Goal: Task Accomplishment & Management: Manage account settings

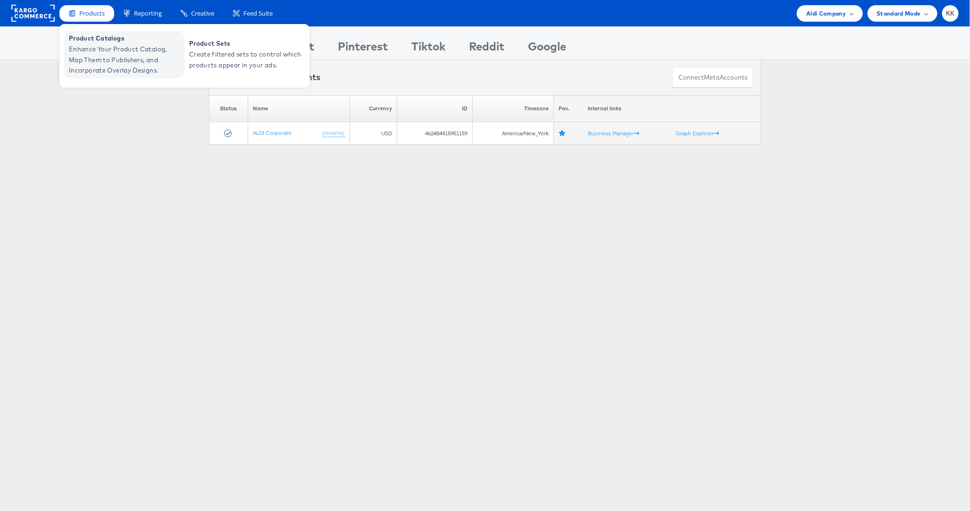
click at [109, 46] on span "Enhance Your Product Catalog, Map Them to Publishers, and Incorporate Overlay D…" at bounding box center [125, 60] width 113 height 32
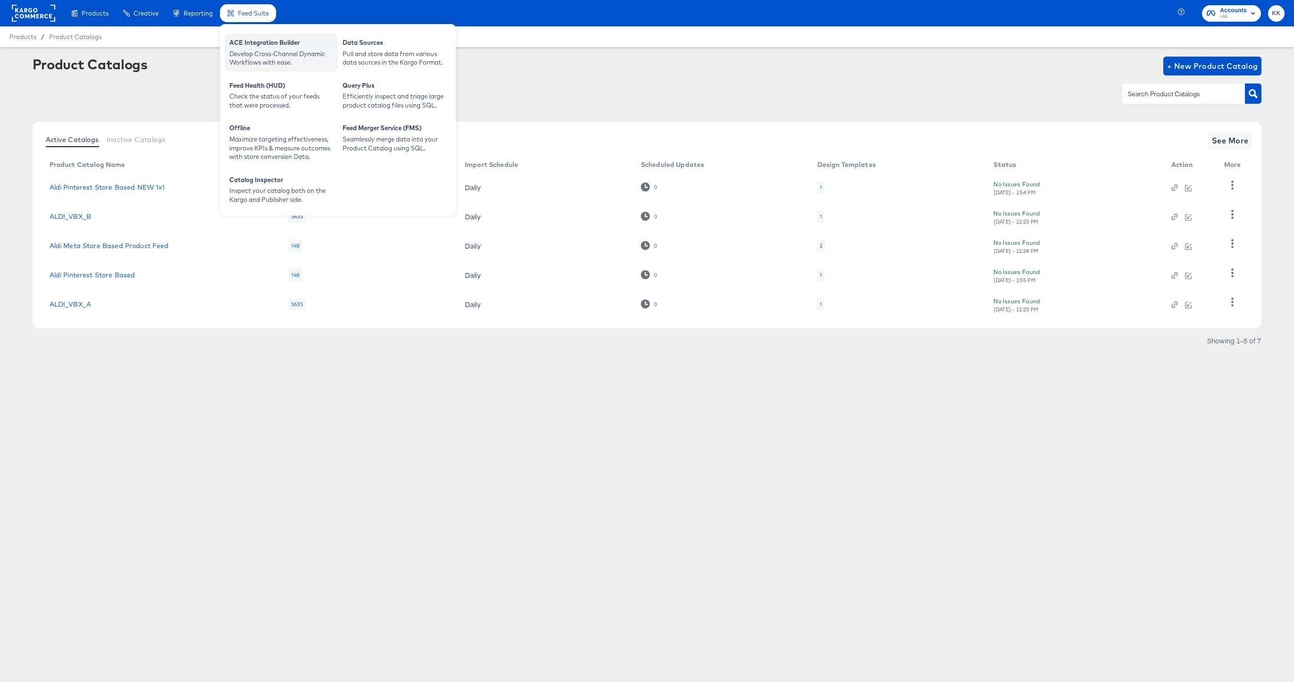
click at [263, 42] on div "ACE Integration Builder" at bounding box center [281, 43] width 104 height 11
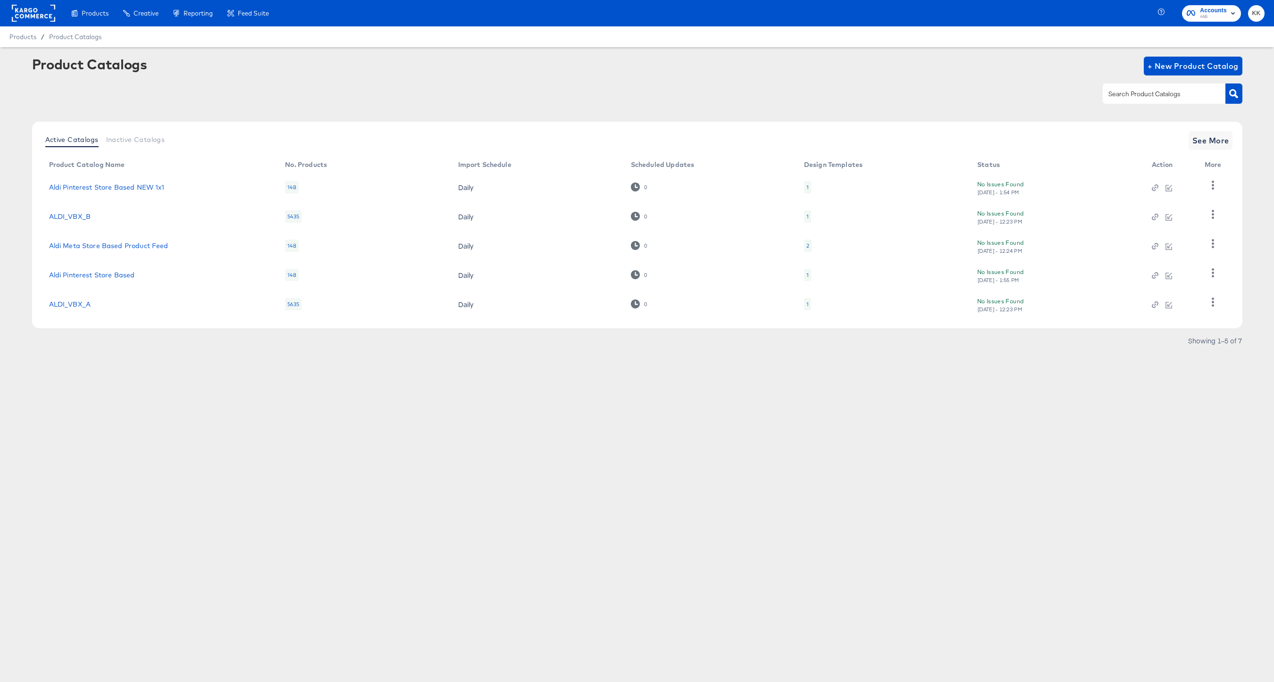
click at [319, 506] on div "Products Products Product Catalogs Enhance Your Product Catalog, Map Them to Pu…" at bounding box center [637, 341] width 1274 height 682
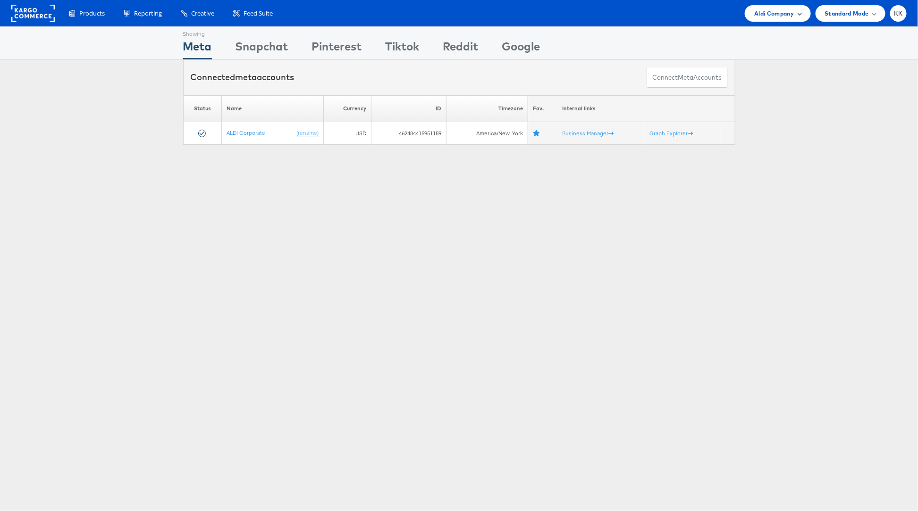
click at [764, 12] on span "Aldi Company" at bounding box center [774, 13] width 40 height 10
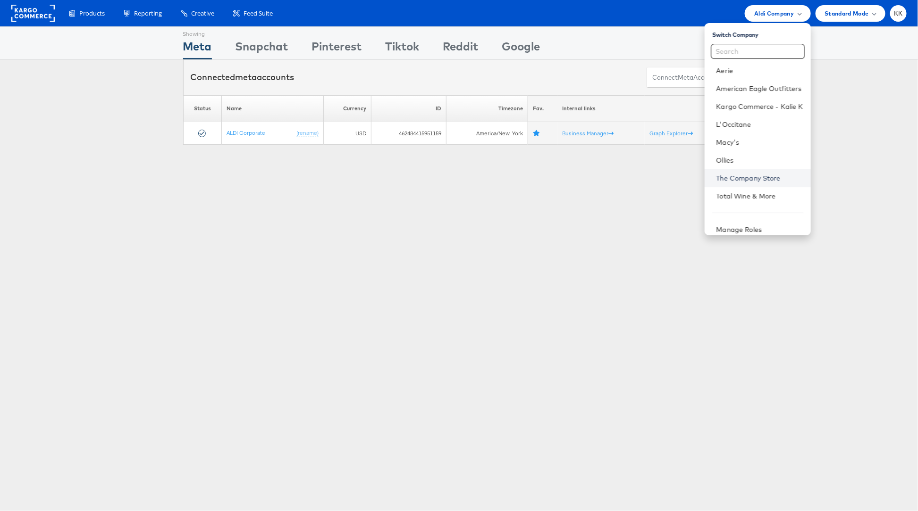
click at [754, 181] on link "The Company Store" at bounding box center [759, 178] width 87 height 9
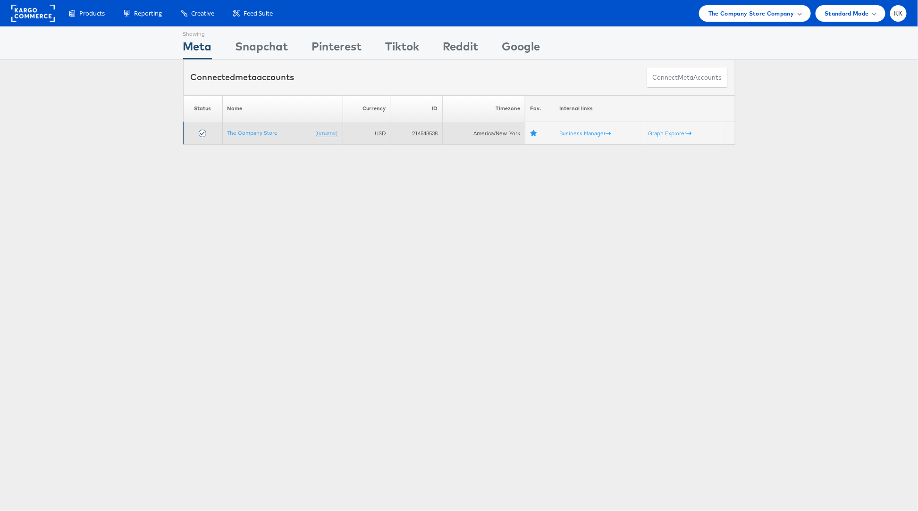
click at [253, 136] on td "The Company Store (rename)" at bounding box center [282, 133] width 120 height 23
click at [252, 134] on link "The Company Store" at bounding box center [252, 132] width 50 height 7
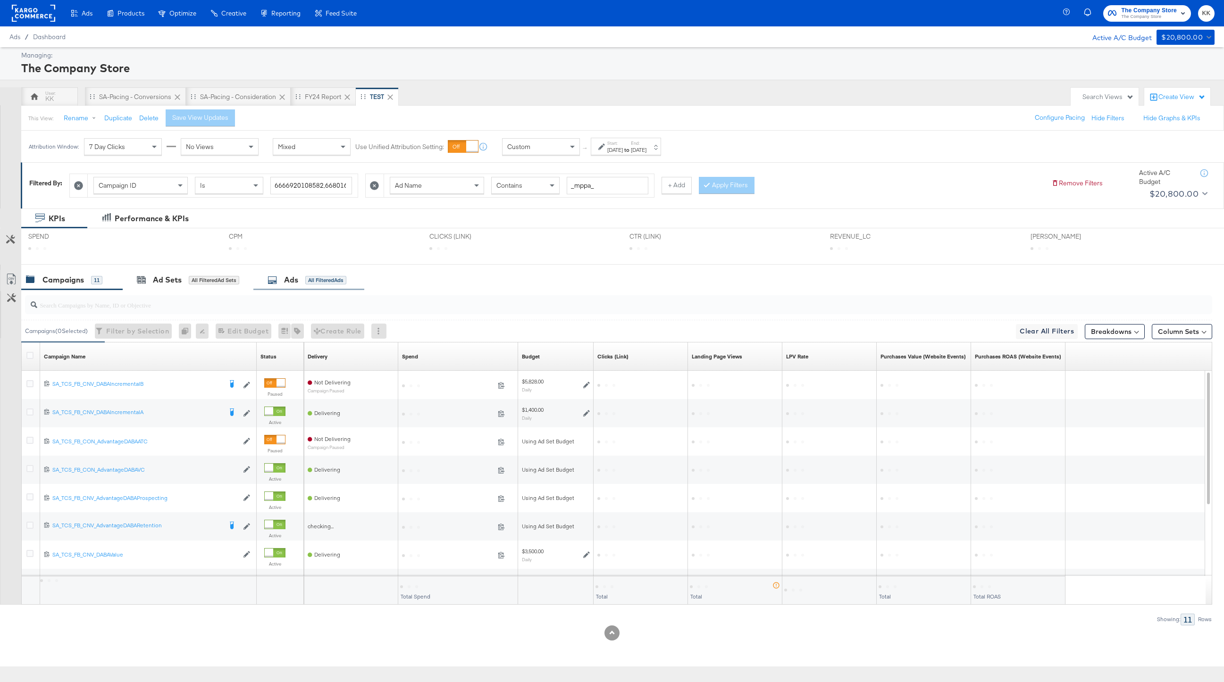
click at [280, 286] on div "Ads All Filtered Ads" at bounding box center [308, 280] width 111 height 20
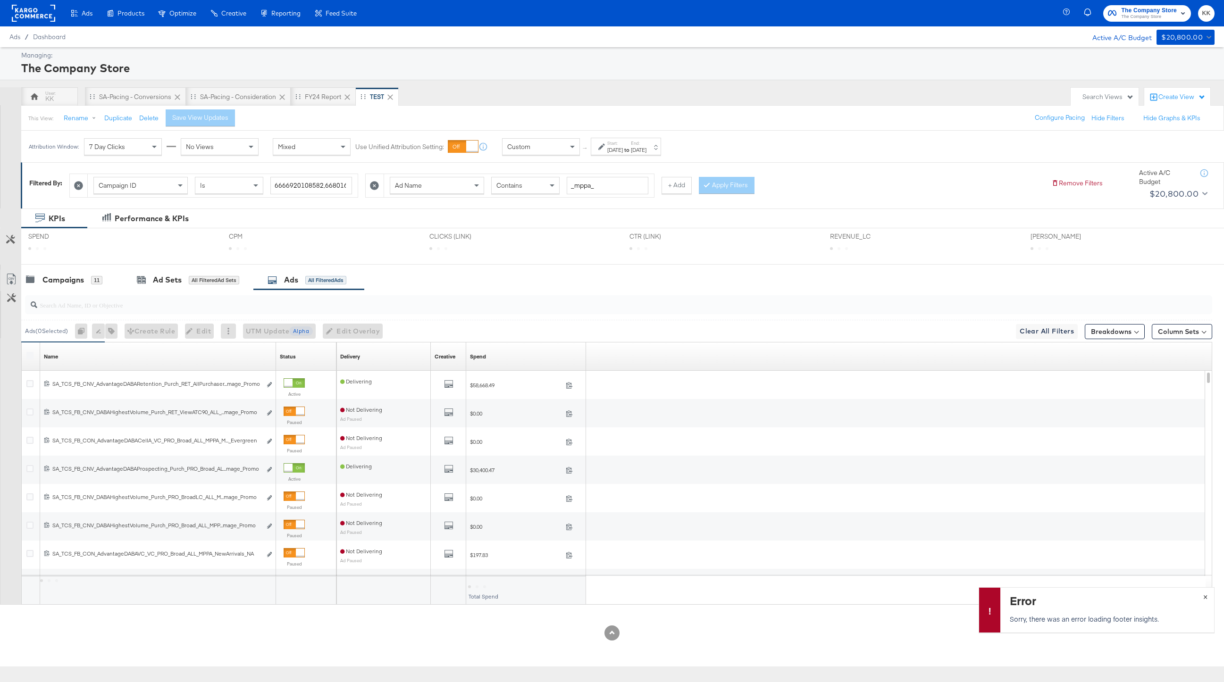
click at [1202, 593] on button "×" at bounding box center [1205, 596] width 17 height 17
click at [167, 306] on input "search" at bounding box center [569, 301] width 1064 height 18
paste input "ReviewAwardColor"
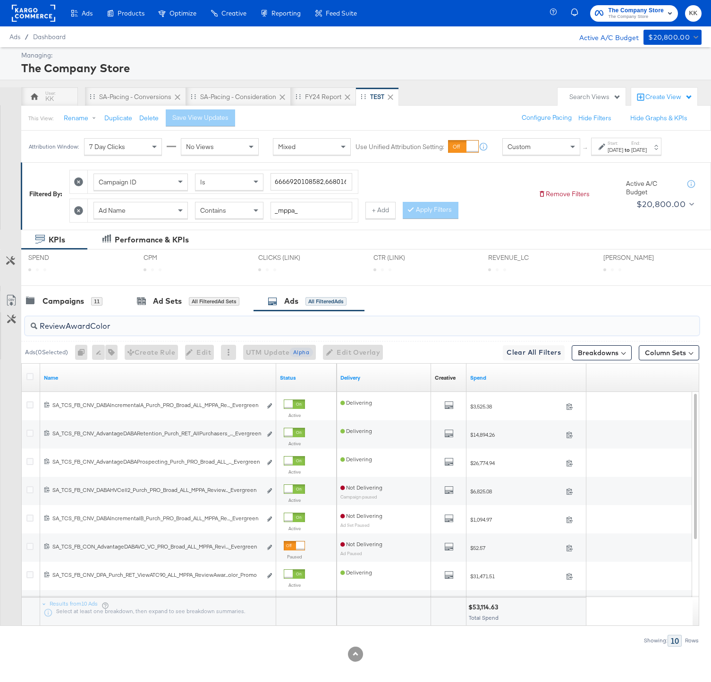
type input "ReviewAwardColor"
click at [28, 381] on div at bounding box center [31, 377] width 17 height 17
click at [26, 383] on div at bounding box center [31, 377] width 10 height 9
click at [25, 386] on div at bounding box center [31, 377] width 17 height 17
click at [27, 380] on icon at bounding box center [29, 376] width 7 height 7
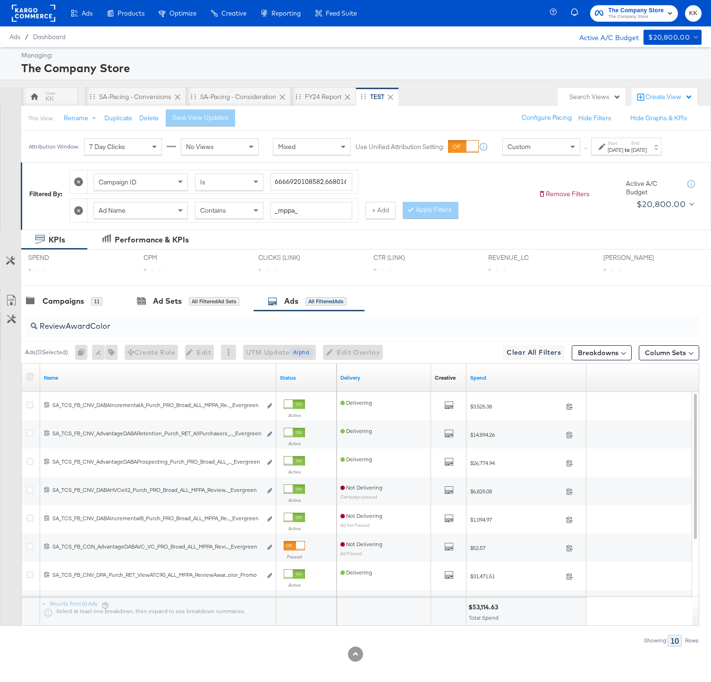
click at [0, 0] on input "checkbox" at bounding box center [0, 0] width 0 height 0
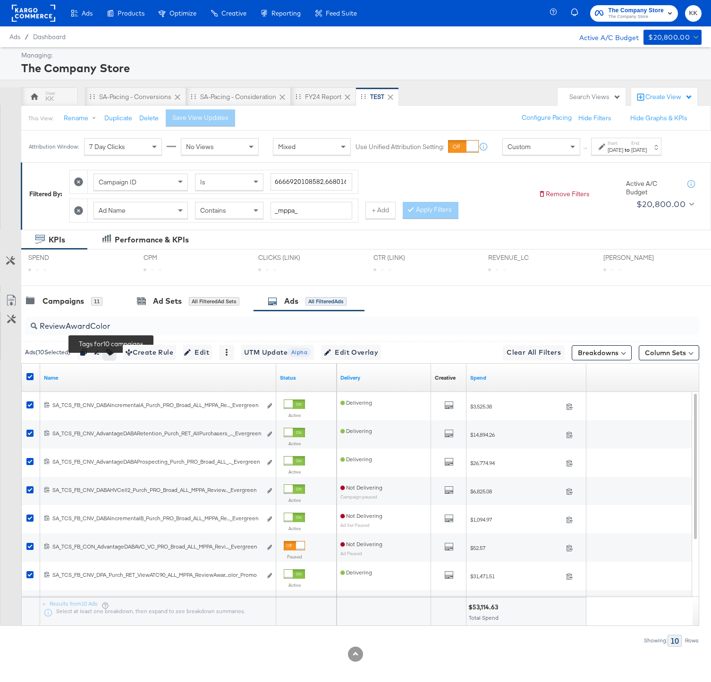
click at [108, 360] on button "button" at bounding box center [109, 352] width 12 height 15
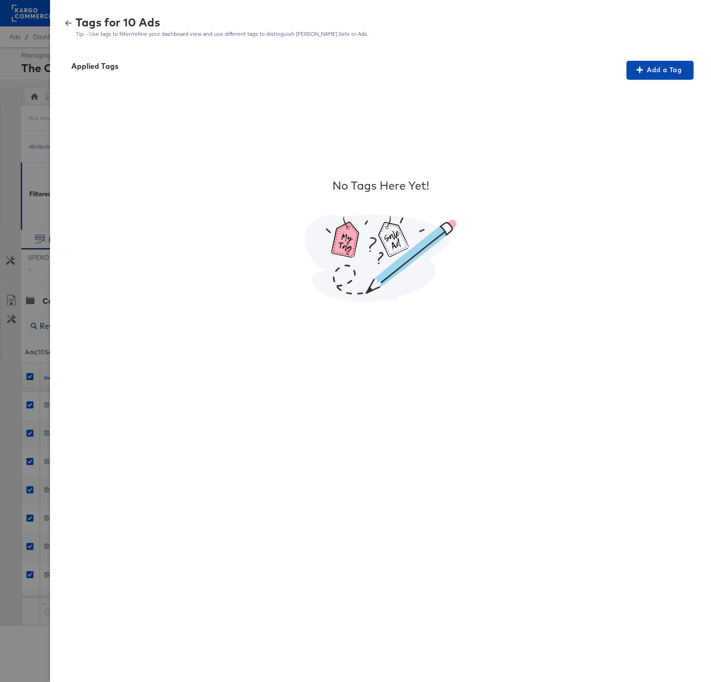
click at [683, 70] on span "Add a Tag" at bounding box center [659, 70] width 59 height 12
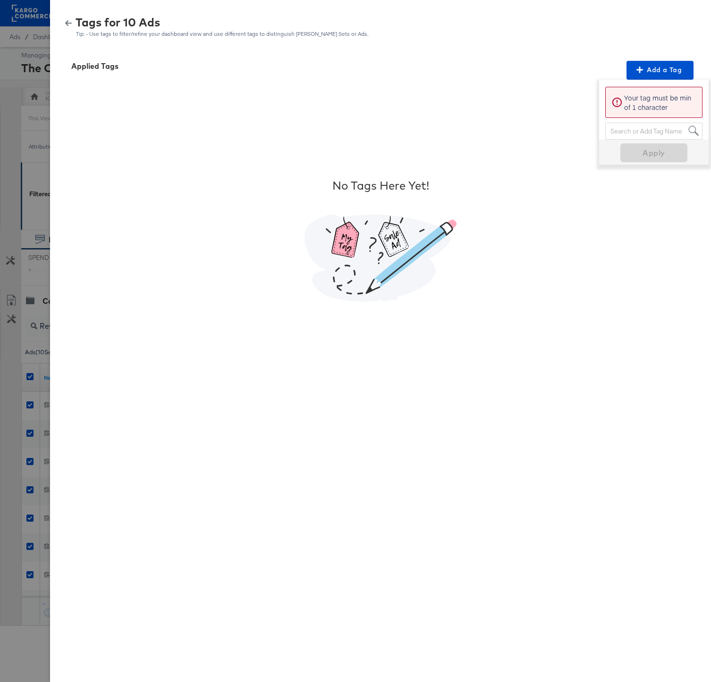
click at [635, 133] on div "Search or Add Tag Name" at bounding box center [653, 131] width 96 height 16
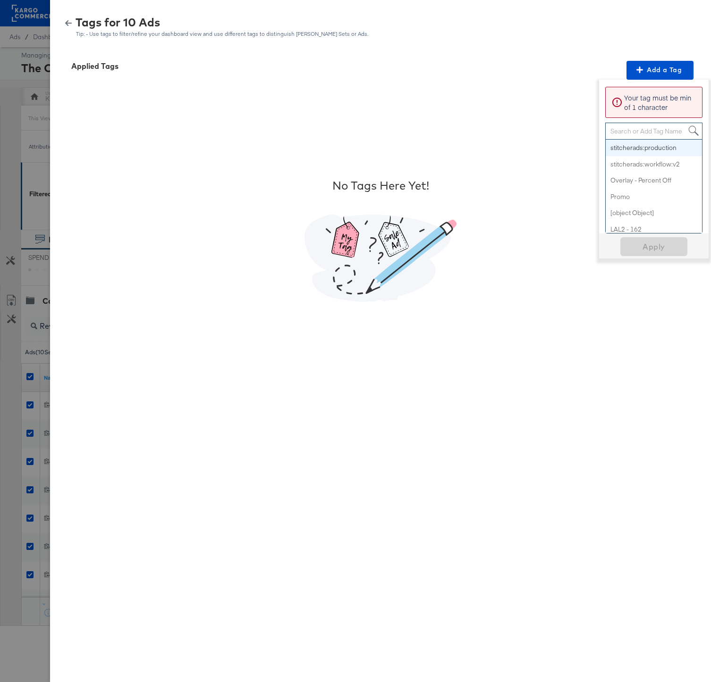
paste input "Social Proof"
type input "Social Proof"
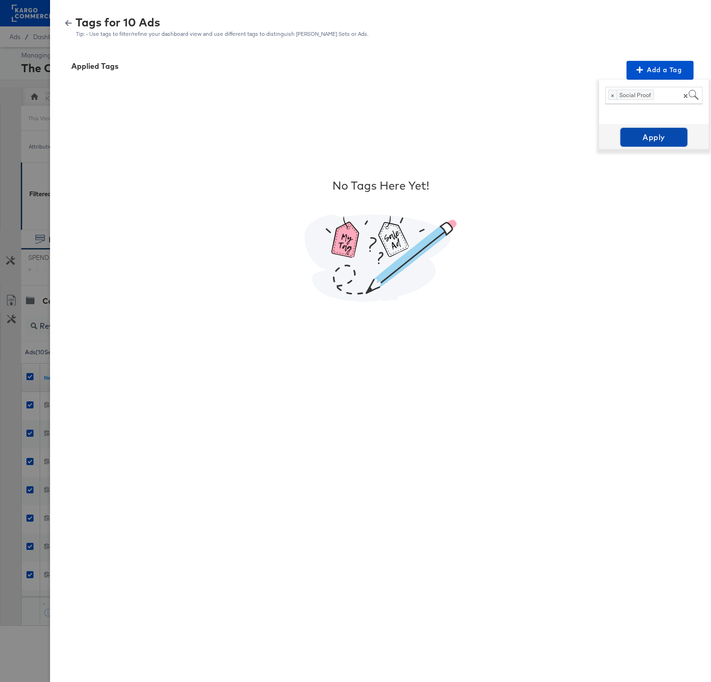
click at [653, 139] on span "Apply" at bounding box center [653, 137] width 59 height 13
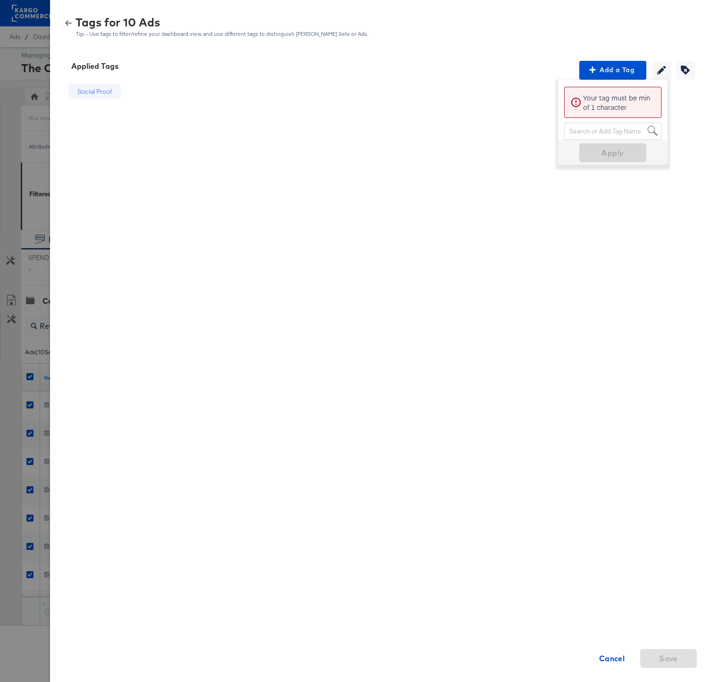
click at [378, 314] on div "Social Proof Cancel Save" at bounding box center [380, 240] width 638 height 321
click at [595, 652] on span "Cancel" at bounding box center [611, 658] width 49 height 13
click at [28, 387] on div at bounding box center [355, 341] width 711 height 682
click at [611, 663] on strong "Cancel" at bounding box center [612, 658] width 26 height 13
click at [611, 658] on strong "Cancel" at bounding box center [612, 658] width 26 height 13
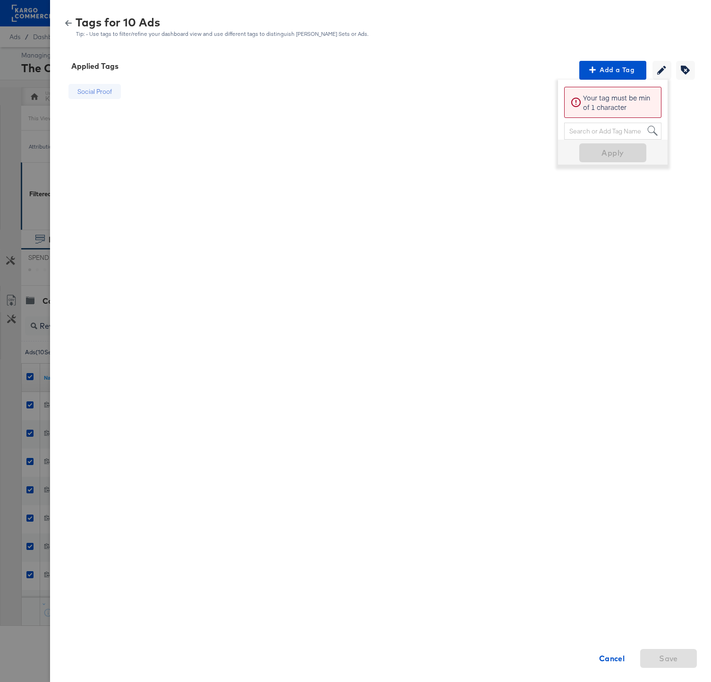
click at [70, 26] on icon "button" at bounding box center [68, 23] width 7 height 7
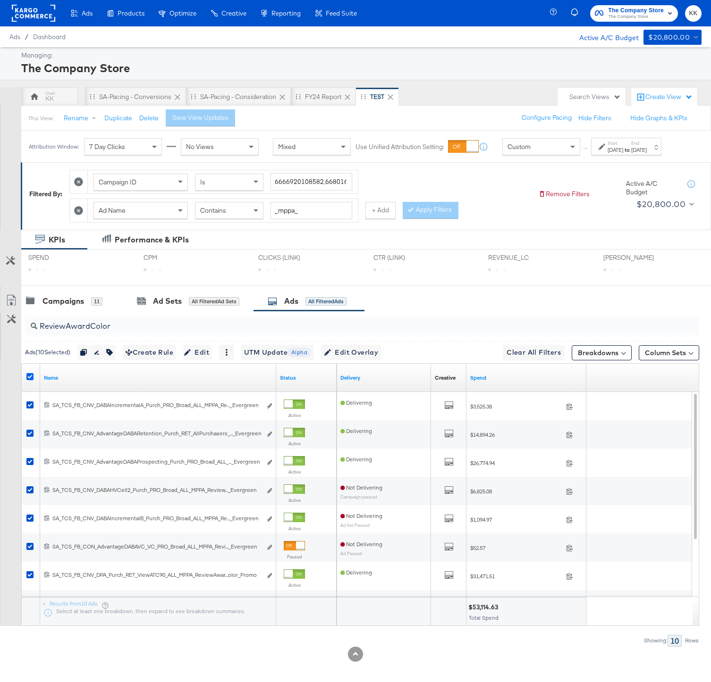
click at [29, 380] on icon at bounding box center [29, 376] width 7 height 7
click at [0, 0] on input "checkbox" at bounding box center [0, 0] width 0 height 0
drag, startPoint x: 136, startPoint y: 330, endPoint x: -3, endPoint y: 330, distance: 139.7
click at [0, 330] on html "Ads Products Optimize Creative Reporting Feed Suite The Company Store The Compa…" at bounding box center [355, 341] width 711 height 682
paste input "SA_TCS_FB_CON_AdvantageDABACellA_VC_PRO_Broad_ALL_MPPA_Review_Evergreen"
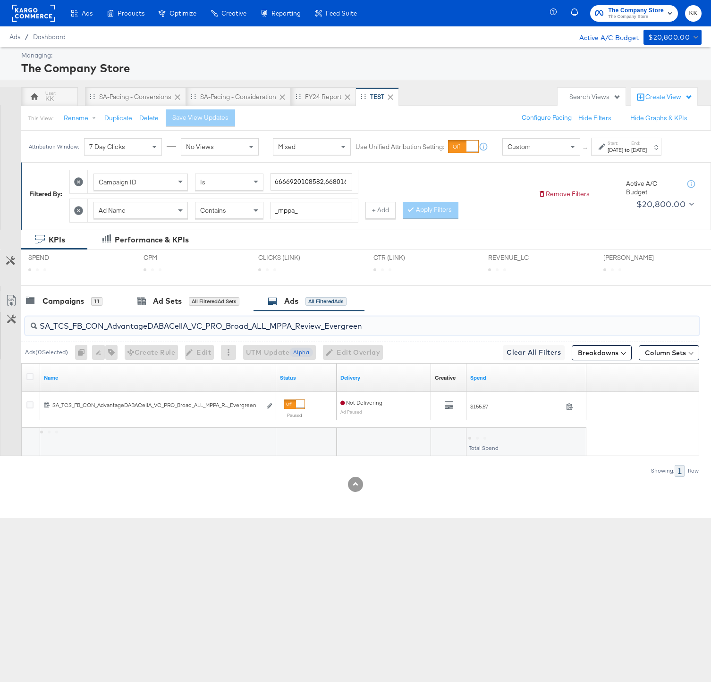
type input "SA_TCS_FB_CON_AdvantageDABACellA_VC_PRO_Broad_ALL_MPPA_Review_Evergreen"
click at [25, 382] on div at bounding box center [31, 377] width 17 height 17
click at [33, 380] on icon at bounding box center [29, 376] width 7 height 7
click at [0, 0] on input "checkbox" at bounding box center [0, 0] width 0 height 0
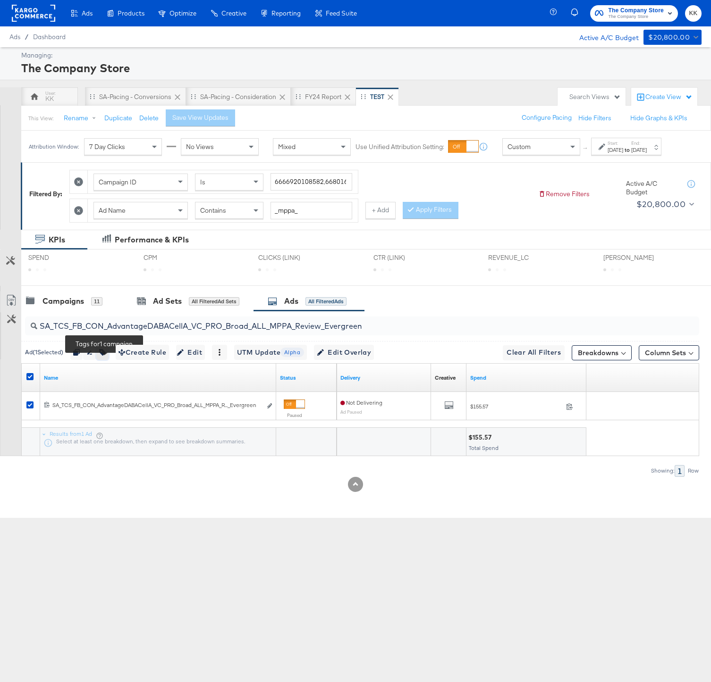
click at [109, 360] on button "button" at bounding box center [102, 352] width 12 height 15
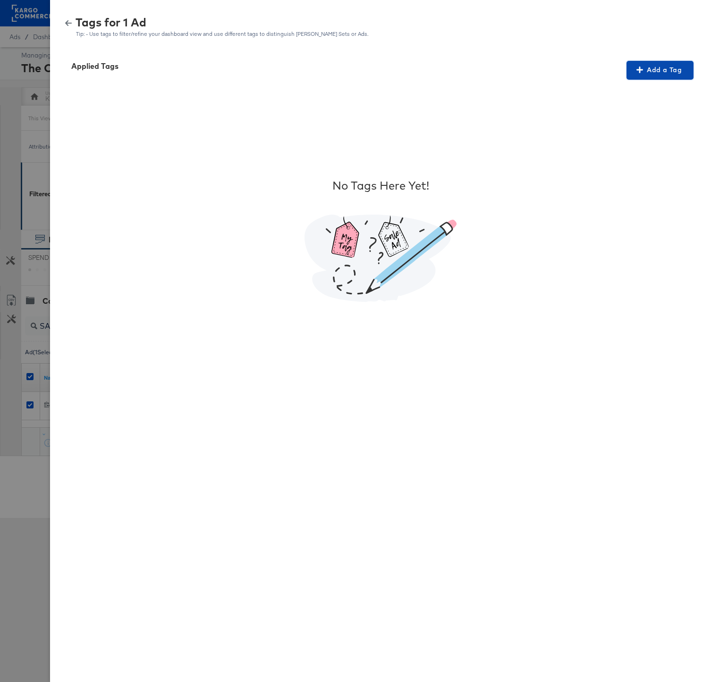
click at [654, 74] on span "Add a Tag" at bounding box center [659, 70] width 59 height 12
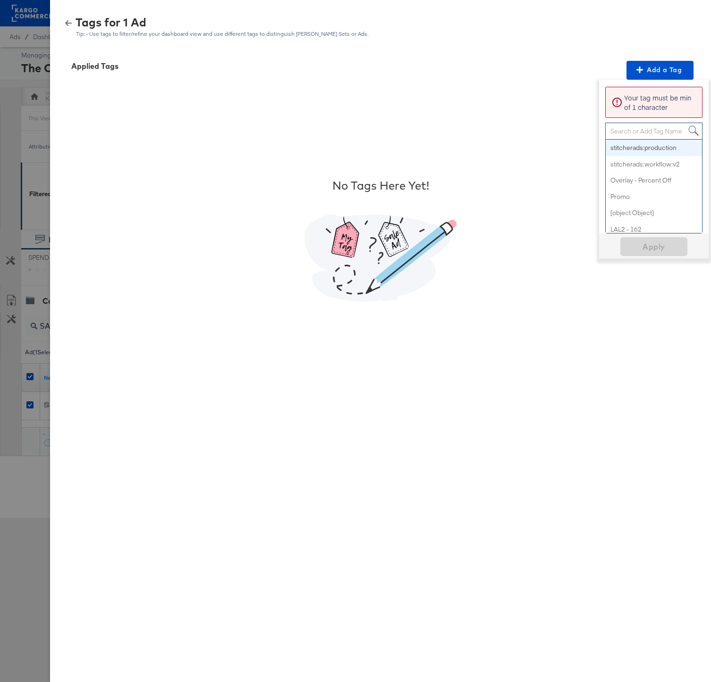
click at [633, 131] on div "Search or Add Tag Name" at bounding box center [653, 131] width 96 height 16
paste input "Social Proof"
type input "Social Proof"
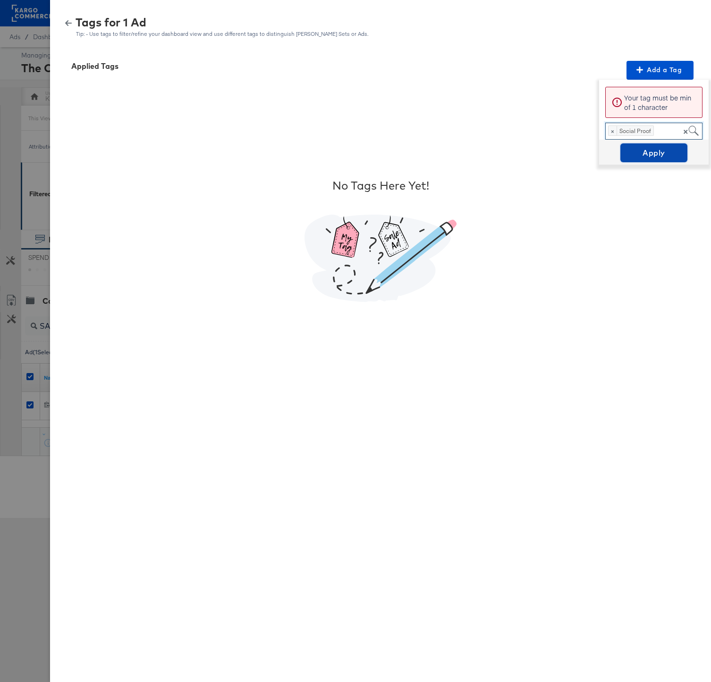
click at [648, 155] on span "Apply" at bounding box center [653, 152] width 59 height 13
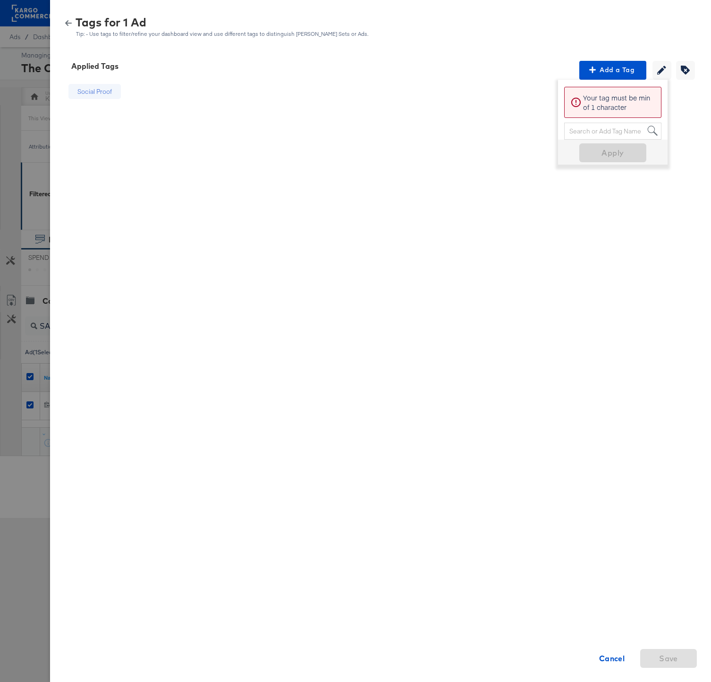
click at [612, 648] on div "Cancel" at bounding box center [611, 648] width 57 height 41
click at [607, 656] on strong "Cancel" at bounding box center [612, 658] width 26 height 13
click at [69, 26] on div "Tags for 1 Ad Tip: - Use tags to filter/refine your dashboard view and use diff…" at bounding box center [380, 27] width 638 height 20
click at [67, 20] on icon "button" at bounding box center [68, 23] width 7 height 7
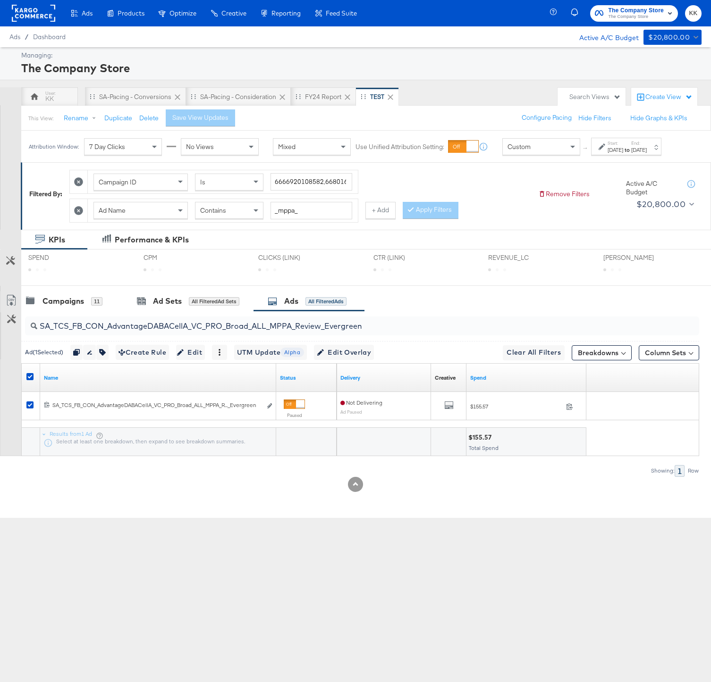
click at [162, 327] on input "SA_TCS_FB_CON_AdvantageDABACellA_VC_PRO_Broad_ALL_MPPA_Review_Evergreen" at bounding box center [337, 322] width 601 height 18
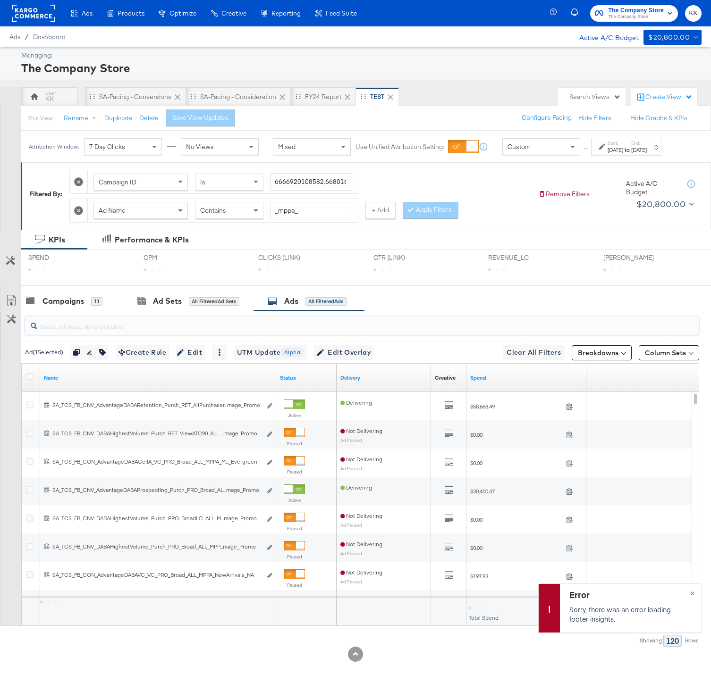
click at [95, 332] on input "search" at bounding box center [337, 322] width 601 height 18
paste input "MultiImagePromo"
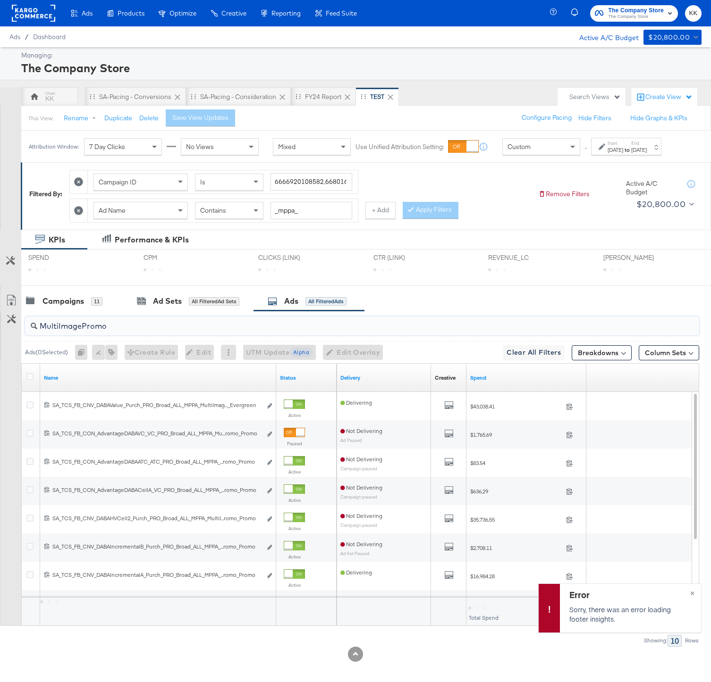
type input "MultiImagePromo"
click at [694, 594] on button "×" at bounding box center [691, 592] width 17 height 17
click at [27, 380] on icon at bounding box center [29, 376] width 7 height 7
click at [0, 0] on input "checkbox" at bounding box center [0, 0] width 0 height 0
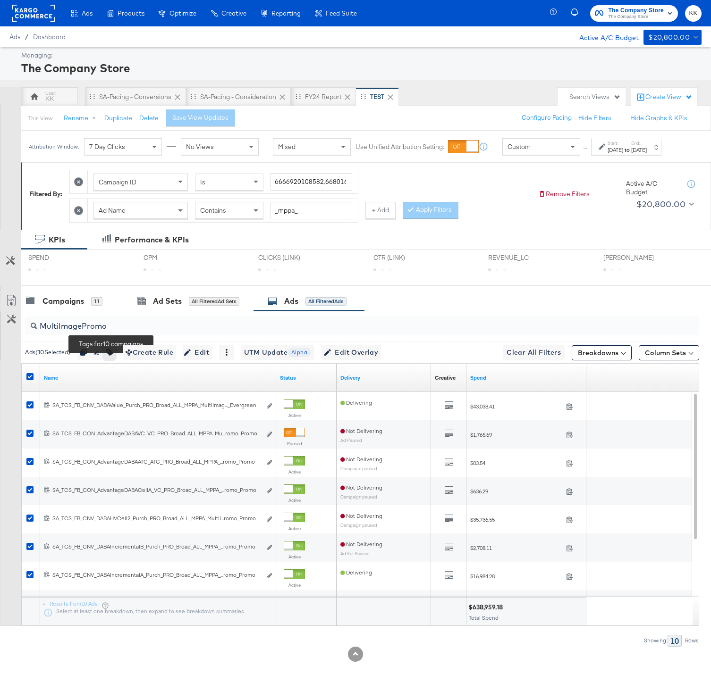
click at [116, 360] on button "button" at bounding box center [109, 352] width 12 height 15
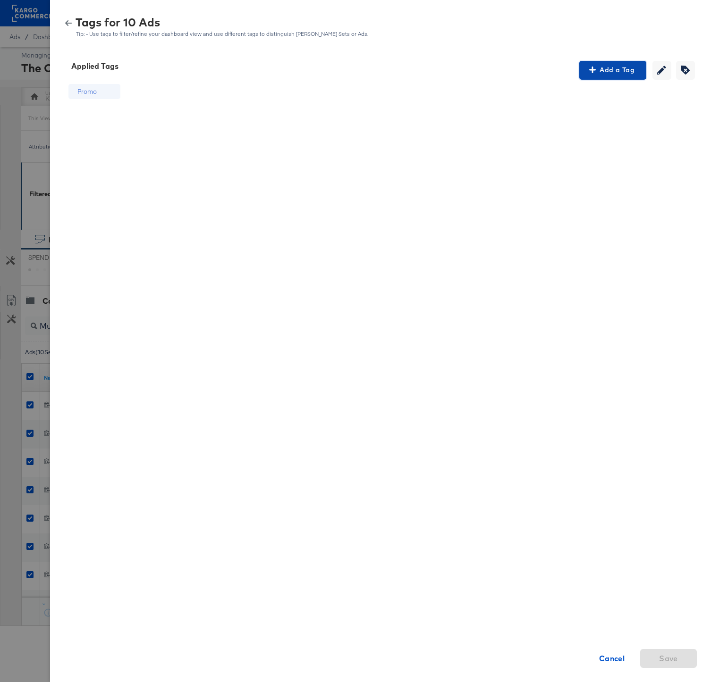
click at [627, 68] on span "Add a Tag" at bounding box center [612, 70] width 59 height 12
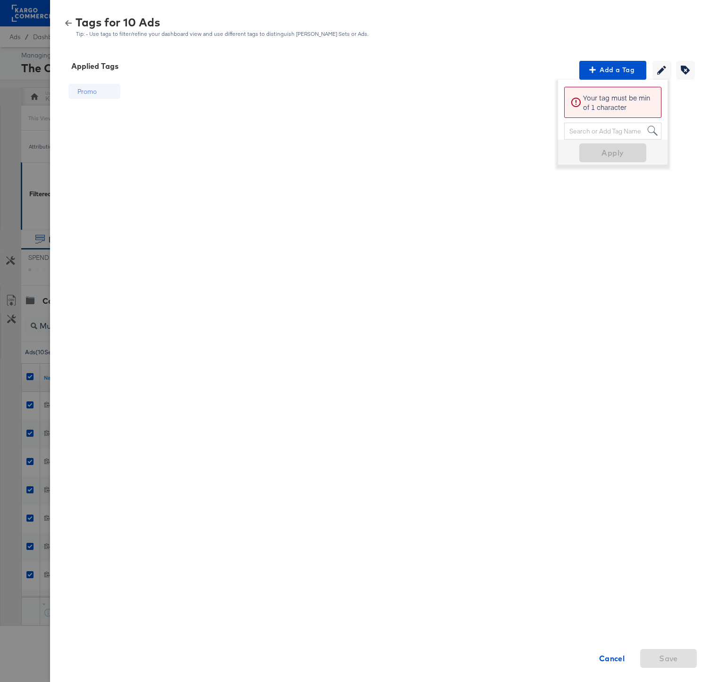
click at [594, 130] on div "Search or Add Tag Name" at bounding box center [612, 131] width 96 height 16
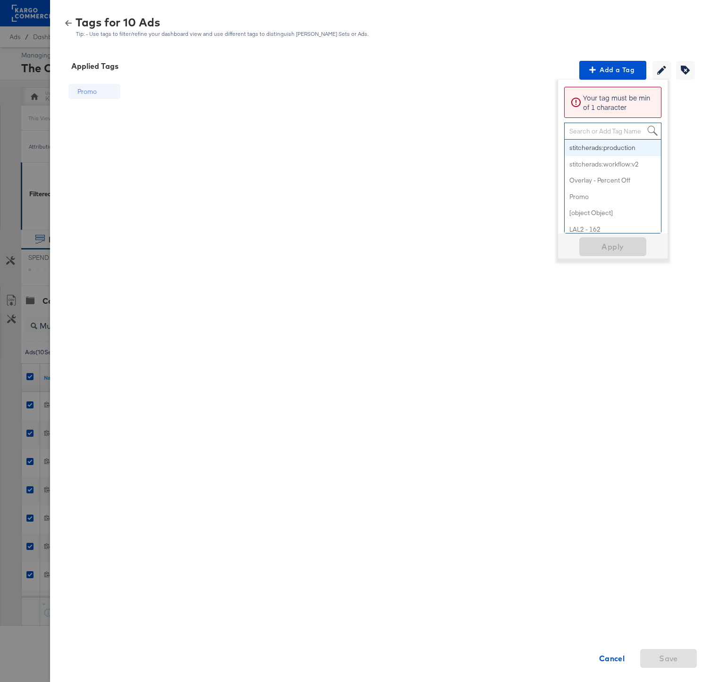
paste input "Multi-Image"
type input "Multi-Image"
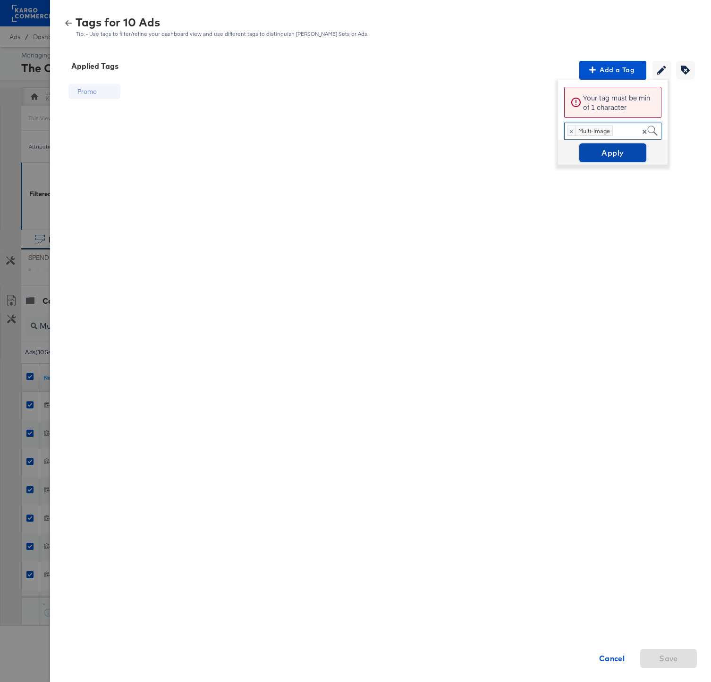
click at [600, 148] on span "Apply" at bounding box center [612, 152] width 59 height 13
click at [66, 20] on icon "button" at bounding box center [68, 23] width 7 height 7
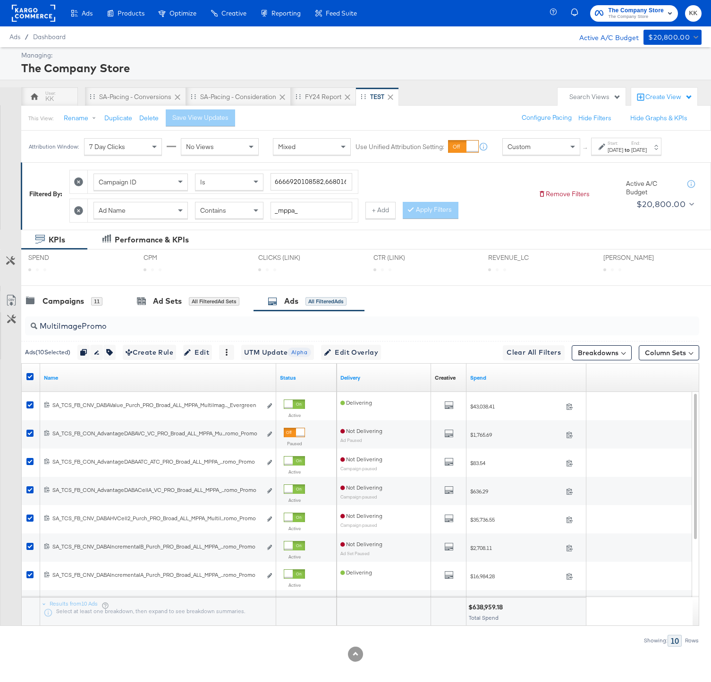
click at [121, 332] on input "MultiImagePromo" at bounding box center [337, 322] width 601 height 18
type input "MultiImagePromo_"
click at [27, 380] on icon at bounding box center [29, 376] width 7 height 7
click at [0, 0] on input "checkbox" at bounding box center [0, 0] width 0 height 0
click at [27, 380] on icon at bounding box center [29, 376] width 7 height 7
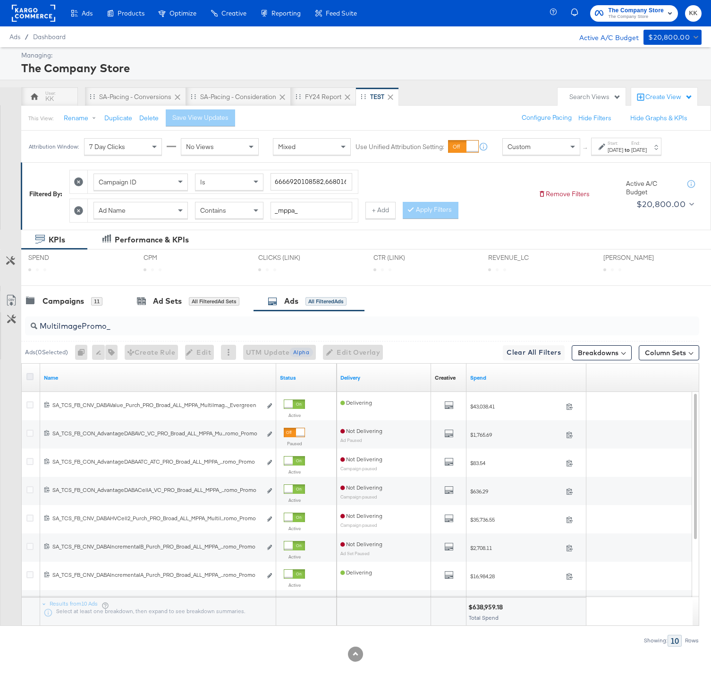
click at [0, 0] on input "checkbox" at bounding box center [0, 0] width 0 height 0
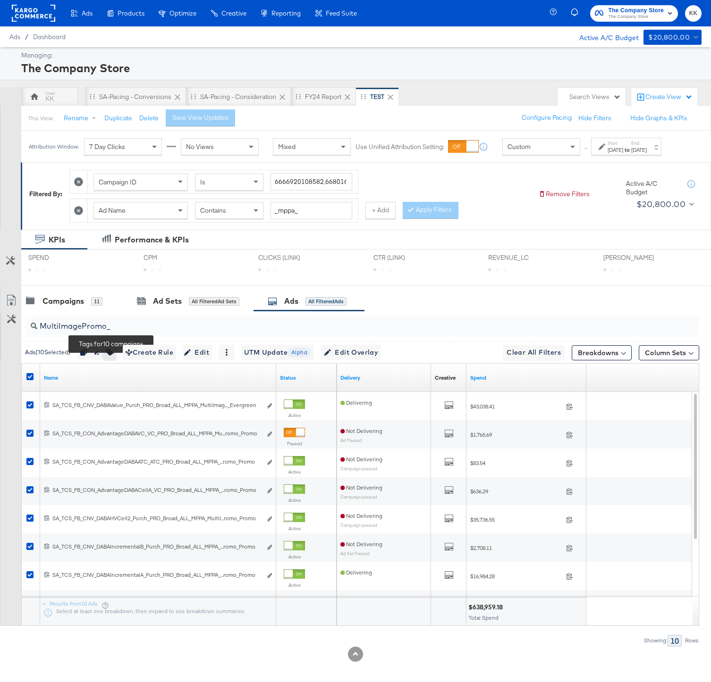
click at [112, 356] on icon "button" at bounding box center [109, 352] width 7 height 7
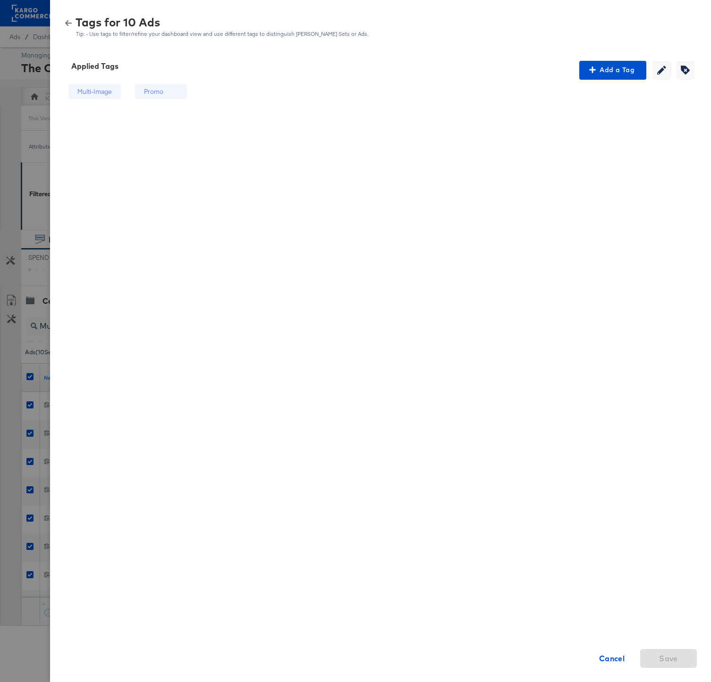
click at [151, 86] on div "Promo" at bounding box center [161, 92] width 52 height 16
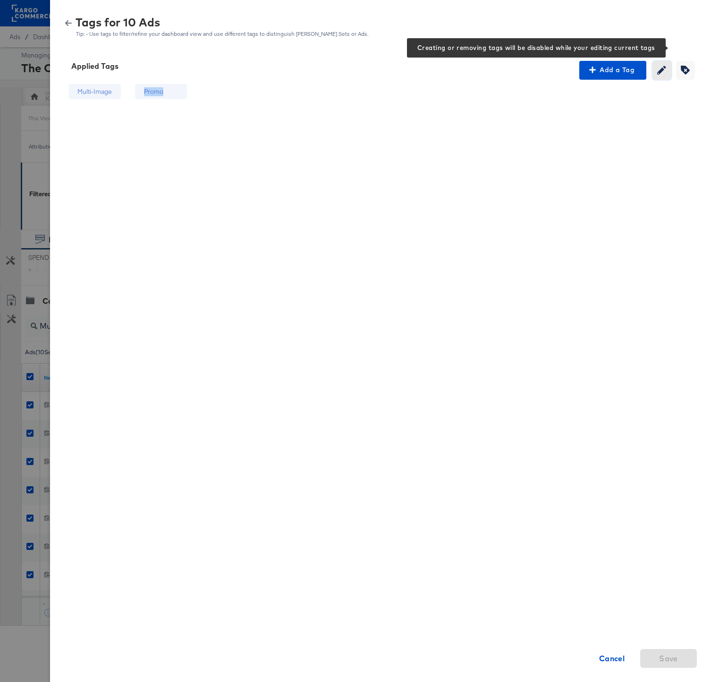
click at [661, 71] on icon "button" at bounding box center [661, 70] width 9 height 9
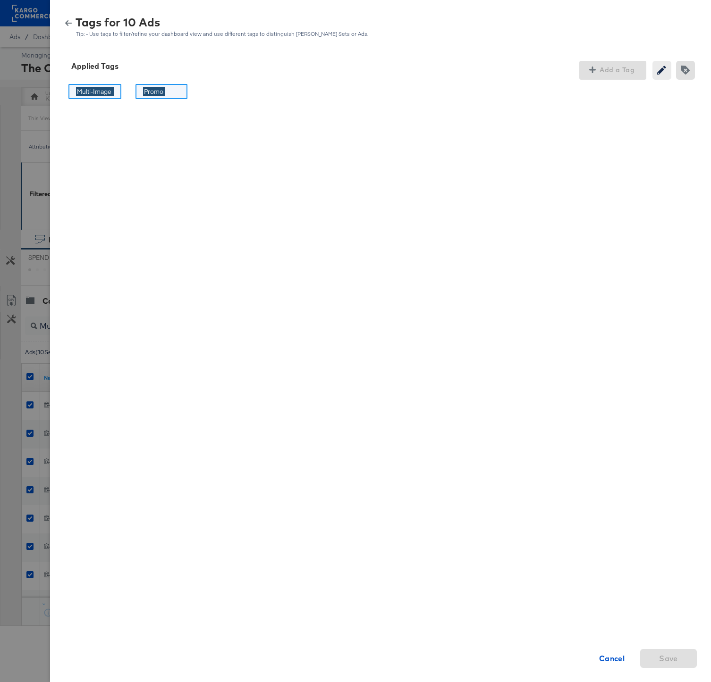
click at [172, 92] on div "Promo Promo" at bounding box center [161, 92] width 52 height 16
click at [159, 89] on input "Promo" at bounding box center [154, 92] width 22 height 10
click at [601, 656] on strong "Cancel" at bounding box center [612, 658] width 26 height 13
click at [155, 92] on div "Promo" at bounding box center [153, 91] width 19 height 9
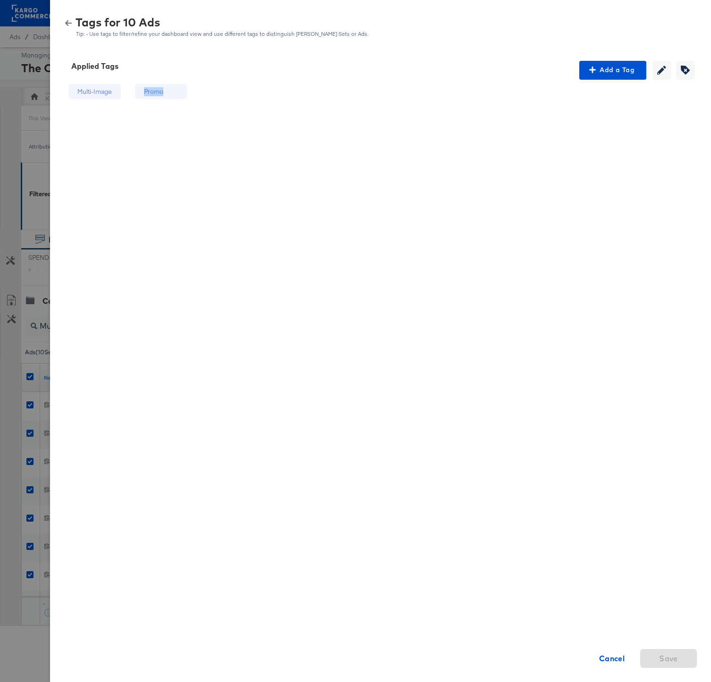
click at [155, 92] on div "Promo" at bounding box center [153, 91] width 19 height 9
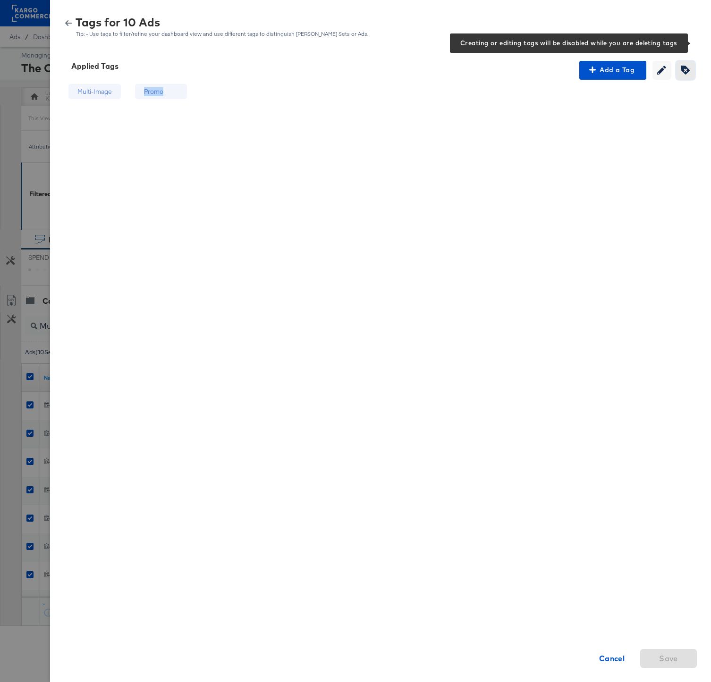
click at [685, 67] on icon "button" at bounding box center [684, 70] width 9 height 9
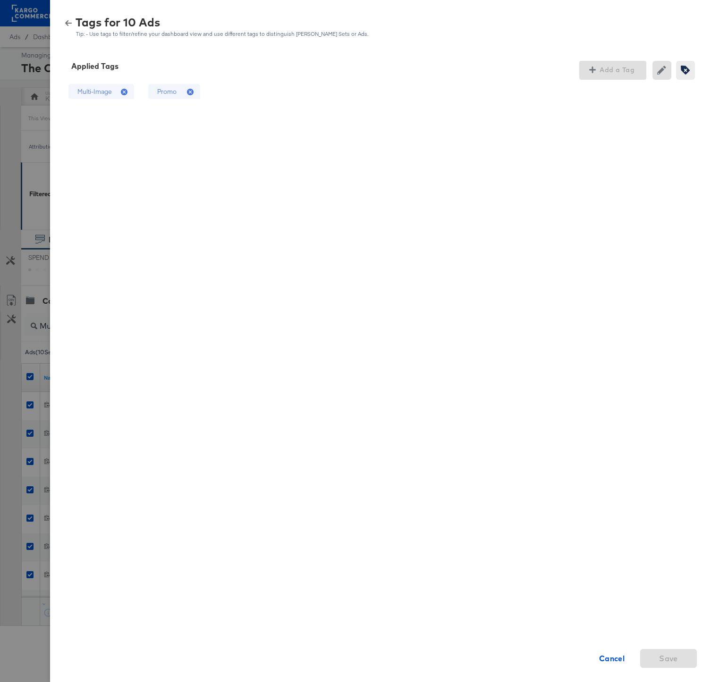
click at [191, 92] on icon at bounding box center [191, 92] width 9 height 9
click at [687, 653] on span "Save" at bounding box center [668, 658] width 49 height 13
click at [613, 662] on strong "Cancel" at bounding box center [612, 658] width 26 height 13
click at [617, 652] on strong "Cancel" at bounding box center [612, 658] width 26 height 13
click at [68, 23] on icon "button" at bounding box center [68, 23] width 7 height 6
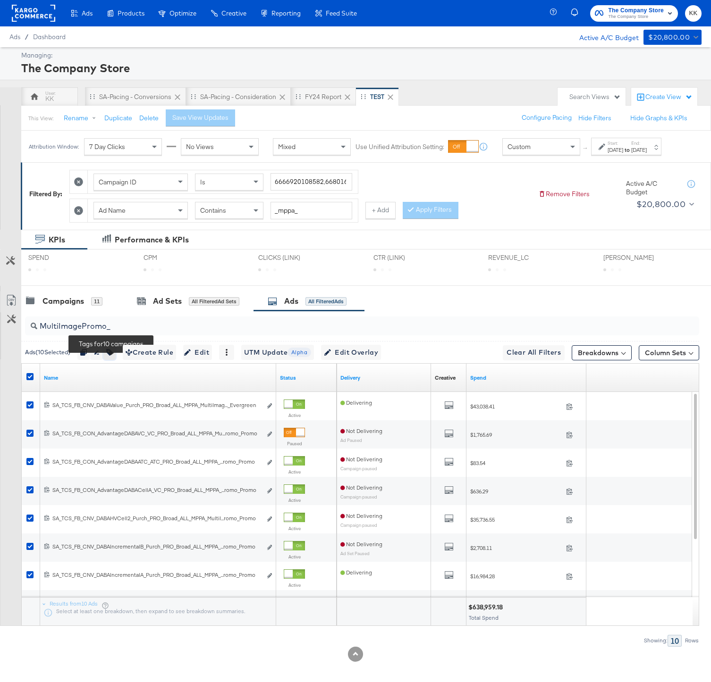
click at [112, 356] on icon "button" at bounding box center [109, 352] width 7 height 7
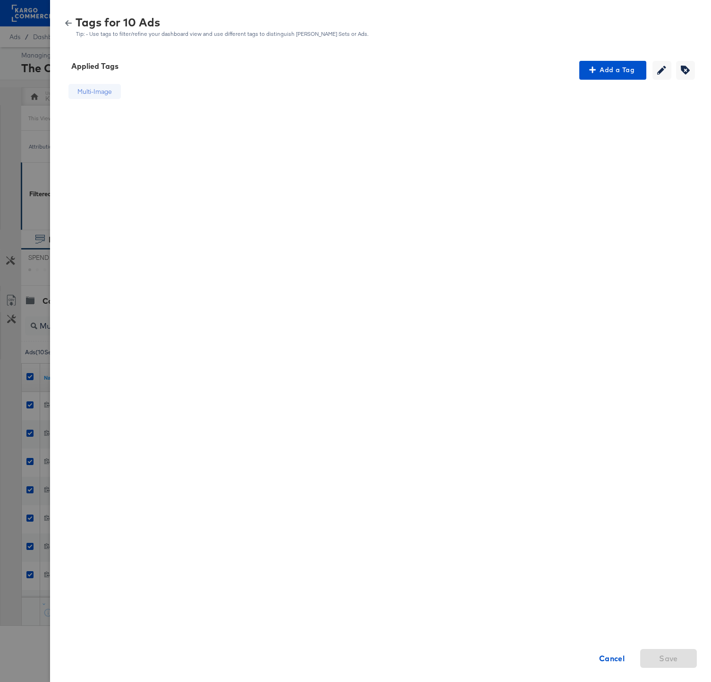
click at [66, 21] on icon "button" at bounding box center [68, 23] width 7 height 7
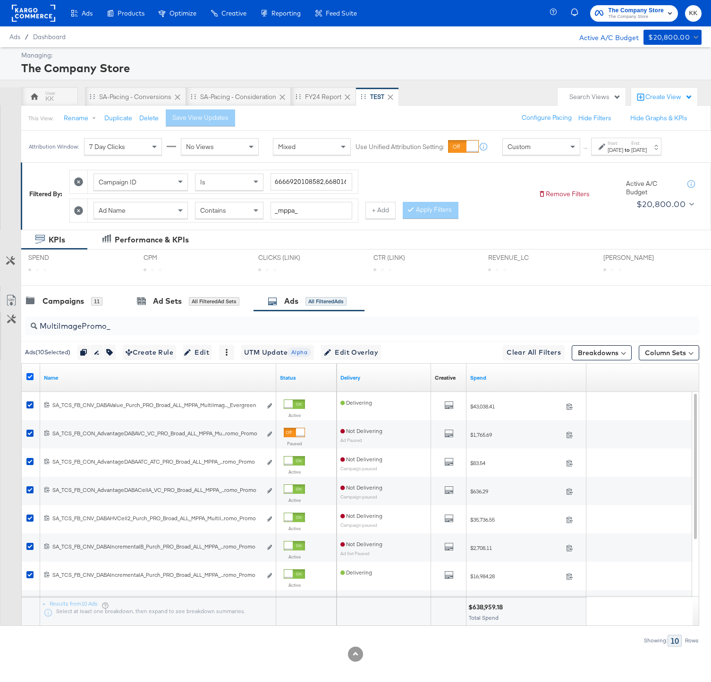
click at [29, 380] on icon at bounding box center [29, 376] width 7 height 7
click at [0, 0] on input "checkbox" at bounding box center [0, 0] width 0 height 0
click at [88, 332] on input "MultiImagePromo_" at bounding box center [337, 322] width 601 height 18
drag, startPoint x: 122, startPoint y: 337, endPoint x: 43, endPoint y: 337, distance: 78.8
click at [43, 332] on input "MultiImagePromo_" at bounding box center [337, 322] width 601 height 18
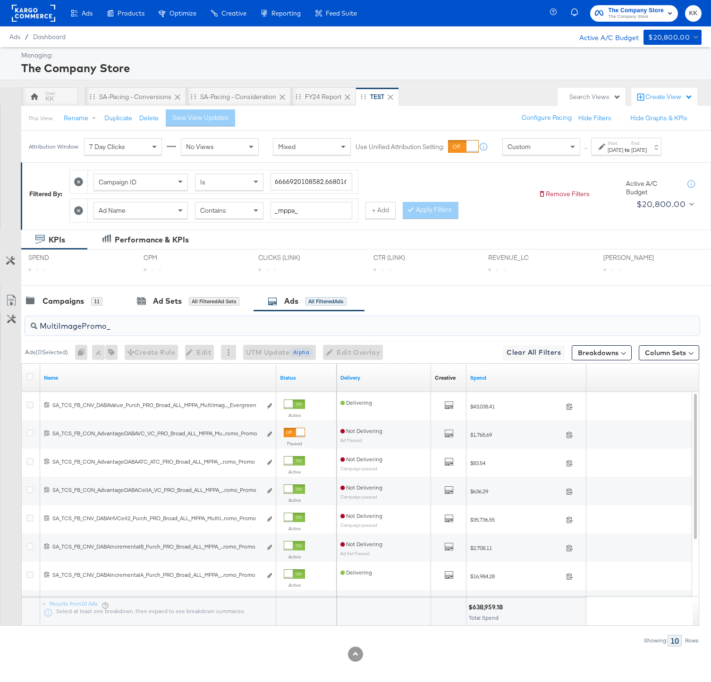
type input "M"
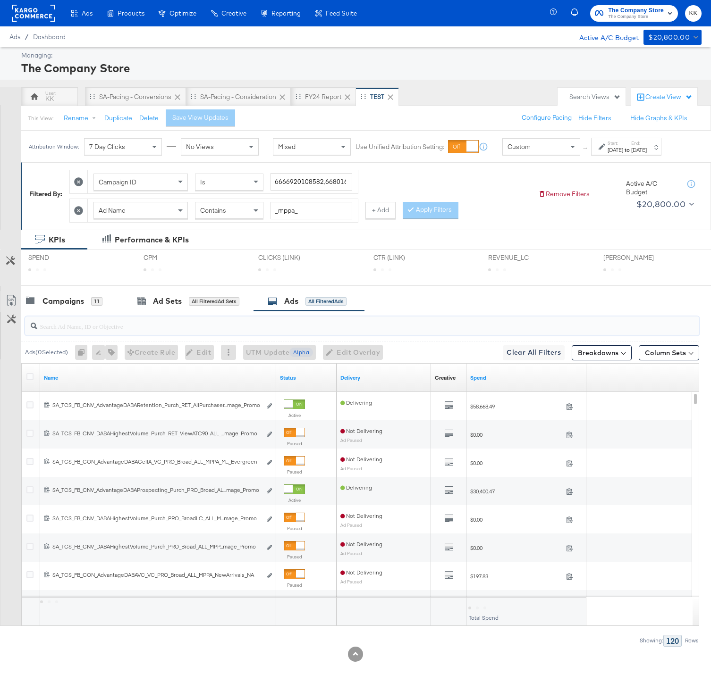
paste input "_ReviewAwardColor_"
type input "_ReviewAwardColor_"
click at [33, 380] on icon at bounding box center [29, 376] width 7 height 7
click at [0, 0] on input "checkbox" at bounding box center [0, 0] width 0 height 0
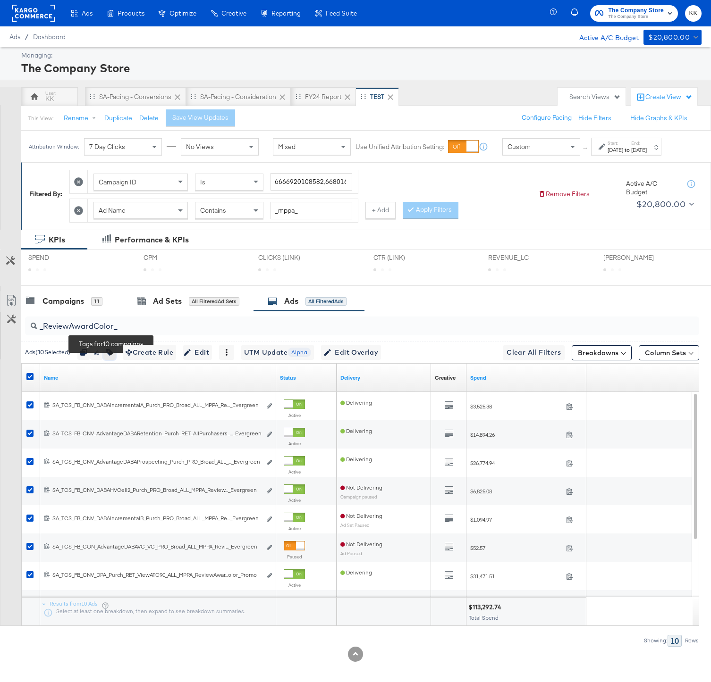
click at [113, 356] on icon "button" at bounding box center [109, 352] width 7 height 7
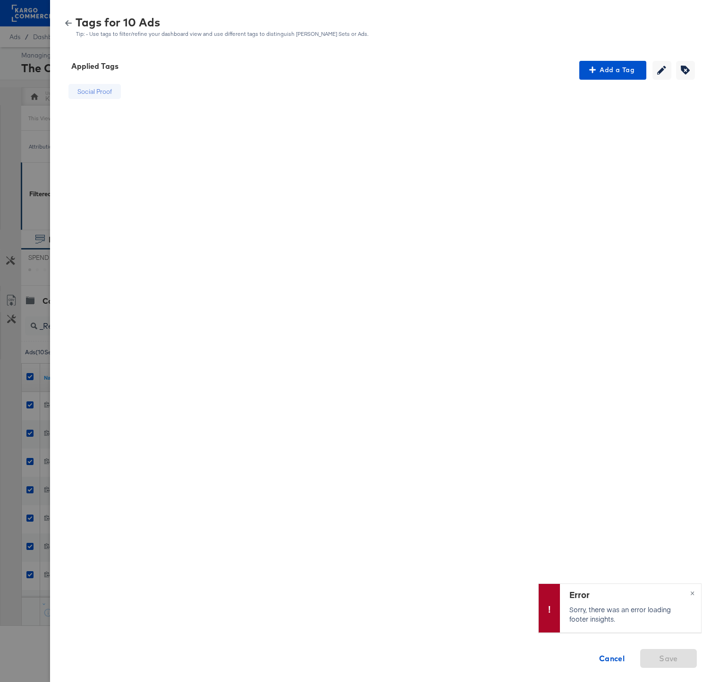
click at [65, 23] on icon "button" at bounding box center [68, 23] width 7 height 7
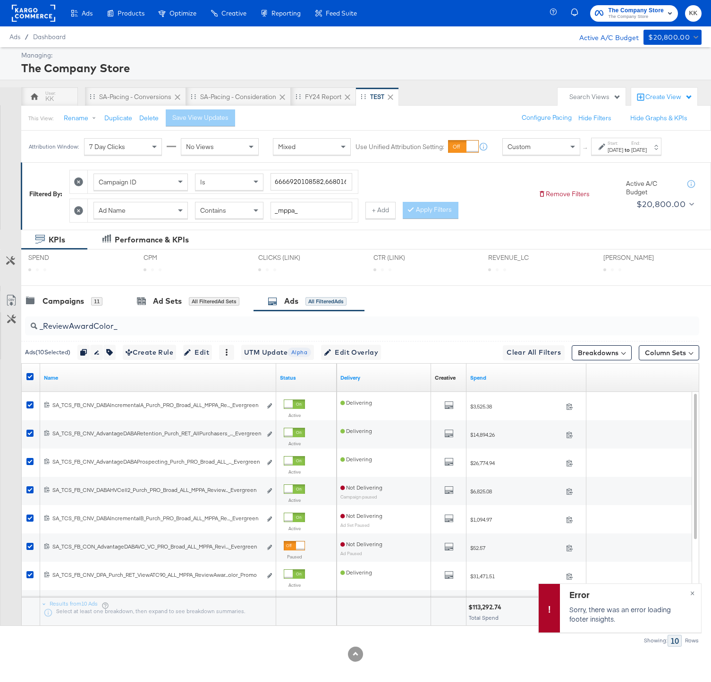
click at [27, 381] on div at bounding box center [31, 377] width 17 height 17
click at [32, 380] on icon at bounding box center [29, 376] width 7 height 7
click at [0, 0] on input "checkbox" at bounding box center [0, 0] width 0 height 0
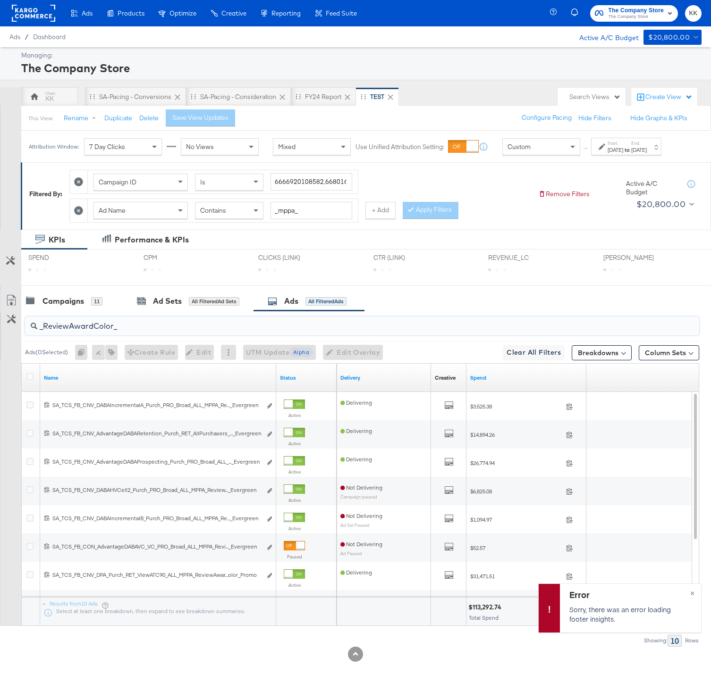
drag, startPoint x: 127, startPoint y: 332, endPoint x: 39, endPoint y: 332, distance: 88.2
click at [39, 332] on input "_ReviewAwardColor_" at bounding box center [337, 322] width 601 height 18
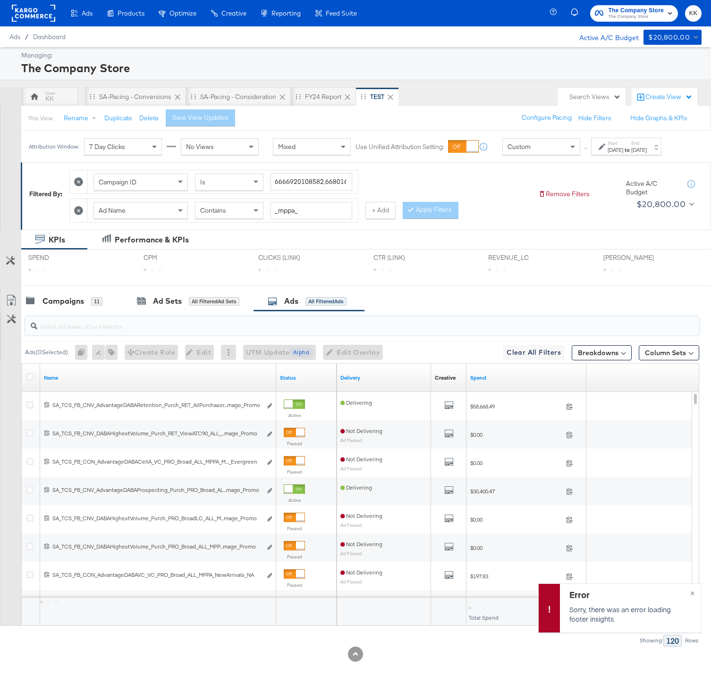
paste input "SA_TCS_FB_CON_AdvantageDABACellA_VC_PRO_Broad_ALL_MPPA_Review_Evergreen"
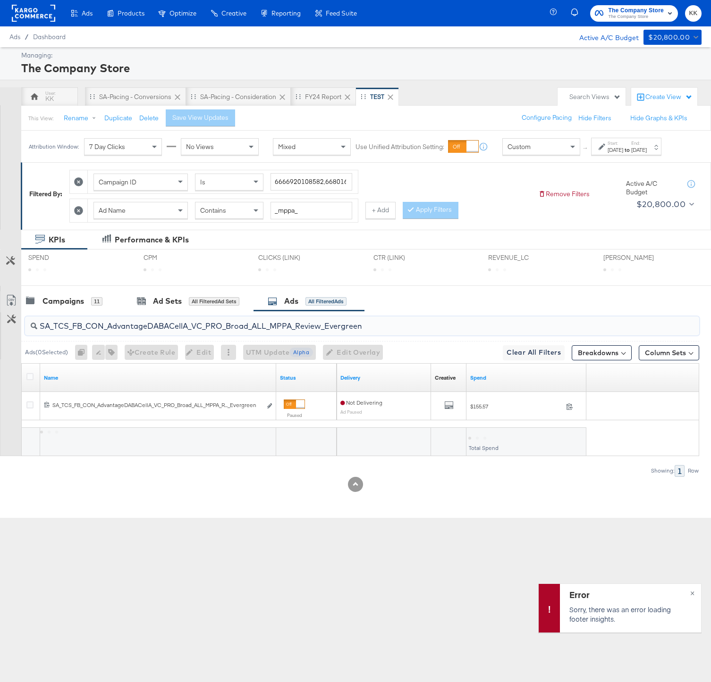
type input "SA_TCS_FB_CON_AdvantageDABACellA_VC_PRO_Broad_ALL_MPPA_Review_Evergreen"
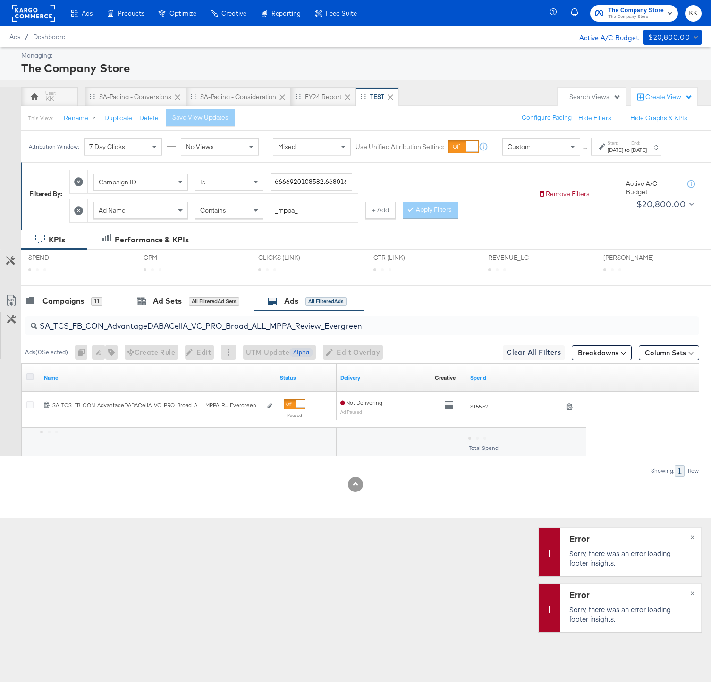
click at [29, 380] on icon at bounding box center [29, 376] width 7 height 7
click at [0, 0] on input "checkbox" at bounding box center [0, 0] width 0 height 0
click at [102, 356] on icon "button" at bounding box center [102, 352] width 7 height 7
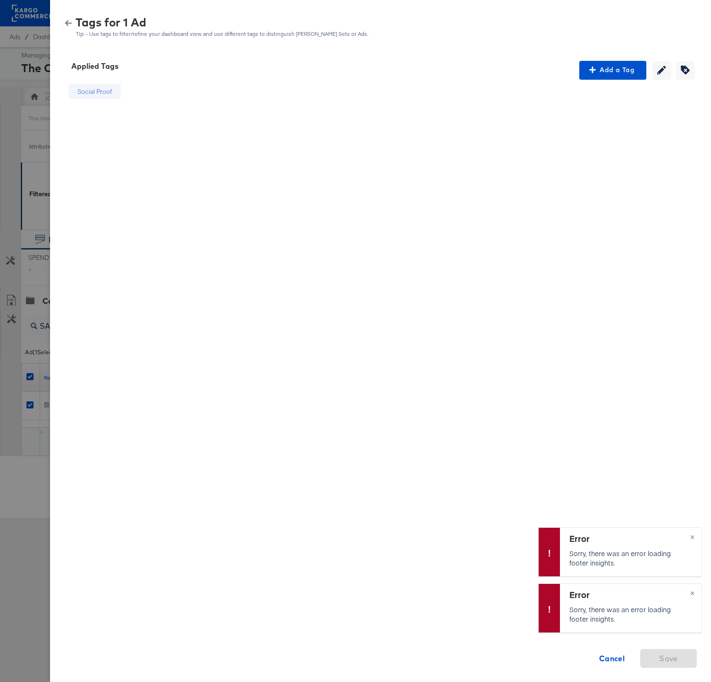
click at [67, 25] on icon "button" at bounding box center [68, 23] width 7 height 6
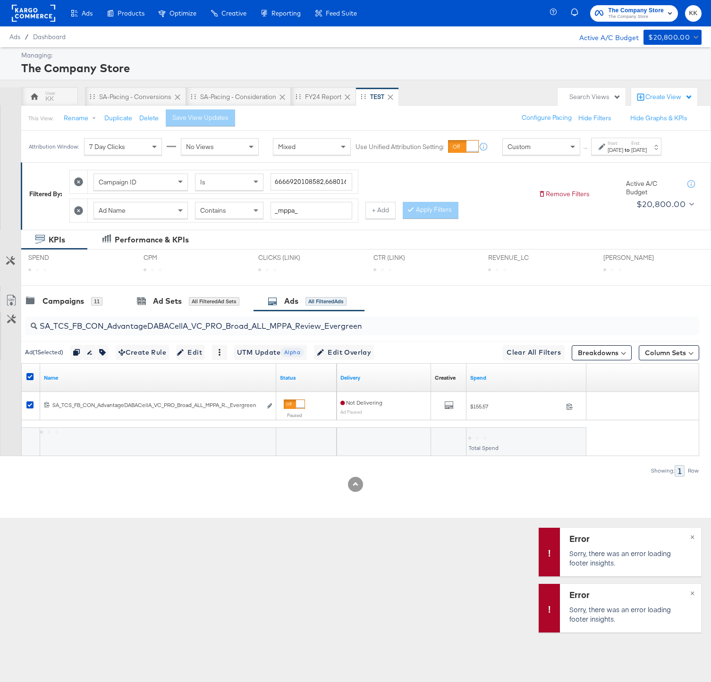
click at [79, 532] on div "Ads Products Optimize Creative Reporting Feed Suite The Company Store The Compa…" at bounding box center [355, 341] width 711 height 682
click at [87, 332] on input "SA_TCS_FB_CON_AdvantageDABACellA_VC_PRO_Broad_ALL_MPPA_Review_Evergreen" at bounding box center [337, 322] width 601 height 18
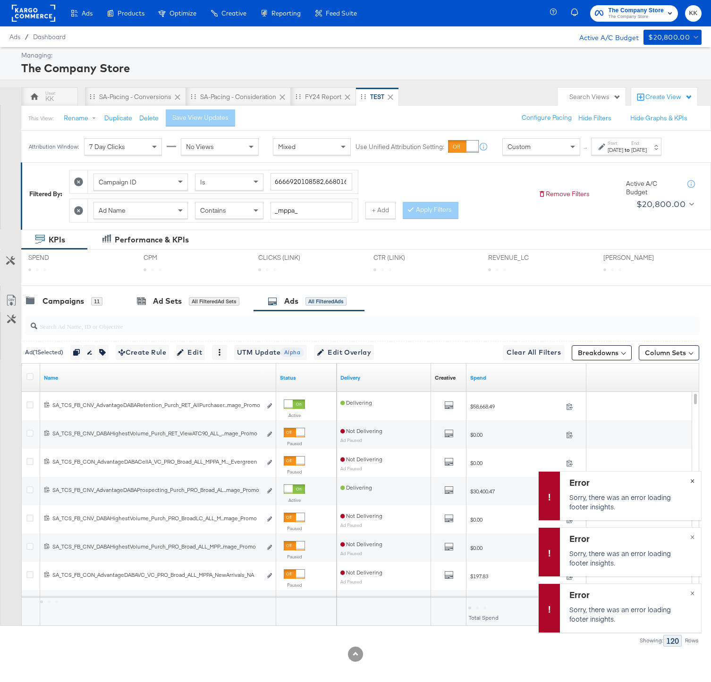
click at [691, 483] on span "×" at bounding box center [692, 480] width 4 height 11
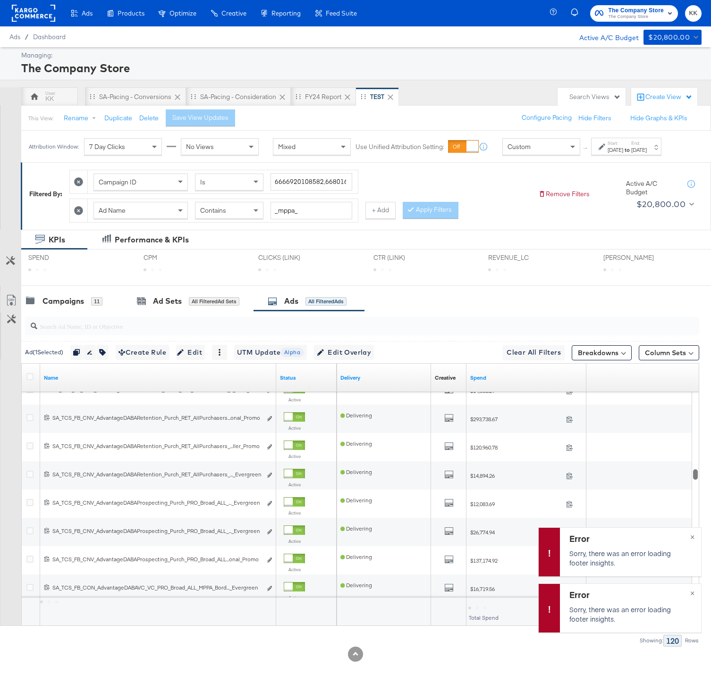
click at [691, 483] on div at bounding box center [694, 494] width 7 height 205
click at [692, 528] on div "Error Sorry, there was an error loading footer insights. ×" at bounding box center [619, 552] width 163 height 49
click at [692, 533] on span "×" at bounding box center [692, 536] width 4 height 11
click at [692, 593] on span "×" at bounding box center [692, 592] width 4 height 11
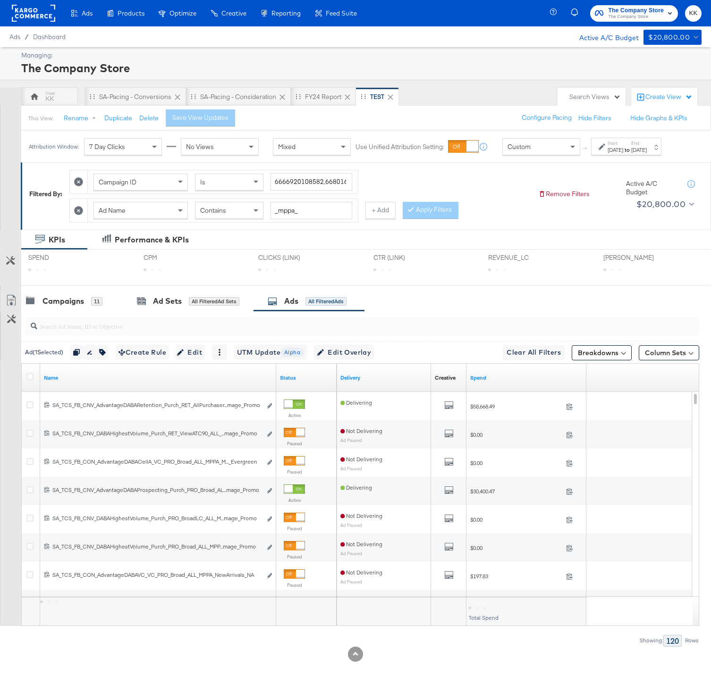
click at [128, 331] on input "search" at bounding box center [337, 322] width 601 height 18
paste input "_PromoLifestyle_"
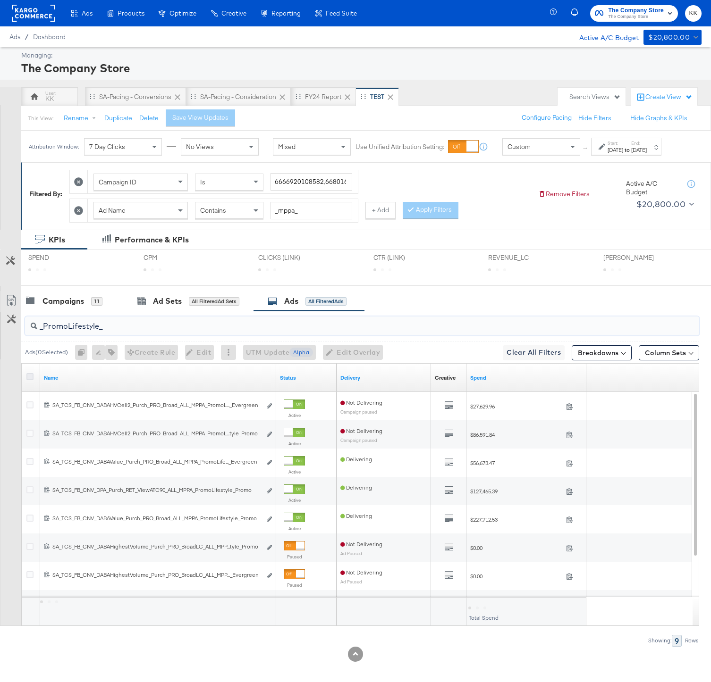
type input "_PromoLifestyle_"
click at [29, 380] on icon at bounding box center [29, 376] width 7 height 7
click at [0, 0] on input "checkbox" at bounding box center [0, 0] width 0 height 0
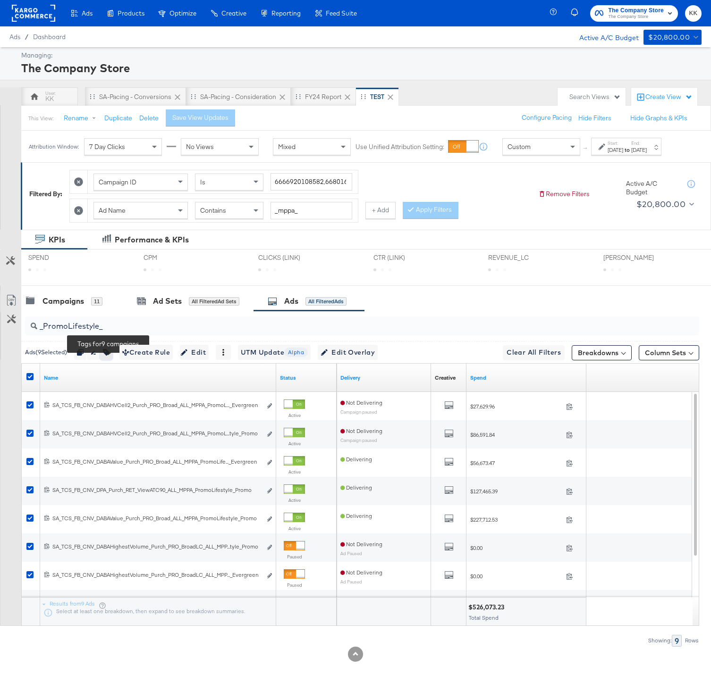
click at [112, 359] on button "button" at bounding box center [106, 352] width 12 height 15
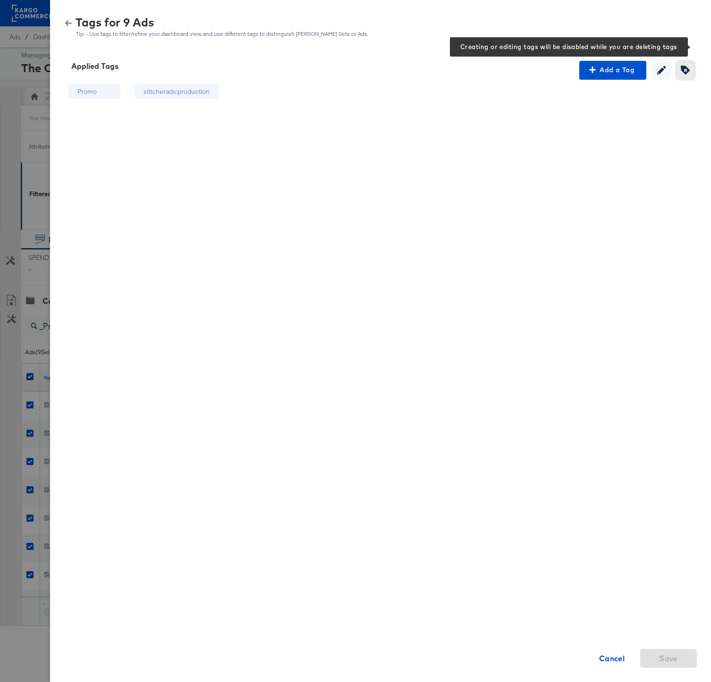
click at [685, 70] on icon "button" at bounding box center [684, 70] width 9 height 9
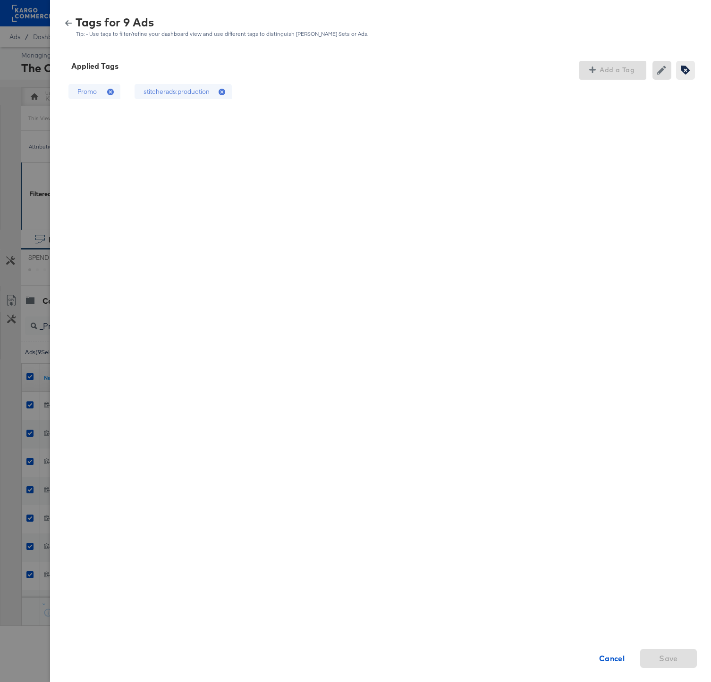
click at [220, 91] on icon at bounding box center [221, 92] width 7 height 7
click at [218, 92] on icon at bounding box center [221, 92] width 7 height 7
click at [222, 92] on icon at bounding box center [221, 92] width 7 height 7
click at [222, 94] on icon at bounding box center [222, 92] width 9 height 9
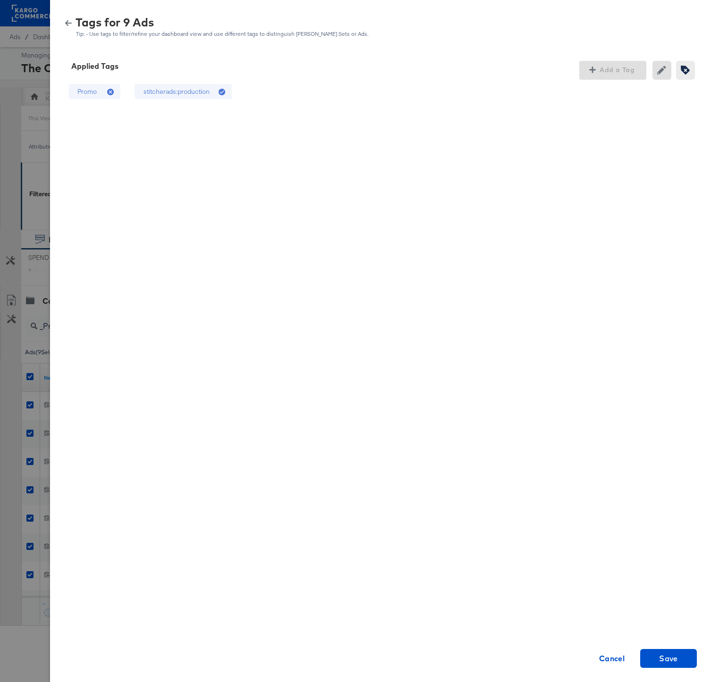
click at [222, 90] on icon at bounding box center [222, 92] width 9 height 9
click at [683, 661] on span "Save" at bounding box center [668, 658] width 49 height 13
click at [616, 665] on button "Cancel" at bounding box center [611, 658] width 57 height 19
click at [67, 25] on icon "button" at bounding box center [68, 23] width 7 height 7
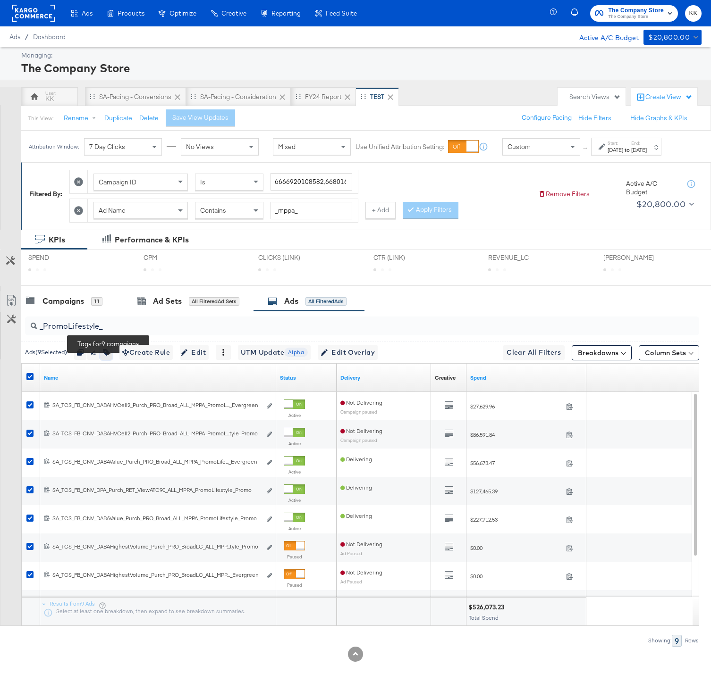
click at [109, 356] on icon "button" at bounding box center [106, 352] width 7 height 7
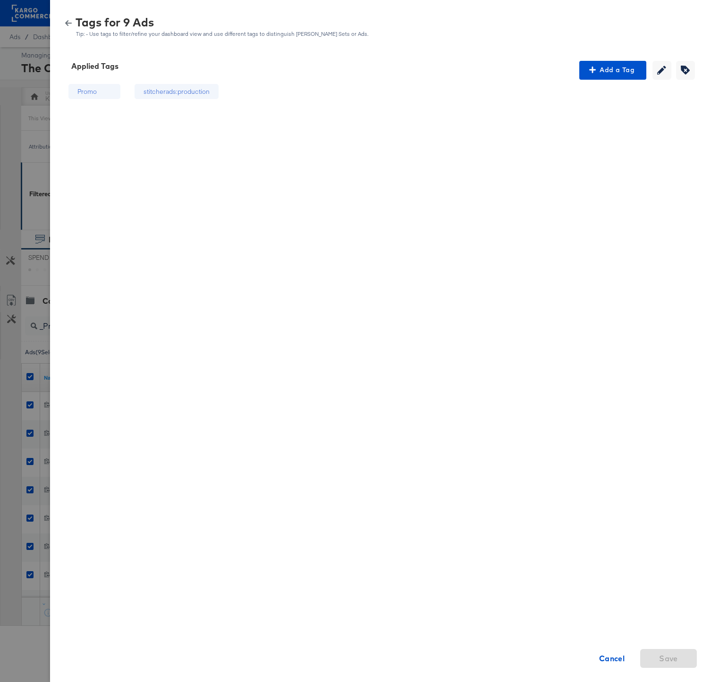
click at [66, 20] on icon "button" at bounding box center [68, 23] width 7 height 7
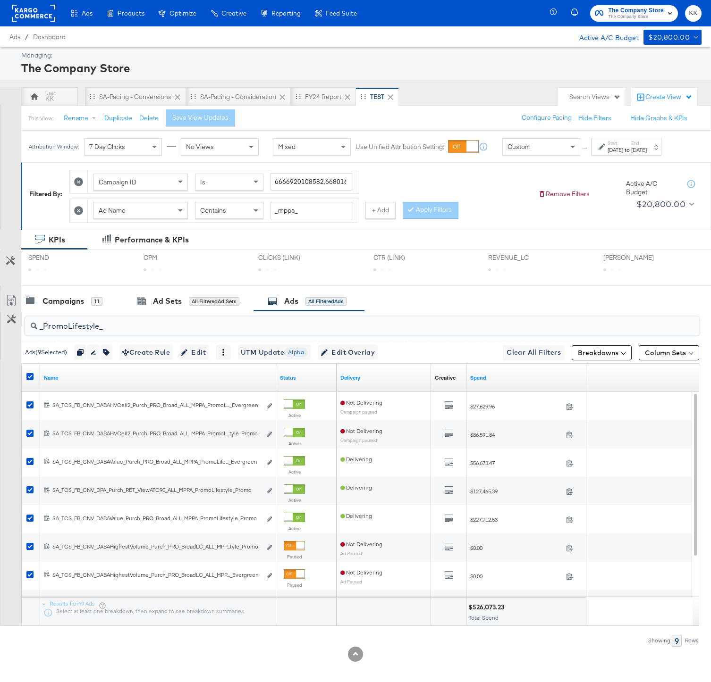
drag, startPoint x: 121, startPoint y: 331, endPoint x: 5, endPoint y: 329, distance: 115.6
click at [5, 329] on div "_PromoLifestyle_ Ads ( 9 Selected) Duplicate 9 ads Rename 9 ads Tags for 9 camp…" at bounding box center [349, 478] width 699 height 335
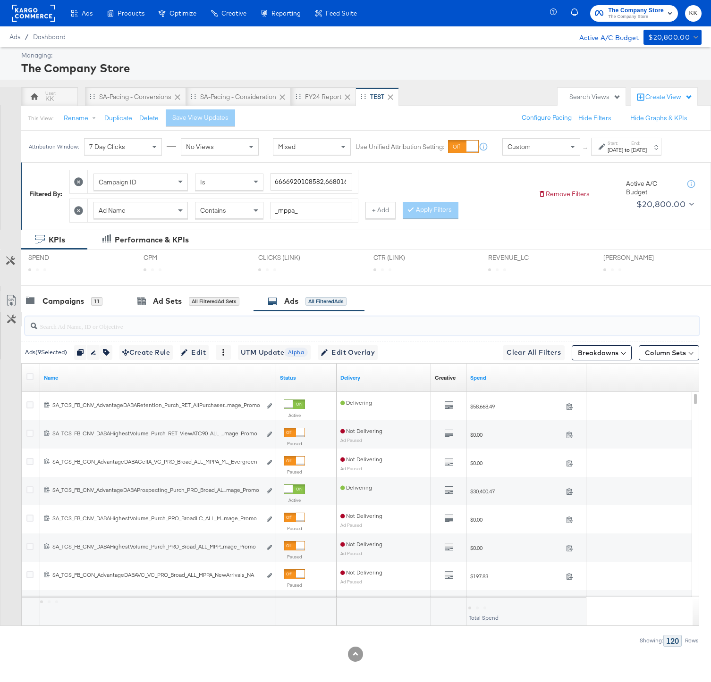
paste input "_MPPA_Promo_"
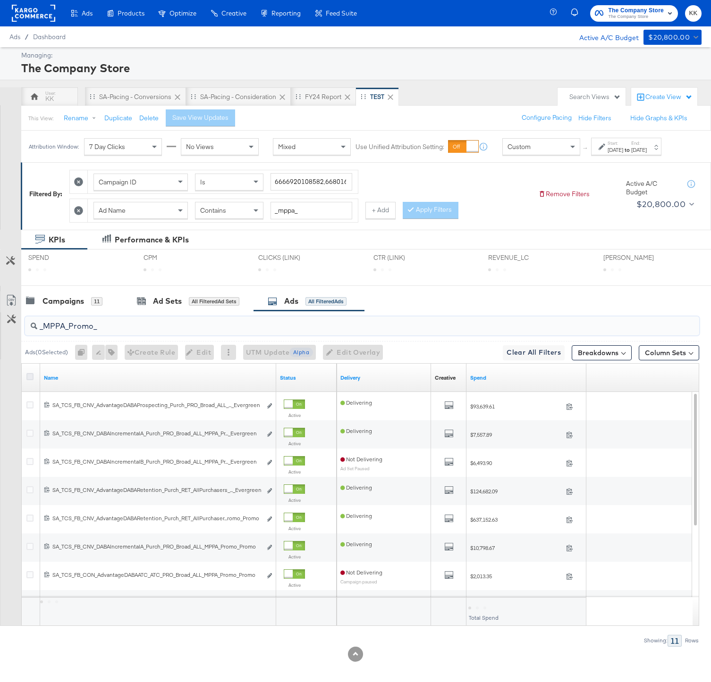
type input "_MPPA_Promo_"
click at [30, 380] on icon at bounding box center [29, 376] width 7 height 7
click at [0, 0] on input "checkbox" at bounding box center [0, 0] width 0 height 0
click at [30, 380] on icon at bounding box center [29, 376] width 7 height 7
click at [0, 0] on input "checkbox" at bounding box center [0, 0] width 0 height 0
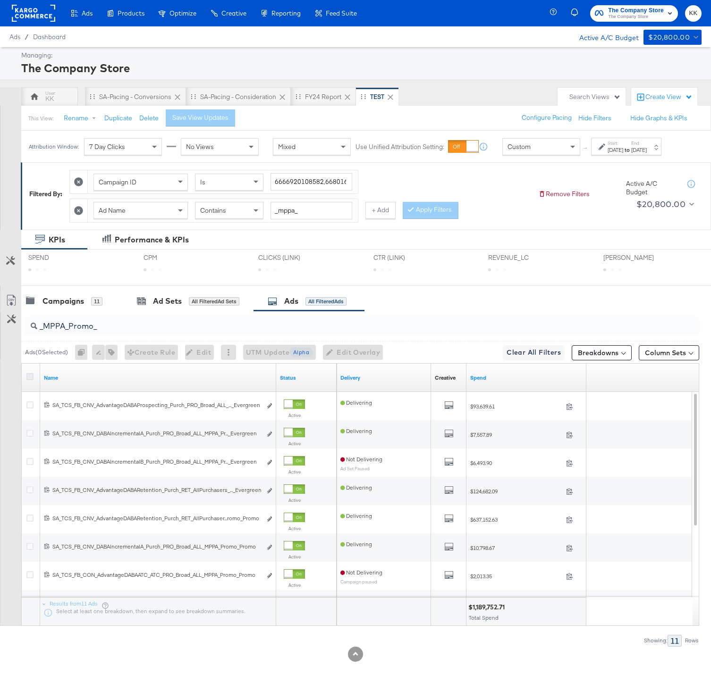
click at [30, 380] on icon at bounding box center [29, 376] width 7 height 7
click at [0, 0] on input "checkbox" at bounding box center [0, 0] width 0 height 0
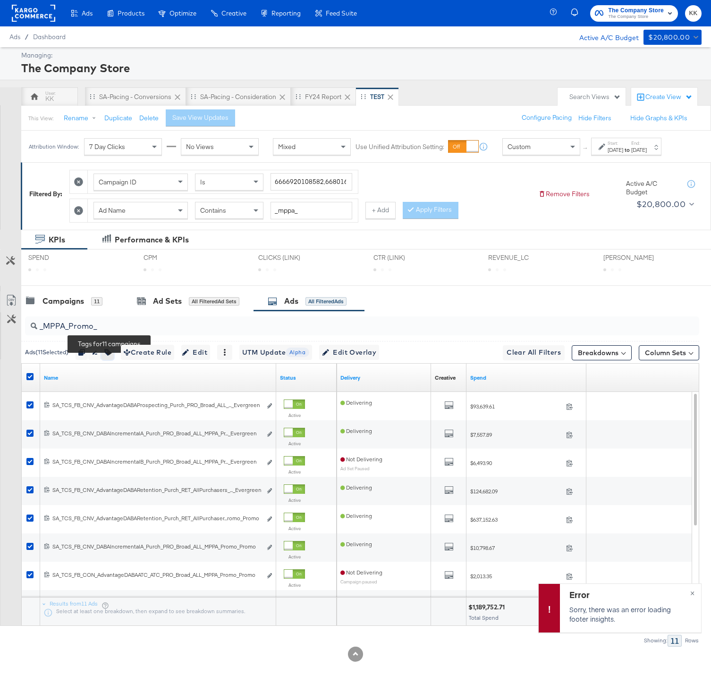
click at [111, 356] on icon "button" at bounding box center [107, 352] width 7 height 7
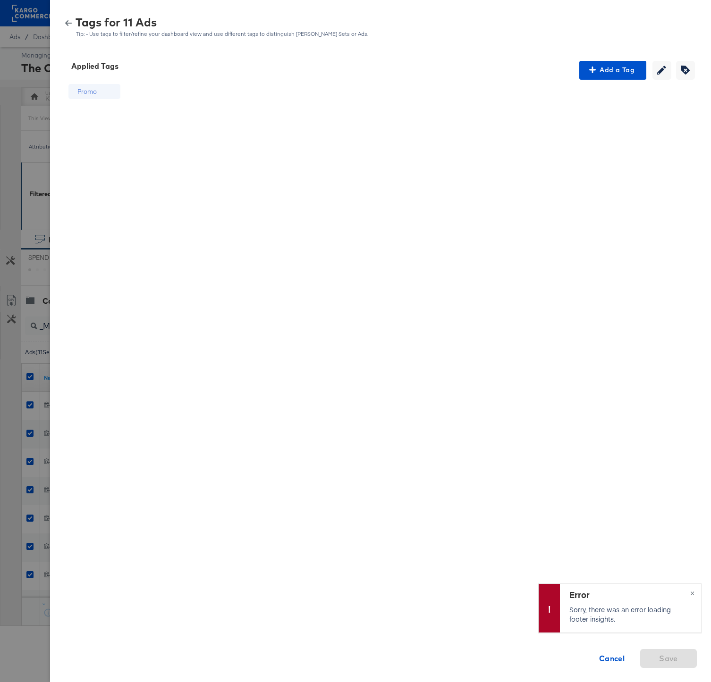
click at [70, 25] on icon "button" at bounding box center [68, 23] width 7 height 7
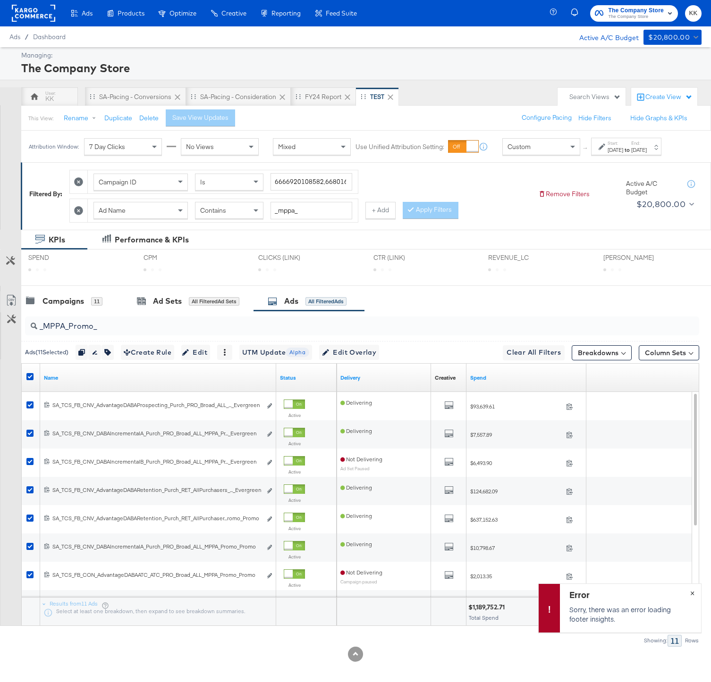
click at [697, 592] on button "×" at bounding box center [691, 592] width 17 height 17
click at [29, 380] on icon at bounding box center [29, 376] width 7 height 7
click at [0, 0] on input "checkbox" at bounding box center [0, 0] width 0 height 0
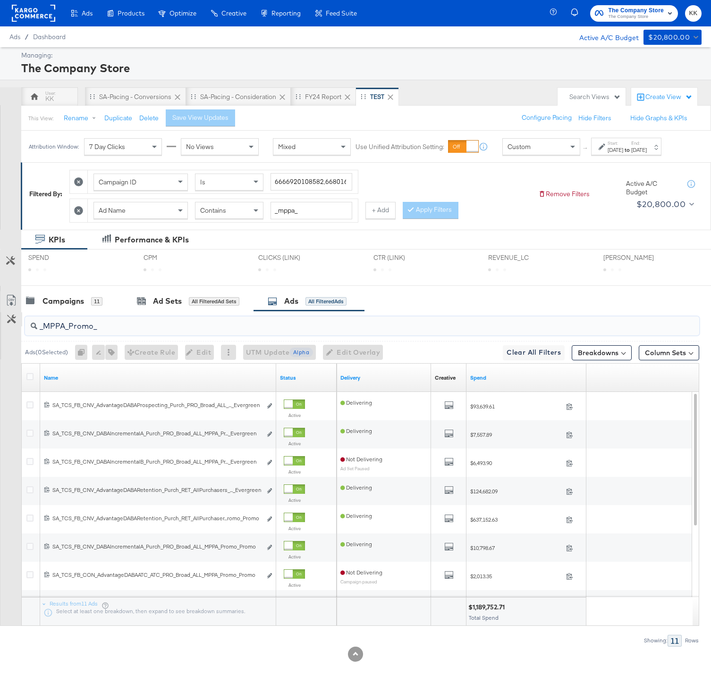
drag, startPoint x: 115, startPoint y: 339, endPoint x: 16, endPoint y: 332, distance: 99.3
click at [16, 332] on div "_MPPA_Promo_ Ads ( 0 Selected) 0 Rename 0 ads Tags for 0 campaigns Create Rule …" at bounding box center [349, 478] width 699 height 335
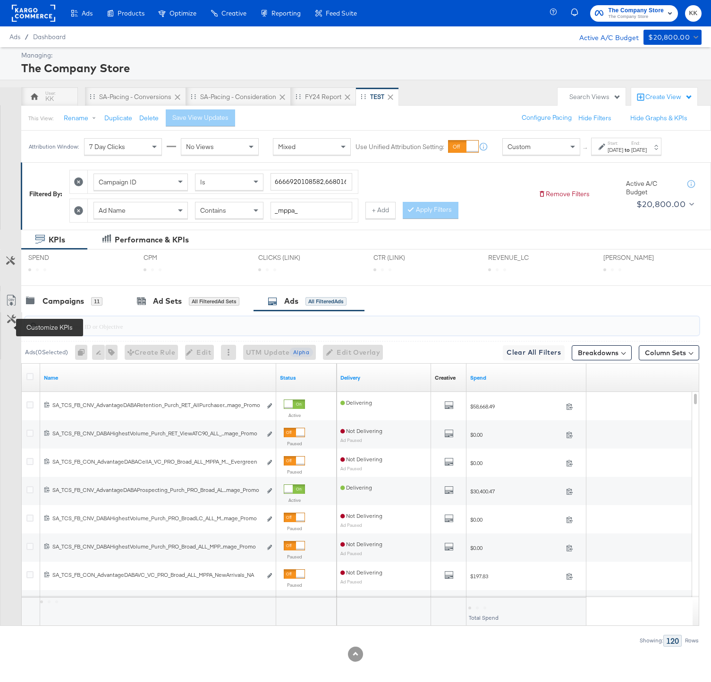
paste input "_ALL_MPPA_PLV_"
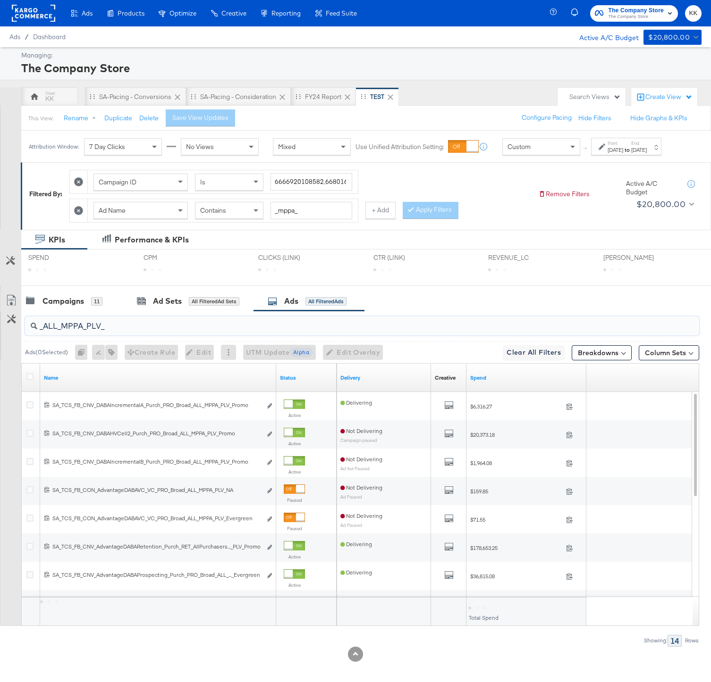
click at [59, 332] on input "_ALL_MPPA_PLV_" at bounding box center [337, 322] width 601 height 18
type input "MPPA_PLV_"
click at [692, 593] on span "×" at bounding box center [692, 592] width 4 height 11
click at [31, 380] on icon at bounding box center [29, 376] width 7 height 7
click at [0, 0] on input "checkbox" at bounding box center [0, 0] width 0 height 0
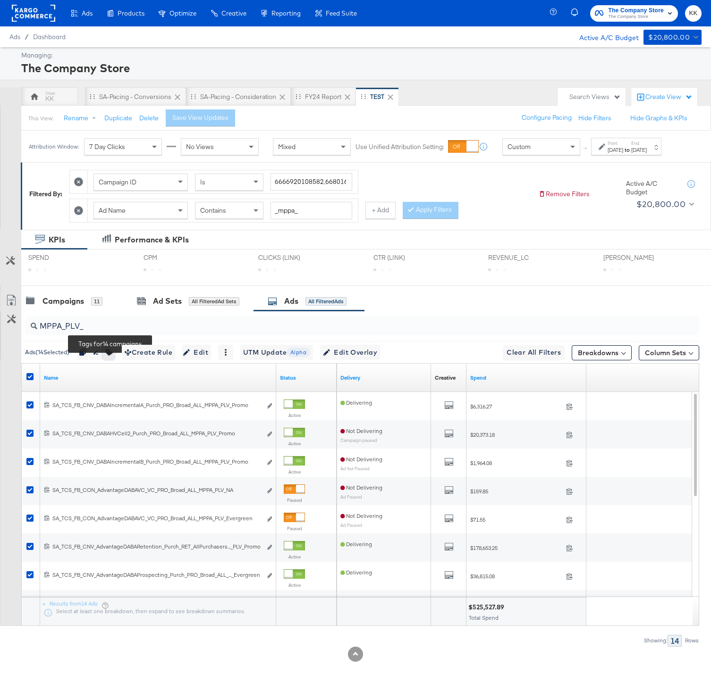
click at [112, 356] on icon "button" at bounding box center [108, 352] width 7 height 7
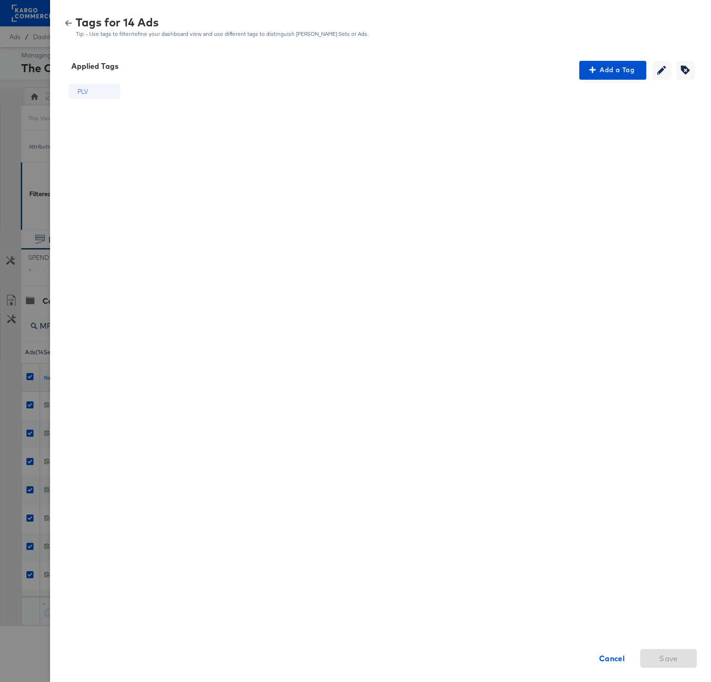
click at [73, 25] on button "button" at bounding box center [68, 23] width 14 height 7
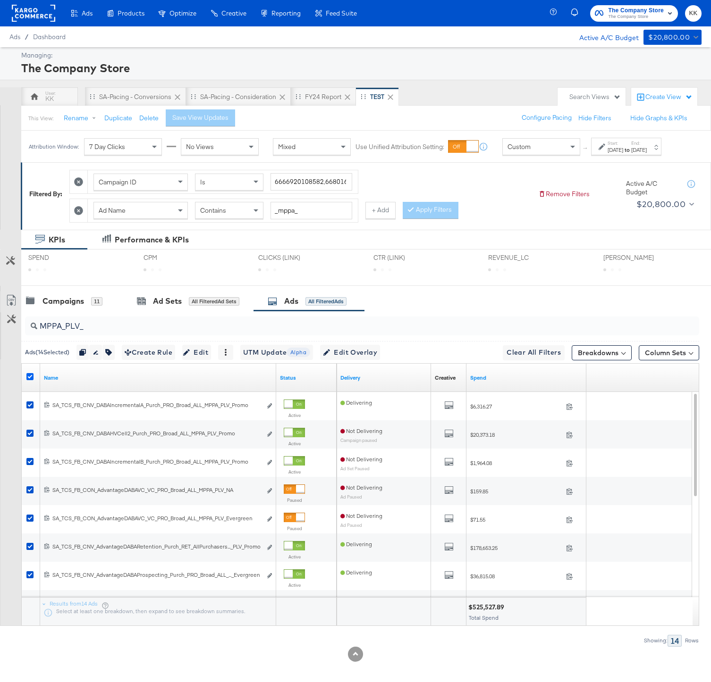
click at [32, 380] on icon at bounding box center [29, 376] width 7 height 7
click at [0, 0] on input "checkbox" at bounding box center [0, 0] width 0 height 0
drag, startPoint x: 95, startPoint y: 339, endPoint x: 43, endPoint y: 338, distance: 51.9
click at [43, 332] on input "MPPA_PLV_" at bounding box center [337, 322] width 601 height 18
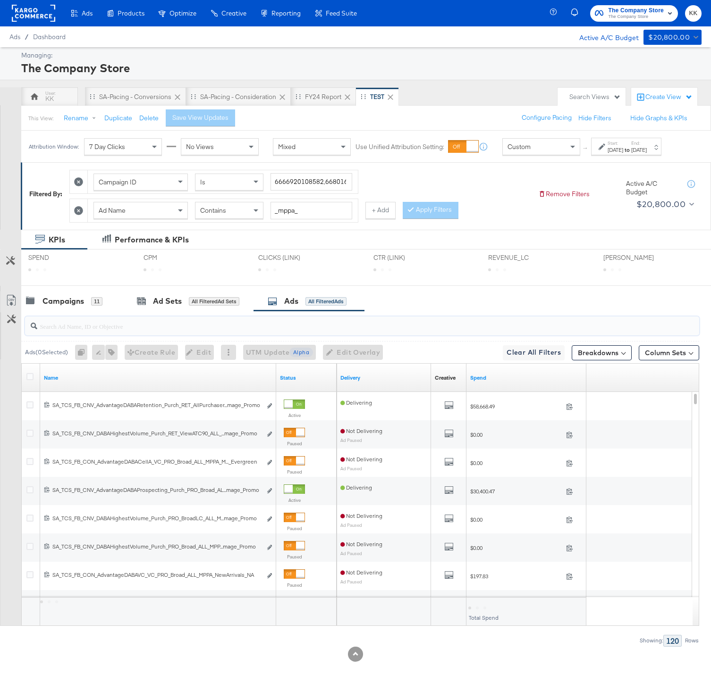
paste input "_MPPA_PayPal_"
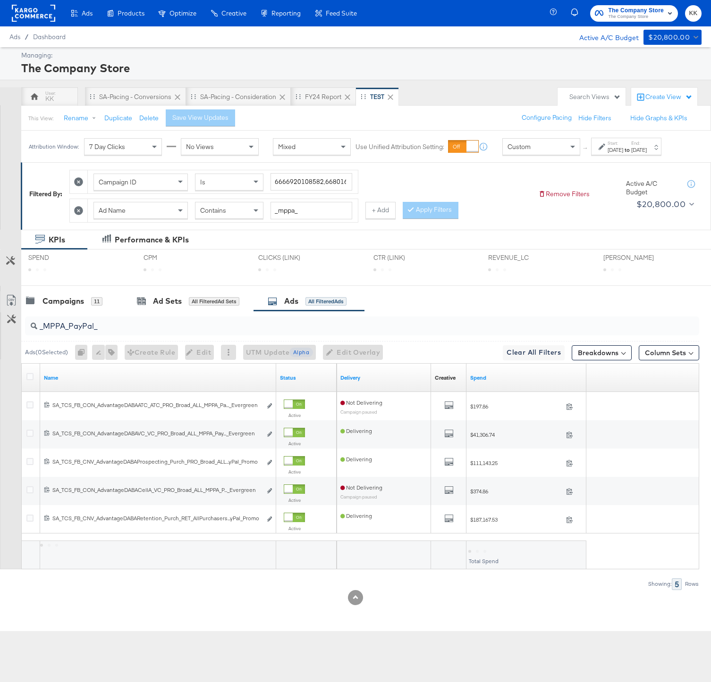
click at [28, 379] on div at bounding box center [31, 377] width 17 height 17
click at [28, 380] on icon at bounding box center [29, 376] width 7 height 7
click at [0, 0] on input "checkbox" at bounding box center [0, 0] width 0 height 0
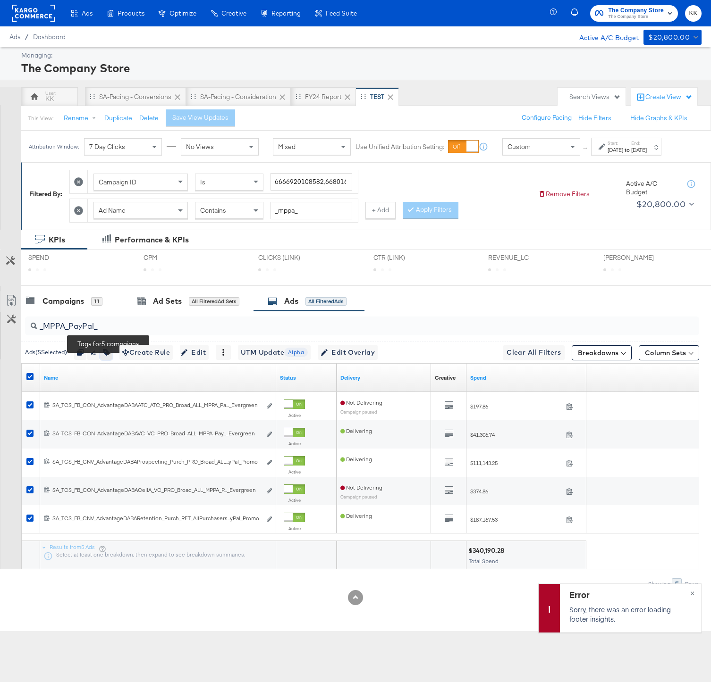
click at [109, 356] on icon "button" at bounding box center [106, 352] width 7 height 7
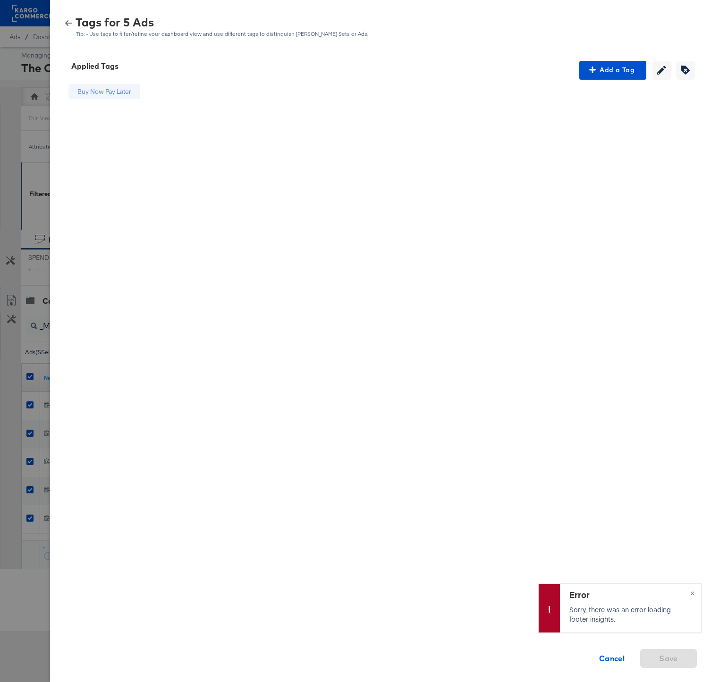
click at [72, 19] on div "Tags for 5 Ads Tip: - Use tags to filter/refine your dashboard view and use dif…" at bounding box center [380, 27] width 638 height 20
click at [65, 20] on icon "button" at bounding box center [68, 23] width 7 height 7
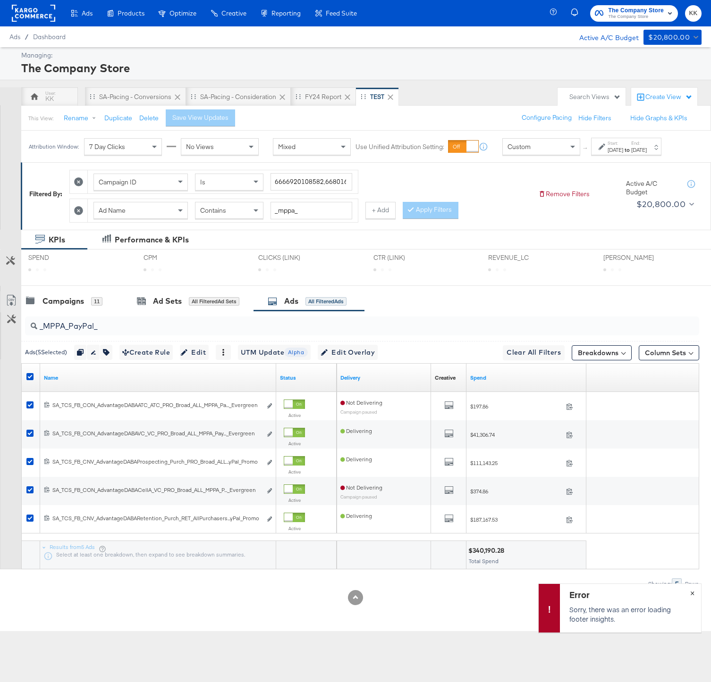
click at [693, 592] on span "×" at bounding box center [692, 592] width 4 height 11
click at [30, 380] on icon at bounding box center [29, 376] width 7 height 7
click at [0, 0] on input "checkbox" at bounding box center [0, 0] width 0 height 0
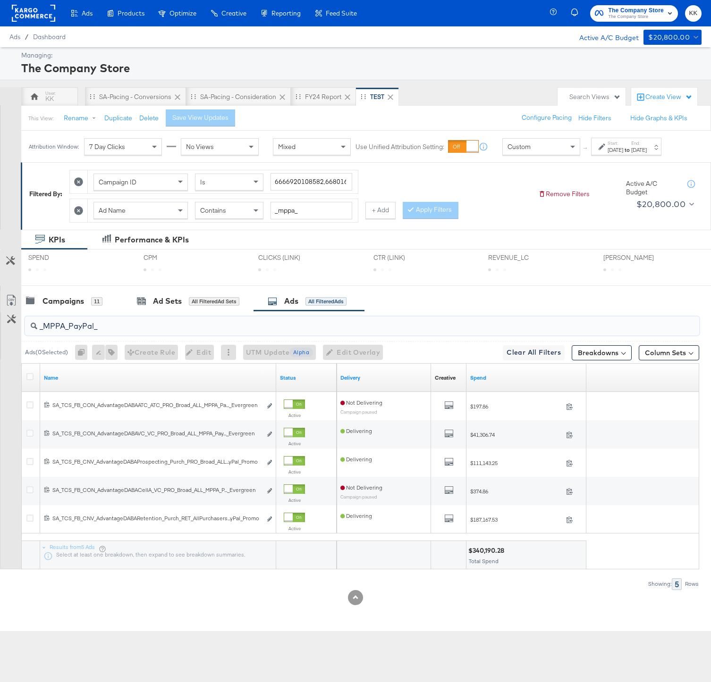
drag, startPoint x: 106, startPoint y: 334, endPoint x: 42, endPoint y: 334, distance: 63.7
click at [42, 332] on input "_MPPA_PayPal_" at bounding box center [337, 322] width 601 height 18
type input "_"
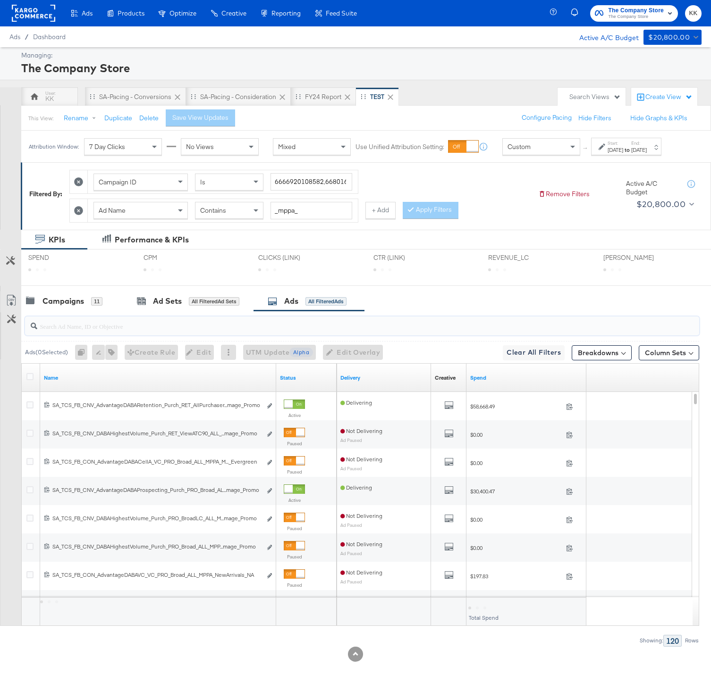
paste input "_NewArrivals_"
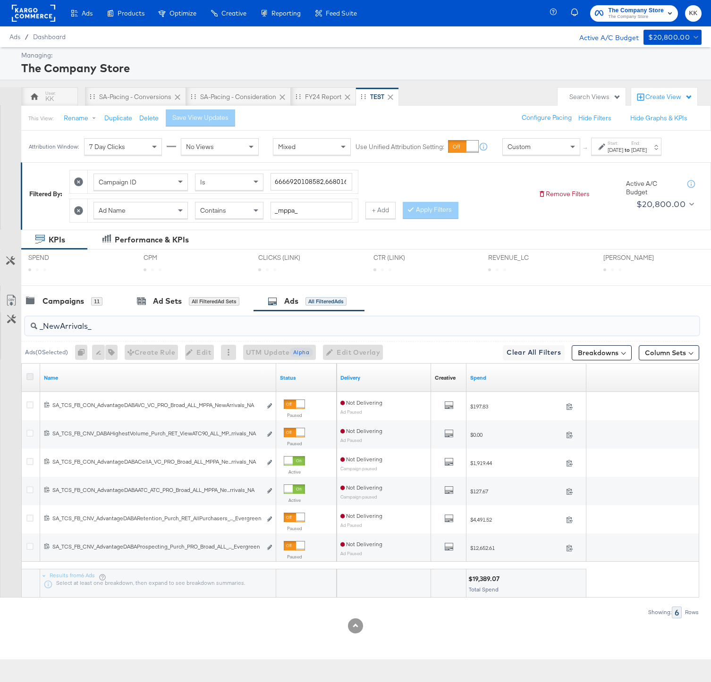
click at [28, 380] on icon at bounding box center [29, 376] width 7 height 7
click at [0, 0] on input "checkbox" at bounding box center [0, 0] width 0 height 0
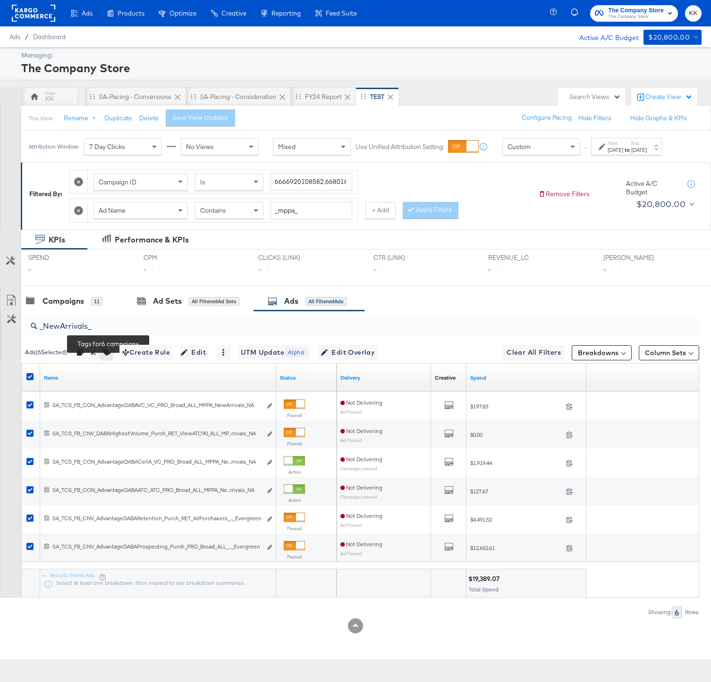
click at [107, 356] on icon "button" at bounding box center [106, 352] width 7 height 7
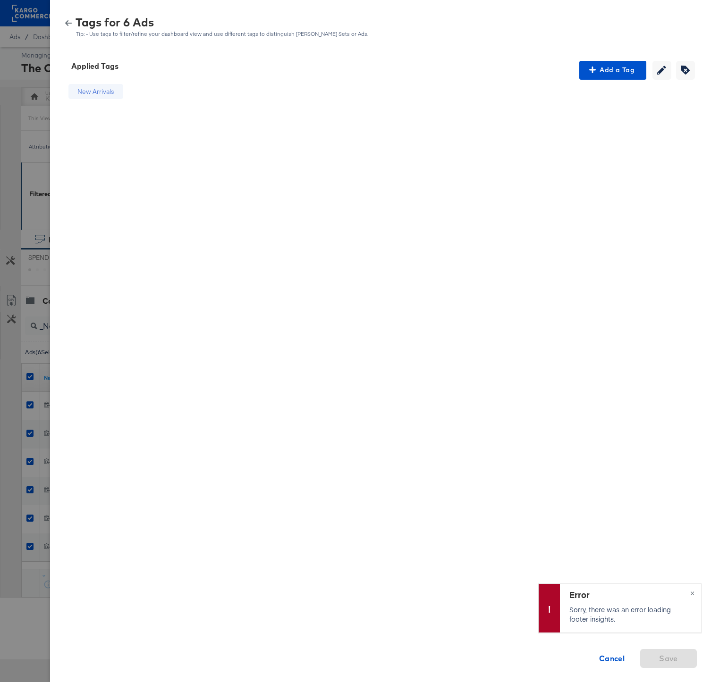
click at [65, 23] on icon "button" at bounding box center [68, 23] width 7 height 6
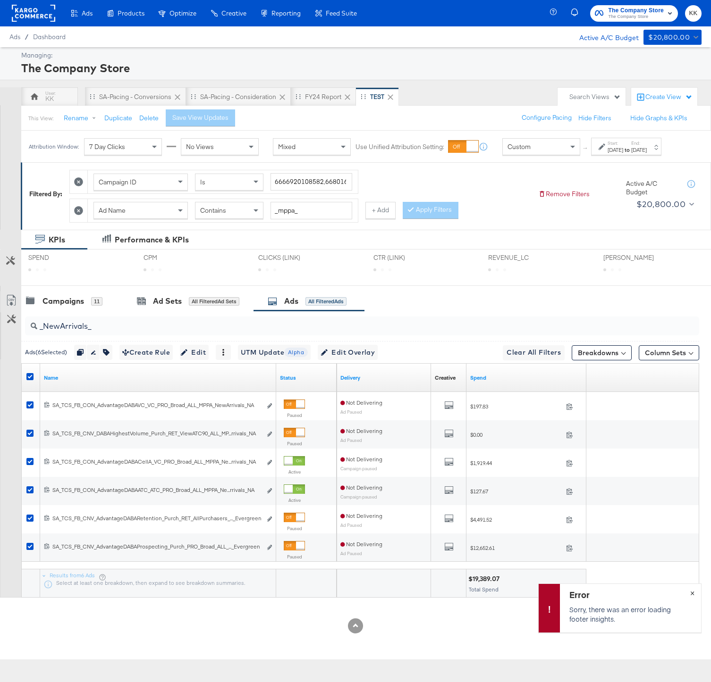
click at [690, 589] on span "×" at bounding box center [692, 592] width 4 height 11
click at [32, 380] on icon at bounding box center [29, 376] width 7 height 7
click at [0, 0] on input "checkbox" at bounding box center [0, 0] width 0 height 0
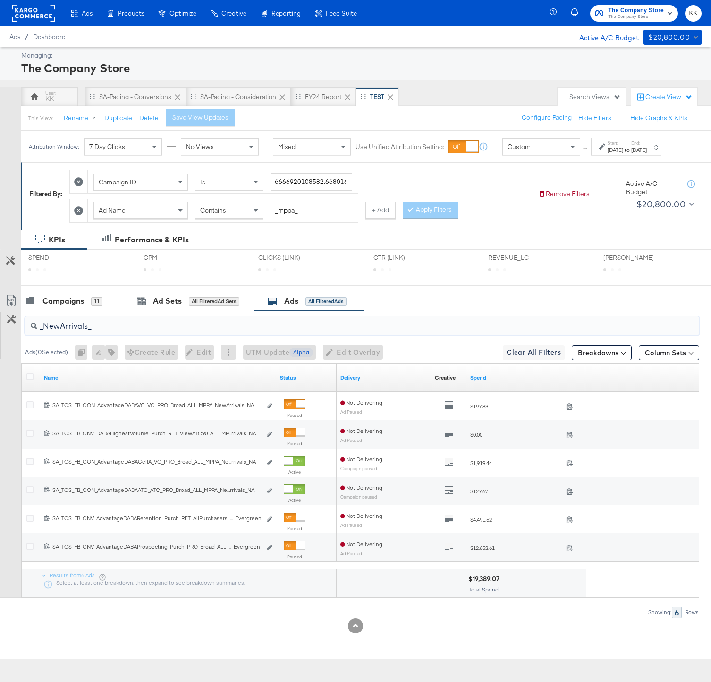
drag, startPoint x: 100, startPoint y: 336, endPoint x: 43, endPoint y: 336, distance: 57.1
click at [43, 332] on input "_NewArrivals_" at bounding box center [337, 322] width 601 height 18
paste input "_MPPA_MultiImagePromo"
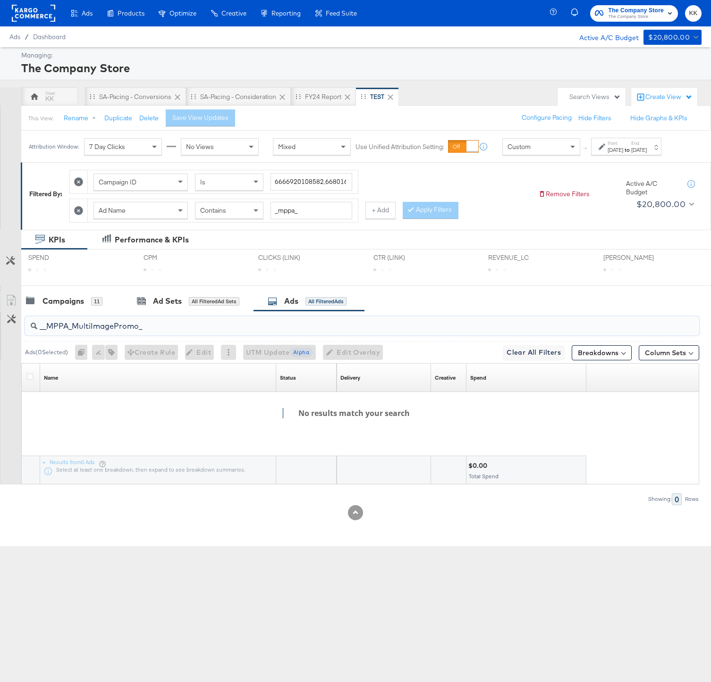
click at [43, 332] on input "__MPPA_MultiImagePromo_" at bounding box center [337, 322] width 601 height 18
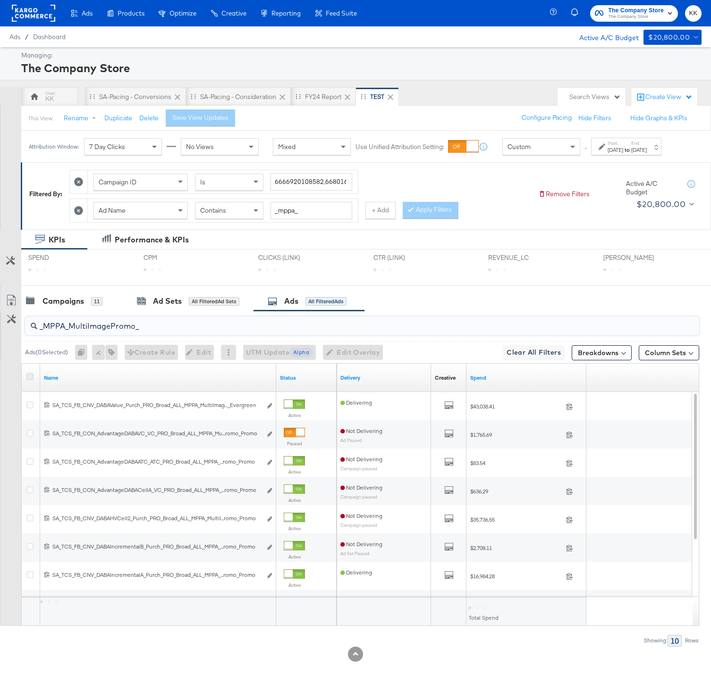
click at [29, 380] on icon at bounding box center [29, 376] width 7 height 7
click at [0, 0] on input "checkbox" at bounding box center [0, 0] width 0 height 0
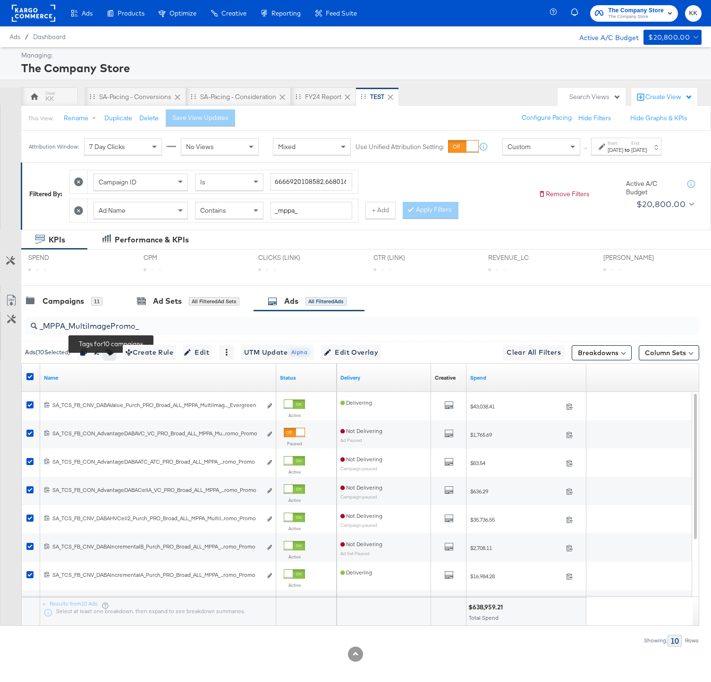
click at [113, 356] on icon "button" at bounding box center [109, 352] width 7 height 7
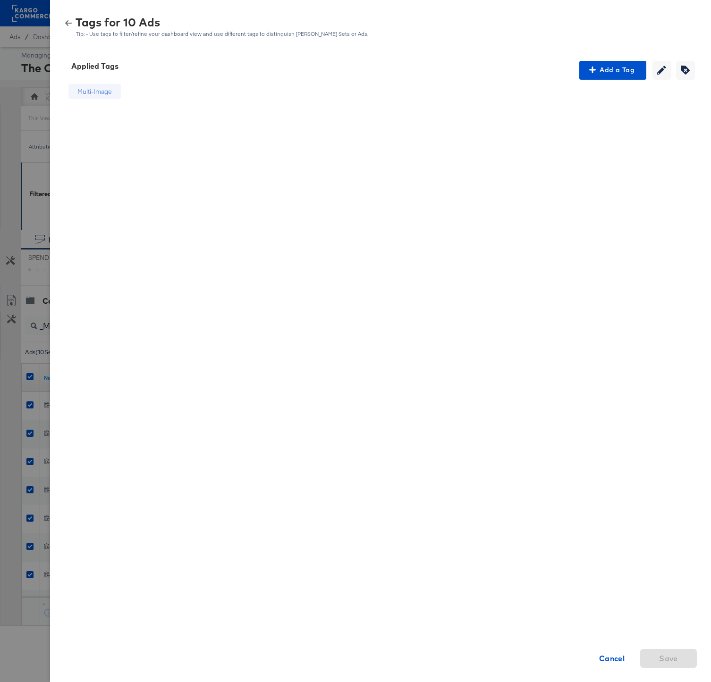
click at [67, 21] on icon "button" at bounding box center [68, 23] width 7 height 7
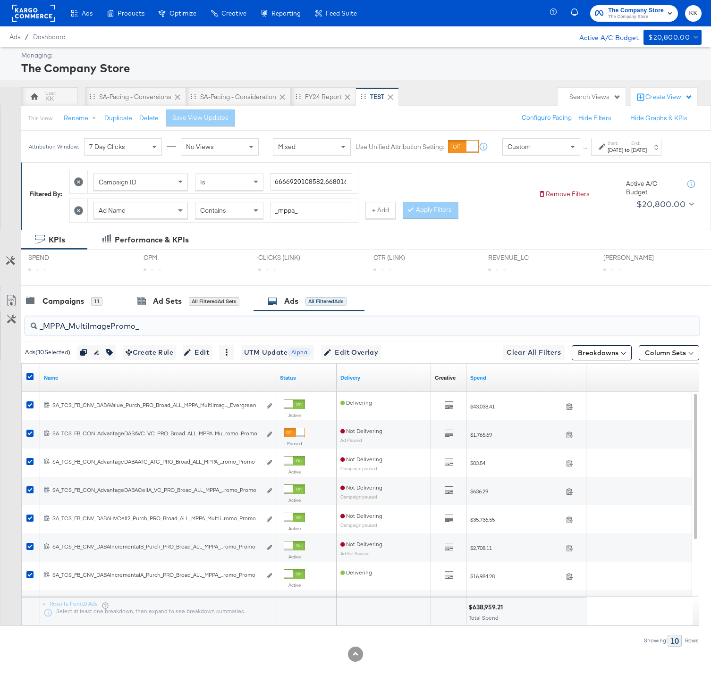
click at [132, 332] on input "_MPPA_MultiImagePromo_" at bounding box center [337, 322] width 601 height 18
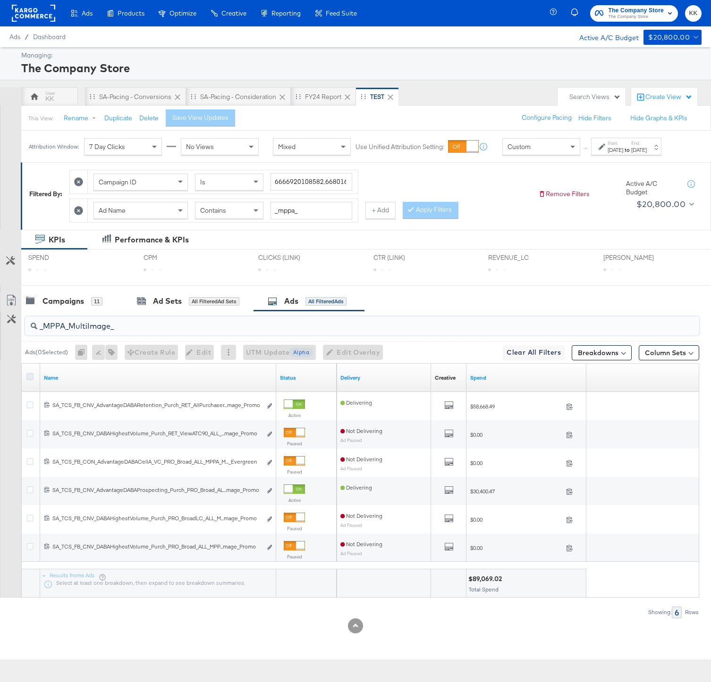
click at [28, 380] on icon at bounding box center [29, 376] width 7 height 7
click at [0, 0] on input "checkbox" at bounding box center [0, 0] width 0 height 0
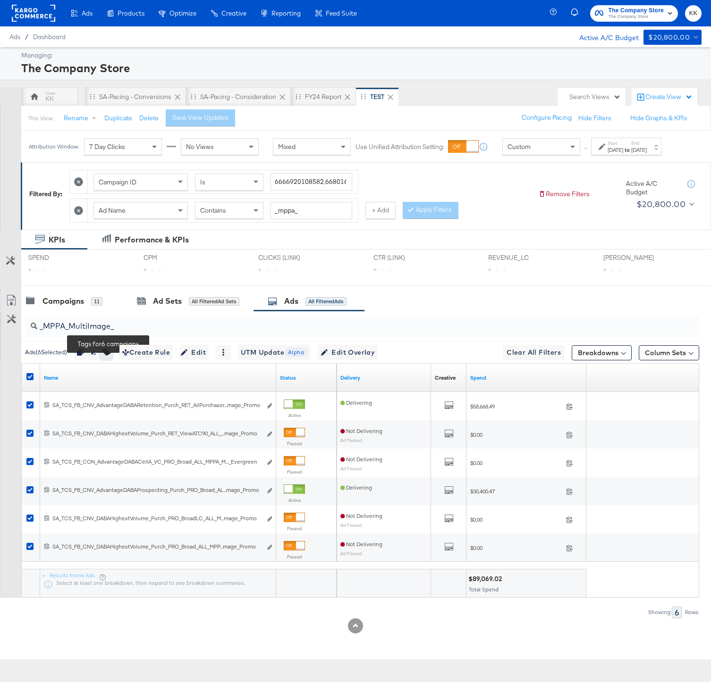
click at [109, 356] on icon "button" at bounding box center [106, 352] width 7 height 7
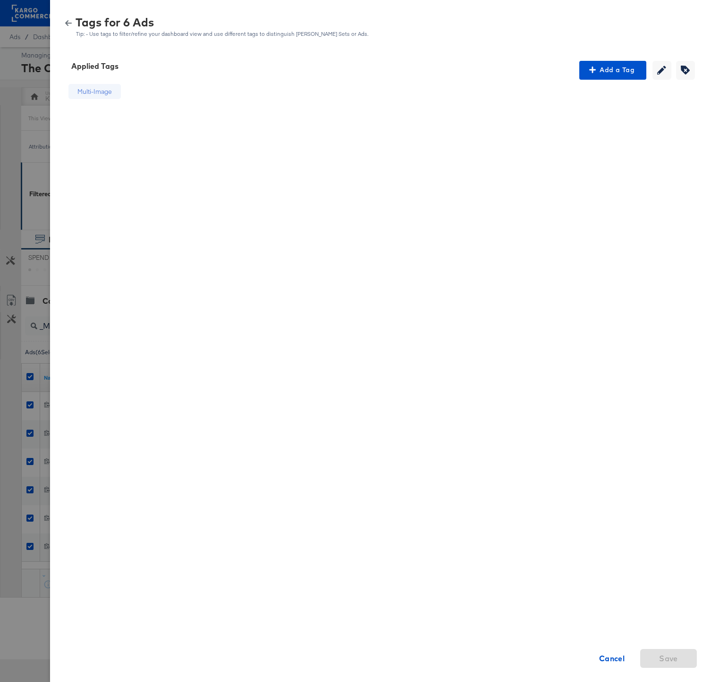
click at [69, 25] on icon "button" at bounding box center [68, 23] width 7 height 7
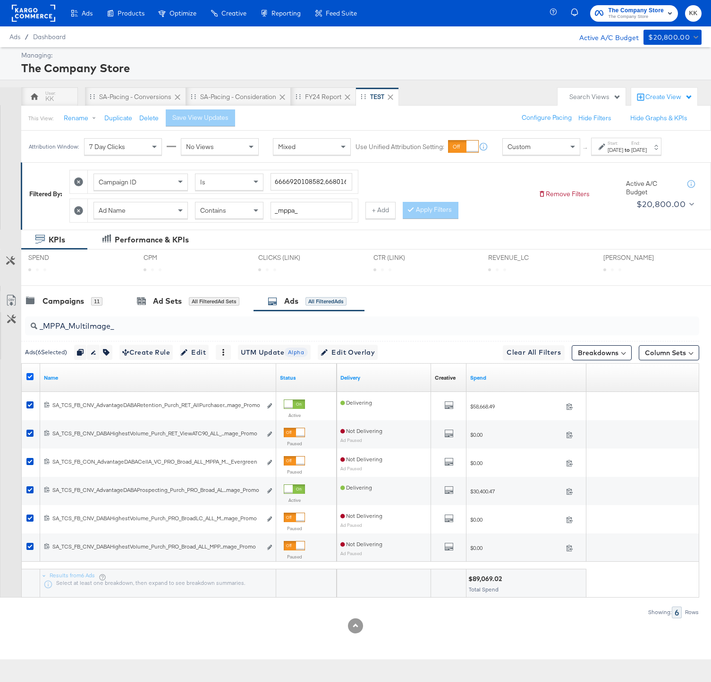
click at [33, 380] on icon at bounding box center [29, 376] width 7 height 7
click at [0, 0] on input "checkbox" at bounding box center [0, 0] width 0 height 0
drag, startPoint x: 123, startPoint y: 337, endPoint x: 47, endPoint y: 337, distance: 76.4
click at [47, 332] on input "_MPPA_MultiImage_" at bounding box center [337, 322] width 601 height 18
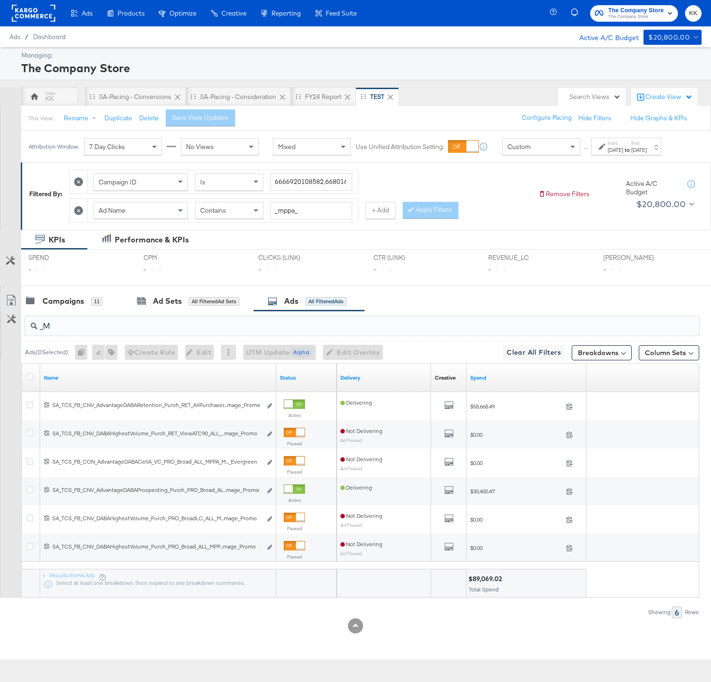
type input "_"
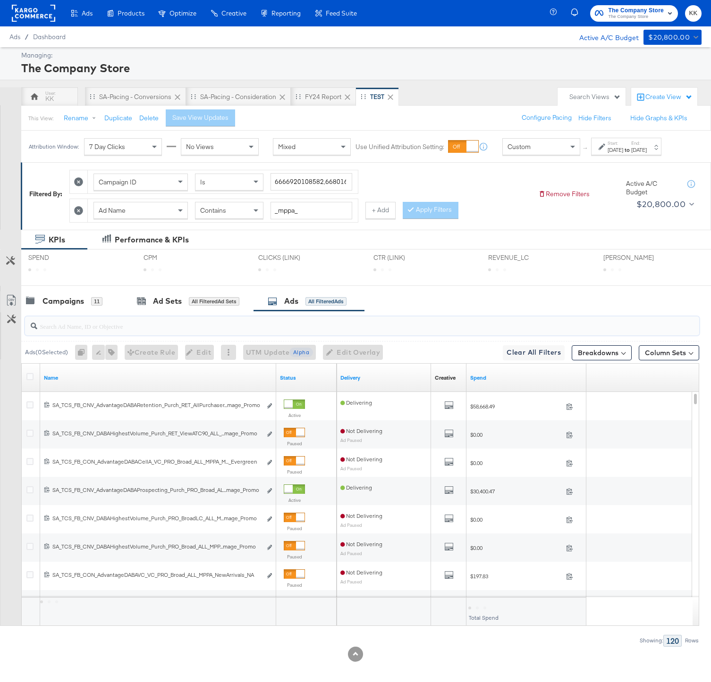
paste input "MPPA_MadeInUSA"
type input "MPPA_MadeInUSA"
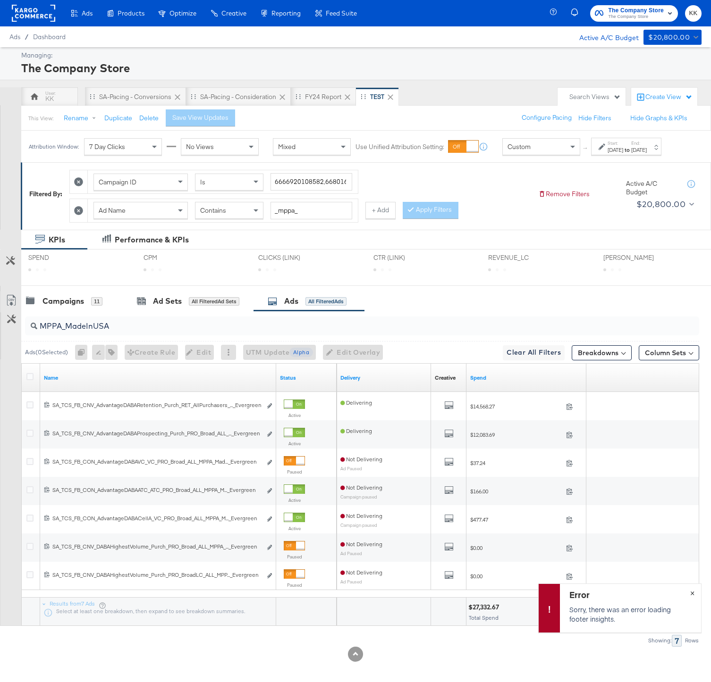
click at [693, 593] on span "×" at bounding box center [692, 592] width 4 height 11
click at [32, 380] on icon at bounding box center [29, 376] width 7 height 7
click at [0, 0] on input "checkbox" at bounding box center [0, 0] width 0 height 0
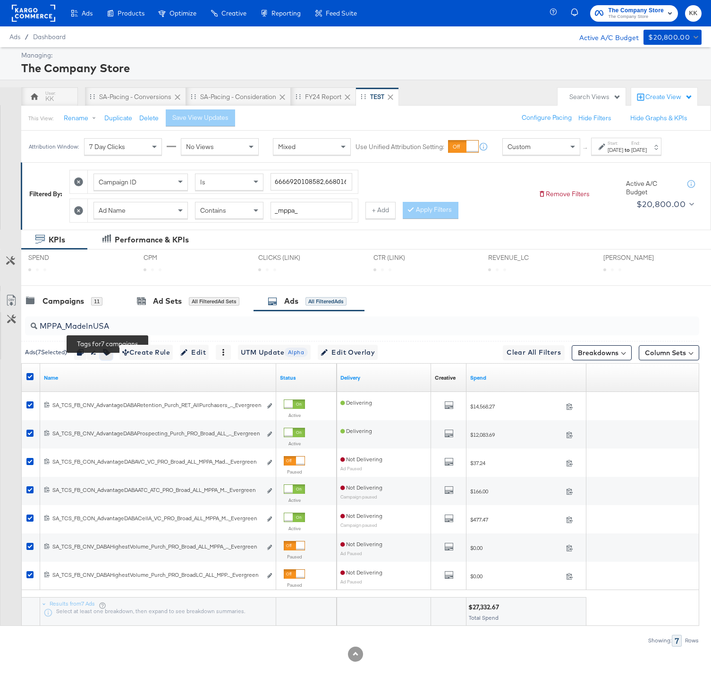
click at [106, 356] on icon "button" at bounding box center [106, 352] width 7 height 7
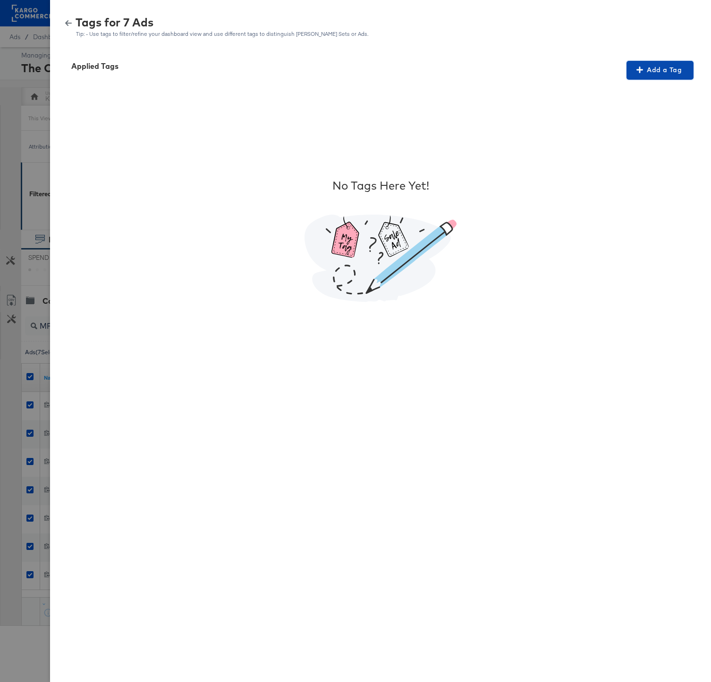
click at [657, 68] on span "Add a Tag" at bounding box center [659, 70] width 59 height 12
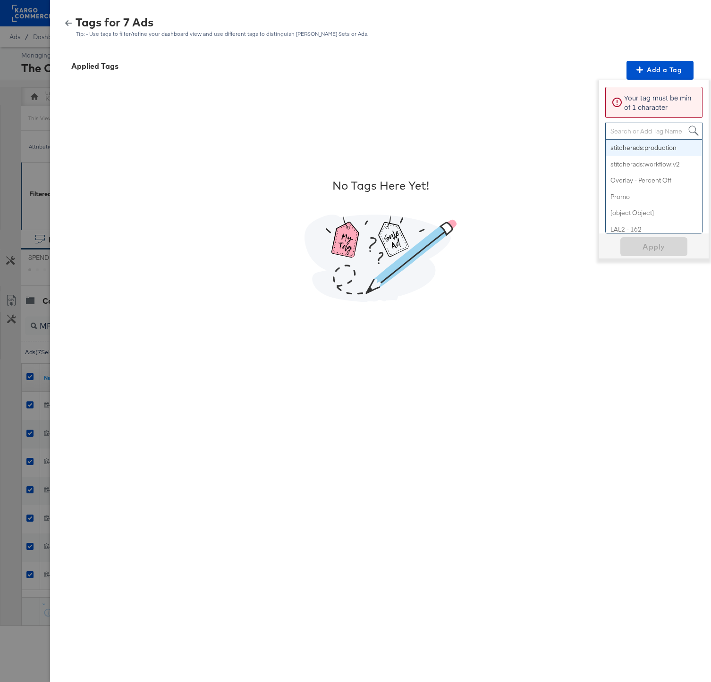
click at [634, 130] on div "Search or Add Tag Name" at bounding box center [653, 131] width 96 height 16
paste input "Geo-Location"
type input "Geo-Location"
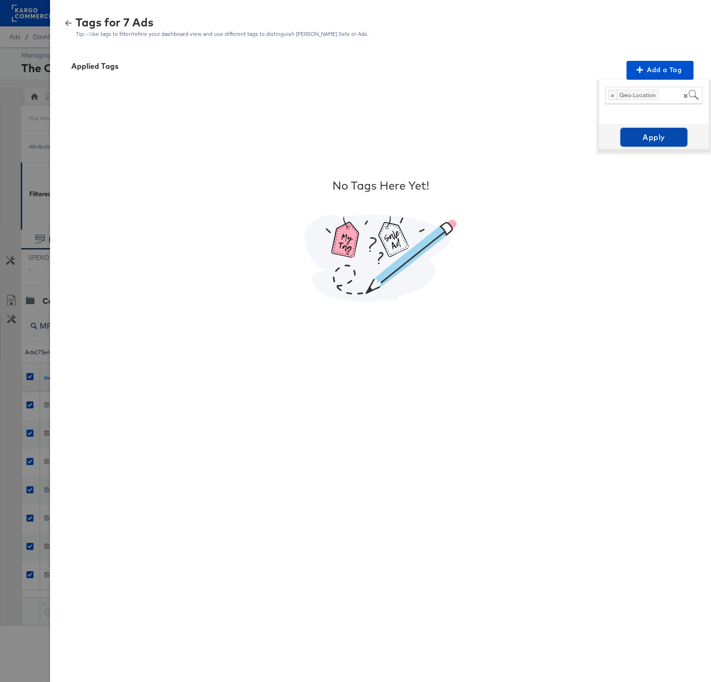
click at [648, 139] on span "Apply" at bounding box center [653, 137] width 59 height 13
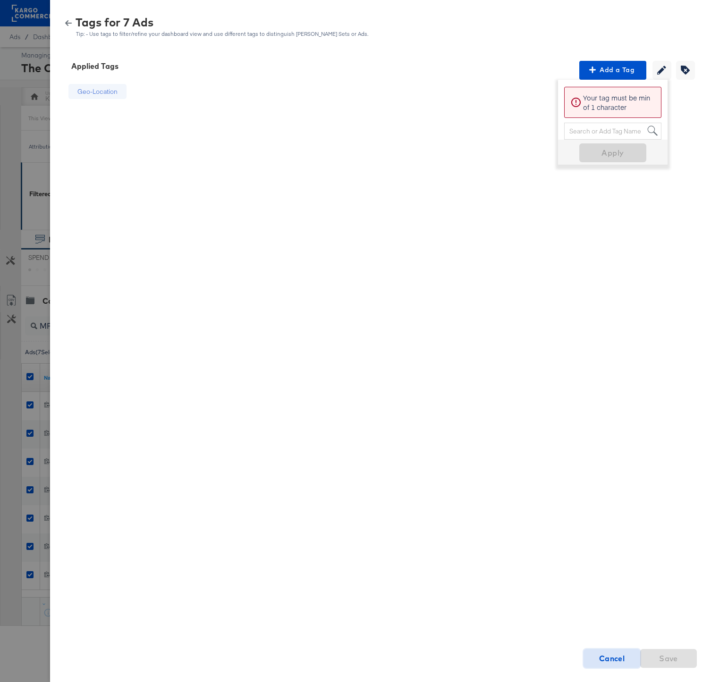
click at [621, 655] on strong "Cancel" at bounding box center [612, 658] width 26 height 13
click at [64, 21] on button "button" at bounding box center [68, 23] width 14 height 7
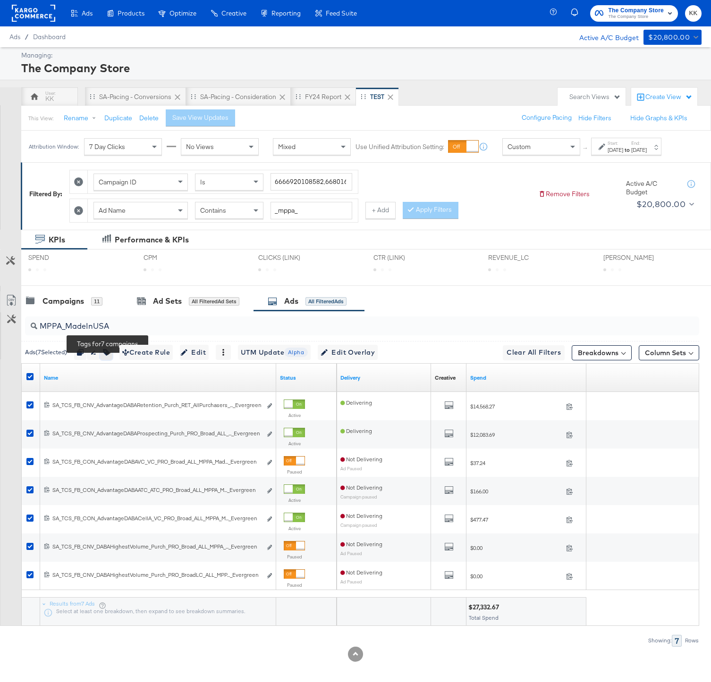
click at [112, 356] on button "button" at bounding box center [106, 352] width 12 height 15
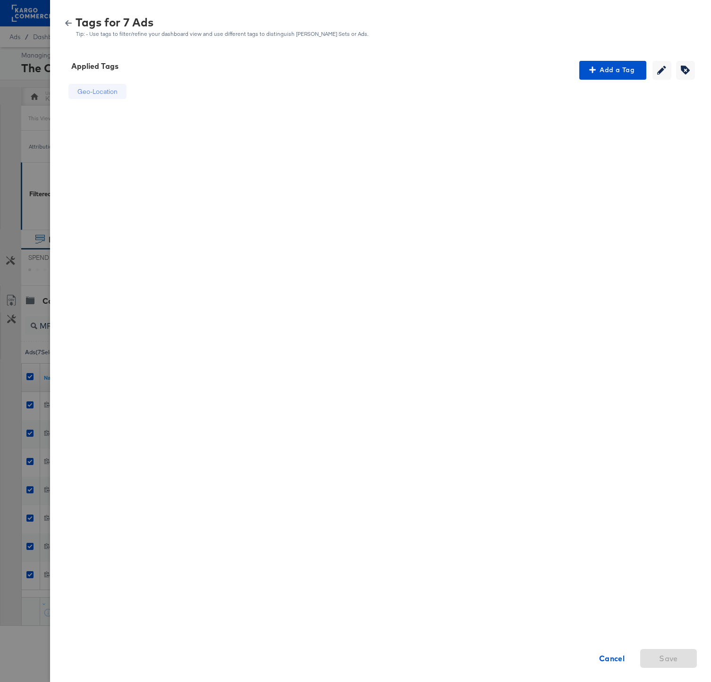
click at [66, 27] on div "Tags for 7 Ads Tip: - Use tags to filter/refine your dashboard view and use dif…" at bounding box center [380, 27] width 638 height 20
click at [66, 17] on div "Tags for 7 Ads Tip: - Use tags to filter/refine your dashboard view and use dif…" at bounding box center [380, 27] width 638 height 20
click at [67, 22] on icon "button" at bounding box center [68, 23] width 7 height 6
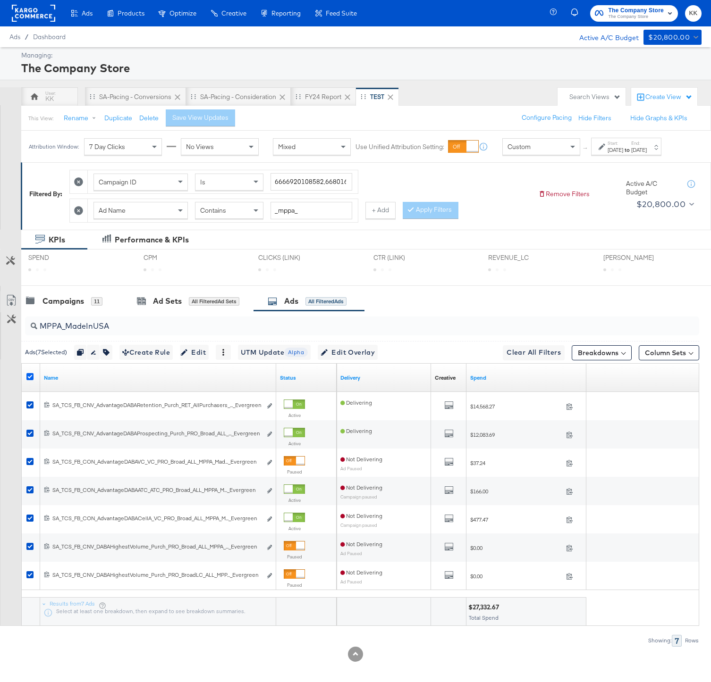
click at [32, 380] on icon at bounding box center [29, 376] width 7 height 7
click at [0, 0] on input "checkbox" at bounding box center [0, 0] width 0 height 0
drag, startPoint x: 116, startPoint y: 335, endPoint x: 44, endPoint y: 331, distance: 71.3
click at [44, 331] on input "MPPA_MadeInUSA" at bounding box center [337, 322] width 601 height 18
type input "M"
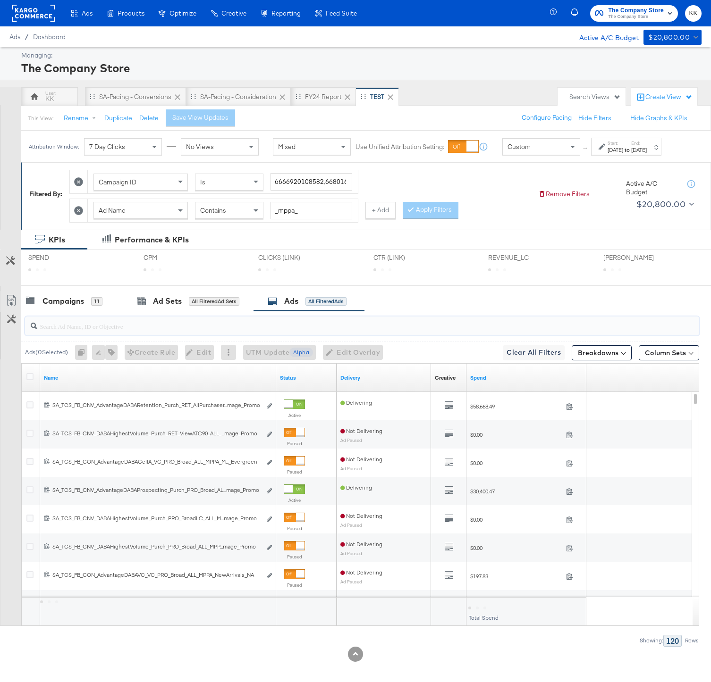
paste input "MPPA_FallSeasonalLifestyle"
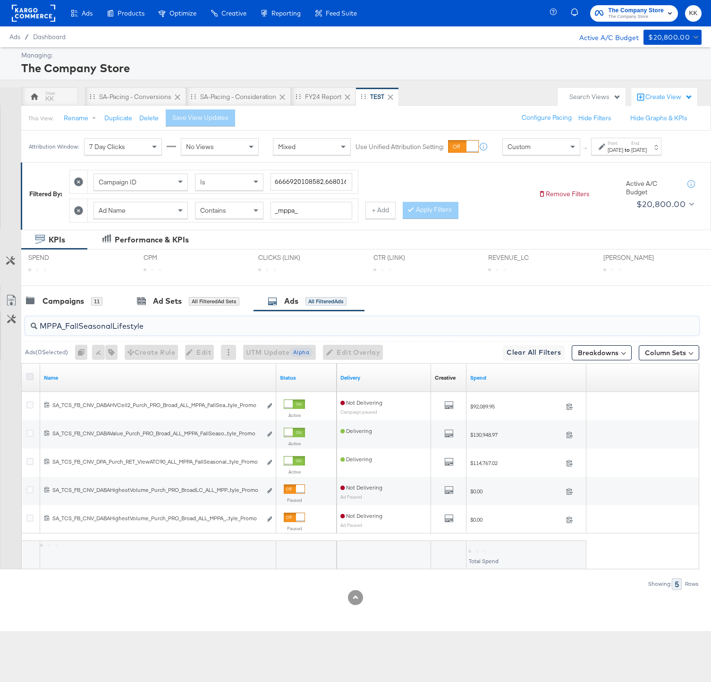
type input "MPPA_FallSeasonalLifestyle"
click at [28, 380] on icon at bounding box center [29, 376] width 7 height 7
click at [0, 0] on input "checkbox" at bounding box center [0, 0] width 0 height 0
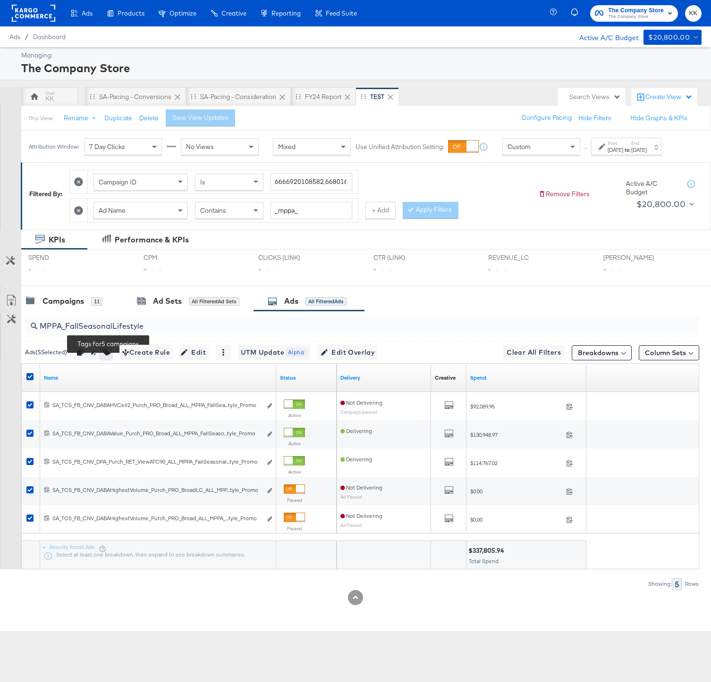
click at [107, 360] on button "button" at bounding box center [106, 352] width 12 height 15
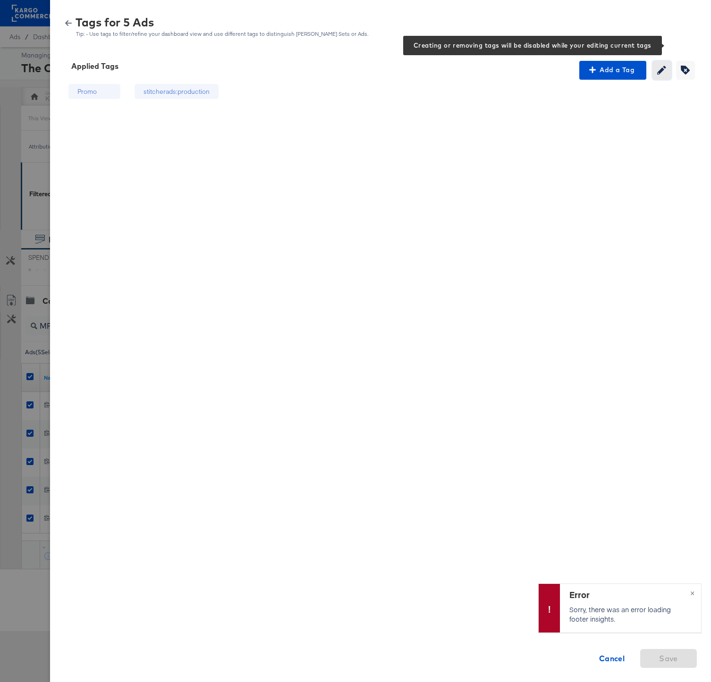
click at [657, 69] on icon "button" at bounding box center [661, 70] width 9 height 9
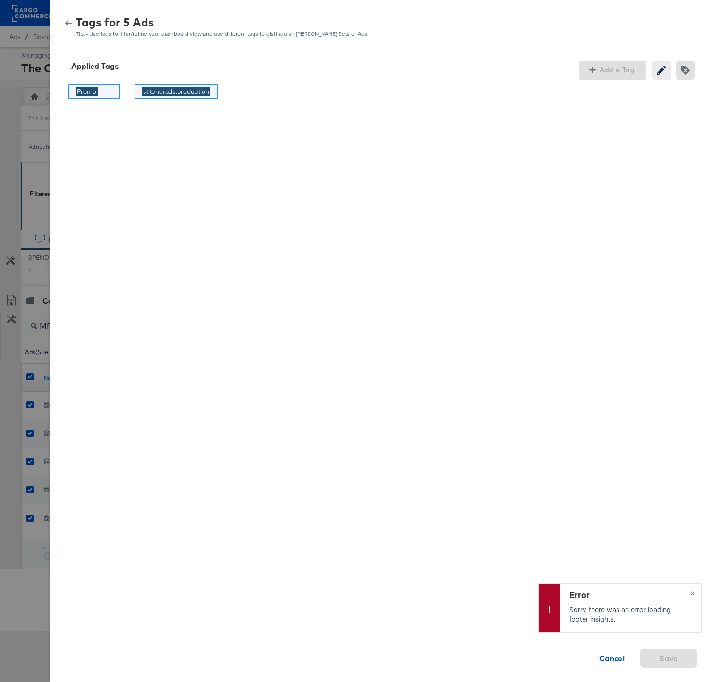
click at [88, 92] on input "Promo" at bounding box center [87, 92] width 22 height 10
drag, startPoint x: 101, startPoint y: 92, endPoint x: 80, endPoint y: 92, distance: 21.7
click at [80, 92] on div "Promo Promo" at bounding box center [94, 92] width 52 height 16
click at [82, 92] on input "Promo" at bounding box center [87, 92] width 22 height 10
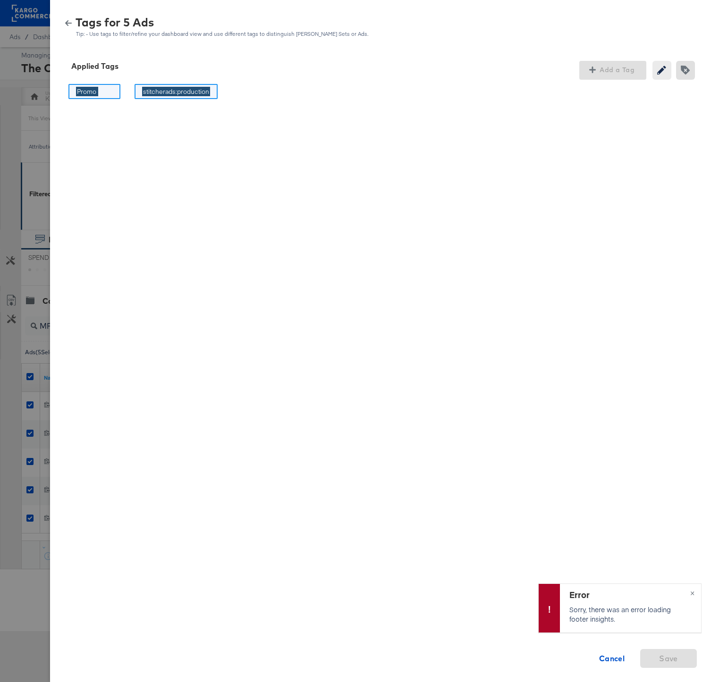
click at [82, 92] on input "Promo" at bounding box center [87, 92] width 22 height 10
paste input "Logo + Border"
type input "Logo + Border"
click at [110, 131] on div "Logo + Border Logo + Border stitcherads:production stitcherads:production Cance…" at bounding box center [146, 240] width 170 height 321
click at [693, 591] on span "×" at bounding box center [692, 592] width 4 height 11
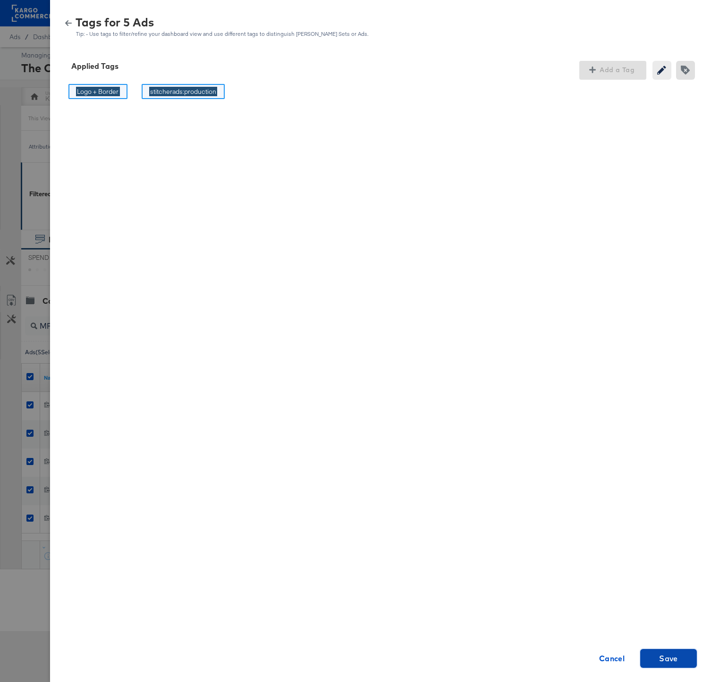
click at [666, 657] on span "Save" at bounding box center [668, 658] width 19 height 13
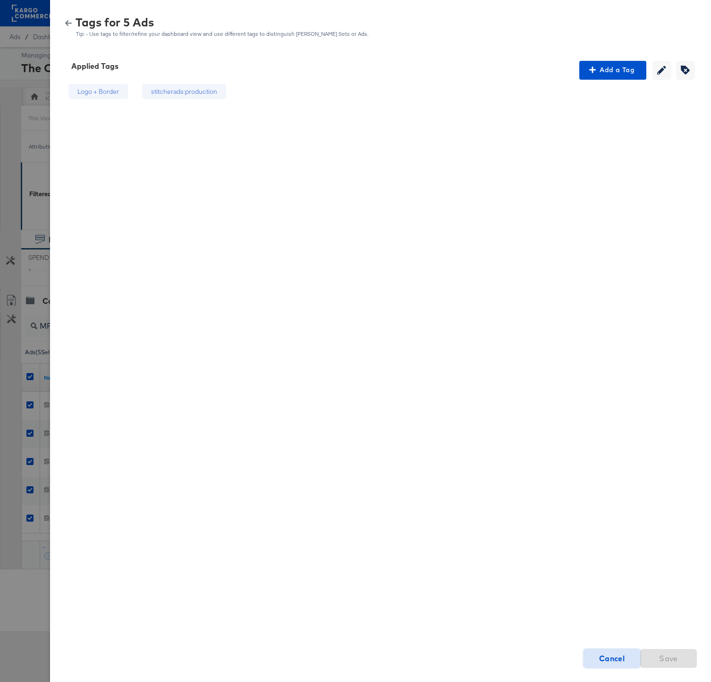
click at [610, 660] on strong "Cancel" at bounding box center [612, 658] width 26 height 13
click at [63, 21] on button "button" at bounding box center [68, 23] width 14 height 7
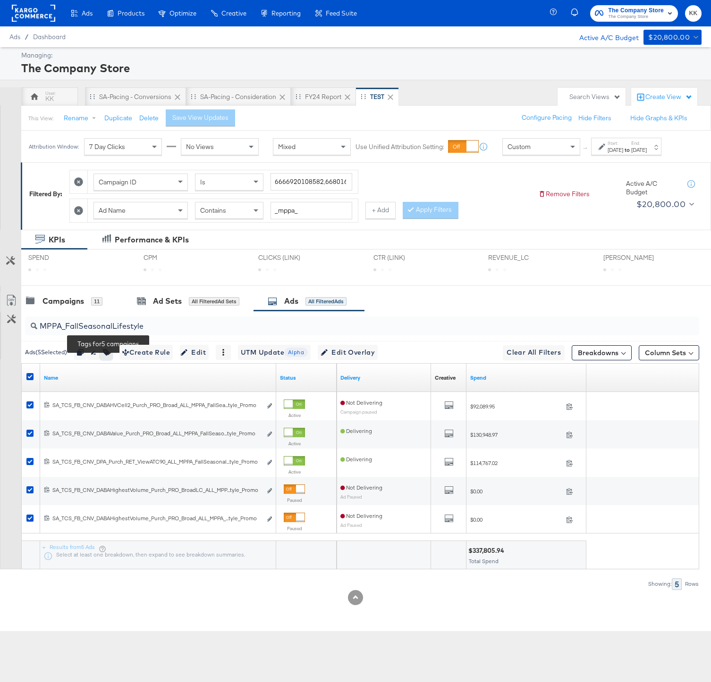
click at [109, 356] on icon "button" at bounding box center [106, 352] width 7 height 7
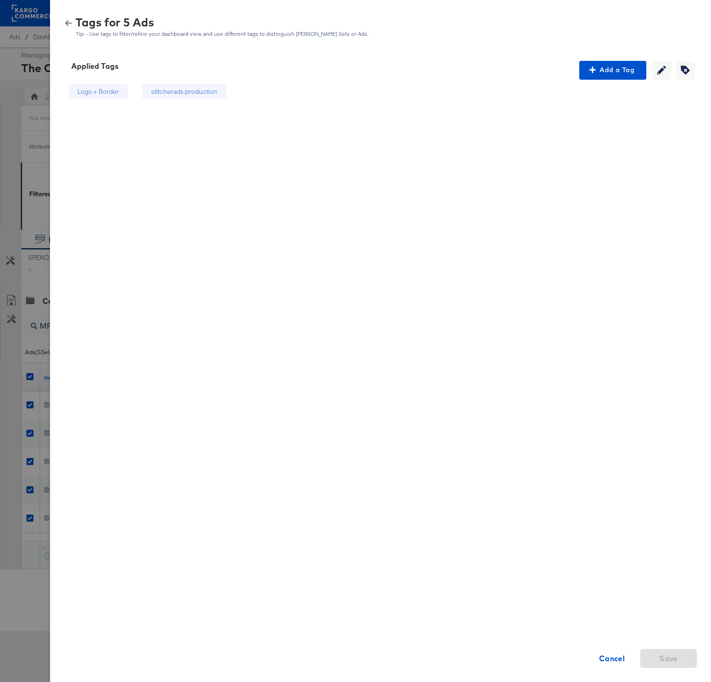
click at [70, 25] on icon "button" at bounding box center [68, 23] width 7 height 7
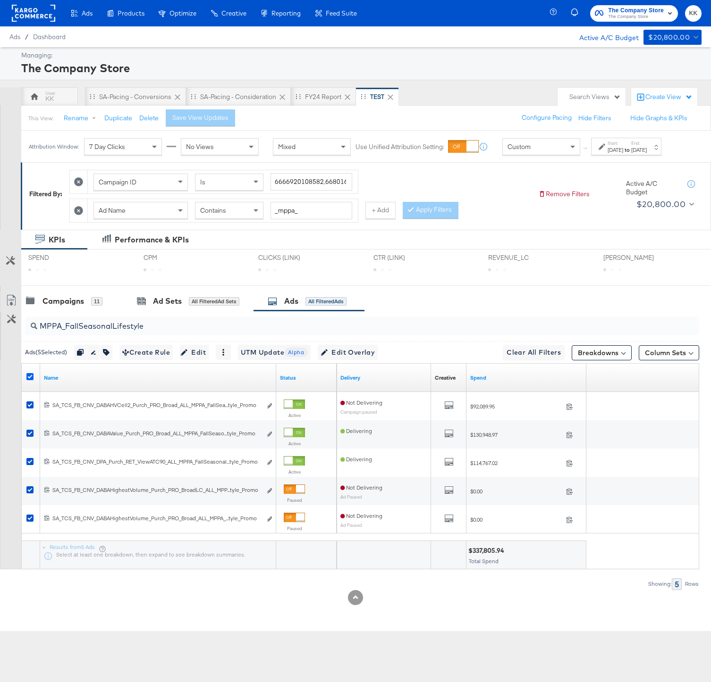
click at [30, 380] on icon at bounding box center [29, 376] width 7 height 7
click at [0, 0] on input "checkbox" at bounding box center [0, 0] width 0 height 0
drag, startPoint x: 151, startPoint y: 334, endPoint x: 38, endPoint y: 332, distance: 112.8
click at [38, 332] on input "MPPA_FallSeasonalLifestyle" at bounding box center [337, 322] width 601 height 18
paste input "_MPPA_BorderSeasonal_"
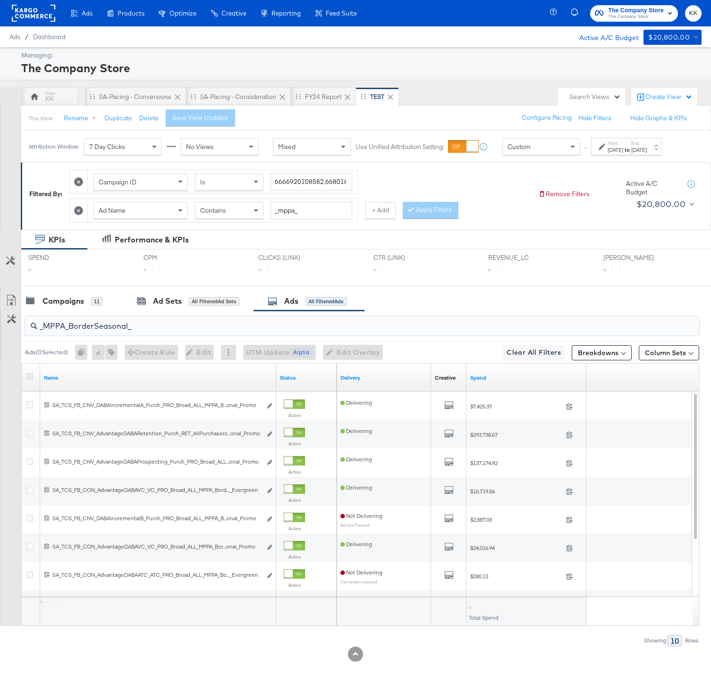
type input "_MPPA_BorderSeasonal_"
click at [32, 380] on icon at bounding box center [29, 376] width 7 height 7
click at [0, 0] on input "checkbox" at bounding box center [0, 0] width 0 height 0
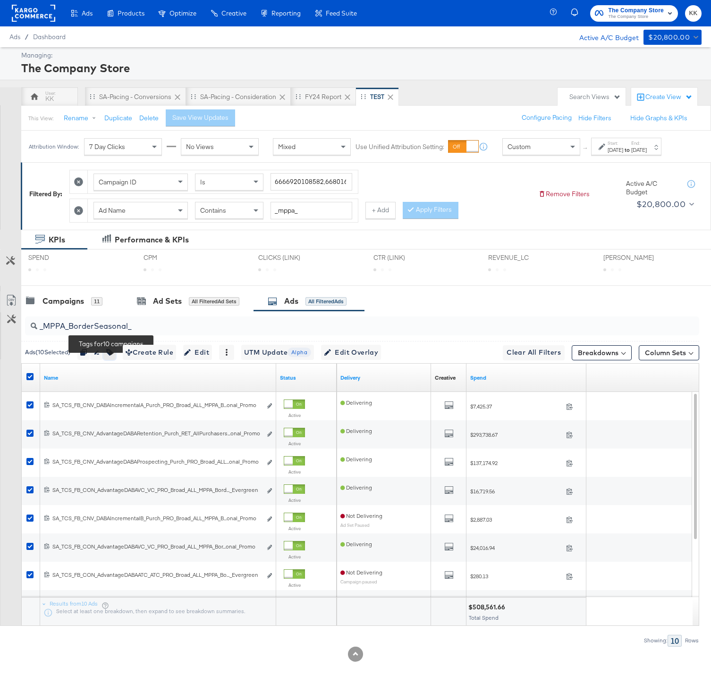
click at [113, 356] on icon "button" at bounding box center [109, 352] width 7 height 7
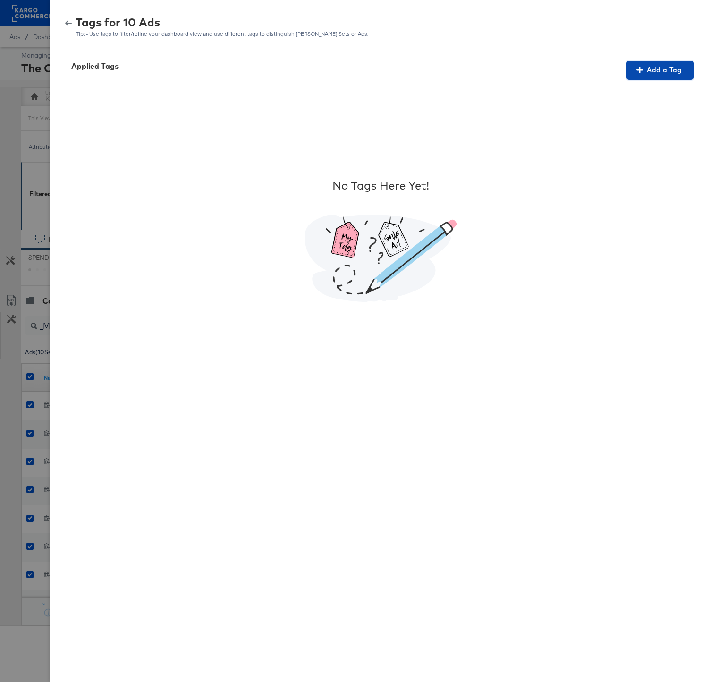
click at [637, 70] on icon "button" at bounding box center [639, 70] width 7 height 7
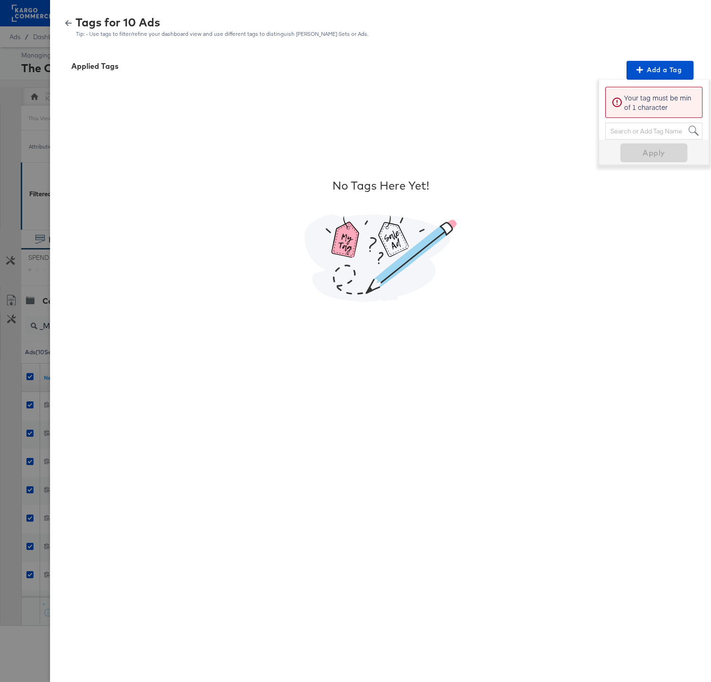
click at [627, 128] on div "Search or Add Tag Name" at bounding box center [653, 131] width 96 height 16
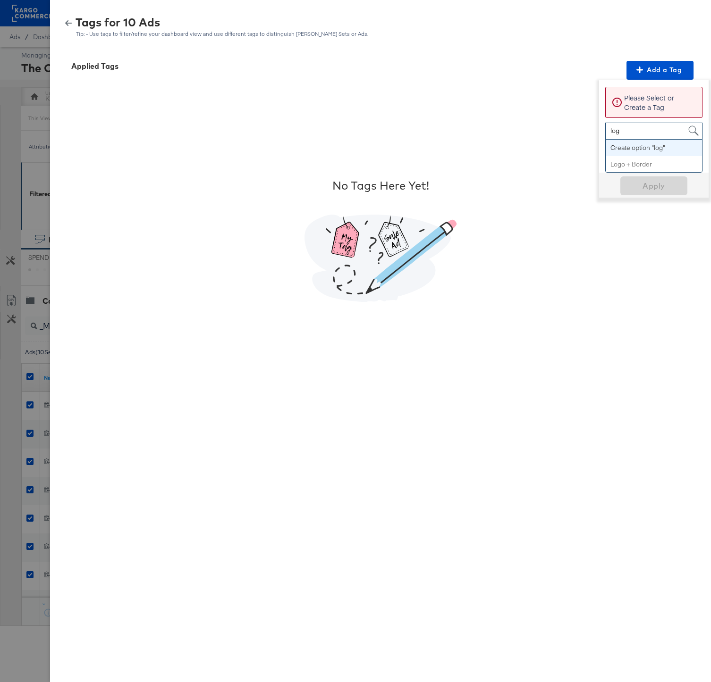
type input "logo"
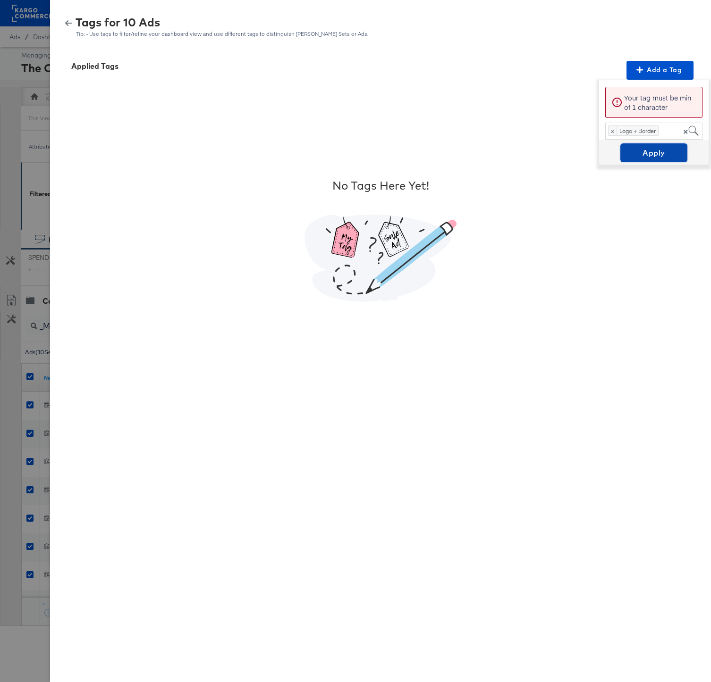
click at [651, 154] on span "Apply" at bounding box center [653, 152] width 59 height 13
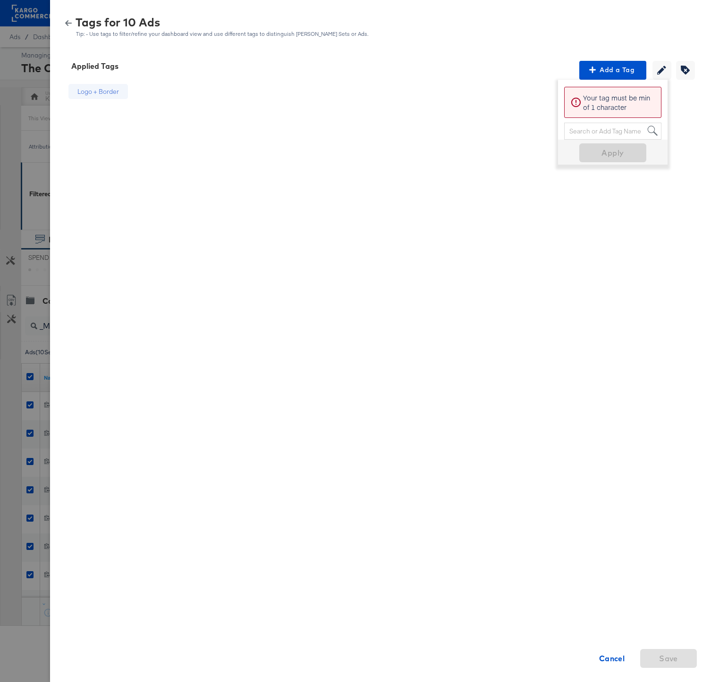
click at [68, 20] on icon "button" at bounding box center [68, 23] width 7 height 7
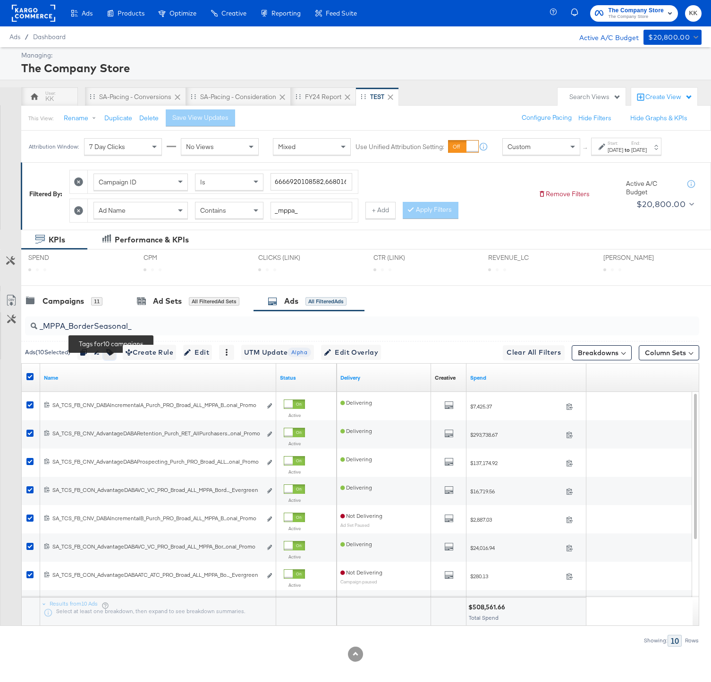
click at [112, 356] on icon "button" at bounding box center [109, 352] width 7 height 7
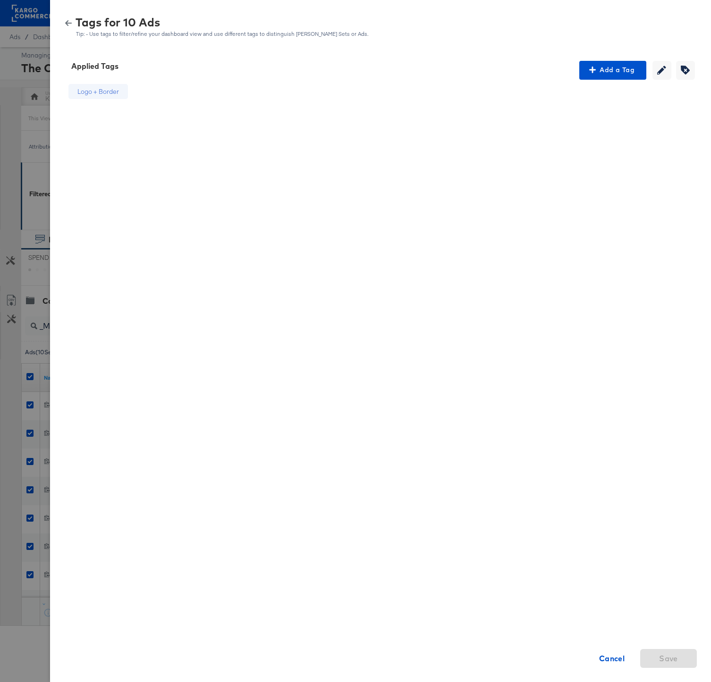
click at [67, 23] on icon "button" at bounding box center [68, 23] width 7 height 6
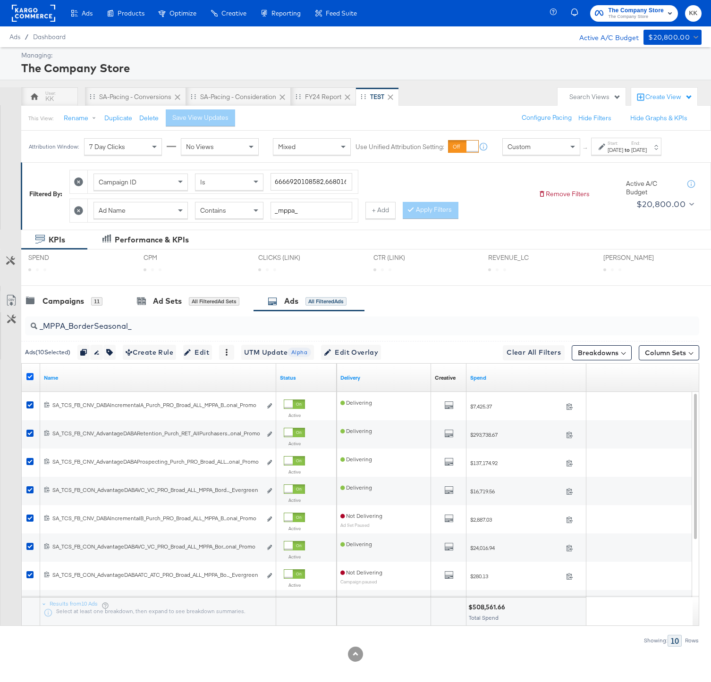
click at [28, 380] on icon at bounding box center [29, 376] width 7 height 7
click at [0, 0] on input "checkbox" at bounding box center [0, 0] width 0 height 0
drag, startPoint x: 150, startPoint y: 335, endPoint x: 3, endPoint y: 335, distance: 146.3
click at [3, 335] on div "_MPPA_BorderSeasonal_ Ads ( 0 Selected) 0 Rename 0 ads Tags for 0 campaigns Cre…" at bounding box center [349, 478] width 699 height 335
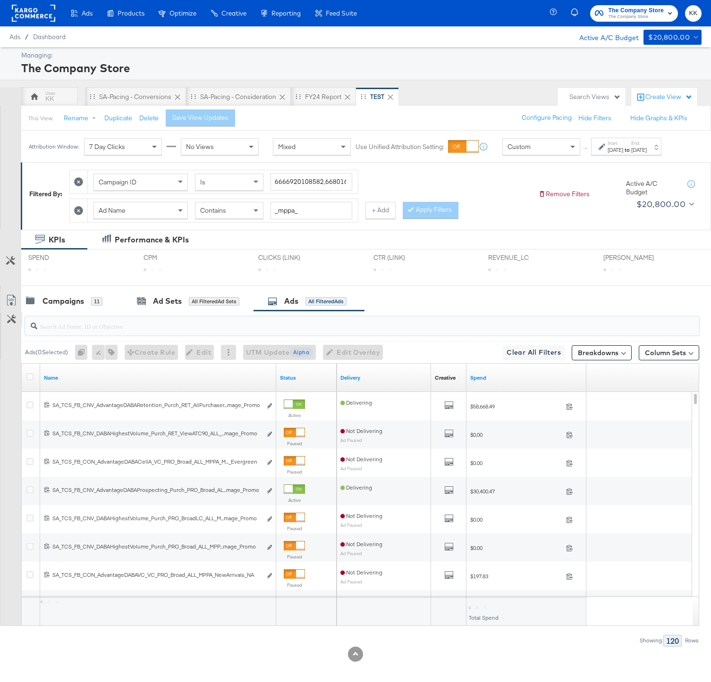
paste input "MPPA_Combo_"
type input "MPPA_Combo_"
click at [30, 380] on icon at bounding box center [29, 376] width 7 height 7
click at [0, 0] on input "checkbox" at bounding box center [0, 0] width 0 height 0
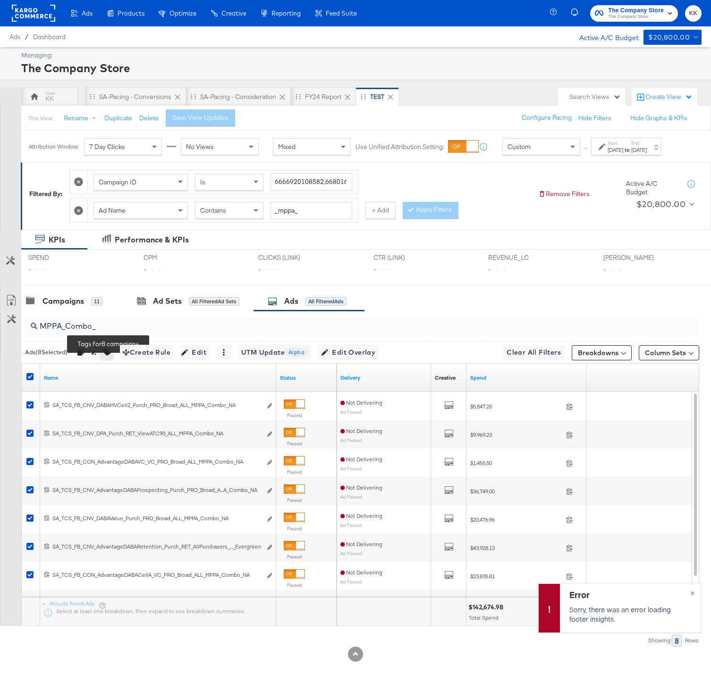
click at [108, 357] on button "button" at bounding box center [107, 352] width 12 height 15
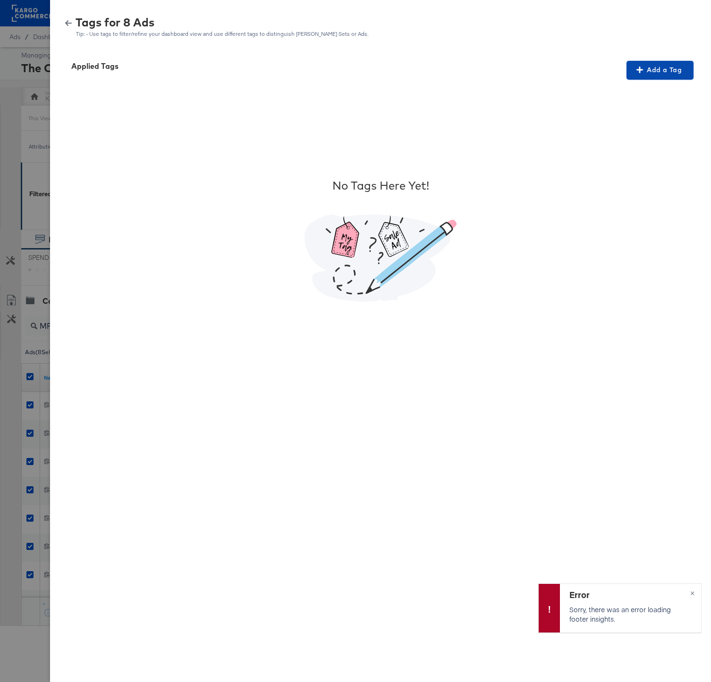
click at [655, 67] on span "Add a Tag" at bounding box center [659, 70] width 59 height 12
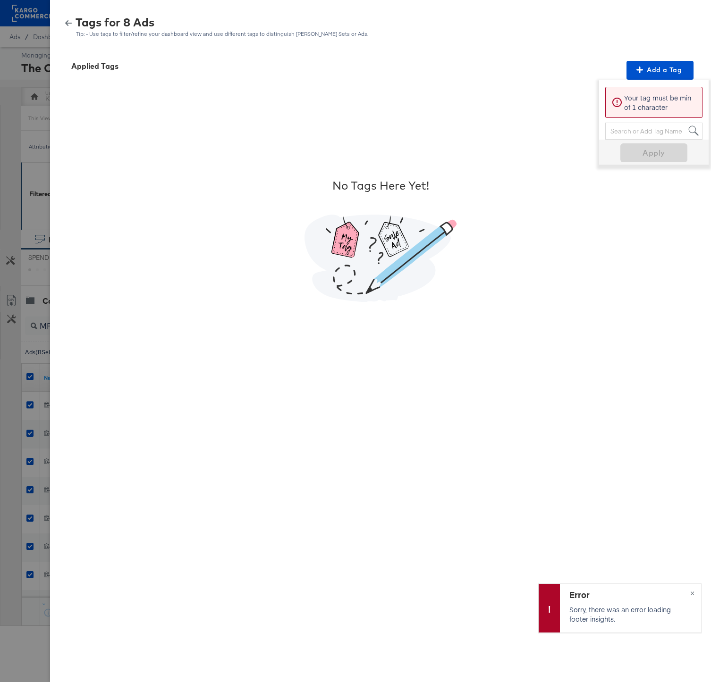
click at [634, 125] on div "Search or Add Tag Name" at bounding box center [653, 131] width 96 height 16
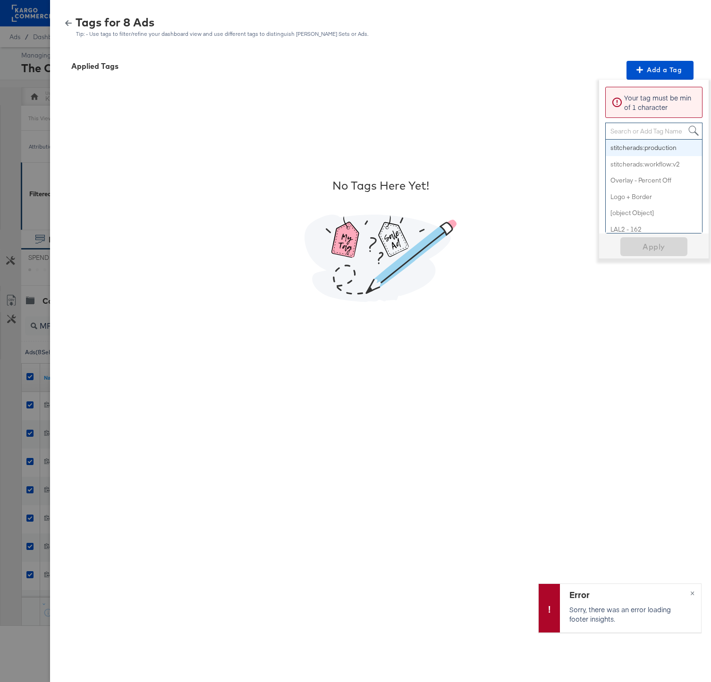
paste input "Smart Design 2+ Elements"
type input "Smart Design 2+ Elements"
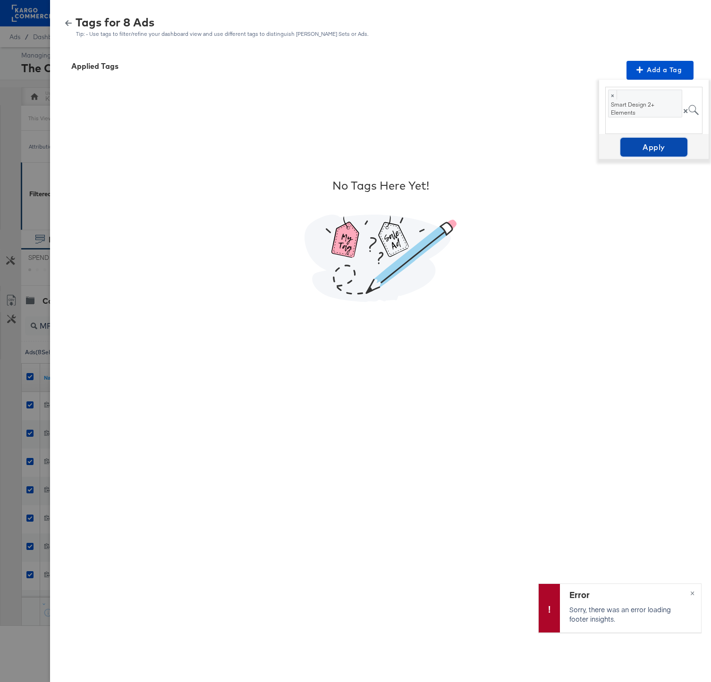
click at [654, 143] on span "Apply" at bounding box center [653, 147] width 59 height 13
click at [691, 595] on span "×" at bounding box center [692, 592] width 4 height 11
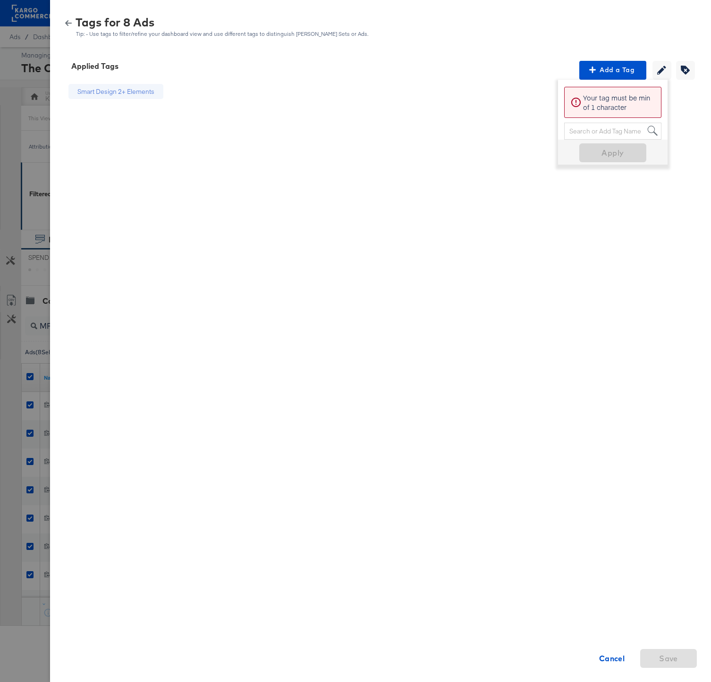
click at [67, 23] on icon "button" at bounding box center [68, 23] width 7 height 6
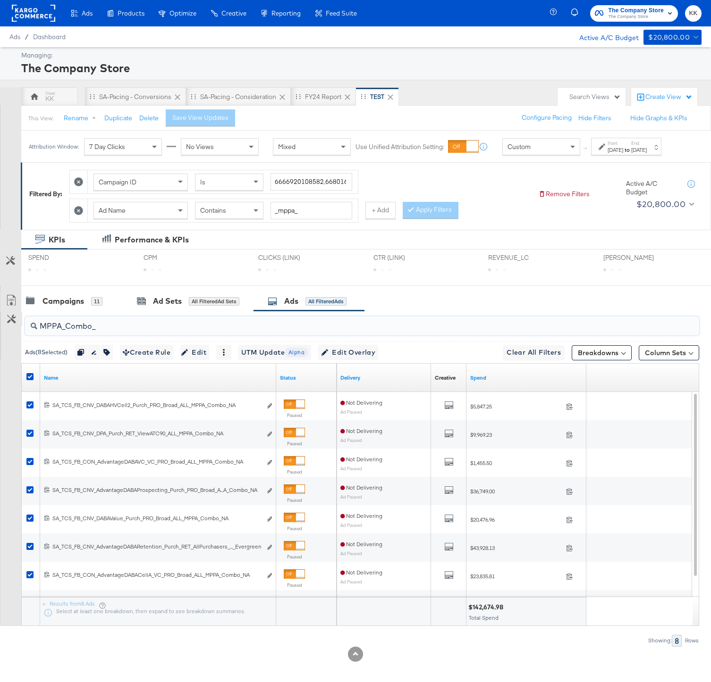
drag, startPoint x: 103, startPoint y: 335, endPoint x: 15, endPoint y: 335, distance: 88.7
click at [15, 335] on div "MPPA_Combo_ Ads ( 8 Selected) Duplicate 8 ads Rename 8 ads Tags for 8 campaigns…" at bounding box center [349, 478] width 699 height 335
type input "-"
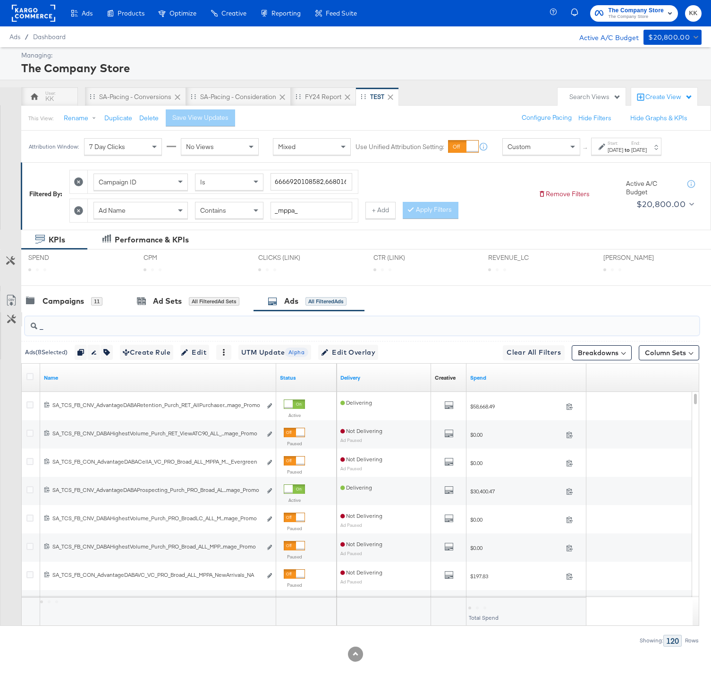
paste input "BestSeller"
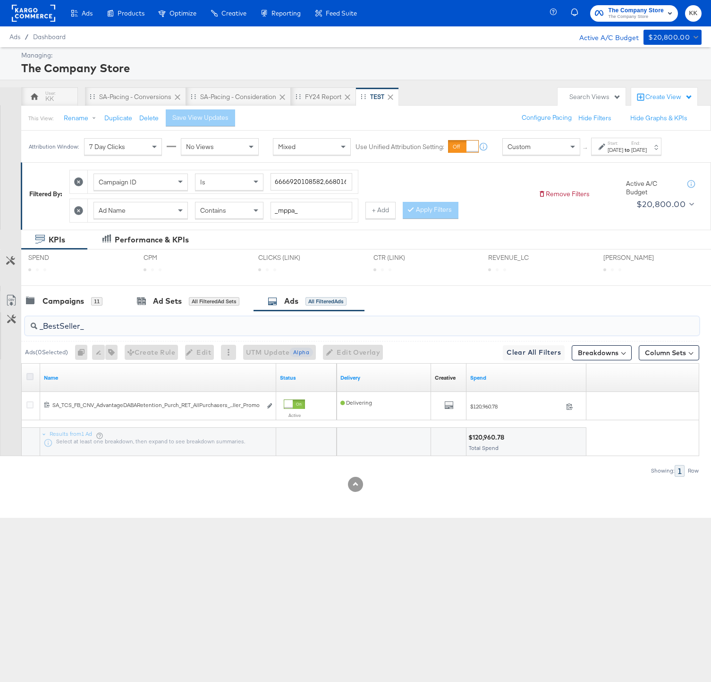
type input "_BestSeller_"
click at [31, 380] on icon at bounding box center [29, 376] width 7 height 7
click at [0, 0] on input "checkbox" at bounding box center [0, 0] width 0 height 0
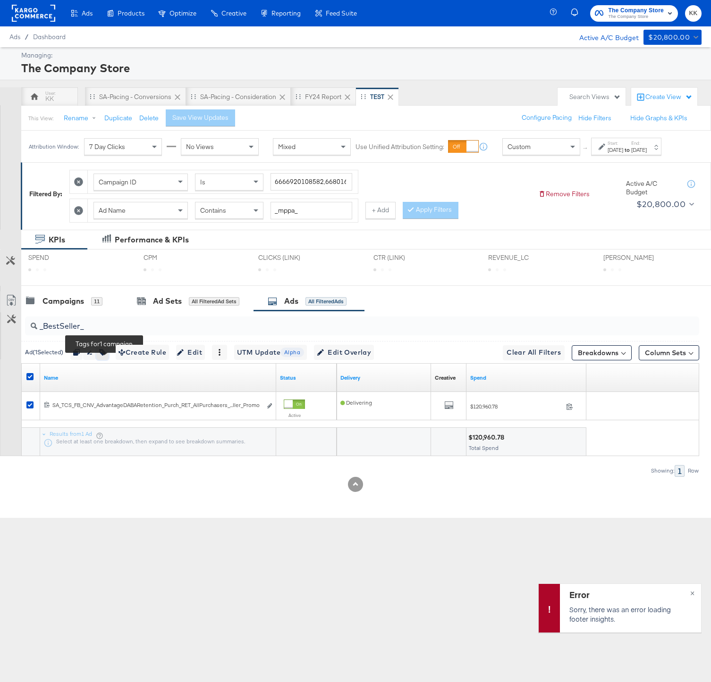
click at [106, 356] on icon "button" at bounding box center [102, 352] width 7 height 7
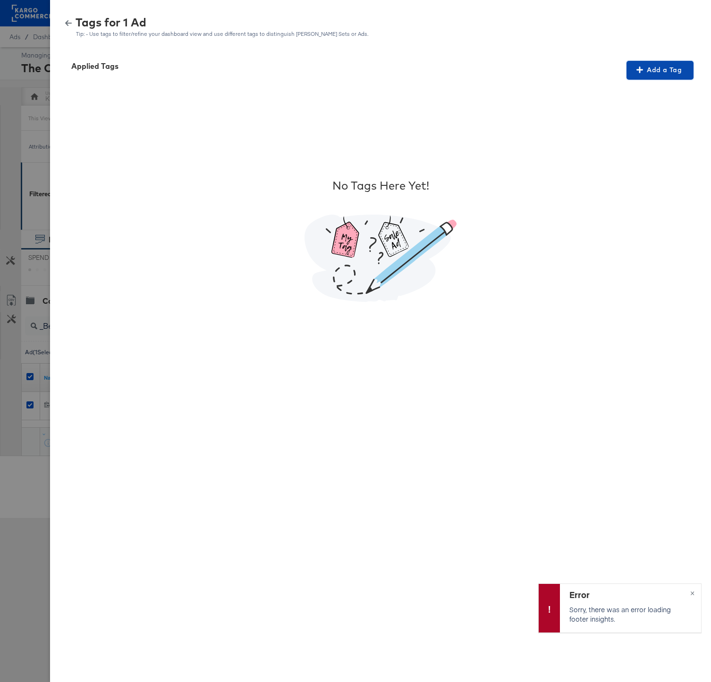
click at [658, 73] on span "Add a Tag" at bounding box center [659, 70] width 59 height 12
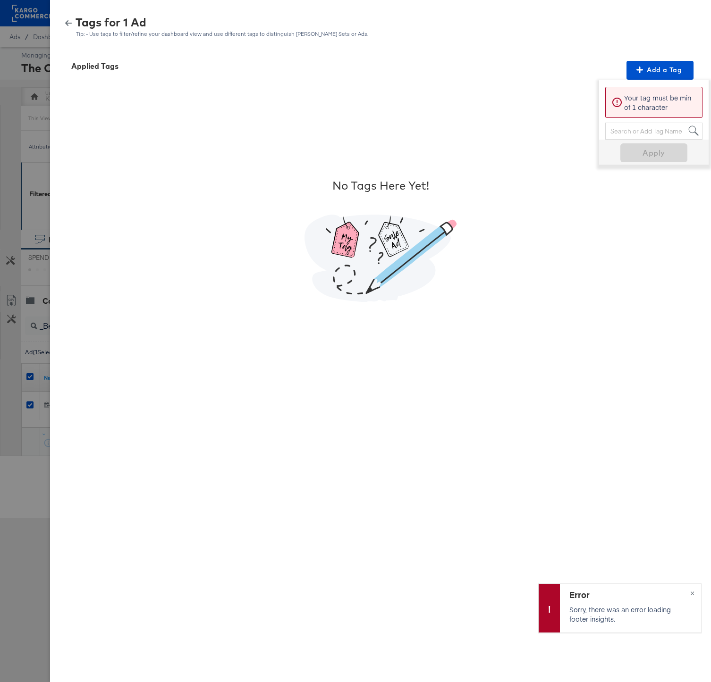
click at [627, 125] on div "Search or Add Tag Name" at bounding box center [653, 131] width 96 height 16
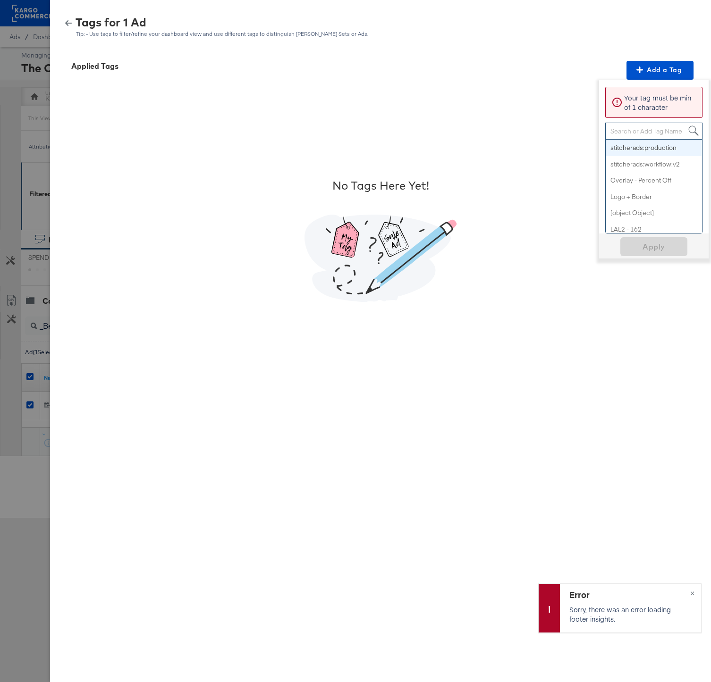
paste input "Best Seller + Star Rating"
type input "Best Seller + Star Rating"
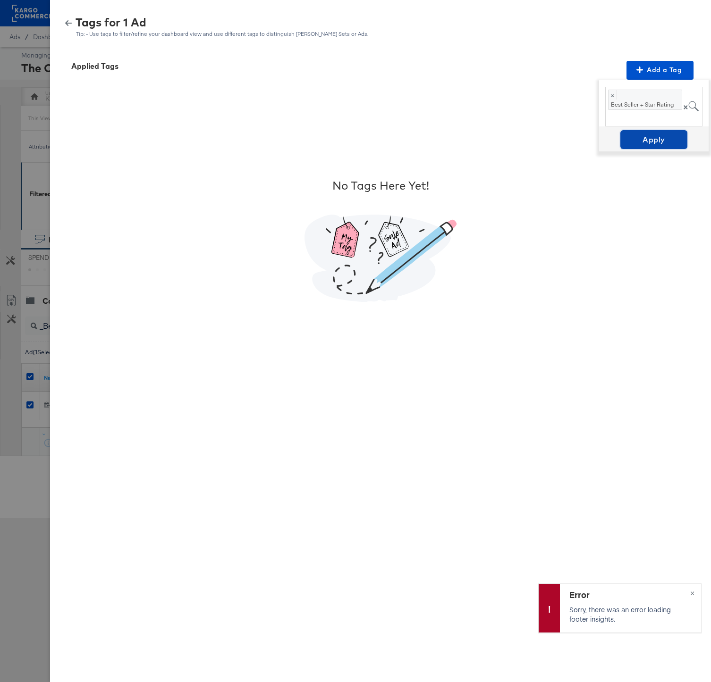
click at [653, 144] on span "Apply" at bounding box center [653, 139] width 59 height 13
click at [687, 591] on button "×" at bounding box center [691, 592] width 17 height 17
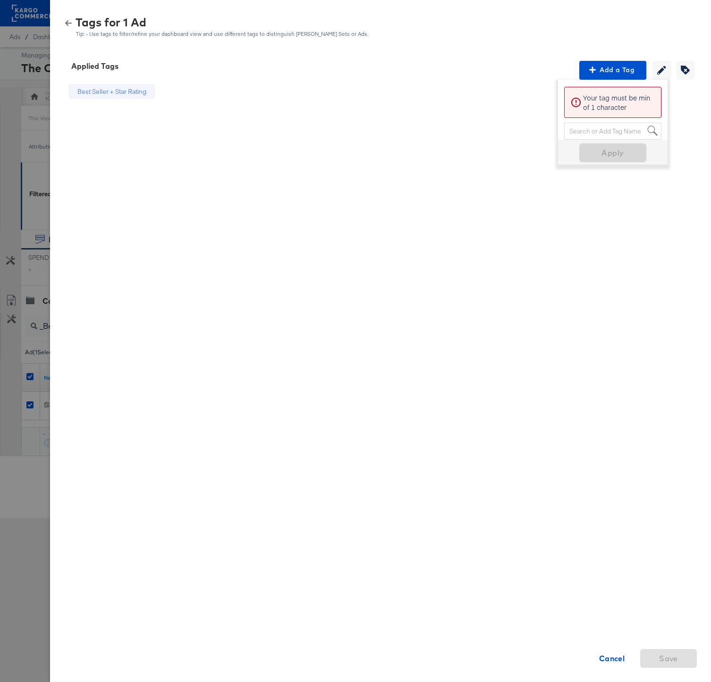
click at [70, 21] on icon "button" at bounding box center [68, 23] width 7 height 7
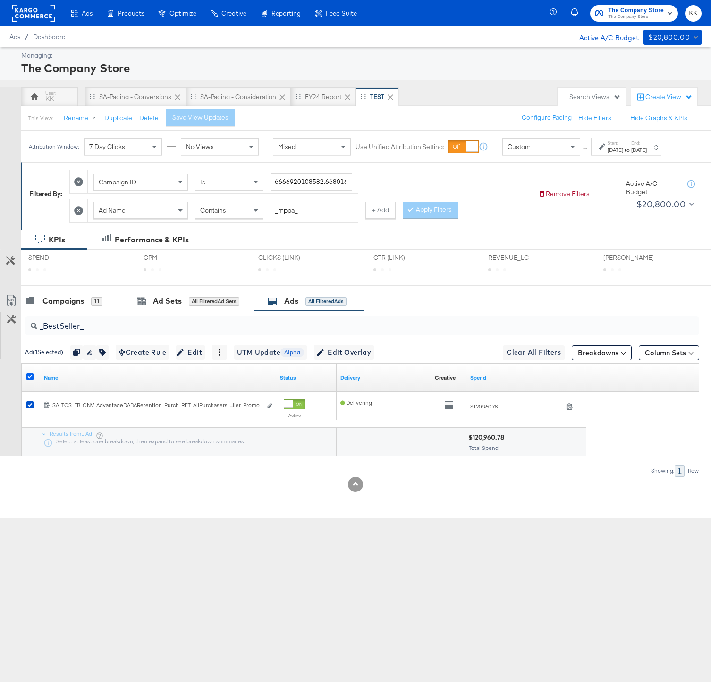
click at [28, 380] on icon at bounding box center [29, 376] width 7 height 7
click at [0, 0] on input "checkbox" at bounding box center [0, 0] width 0 height 0
drag, startPoint x: 109, startPoint y: 331, endPoint x: 44, endPoint y: 331, distance: 64.6
click at [44, 331] on input "_BestSeller_" at bounding box center [337, 322] width 601 height 18
type input "_"
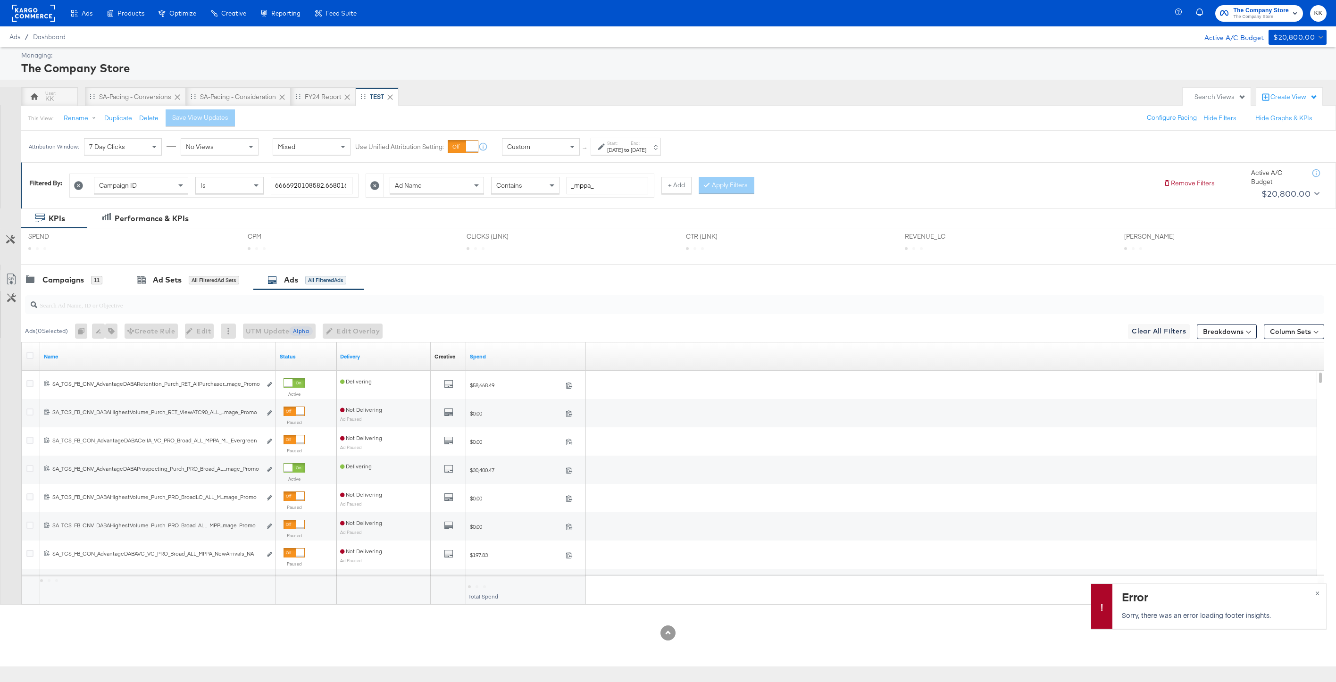
click at [32, 349] on div at bounding box center [31, 356] width 17 height 17
click at [32, 354] on icon at bounding box center [29, 355] width 7 height 7
click at [0, 0] on input "checkbox" at bounding box center [0, 0] width 0 height 0
click at [70, 285] on div "Campaigns" at bounding box center [63, 280] width 42 height 11
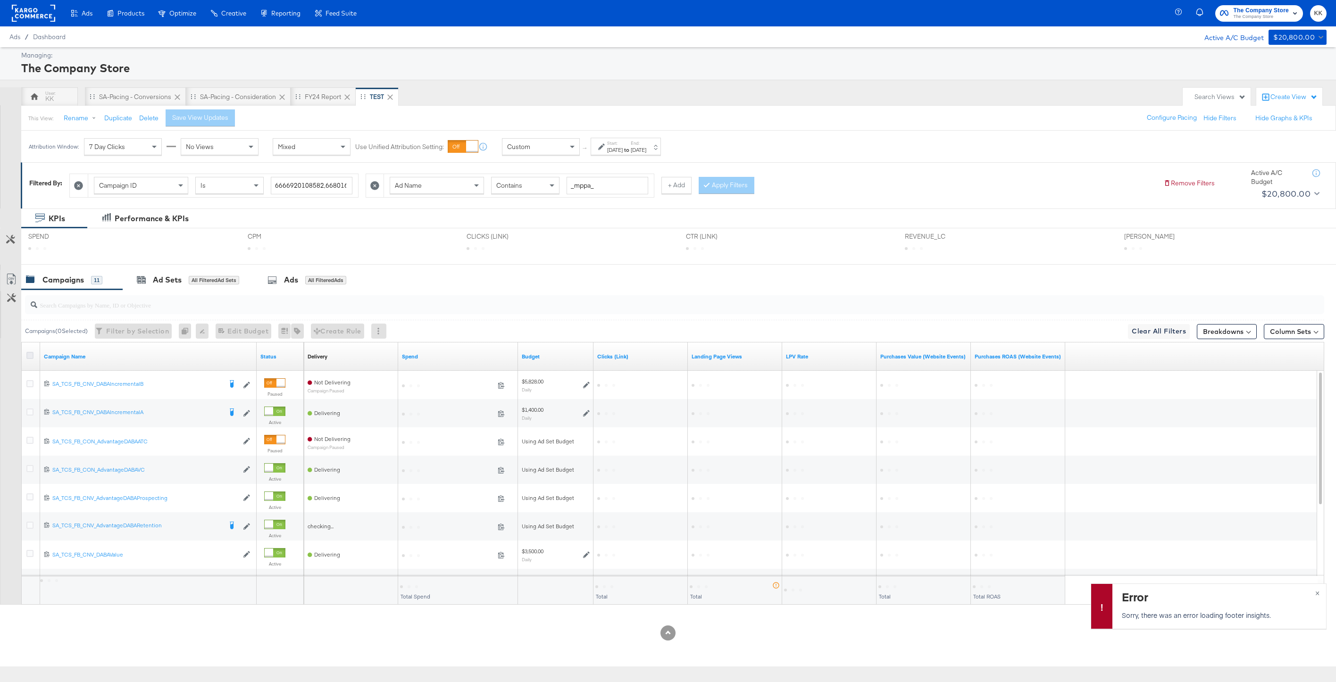
click at [32, 354] on icon at bounding box center [29, 355] width 7 height 7
click at [0, 0] on input "checkbox" at bounding box center [0, 0] width 0 height 0
click at [32, 354] on icon at bounding box center [29, 355] width 7 height 7
click at [0, 0] on input "checkbox" at bounding box center [0, 0] width 0 height 0
click at [1223, 592] on span "×" at bounding box center [1317, 592] width 4 height 11
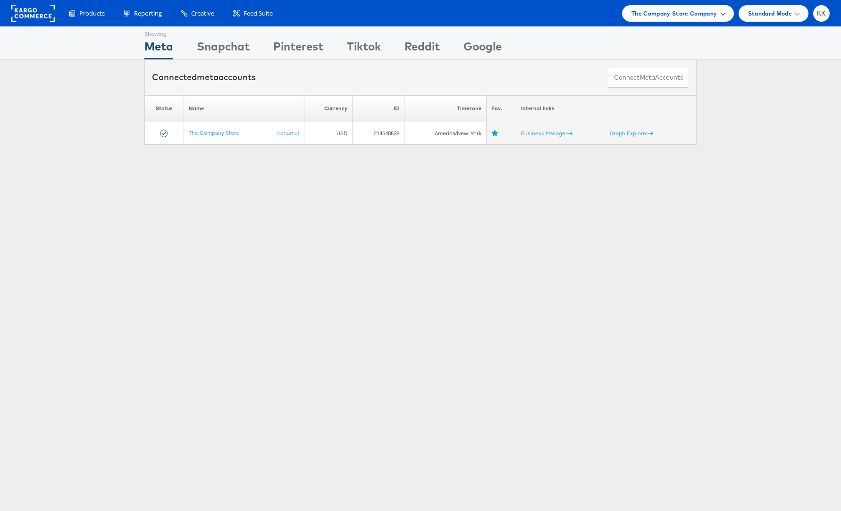
click at [677, 13] on span "The Company Store Company" at bounding box center [674, 13] width 86 height 10
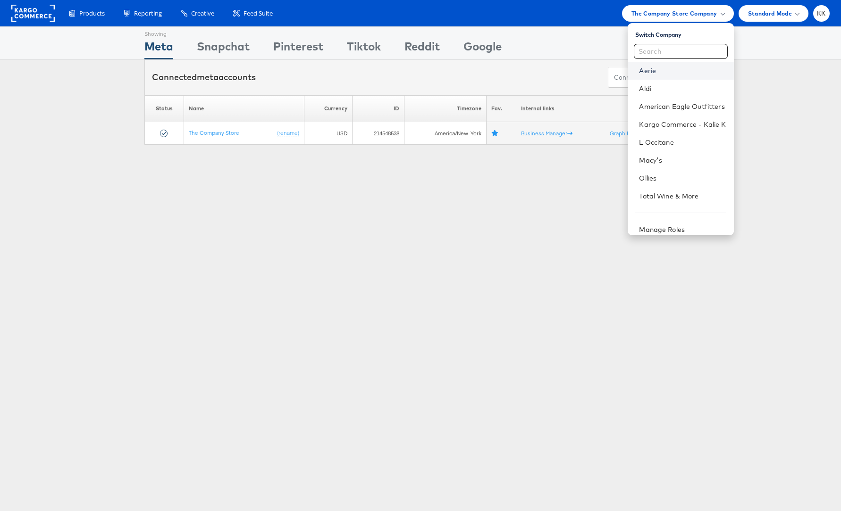
click at [653, 70] on link "Aerie" at bounding box center [682, 70] width 87 height 9
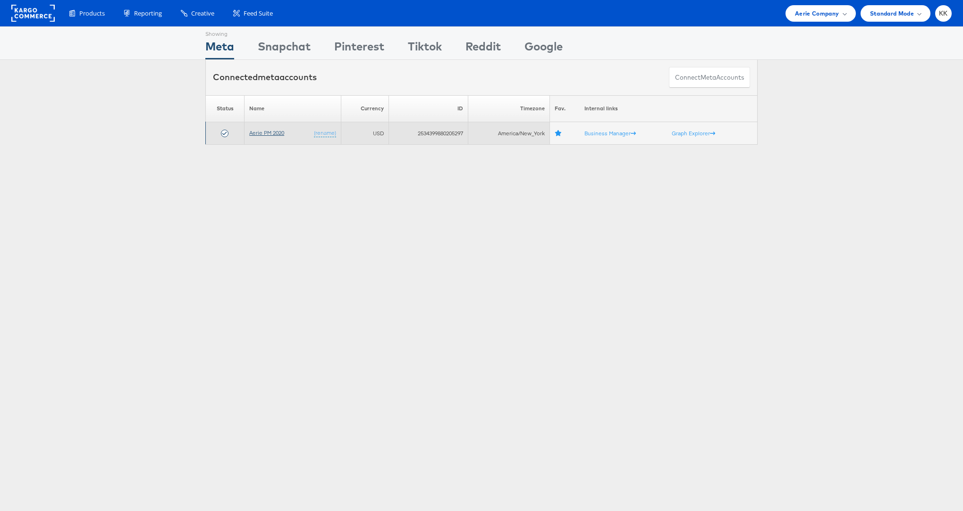
click at [273, 132] on link "Aerie PM 2020" at bounding box center [266, 132] width 35 height 7
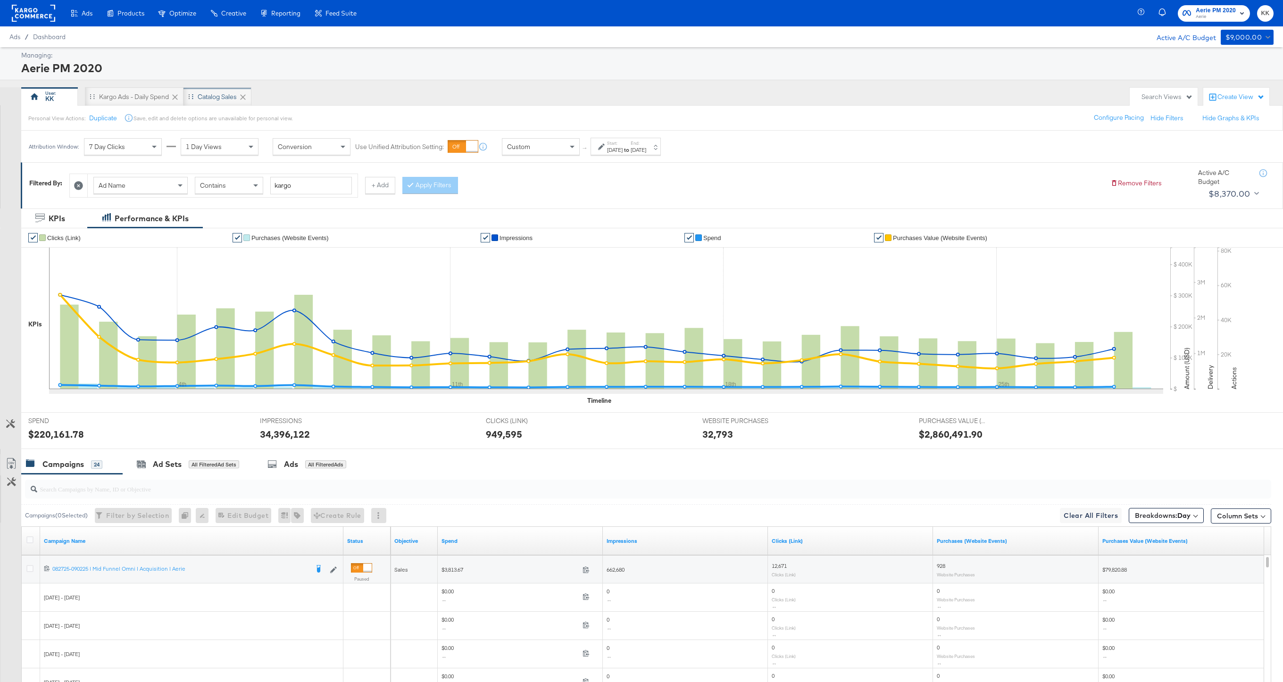
click at [222, 102] on div "Catalog Sales" at bounding box center [218, 96] width 68 height 19
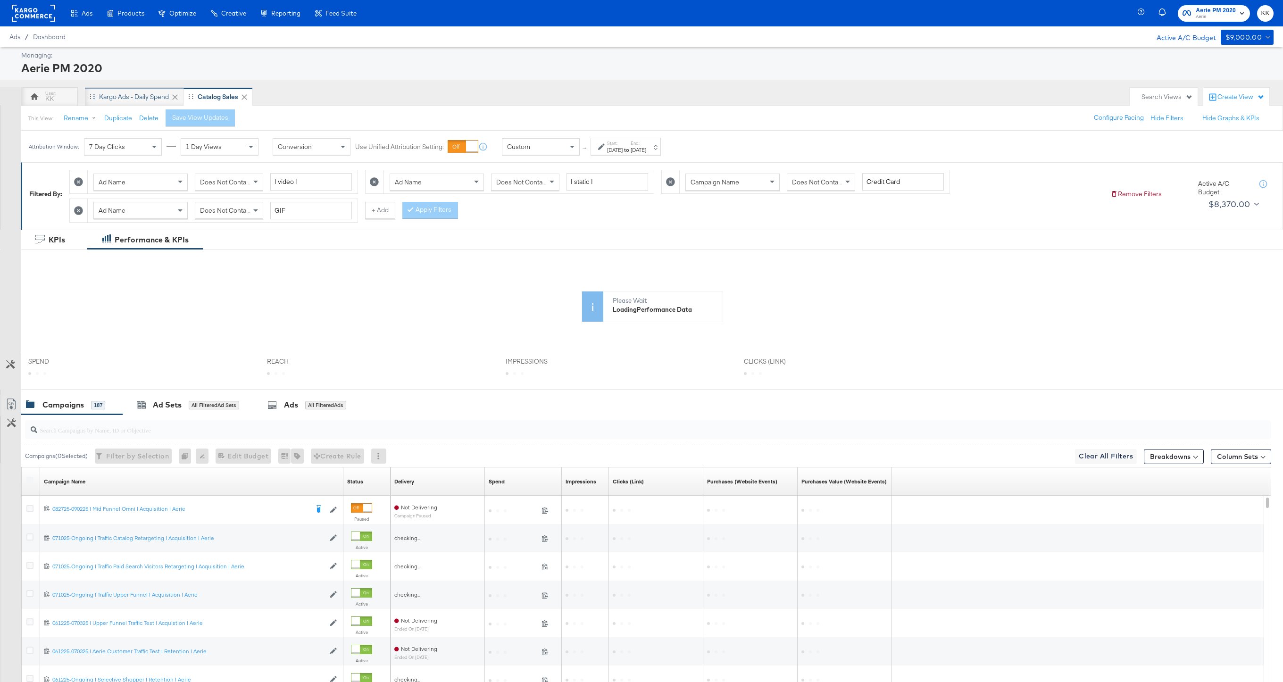
click at [144, 97] on div "Kargo Ads - Daily Spend" at bounding box center [134, 96] width 70 height 9
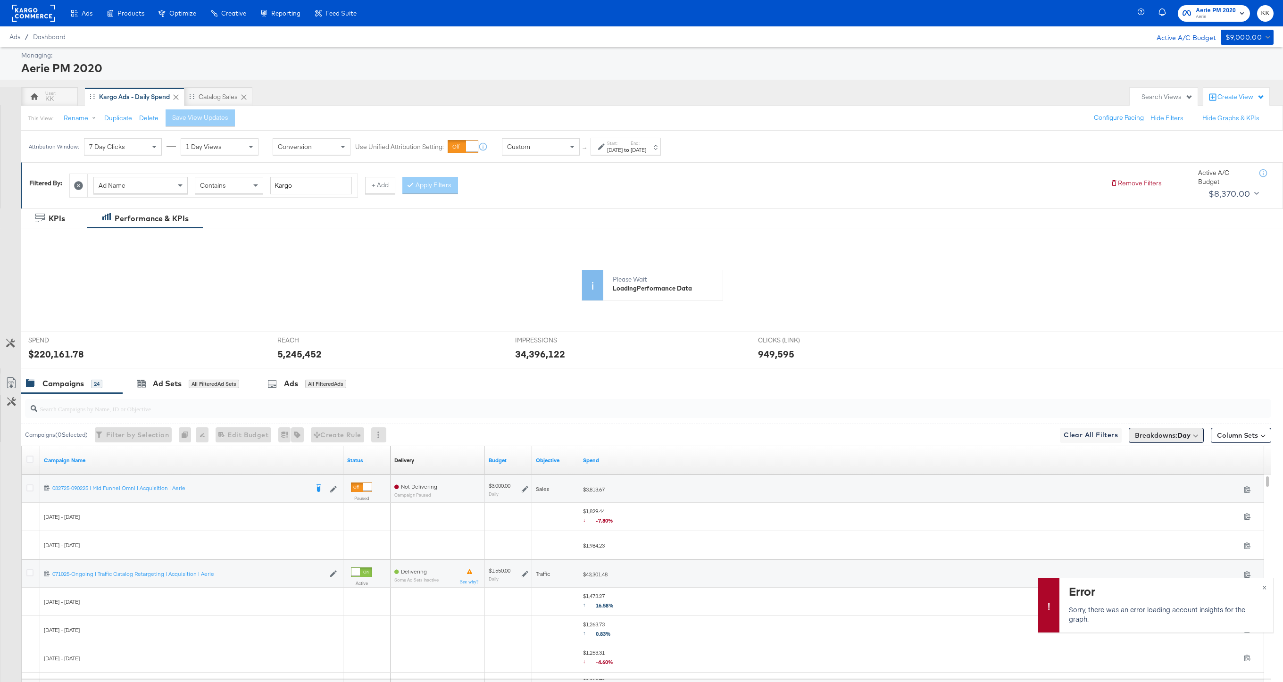
click at [1191, 442] on button "Breakdowns: Day" at bounding box center [1166, 435] width 75 height 15
click at [1188, 456] on button "[Reset]" at bounding box center [1188, 452] width 24 height 15
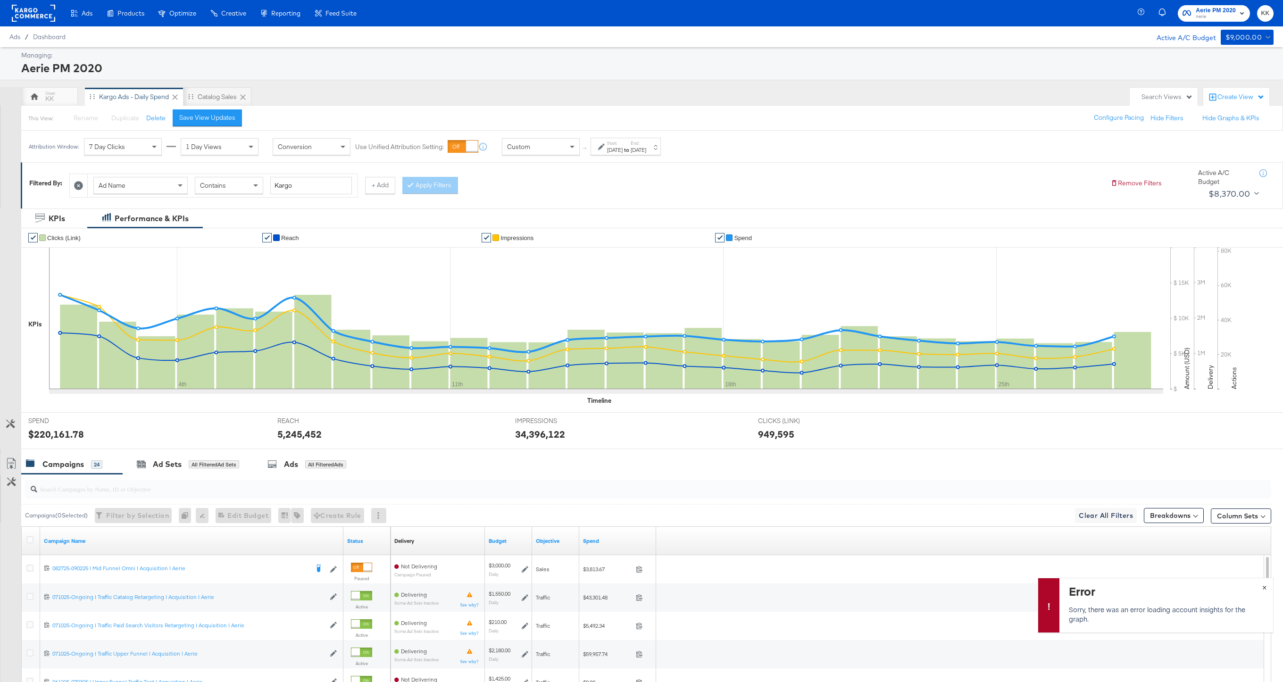
click at [1266, 587] on span "×" at bounding box center [1265, 586] width 4 height 11
click at [616, 148] on div "Sep 1st 2025" at bounding box center [615, 150] width 16 height 8
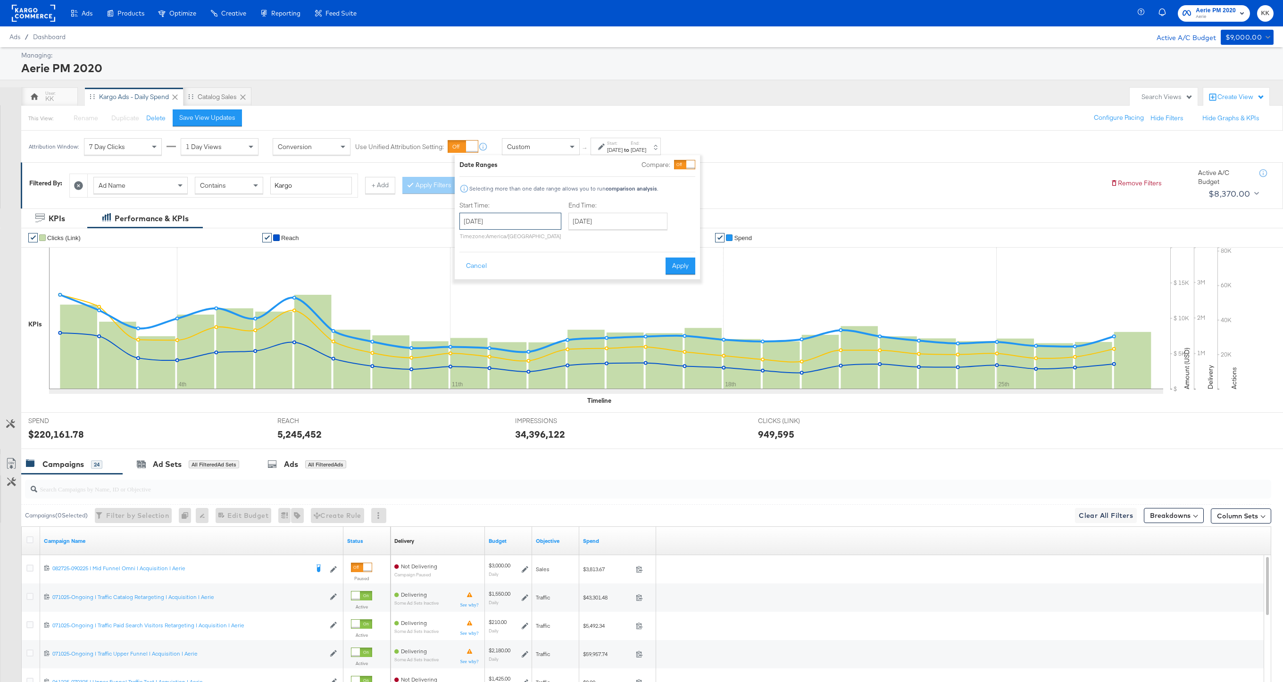
click at [499, 229] on input "September 1st 2025" at bounding box center [511, 221] width 102 height 17
click at [474, 230] on div "‹ September 2025 › Su Mo Tu We Th Fr Sa 31 1 2 3 4 5 6 7 8 9 10 11 12 13 14 15 …" at bounding box center [519, 287] width 118 height 114
click at [472, 243] on span "‹" at bounding box center [470, 241] width 15 height 14
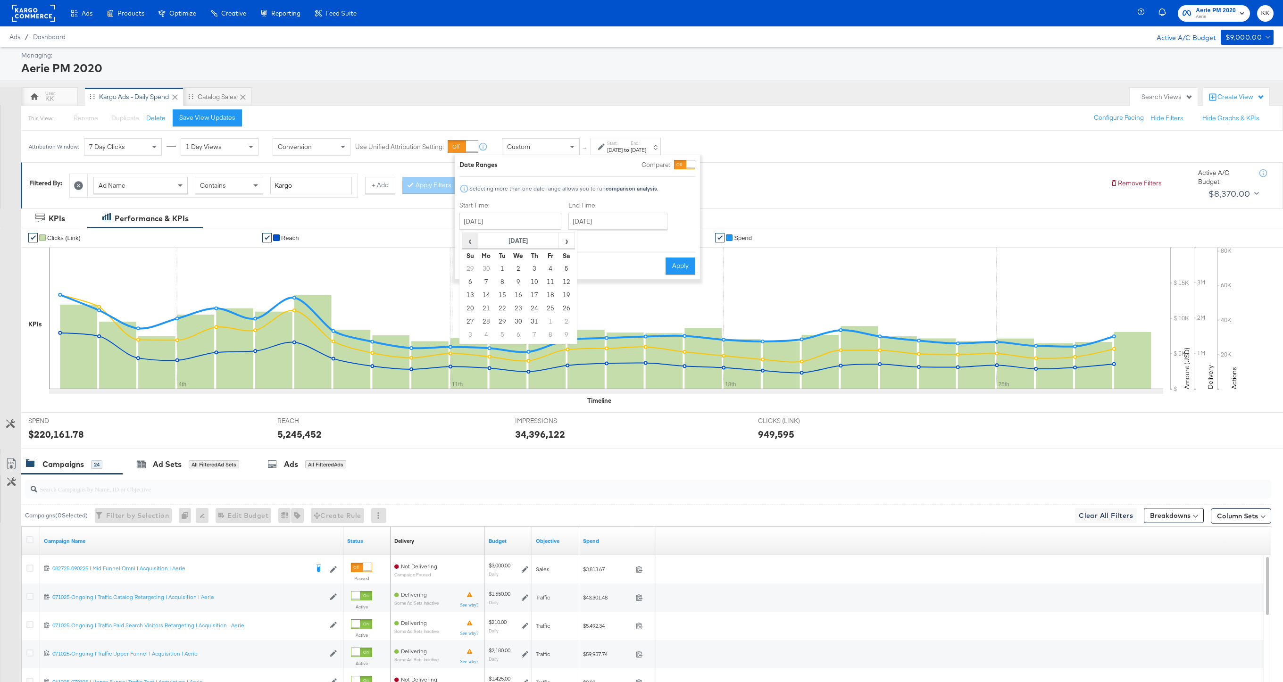
click at [472, 243] on span "‹" at bounding box center [470, 241] width 15 height 14
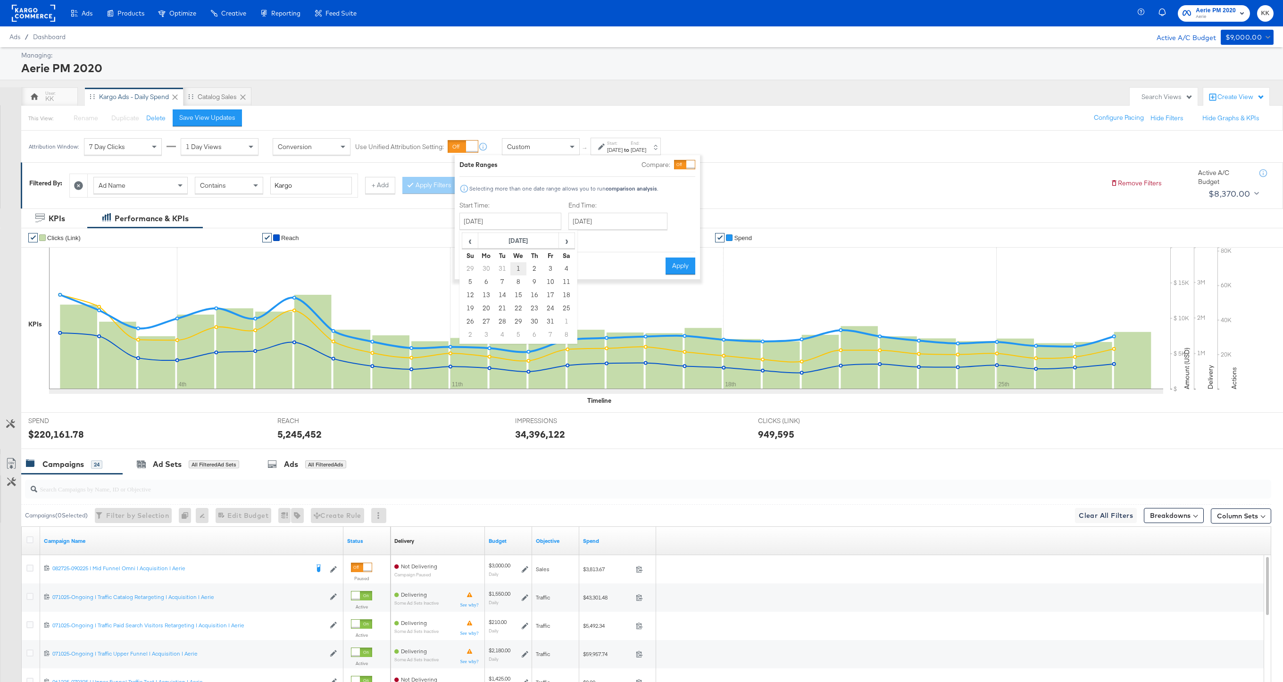
click at [517, 265] on td "1" at bounding box center [519, 268] width 16 height 13
type input "January 1st 2025"
click at [615, 231] on div "End Time: September 28th 2025 ‹ September 2025 › Su Mo Tu We Th Fr Sa 31 1 2 3 …" at bounding box center [619, 222] width 103 height 43
click at [618, 228] on input "September 28th 2025" at bounding box center [617, 221] width 99 height 17
click at [663, 184] on div "Selecting more than one date range allows you to run comparison analysis ." at bounding box center [577, 188] width 236 height 9
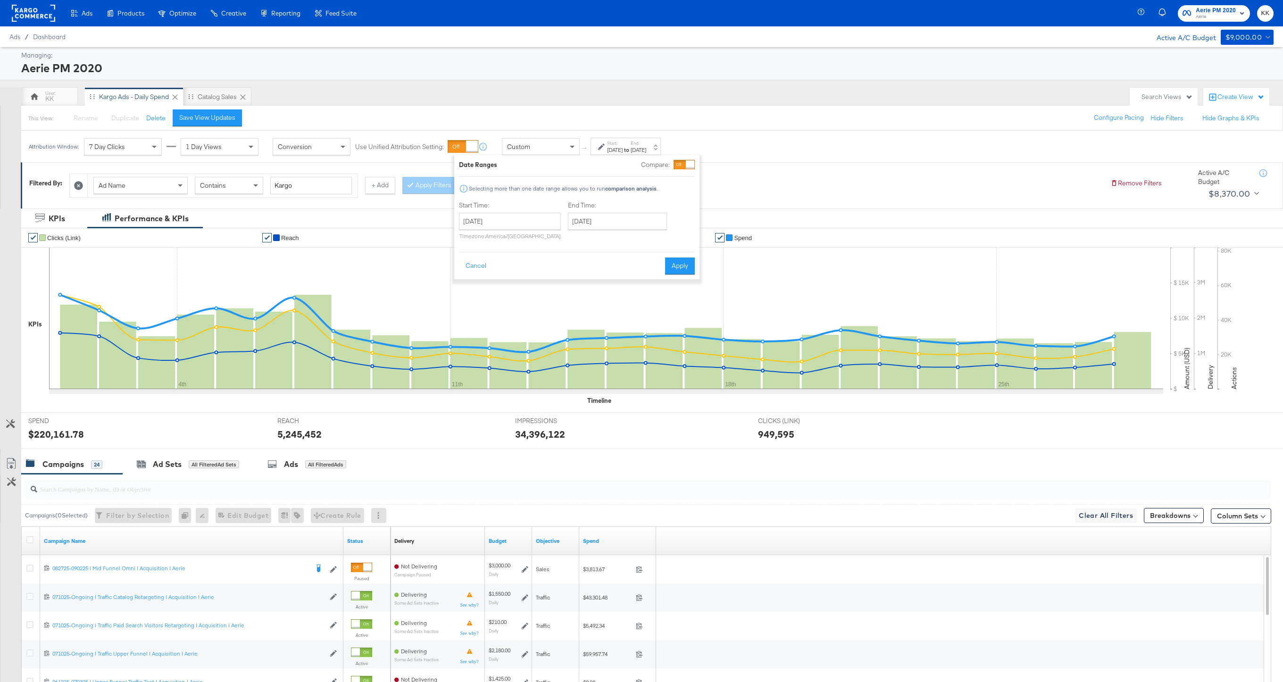
click at [677, 250] on div "Date Ranges Compare: Selecting more than one date range allows you to run compa…" at bounding box center [577, 217] width 236 height 115
click at [677, 258] on button "Apply" at bounding box center [680, 266] width 30 height 17
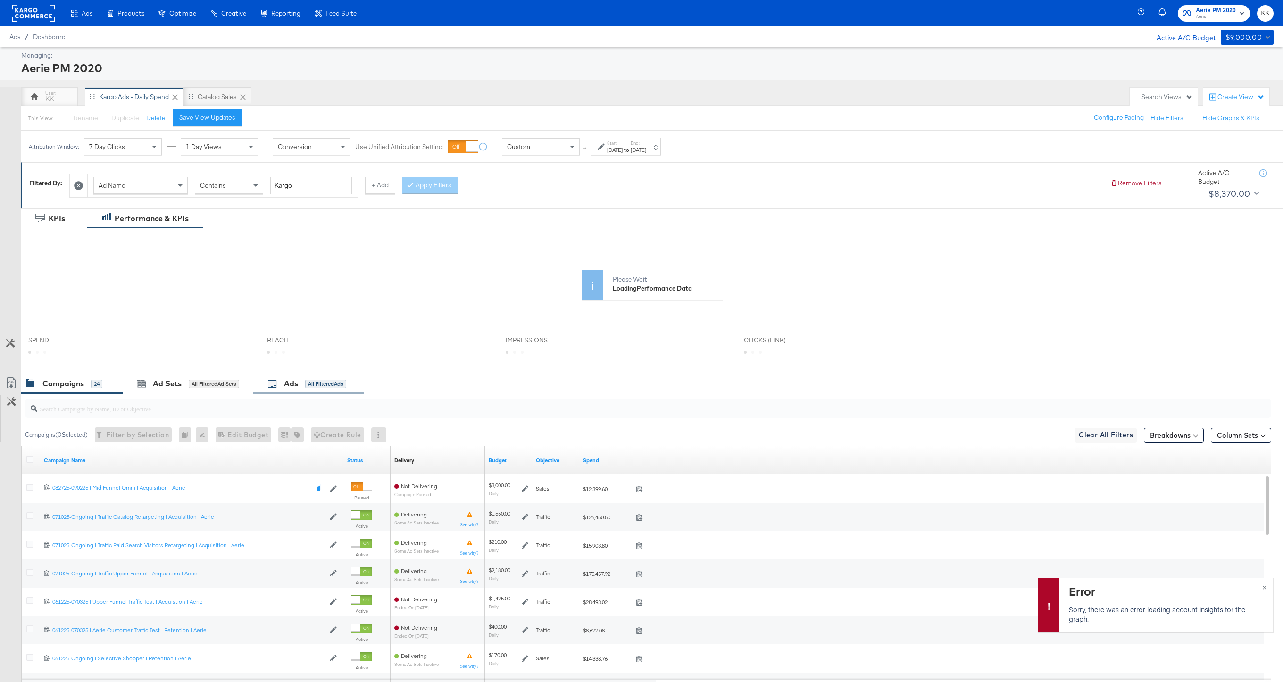
click at [276, 374] on div "Ads All Filtered Ads" at bounding box center [308, 384] width 111 height 20
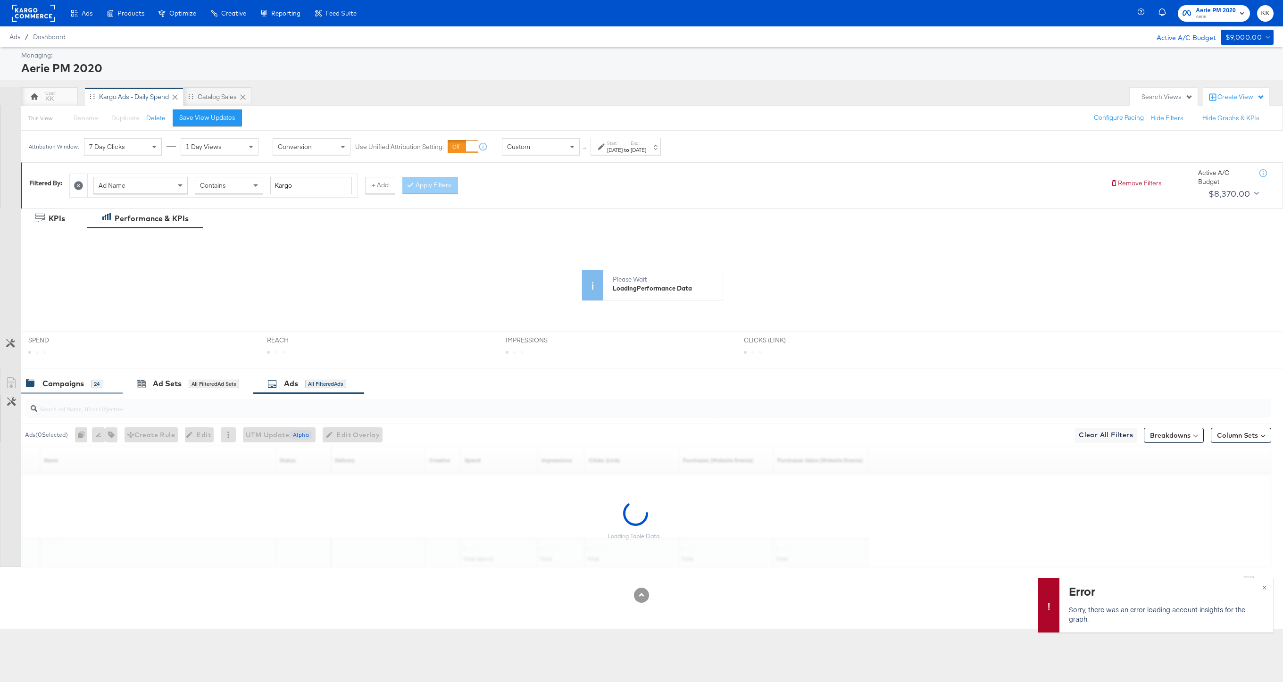
click at [91, 380] on div "24" at bounding box center [96, 384] width 11 height 8
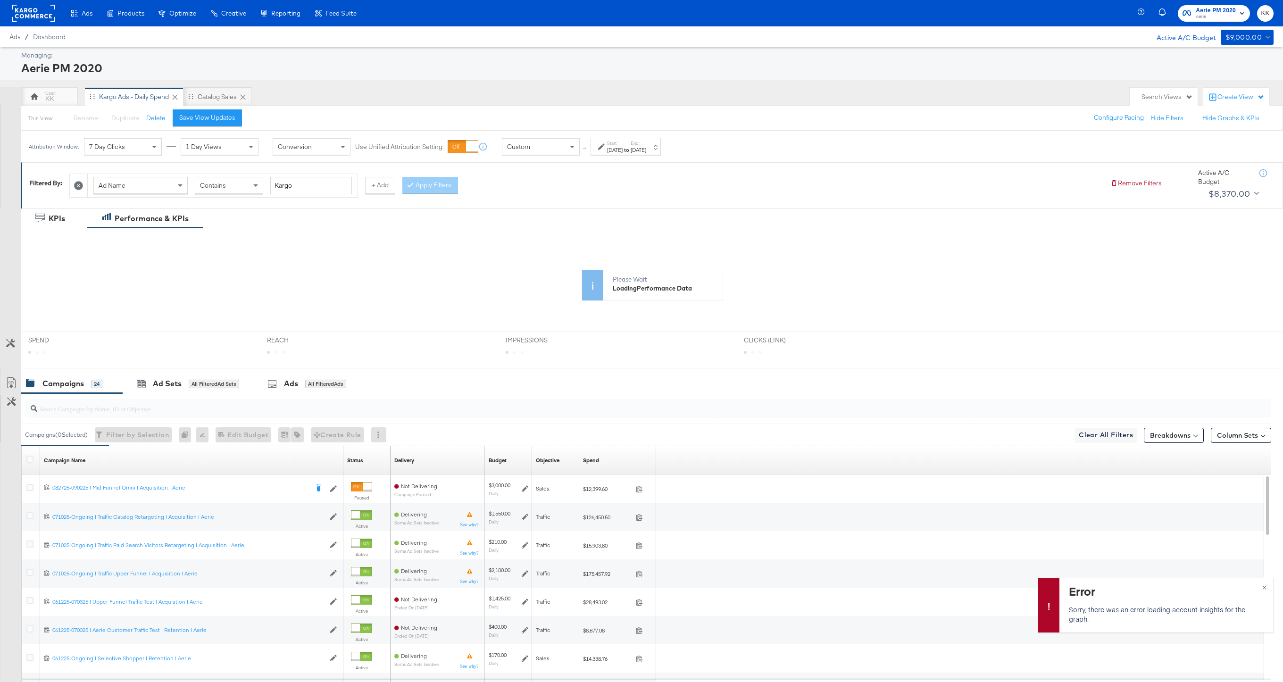
scroll to position [88, 0]
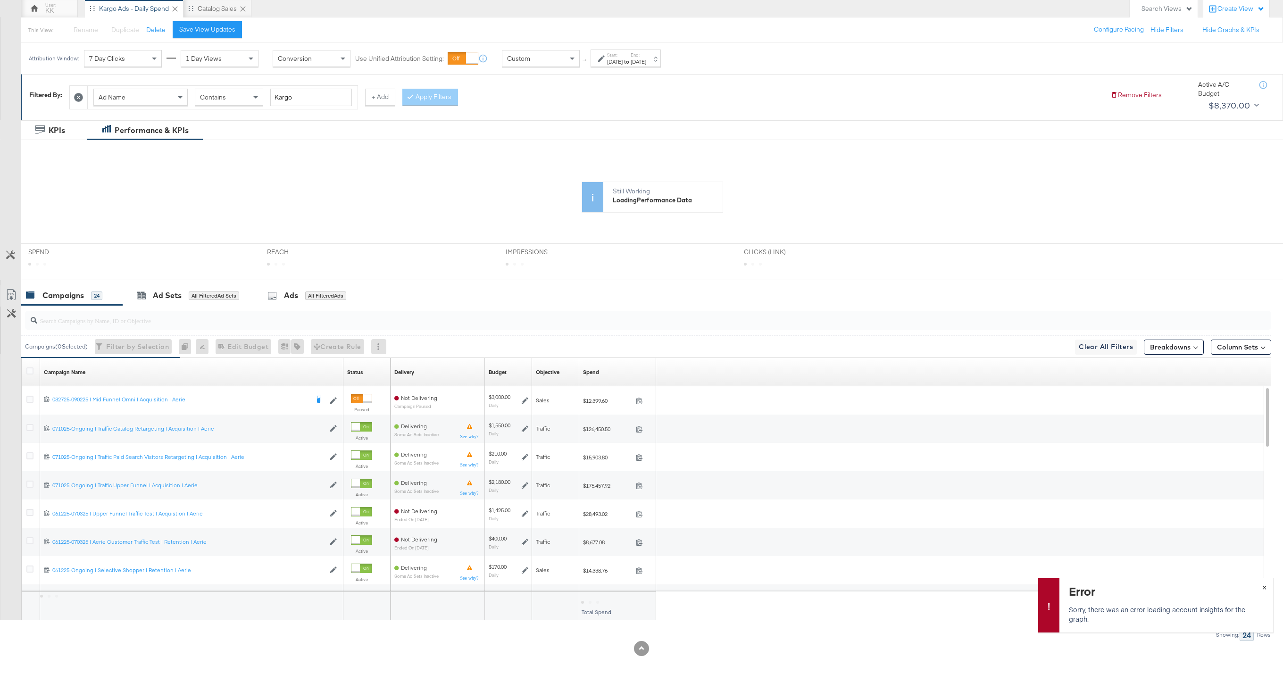
click at [1265, 584] on span "×" at bounding box center [1265, 586] width 4 height 11
click at [1263, 595] on span "×" at bounding box center [1265, 596] width 4 height 11
click at [592, 373] on div "Spend" at bounding box center [591, 373] width 16 height 8
click at [30, 370] on icon at bounding box center [29, 371] width 7 height 7
click at [0, 0] on input "checkbox" at bounding box center [0, 0] width 0 height 0
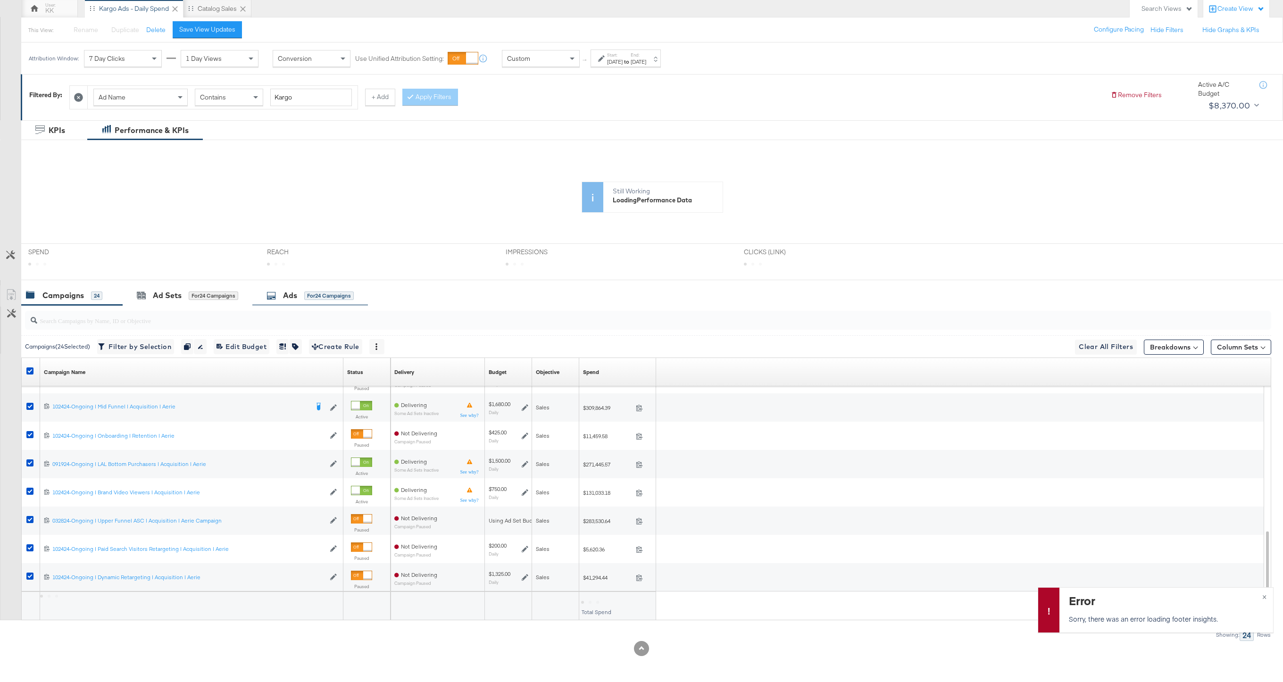
click at [301, 298] on div "Ads for 24 Campaigns" at bounding box center [310, 295] width 87 height 11
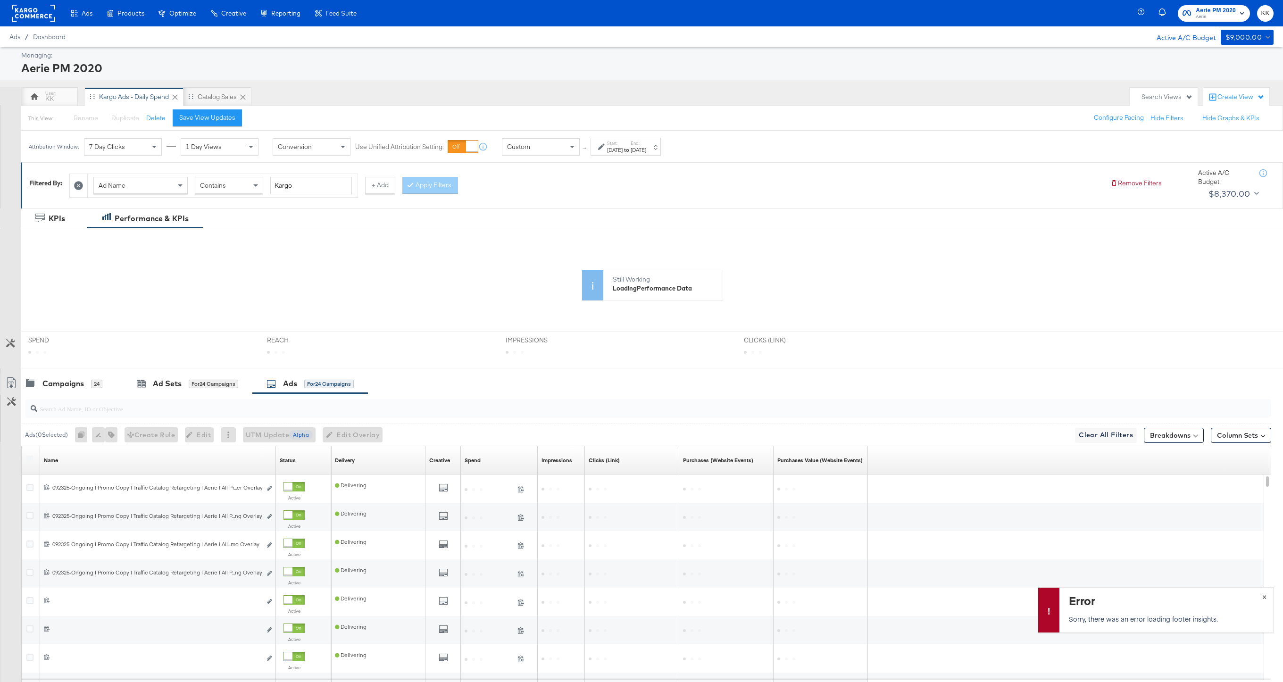
click at [1267, 595] on button "×" at bounding box center [1264, 596] width 17 height 17
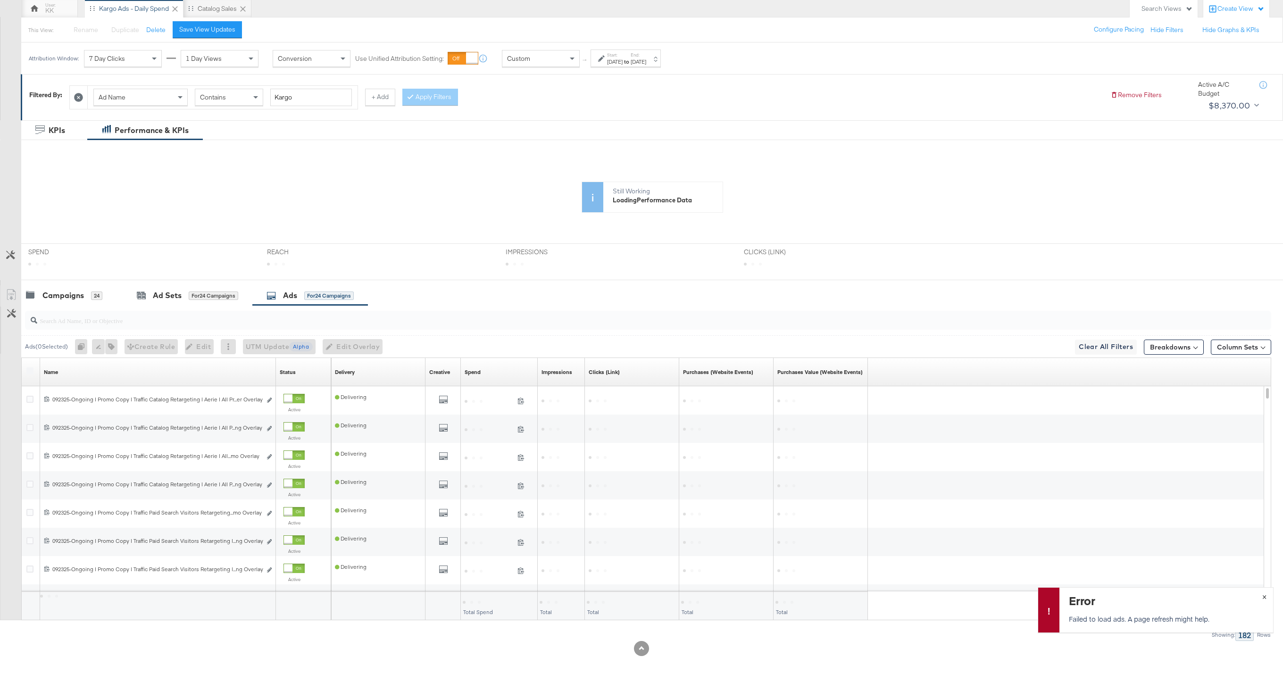
click at [1265, 596] on span "×" at bounding box center [1265, 596] width 4 height 11
click at [31, 369] on label at bounding box center [29, 371] width 7 height 7
click at [28, 369] on label at bounding box center [29, 371] width 7 height 7
click at [662, 69] on div "Attribution Window: 7 Day Clicks 1 Day Views Conversion Use Unified Attribution…" at bounding box center [347, 58] width 652 height 32
click at [646, 61] on div "Sep 28th 2025" at bounding box center [639, 62] width 16 height 8
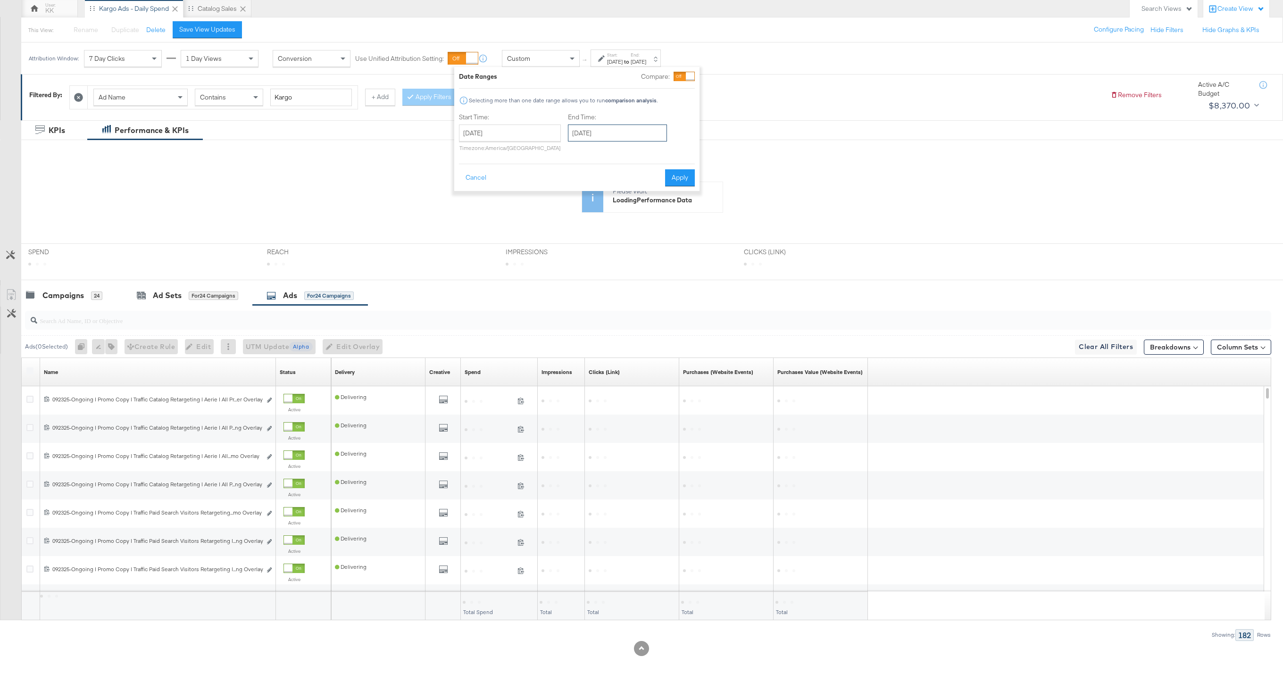
click at [626, 136] on input "September 28th 2025" at bounding box center [617, 133] width 99 height 17
click at [580, 151] on span "‹" at bounding box center [578, 152] width 15 height 14
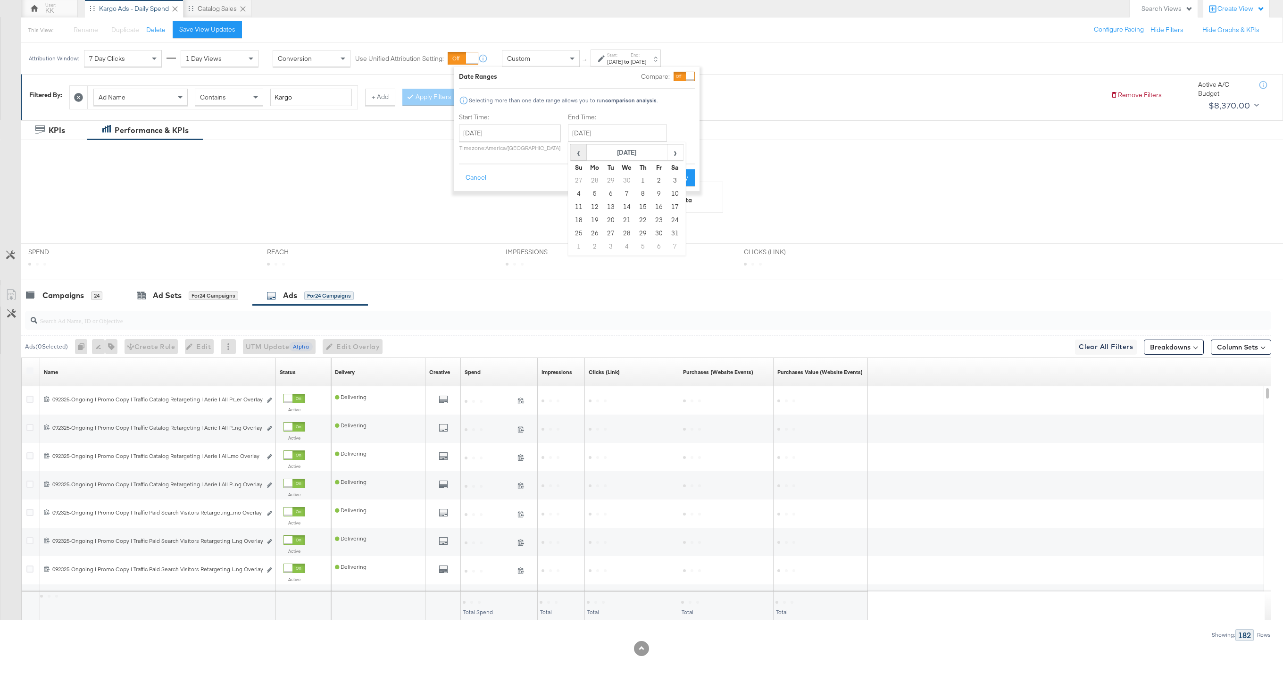
click at [580, 151] on span "‹" at bounding box center [578, 152] width 15 height 14
click at [594, 248] on td "31" at bounding box center [595, 246] width 16 height 13
type input "March 31st 2025"
click at [681, 173] on button "Apply" at bounding box center [679, 177] width 30 height 17
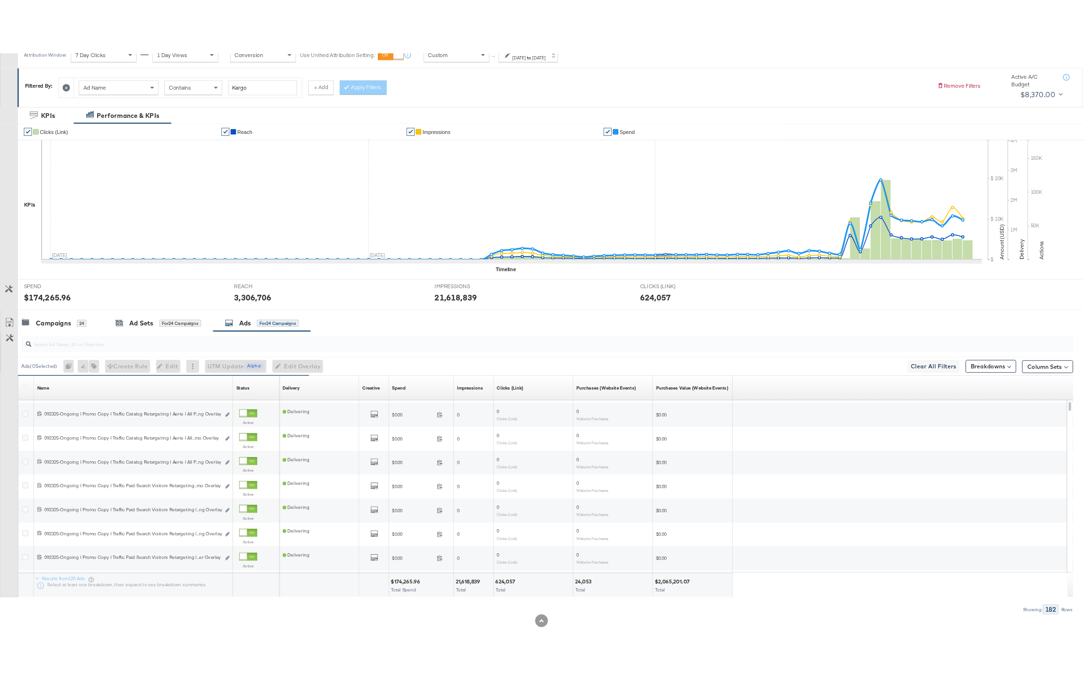
scroll to position [169, 0]
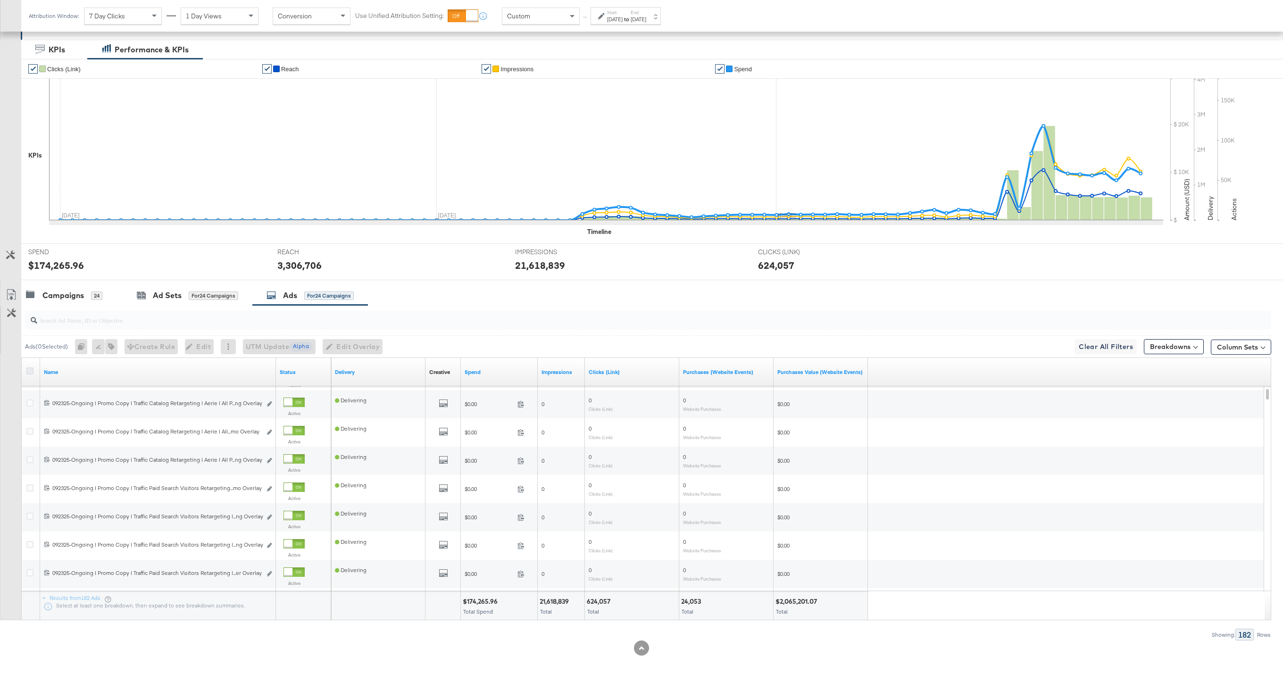
click at [28, 368] on icon at bounding box center [29, 371] width 7 height 7
click at [0, 0] on input "checkbox" at bounding box center [0, 0] width 0 height 0
click at [13, 293] on icon at bounding box center [11, 294] width 11 height 11
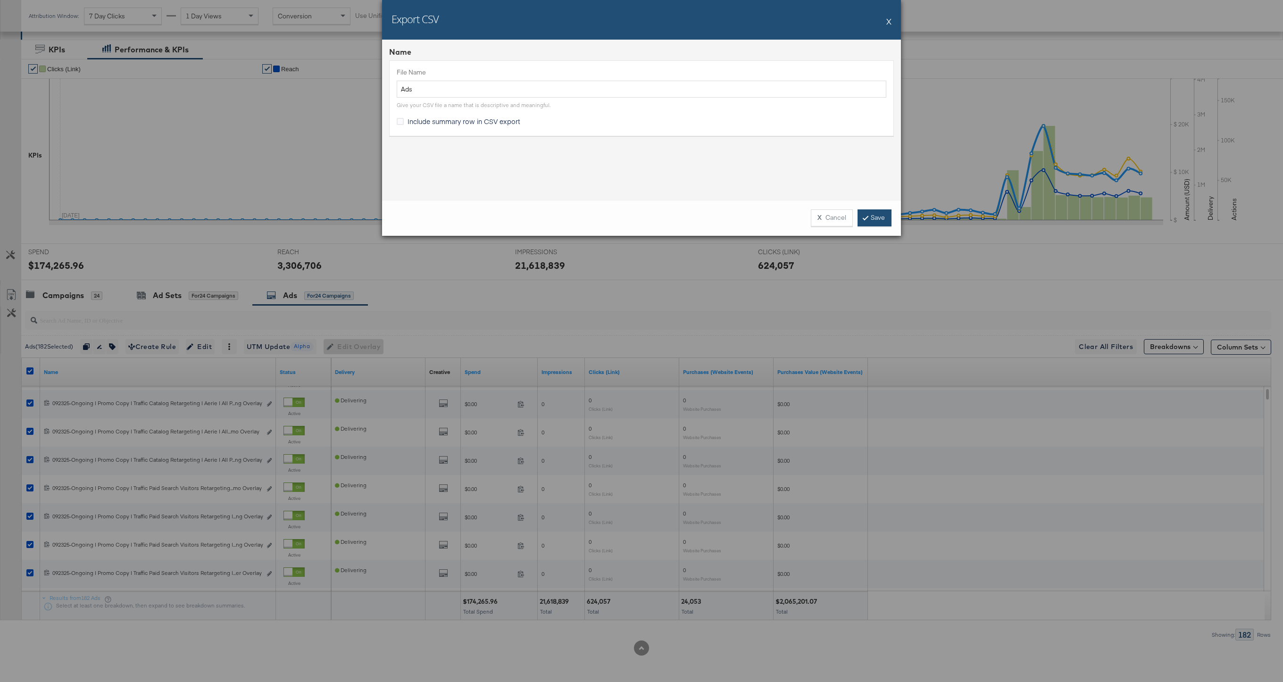
click at [871, 211] on link "Save" at bounding box center [875, 217] width 34 height 17
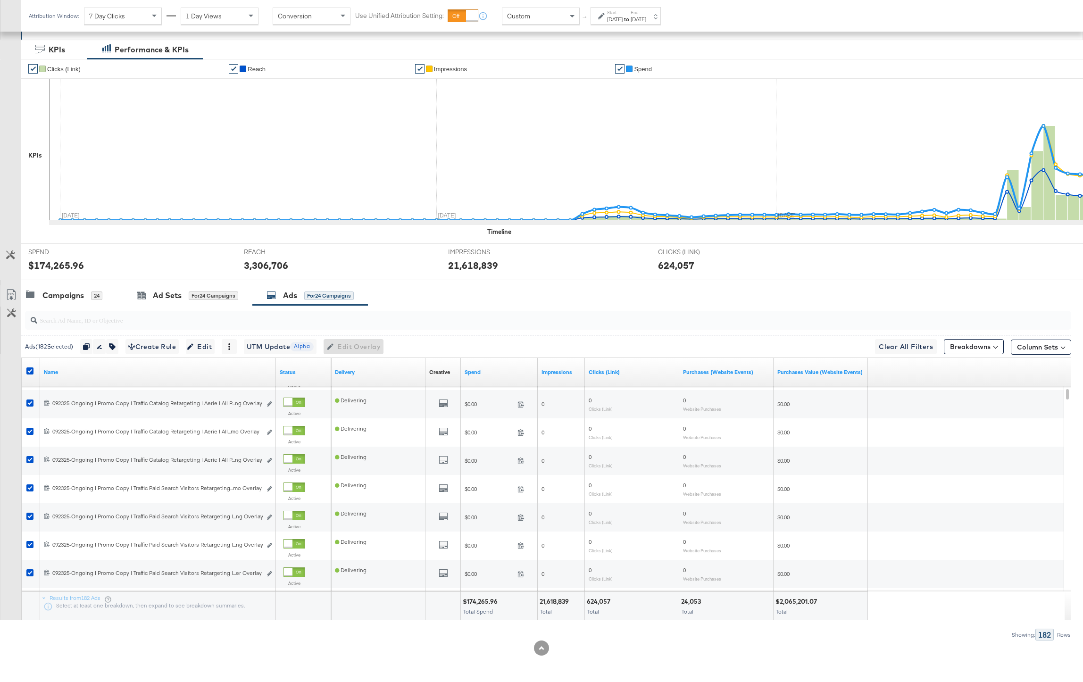
scroll to position [0, 0]
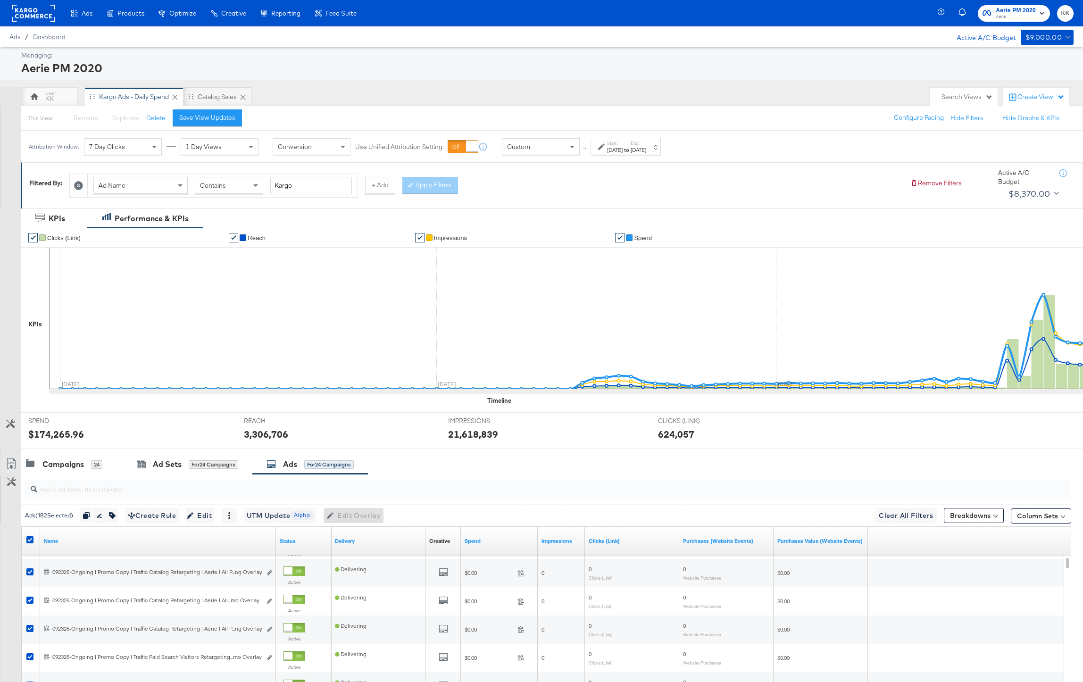
click at [44, 18] on rect at bounding box center [33, 13] width 43 height 17
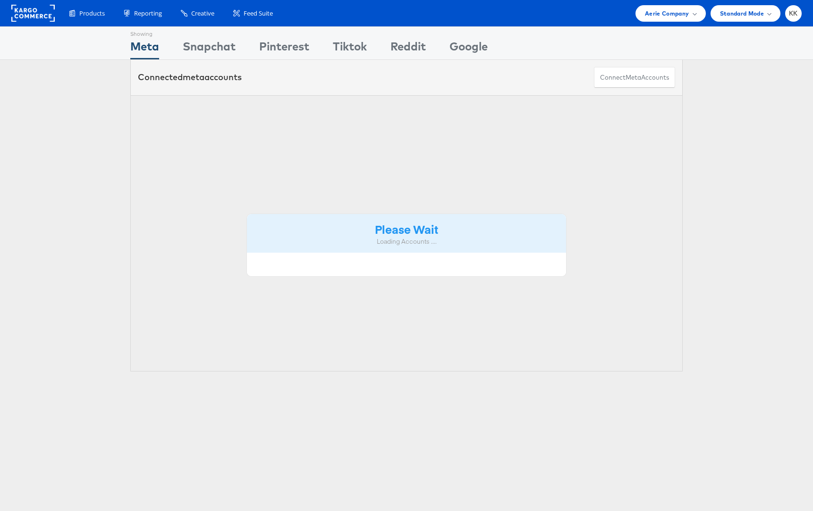
click at [682, 12] on span "Aerie Company" at bounding box center [667, 13] width 44 height 10
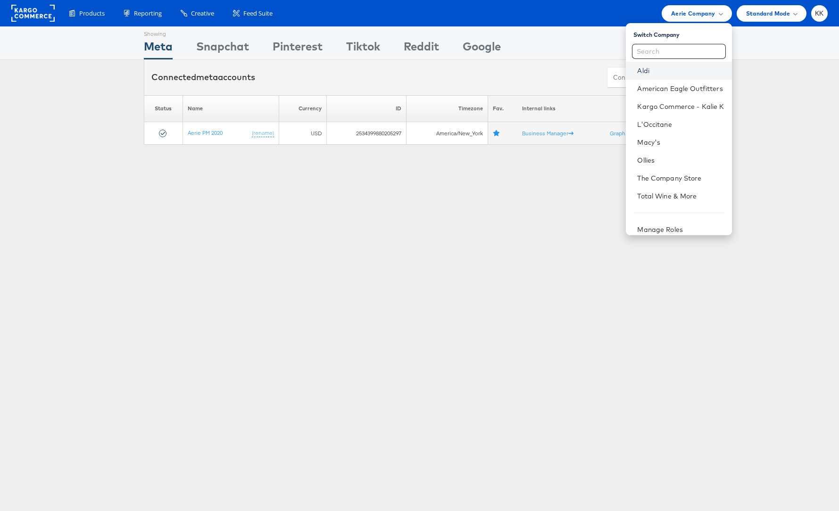
click at [658, 70] on link "Aldi" at bounding box center [680, 70] width 87 height 9
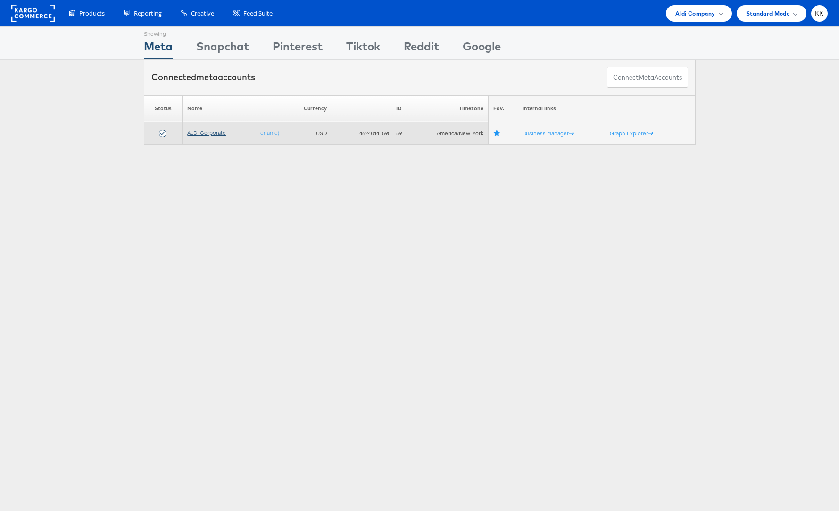
click at [206, 131] on link "ALDI Corporate" at bounding box center [206, 132] width 39 height 7
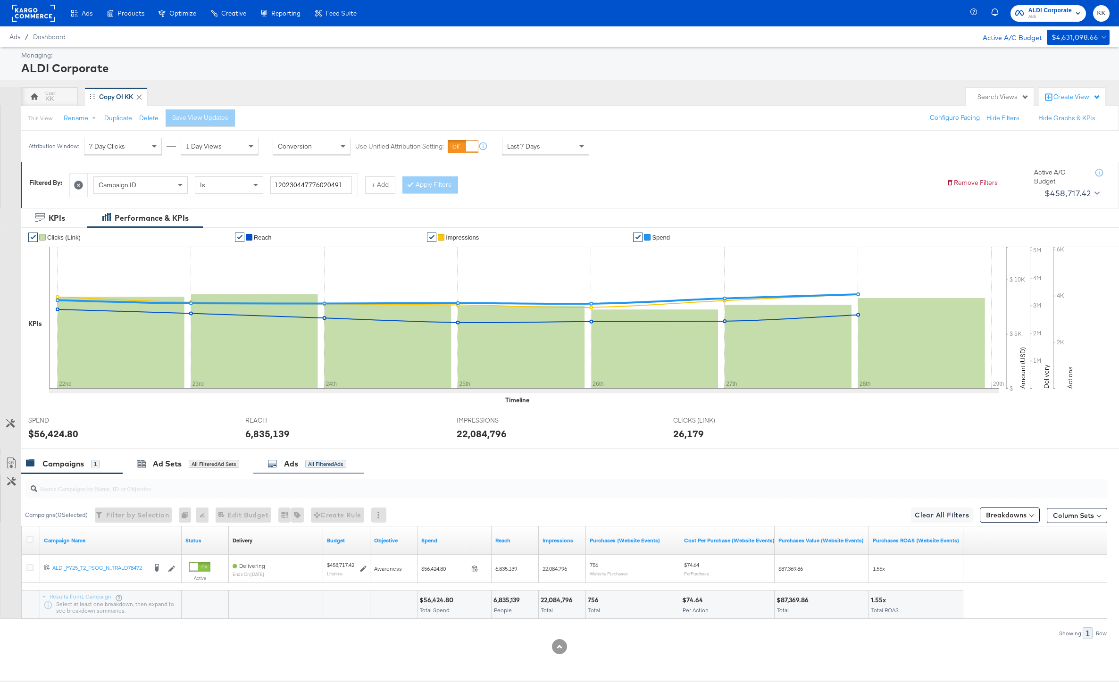
click at [327, 468] on div "Ads All Filtered Ads" at bounding box center [307, 464] width 79 height 11
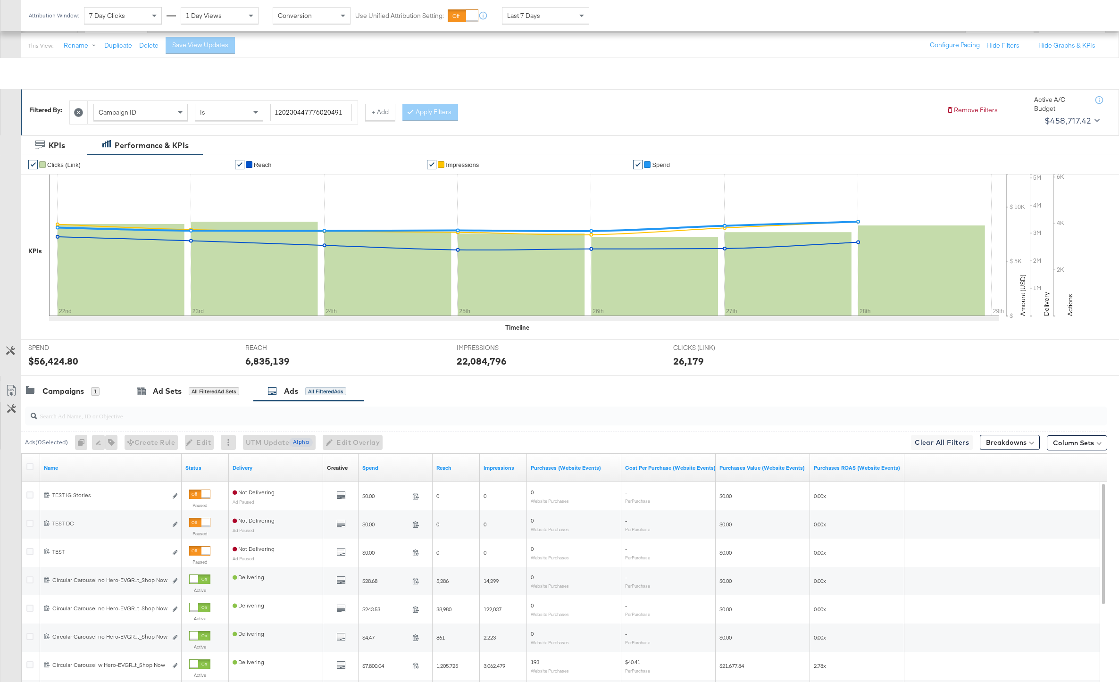
scroll to position [168, 0]
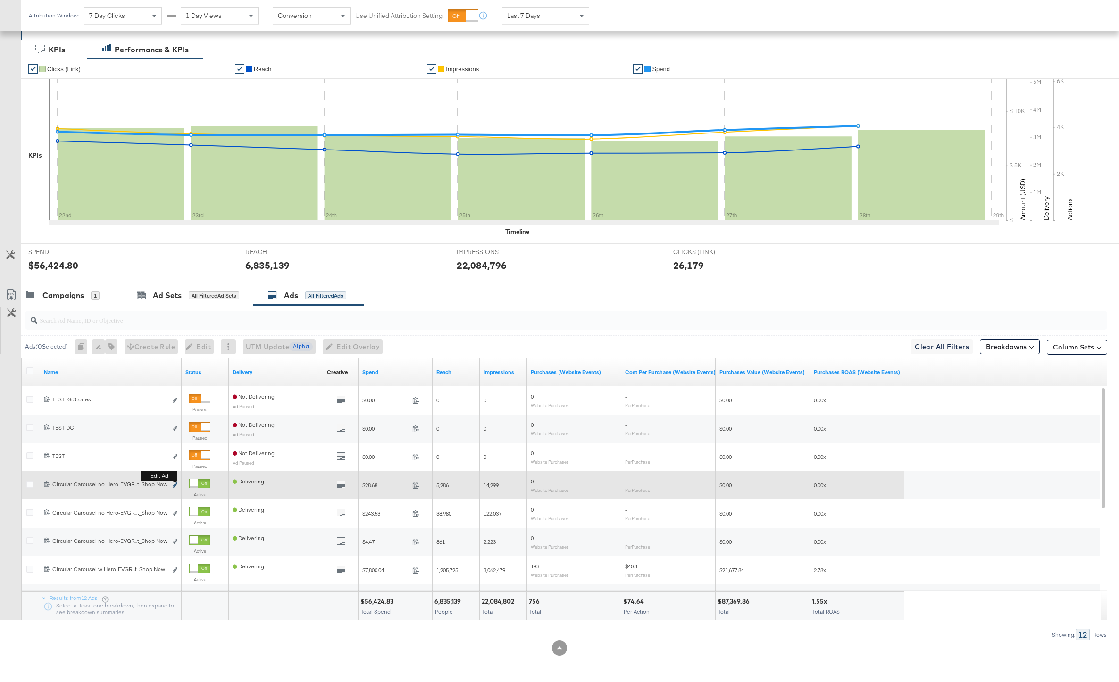
click at [175, 485] on icon "link" at bounding box center [175, 485] width 5 height 5
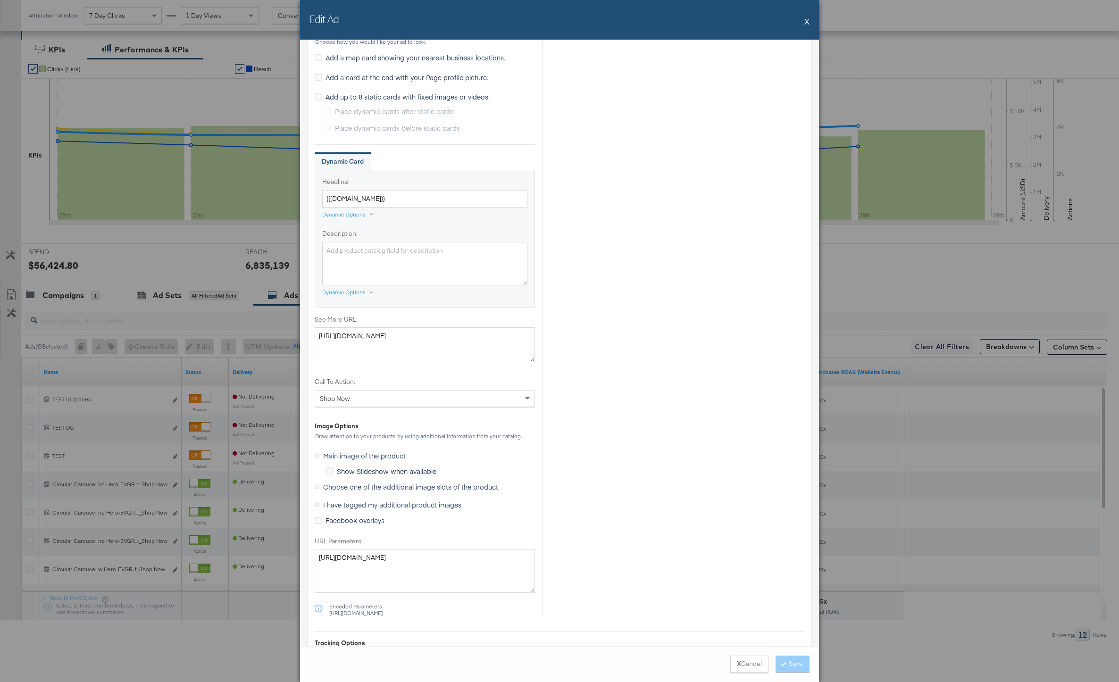
scroll to position [816, 0]
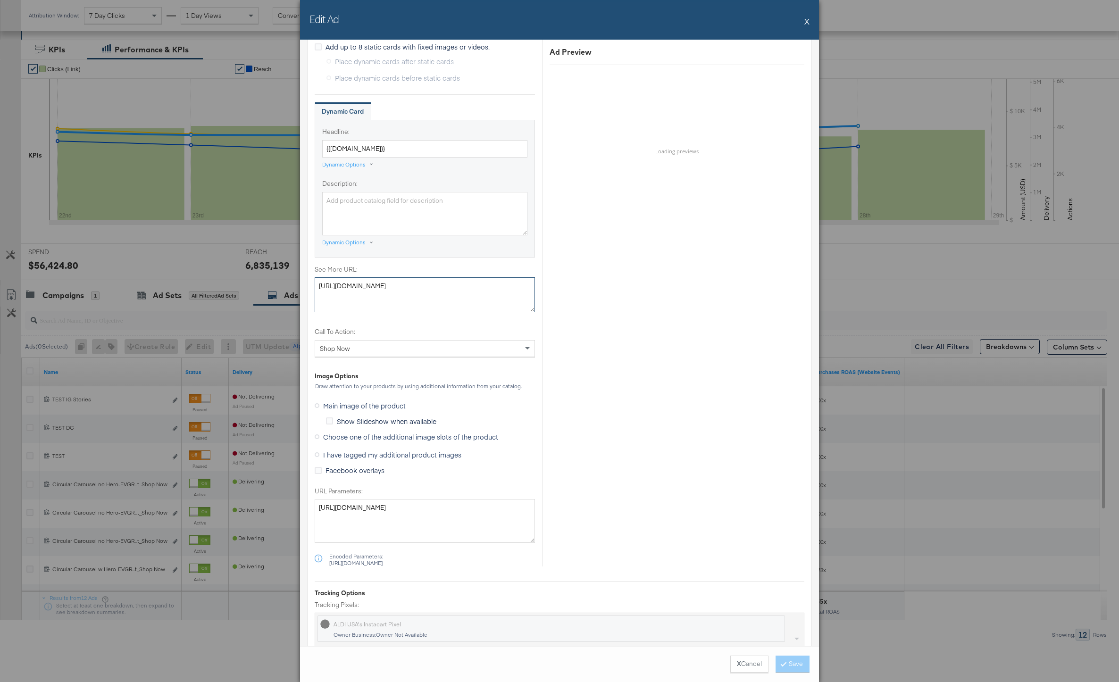
click at [420, 282] on textarea "[URL][DOMAIN_NAME]" at bounding box center [425, 294] width 220 height 35
click at [420, 282] on textarea "https://www.aldi.us/weekly-specials/weekly-ads" at bounding box center [425, 294] width 220 height 35
click at [807, 19] on button "X" at bounding box center [806, 21] width 5 height 19
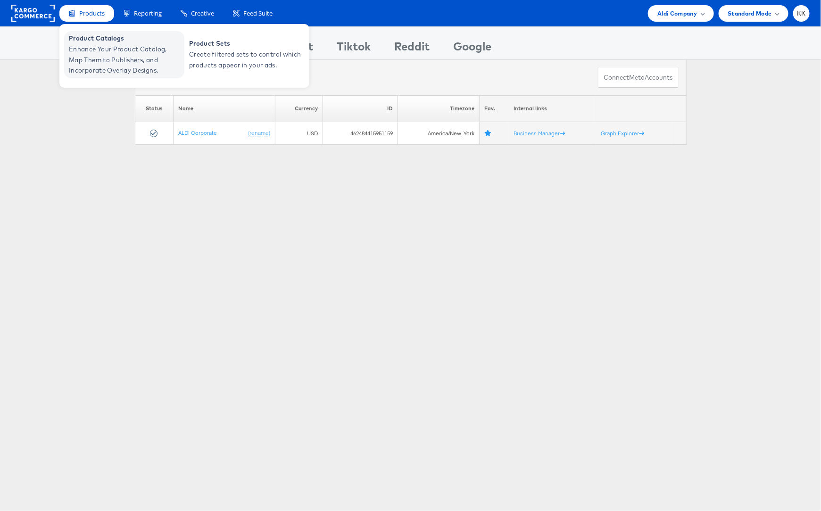
click at [89, 61] on span "Enhance Your Product Catalog, Map Them to Publishers, and Incorporate Overlay D…" at bounding box center [125, 60] width 113 height 32
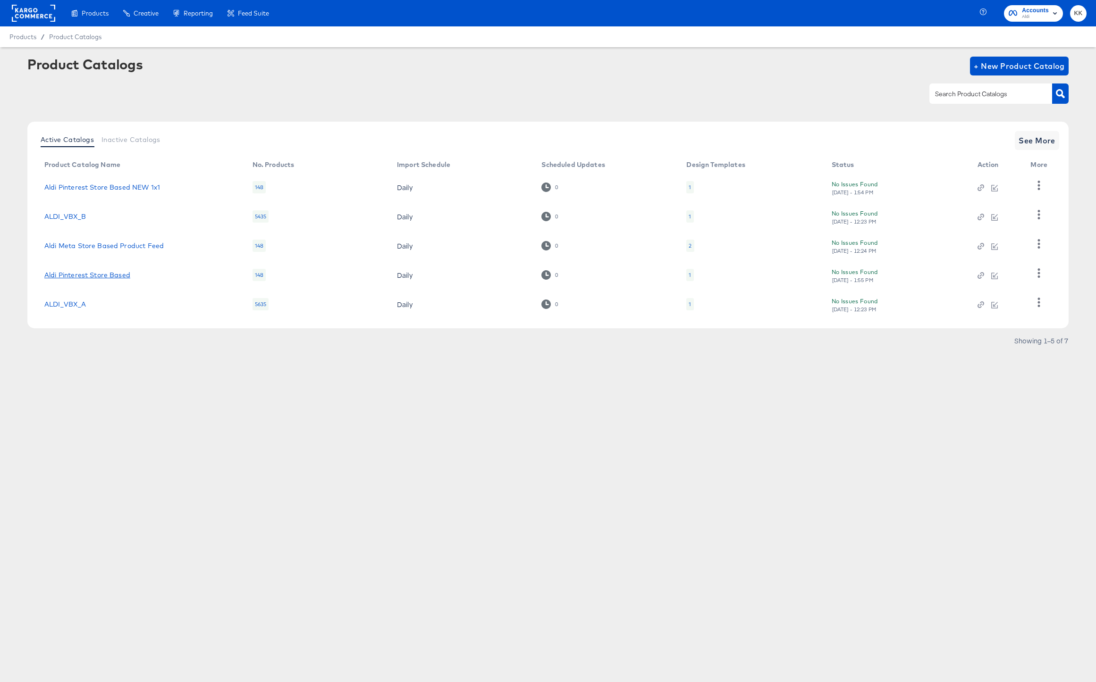
click at [110, 275] on link "Aldi Pinterest Store Based" at bounding box center [87, 275] width 86 height 8
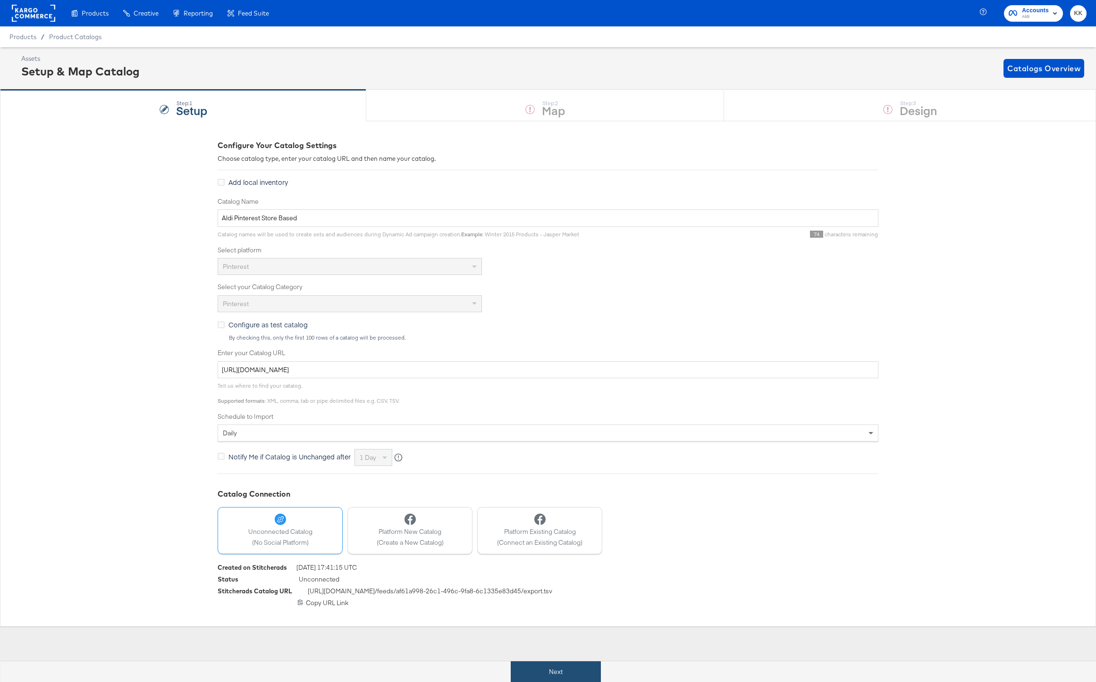
click at [535, 667] on button "Next" at bounding box center [556, 672] width 90 height 21
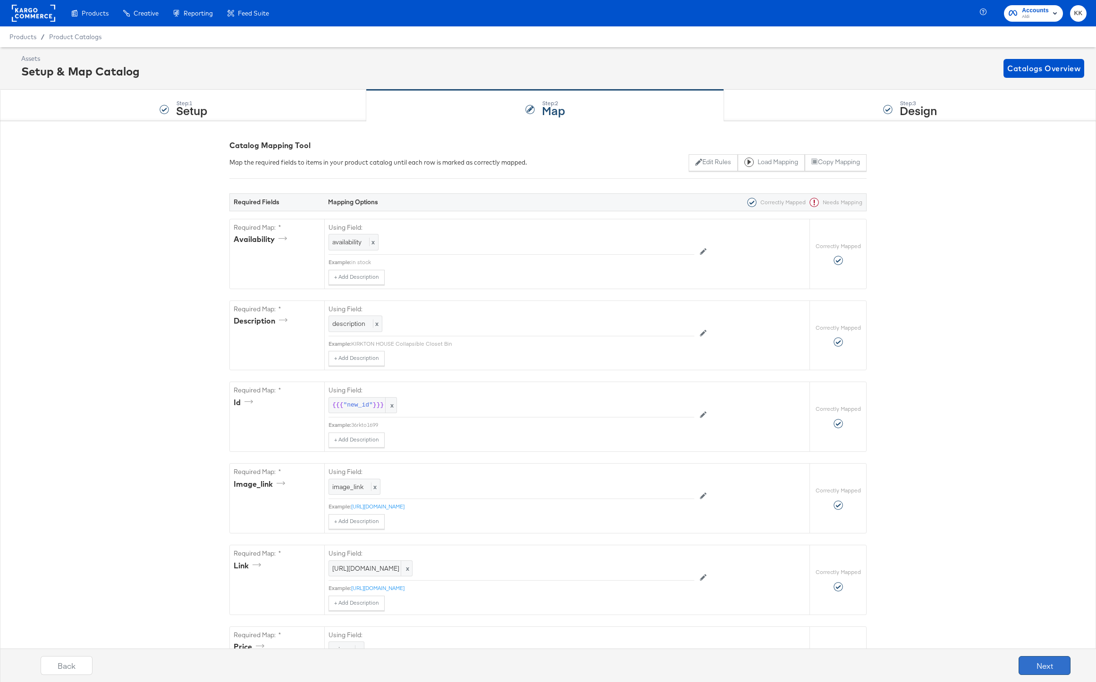
click at [1064, 672] on button "Next" at bounding box center [1044, 665] width 52 height 19
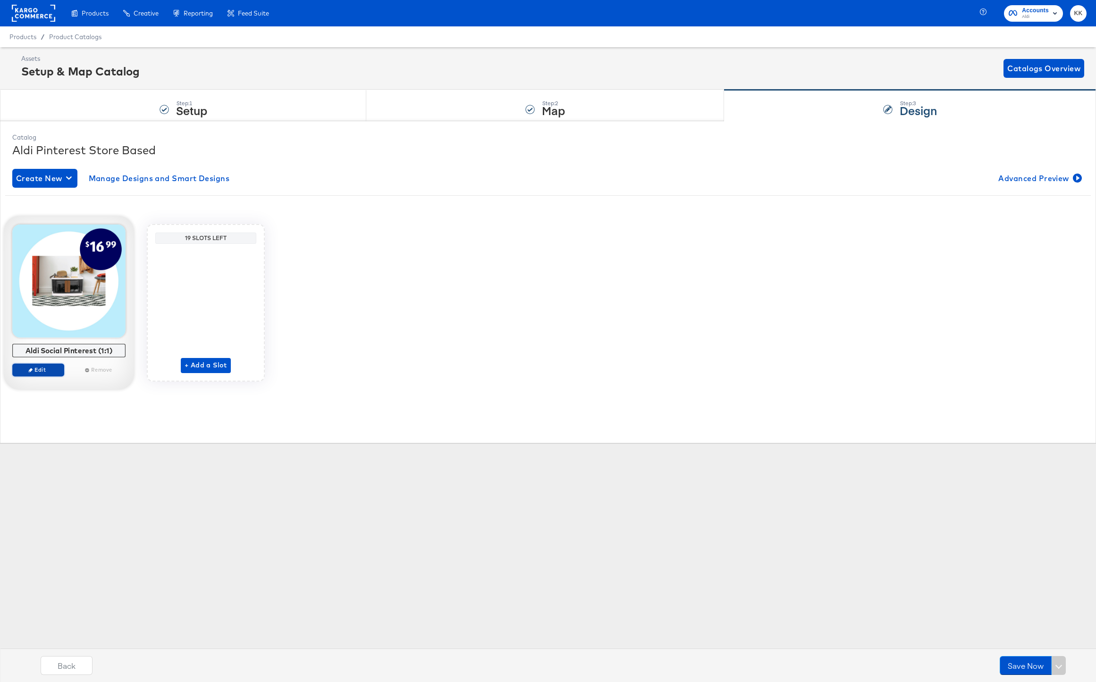
click at [47, 371] on span "Edit" at bounding box center [38, 369] width 43 height 7
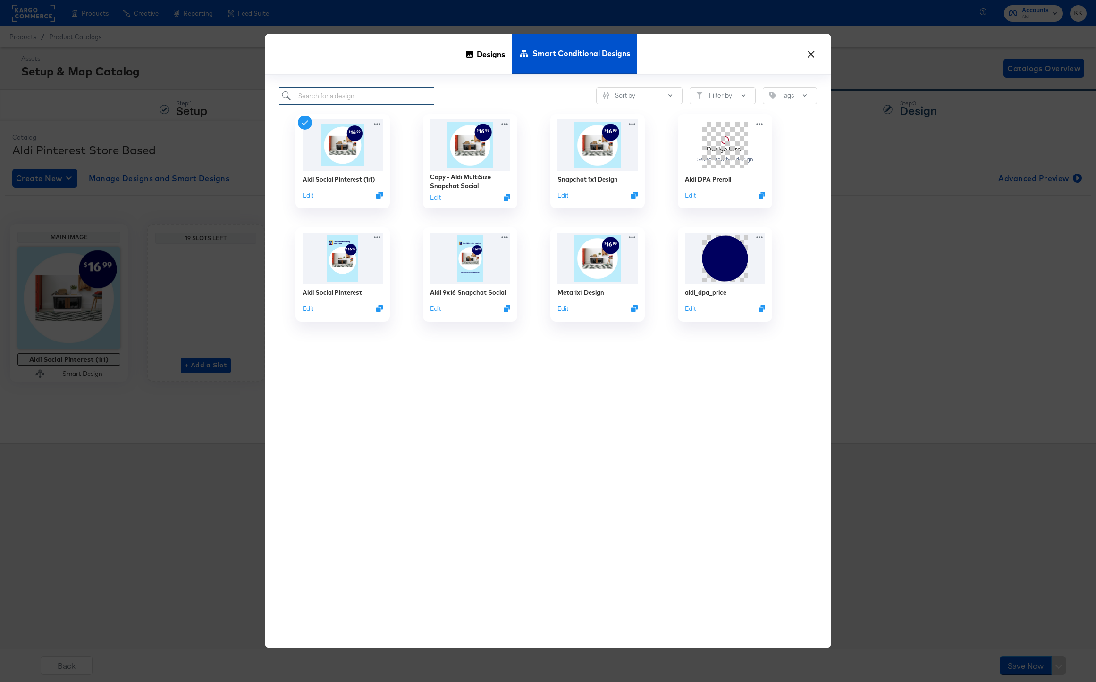
click at [311, 103] on input "search" at bounding box center [356, 95] width 155 height 17
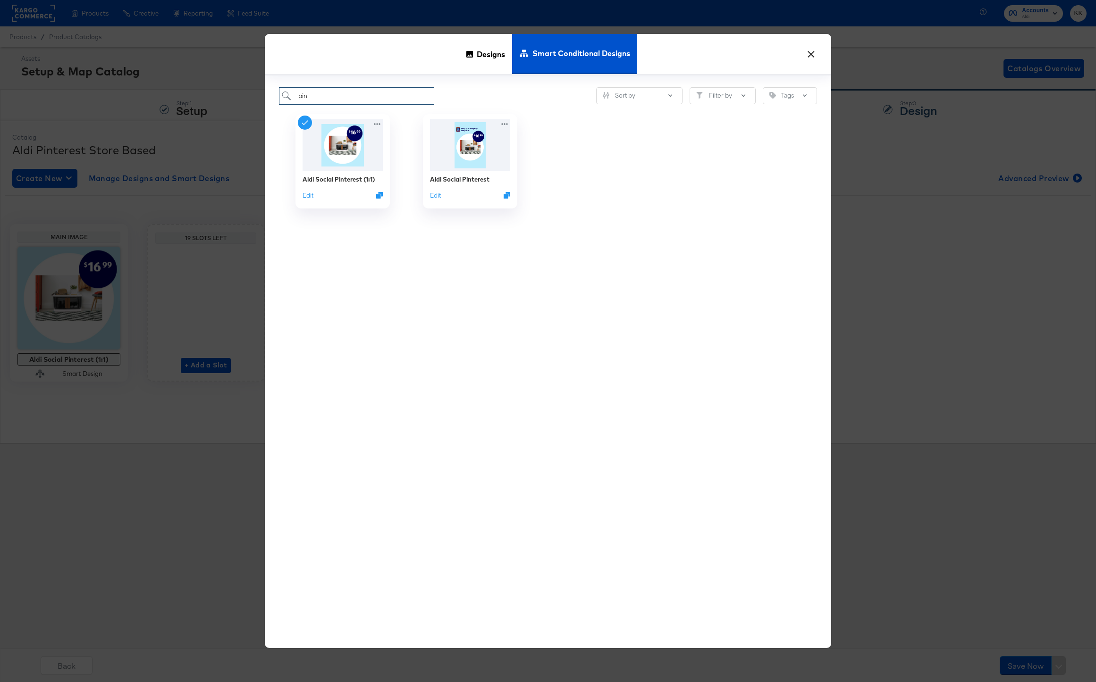
type input "pin"
click at [428, 268] on div "Aldi Social Pinterest (1:1) Edit Aldi Social Pinterest Edit" at bounding box center [548, 365] width 538 height 520
click at [468, 183] on div "Aldi Social Pinterest" at bounding box center [459, 180] width 62 height 9
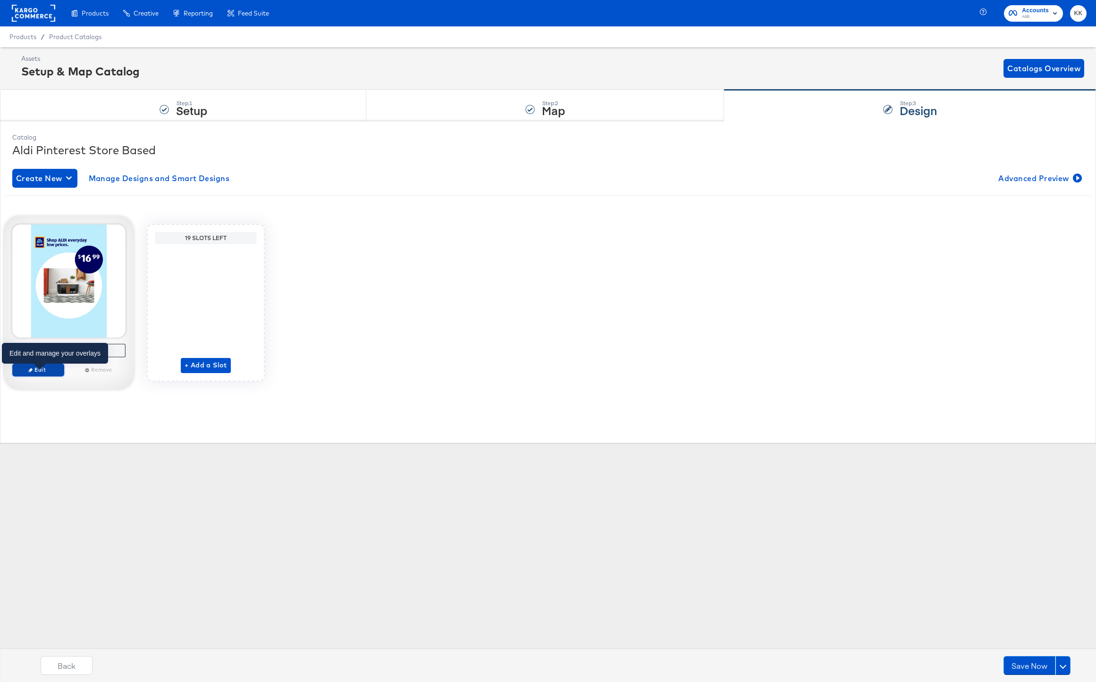
click at [49, 369] on span "Edit" at bounding box center [38, 369] width 43 height 7
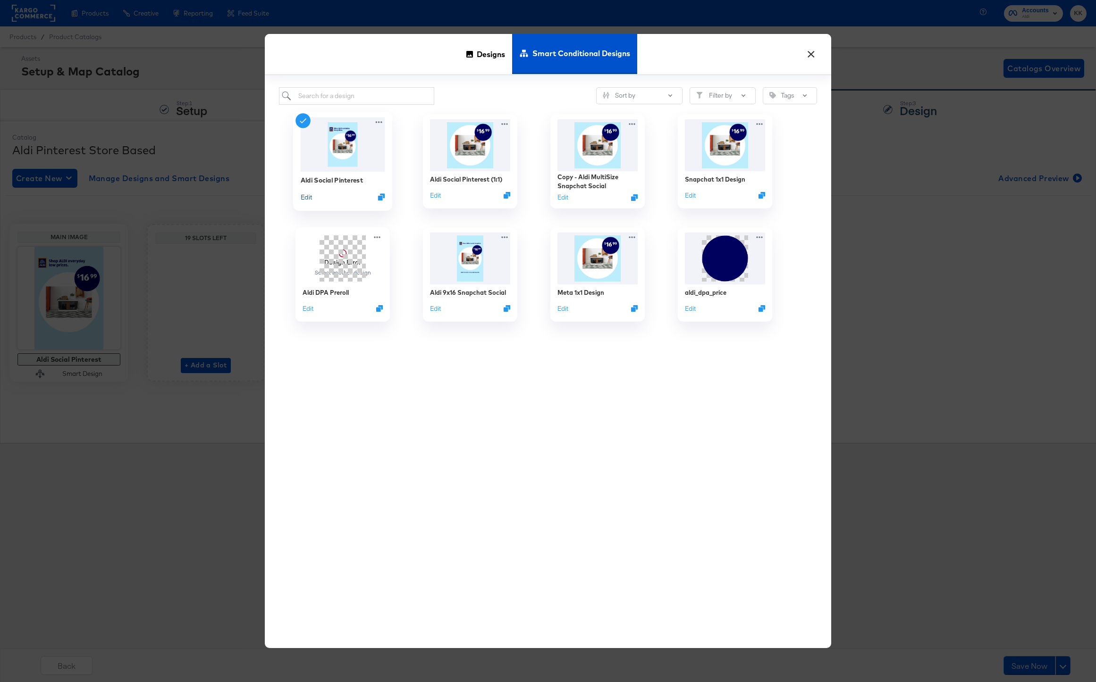
click at [306, 194] on button "Edit" at bounding box center [306, 197] width 11 height 9
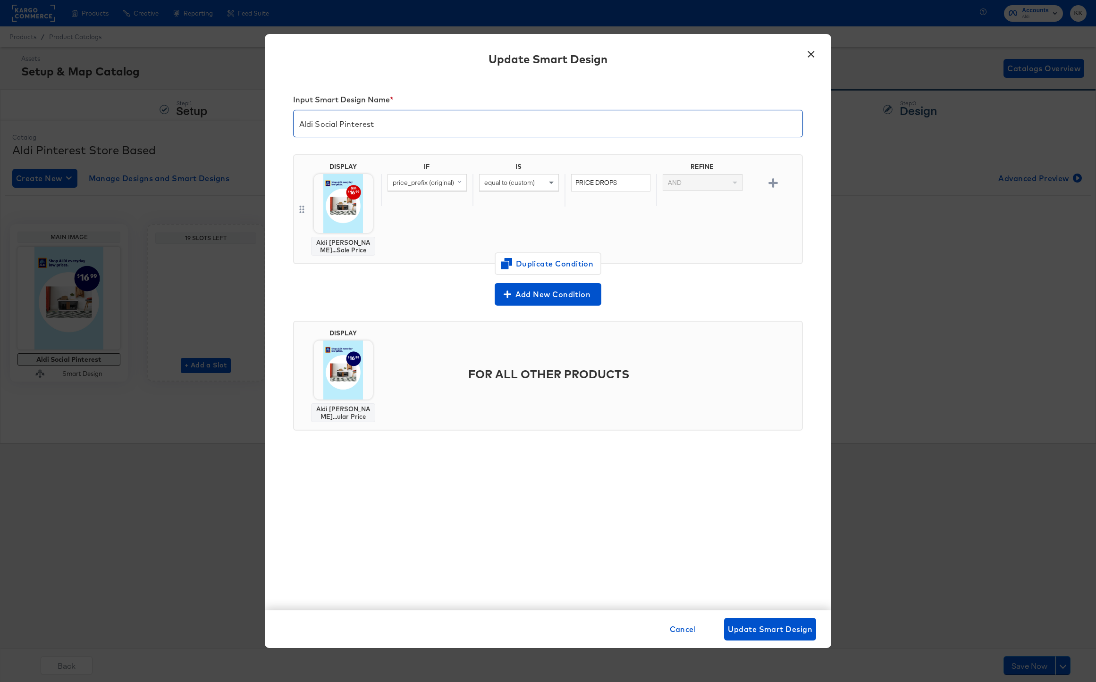
click at [386, 122] on input "Aldi Social Pinterest" at bounding box center [547, 120] width 509 height 26
type input "Aldi Social Pinterest 2x3"
click at [754, 617] on div "Cancel Update Smart Design" at bounding box center [548, 630] width 566 height 38
click at [768, 624] on span "Update Smart Design" at bounding box center [770, 629] width 84 height 13
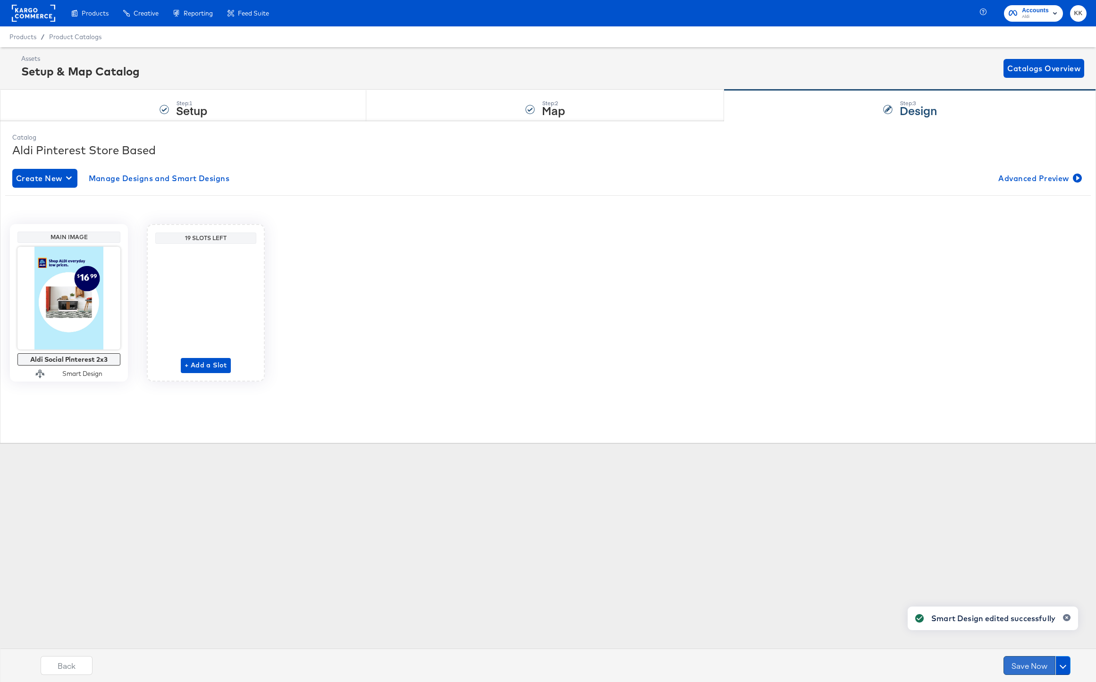
click at [1022, 663] on button "Save Now" at bounding box center [1029, 665] width 52 height 19
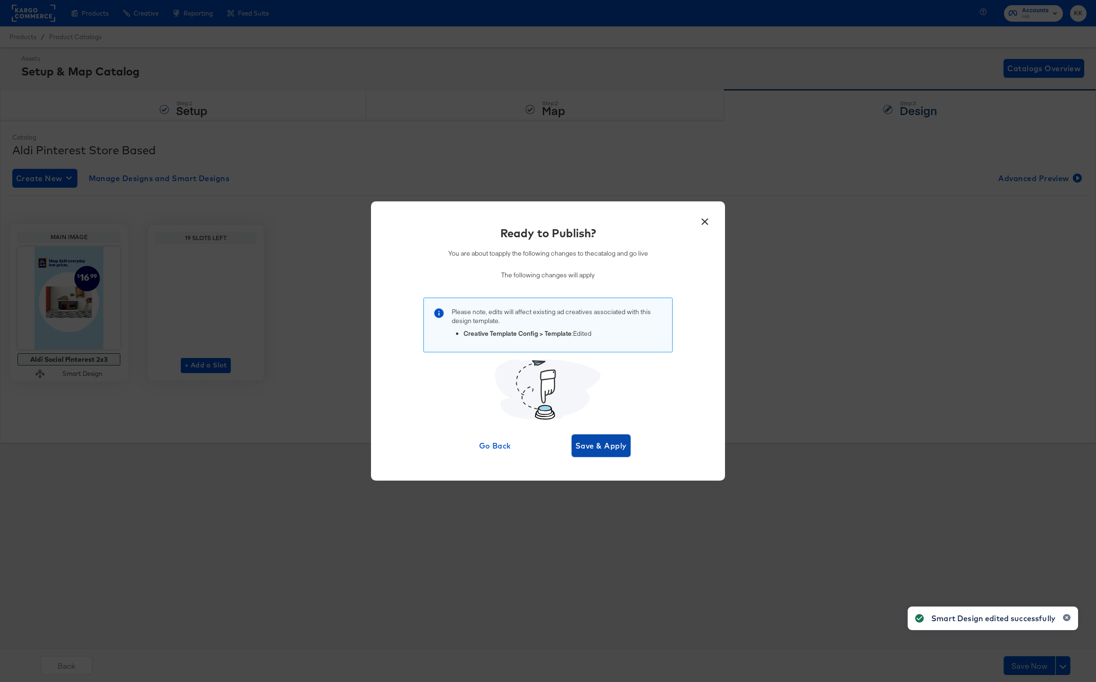
click at [603, 448] on span "Save & Apply" at bounding box center [600, 445] width 51 height 13
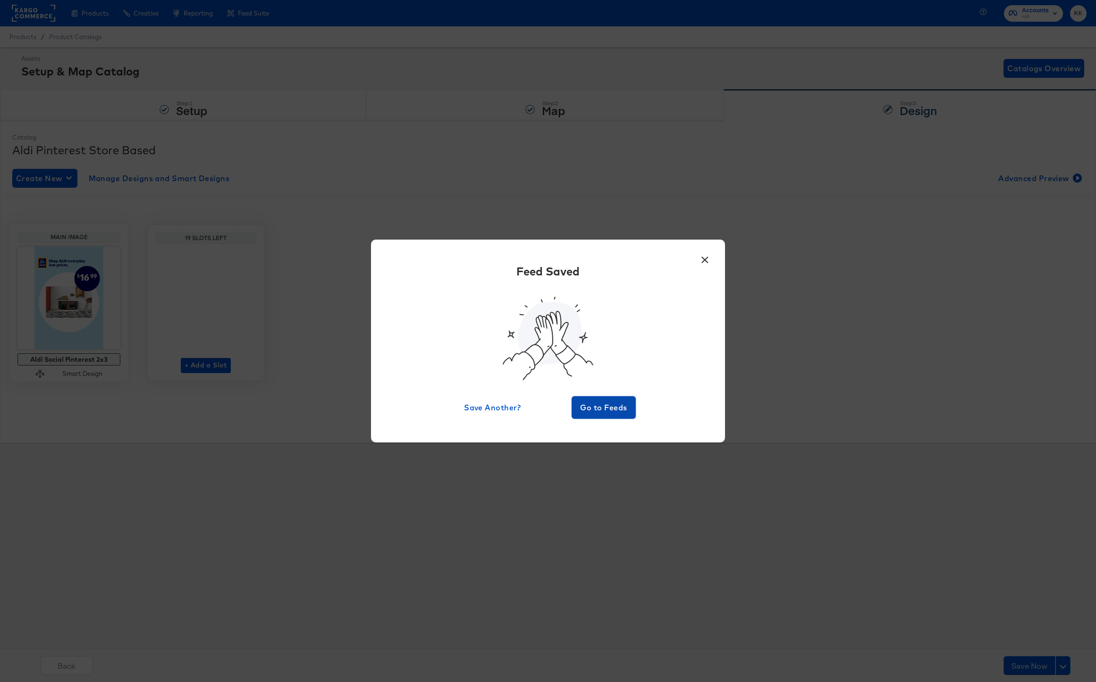
click at [599, 401] on span "Go to Feeds" at bounding box center [603, 407] width 57 height 13
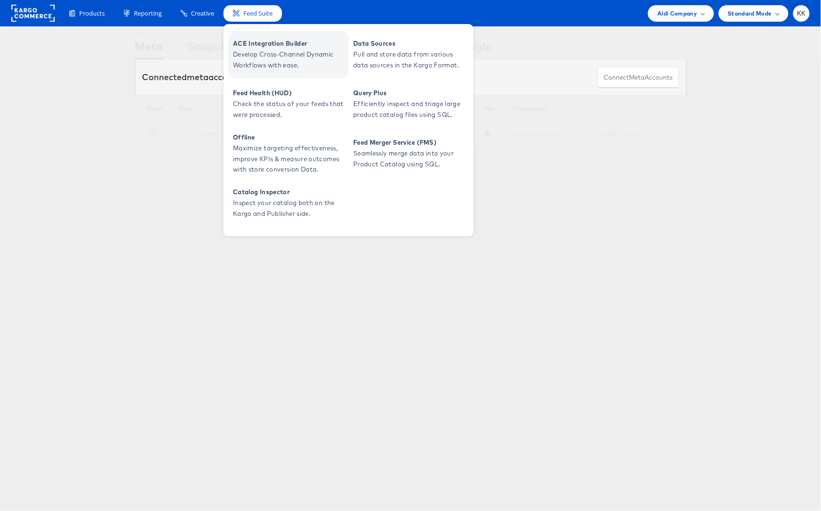
click at [264, 50] on span "Develop Cross-Channel Dynamic Workflows with ease." at bounding box center [289, 60] width 113 height 22
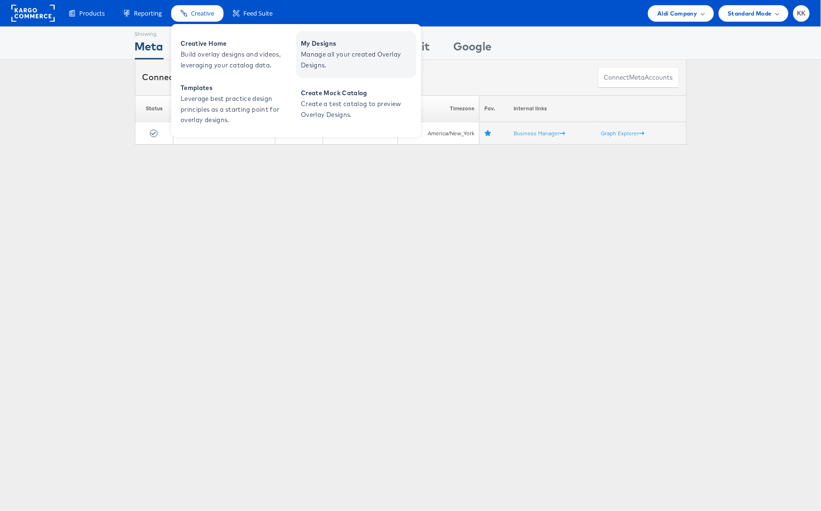
click at [302, 51] on span "Manage all your created Overlay Designs." at bounding box center [357, 60] width 113 height 22
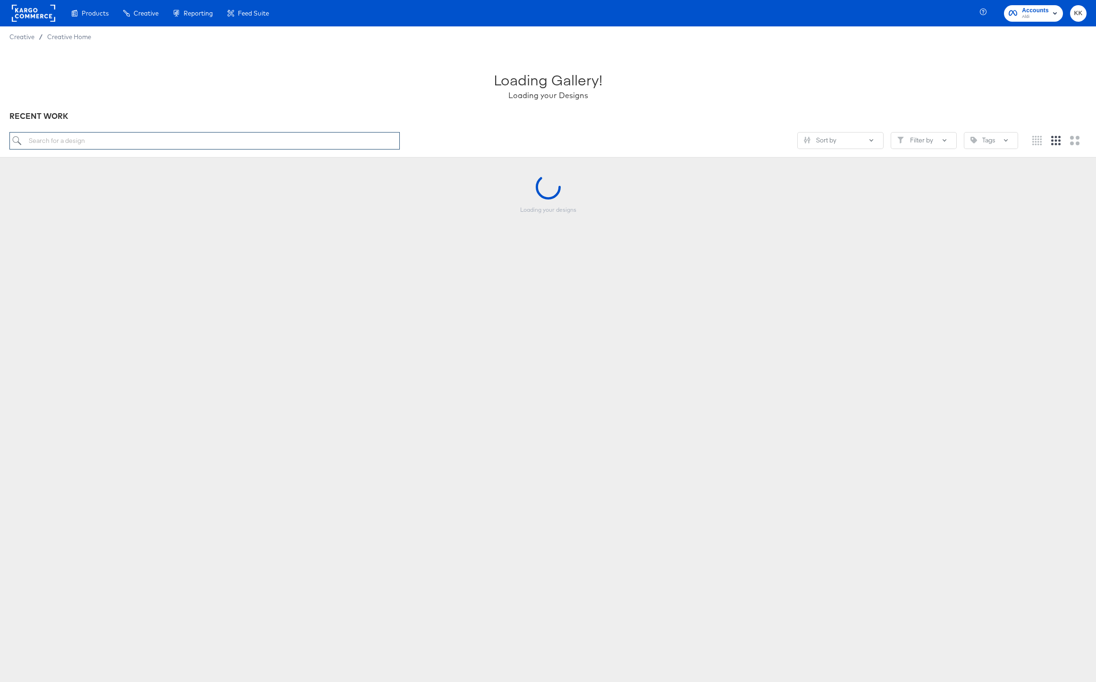
click at [75, 137] on input "search" at bounding box center [204, 140] width 390 height 17
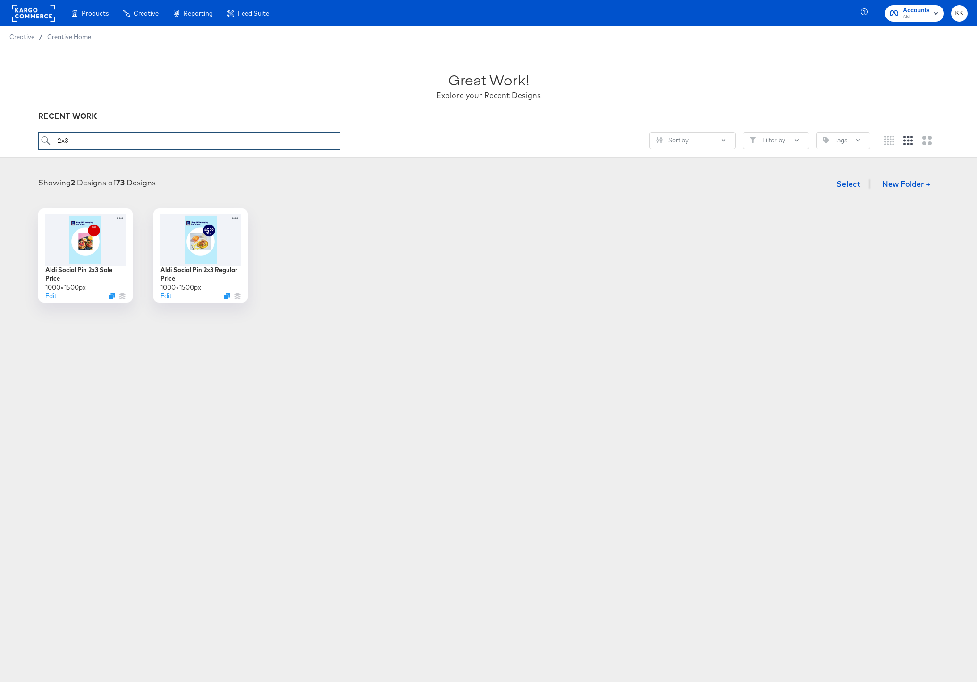
type input "2x3"
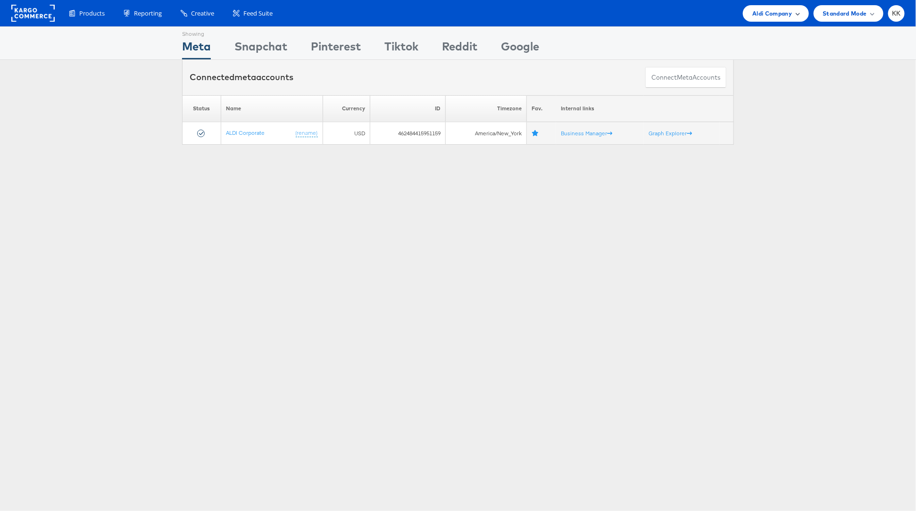
click at [780, 19] on div "Aldi Company" at bounding box center [776, 13] width 66 height 17
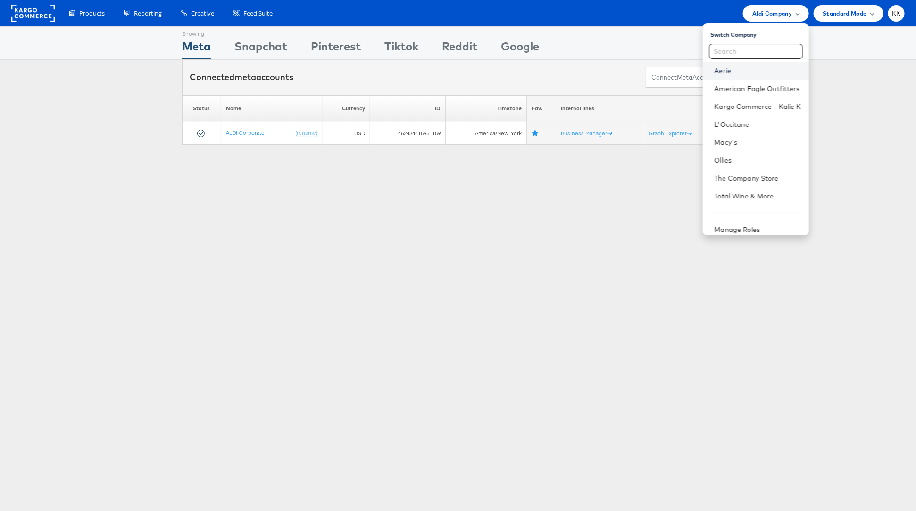
click at [729, 68] on link "Aerie" at bounding box center [757, 70] width 87 height 9
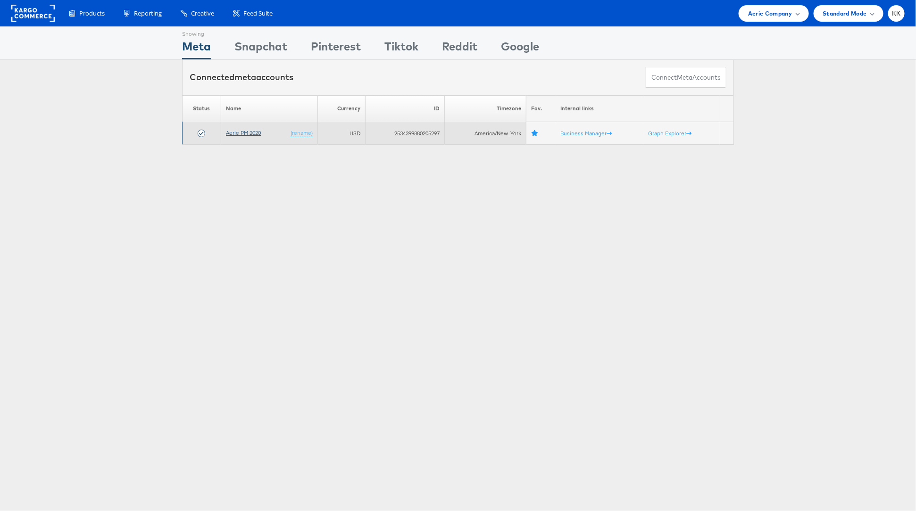
click at [235, 129] on link "Aerie PM 2020" at bounding box center [243, 132] width 35 height 7
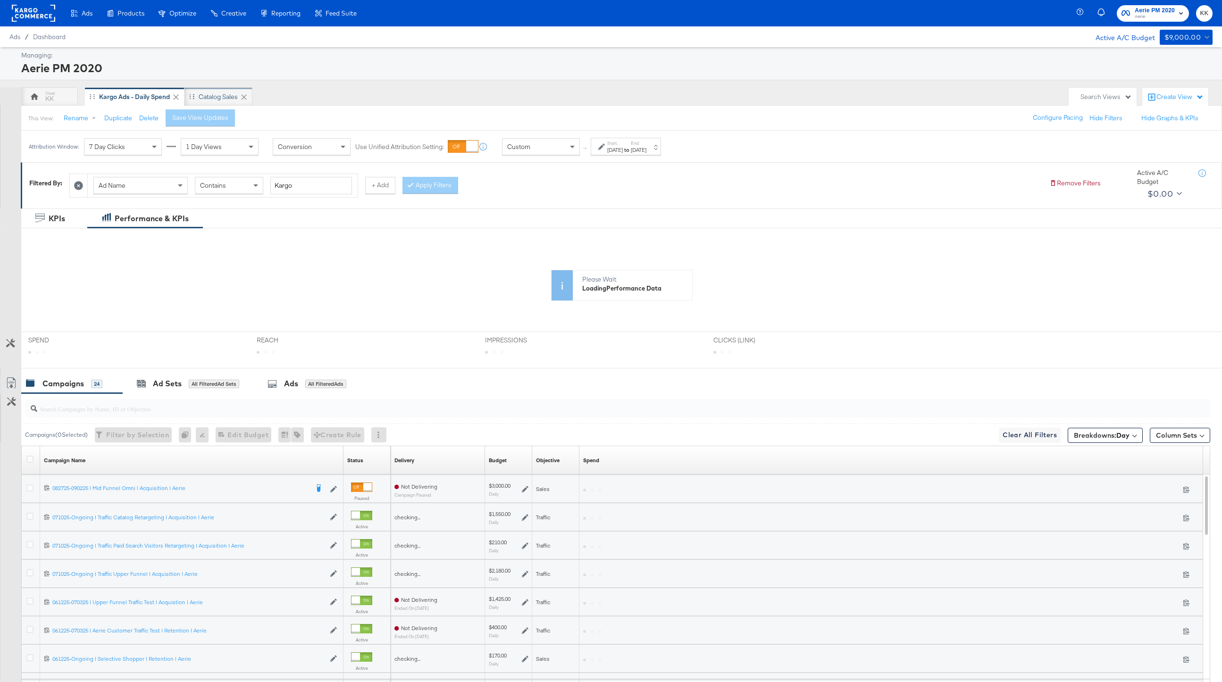
click at [220, 96] on div "Catalog Sales" at bounding box center [218, 96] width 39 height 9
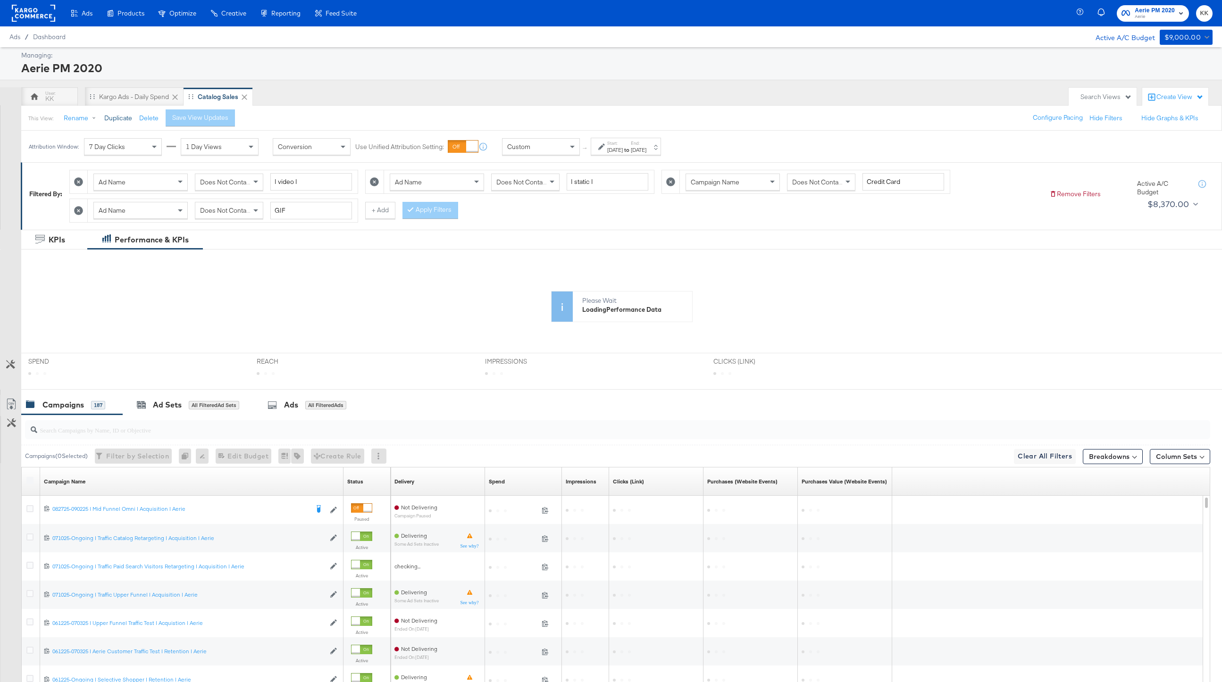
click at [127, 115] on button "Duplicate" at bounding box center [118, 118] width 28 height 9
click at [79, 116] on button "Rename" at bounding box center [81, 118] width 49 height 17
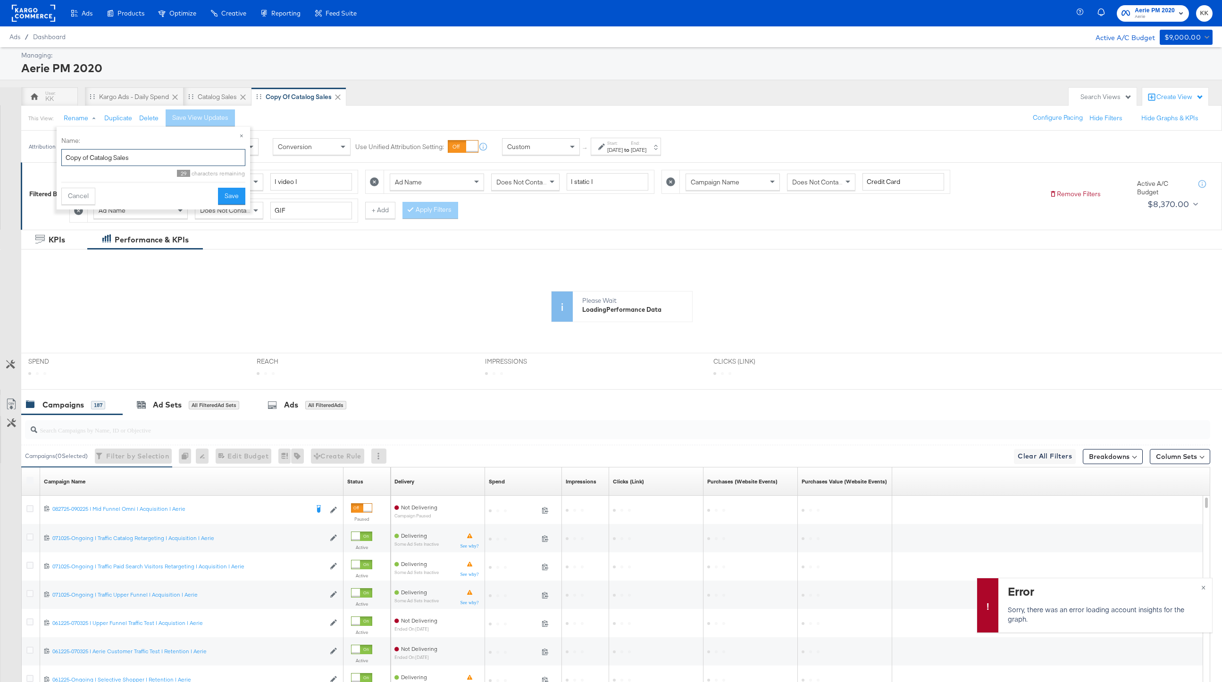
drag, startPoint x: 144, startPoint y: 160, endPoint x: 34, endPoint y: 158, distance: 109.5
click at [34, 158] on body "Ads Products Optimize Creative Reporting Feed Suite Aerie PM 2020 Aerie KK Ads …" at bounding box center [611, 396] width 1222 height 792
click at [74, 115] on button "Rename" at bounding box center [81, 118] width 49 height 17
click at [119, 157] on input "Copy of Catalog Sales" at bounding box center [153, 157] width 184 height 17
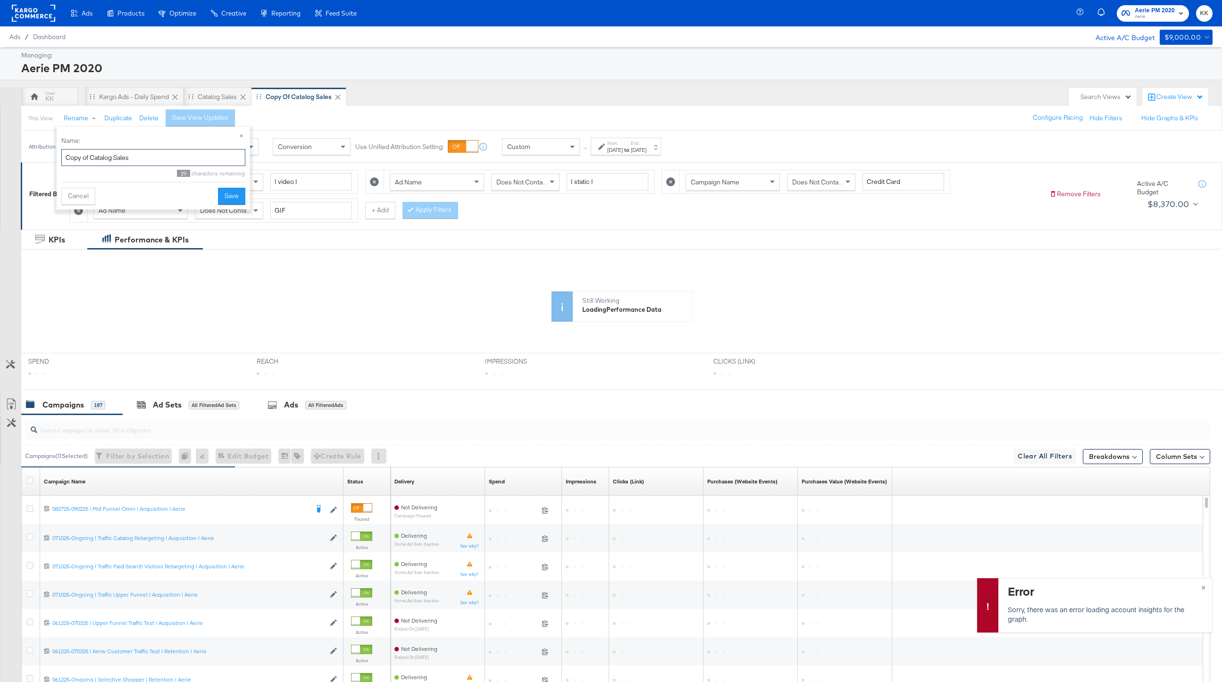
click at [119, 157] on input "Copy of Catalog Sales" at bounding box center [153, 157] width 184 height 17
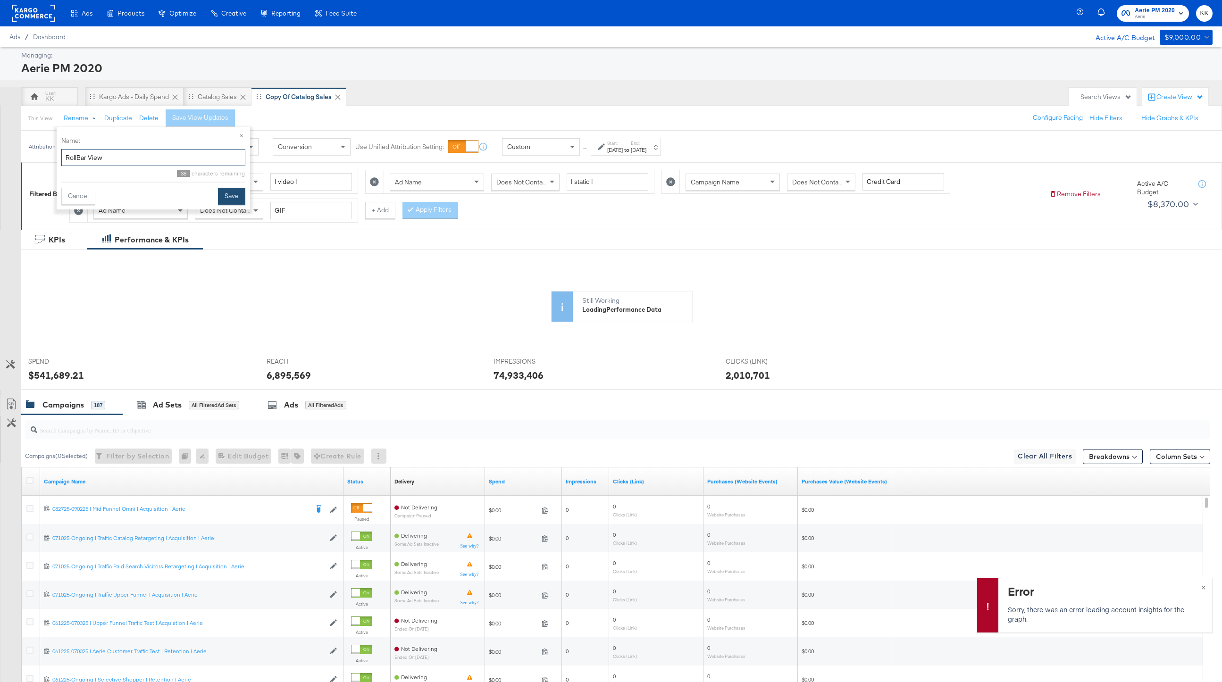
type input "RollBar View"
click at [227, 191] on button "Save" at bounding box center [231, 196] width 27 height 17
click at [83, 183] on icon at bounding box center [78, 181] width 9 height 9
type input "| static |"
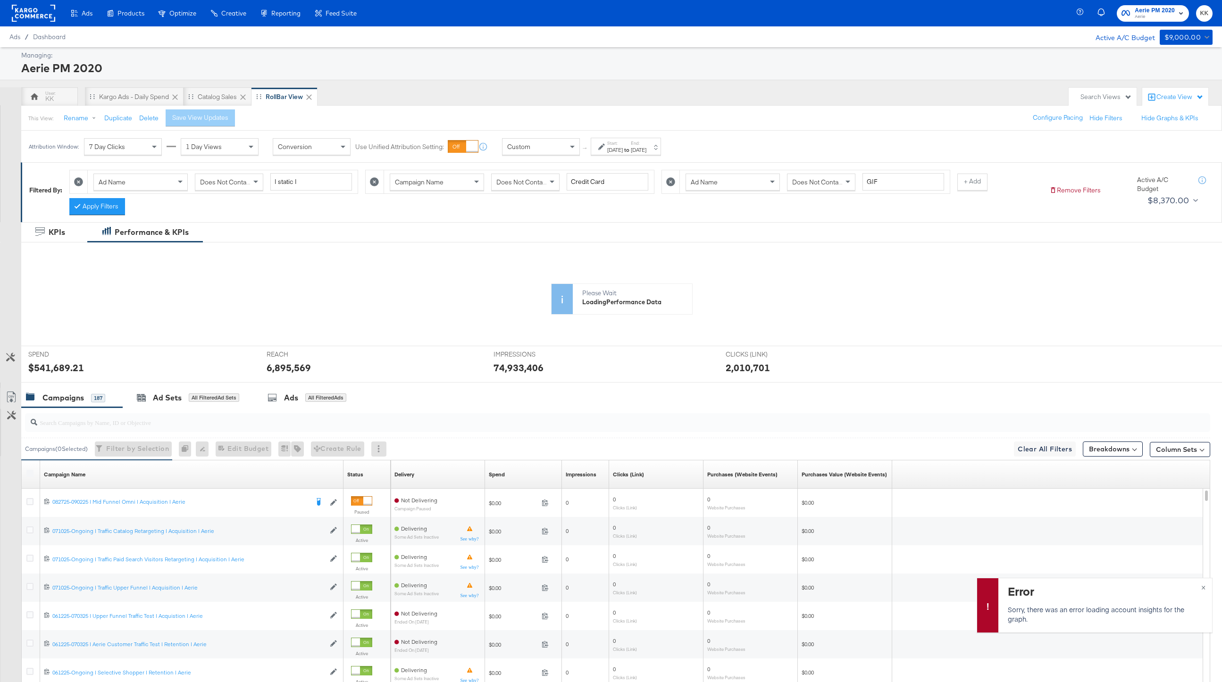
click at [83, 183] on icon at bounding box center [78, 181] width 9 height 9
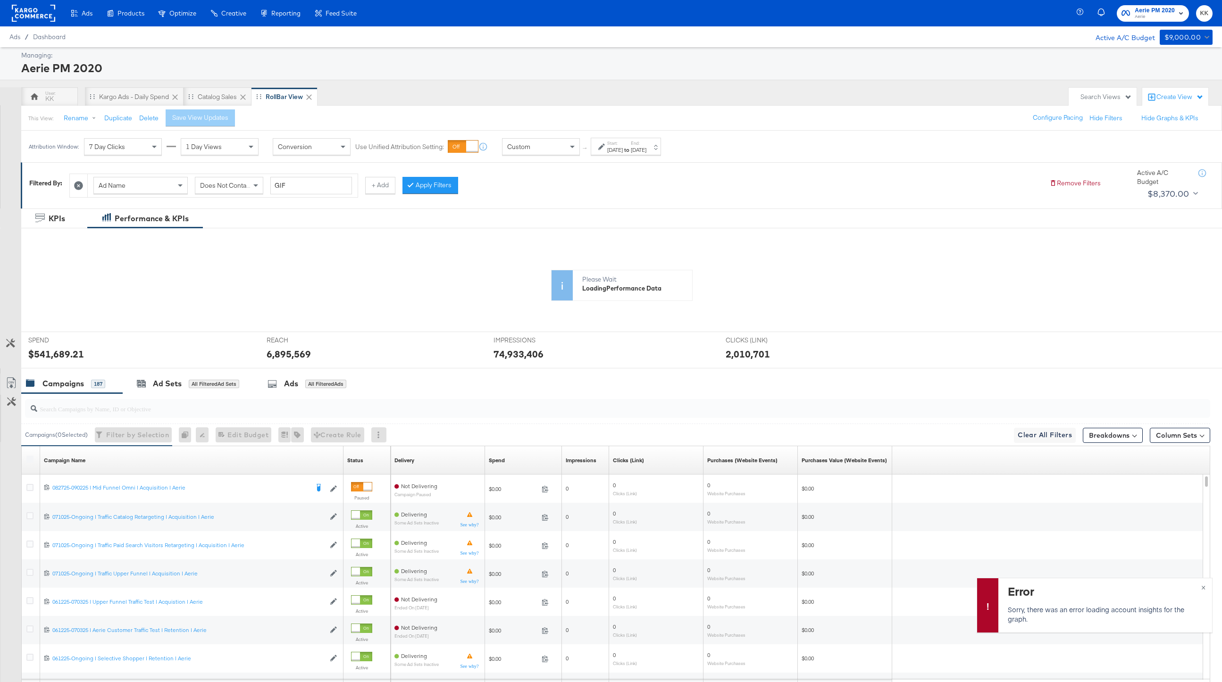
click at [83, 183] on icon at bounding box center [78, 185] width 9 height 9
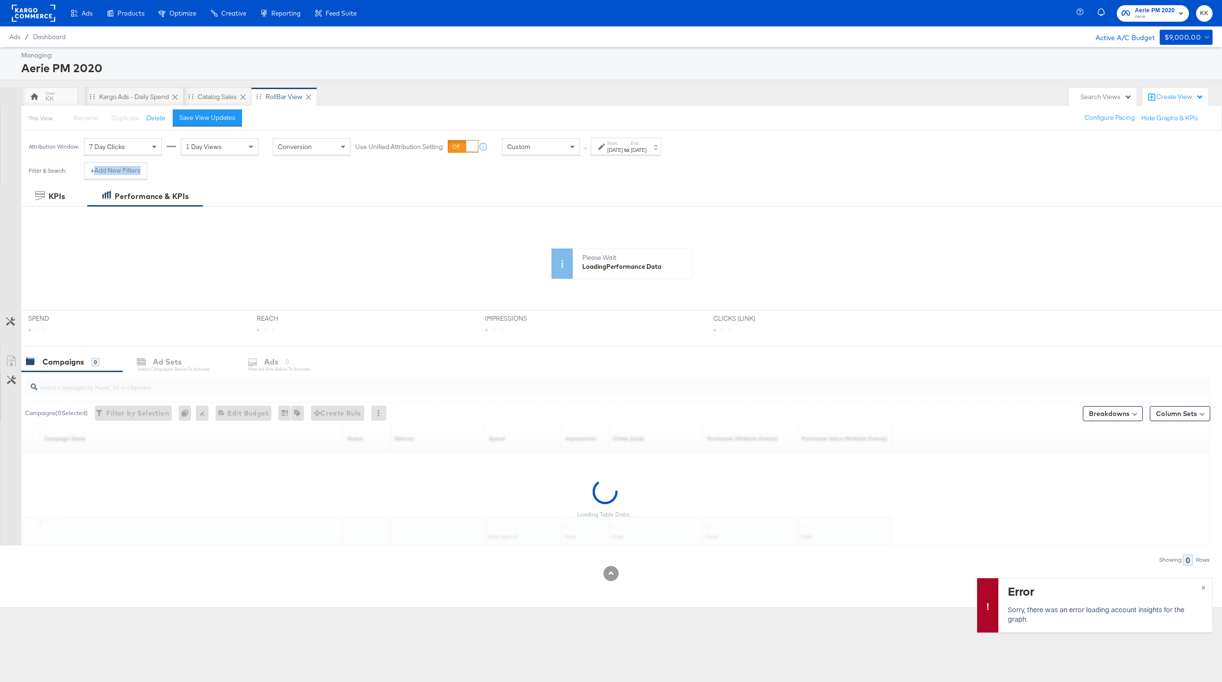
click at [83, 183] on div "Filter & Search: + Add New Filters" at bounding box center [87, 174] width 133 height 24
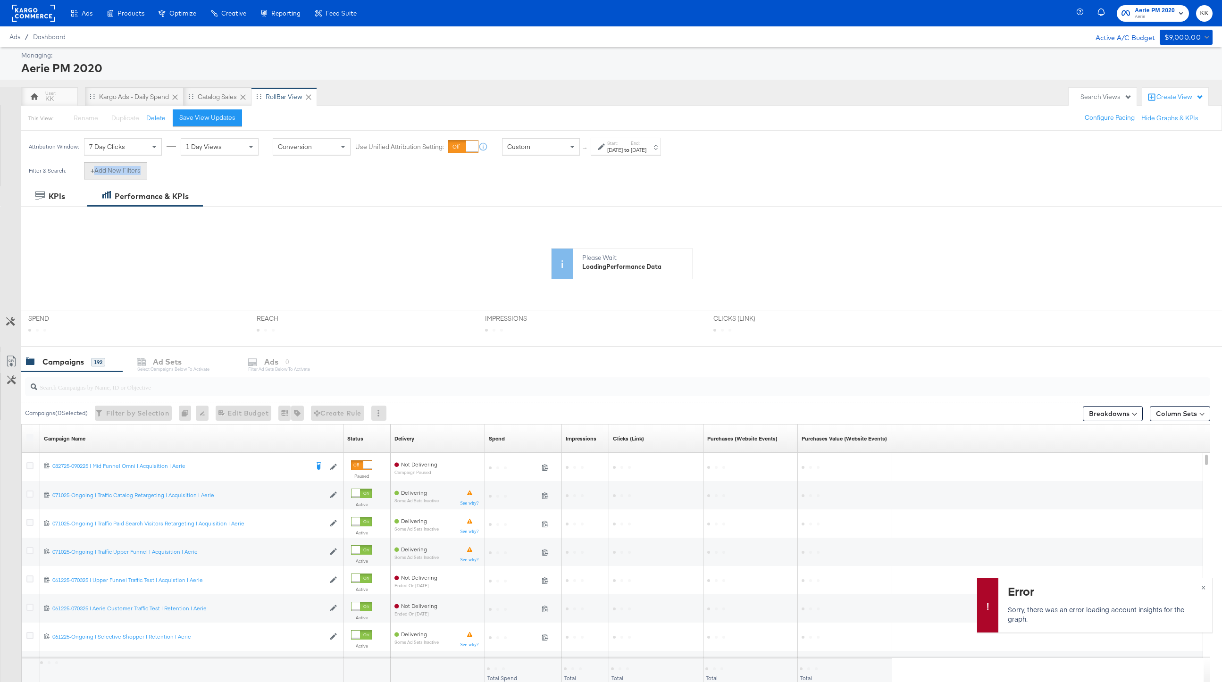
click at [115, 168] on button "+ Add New Filters" at bounding box center [115, 170] width 63 height 17
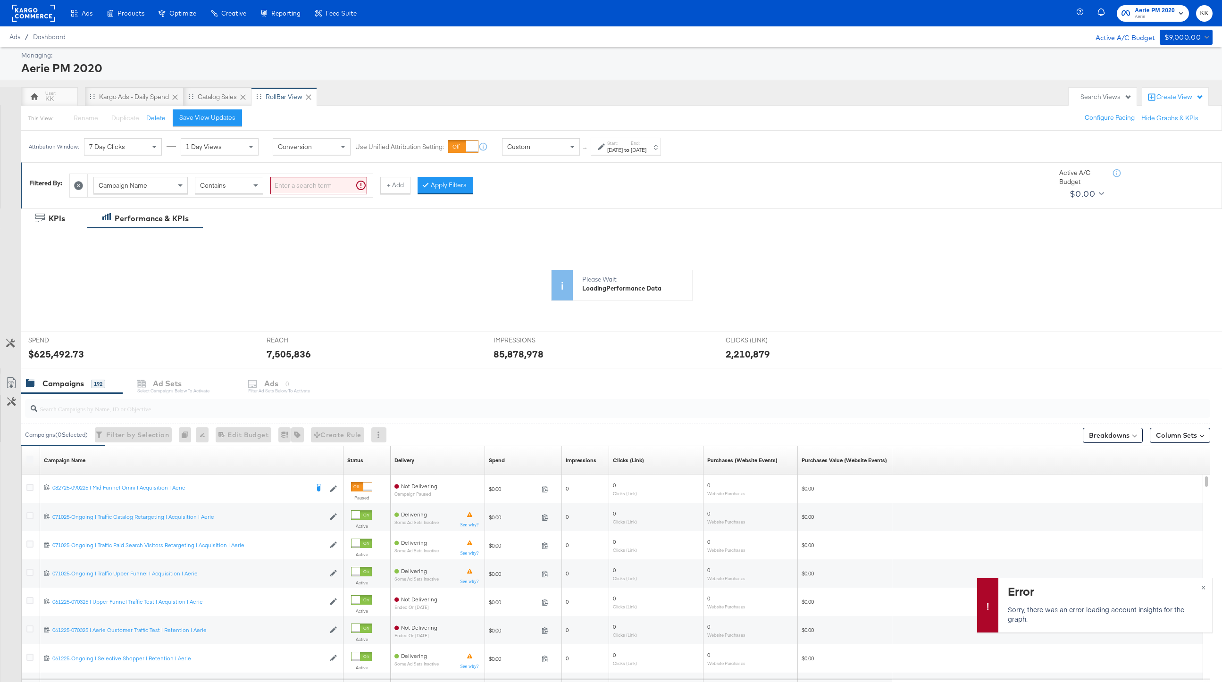
click at [167, 191] on div "Campaign Name" at bounding box center [140, 185] width 93 height 16
click at [289, 187] on input "search" at bounding box center [318, 185] width 97 height 17
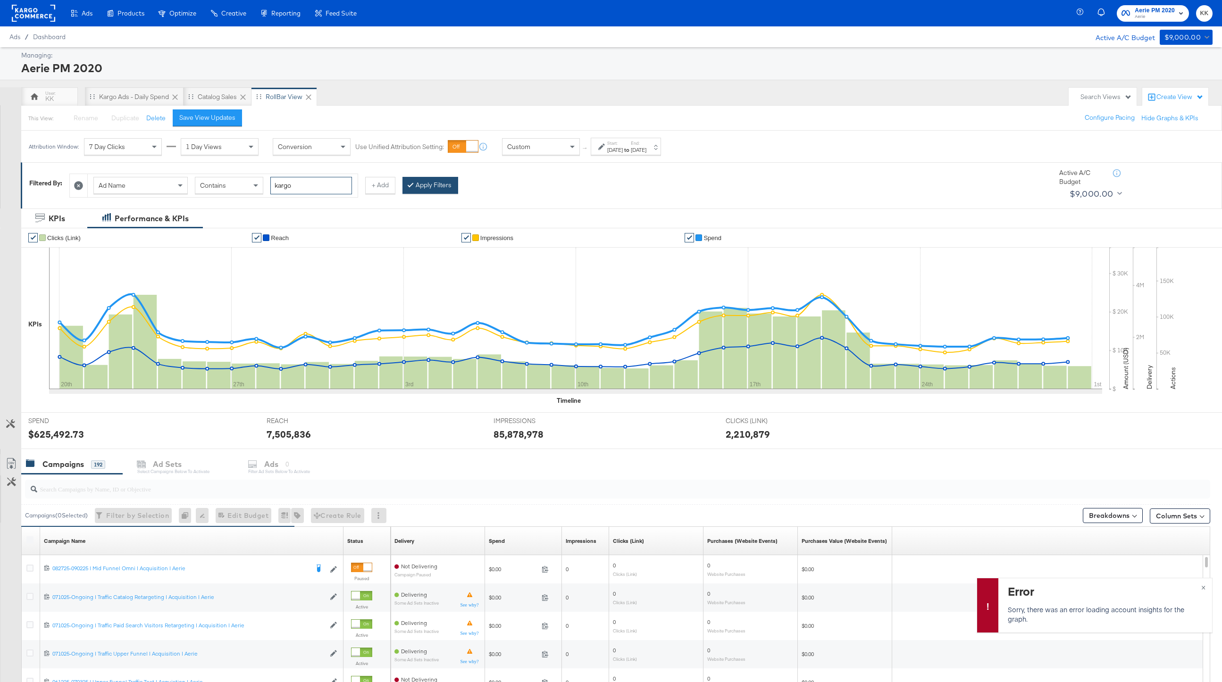
type input "kargo"
click at [426, 189] on button "Apply Filters" at bounding box center [430, 185] width 56 height 17
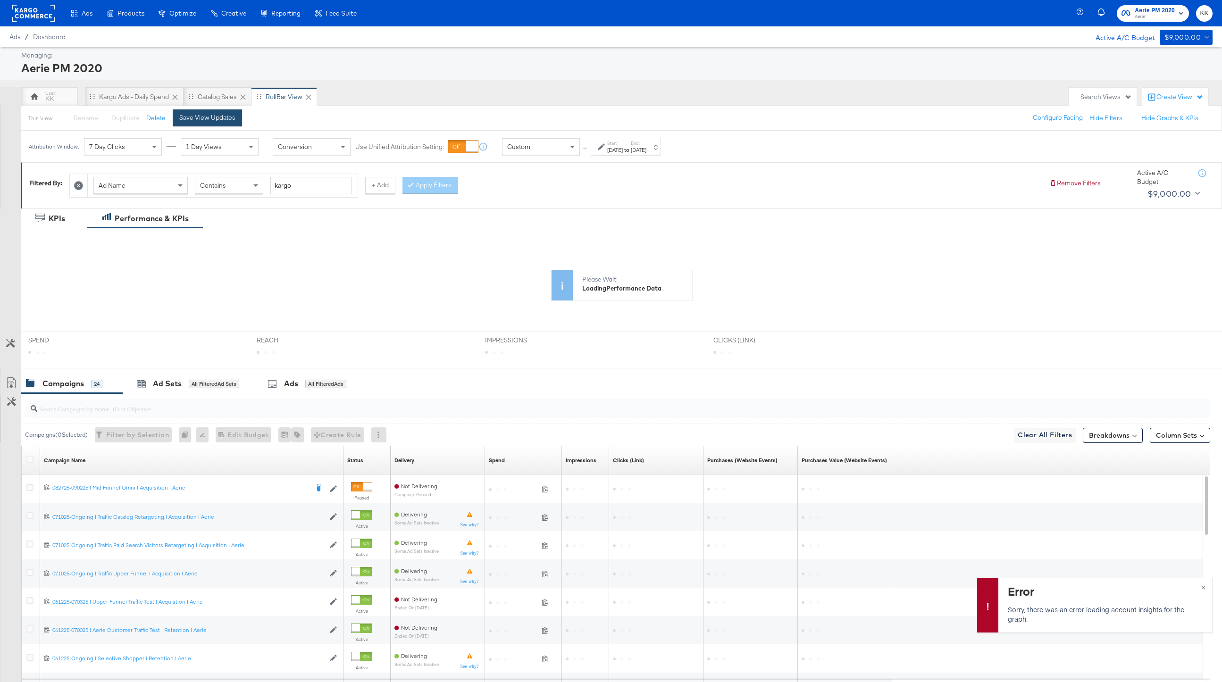
click at [213, 123] on button "Save View Updates" at bounding box center [207, 117] width 69 height 17
click at [212, 99] on div "Catalog Sales" at bounding box center [217, 96] width 39 height 9
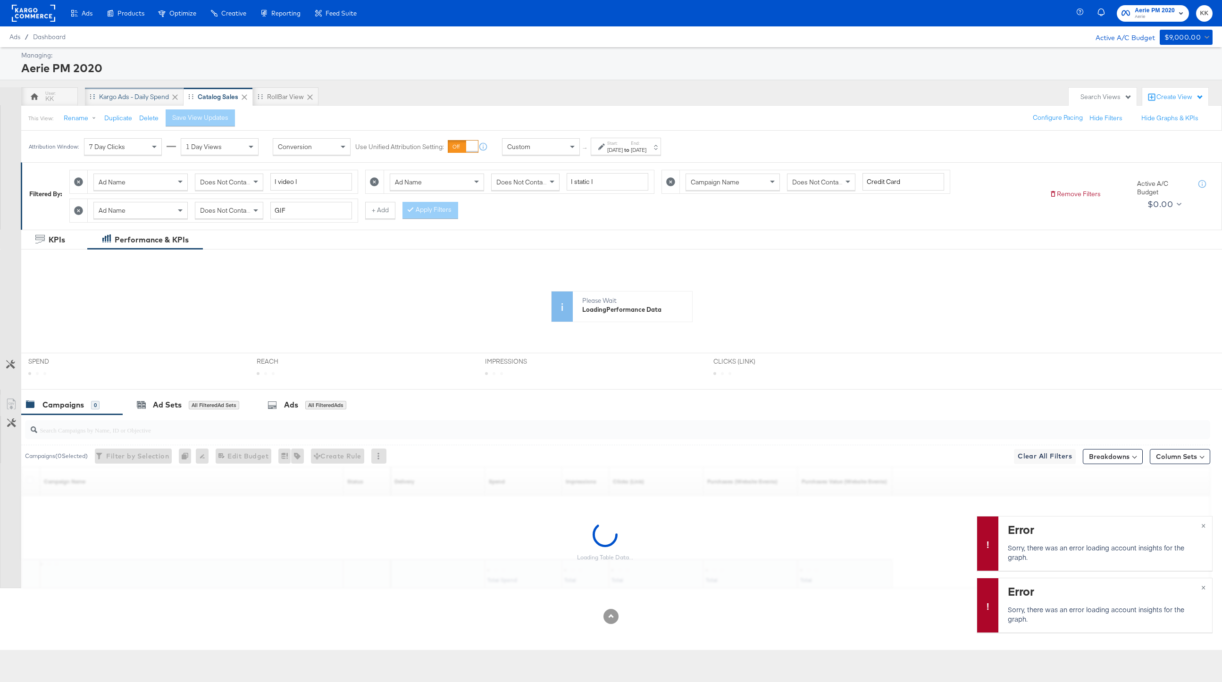
click at [140, 99] on div "Kargo Ads - Daily Spend" at bounding box center [134, 96] width 70 height 9
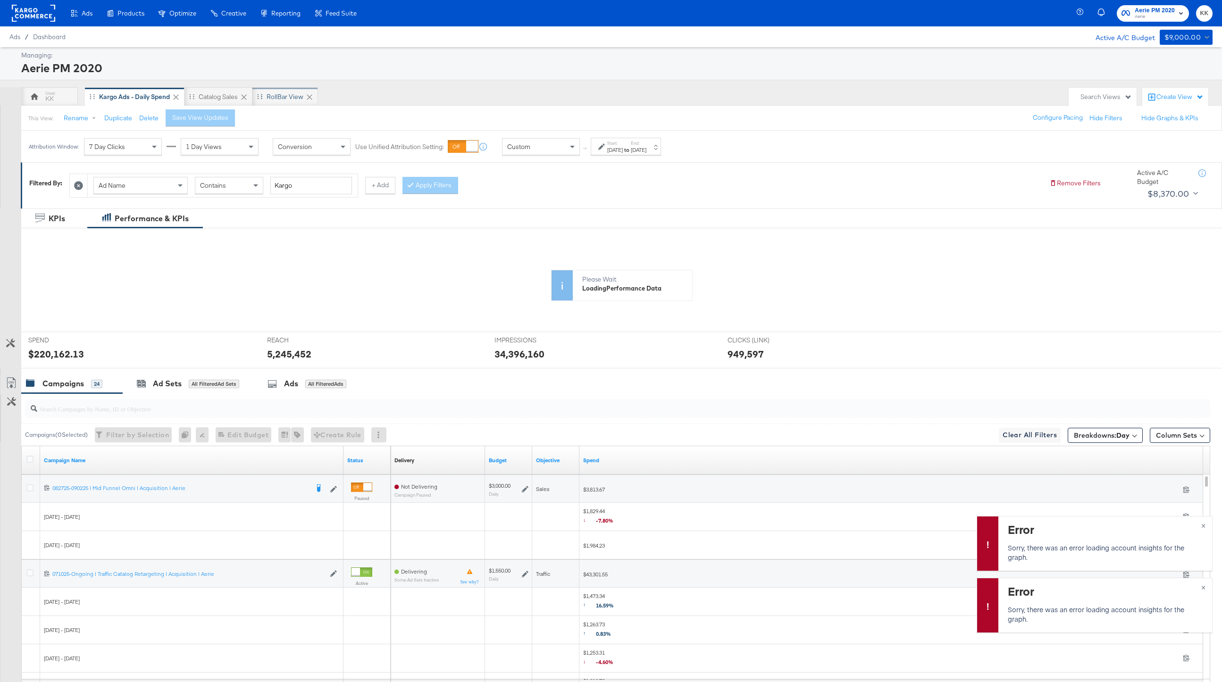
click at [267, 98] on div "RollBar View" at bounding box center [285, 96] width 66 height 19
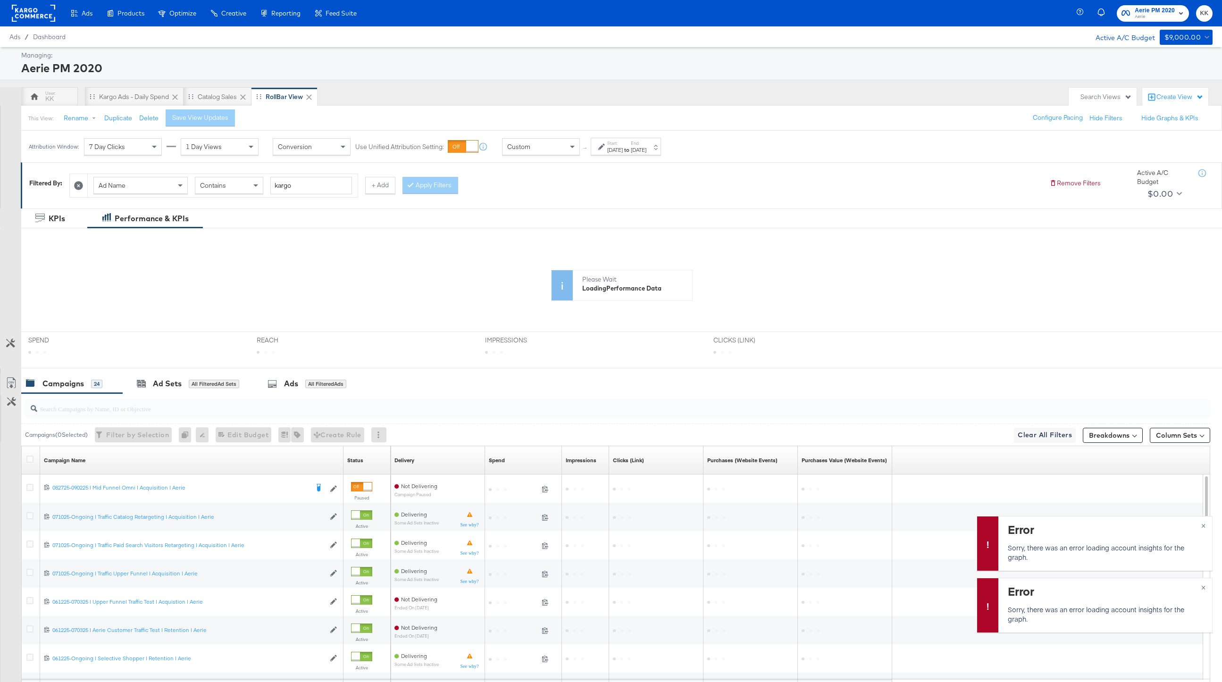
click at [616, 147] on div "Mar 20th 2025" at bounding box center [615, 150] width 16 height 8
click at [523, 217] on input "March 20th 2025" at bounding box center [512, 221] width 102 height 17
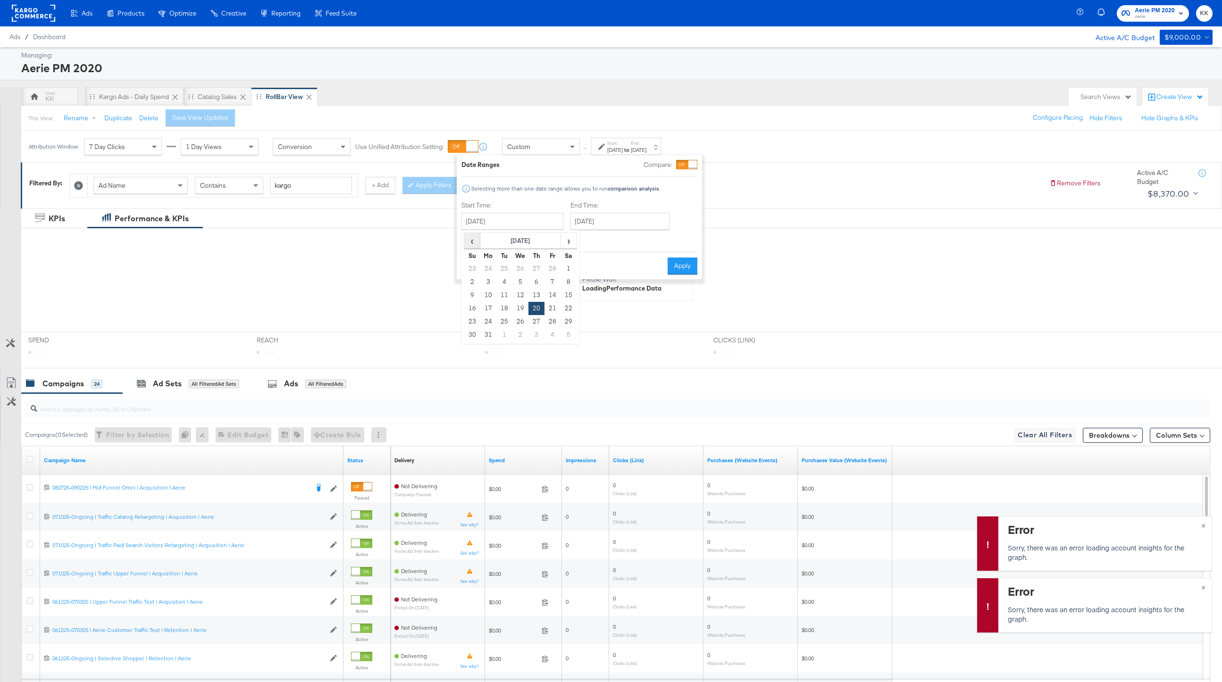
click at [477, 236] on span "‹" at bounding box center [472, 241] width 15 height 14
click at [520, 265] on td "1" at bounding box center [520, 268] width 16 height 13
type input "January 1st 2025"
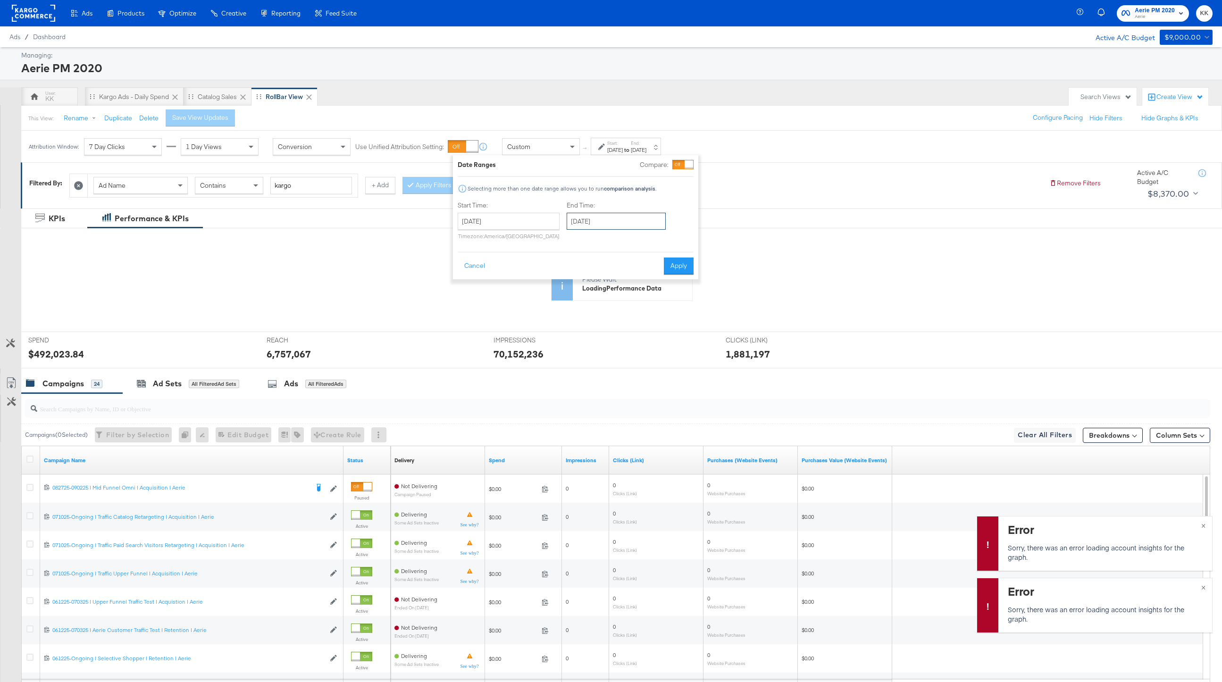
click at [613, 217] on input "April 30th 2025" at bounding box center [616, 221] width 99 height 17
click at [672, 242] on span "›" at bounding box center [674, 241] width 15 height 14
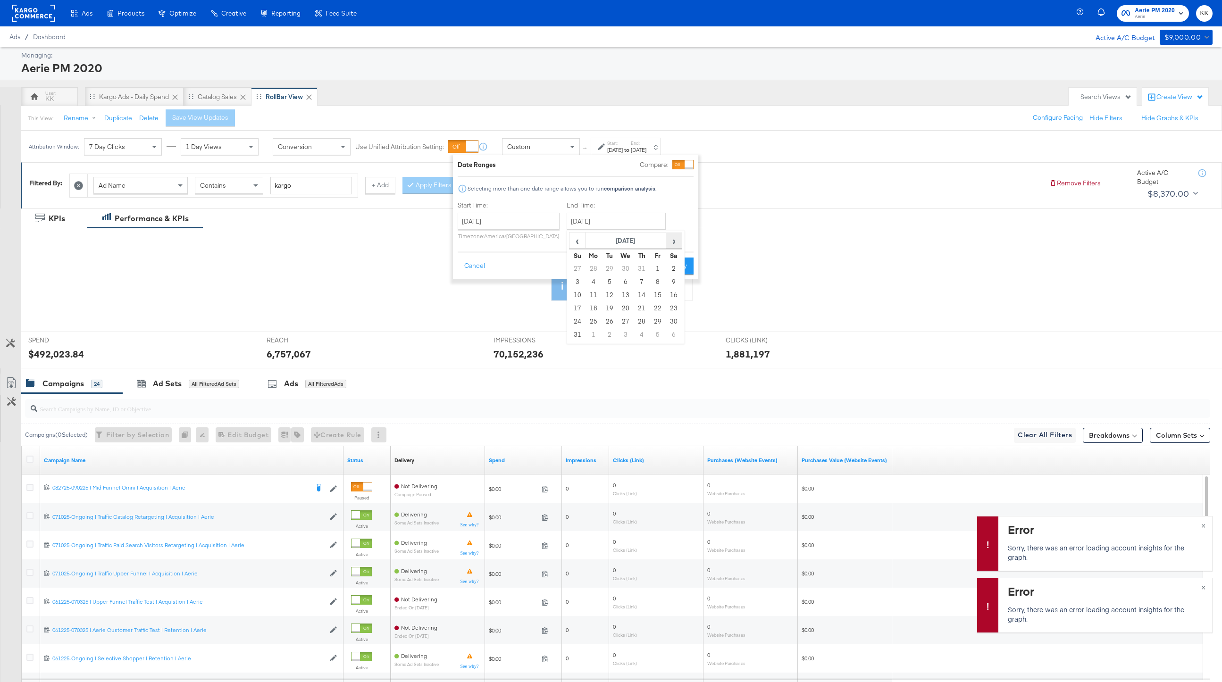
click at [672, 242] on span "›" at bounding box center [674, 241] width 15 height 14
click at [576, 321] on td "28" at bounding box center [578, 321] width 16 height 13
type input "September 28th 2025"
click at [673, 268] on button "Apply" at bounding box center [680, 266] width 30 height 17
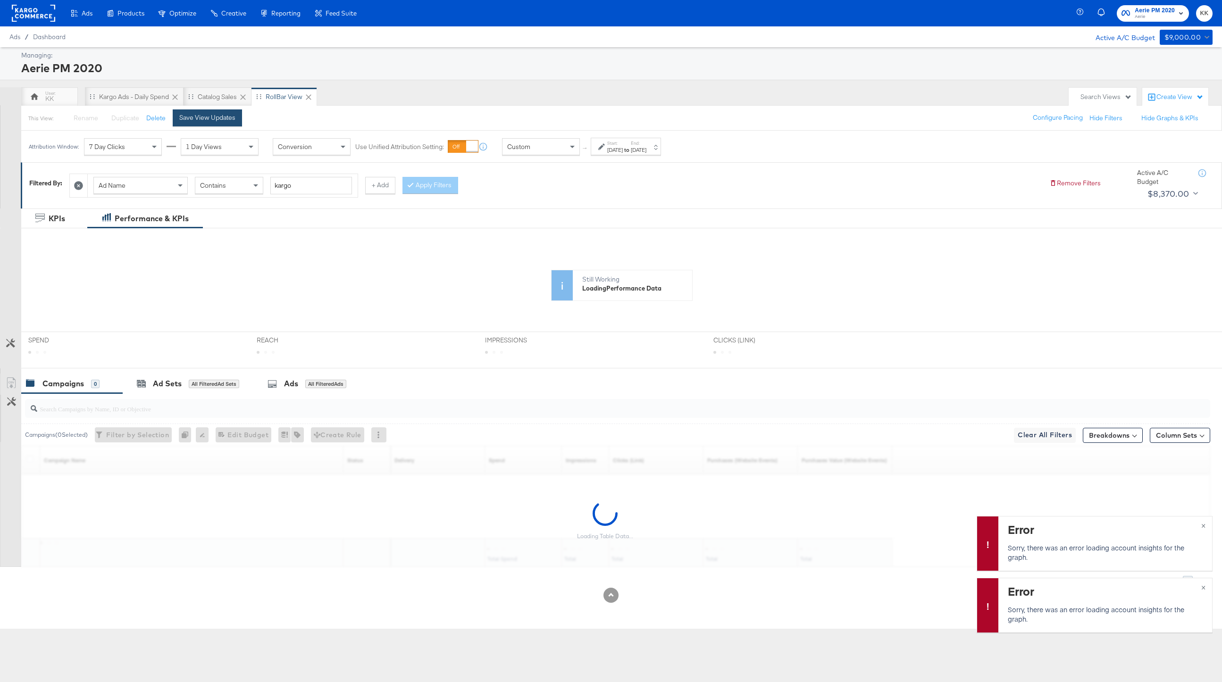
click at [224, 124] on button "Save View Updates" at bounding box center [207, 117] width 69 height 17
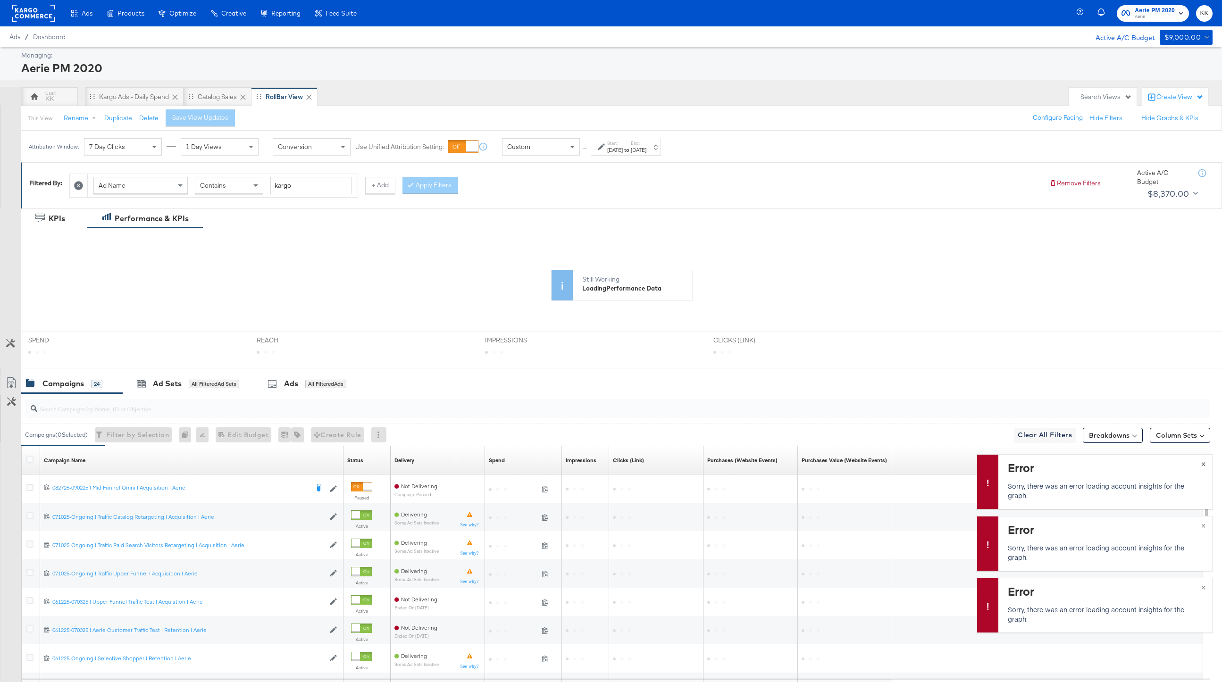
click at [1205, 464] on span "×" at bounding box center [1203, 463] width 4 height 11
click at [1204, 530] on button "×" at bounding box center [1203, 525] width 17 height 17
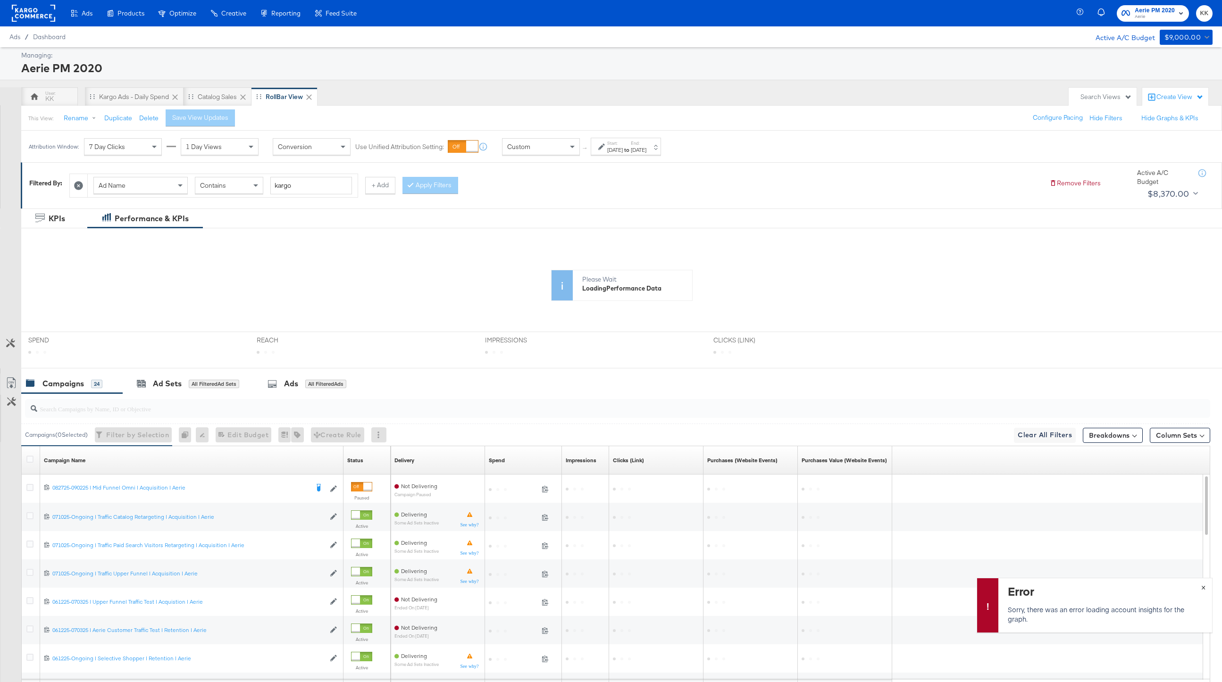
click at [1200, 586] on button "×" at bounding box center [1203, 586] width 17 height 17
click at [1204, 595] on span "×" at bounding box center [1203, 596] width 4 height 11
click at [1206, 595] on button "×" at bounding box center [1203, 596] width 17 height 17
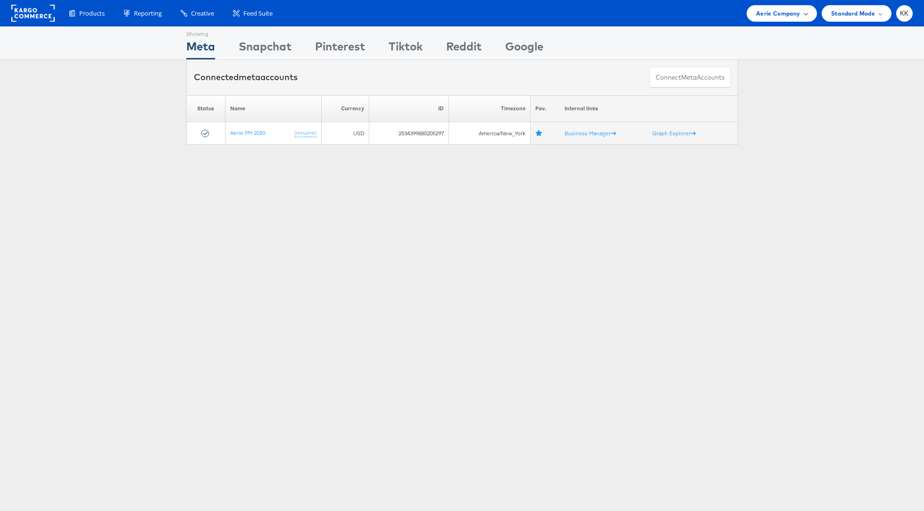
click at [751, 8] on div "Aerie Company" at bounding box center [782, 13] width 70 height 17
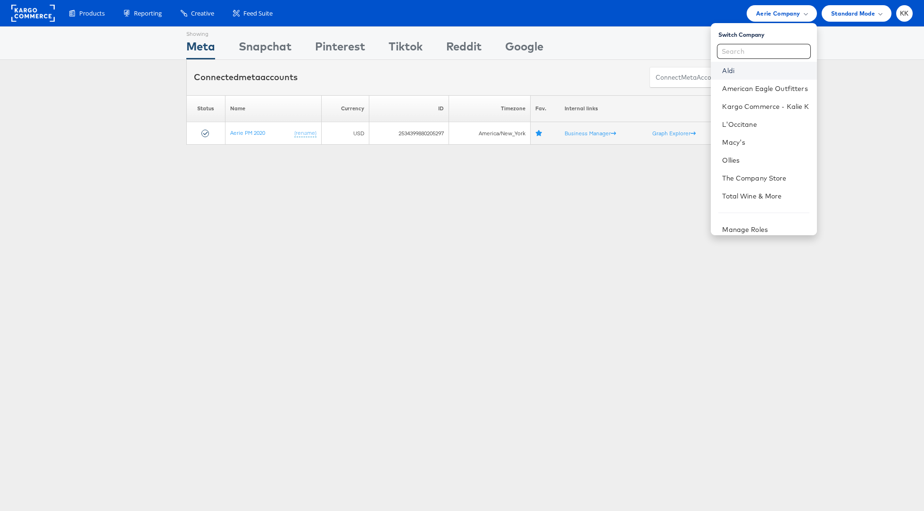
click at [733, 70] on link "Aldi" at bounding box center [765, 70] width 87 height 9
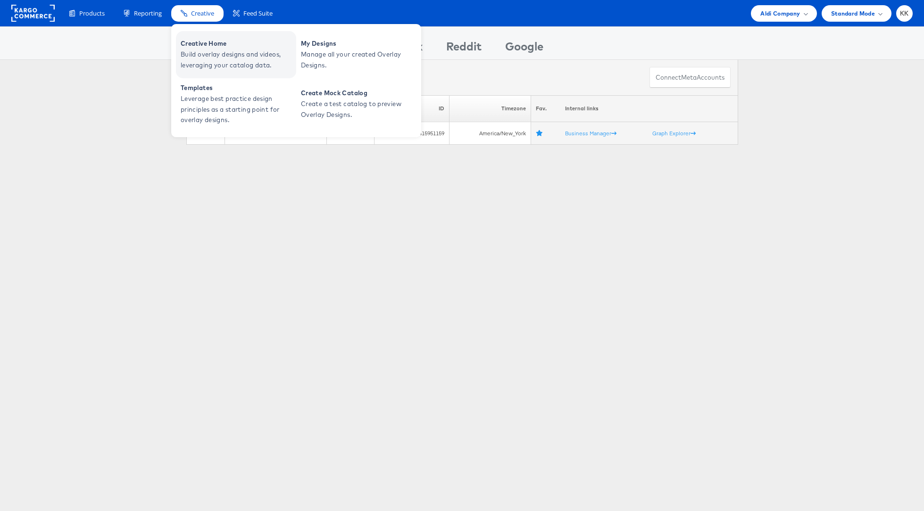
click at [210, 52] on span "Build overlay designs and videos, leveraging your catalog data." at bounding box center [237, 60] width 113 height 22
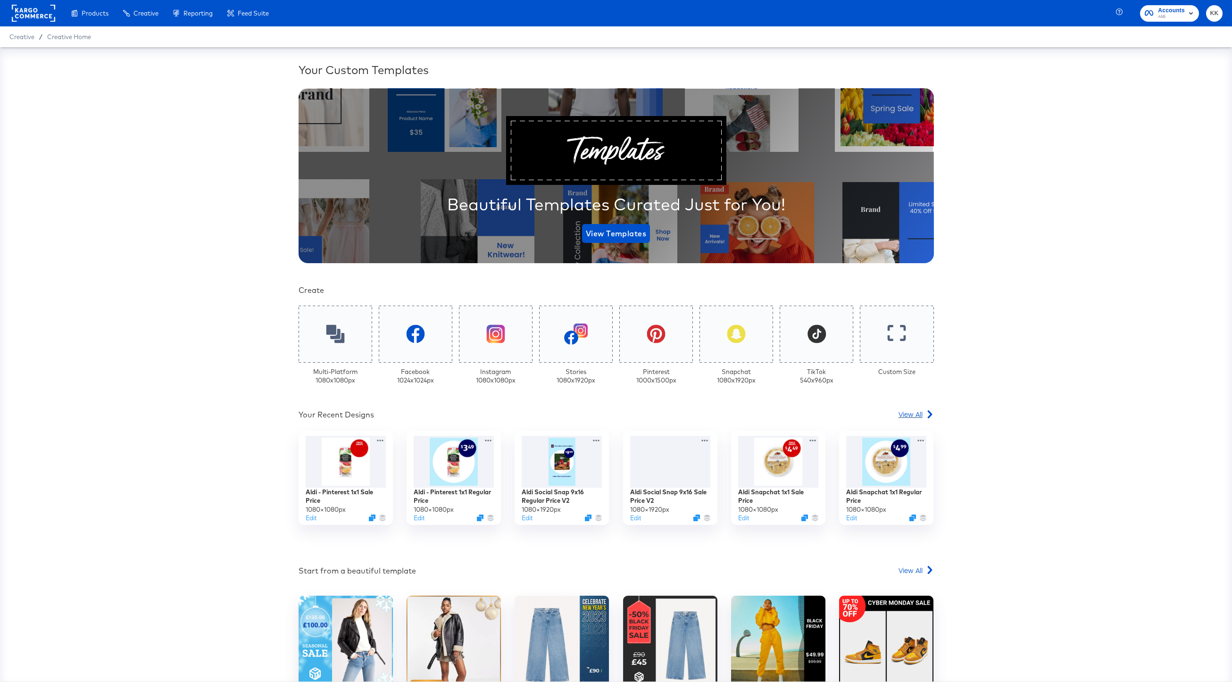
click at [905, 422] on link "View All" at bounding box center [916, 417] width 35 height 14
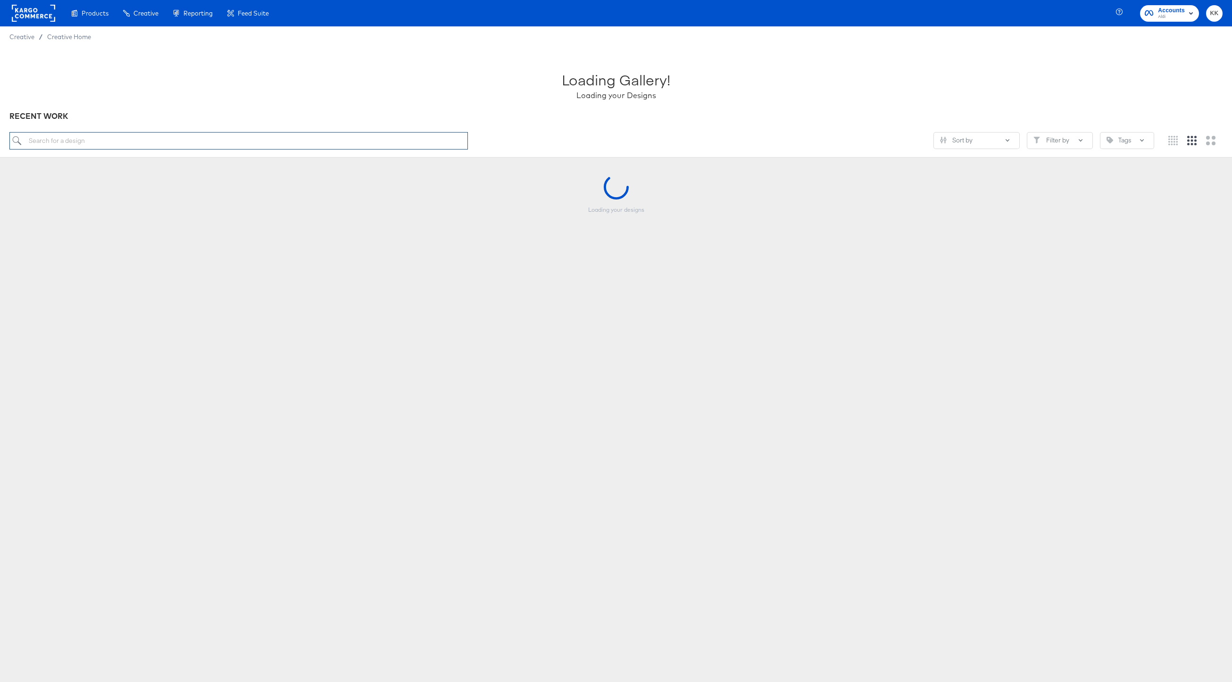
click at [236, 139] on input "search" at bounding box center [238, 140] width 459 height 17
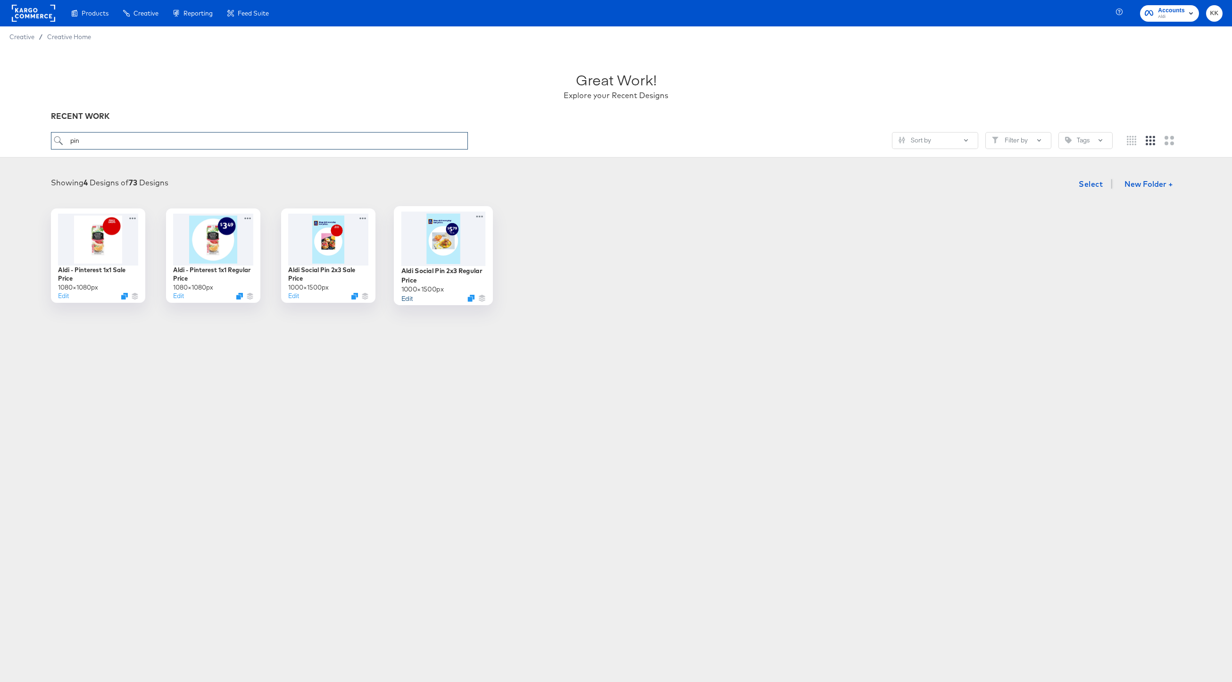
type input "pin"
click at [405, 299] on button "Edit" at bounding box center [407, 297] width 11 height 9
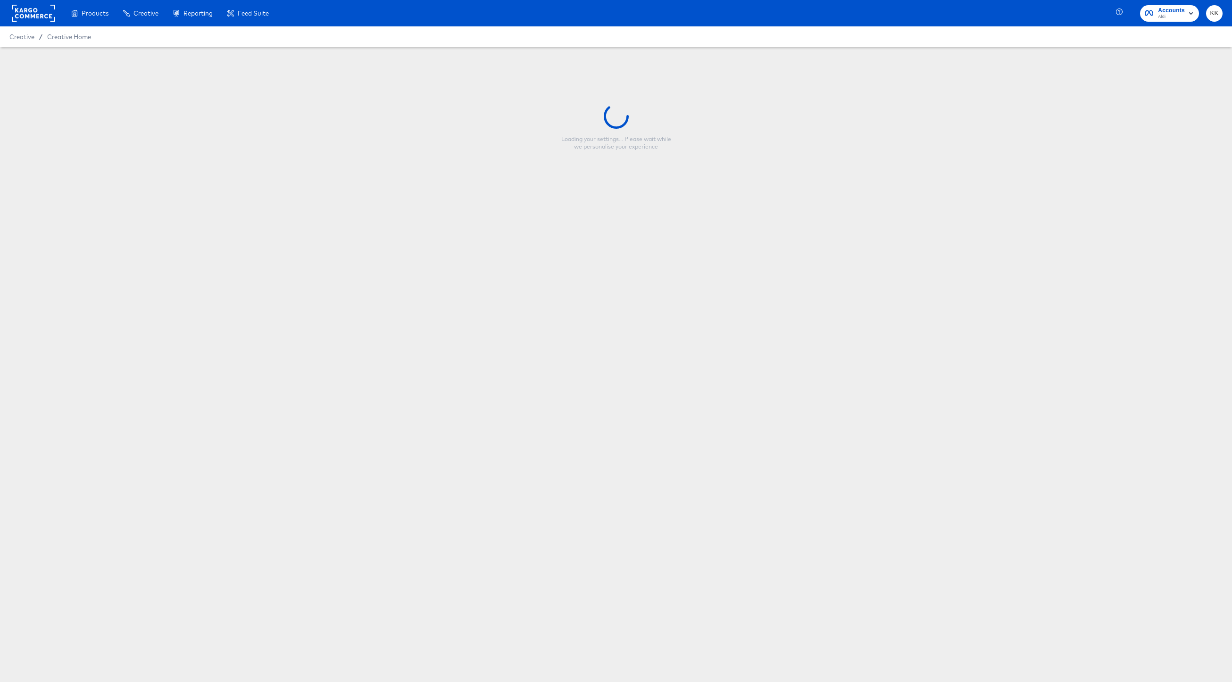
type input "Aldi Social Pin 2x3 Regular Price"
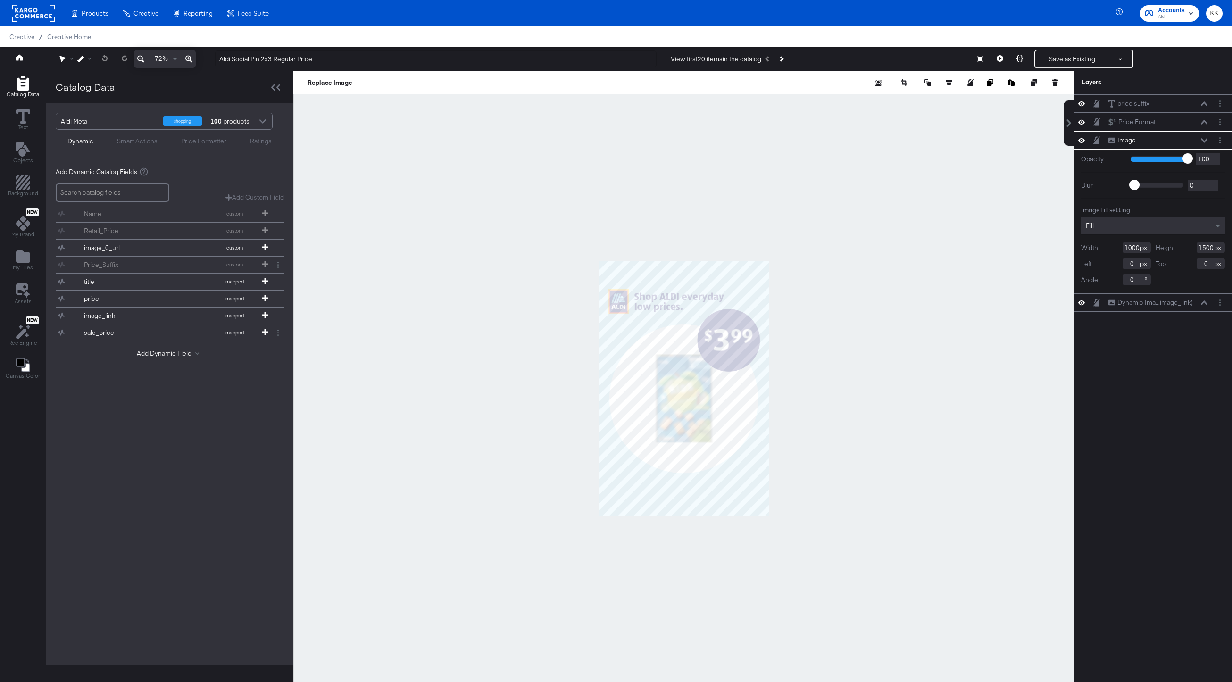
click at [778, 228] on div at bounding box center [683, 389] width 781 height 636
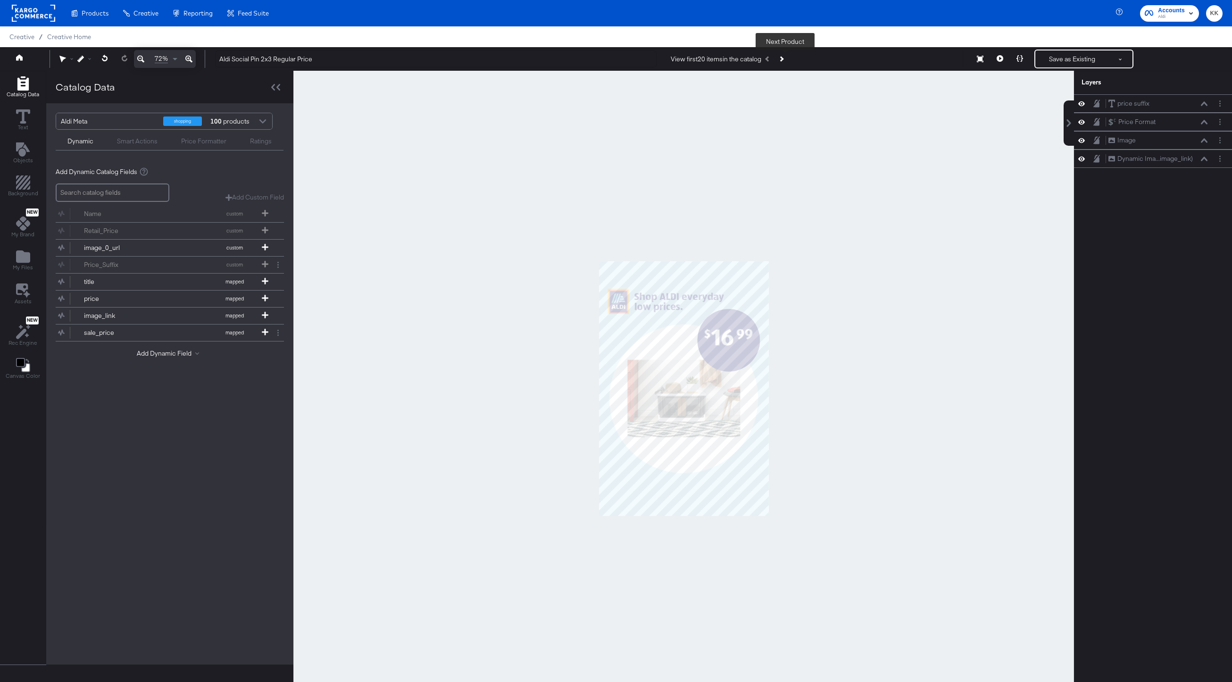
click at [784, 58] on icon "Next Product" at bounding box center [781, 58] width 5 height 5
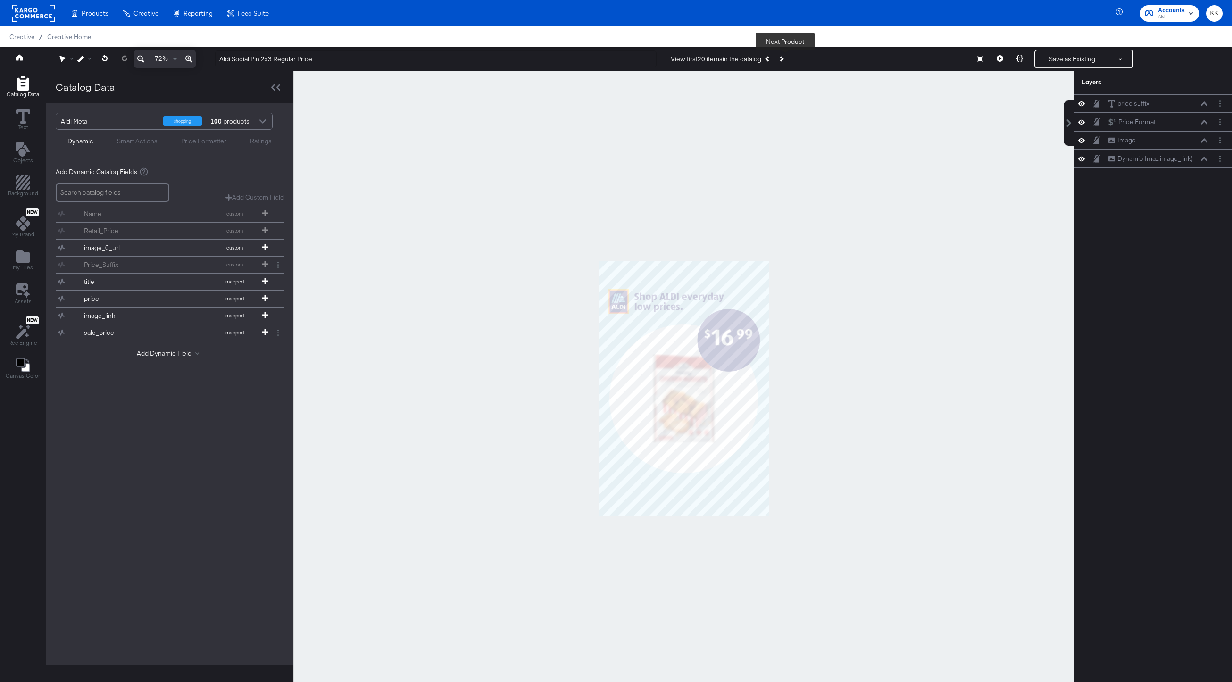
click at [784, 58] on icon "Next Product" at bounding box center [781, 58] width 5 height 5
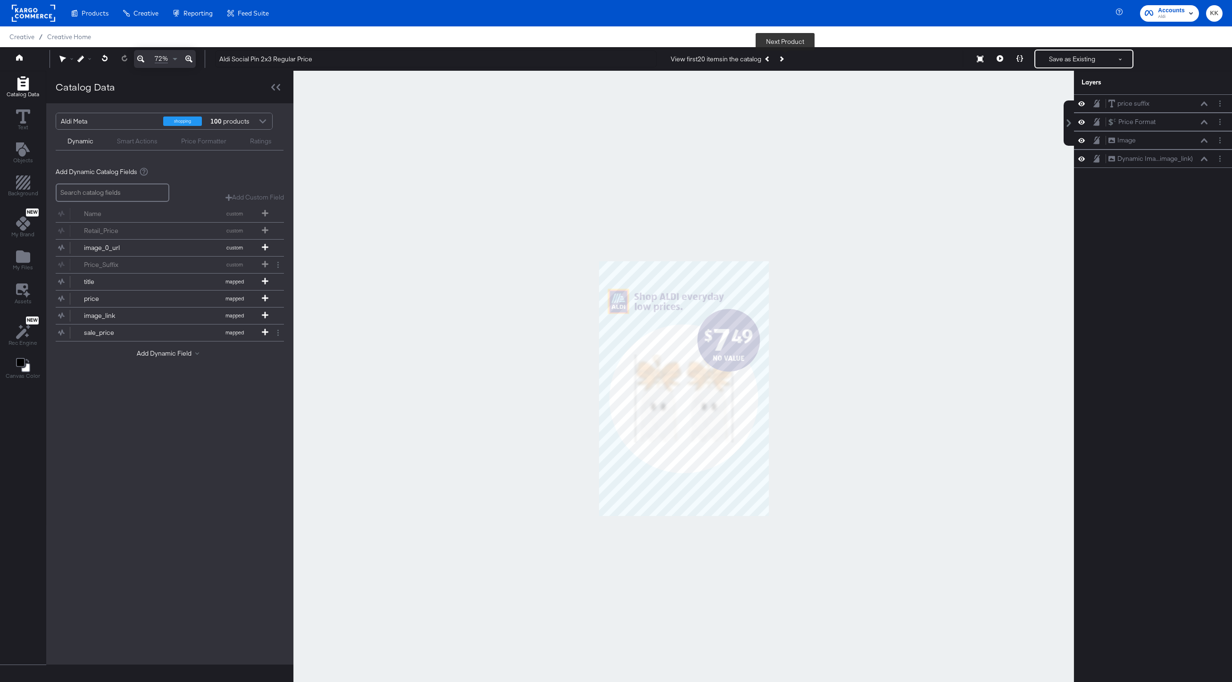
click at [784, 58] on icon "Next Product" at bounding box center [781, 58] width 5 height 5
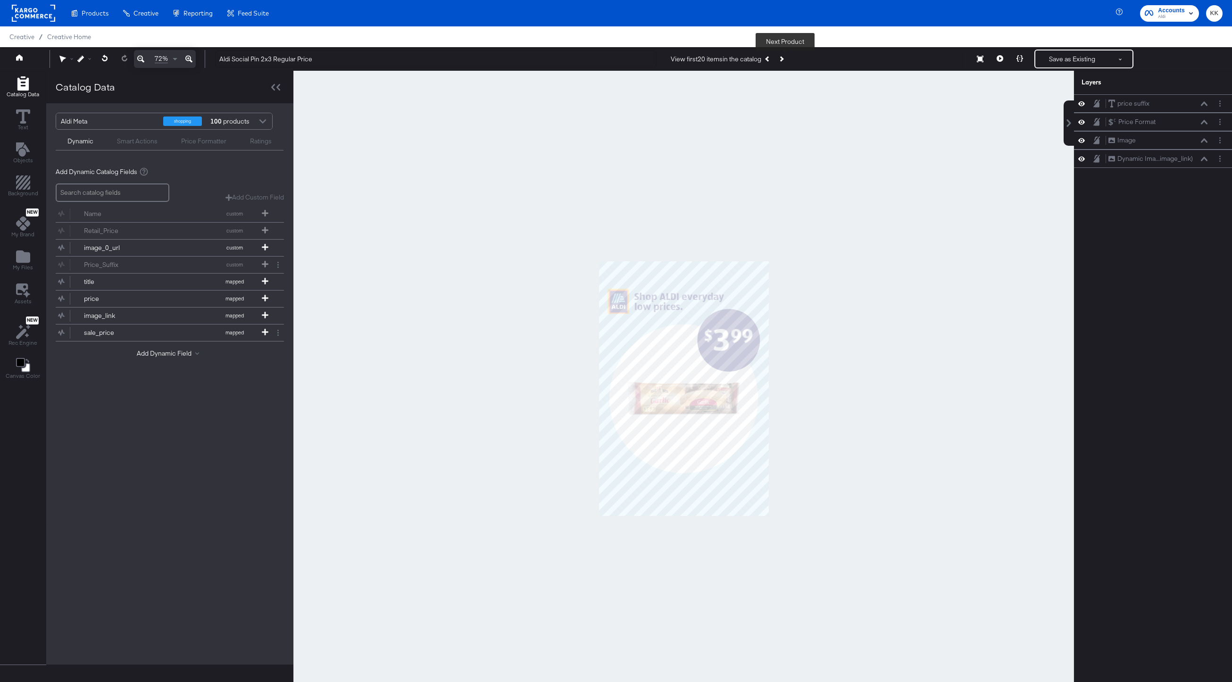
click at [784, 58] on icon "Next Product" at bounding box center [781, 58] width 5 height 5
click at [786, 58] on div "View first 20 items in the catalog Next Product" at bounding box center [729, 58] width 117 height 17
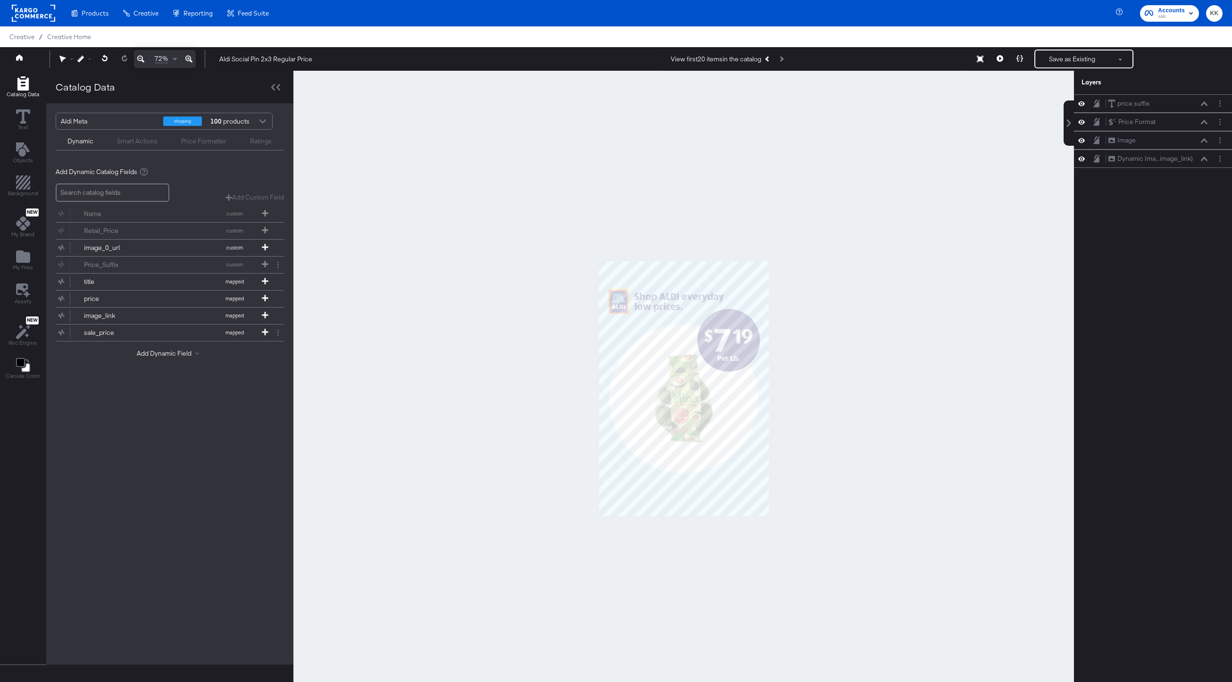
click at [786, 58] on div "View first 20 items in the catalog Next Product" at bounding box center [729, 58] width 117 height 17
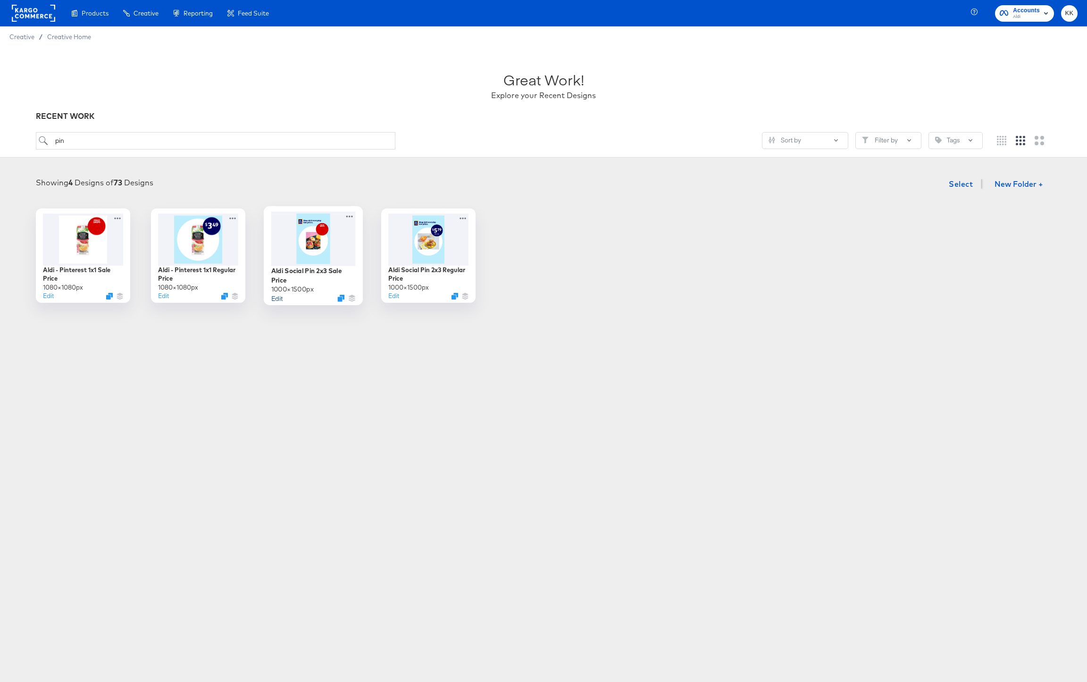
click at [277, 299] on button "Edit" at bounding box center [276, 297] width 11 height 9
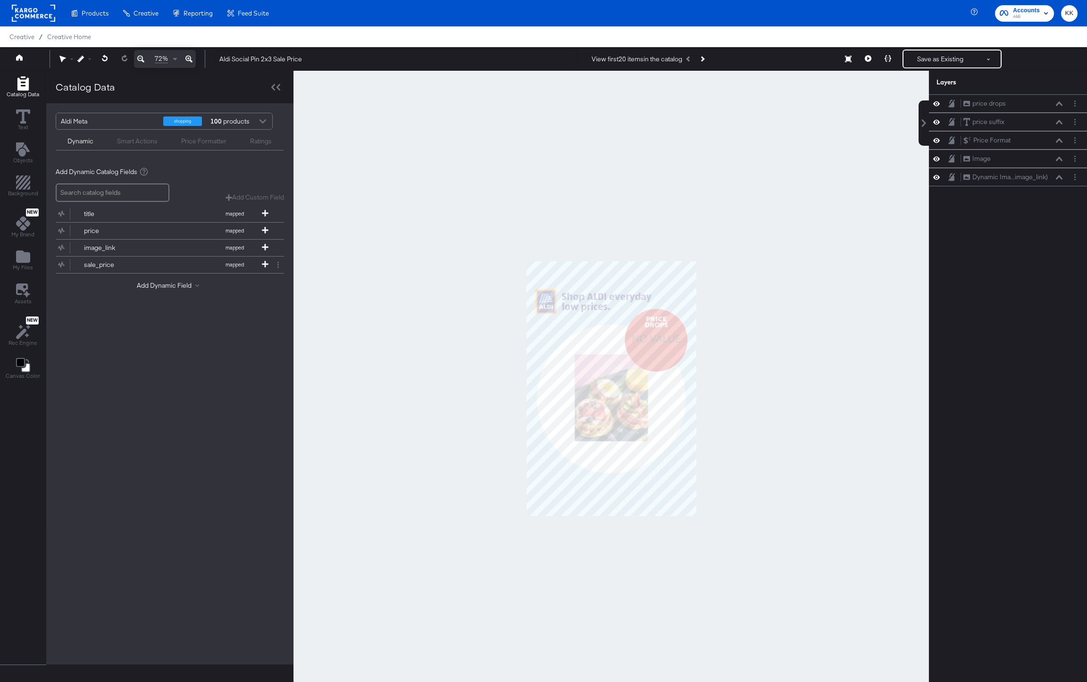
click at [673, 185] on div at bounding box center [611, 389] width 636 height 636
click at [707, 57] on button "Next Product" at bounding box center [701, 58] width 13 height 17
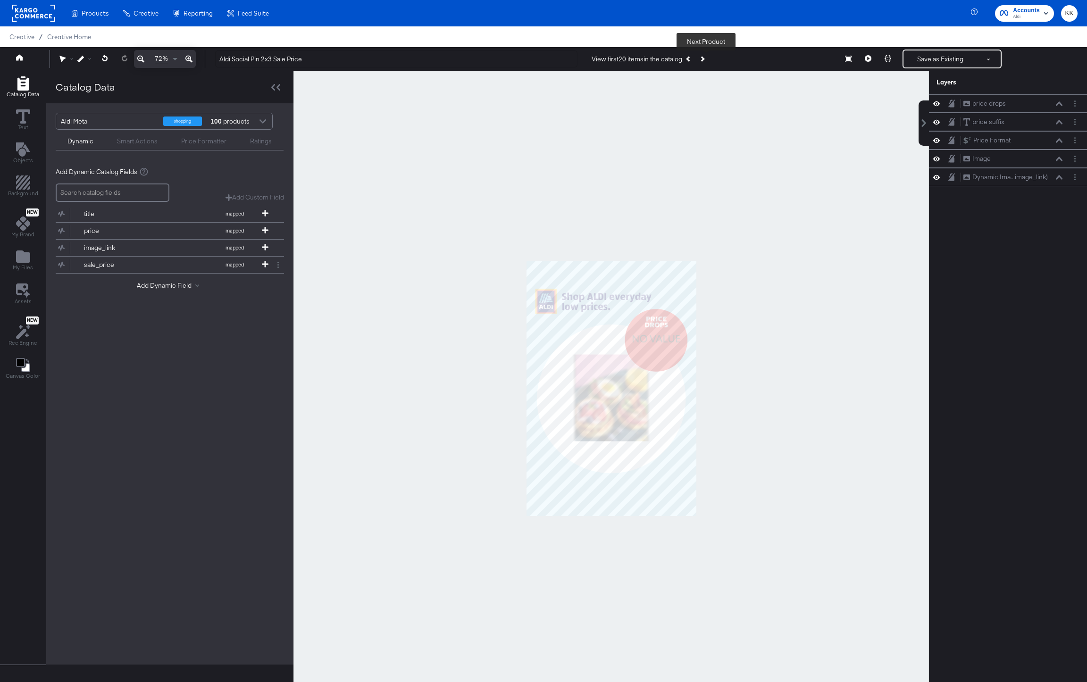
click at [707, 57] on button "Next Product" at bounding box center [701, 58] width 13 height 17
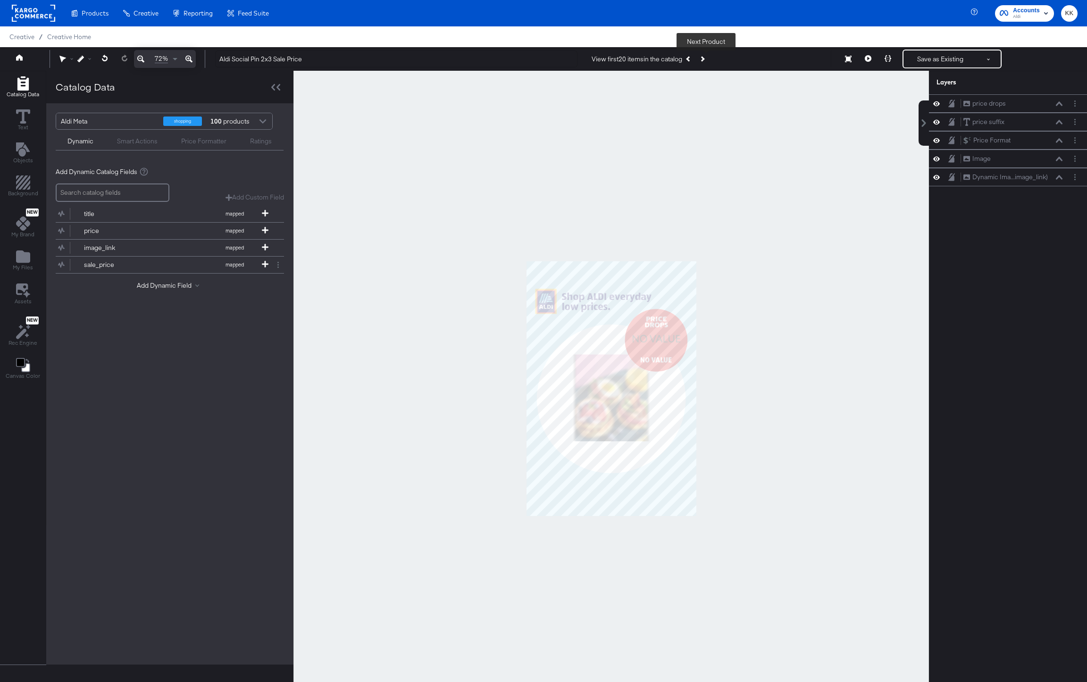
click at [707, 57] on button "Next Product" at bounding box center [701, 58] width 13 height 17
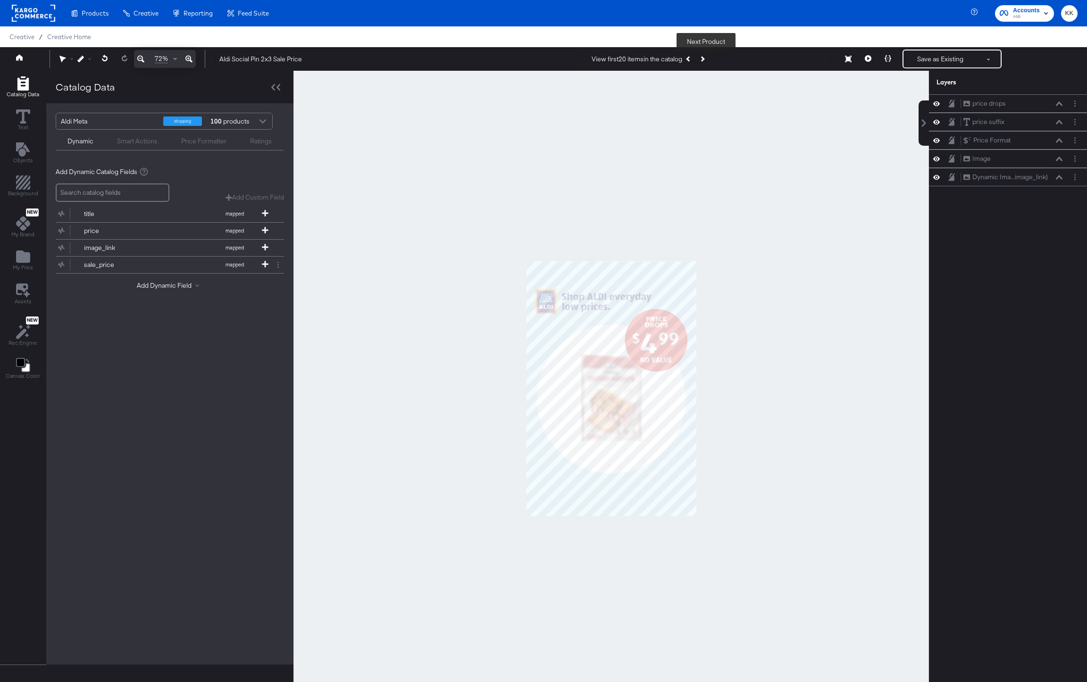
click at [707, 57] on button "Next Product" at bounding box center [701, 58] width 13 height 17
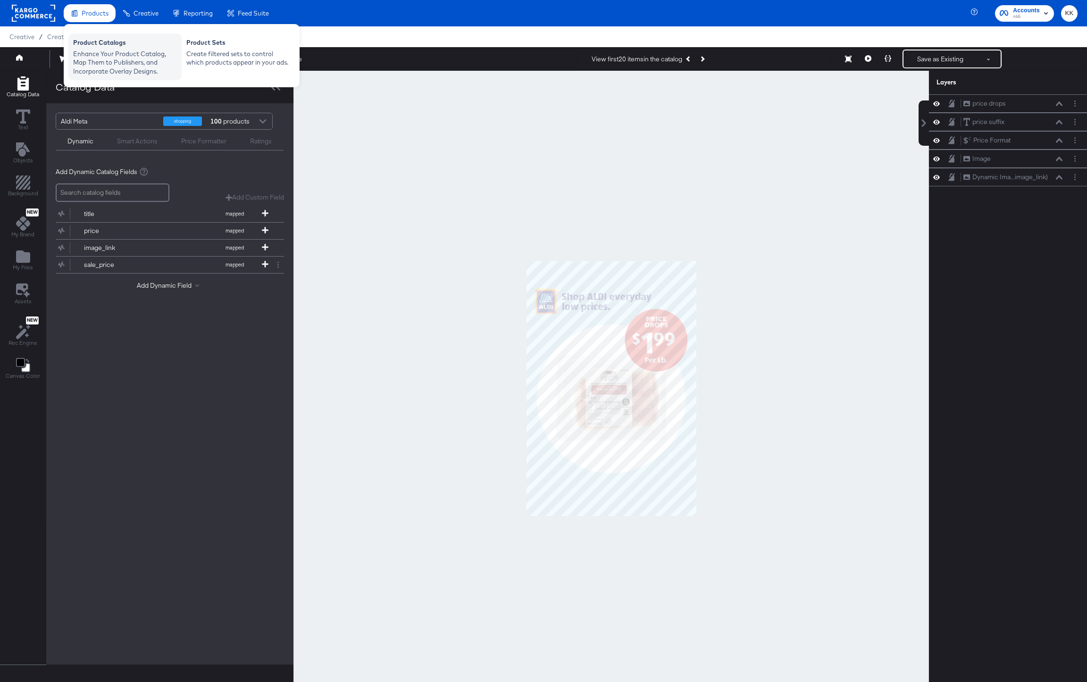
click at [96, 53] on div "Enhance Your Product Catalog, Map Them to Publishers, and Incorporate Overlay D…" at bounding box center [125, 63] width 104 height 26
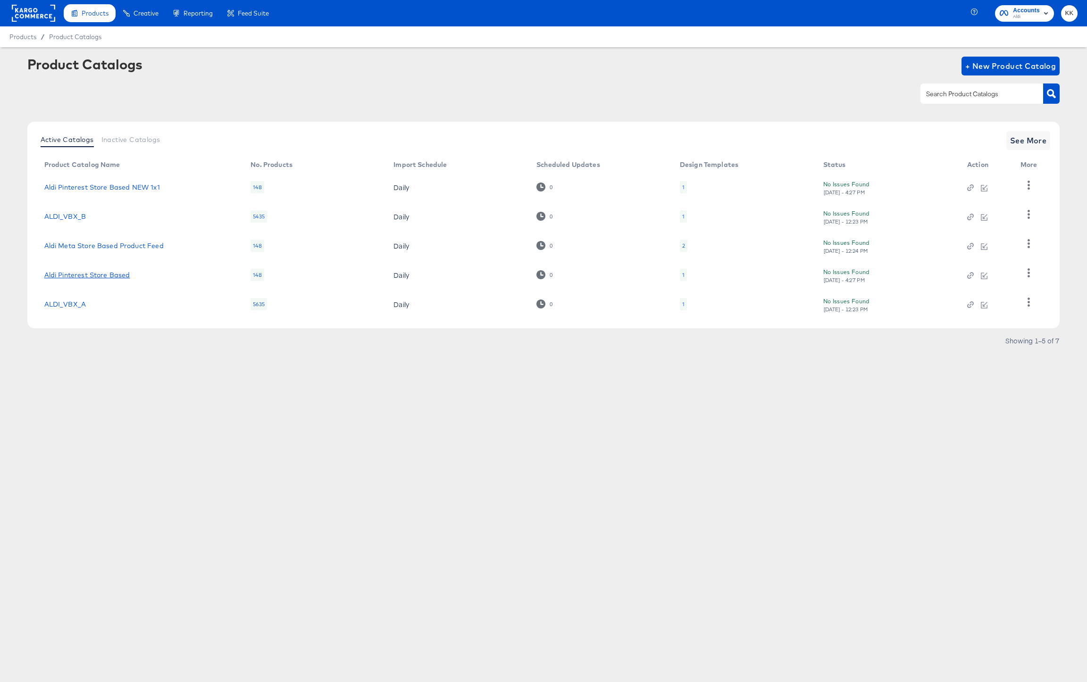
click at [105, 276] on link "Aldi Pinterest Store Based" at bounding box center [87, 275] width 86 height 8
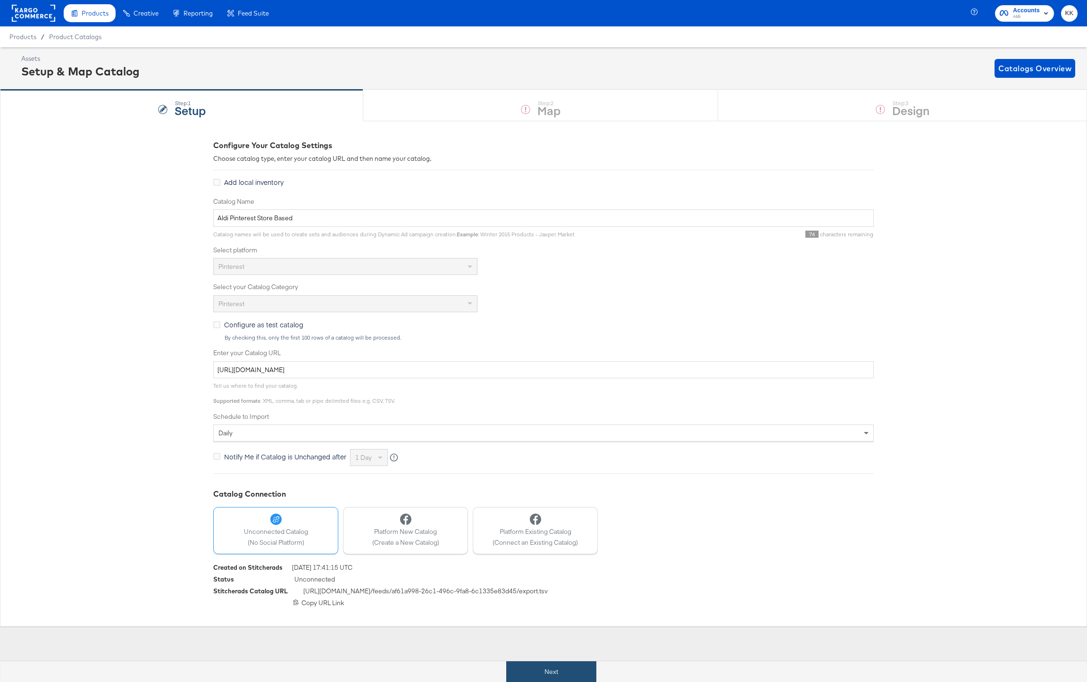
click at [537, 668] on button "Next" at bounding box center [551, 672] width 90 height 21
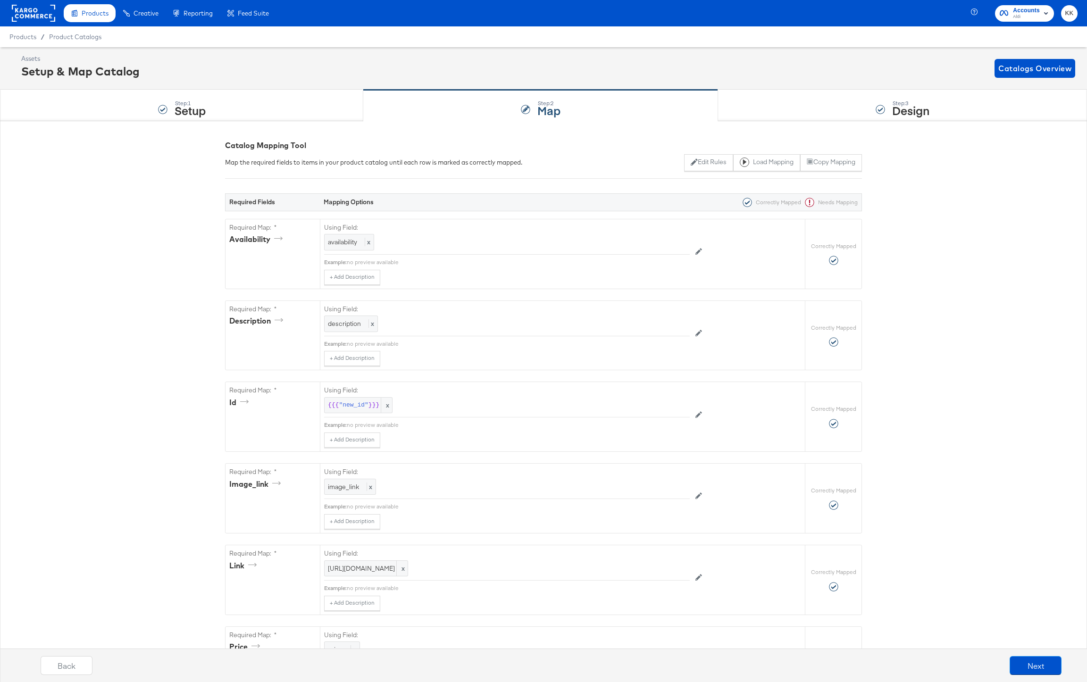
click at [1062, 671] on div "Back Next" at bounding box center [551, 669] width 1097 height 35
click at [1058, 671] on button "Next" at bounding box center [1036, 665] width 52 height 19
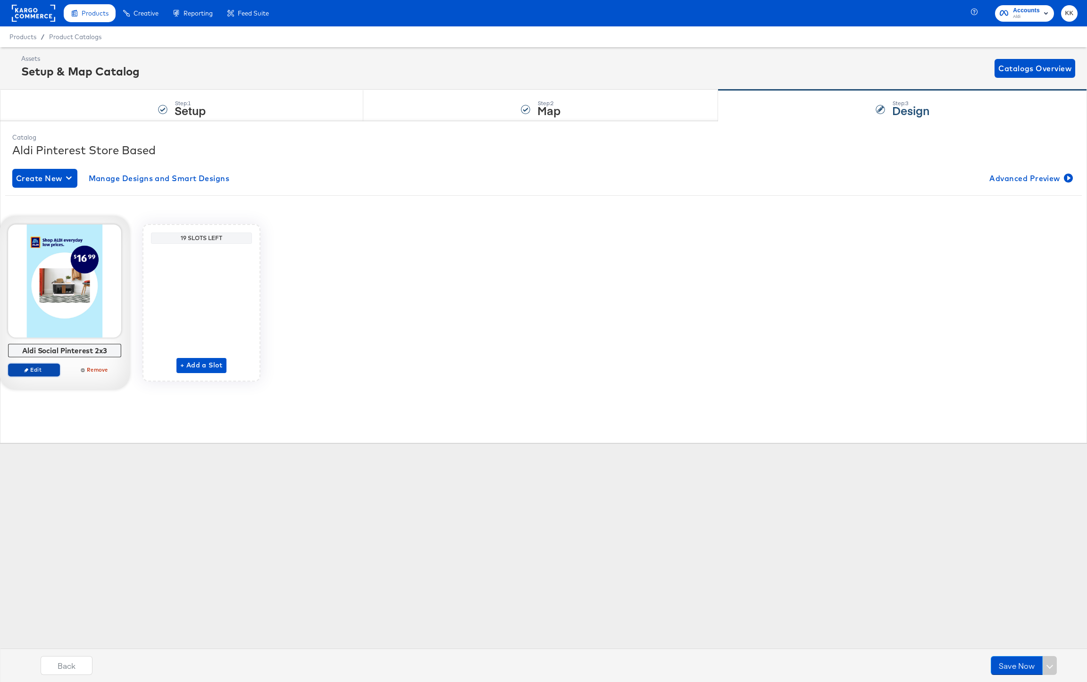
click at [45, 366] on span "Edit" at bounding box center [33, 369] width 43 height 7
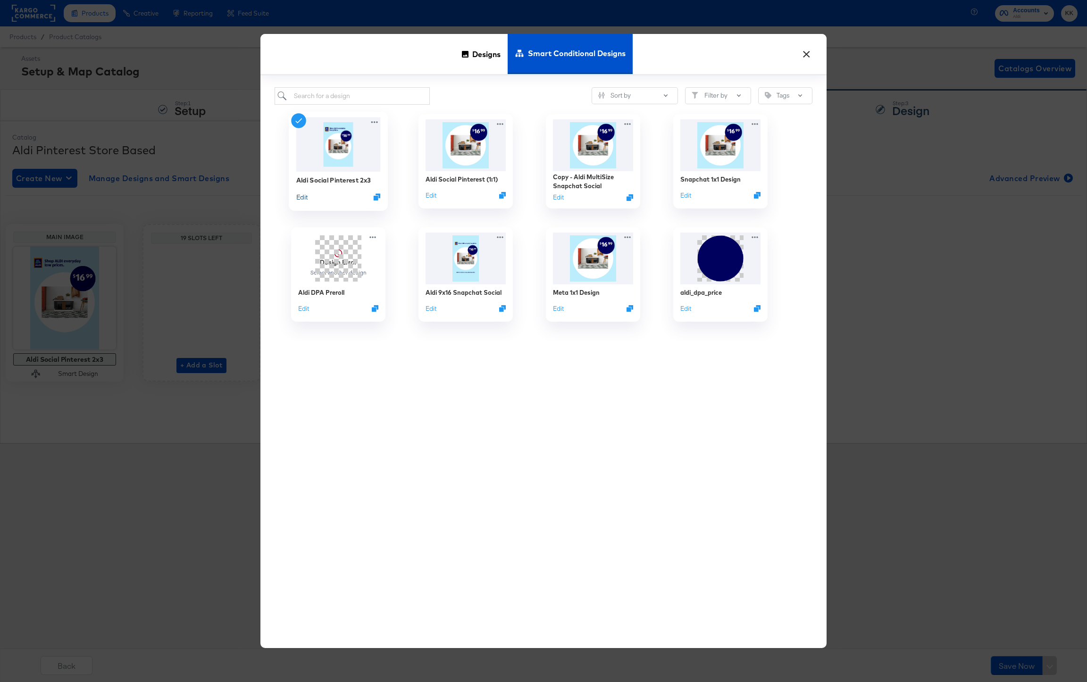
click at [306, 196] on button "Edit" at bounding box center [301, 197] width 11 height 9
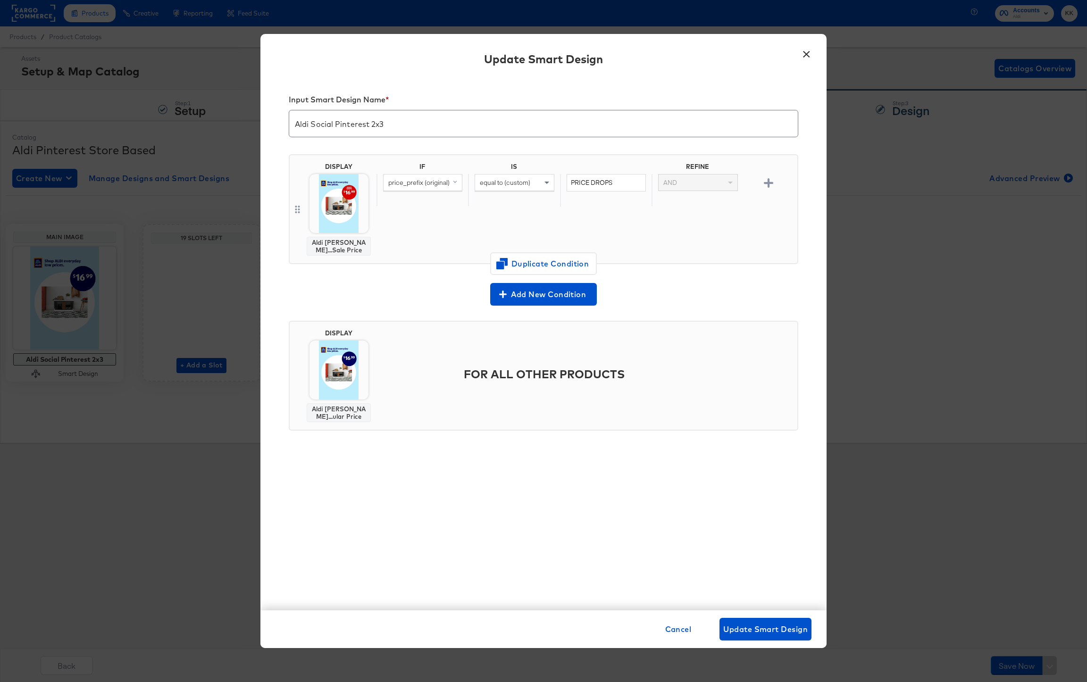
click at [808, 59] on button "×" at bounding box center [806, 51] width 17 height 17
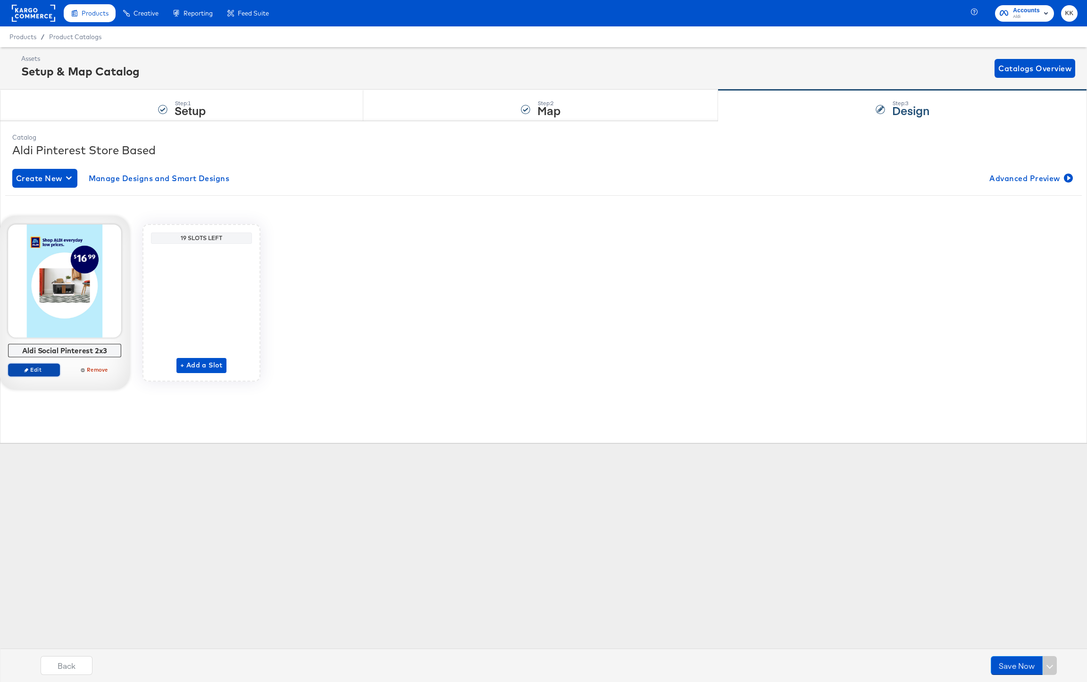
click at [44, 370] on span "Edit" at bounding box center [33, 369] width 43 height 7
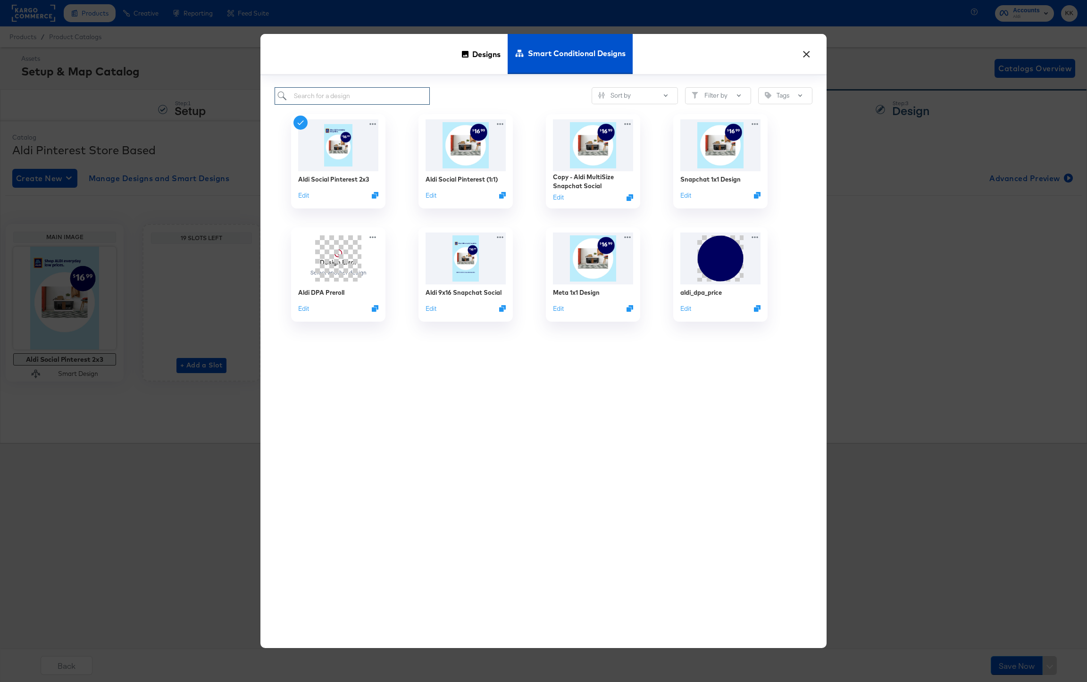
click at [337, 91] on input "search" at bounding box center [352, 95] width 155 height 17
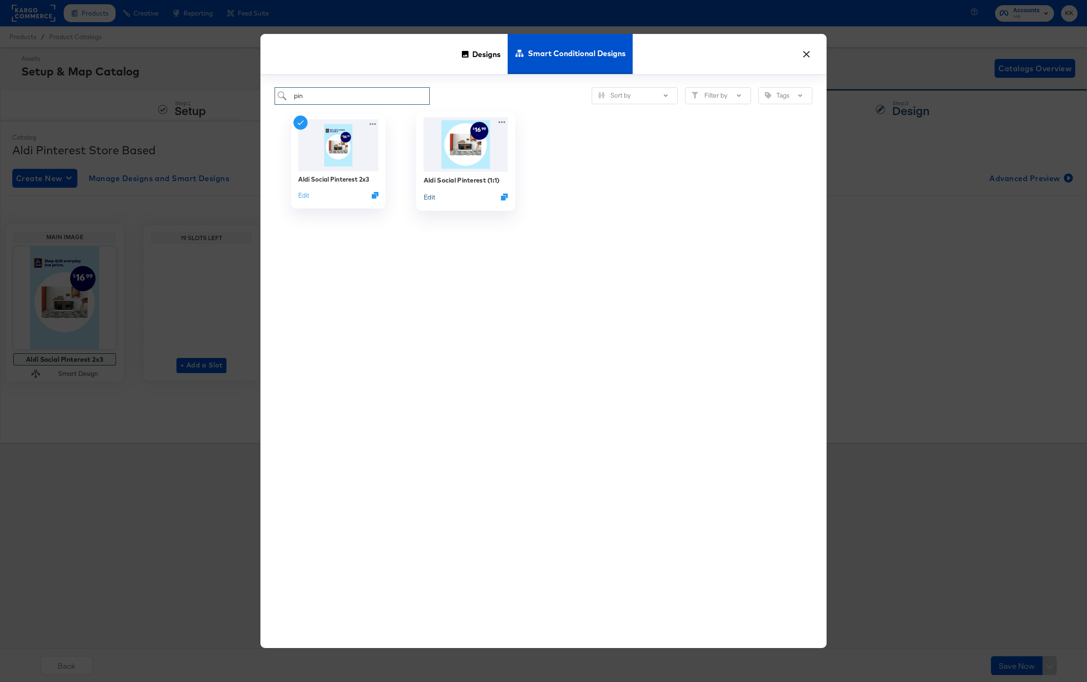
type input "pin"
click at [430, 199] on button "Edit" at bounding box center [429, 197] width 11 height 9
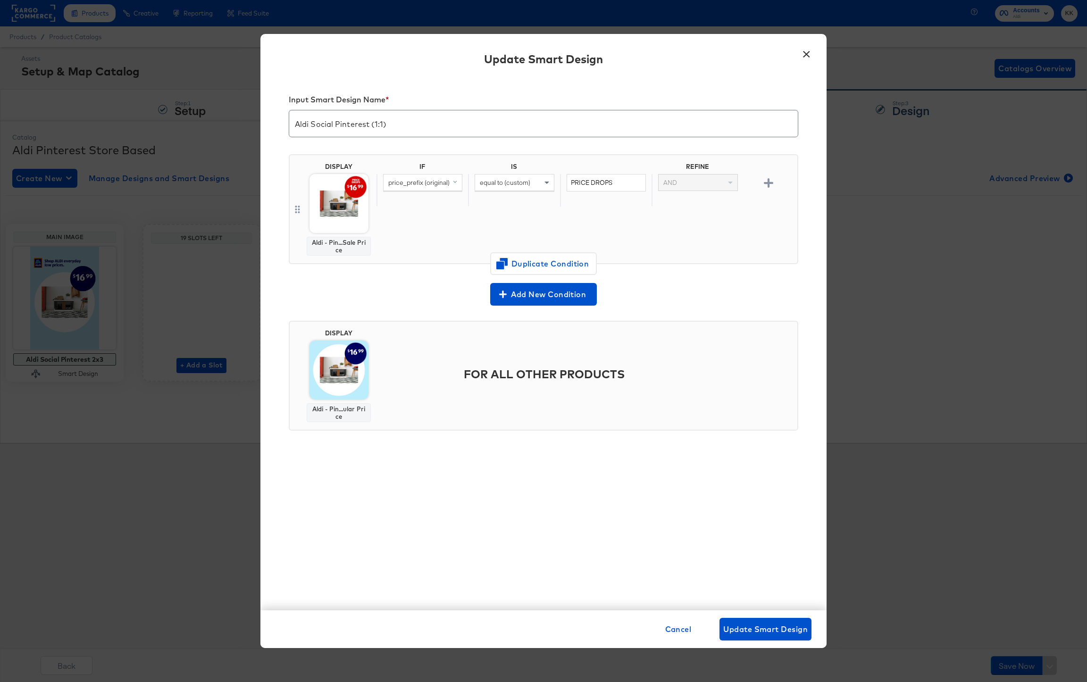
click at [808, 57] on button "×" at bounding box center [806, 51] width 17 height 17
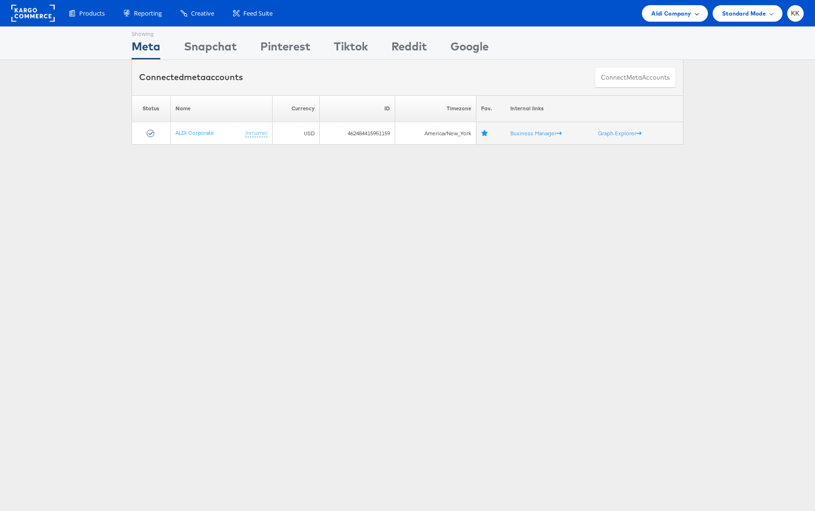
click at [664, 8] on span "Aldi Company" at bounding box center [672, 13] width 40 height 10
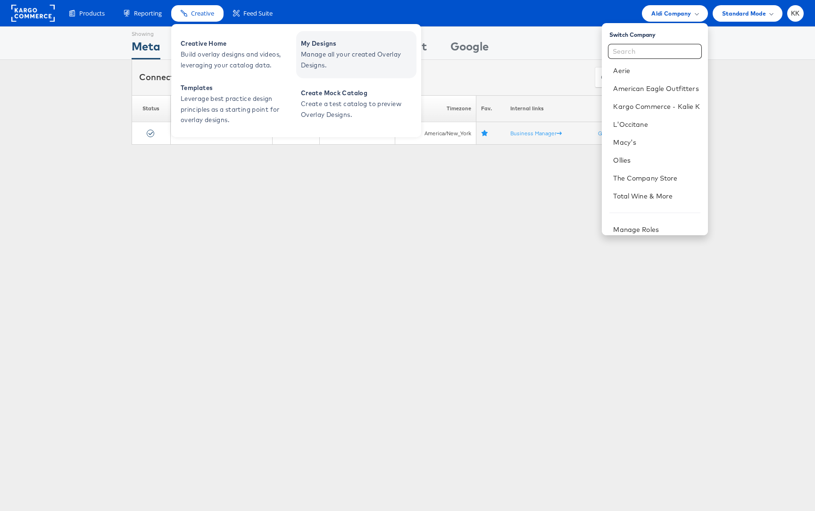
click at [345, 48] on span "My Designs" at bounding box center [357, 43] width 113 height 11
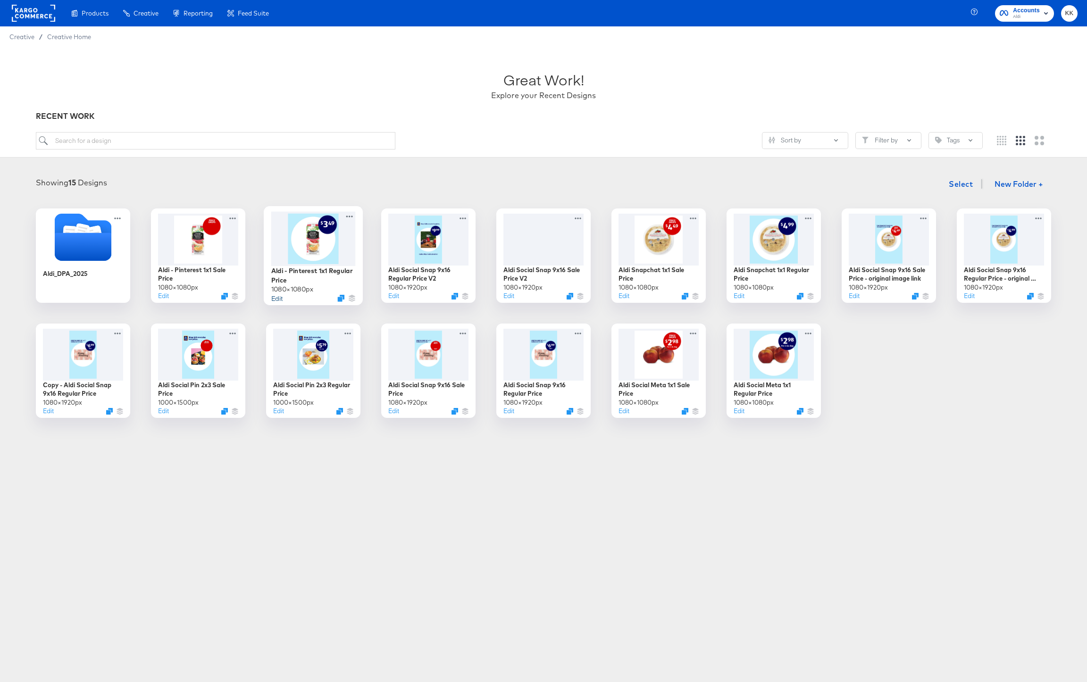
click at [279, 300] on button "Edit" at bounding box center [276, 297] width 11 height 9
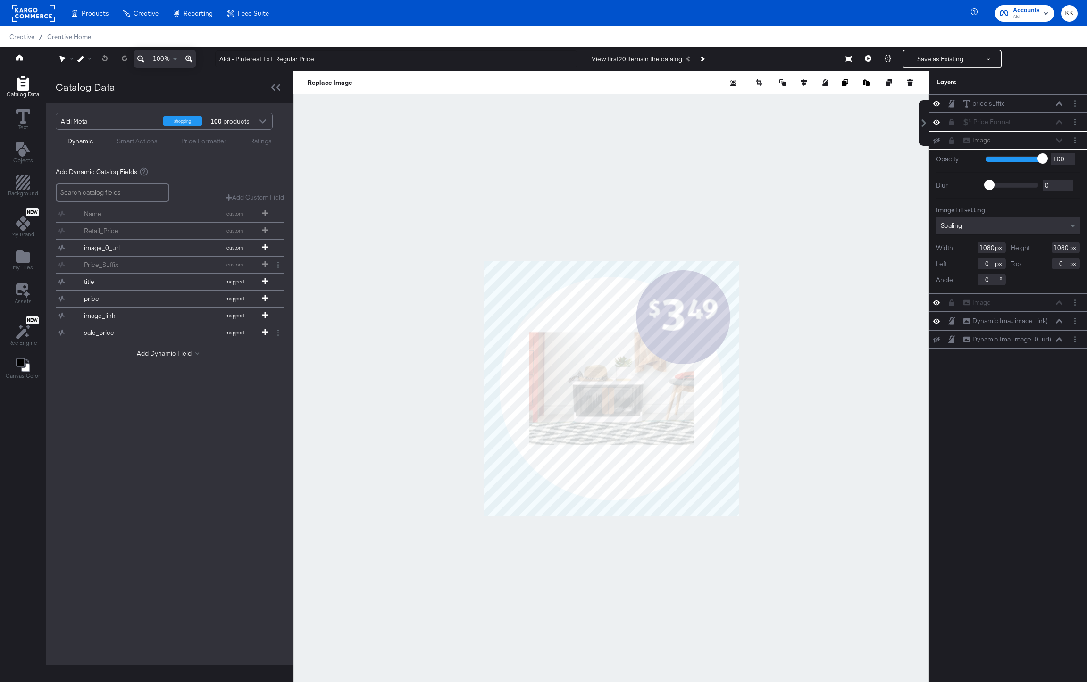
click at [1055, 141] on div "Image Image" at bounding box center [1013, 140] width 100 height 10
click at [1061, 140] on div "Image Image" at bounding box center [1013, 140] width 100 height 10
click at [1063, 141] on div "Image Image" at bounding box center [1015, 140] width 105 height 10
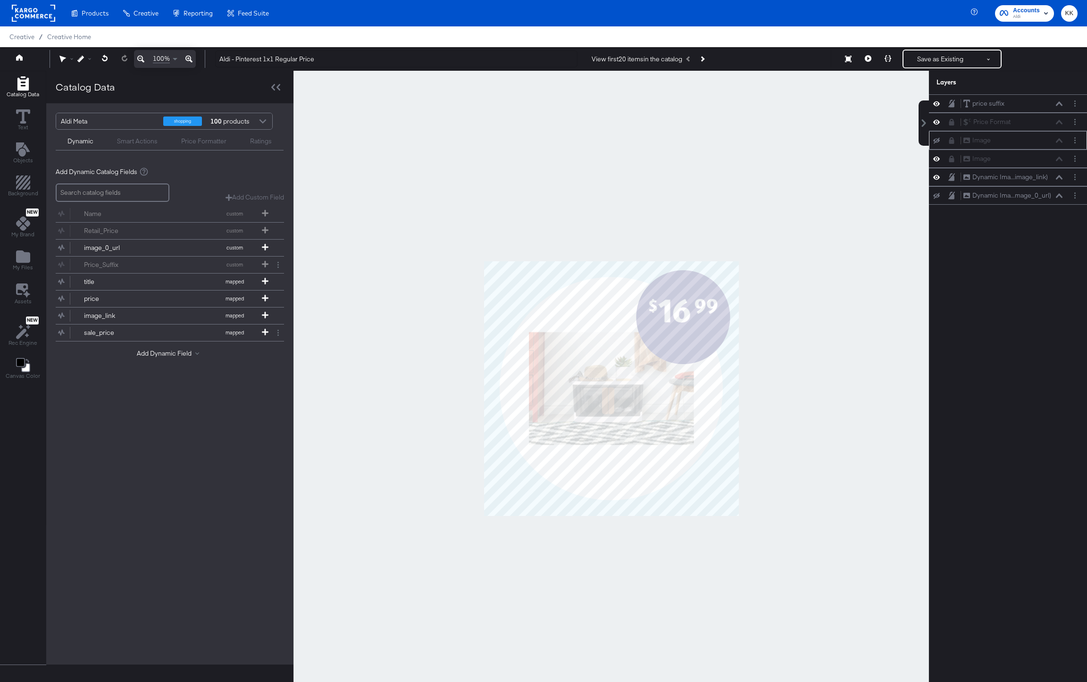
click at [938, 142] on icon at bounding box center [936, 141] width 7 height 6
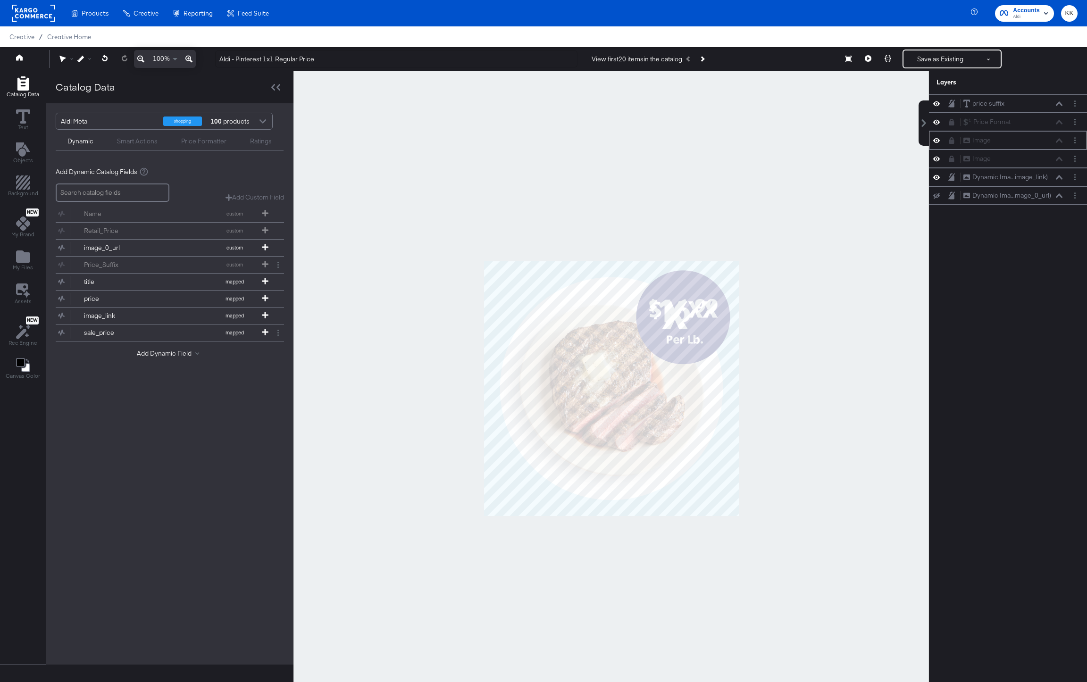
click at [938, 141] on icon at bounding box center [936, 140] width 7 height 8
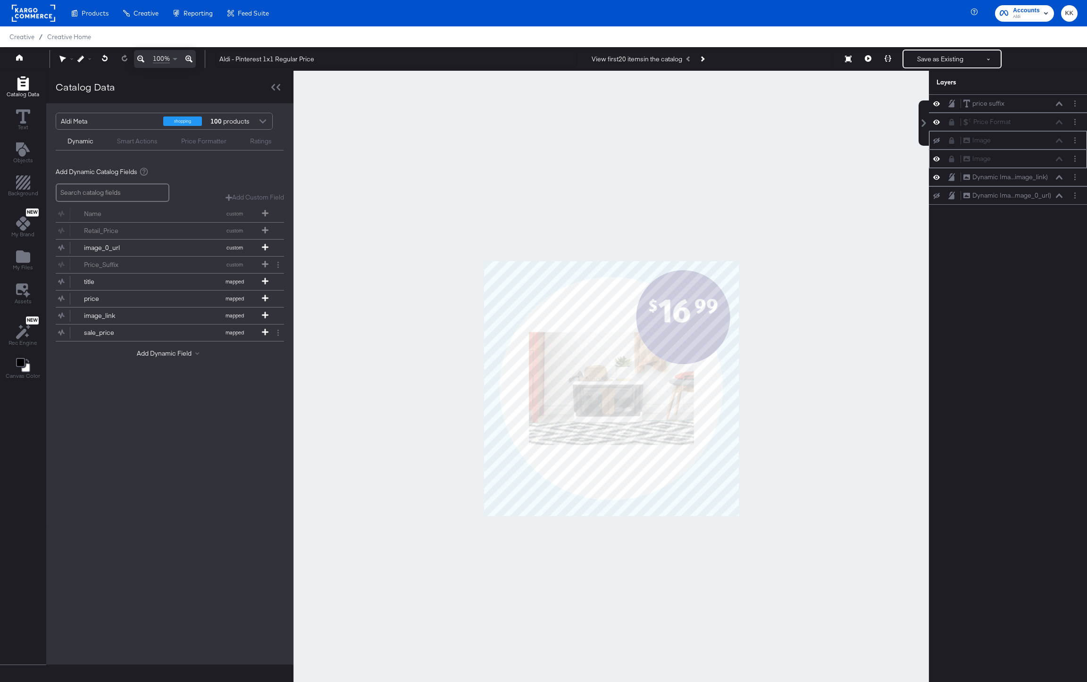
click at [936, 157] on icon at bounding box center [936, 159] width 7 height 8
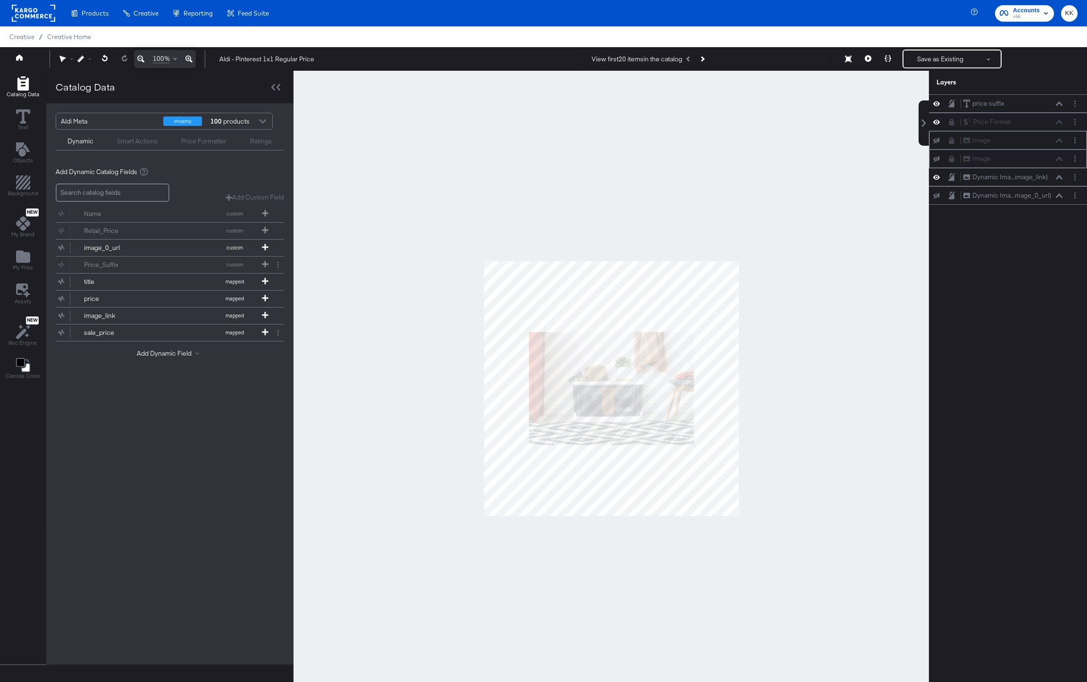
click at [936, 157] on icon at bounding box center [936, 159] width 7 height 6
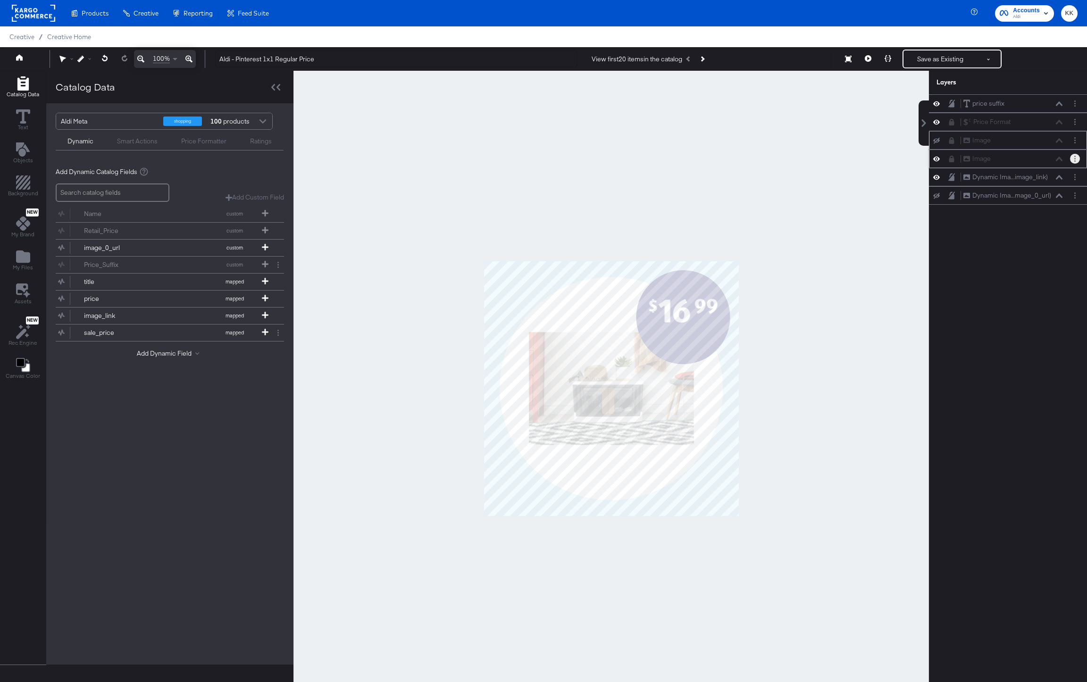
click at [1076, 161] on button "Layer Options" at bounding box center [1075, 159] width 10 height 10
click at [997, 154] on div "Image Image" at bounding box center [1013, 159] width 100 height 10
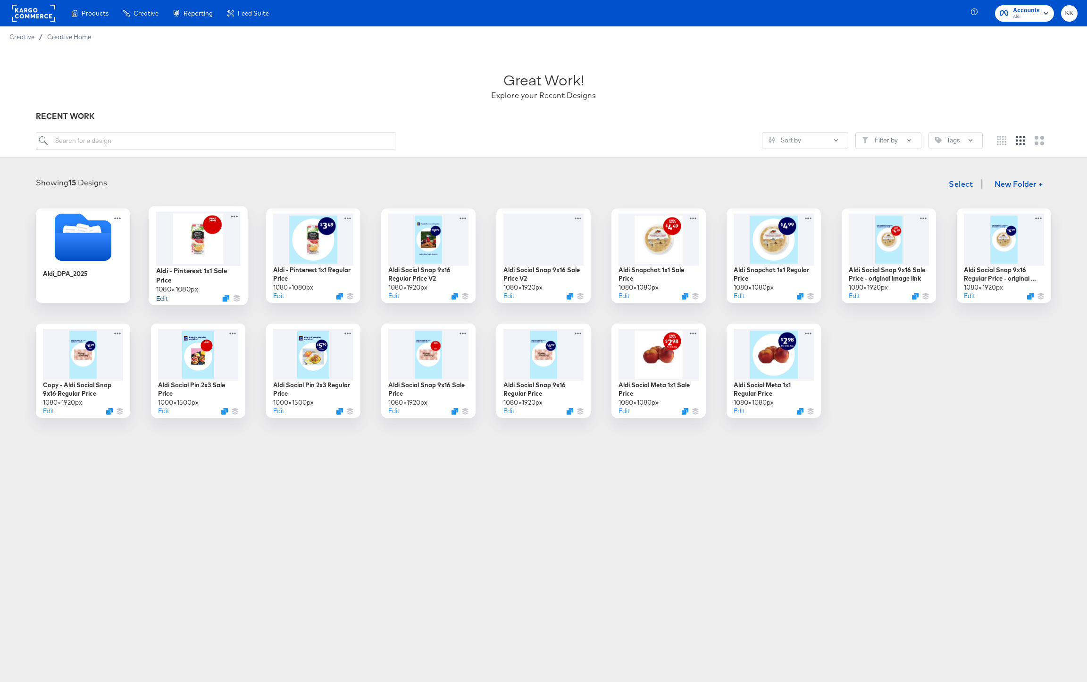
click at [161, 296] on button "Edit" at bounding box center [161, 297] width 11 height 9
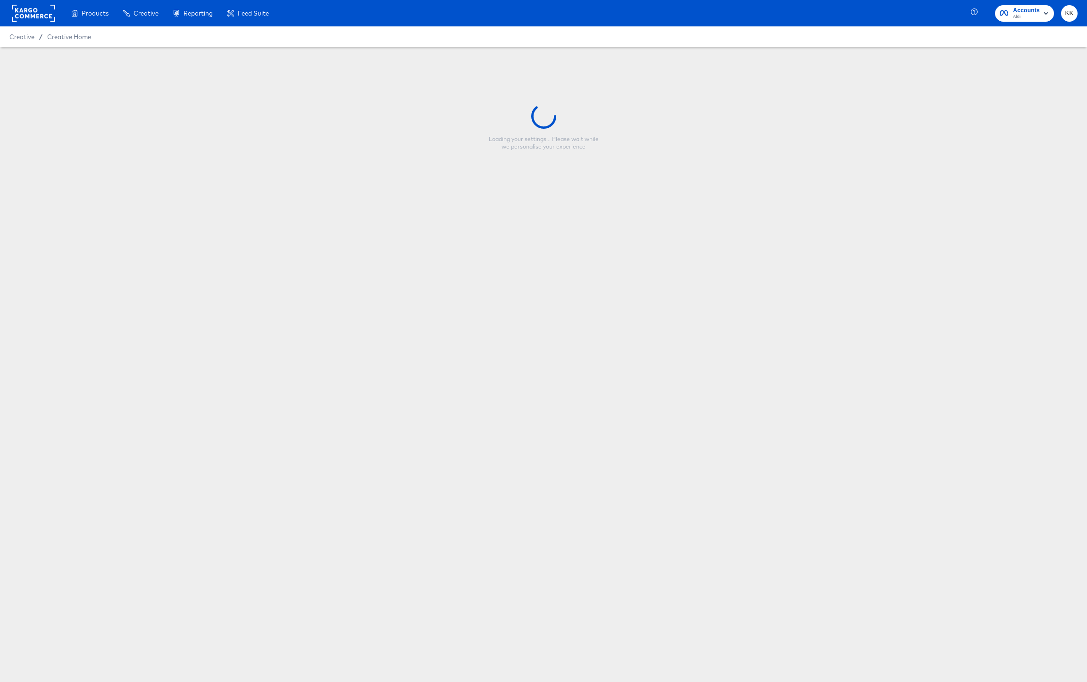
type input "Aldi - Pinterest 1x1 Sale Price"
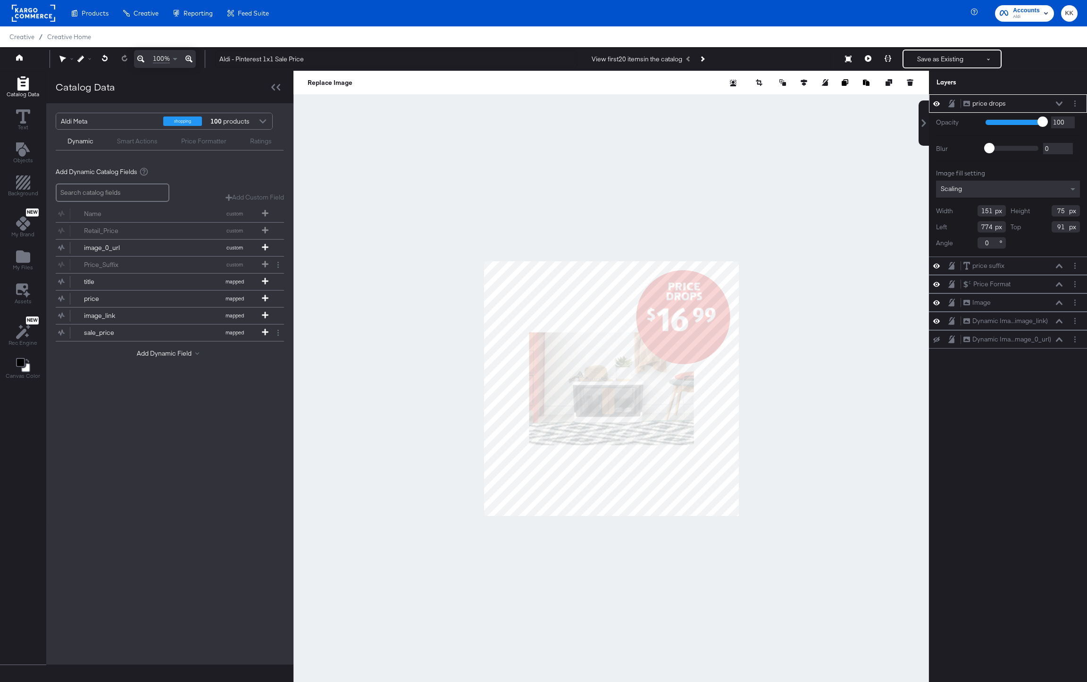
click at [660, 232] on div at bounding box center [611, 389] width 636 height 636
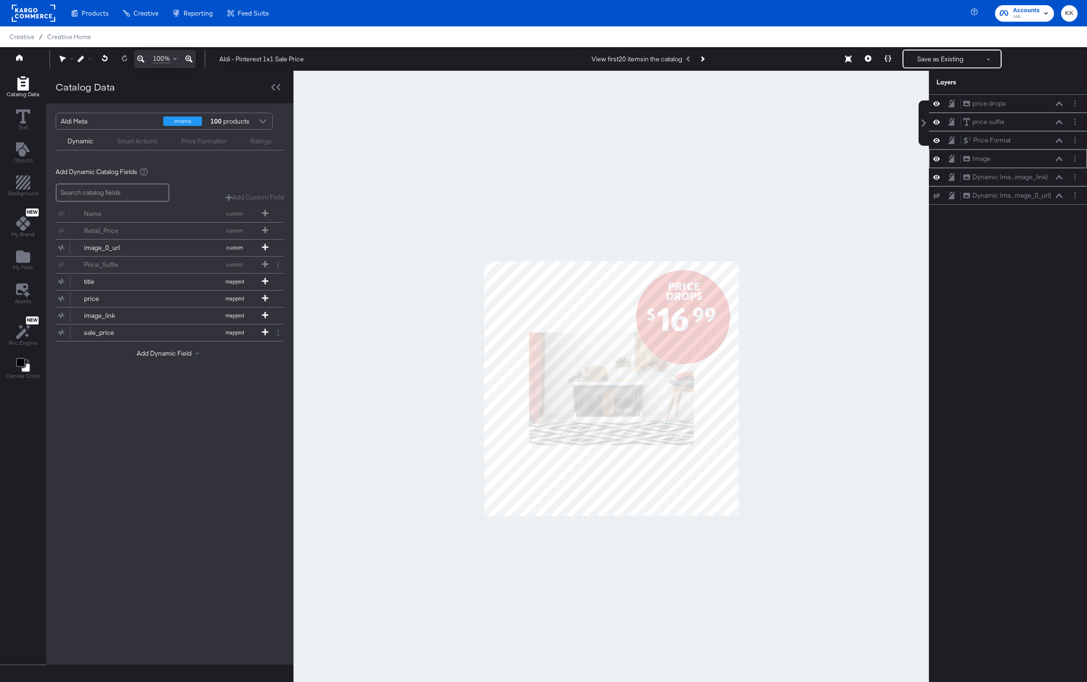
click at [936, 159] on icon at bounding box center [936, 159] width 7 height 8
click at [936, 159] on icon at bounding box center [936, 159] width 7 height 6
click at [938, 175] on icon at bounding box center [936, 177] width 7 height 8
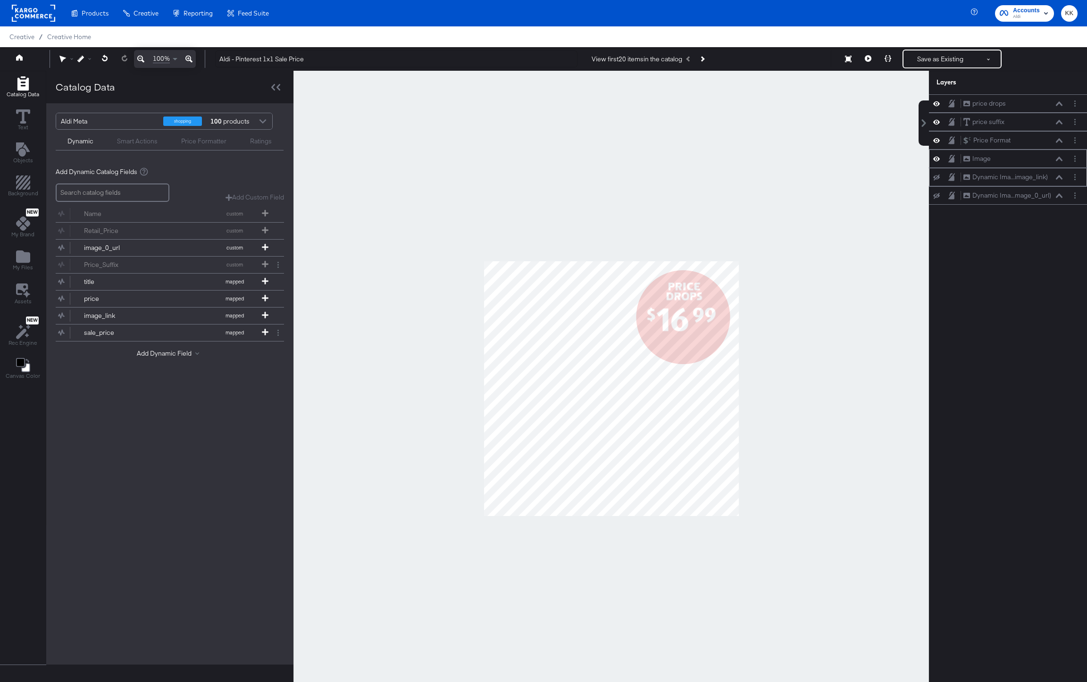
click at [938, 175] on icon at bounding box center [936, 178] width 7 height 6
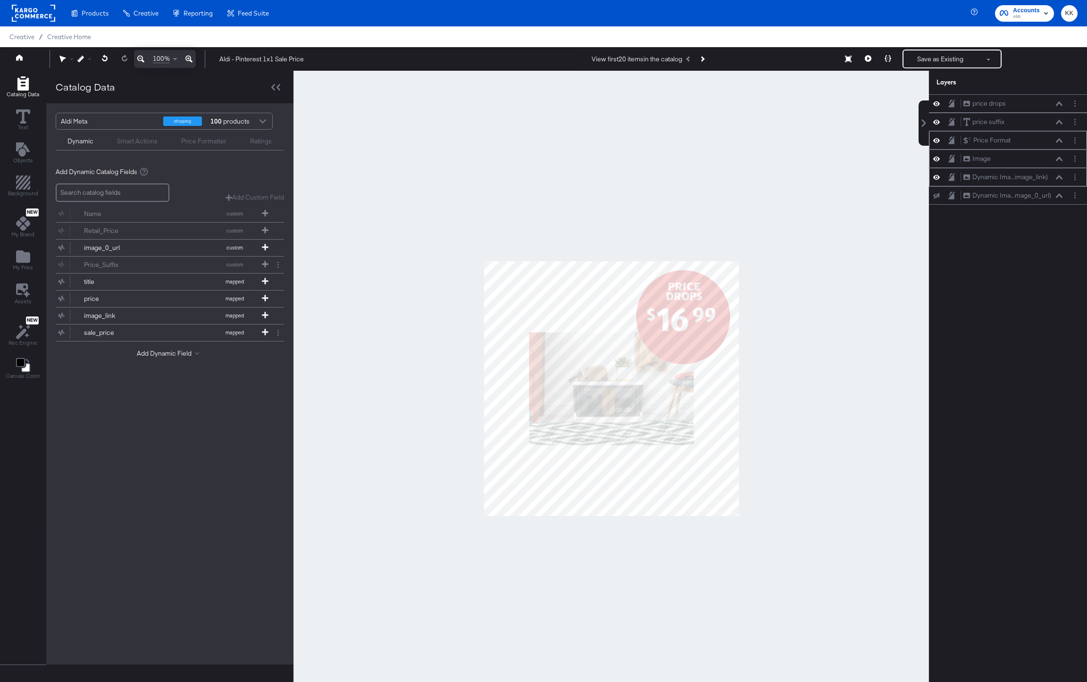
click at [939, 143] on icon at bounding box center [936, 140] width 7 height 8
click at [939, 142] on icon at bounding box center [936, 141] width 7 height 6
click at [812, 249] on div at bounding box center [611, 389] width 636 height 636
click at [459, 449] on div at bounding box center [611, 389] width 636 height 636
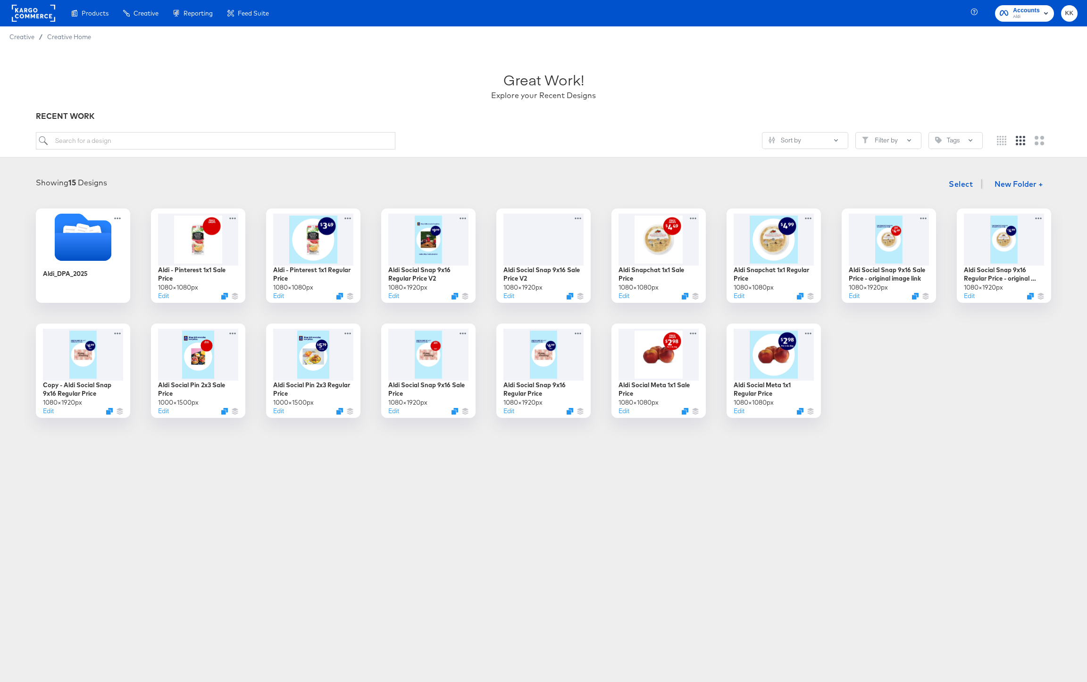
click at [269, 452] on article "Great Work! Explore your Recent Designs RECENT WORK Sort by Filter by Tags Show…" at bounding box center [543, 255] width 1087 height 416
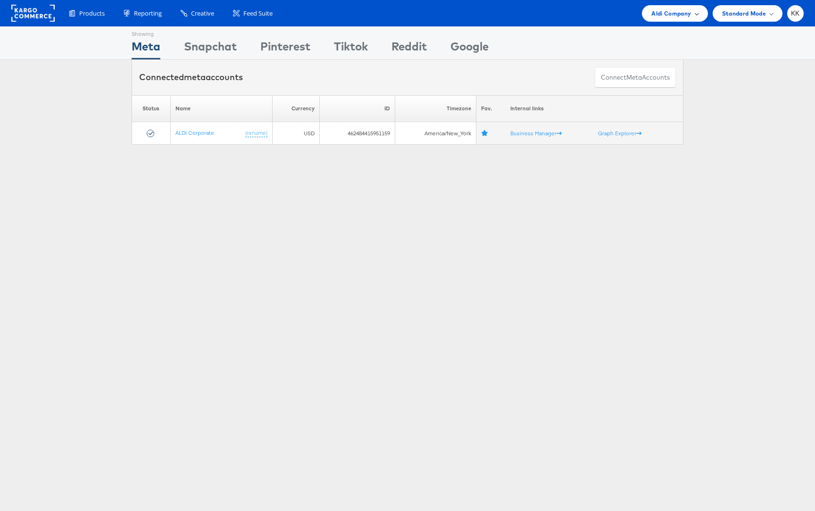
click at [675, 13] on span "Aldi Company" at bounding box center [672, 13] width 40 height 10
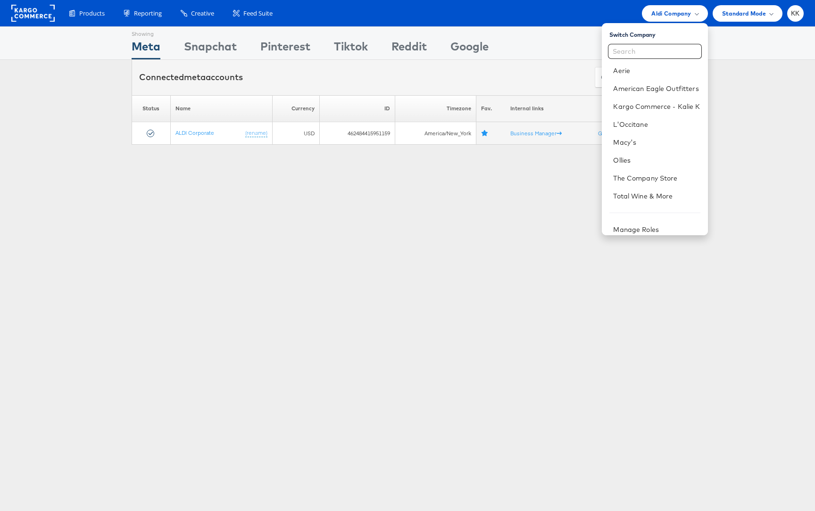
click at [439, 169] on div "Showing Meta Showing [GEOGRAPHIC_DATA] Showing Pinterest Showing Tiktok Showing…" at bounding box center [407, 262] width 815 height 472
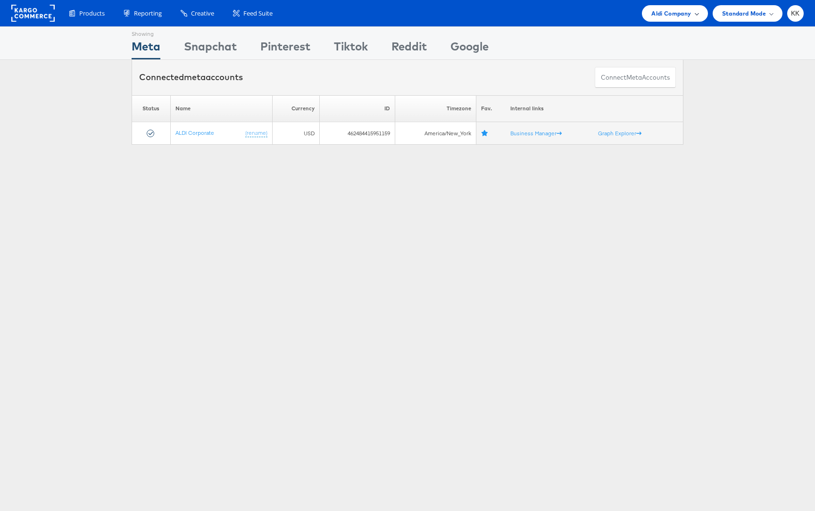
click at [683, 12] on span "Aldi Company" at bounding box center [672, 13] width 40 height 10
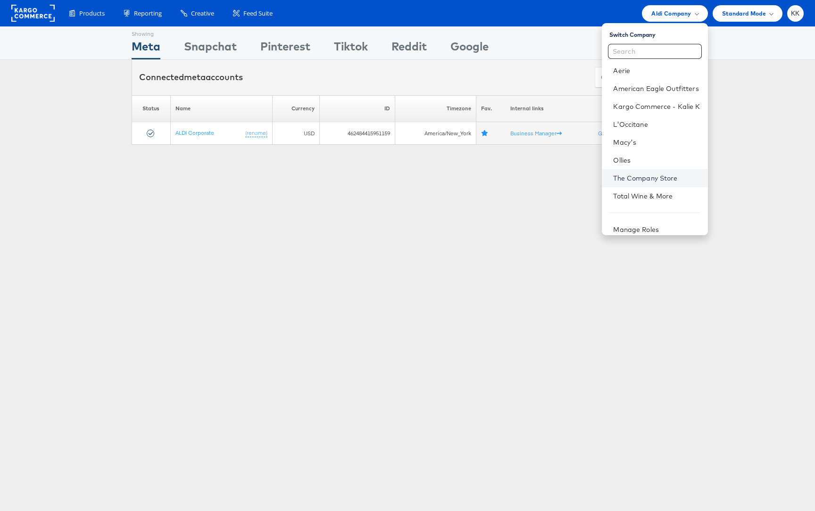
click at [664, 178] on link "The Company Store" at bounding box center [656, 178] width 87 height 9
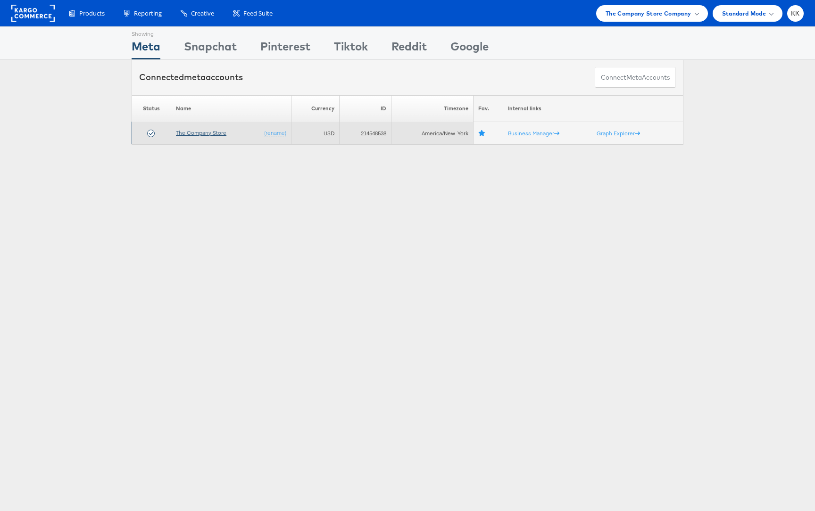
click at [201, 134] on link "The Company Store" at bounding box center [201, 132] width 50 height 7
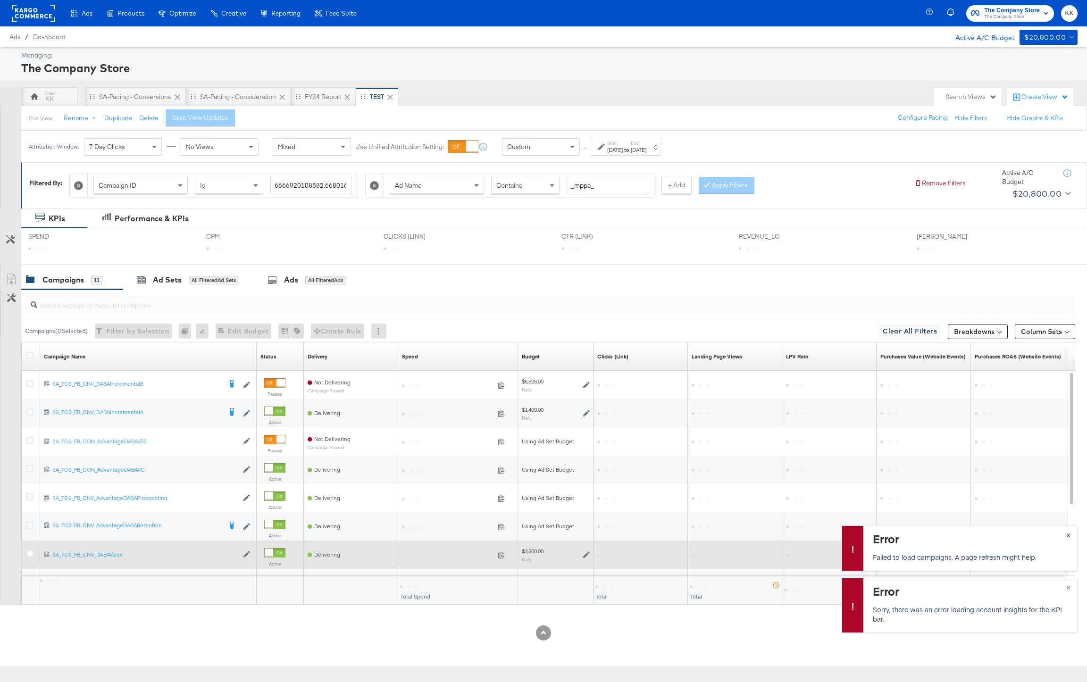
click at [1060, 542] on button "×" at bounding box center [1068, 534] width 17 height 17
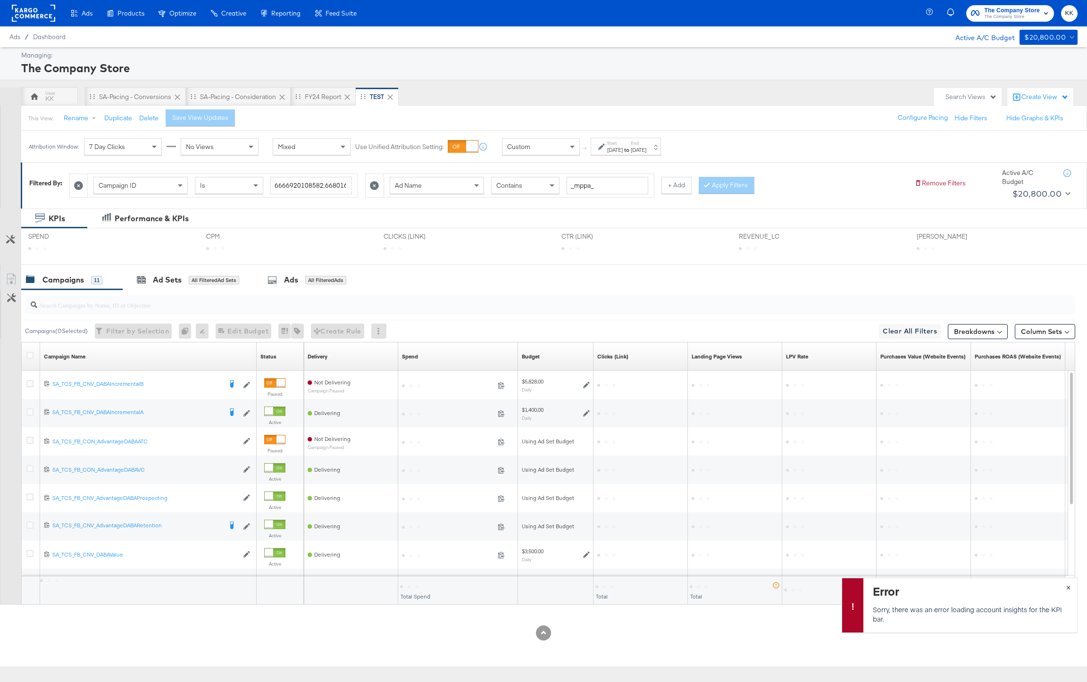
click at [1070, 586] on span "×" at bounding box center [1068, 586] width 4 height 11
click at [933, 628] on div at bounding box center [543, 633] width 1087 height 15
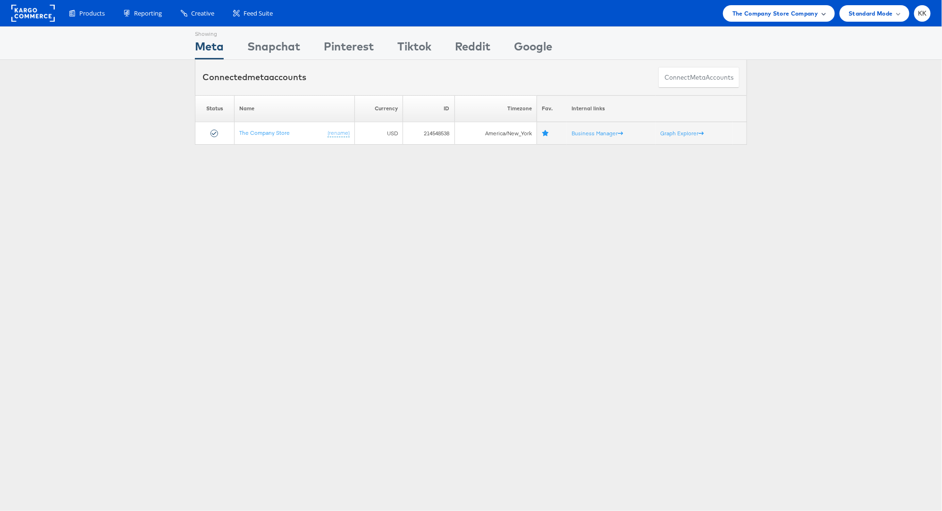
click at [769, 13] on span "The Company Store Company" at bounding box center [775, 13] width 86 height 10
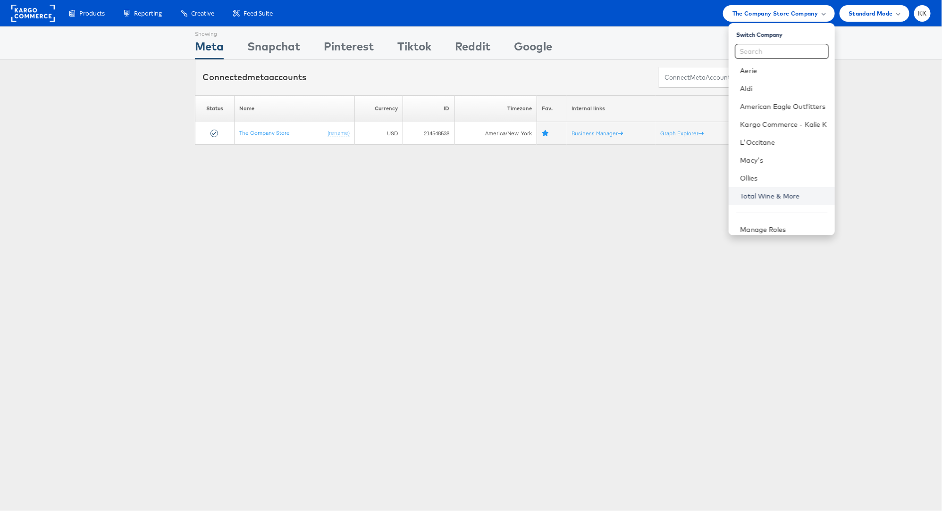
scroll to position [7, 0]
click at [639, 193] on div "Showing Meta Showing [GEOGRAPHIC_DATA] Showing Pinterest Showing Tiktok Showing…" at bounding box center [471, 262] width 942 height 472
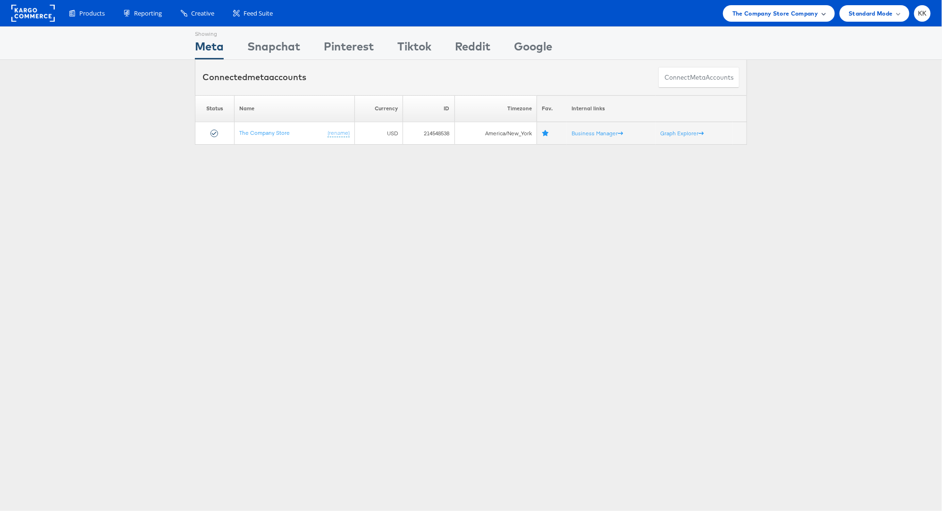
click at [743, 8] on span "The Company Store Company" at bounding box center [775, 13] width 86 height 10
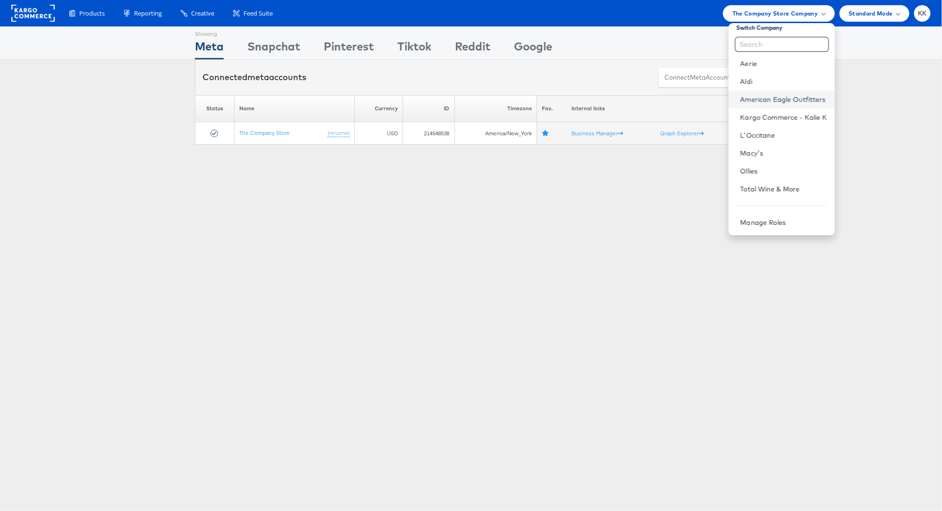
click at [785, 99] on link "American Eagle Outfitters" at bounding box center [783, 99] width 87 height 9
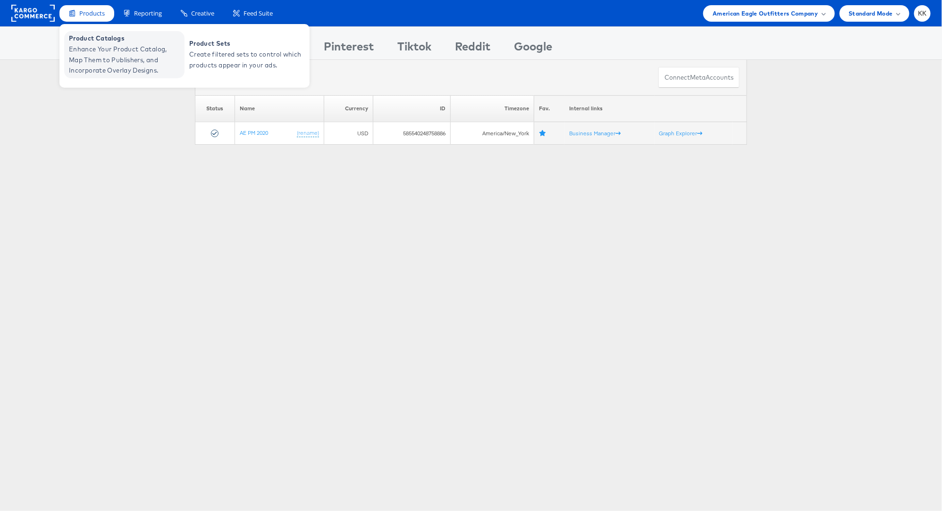
click at [86, 43] on span "Product Catalogs" at bounding box center [125, 38] width 113 height 11
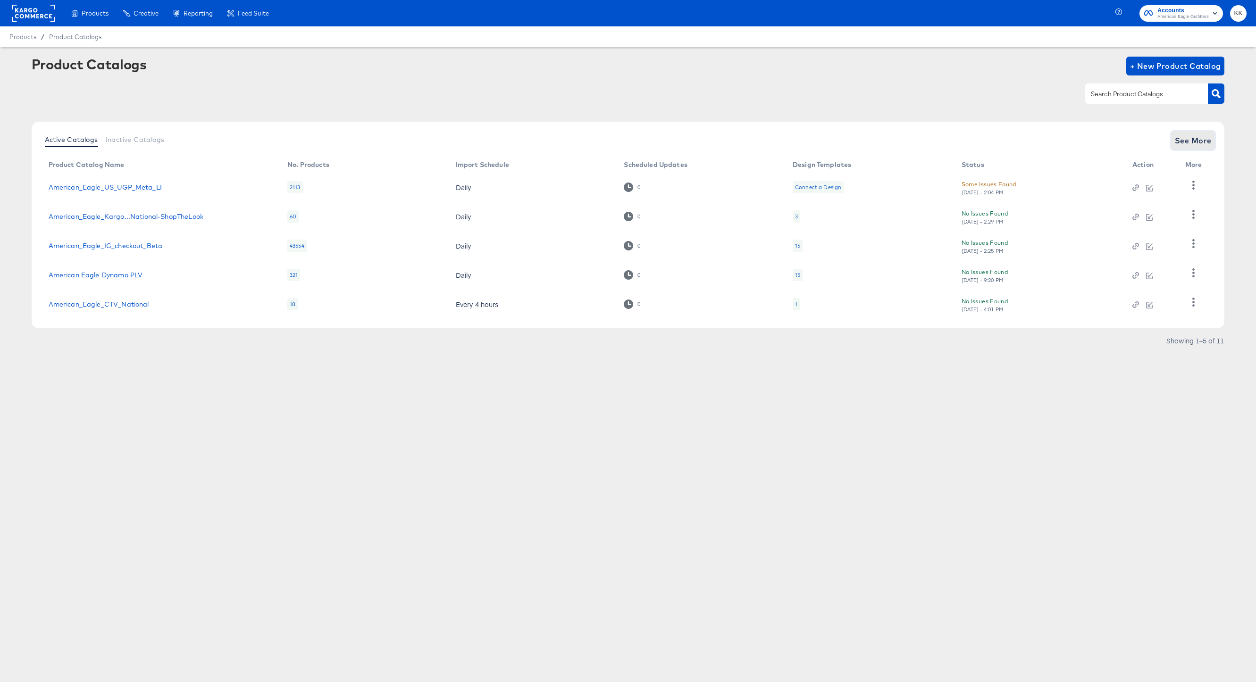
click at [941, 141] on span "See More" at bounding box center [1193, 140] width 37 height 13
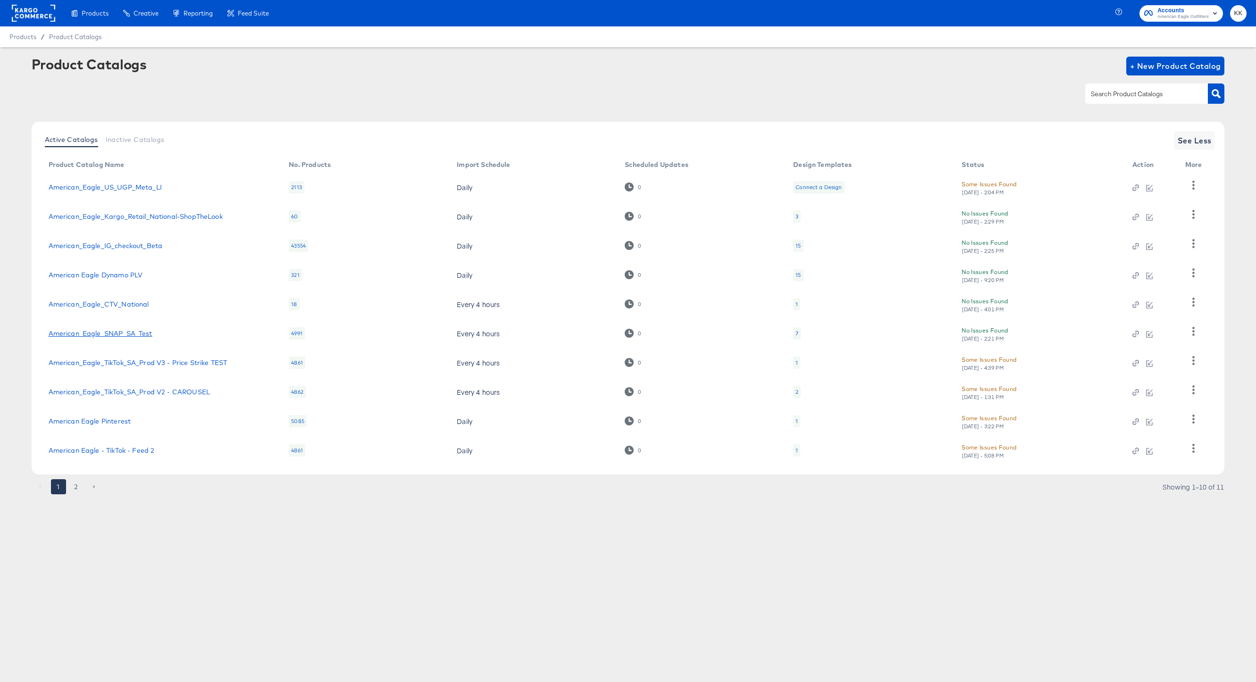
click at [112, 331] on link "American_Eagle_SNAP_SA_Test" at bounding box center [101, 334] width 104 height 8
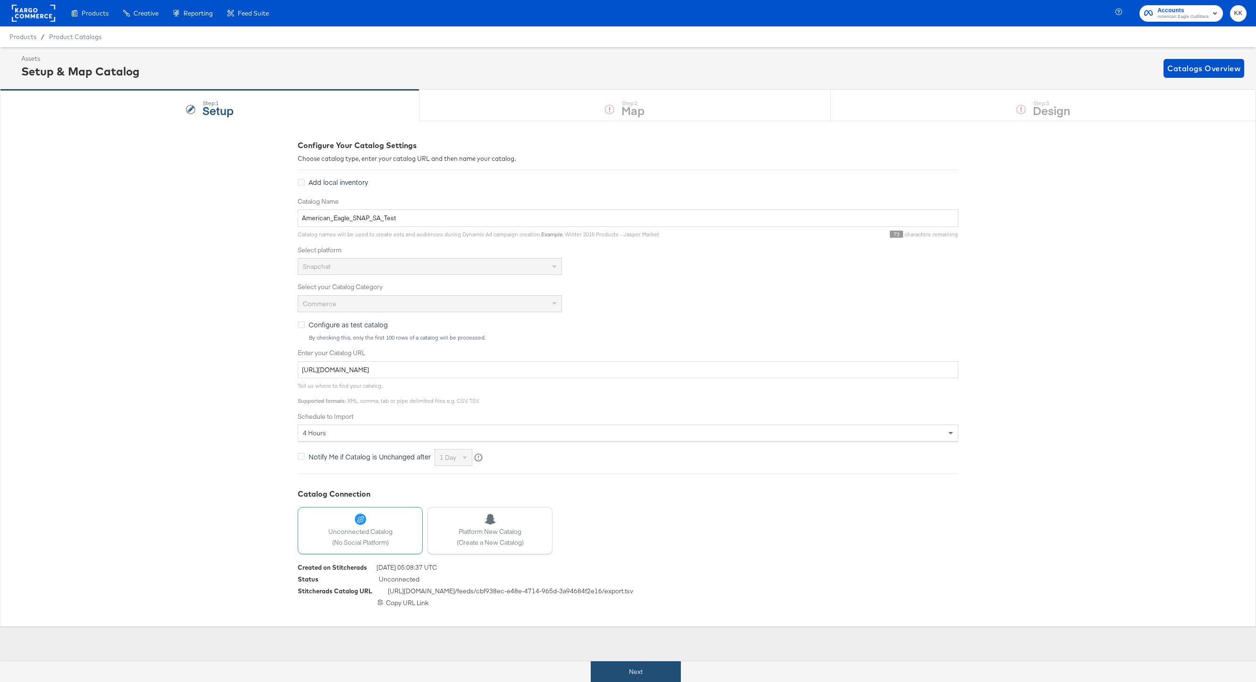
click at [605, 511] on div "Next" at bounding box center [635, 672] width 1270 height 21
click at [638, 511] on button "Next" at bounding box center [636, 672] width 90 height 21
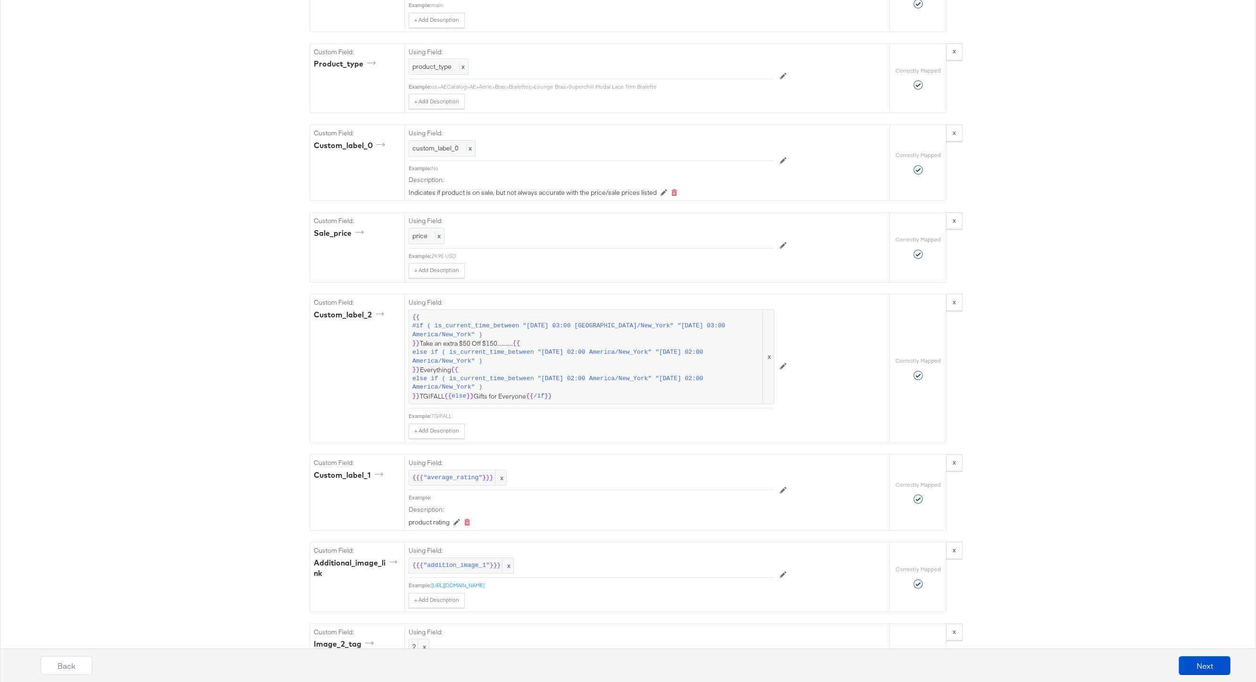
scroll to position [1174, 0]
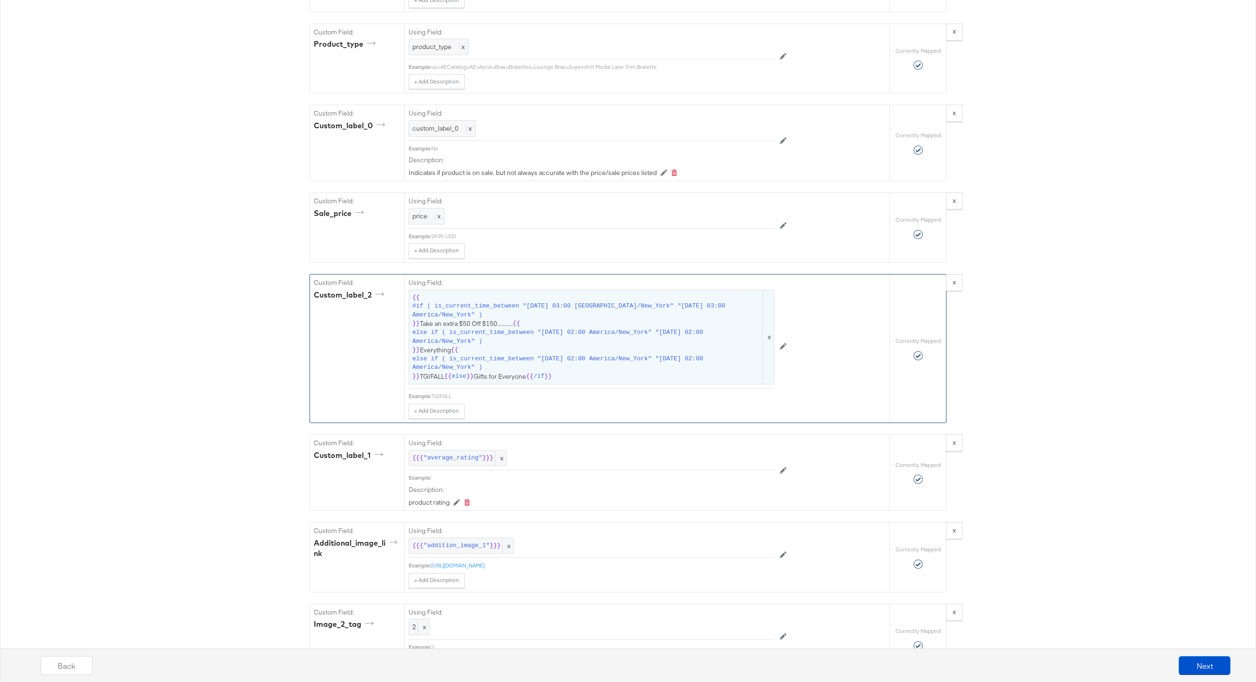
click at [590, 351] on span "{{ #if ( is_current_time_between "2024-06-11 03:00 America/New_York" "2024-06-1…" at bounding box center [591, 337] width 358 height 88
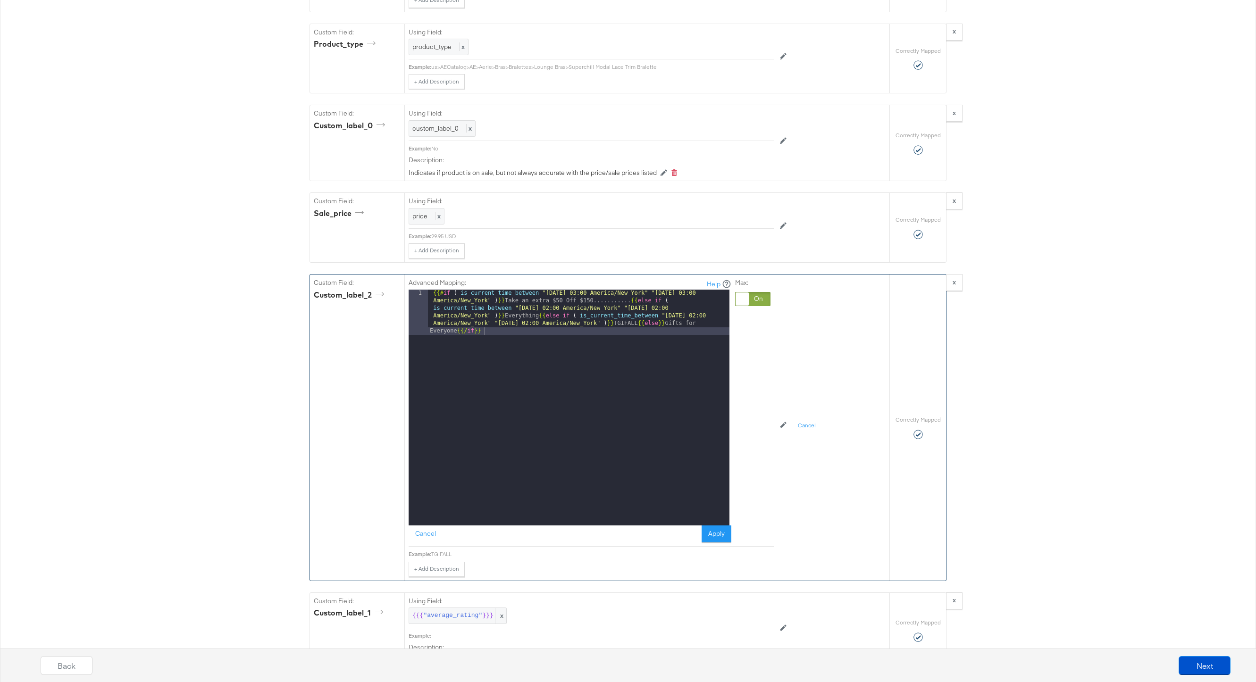
click at [603, 302] on div "{{# if ( is_current_time_between "2024-06-11 03:00 America/New_York" "2024-06-1…" at bounding box center [579, 453] width 302 height 327
click at [713, 511] on button "Apply" at bounding box center [717, 534] width 30 height 17
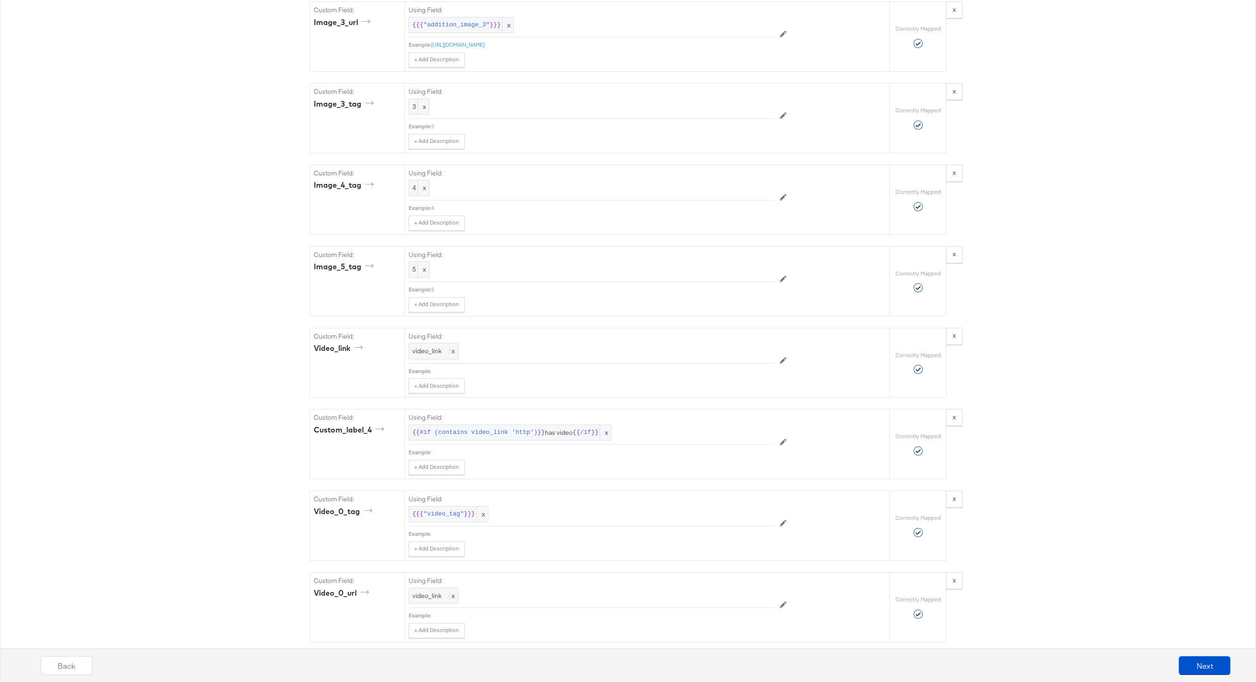
scroll to position [2285, 0]
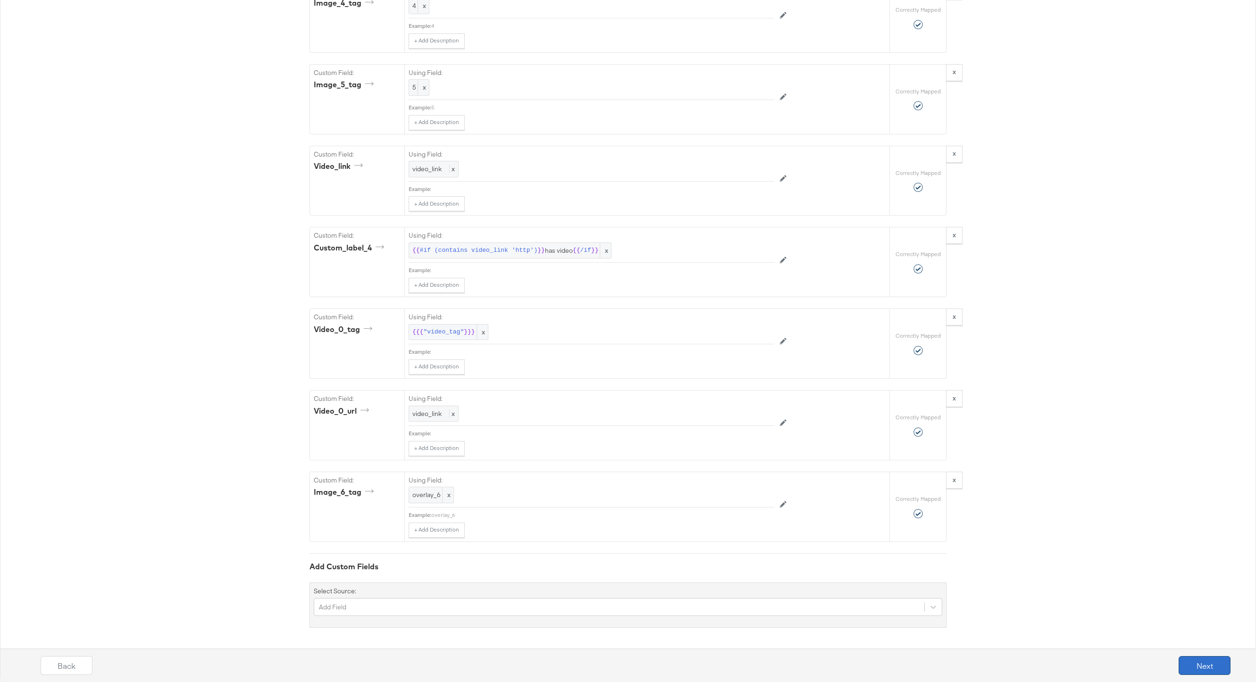
click at [941, 511] on button "Next" at bounding box center [1205, 665] width 52 height 19
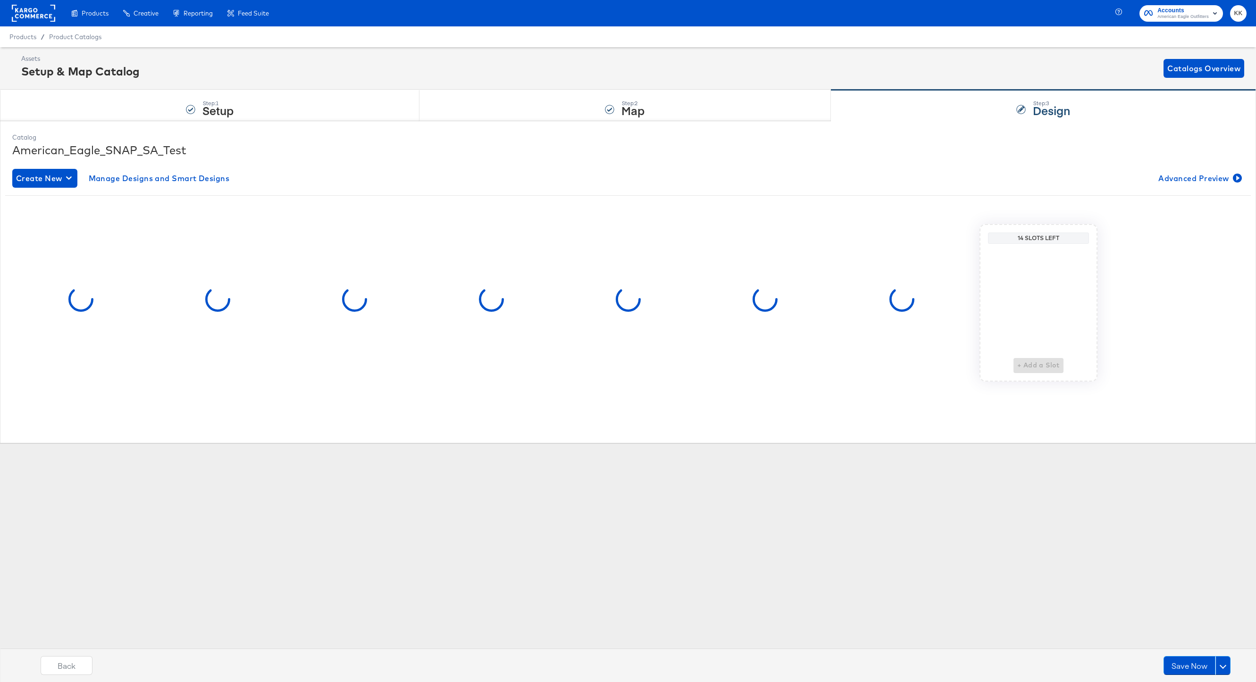
scroll to position [0, 0]
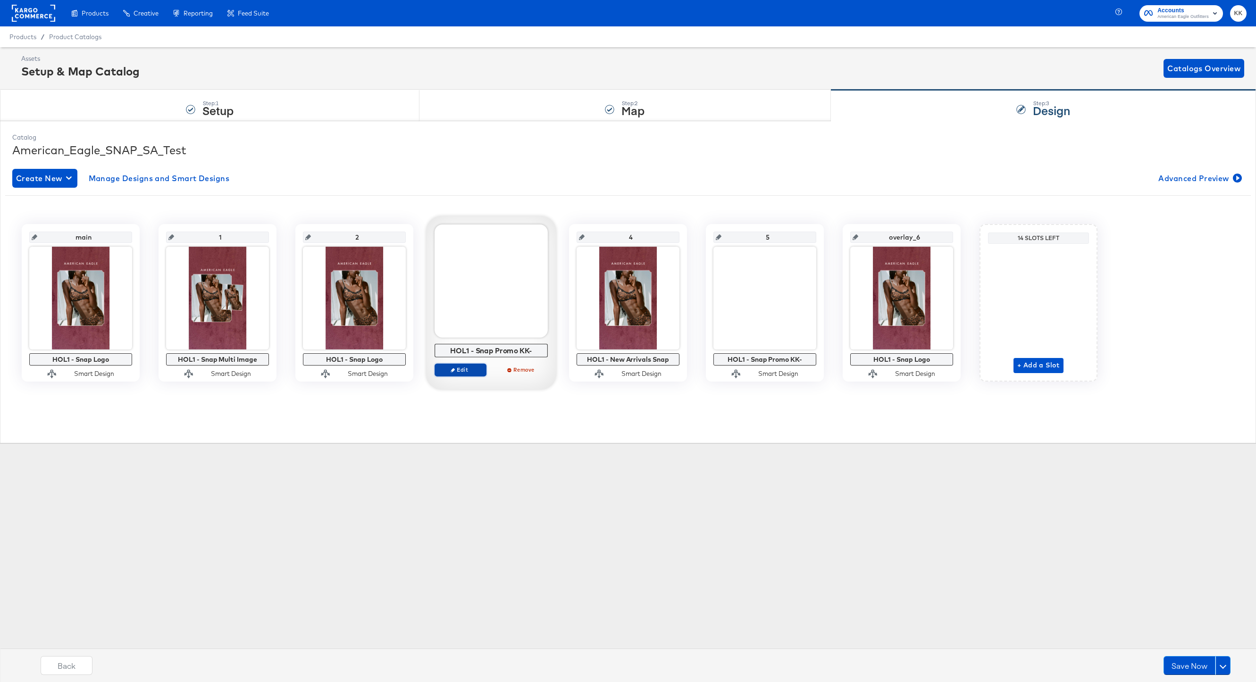
click at [466, 371] on span "Edit" at bounding box center [460, 369] width 43 height 7
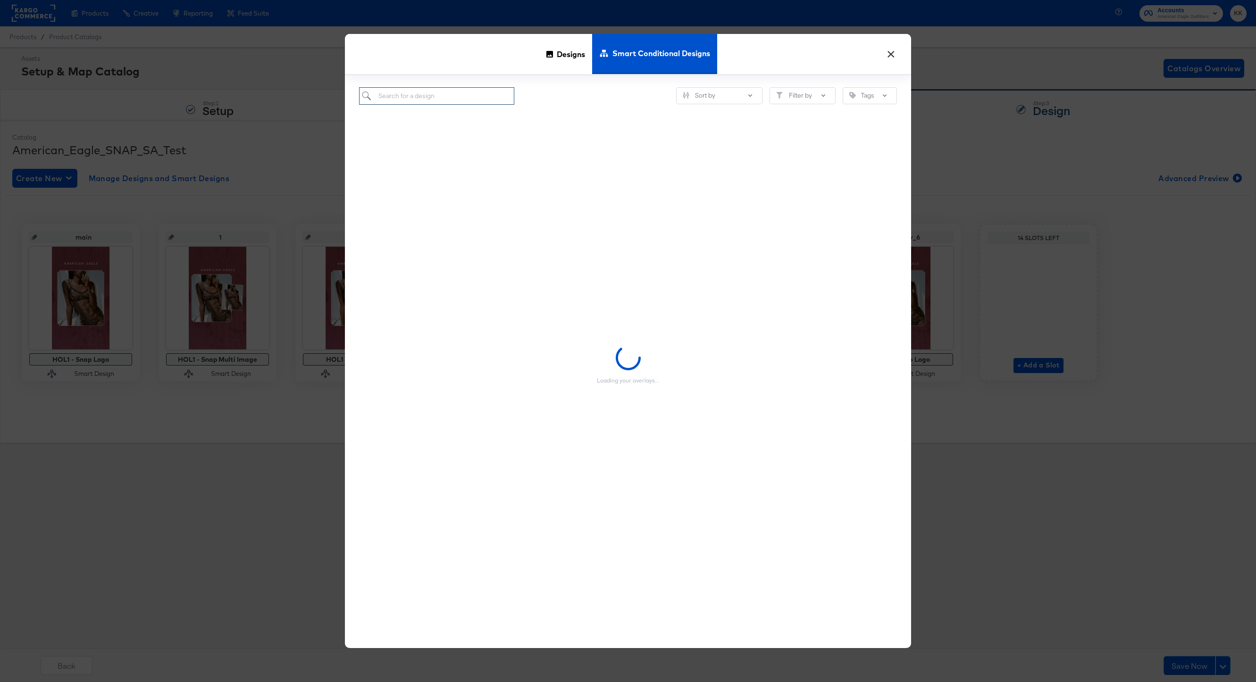
click at [409, 96] on input "search" at bounding box center [436, 95] width 155 height 17
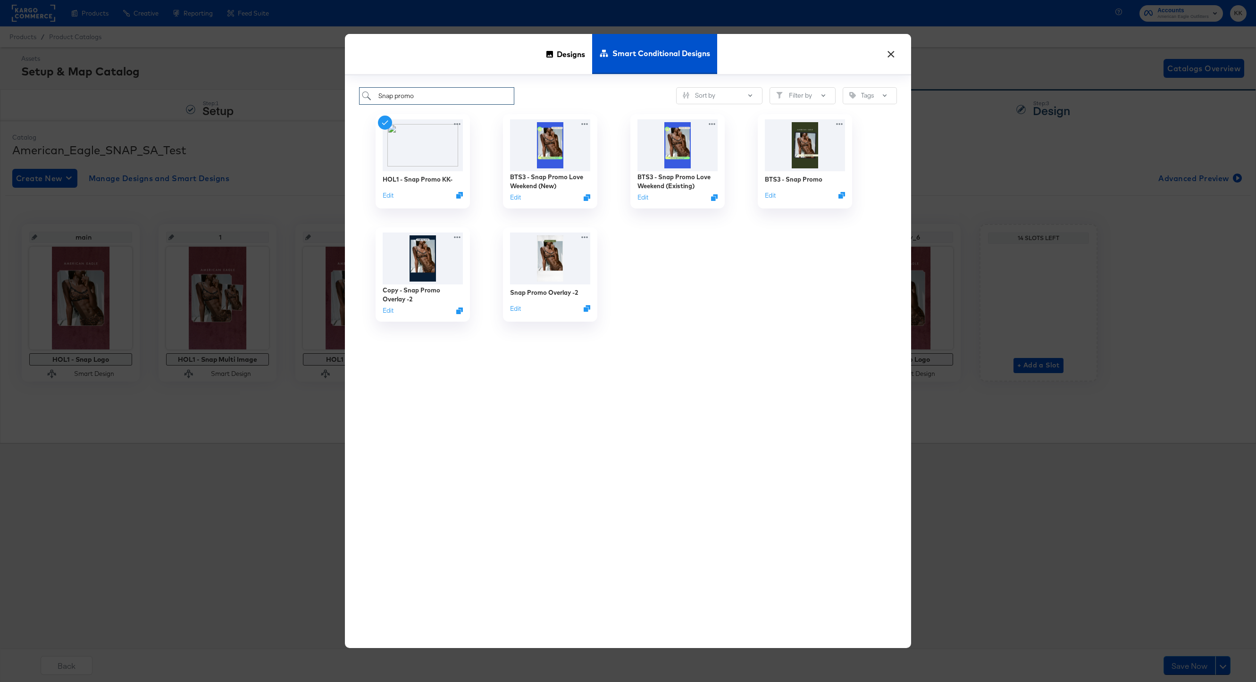
drag, startPoint x: 438, startPoint y: 97, endPoint x: 419, endPoint y: 97, distance: 19.8
click at [419, 97] on input "Snap promo" at bounding box center [436, 95] width 155 height 17
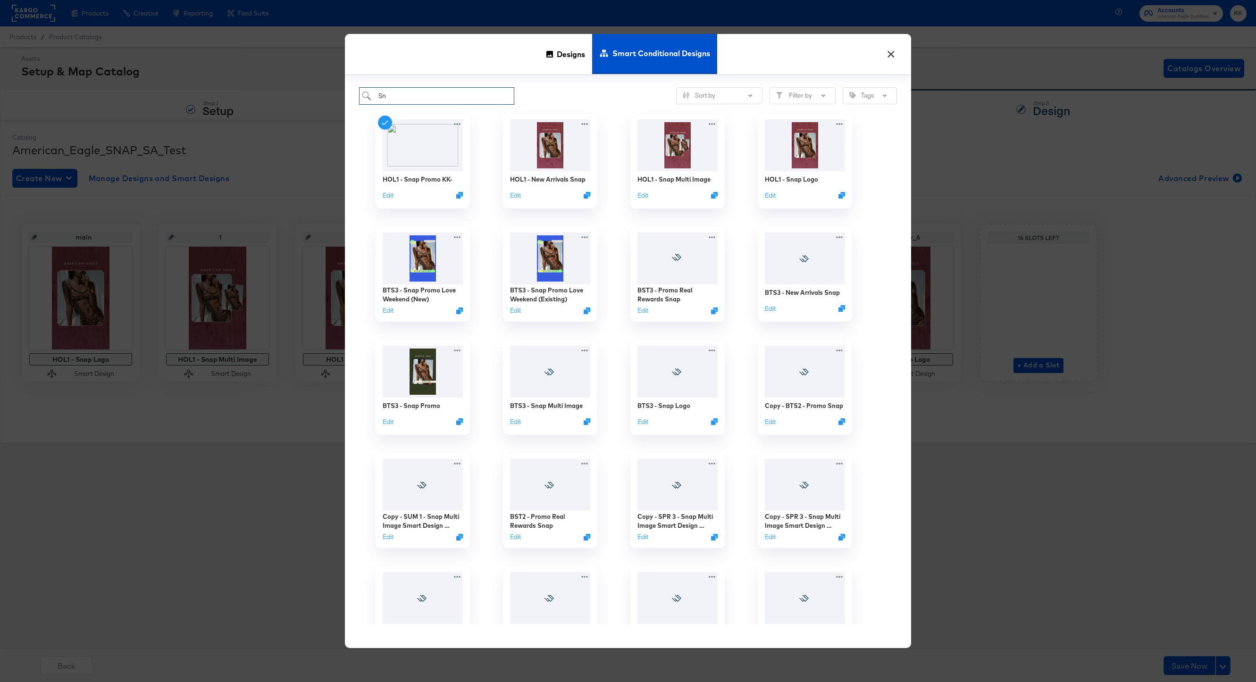
type input "S"
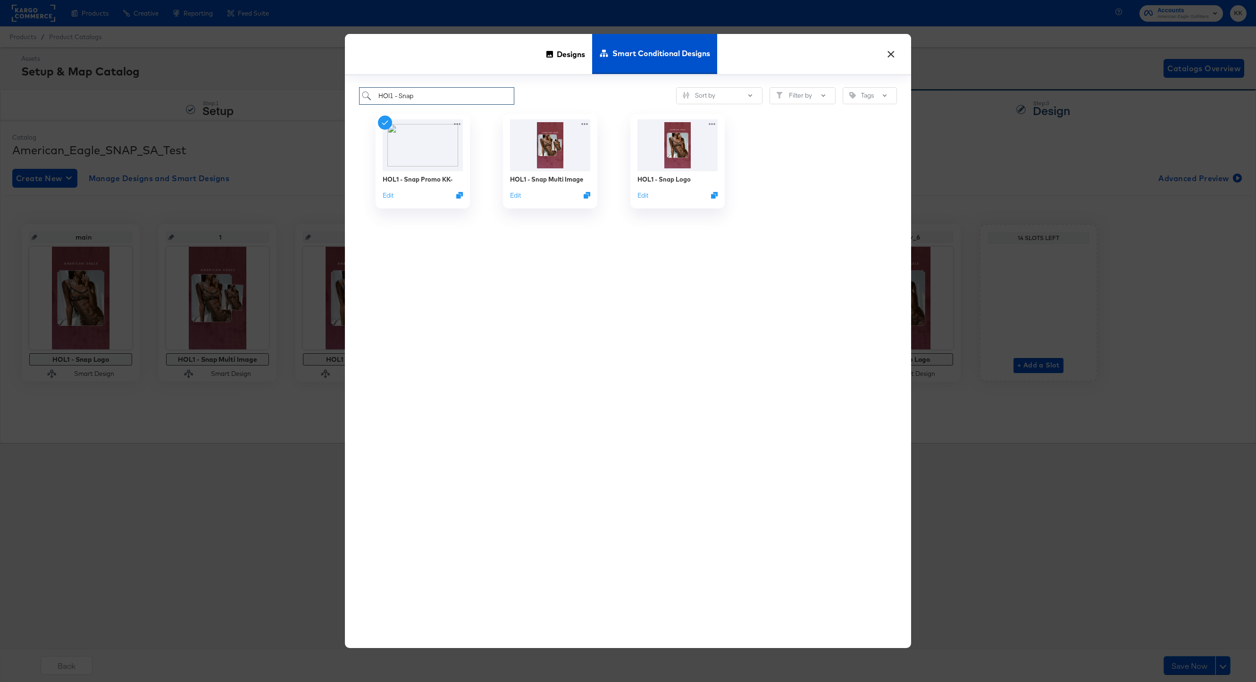
click at [446, 94] on input "HOl1 - Snap" at bounding box center [436, 95] width 155 height 17
drag, startPoint x: 424, startPoint y: 98, endPoint x: 406, endPoint y: 98, distance: 17.5
click at [406, 98] on input "HOl1 - Snap" at bounding box center [436, 95] width 155 height 17
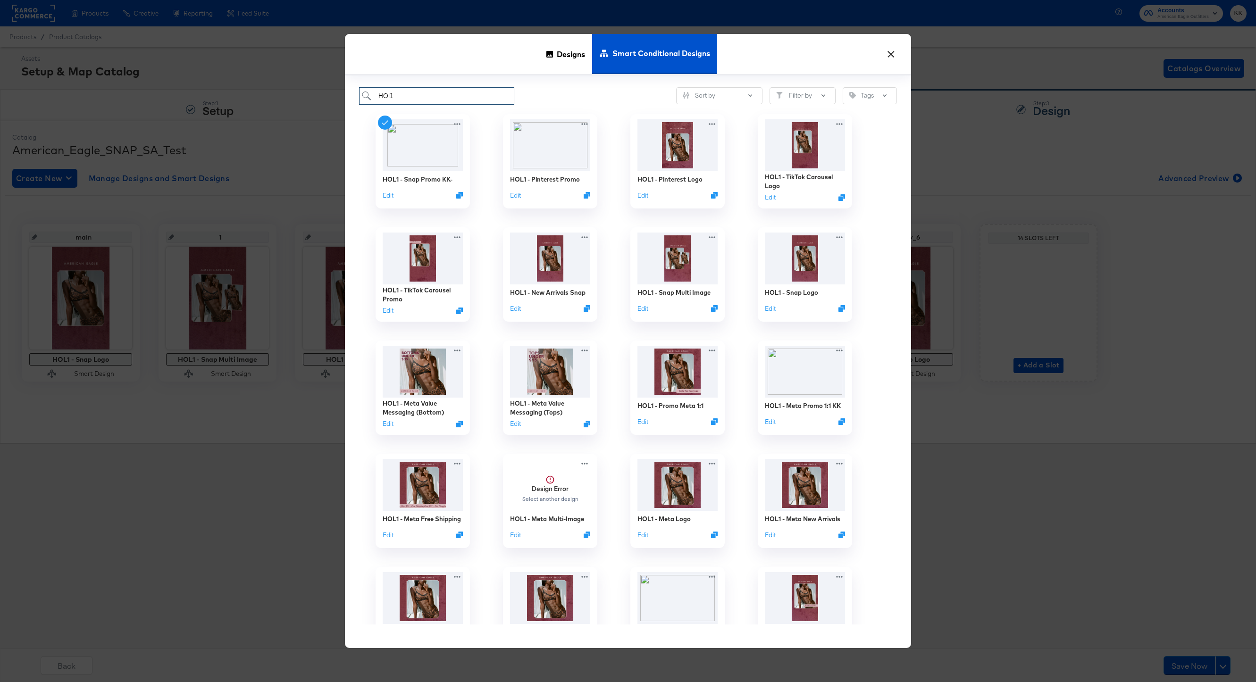
drag, startPoint x: 406, startPoint y: 98, endPoint x: 353, endPoint y: 98, distance: 53.3
click at [353, 98] on div "HOl1 Sort by Filter by Tags HOL1 - Snap Promo KK- Edit HOL1 - Pinterest Promo E…" at bounding box center [628, 361] width 566 height 573
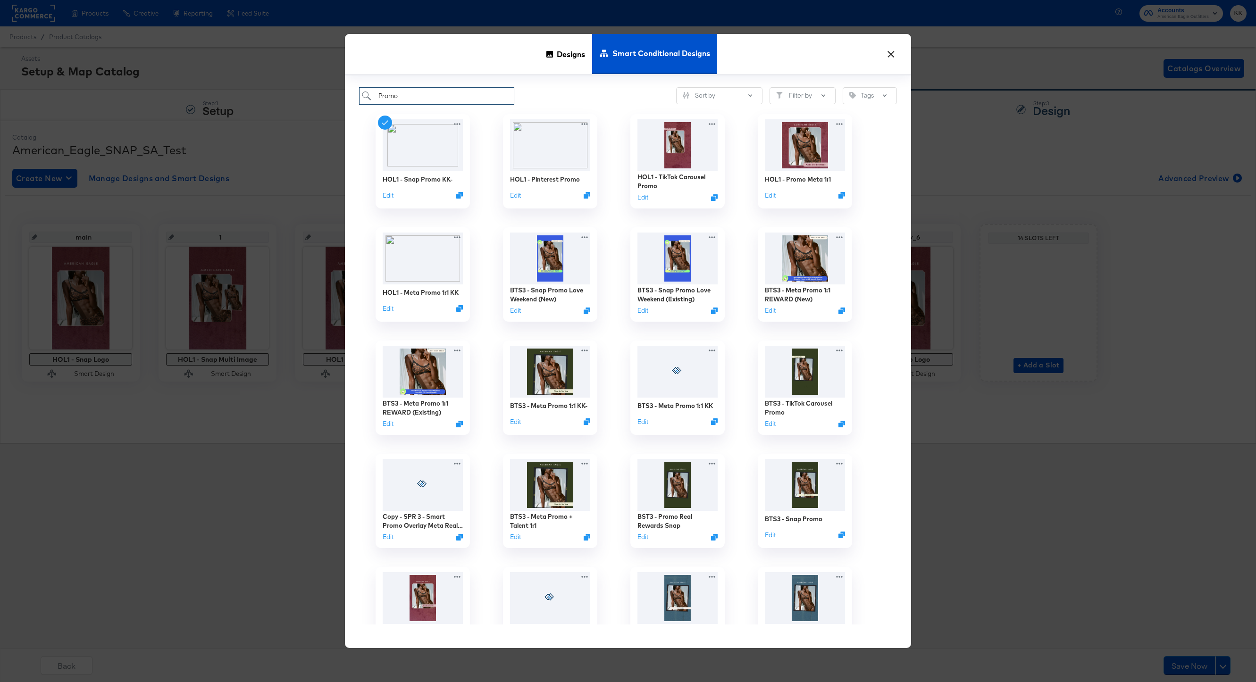
type input "Promo"
click at [360, 302] on div "HOL1 - Meta Promo 1:1 KK Edit" at bounding box center [422, 274] width 127 height 113
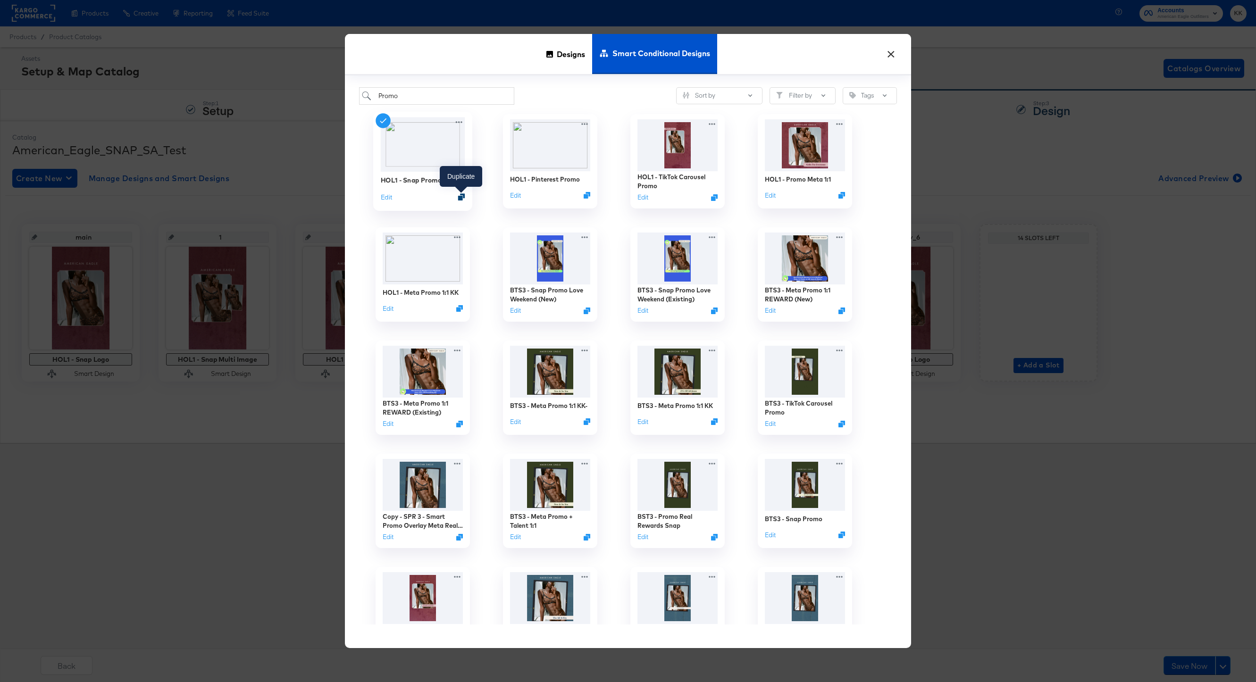
click at [462, 196] on icon "Duplicate" at bounding box center [461, 196] width 7 height 7
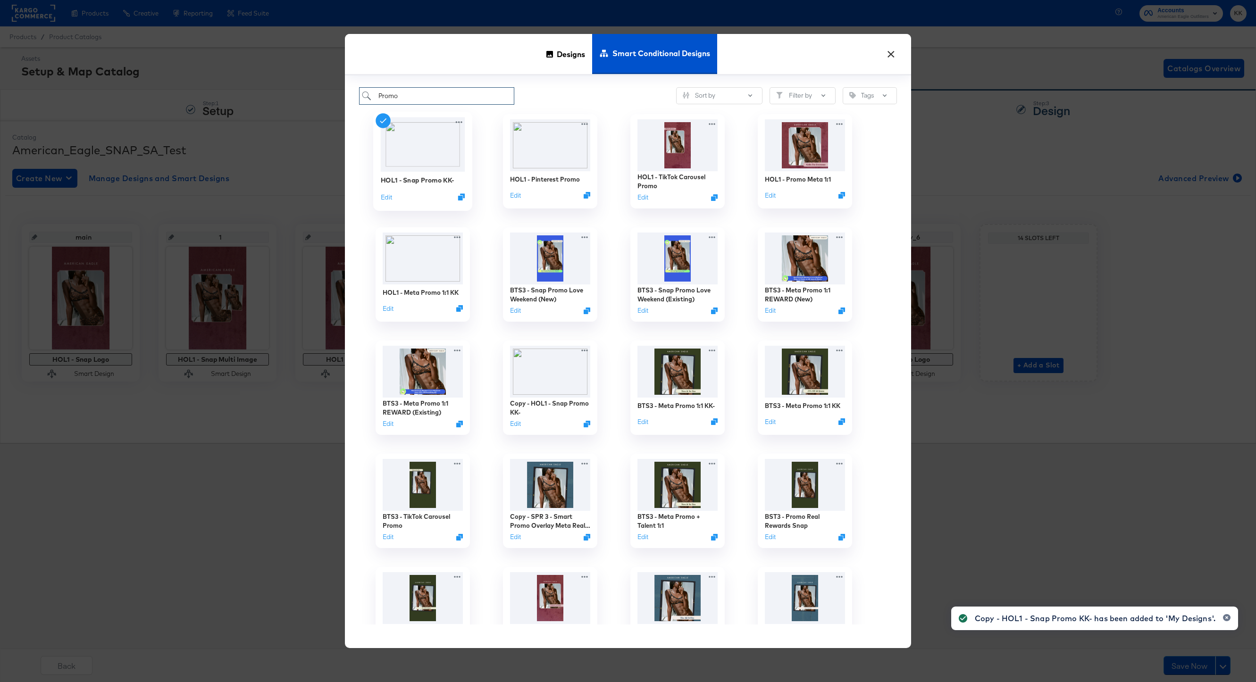
drag, startPoint x: 402, startPoint y: 94, endPoint x: 361, endPoint y: 94, distance: 40.1
click at [362, 94] on input "Promo" at bounding box center [436, 95] width 155 height 17
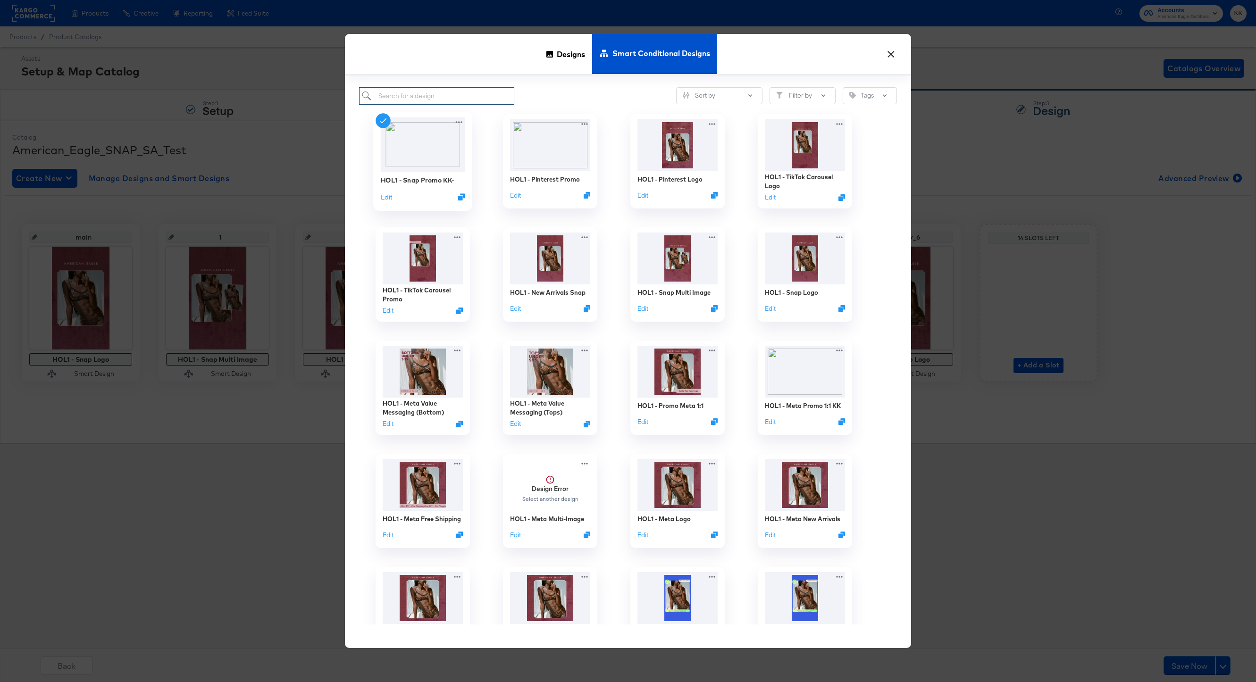
click at [411, 94] on input "search" at bounding box center [436, 95] width 155 height 17
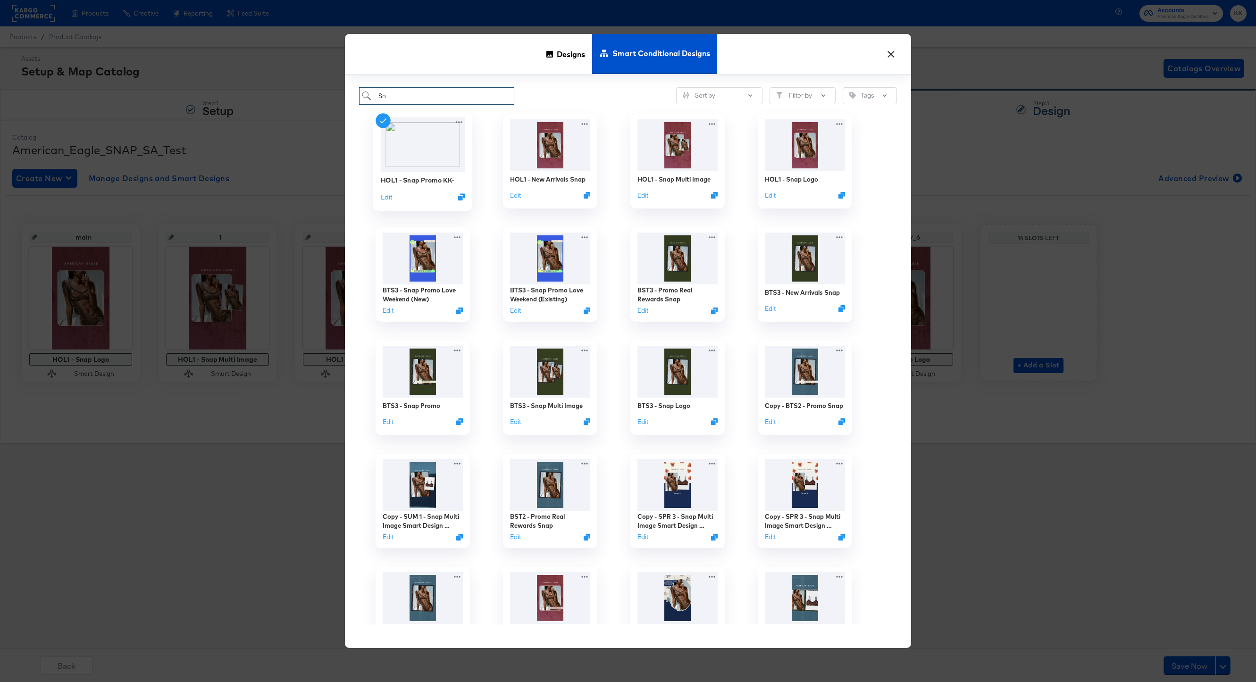
type input "S"
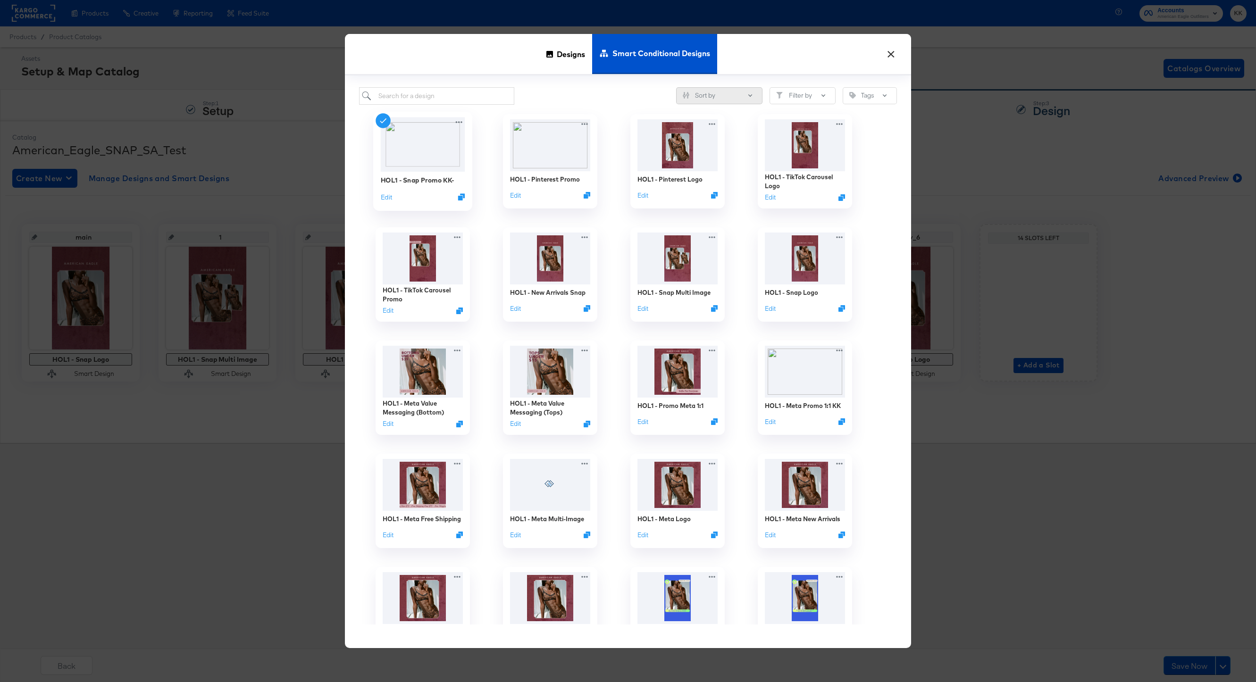
click at [731, 95] on button "Sort by" at bounding box center [719, 95] width 86 height 17
click at [728, 127] on div "Oldest Creation" at bounding box center [721, 130] width 77 height 9
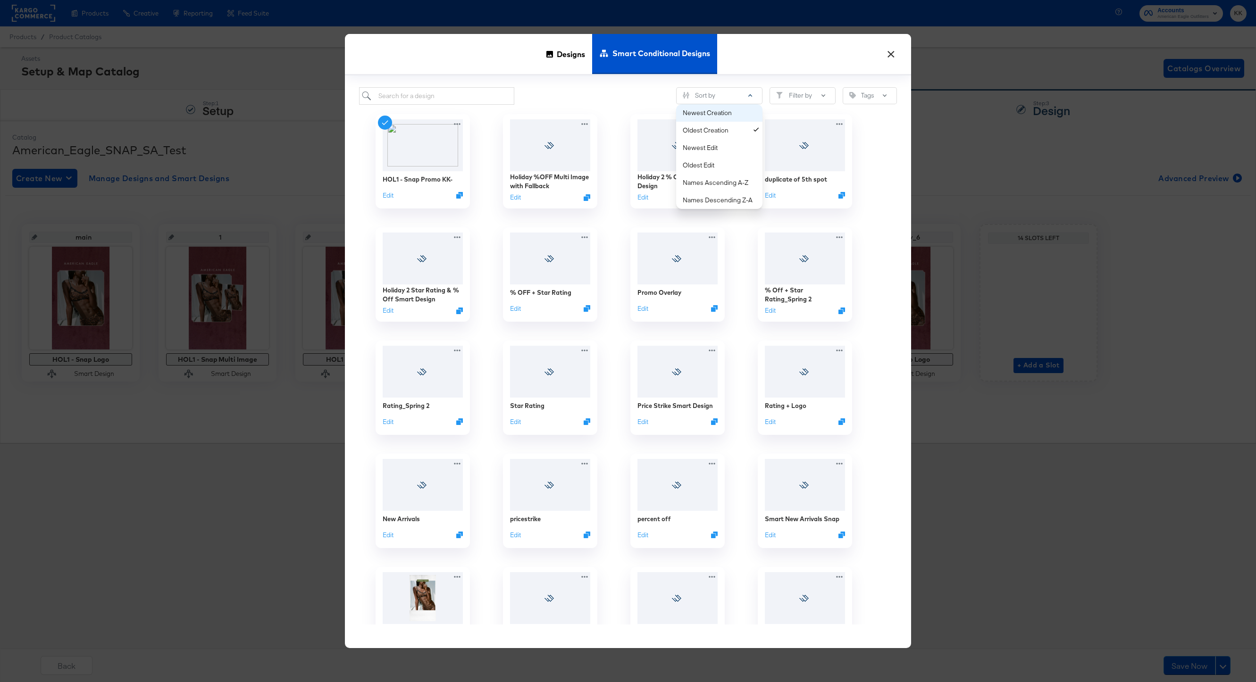
click at [729, 114] on div "Newest Creation" at bounding box center [721, 113] width 77 height 9
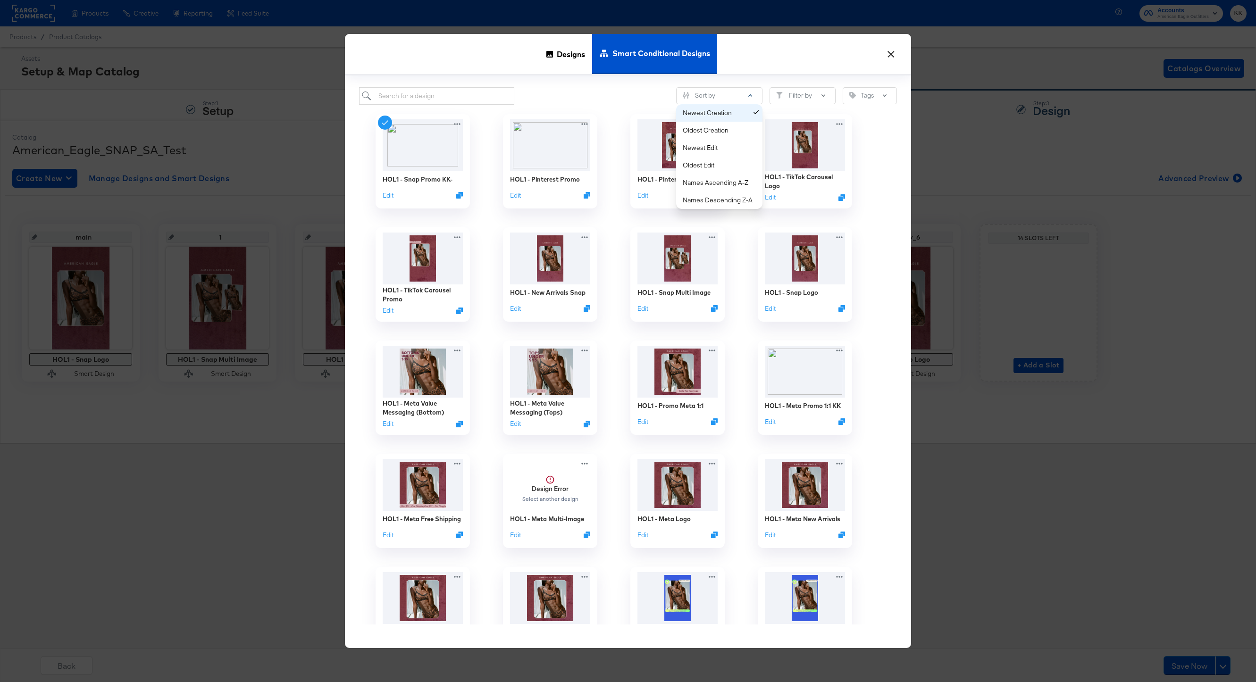
click at [730, 114] on div "Newest Creation" at bounding box center [721, 113] width 77 height 9
click at [601, 102] on div "Sort by Newest Creation Oldest Creation Newest Edit Oldest Edit Names Ascending…" at bounding box center [628, 95] width 538 height 17
click at [465, 100] on input "search" at bounding box center [436, 95] width 155 height 17
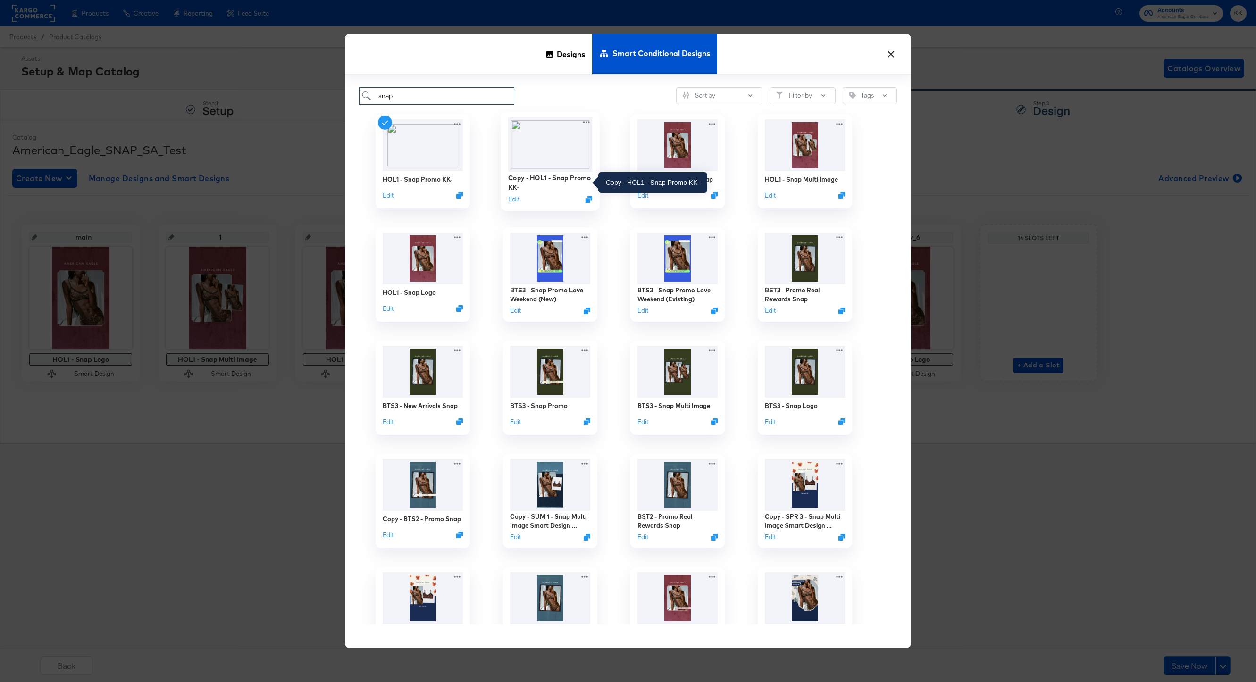
type input "snap"
click at [573, 176] on div "Copy - HOL1 - Snap Promo KK-" at bounding box center [550, 182] width 84 height 18
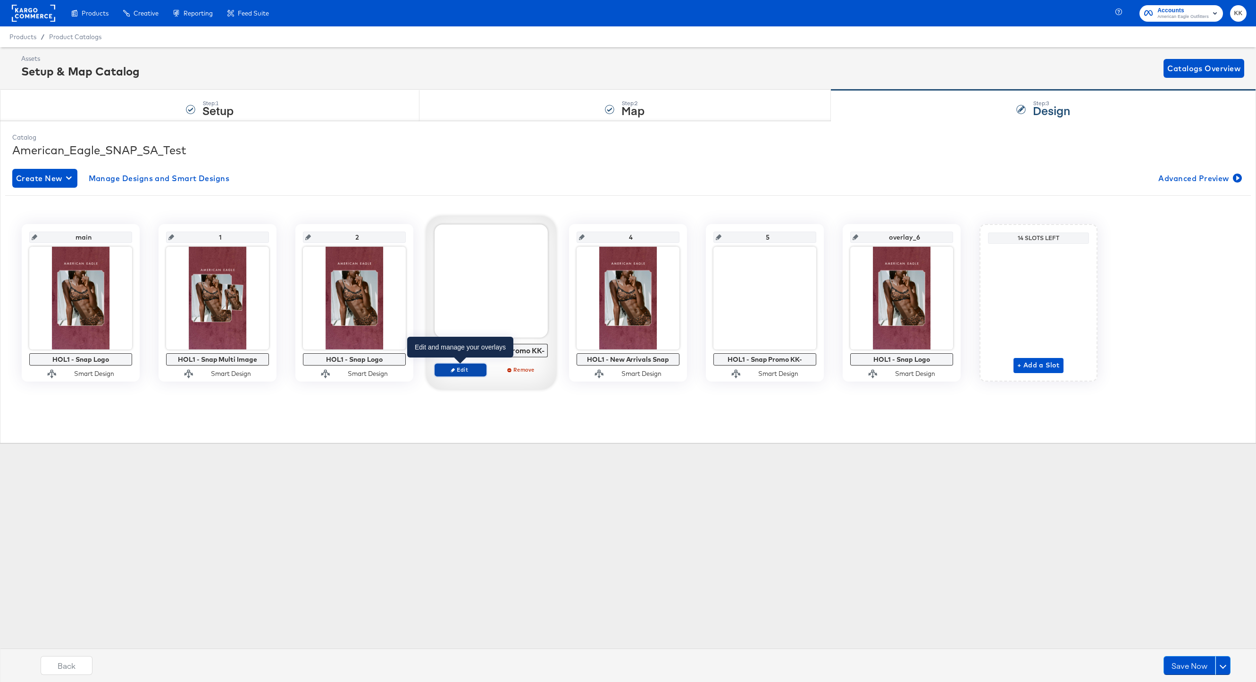
click at [468, 368] on span "Edit" at bounding box center [460, 369] width 43 height 7
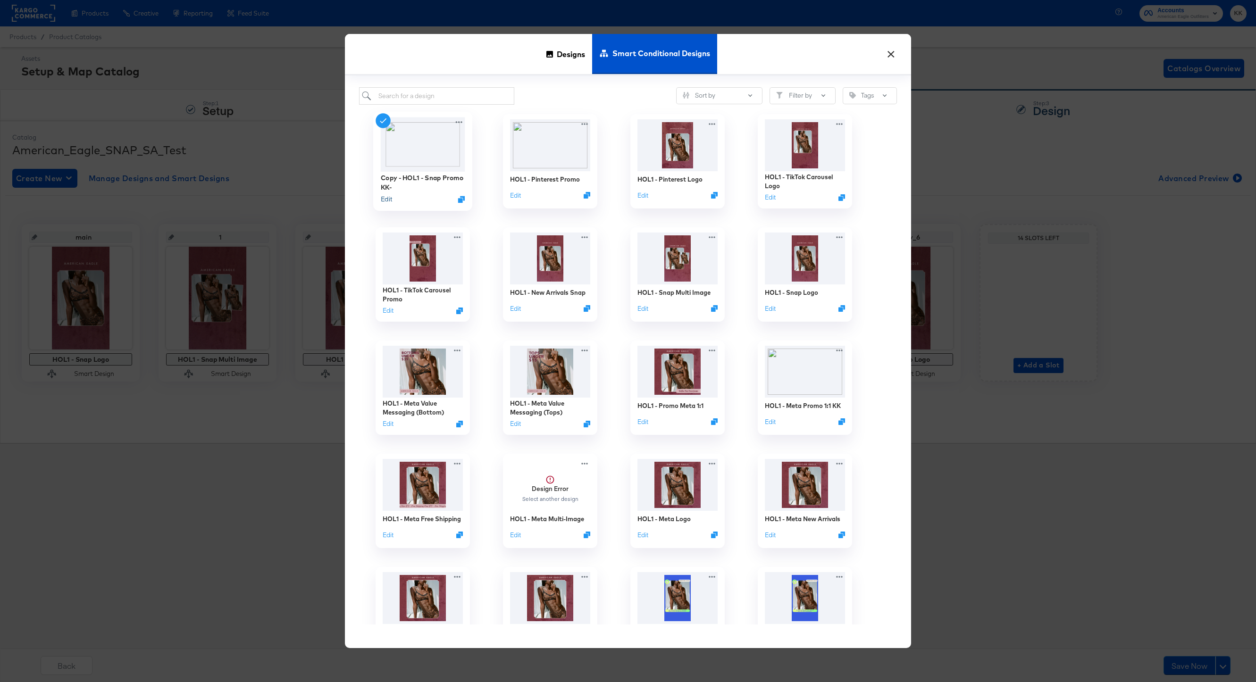
click at [386, 200] on button "Edit" at bounding box center [386, 199] width 11 height 9
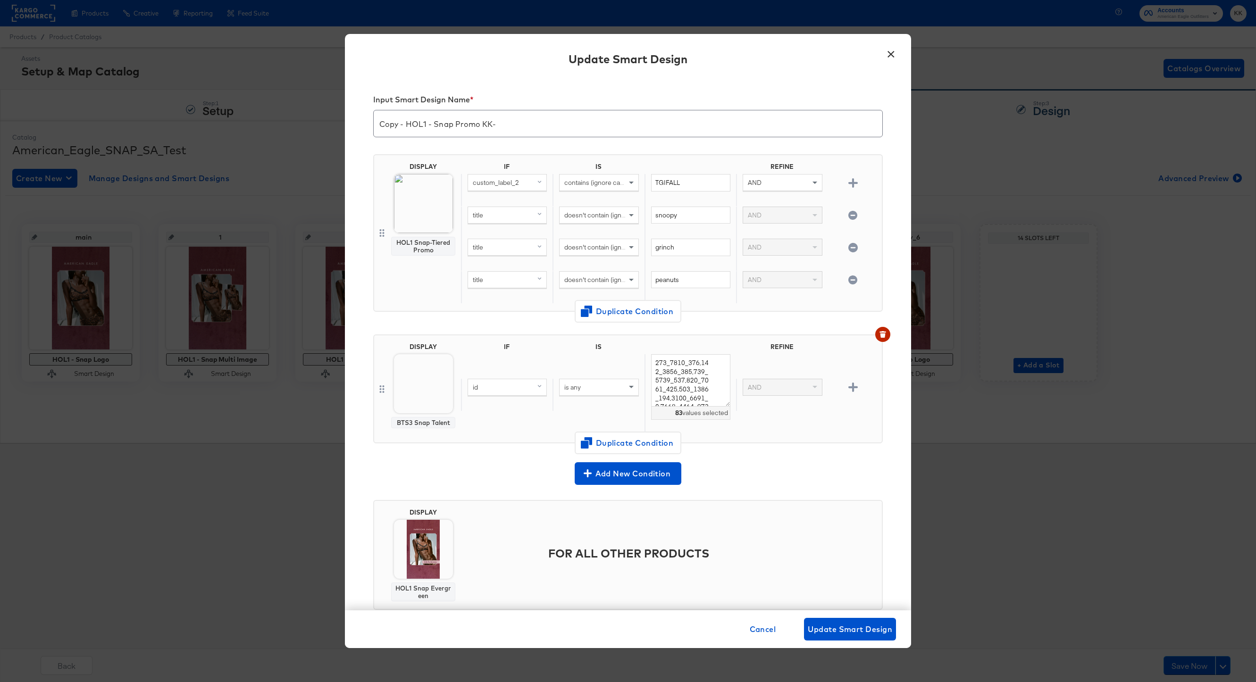
drag, startPoint x: 406, startPoint y: 125, endPoint x: 358, endPoint y: 125, distance: 48.1
click at [360, 125] on div "Input Smart Design Name * Copy - HOL1 - Snap Promo KK- DISPLAY HOL1 Snap-Tiered…" at bounding box center [628, 344] width 566 height 533
click at [477, 123] on input "HOL1 - Snap Promo KK-" at bounding box center [628, 120] width 509 height 26
type input "HOL1 - Snap Promo"
click at [416, 271] on span "Change Design" at bounding box center [423, 270] width 100 height 12
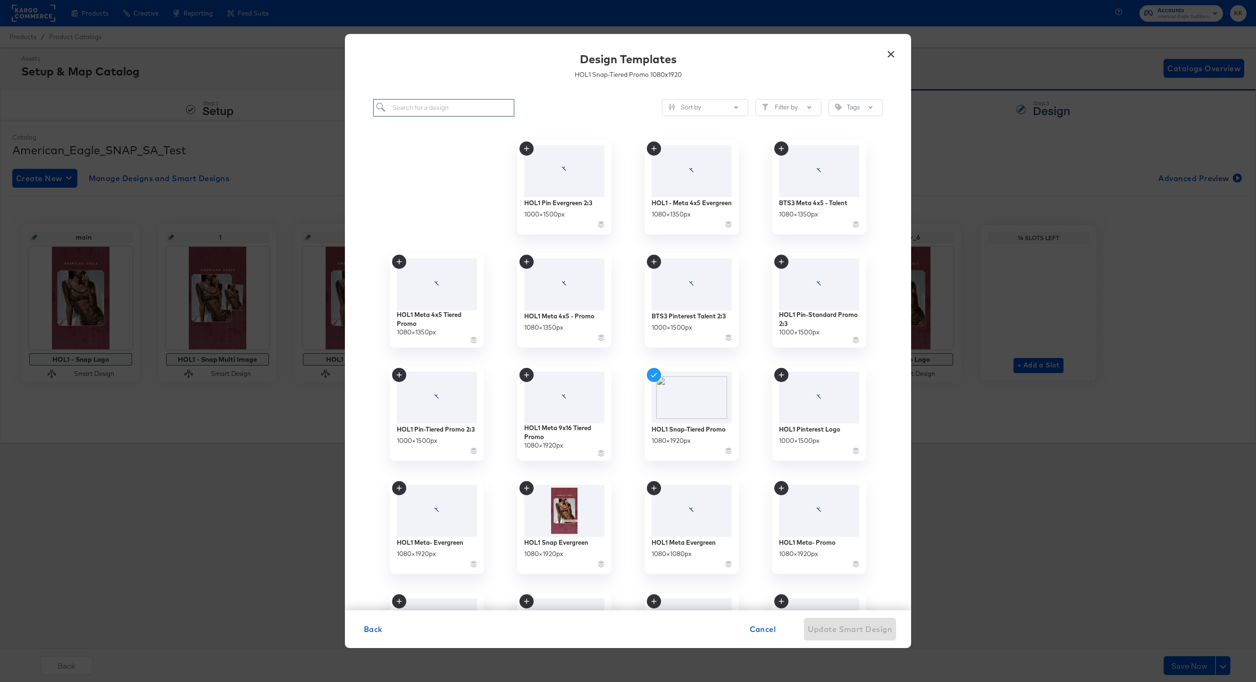
click at [423, 108] on input "search" at bounding box center [443, 107] width 141 height 17
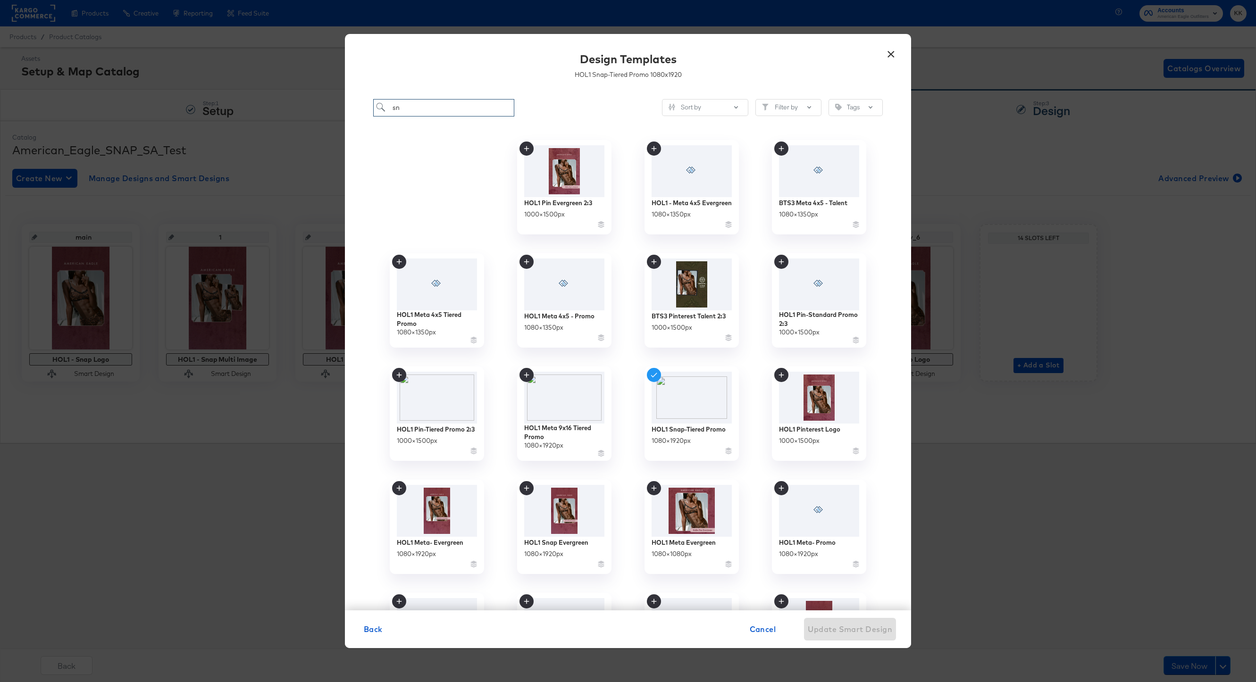
type input "s"
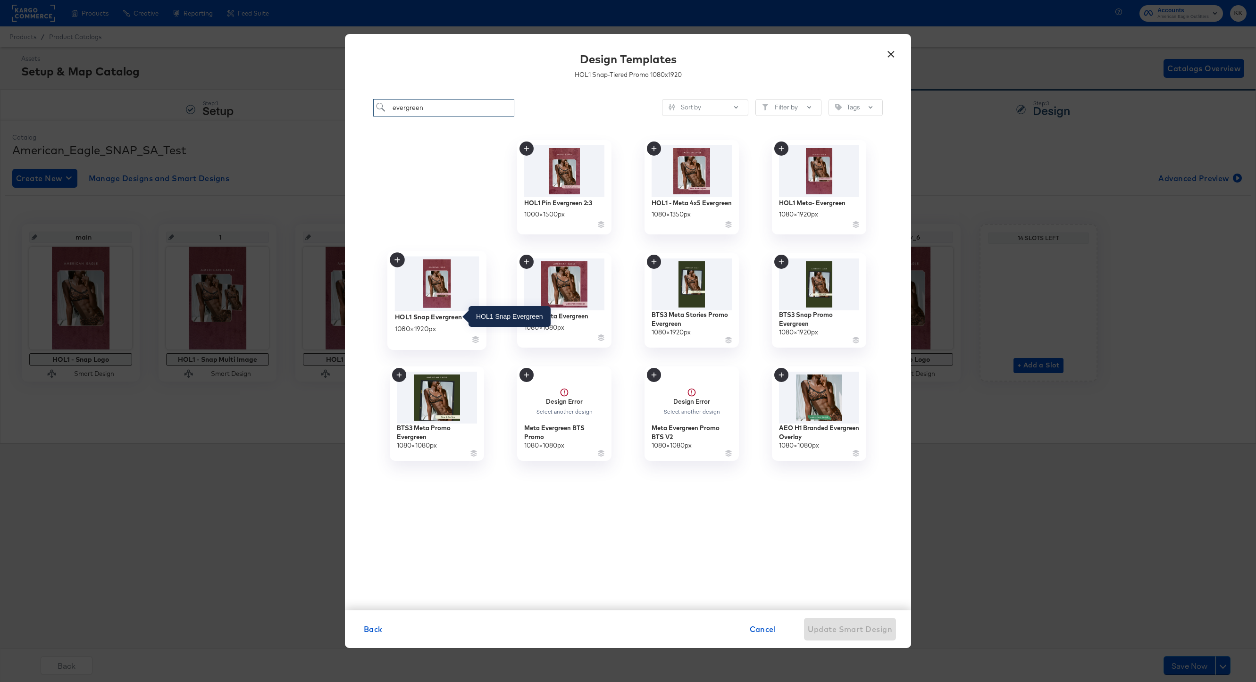
type input "evergreen"
click at [447, 317] on div "HOL1 Snap Evergreen" at bounding box center [428, 316] width 67 height 9
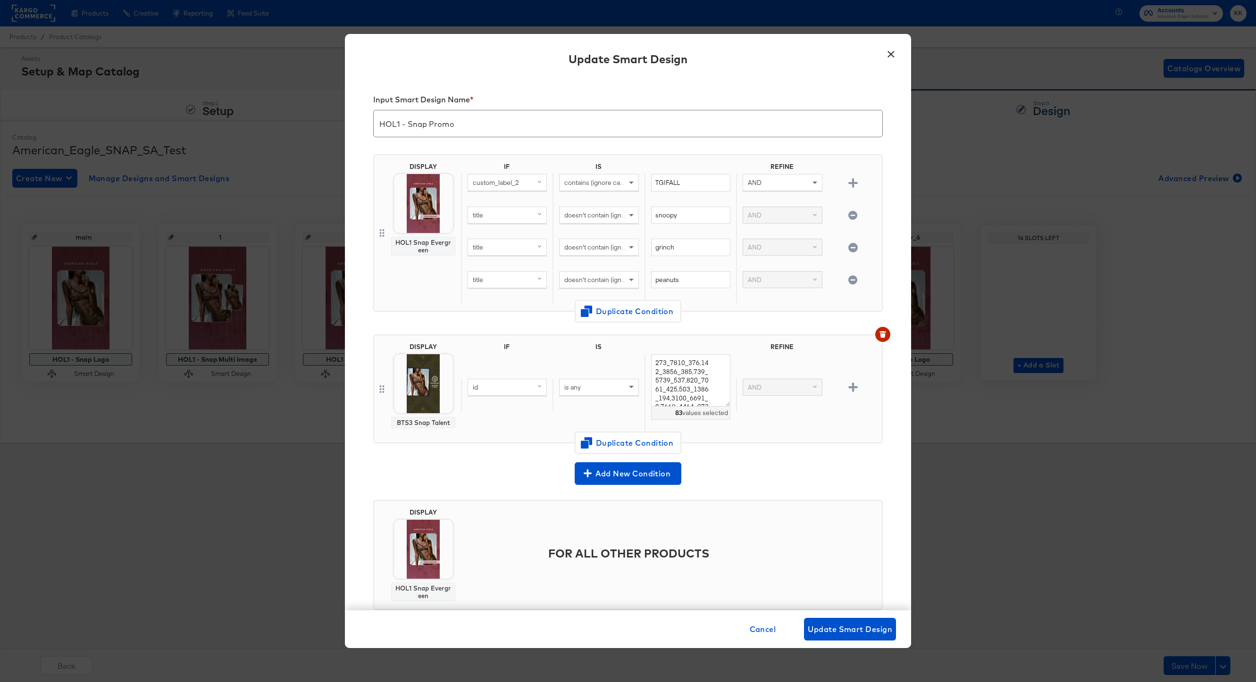
scroll to position [24, 0]
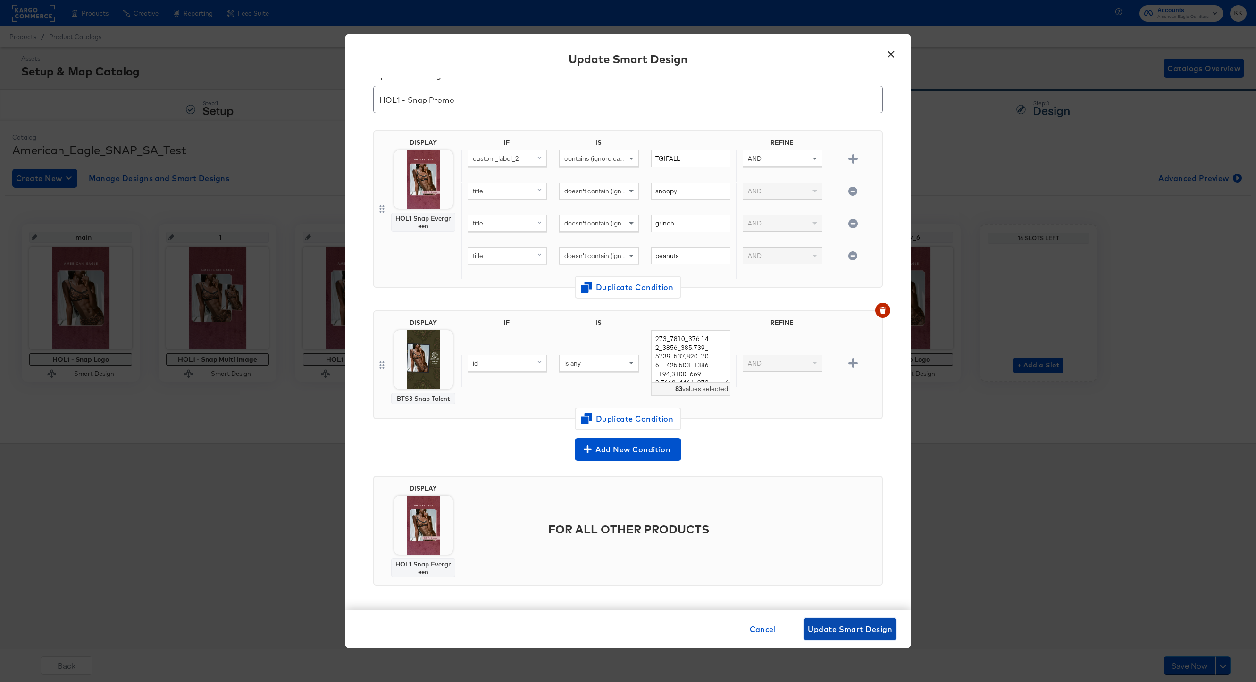
click at [870, 511] on span "Update Smart Design" at bounding box center [850, 629] width 84 height 13
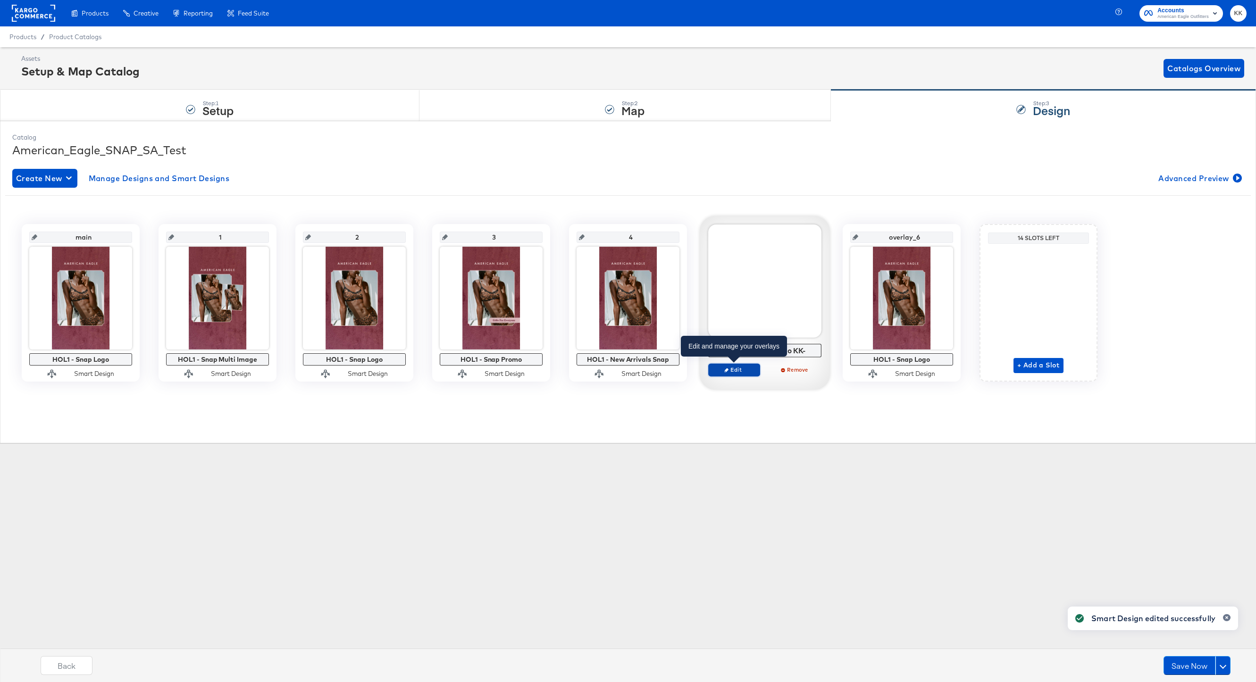
click at [741, 369] on span "Edit" at bounding box center [733, 369] width 43 height 7
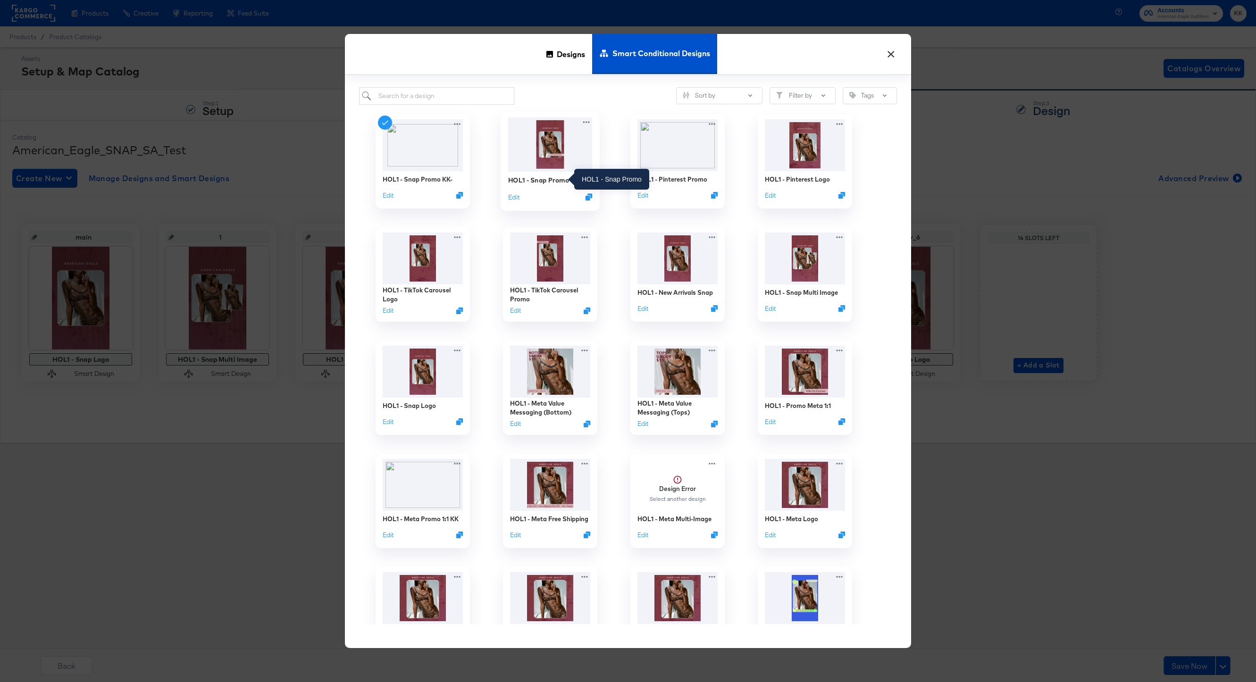
click at [528, 176] on div "HOL1 - Snap Promo" at bounding box center [538, 180] width 61 height 9
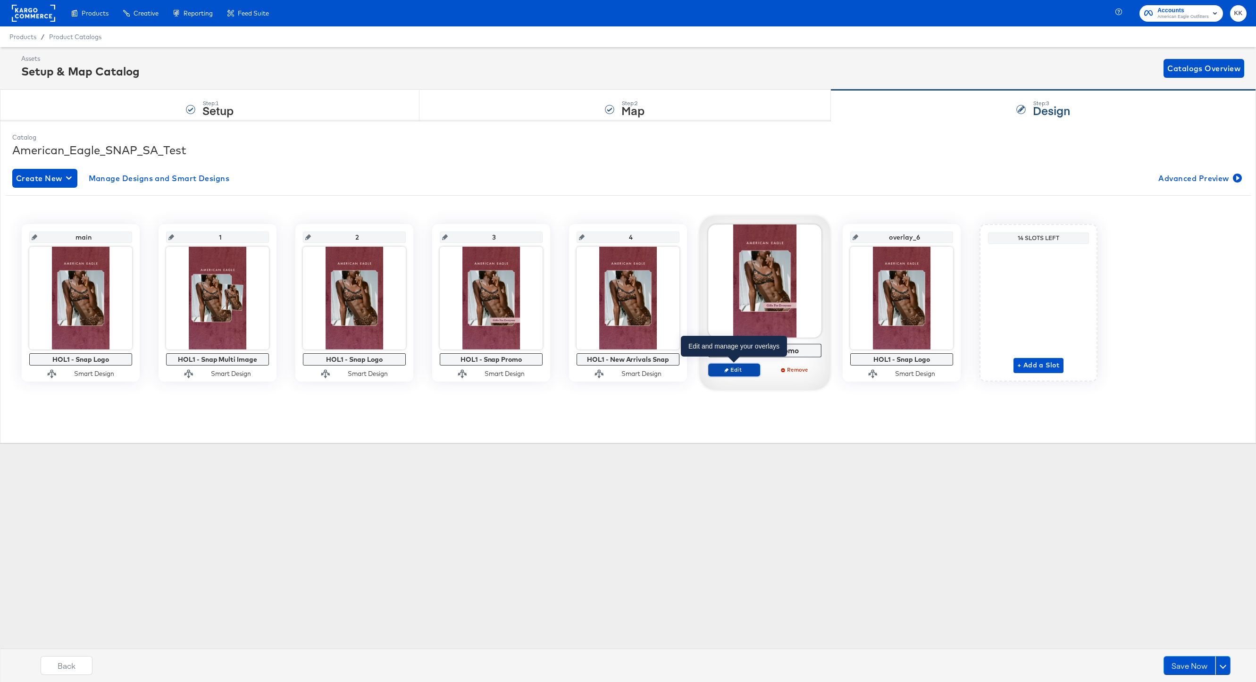
click at [746, 373] on span "Edit" at bounding box center [733, 369] width 43 height 7
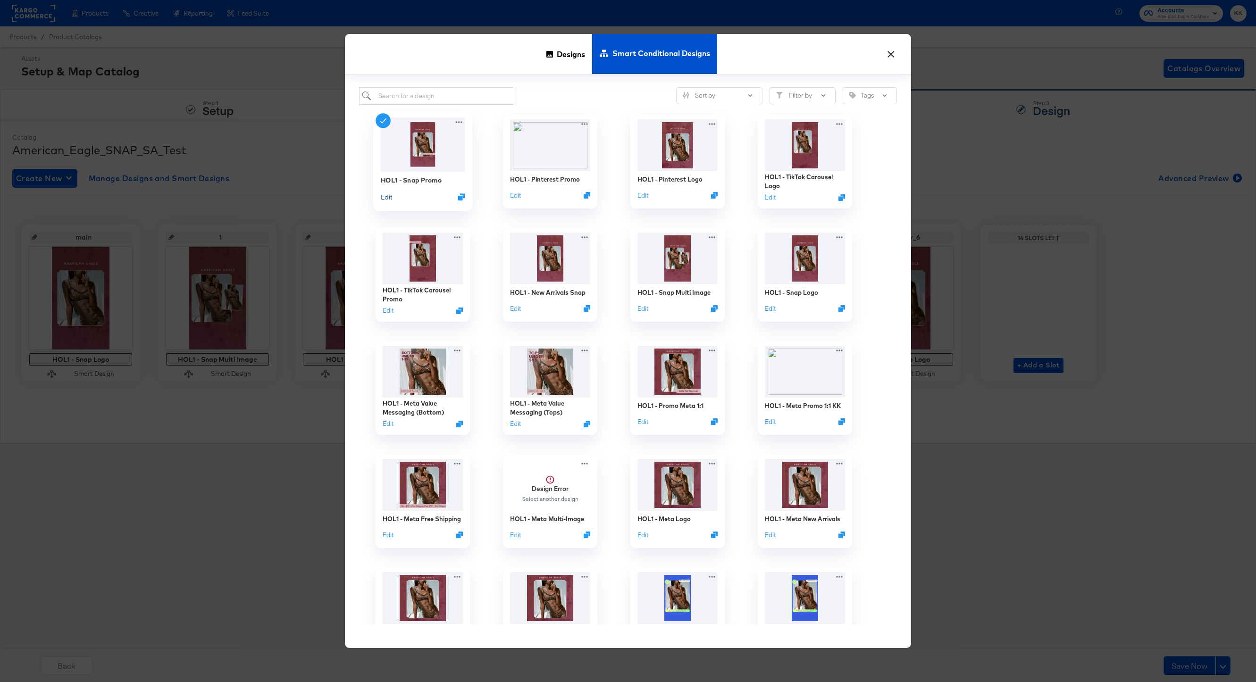
click at [387, 196] on button "Edit" at bounding box center [386, 197] width 11 height 9
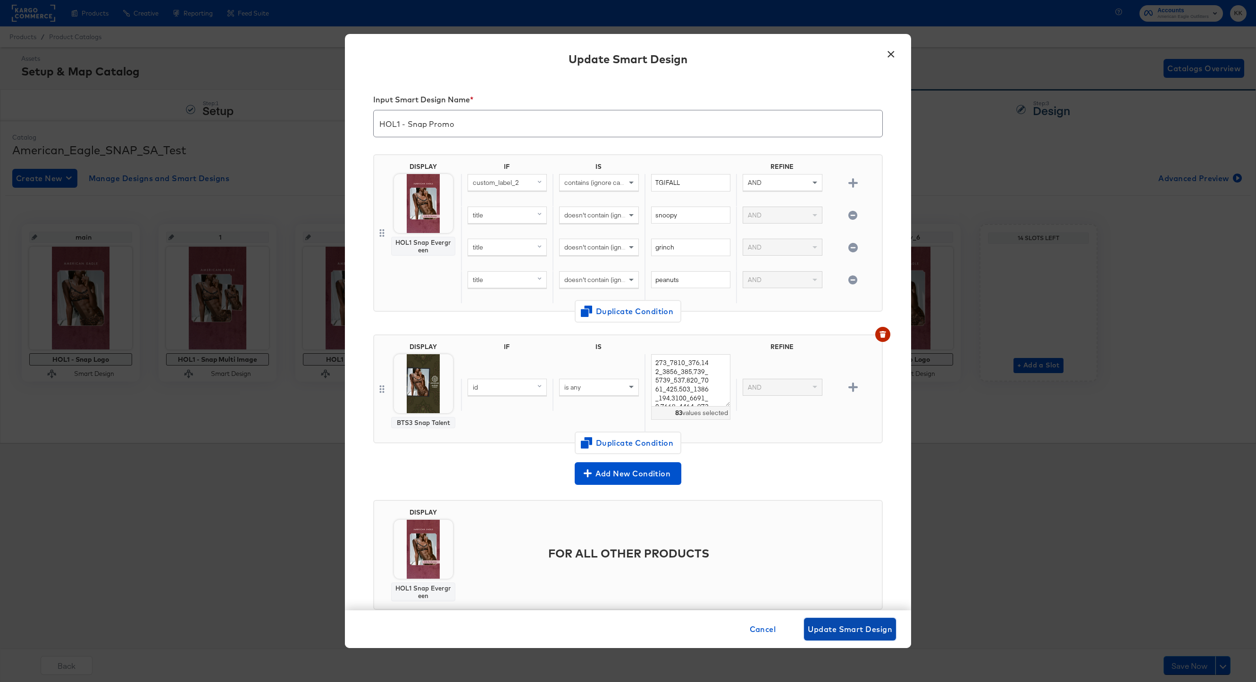
click at [853, 511] on span "Update Smart Design" at bounding box center [850, 629] width 84 height 13
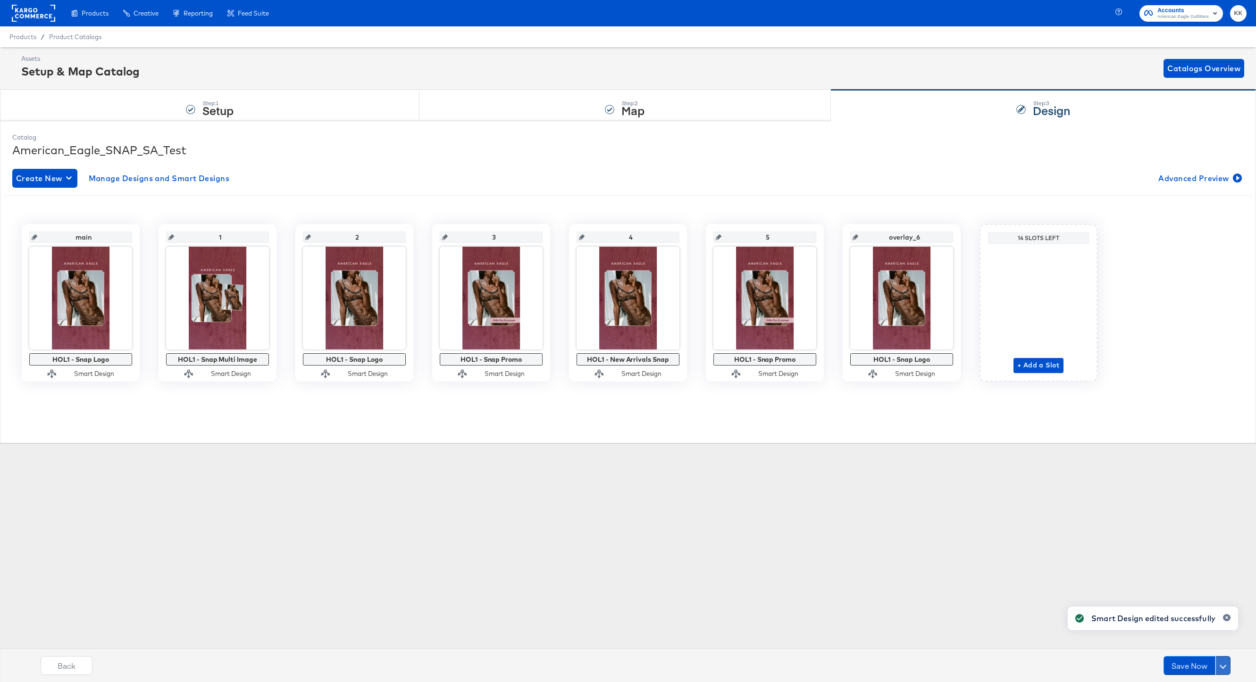
click at [941, 511] on button at bounding box center [1222, 665] width 15 height 19
click at [941, 450] on div "Assets Setup & Map Catalog Catalogs Overview Step: 1 Setup Step: 2 Map Step: 3 …" at bounding box center [628, 248] width 1256 height 403
click at [941, 511] on button at bounding box center [1222, 665] width 15 height 19
click at [941, 511] on div "Schedule Save" at bounding box center [1200, 647] width 43 height 9
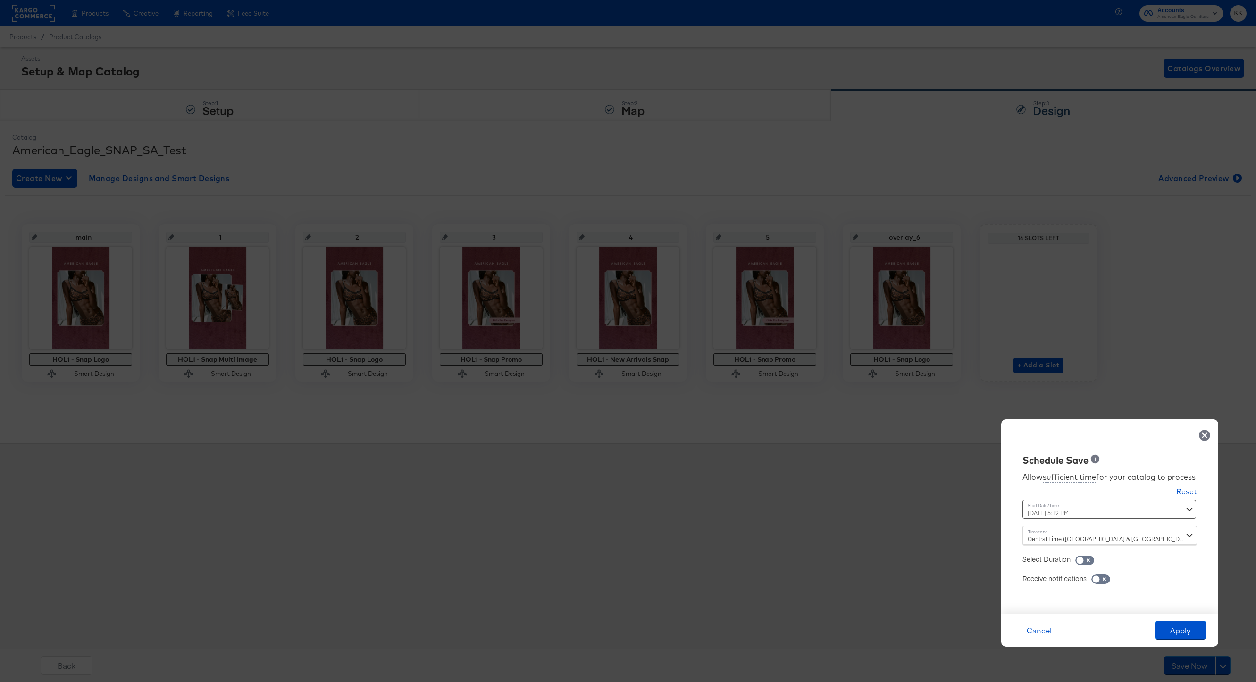
click at [941, 511] on div "September 30th 2025 5:12 PM ‹ September 2025 › Su Mo Tu We Th Fr Sa 31 1 2 3 4 …" at bounding box center [1086, 509] width 128 height 19
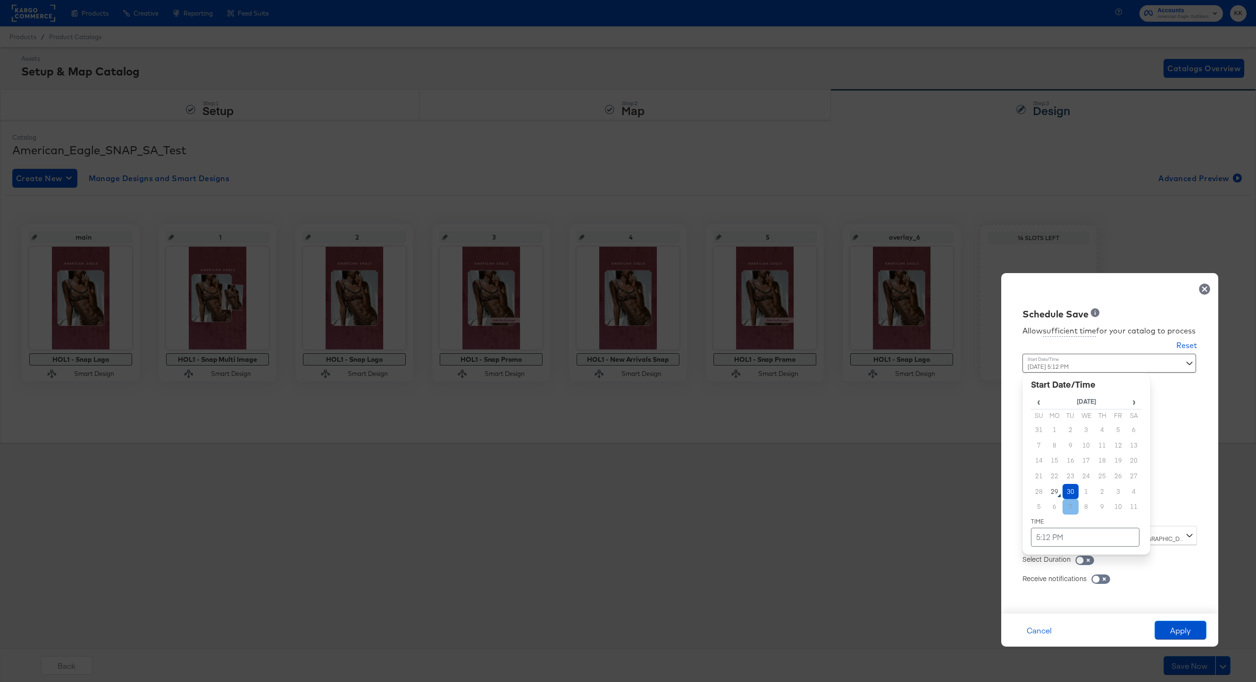
drag, startPoint x: 1064, startPoint y: 491, endPoint x: 1065, endPoint y: 507, distance: 16.0
click at [941, 491] on td "30" at bounding box center [1071, 492] width 16 height 16
click at [941, 511] on td "5:12 PM" at bounding box center [1085, 537] width 109 height 19
click at [941, 471] on span "▼" at bounding box center [1066, 466] width 19 height 19
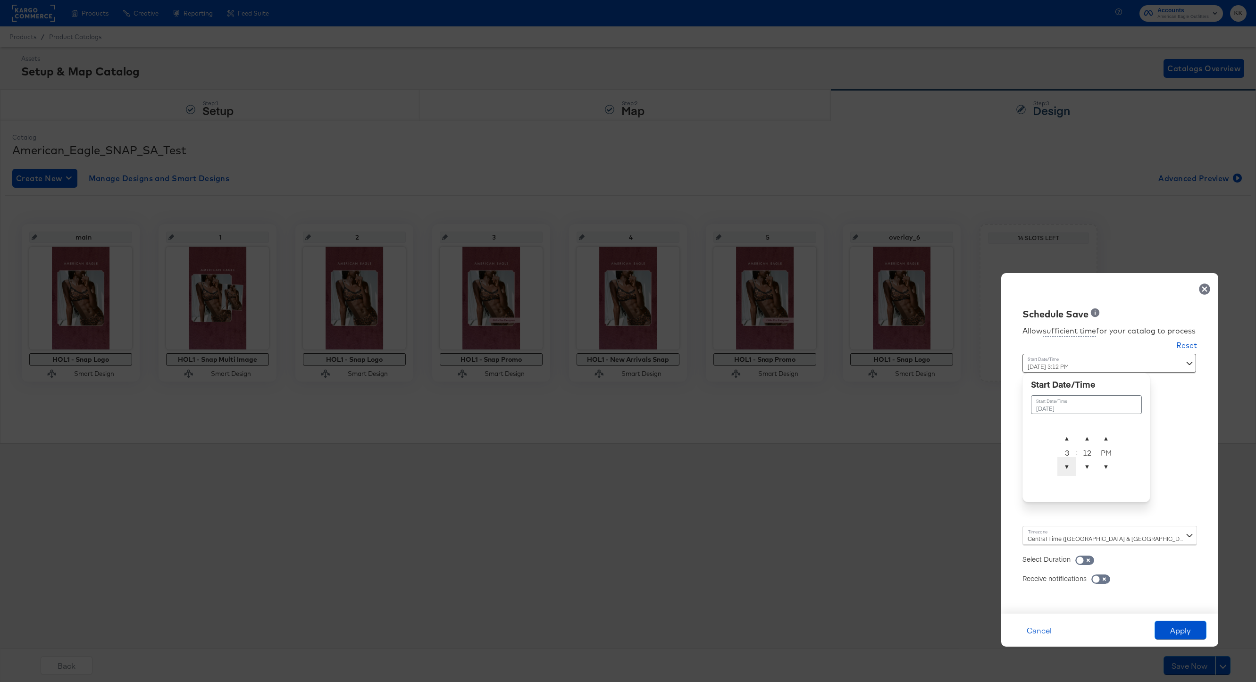
click at [941, 471] on span "▼" at bounding box center [1066, 466] width 19 height 19
click at [941, 434] on span "▲" at bounding box center [1066, 438] width 19 height 19
click at [941, 464] on span "▼" at bounding box center [1087, 466] width 19 height 19
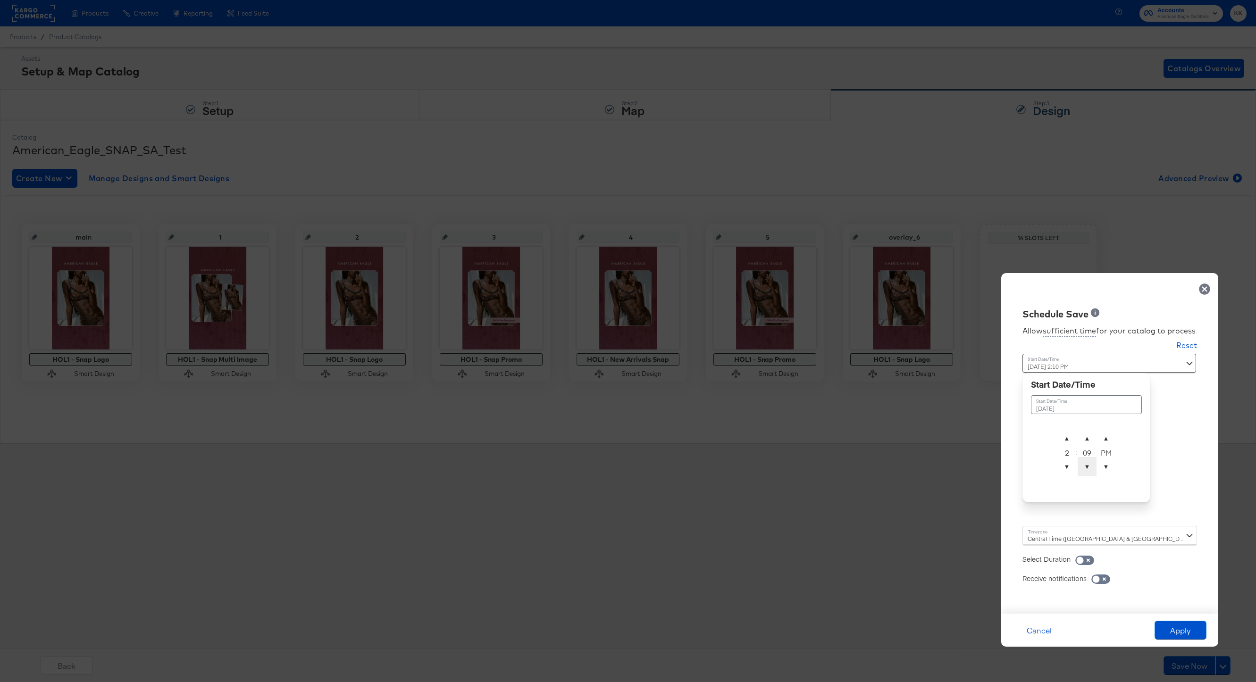
click at [941, 464] on span "▼" at bounding box center [1087, 466] width 19 height 19
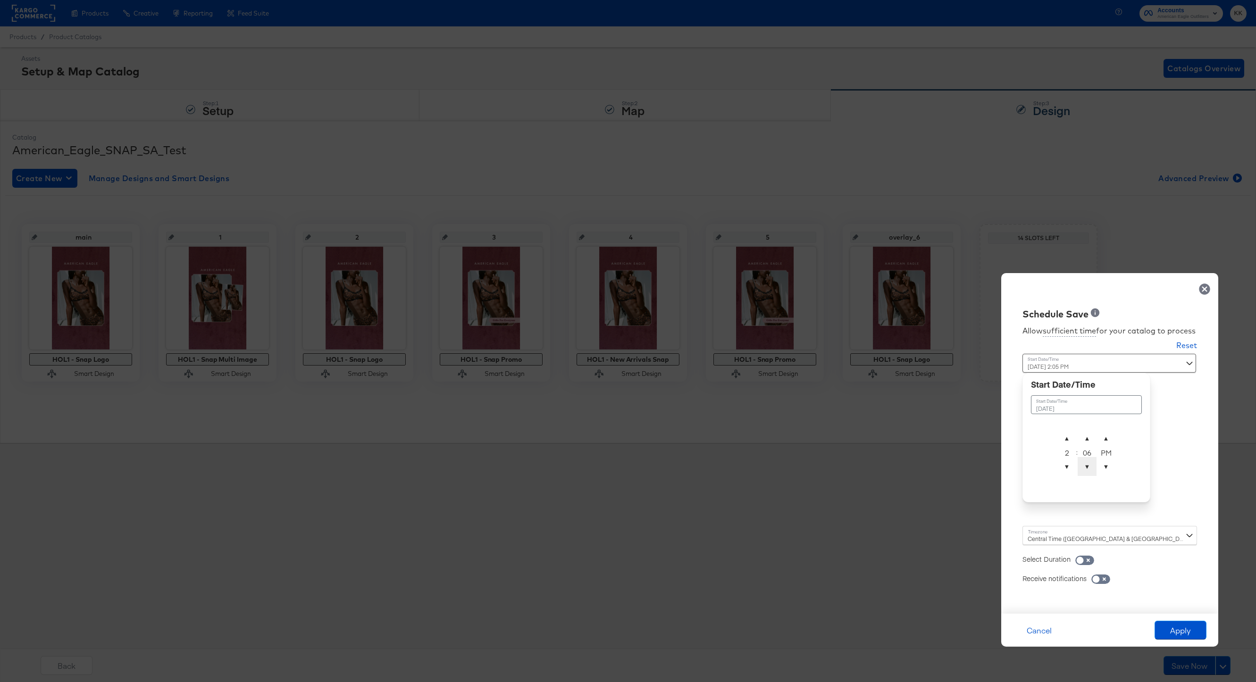
click at [941, 464] on span "▼" at bounding box center [1087, 466] width 19 height 19
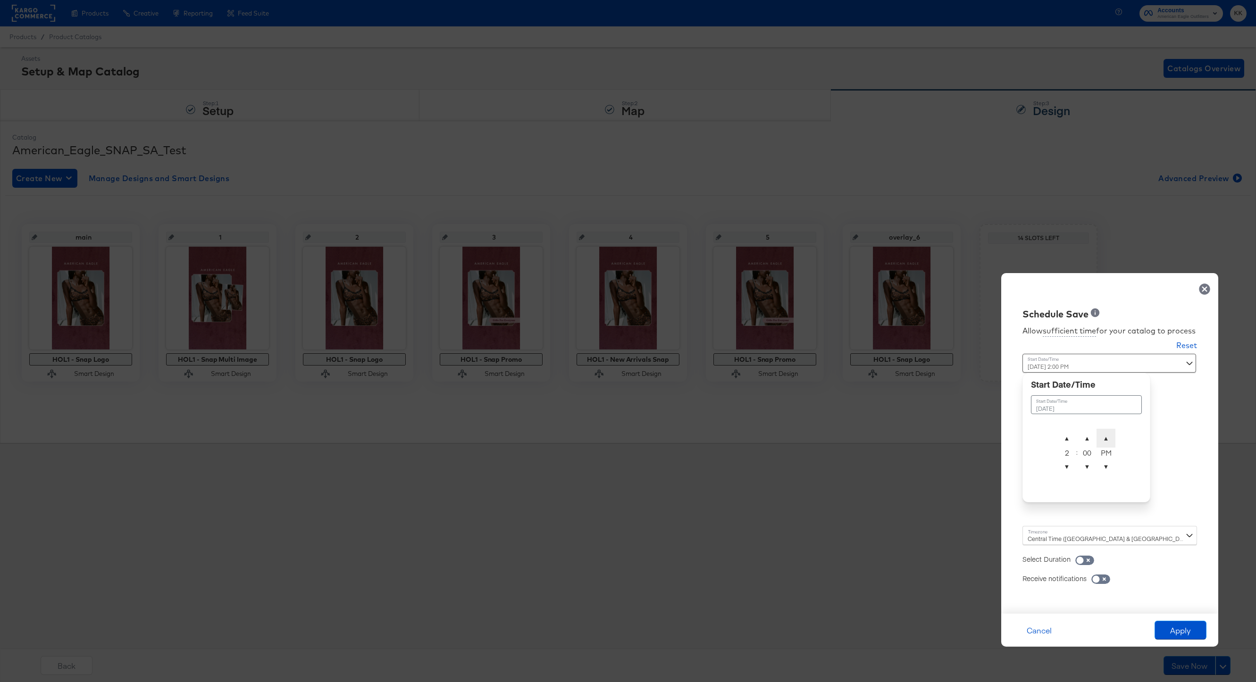
type input "September 30th 2025 2:00 AM"
click at [941, 436] on span "▲" at bounding box center [1106, 438] width 19 height 19
click at [941, 511] on div "Time : September 30th 2025 2:00 AM September 30th 2025 ▲ 2 ▼ : ▲ 00 ▼ ▲ AM ▼" at bounding box center [1086, 440] width 128 height 172
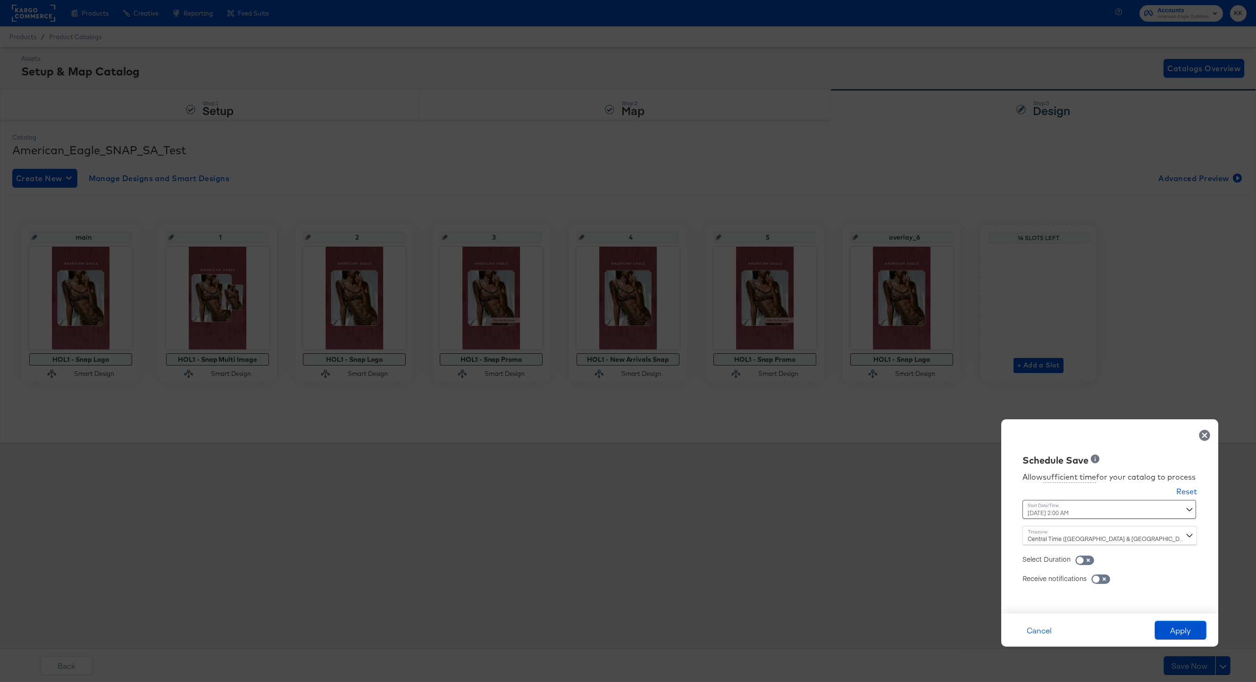
click at [941, 511] on div "Central Time (US & Canada) (America/Chicago)" at bounding box center [1109, 535] width 175 height 19
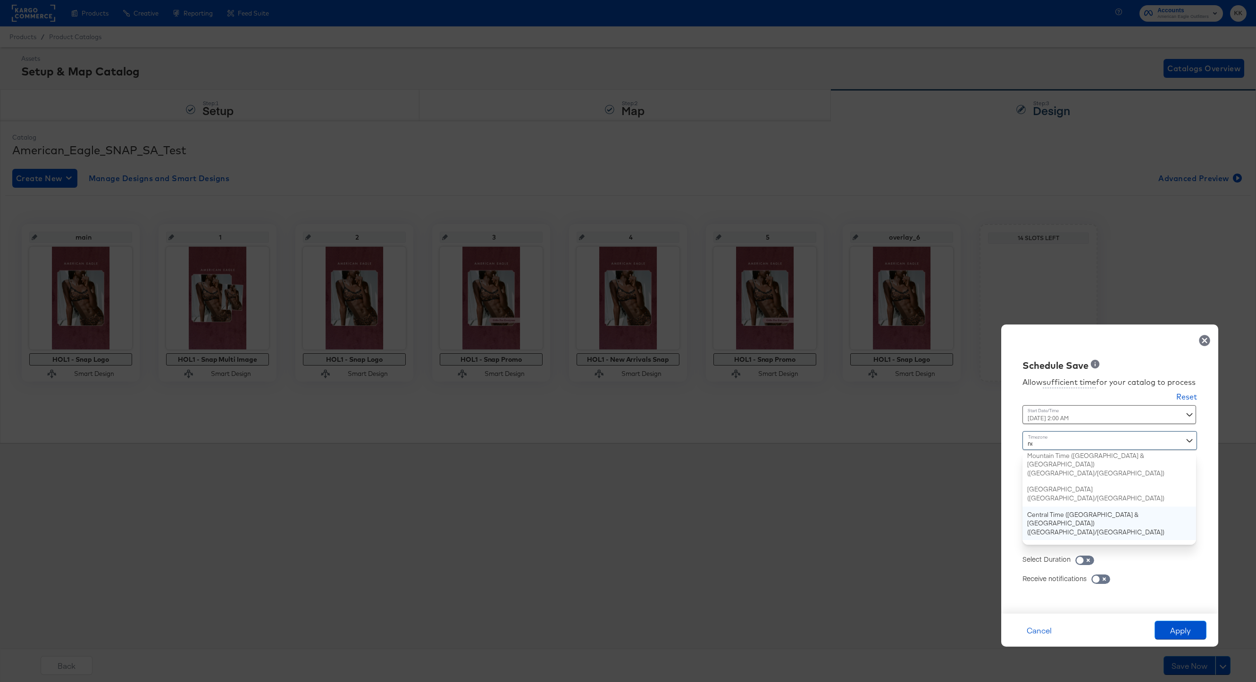
type input "new"
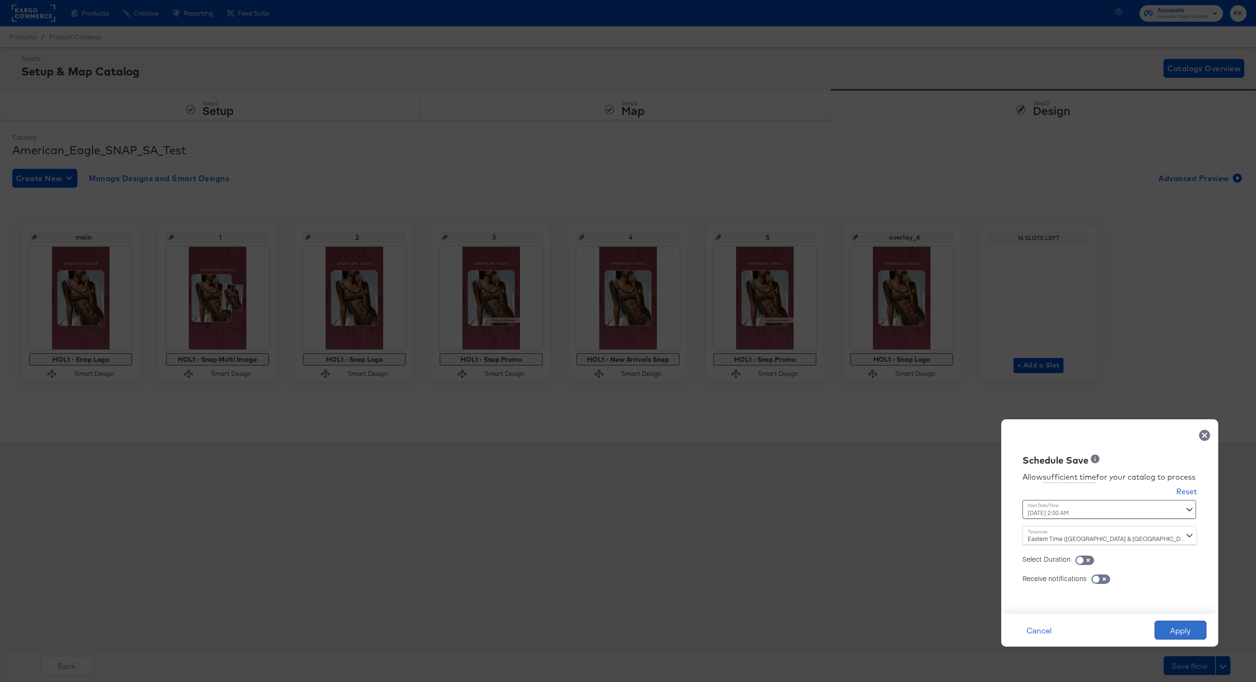
click at [941, 511] on button "Apply" at bounding box center [1181, 630] width 52 height 19
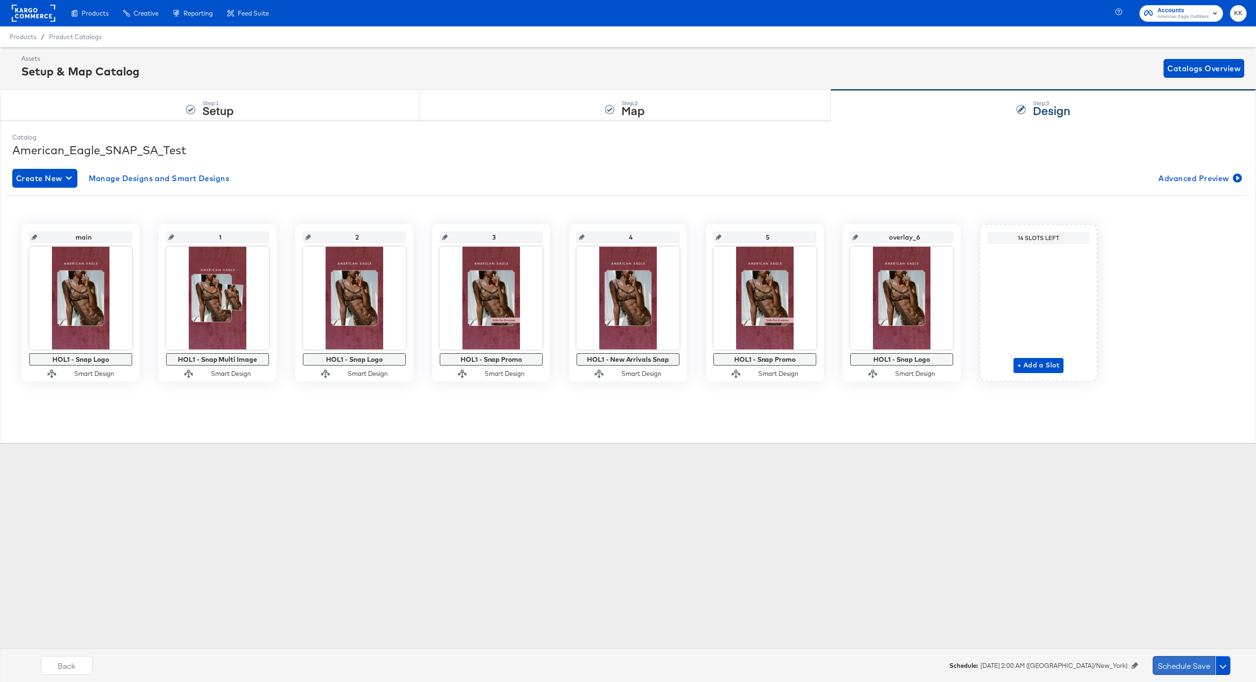
click at [941, 511] on button "Schedule Save" at bounding box center [1184, 665] width 63 height 19
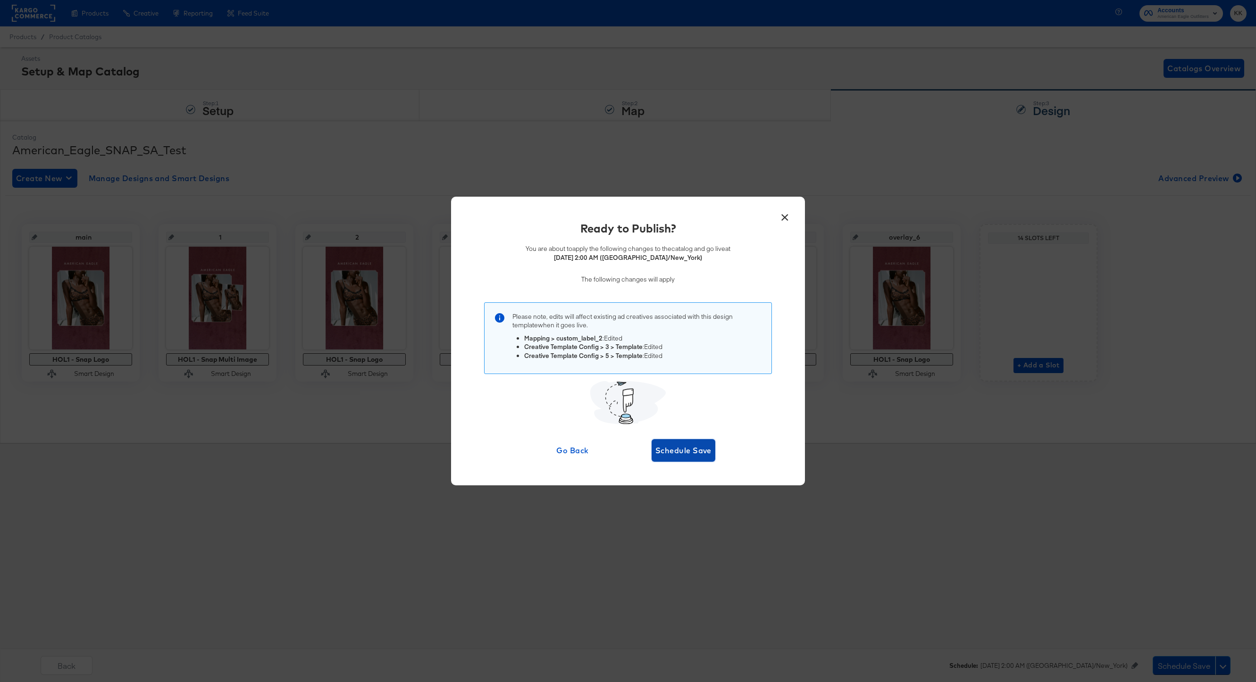
click at [685, 452] on span "Schedule Save" at bounding box center [683, 450] width 56 height 13
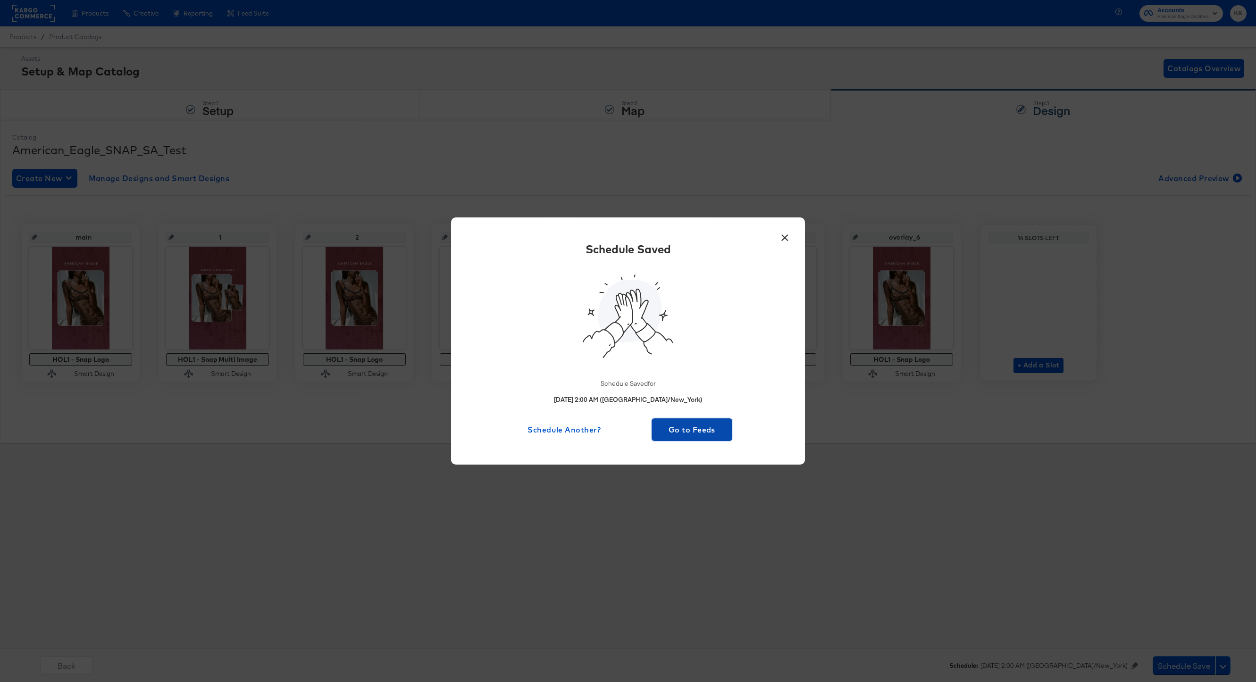
click at [682, 434] on span "Go to Feeds" at bounding box center [691, 429] width 73 height 13
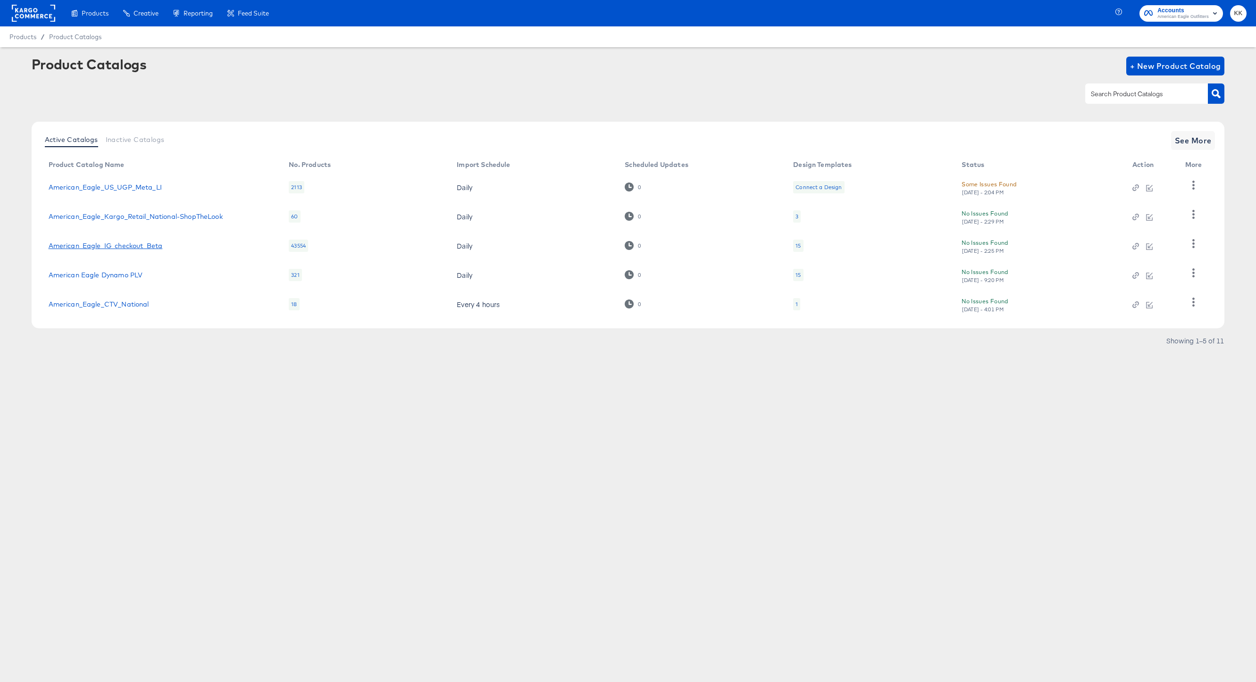
click at [148, 247] on link "American_Eagle_IG_checkout_Beta" at bounding box center [106, 246] width 114 height 8
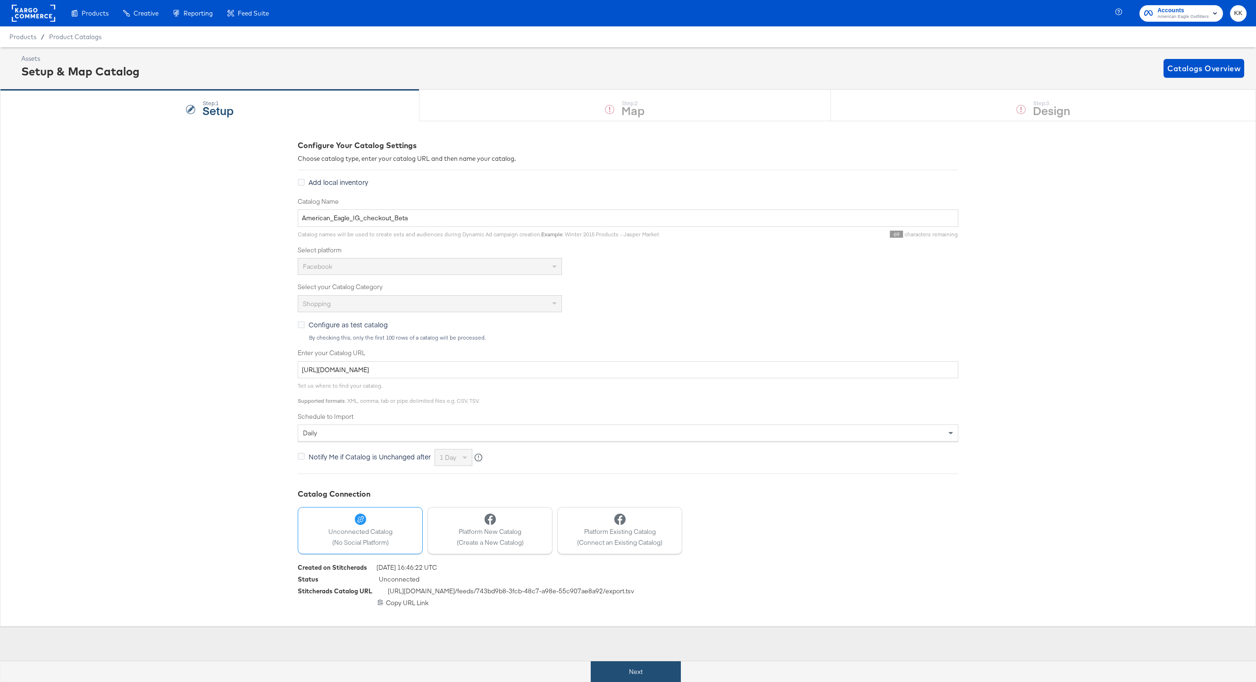
click at [631, 511] on button "Next" at bounding box center [636, 672] width 90 height 21
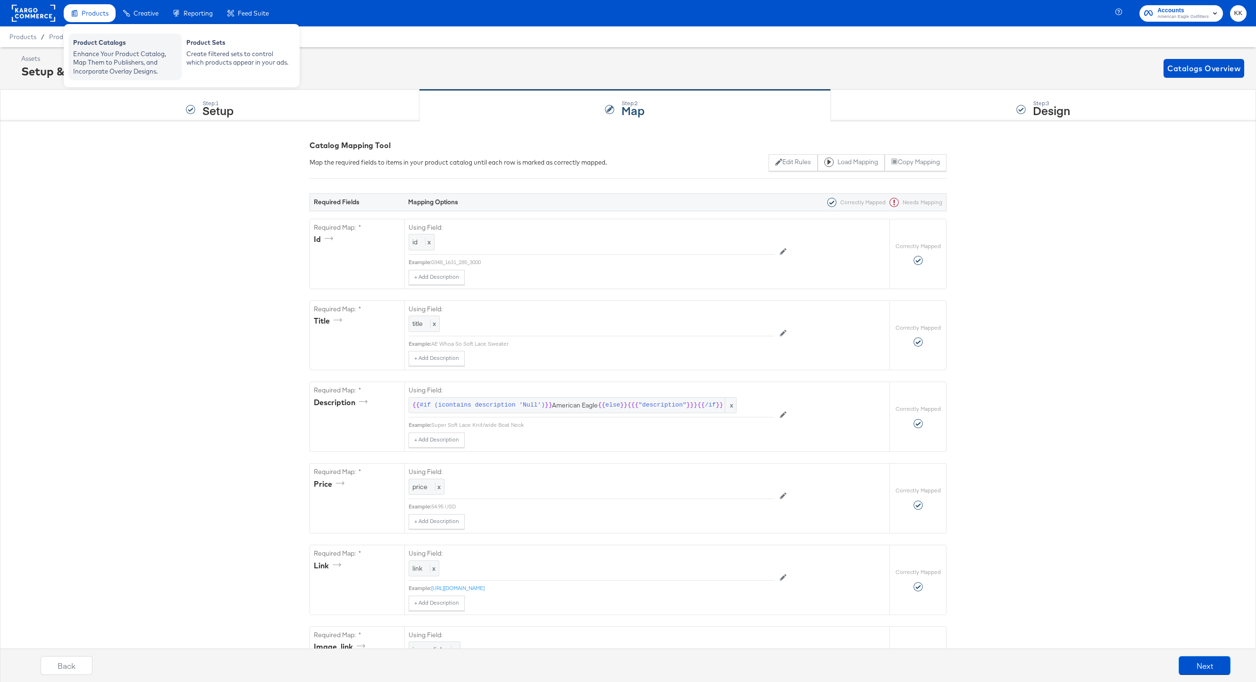
click at [97, 38] on div "Product Catalogs" at bounding box center [125, 43] width 104 height 11
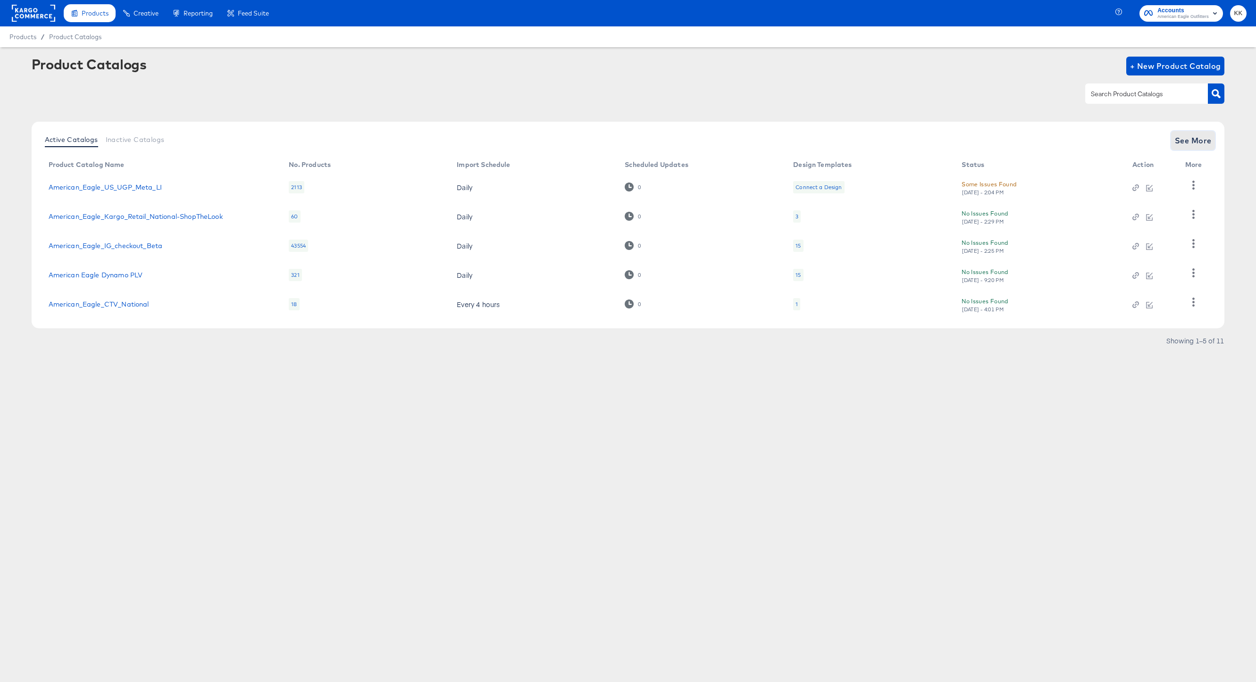
click at [941, 136] on span "See More" at bounding box center [1193, 140] width 37 height 13
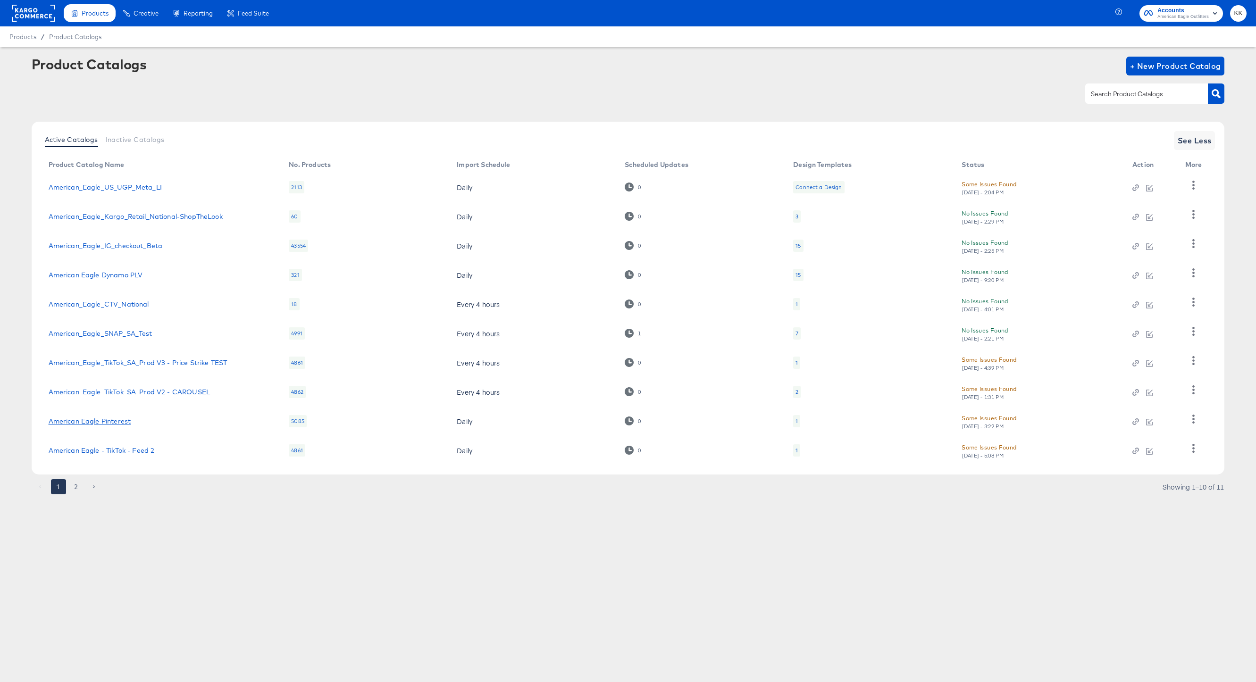
click at [102, 422] on link "American Eagle Pinterest" at bounding box center [90, 422] width 83 height 8
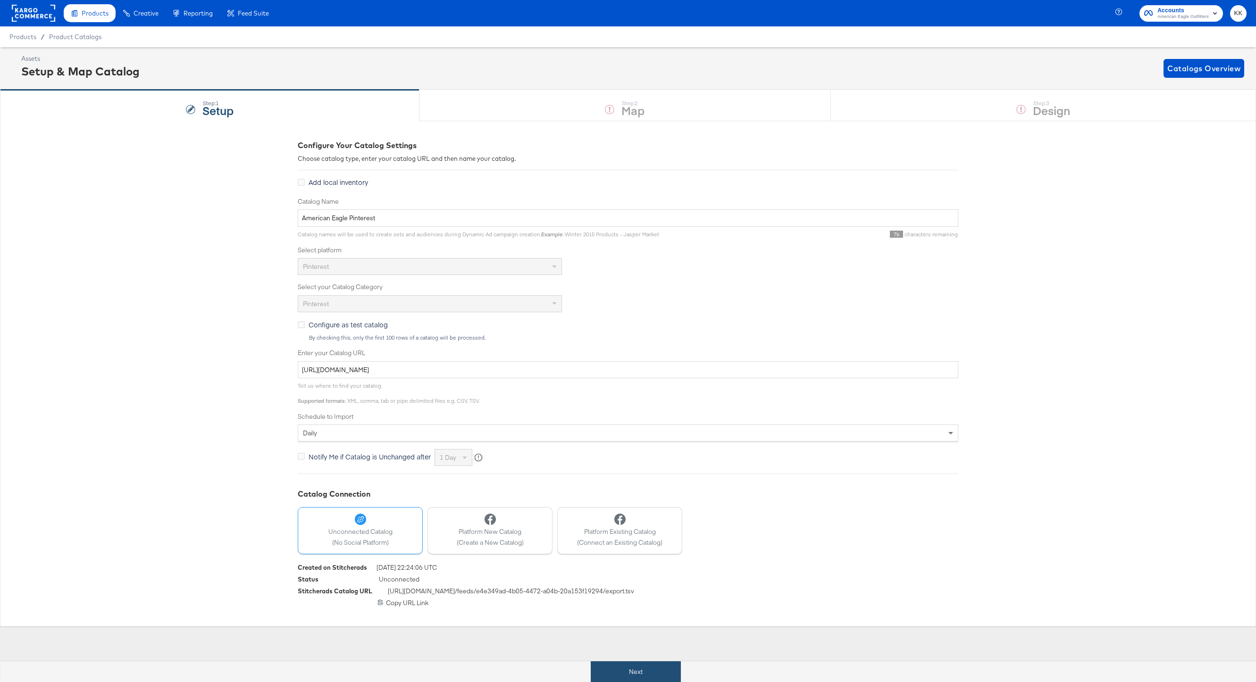
click at [605, 511] on button "Next" at bounding box center [636, 672] width 90 height 21
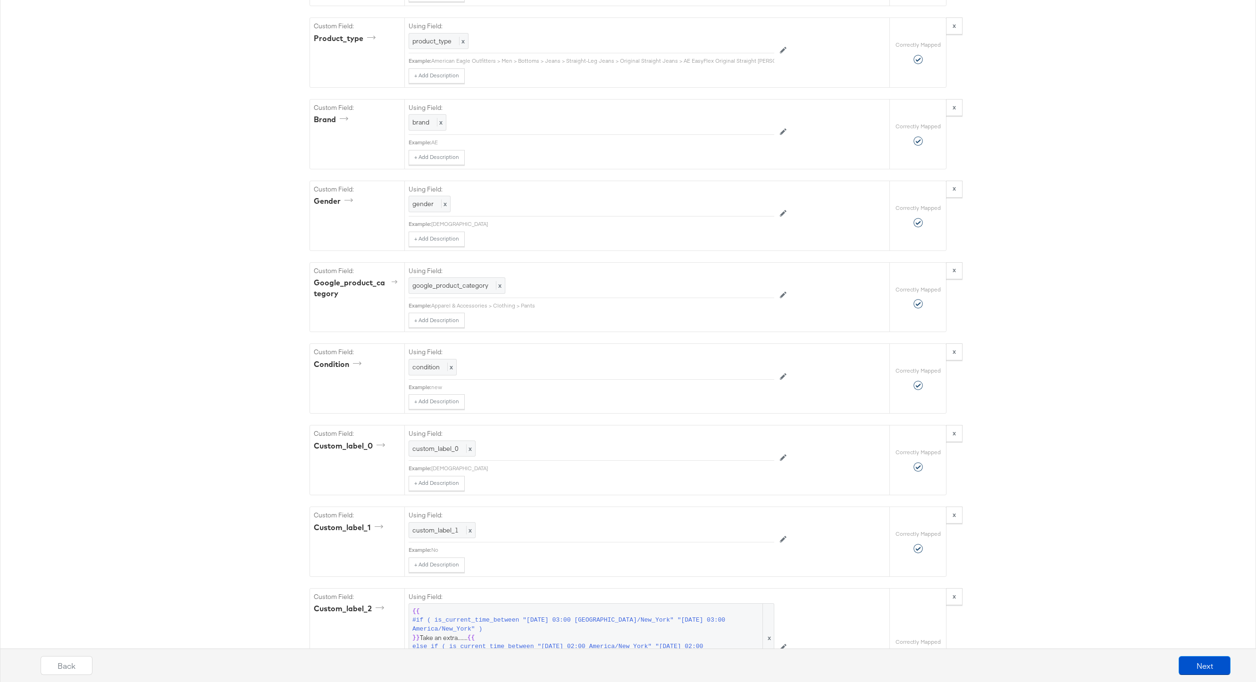
scroll to position [1165, 0]
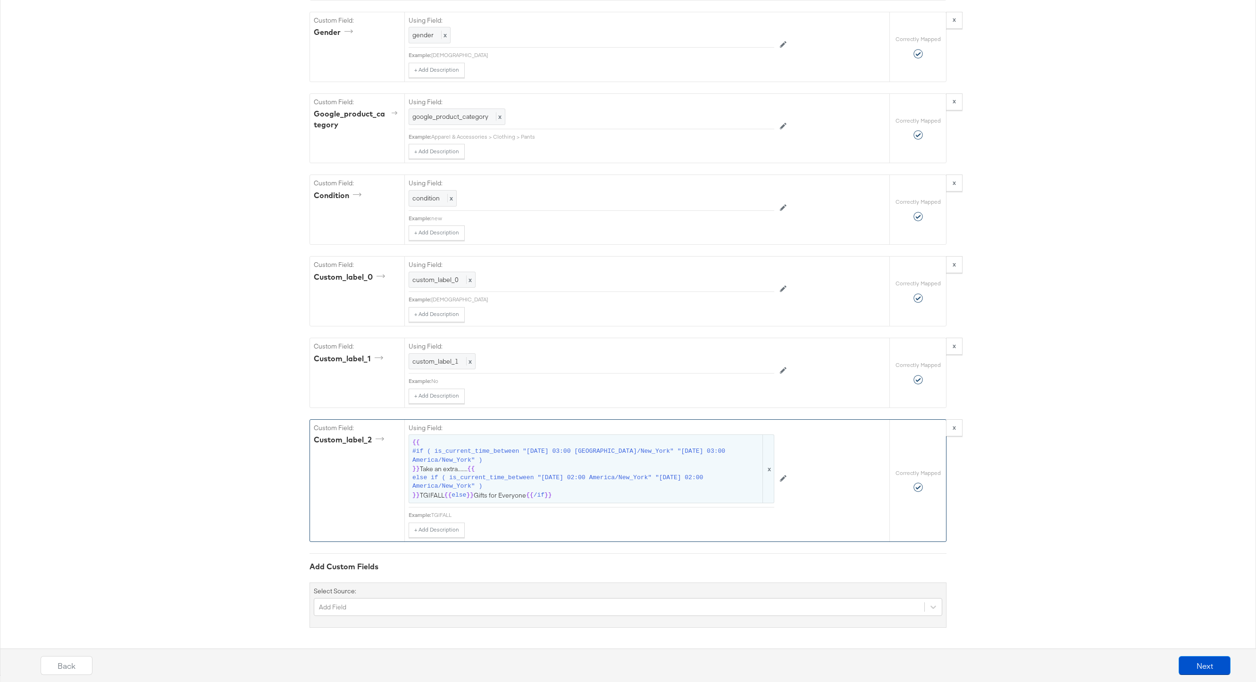
click at [564, 476] on span "else if ( is_current_time_between "2025-02-04 02:00 America/New_York" "2025-09-…" at bounding box center [586, 482] width 349 height 17
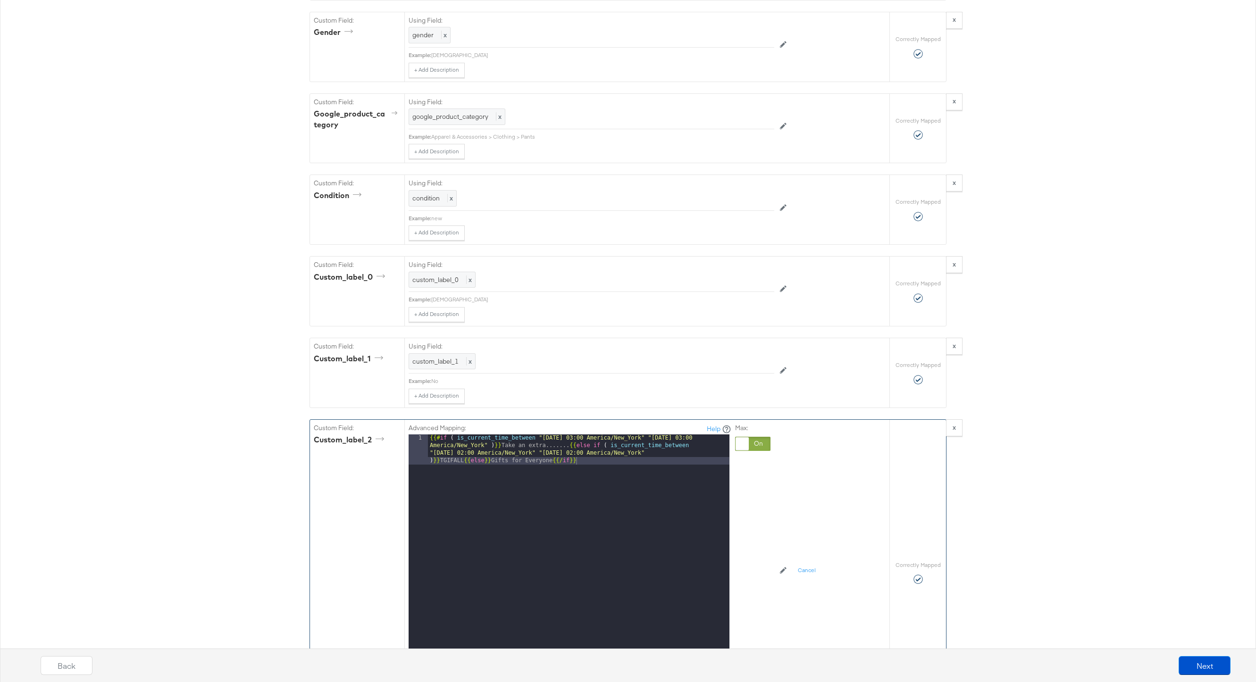
click at [566, 442] on div "{{# if ( is_current_time_between "2024-06-28 03:00 America/New_York" "2024-06-2…" at bounding box center [579, 583] width 302 height 296
click at [550, 447] on div "{{# if ( is_current_time_between "2024-06-28 03:00 America/New_York" "2024-06-2…" at bounding box center [579, 583] width 302 height 296
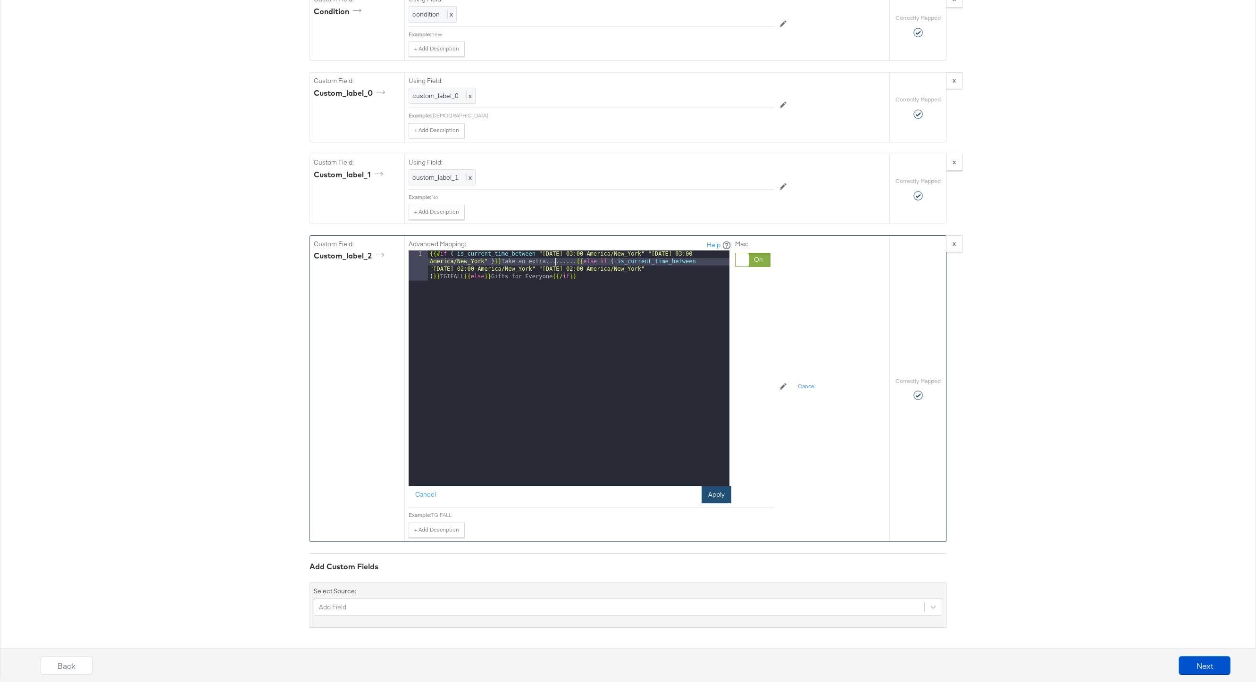
click at [709, 489] on button "Apply" at bounding box center [717, 494] width 30 height 17
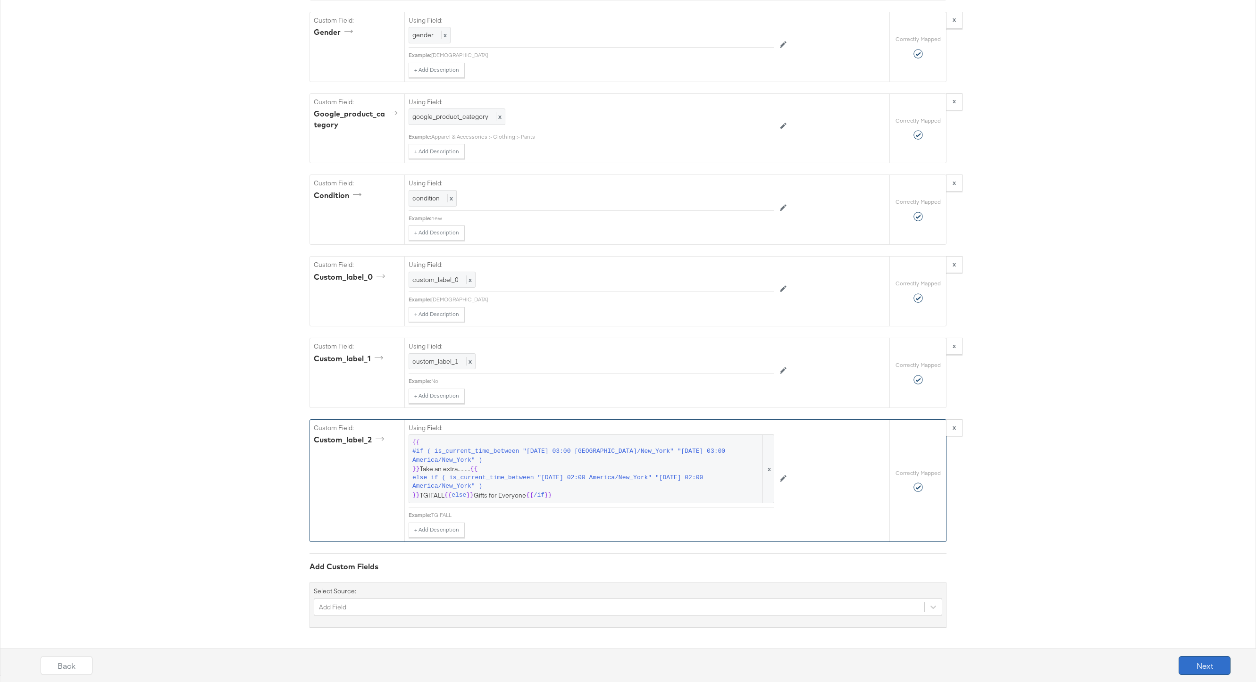
click at [941, 511] on button "Next" at bounding box center [1205, 665] width 52 height 19
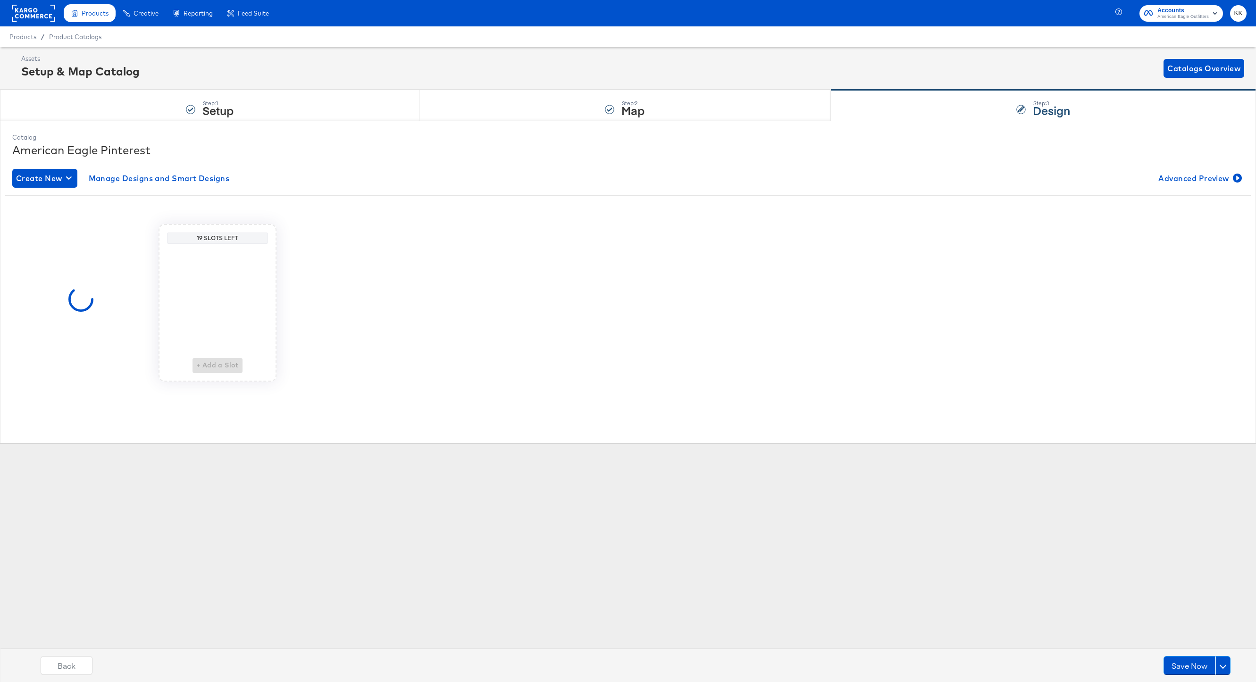
scroll to position [0, 0]
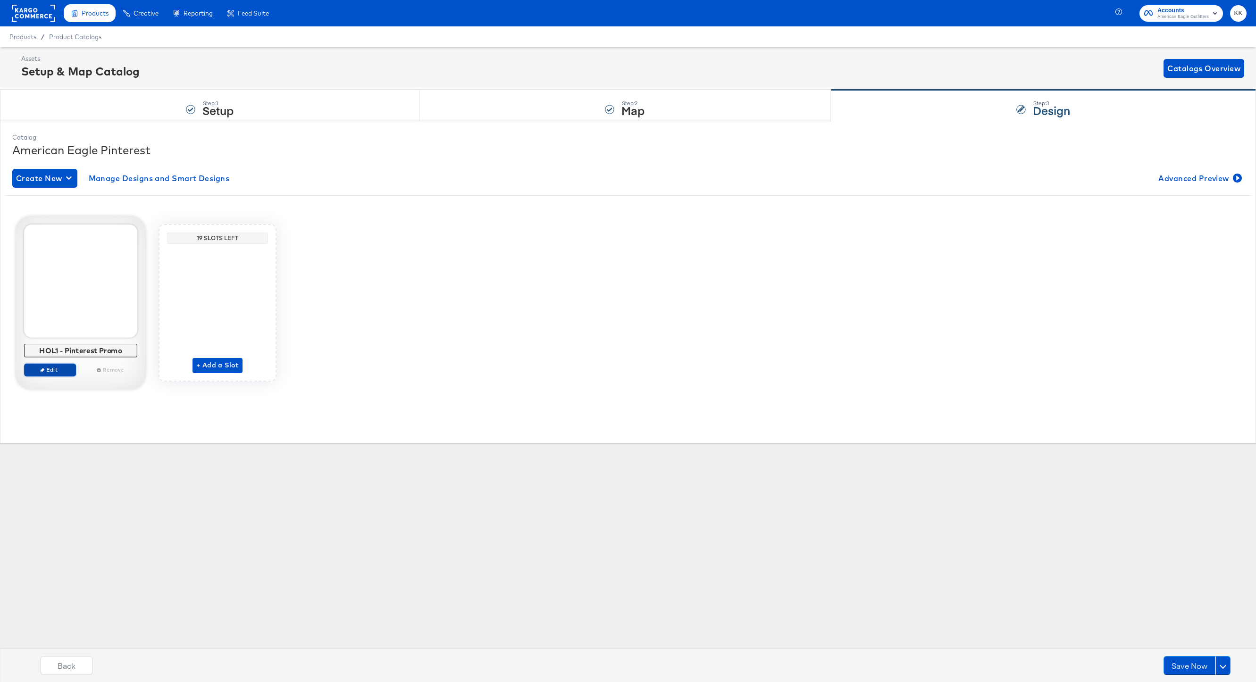
click at [47, 369] on span "Edit" at bounding box center [49, 369] width 43 height 7
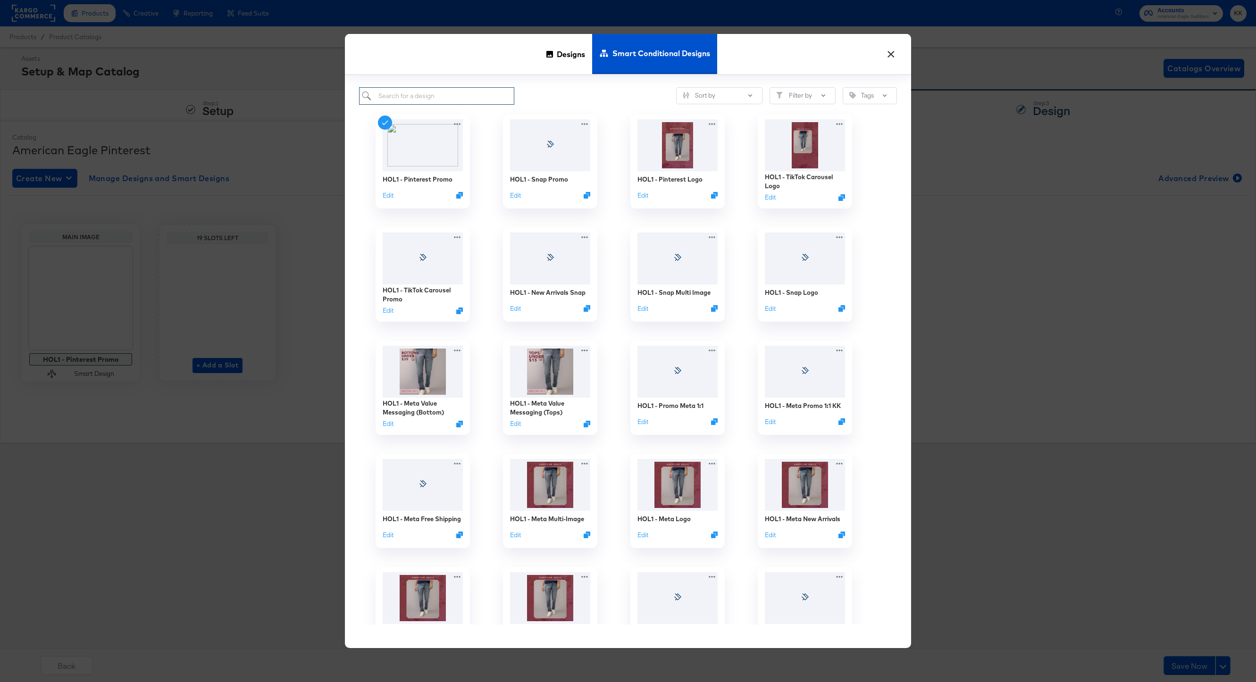
click at [436, 98] on input "search" at bounding box center [436, 95] width 155 height 17
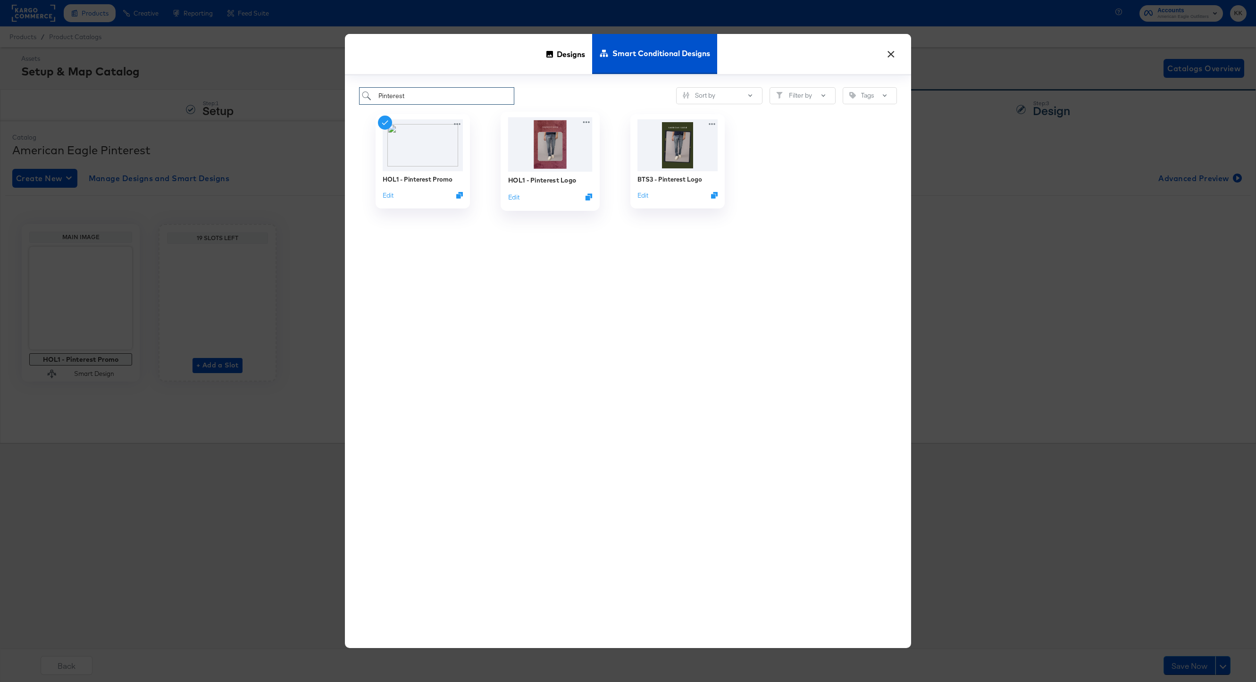
type input "Pinterest"
click at [564, 179] on div "HOL1 - Pinterest Logo" at bounding box center [542, 180] width 68 height 9
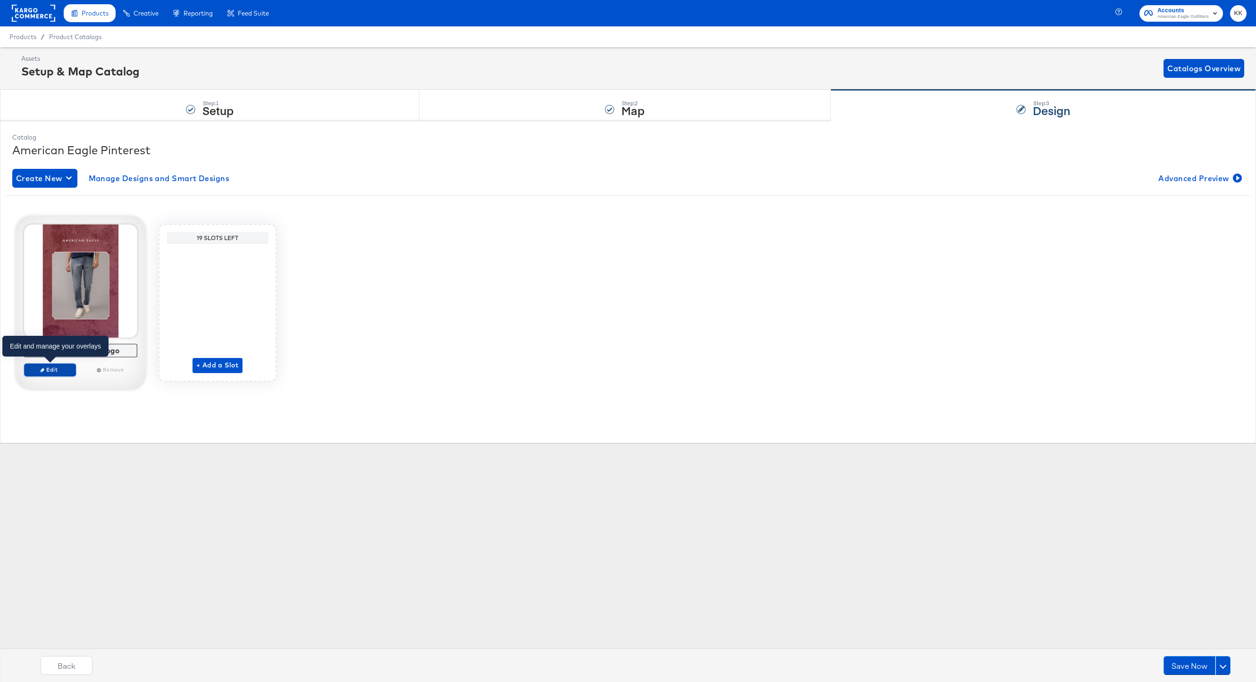
click at [68, 371] on span "Edit" at bounding box center [49, 369] width 43 height 7
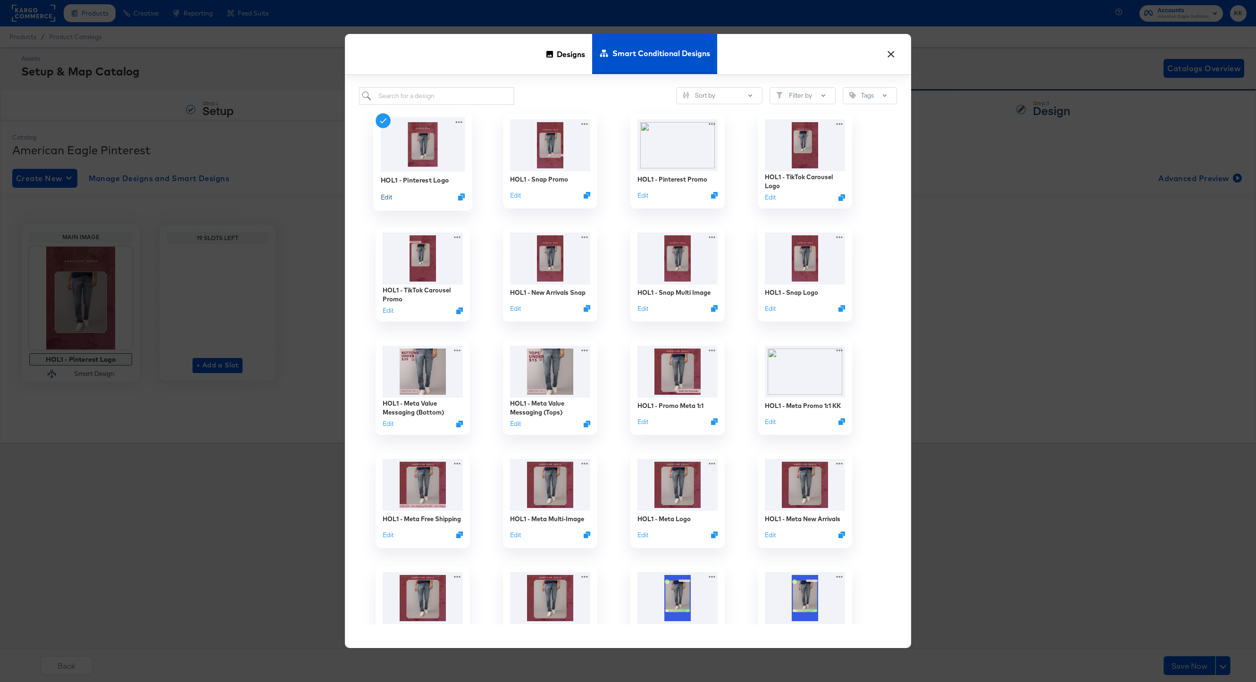
click at [390, 196] on button "Edit" at bounding box center [386, 197] width 11 height 9
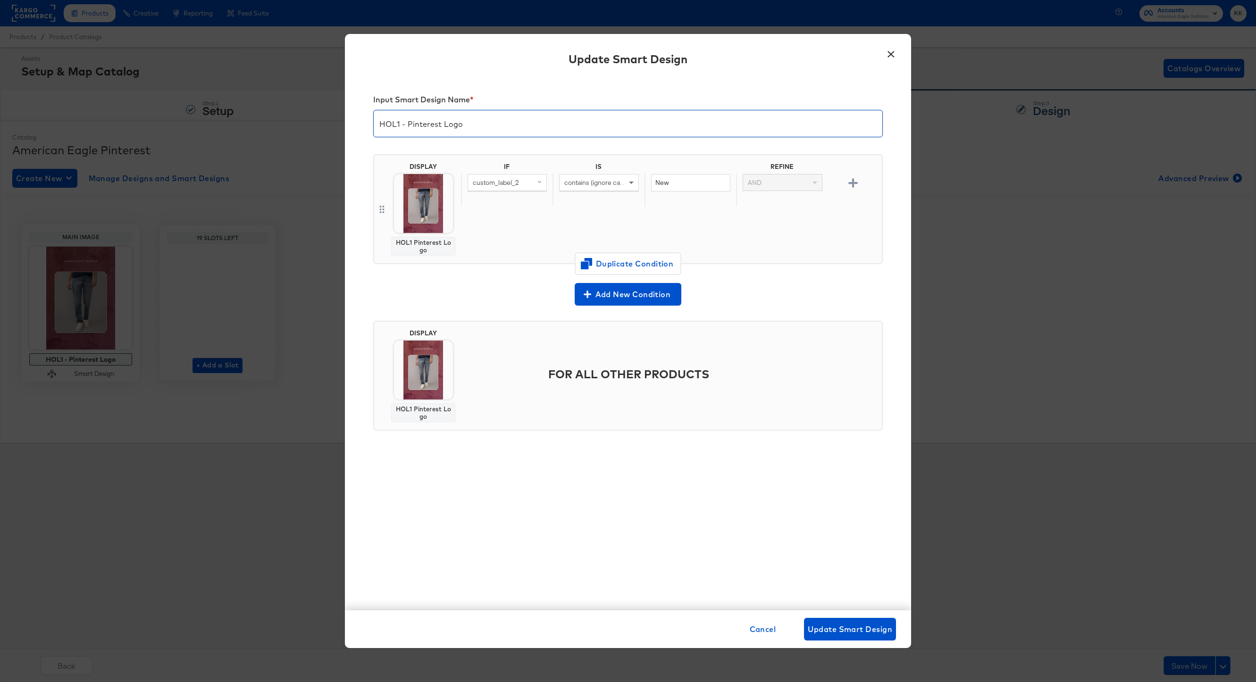
click at [462, 127] on input "HOL1 - Pinterest Logo" at bounding box center [628, 120] width 509 height 26
type input "HOL1 - Pinterest Evergreen"
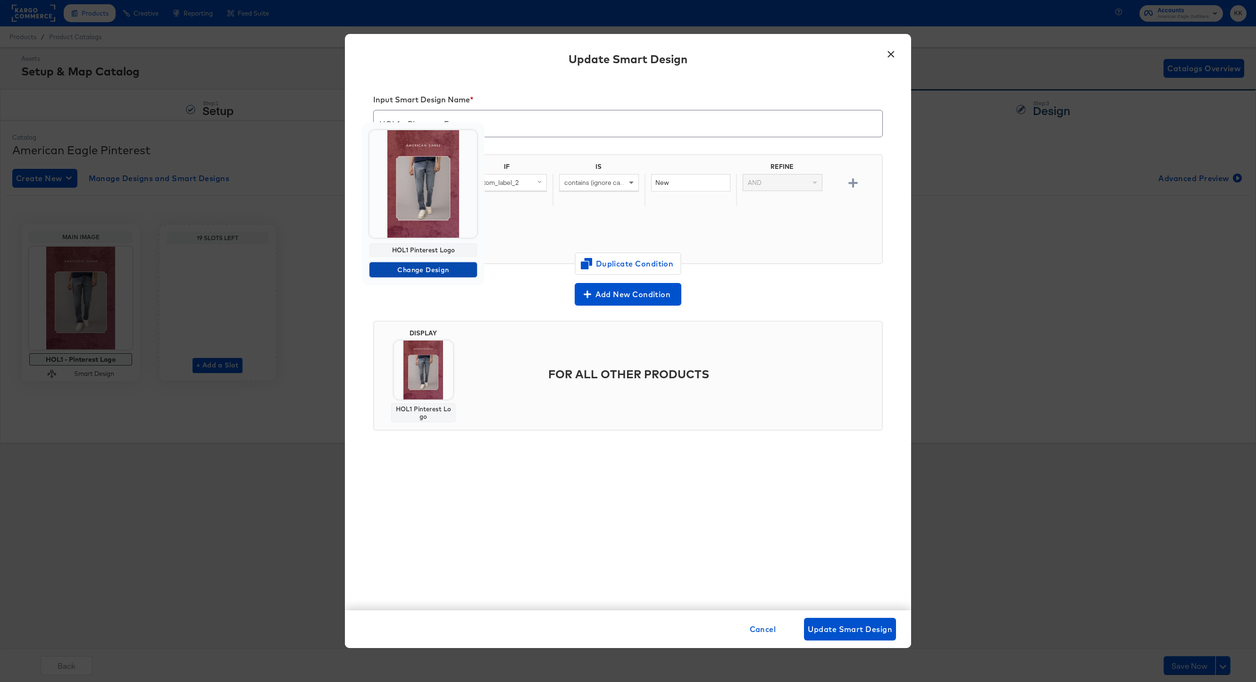
click at [426, 268] on span "Change Design" at bounding box center [423, 270] width 100 height 12
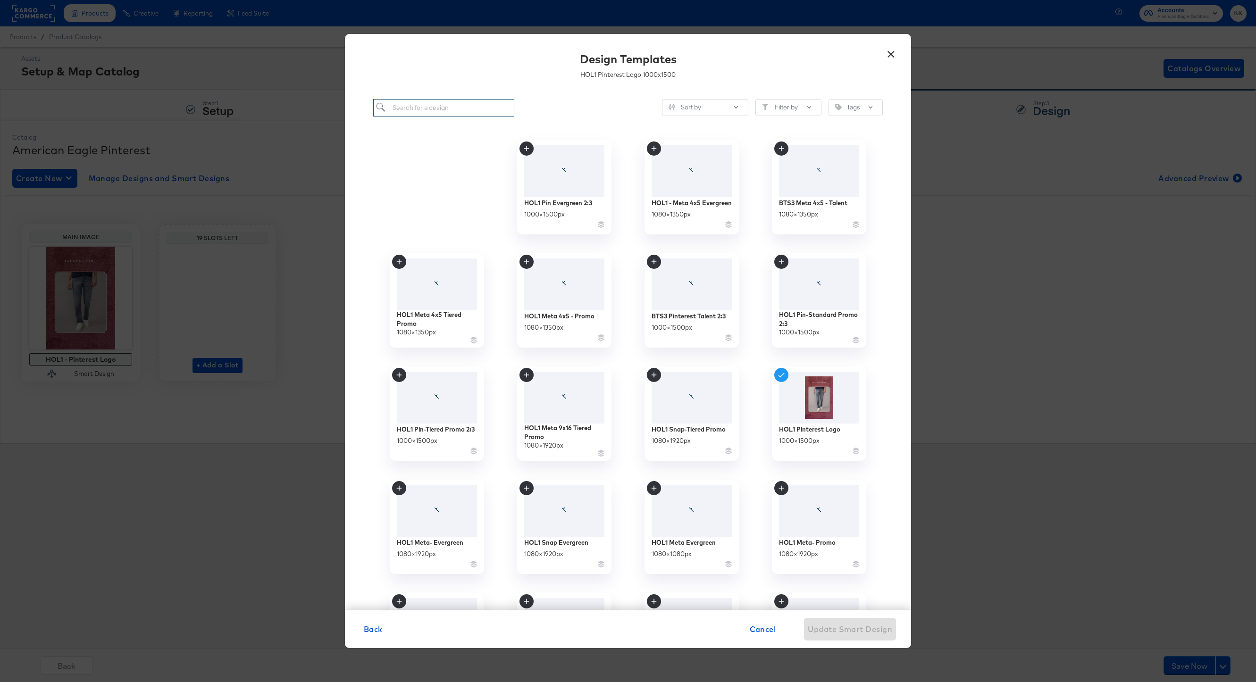
click at [430, 108] on input "search" at bounding box center [443, 107] width 141 height 17
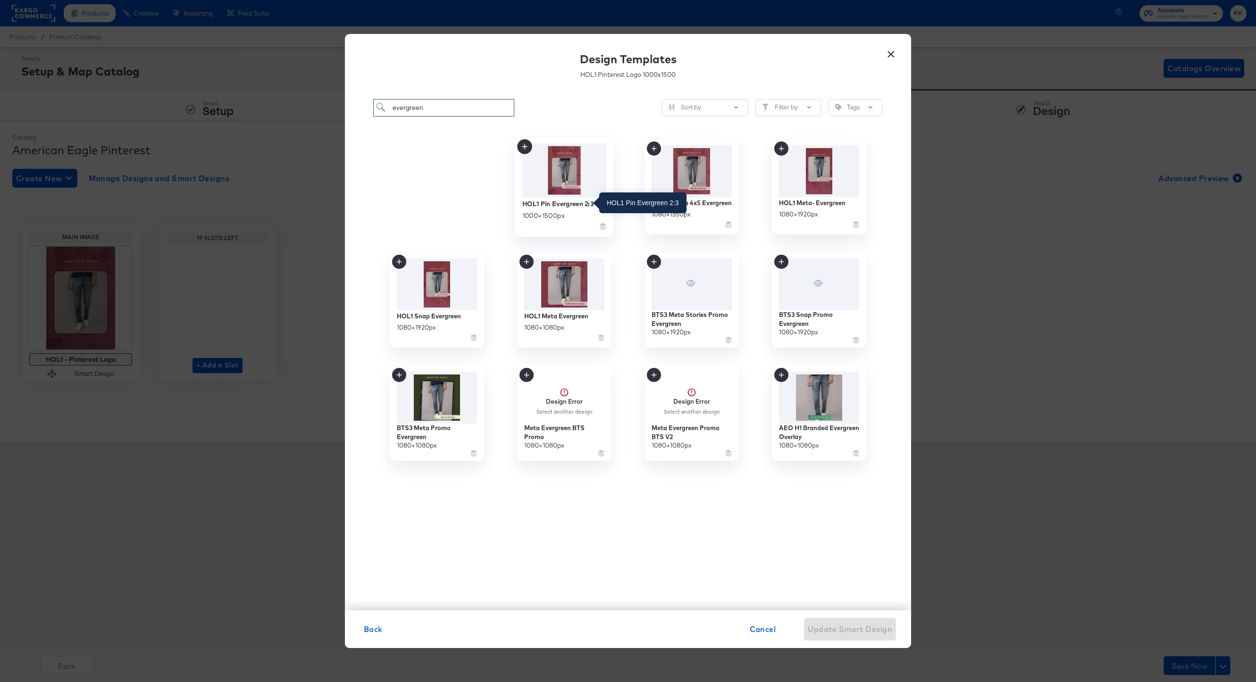
type input "evergreen"
click at [580, 203] on div "HOL1 Pin Evergreen 2:3" at bounding box center [557, 203] width 71 height 9
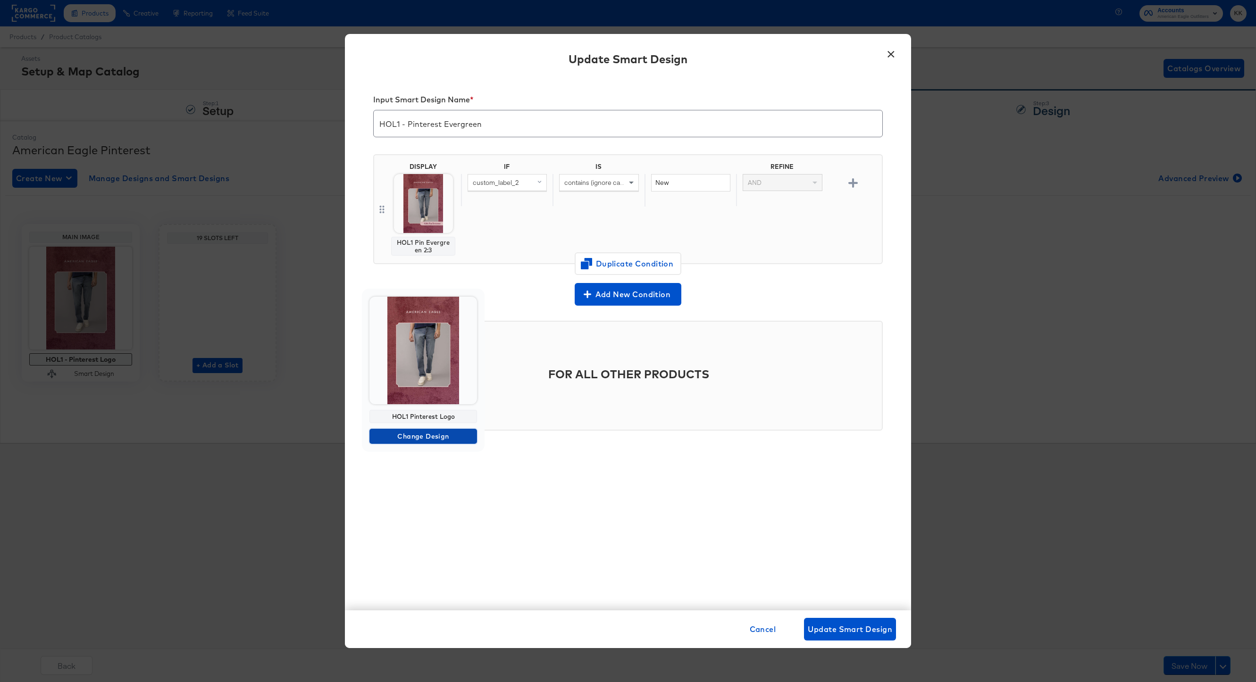
click at [427, 435] on span "Change Design" at bounding box center [423, 437] width 100 height 12
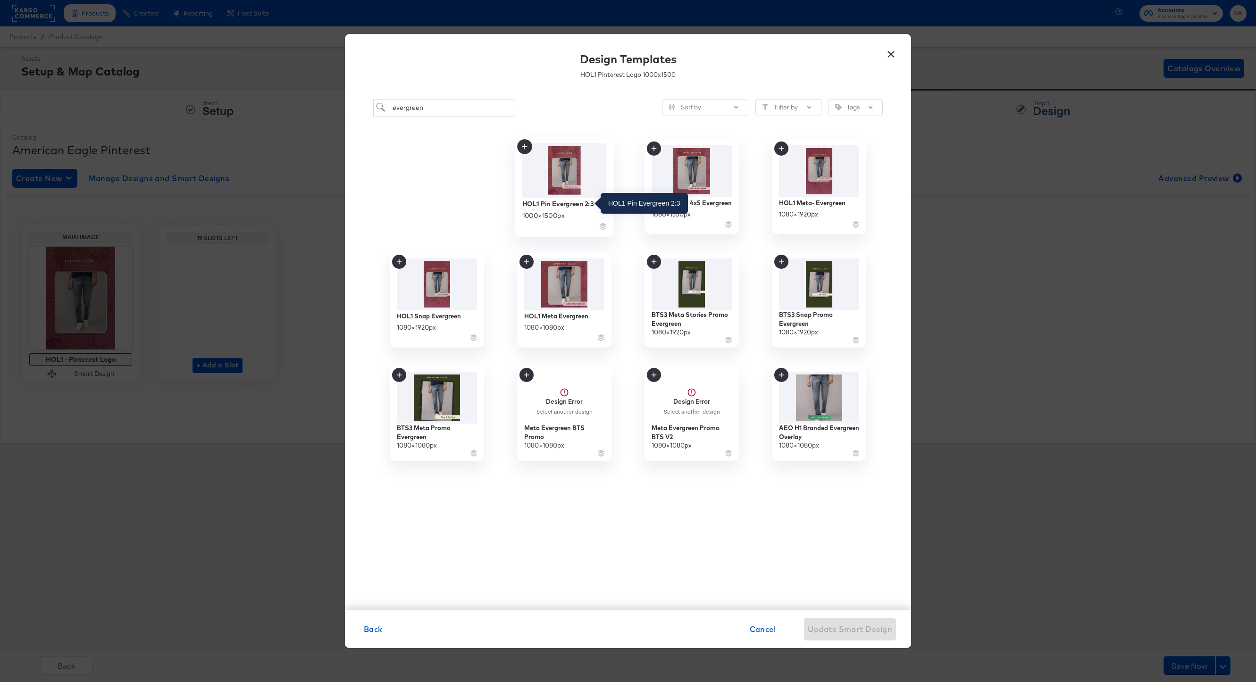
click at [561, 201] on div "HOL1 Pin Evergreen 2:3" at bounding box center [557, 203] width 71 height 9
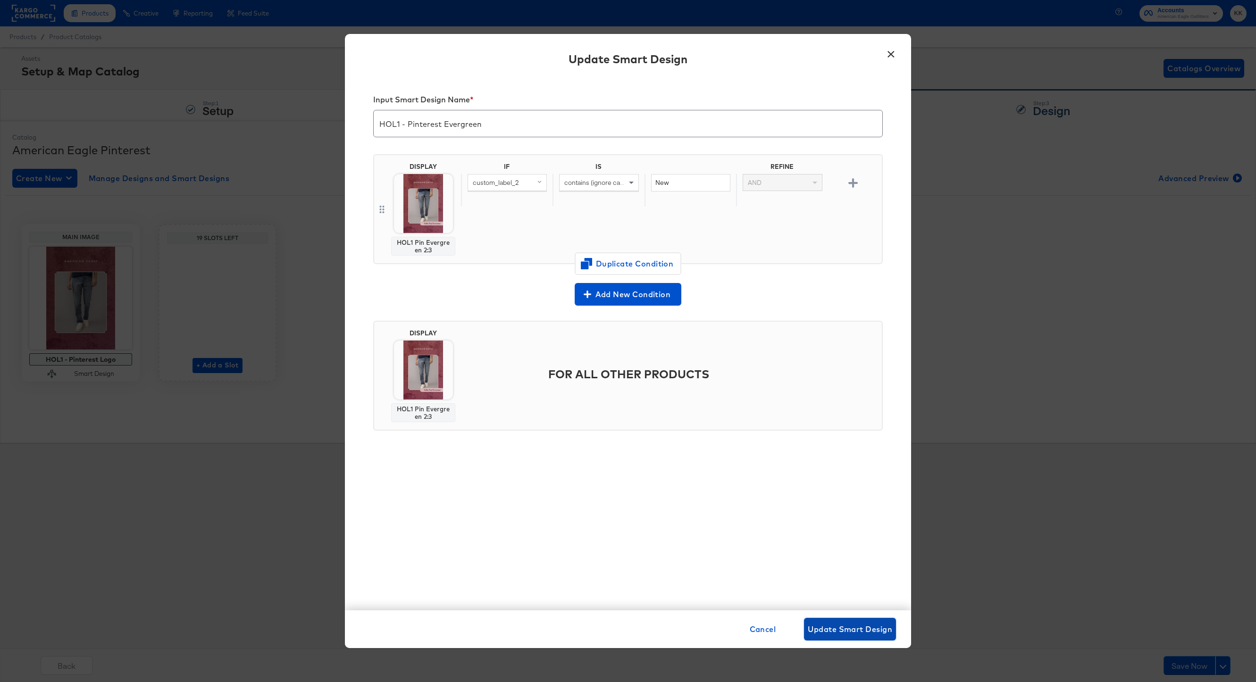
click at [846, 511] on span "Update Smart Design" at bounding box center [850, 629] width 84 height 13
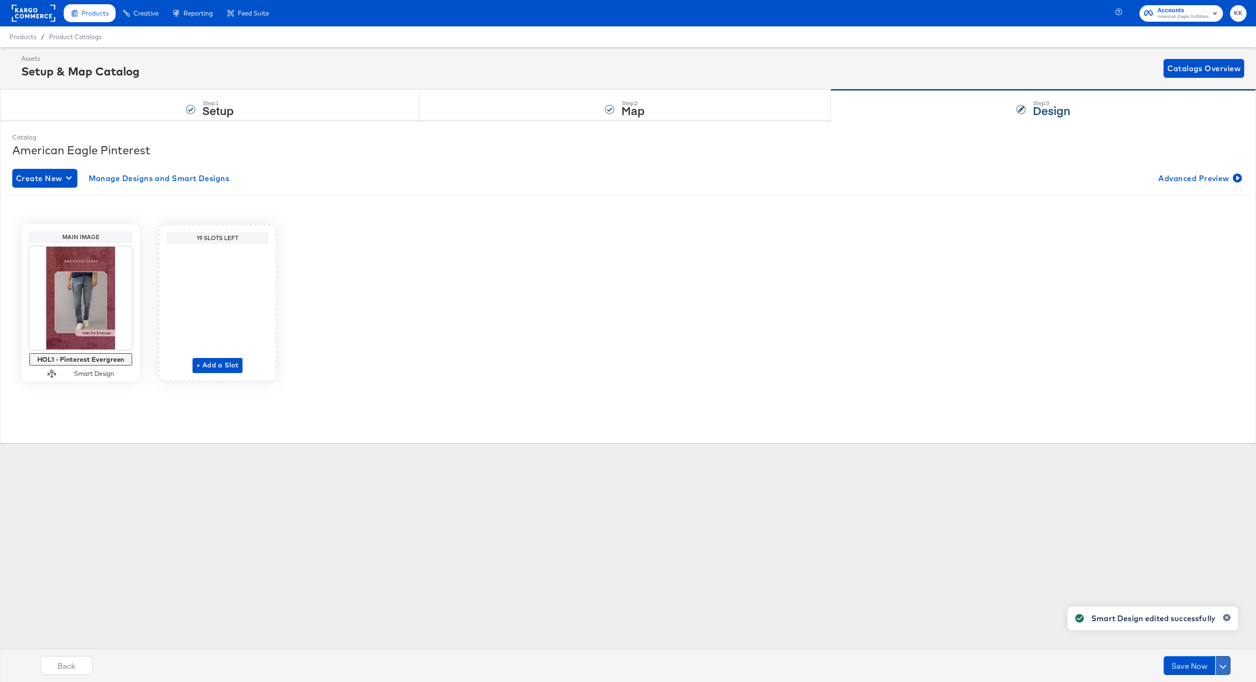
click at [941, 511] on button at bounding box center [1222, 665] width 15 height 19
click at [941, 511] on div "Schedule Save" at bounding box center [1200, 647] width 43 height 9
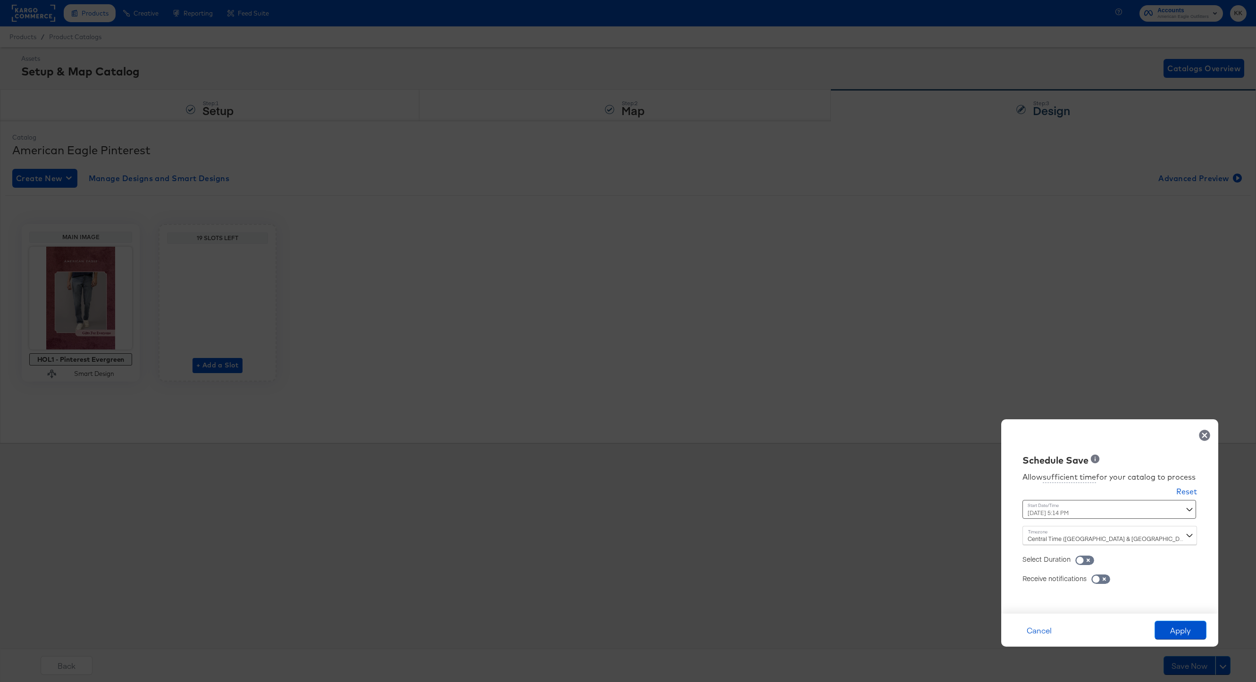
click at [941, 511] on div "September 30th 2025 5:14 PM ‹ September 2025 › Su Mo Tu We Th Fr Sa 31 1 2 3 4 …" at bounding box center [1086, 509] width 128 height 19
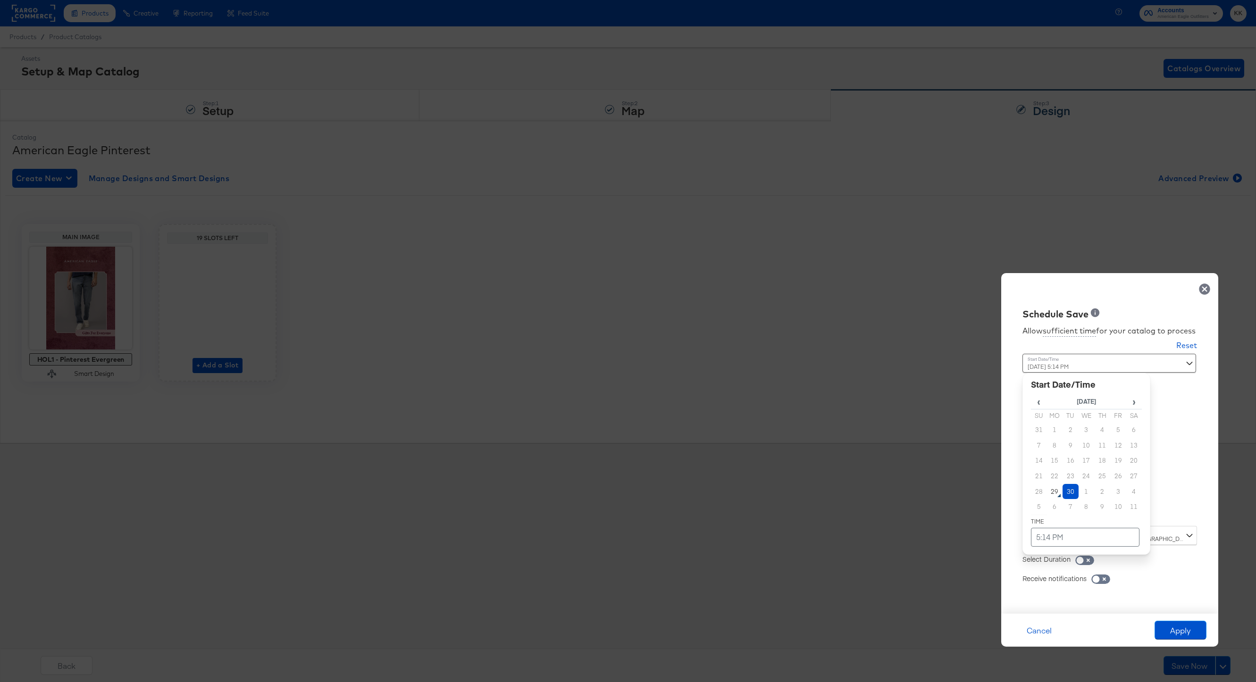
click at [941, 492] on td "30" at bounding box center [1071, 492] width 16 height 16
click at [941, 511] on td "5:14 PM" at bounding box center [1085, 537] width 109 height 19
click at [941, 472] on span "▼" at bounding box center [1066, 466] width 19 height 19
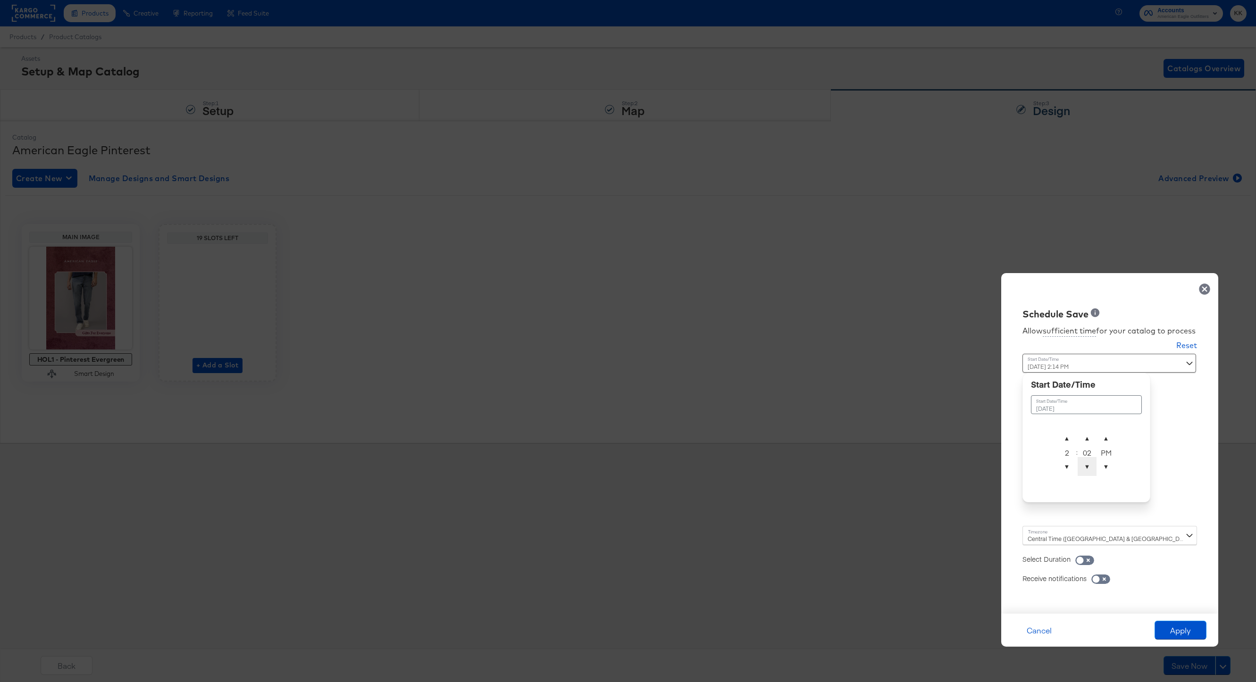
click at [941, 470] on span "▼" at bounding box center [1087, 466] width 19 height 19
type input "September 30th 2025 2:00 AM"
click at [941, 433] on span "▲" at bounding box center [1106, 438] width 19 height 19
click at [941, 511] on div "Central Time (US & Canada) (America/Chicago)" at bounding box center [1109, 535] width 175 height 19
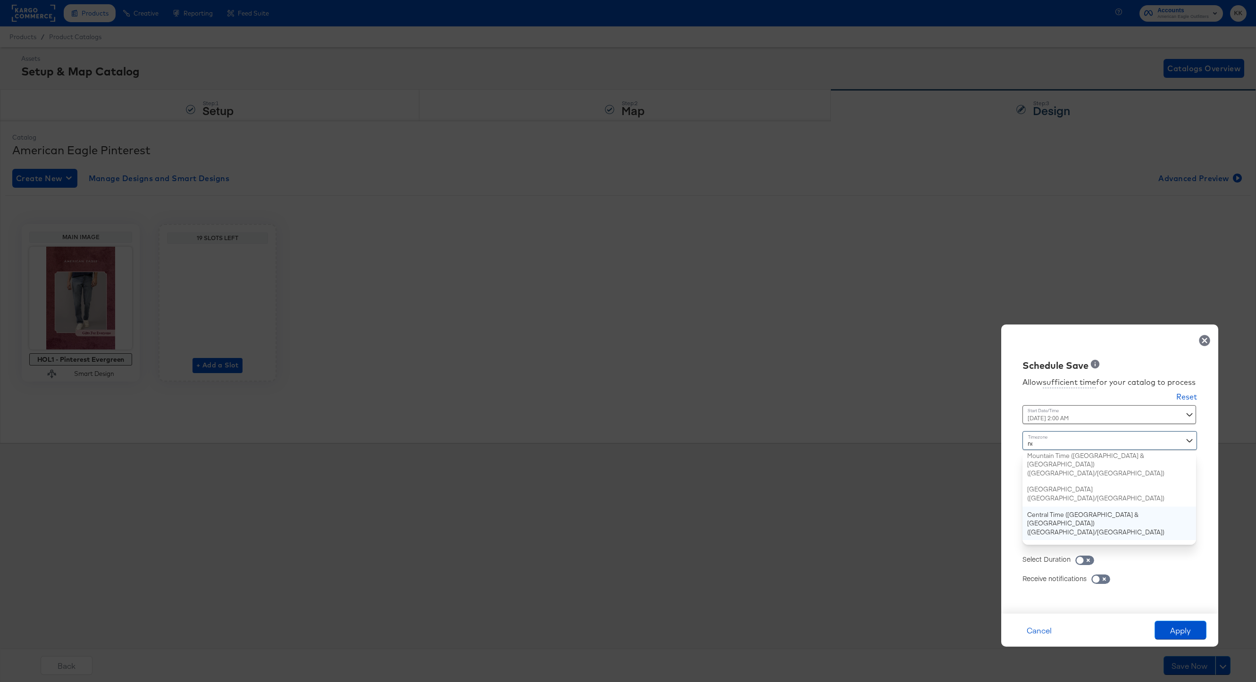
type input "new"
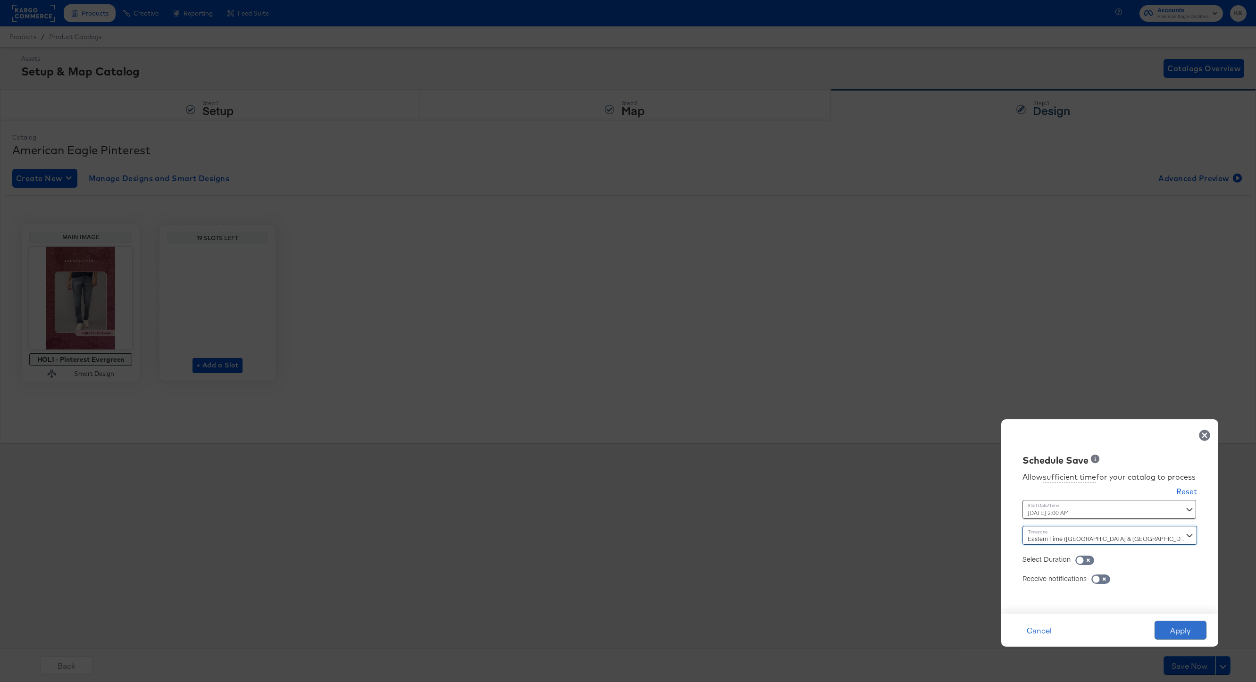
click at [941, 511] on button "Apply" at bounding box center [1181, 630] width 52 height 19
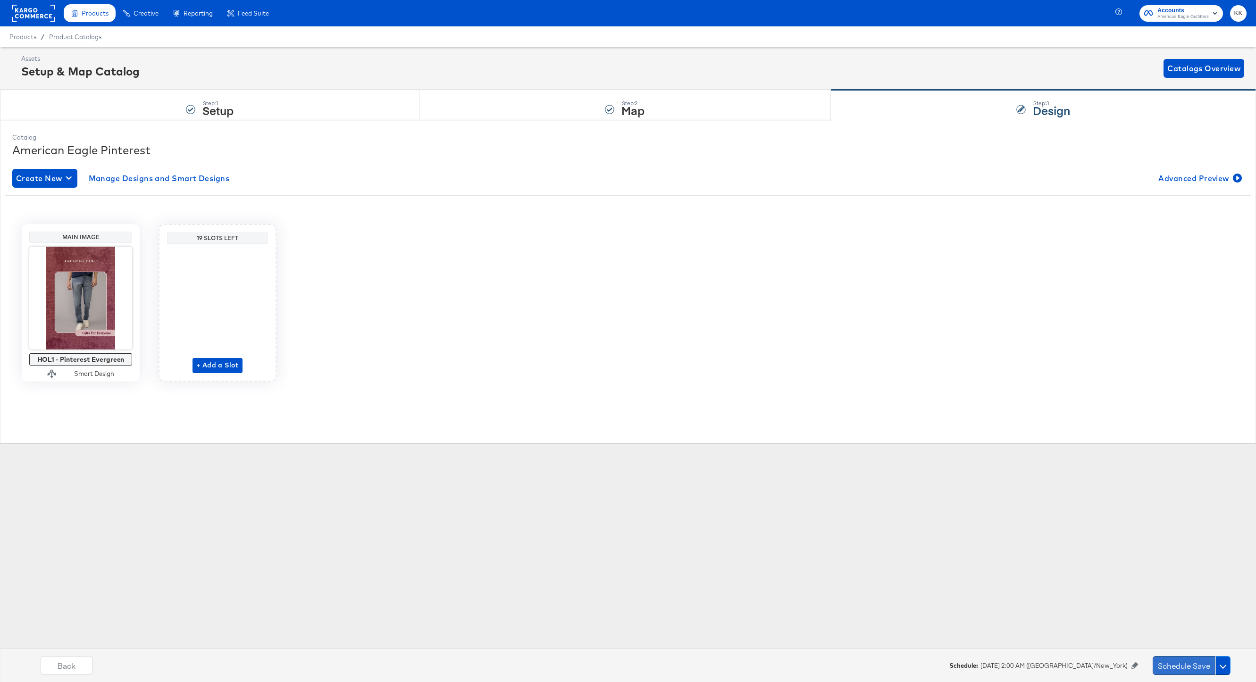
click at [941, 511] on button "Schedule Save" at bounding box center [1184, 665] width 63 height 19
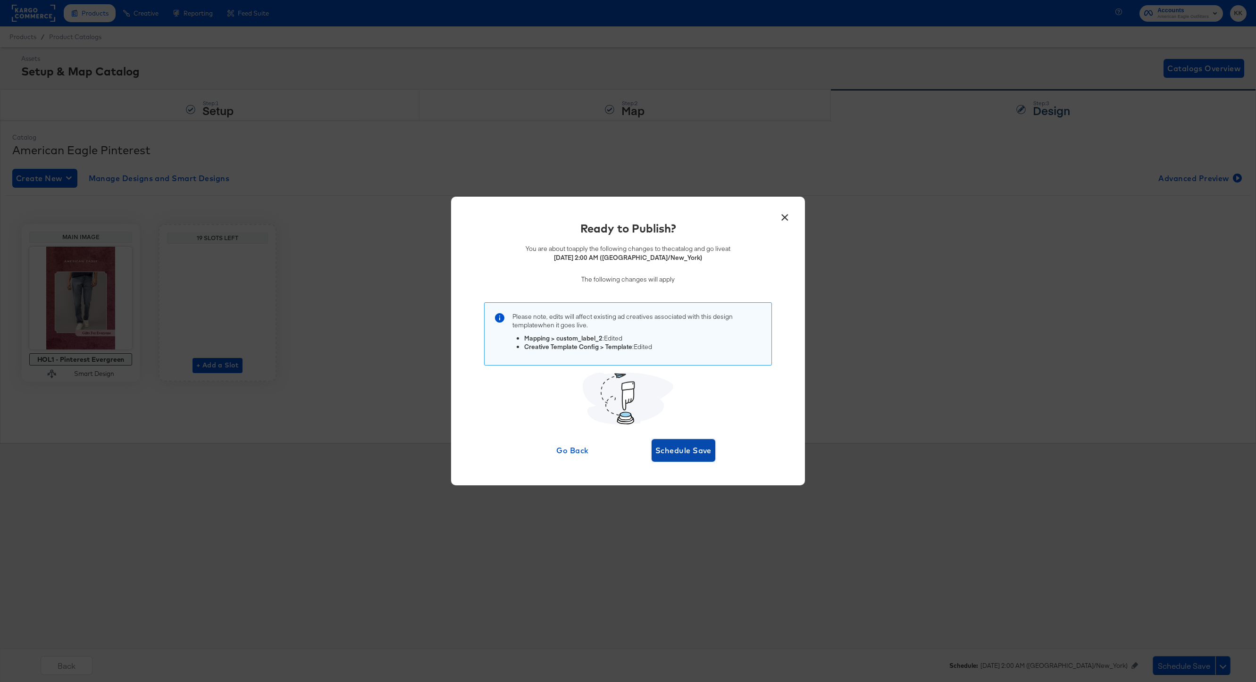
click at [695, 461] on button "Schedule Save" at bounding box center [684, 450] width 64 height 23
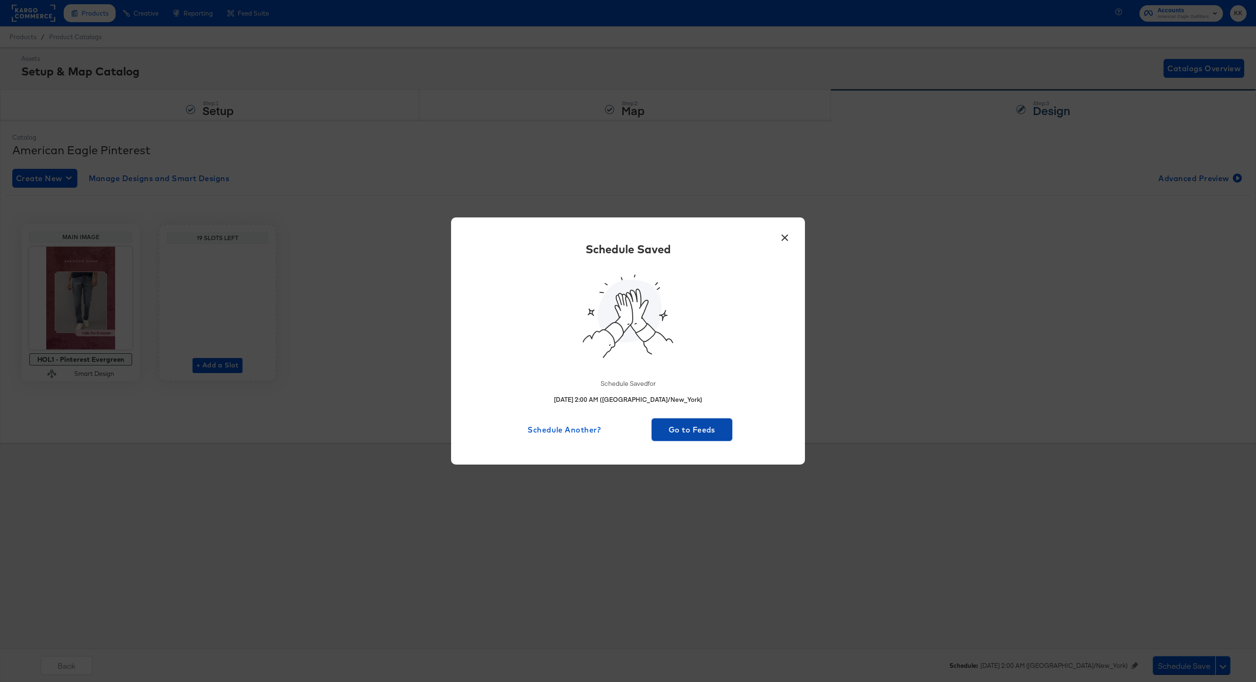
click at [688, 434] on span "Go to Feeds" at bounding box center [691, 429] width 73 height 13
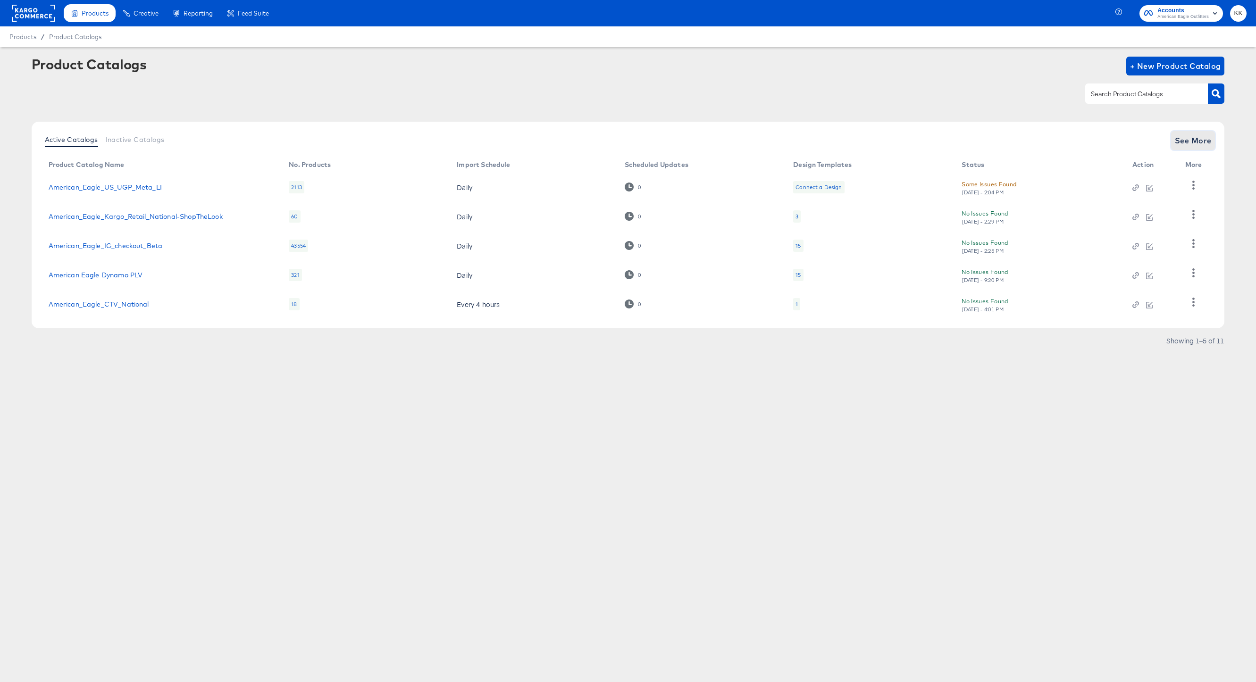
click at [941, 137] on span "See More" at bounding box center [1193, 140] width 37 height 13
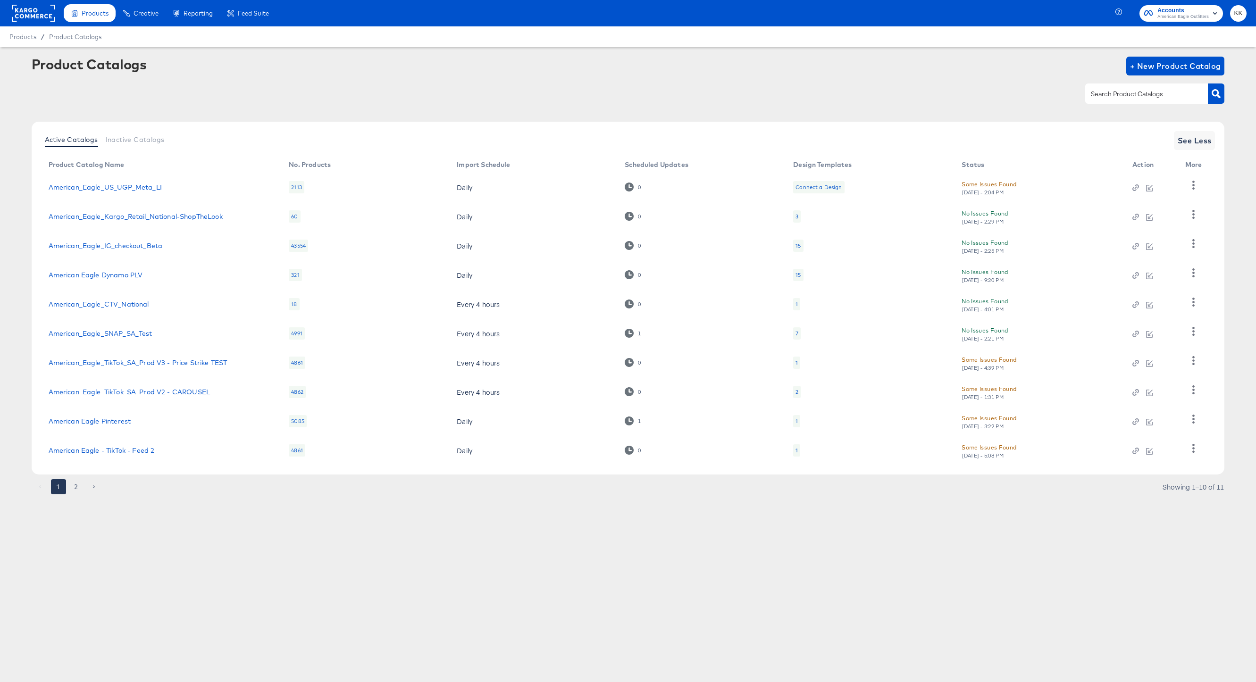
click at [144, 236] on td "American_Eagle_IG_checkout_Beta" at bounding box center [161, 245] width 241 height 29
click at [136, 246] on link "American_Eagle_IG_checkout_Beta" at bounding box center [106, 246] width 114 height 8
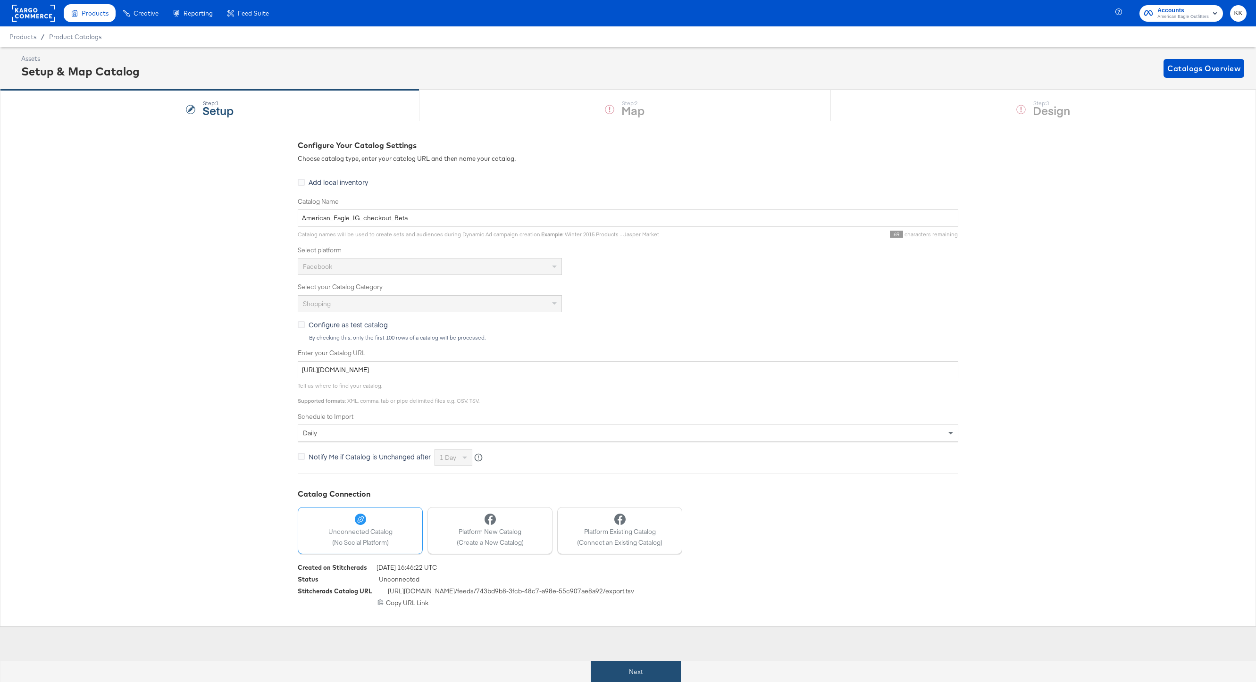
click at [634, 511] on button "Next" at bounding box center [636, 672] width 90 height 21
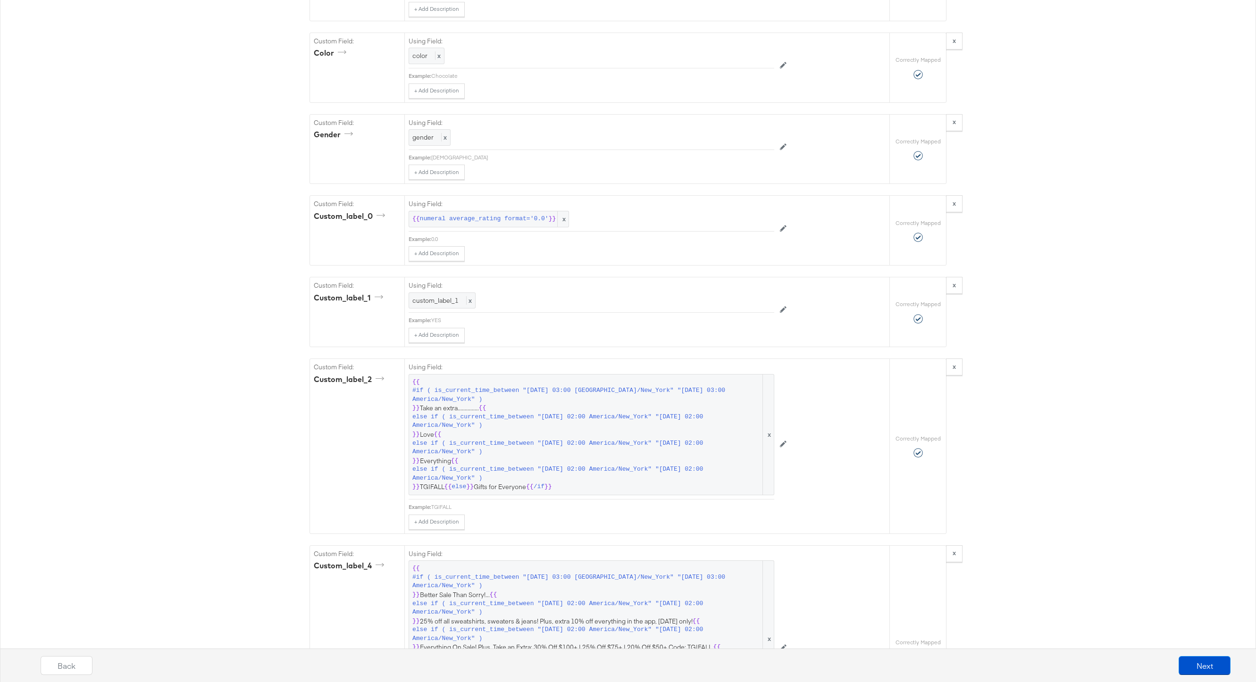
scroll to position [1192, 0]
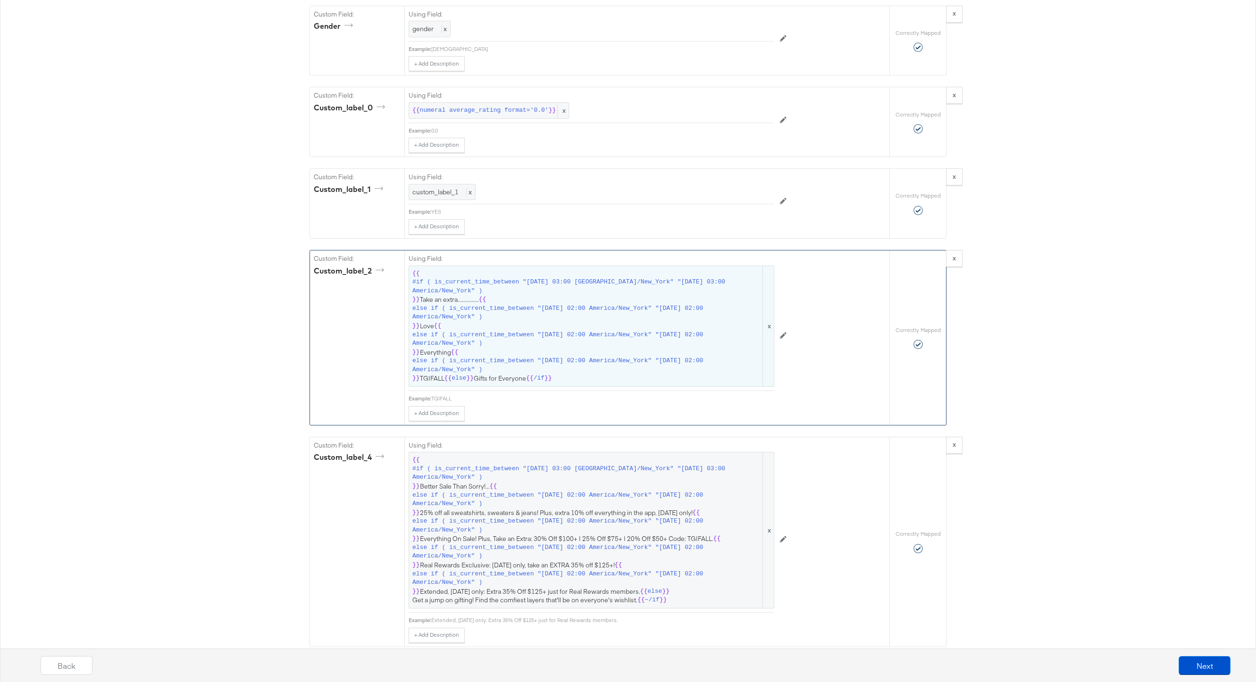
click at [587, 333] on span "else if ( is_current_time_between "2025-09-22 02:00 America/New_York" "2025-09-…" at bounding box center [586, 339] width 349 height 17
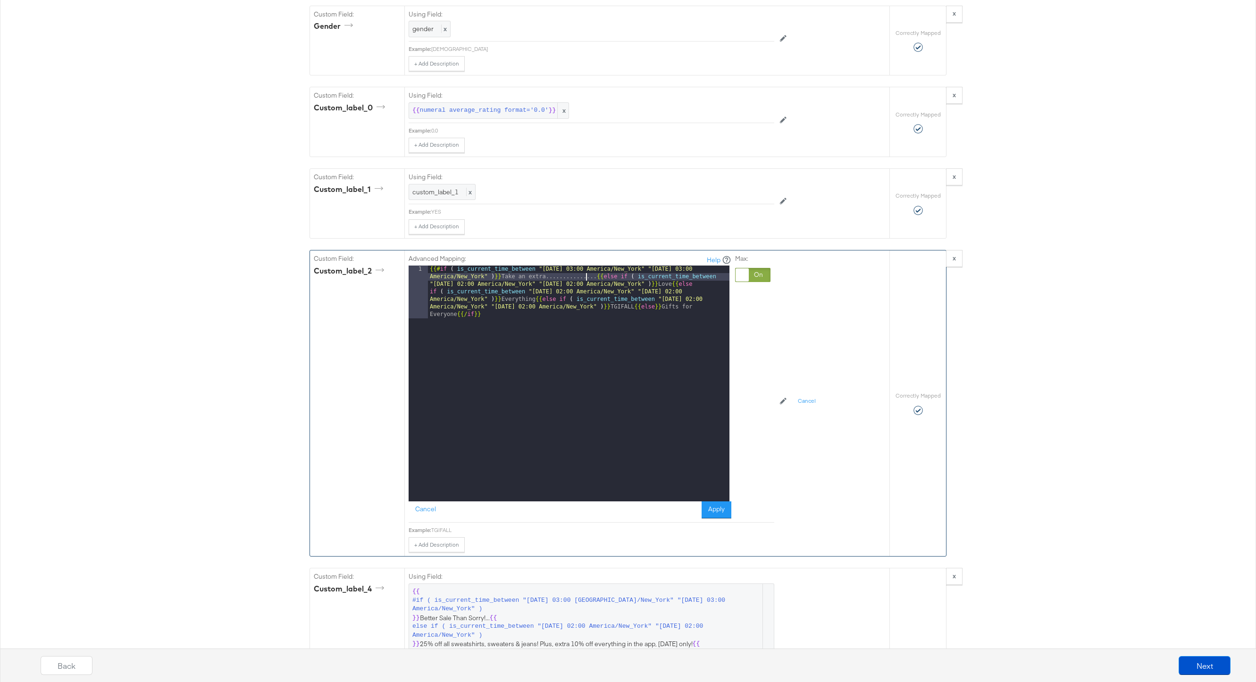
click at [587, 279] on div "{{# if ( is_current_time_between "2024-06-28 03:00 America/New_York" "2024-06-2…" at bounding box center [579, 437] width 302 height 342
click at [719, 506] on button "Apply" at bounding box center [717, 510] width 30 height 17
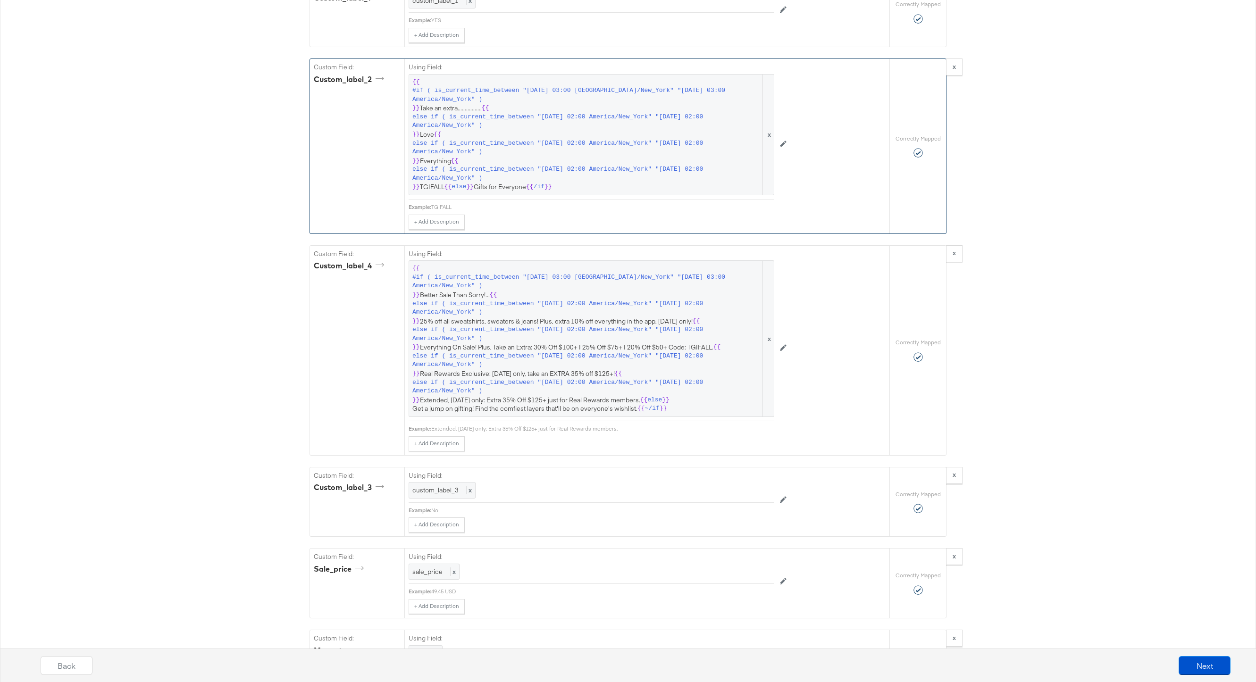
scroll to position [1401, 0]
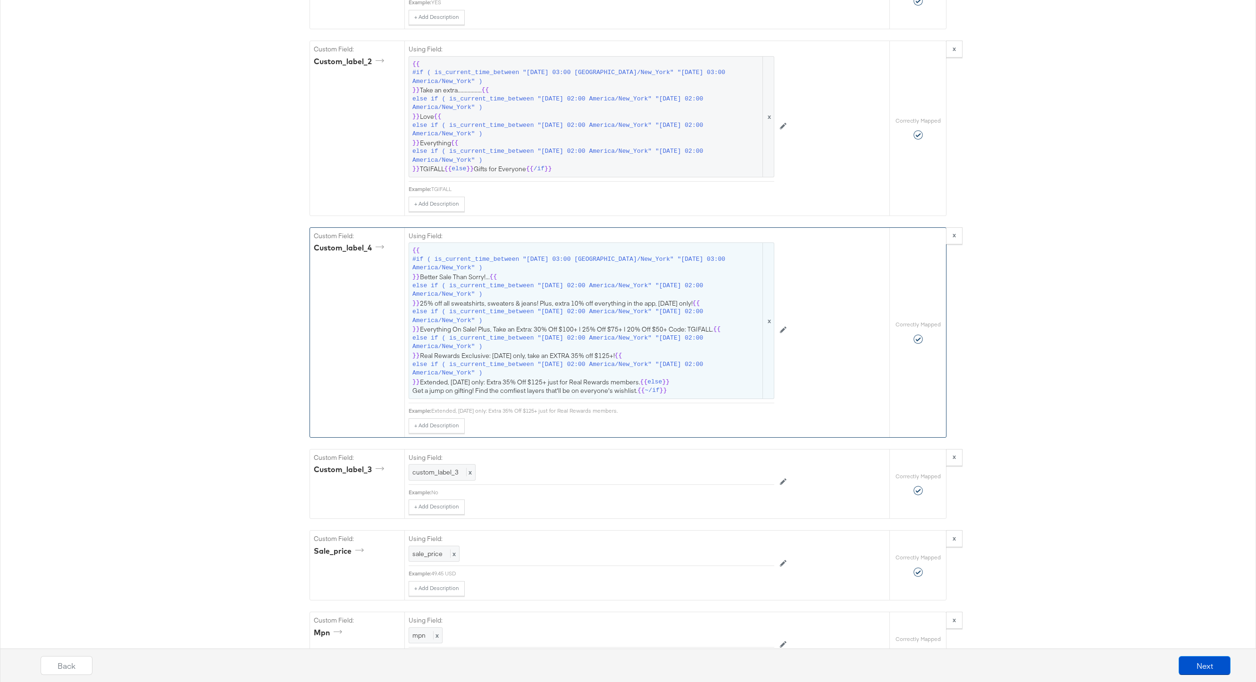
click at [577, 334] on span "else if ( is_current_time_between "2025-09-28 02:00 America/New_York" "2025-09-…" at bounding box center [586, 342] width 349 height 17
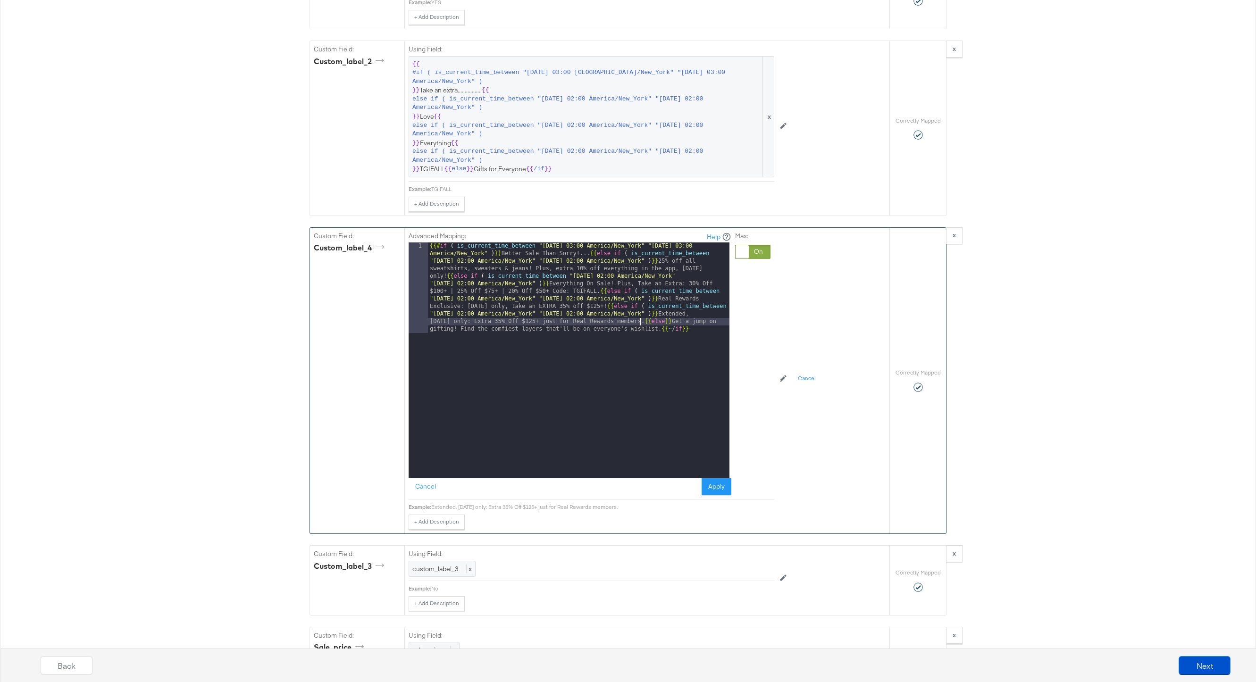
click at [641, 322] on div "{{# if ( is_current_time_between "2024-06-11 03:00 America/New_York" "2024-06-1…" at bounding box center [579, 451] width 302 height 417
click at [604, 308] on div "{{# if ( is_current_time_between "2024-06-11 03:00 America/New_York" "2024-06-1…" at bounding box center [579, 410] width 302 height 334
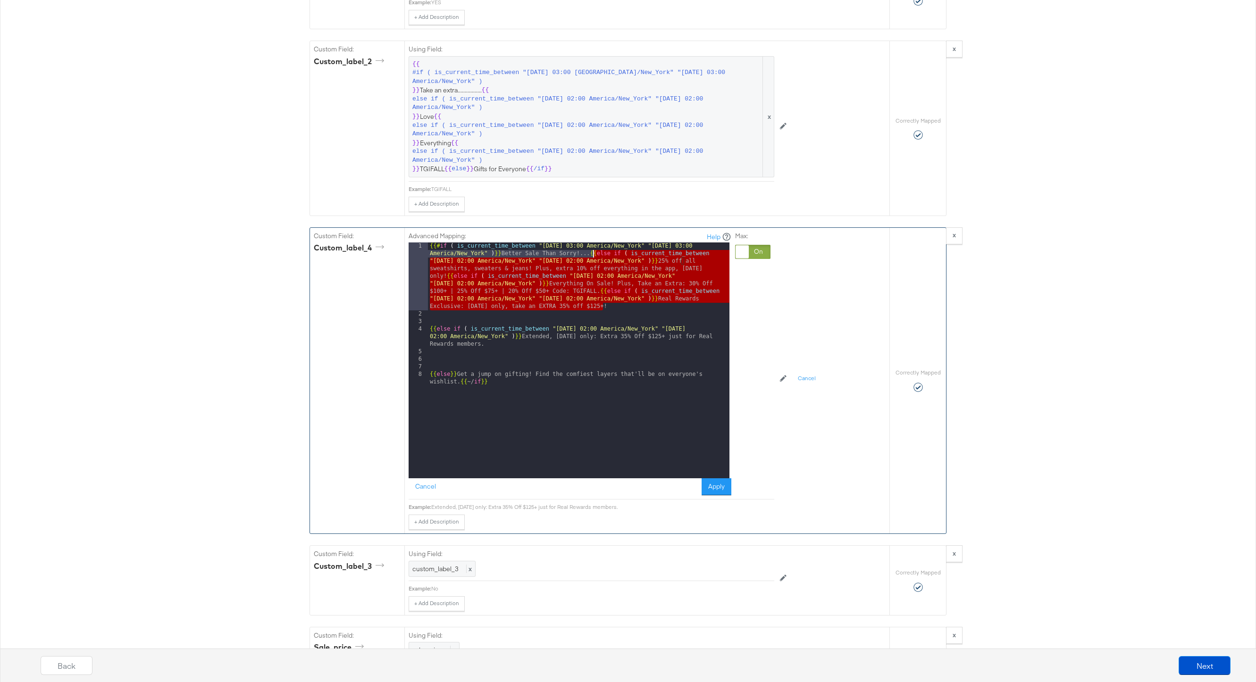
drag, startPoint x: 608, startPoint y: 307, endPoint x: 592, endPoint y: 257, distance: 53.1
click at [592, 257] on div "{{# if ( is_current_time_between "2024-06-11 03:00 America/New_York" "2024-06-1…" at bounding box center [579, 402] width 302 height 319
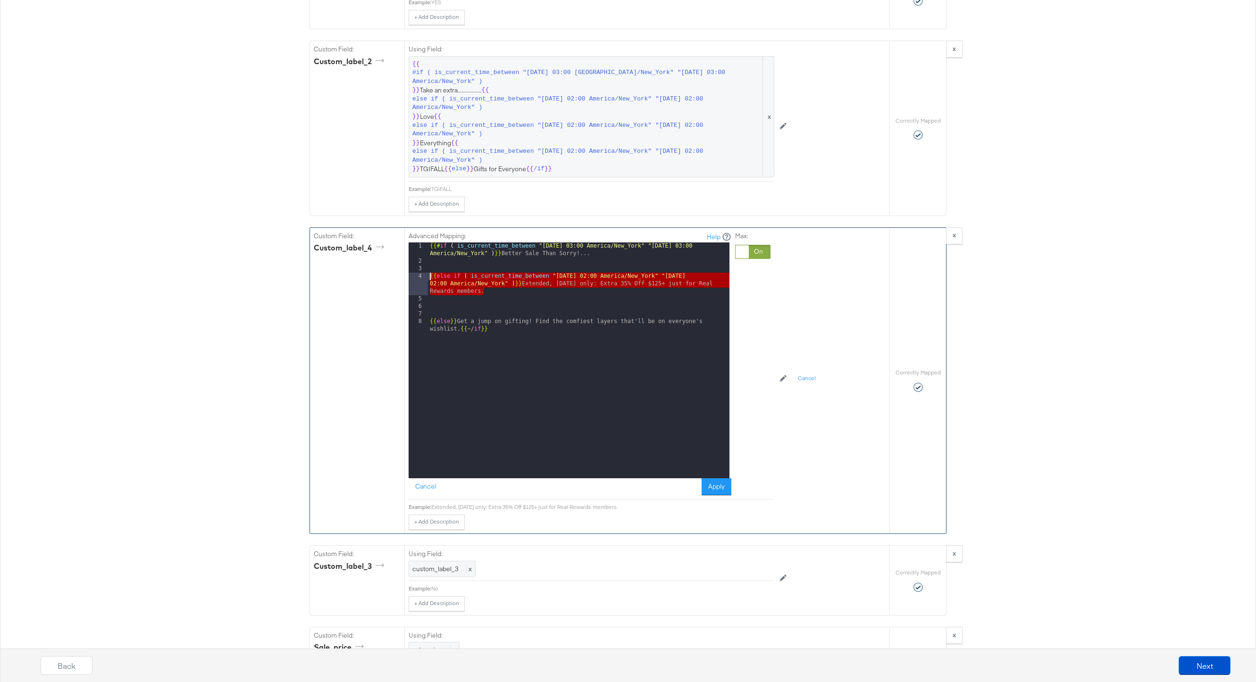
drag, startPoint x: 489, startPoint y: 291, endPoint x: 411, endPoint y: 275, distance: 79.5
click at [411, 275] on div "1 2 3 4 5 6 7 8 {{# if ( is_current_time_between "2024-06-11 03:00 America/New_…" at bounding box center [569, 361] width 321 height 236
click at [496, 290] on div "{{# if ( is_current_time_between "2024-06-11 03:00 America/New_York" "2024-06-1…" at bounding box center [579, 376] width 302 height 266
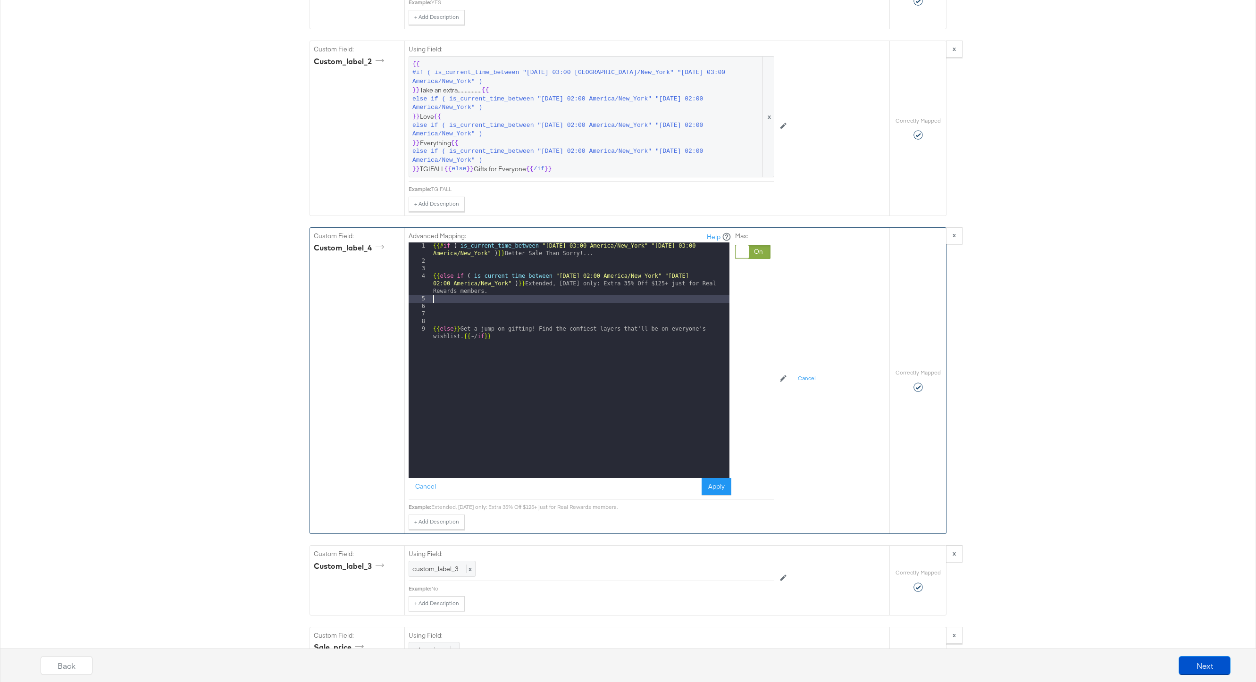
paste textarea
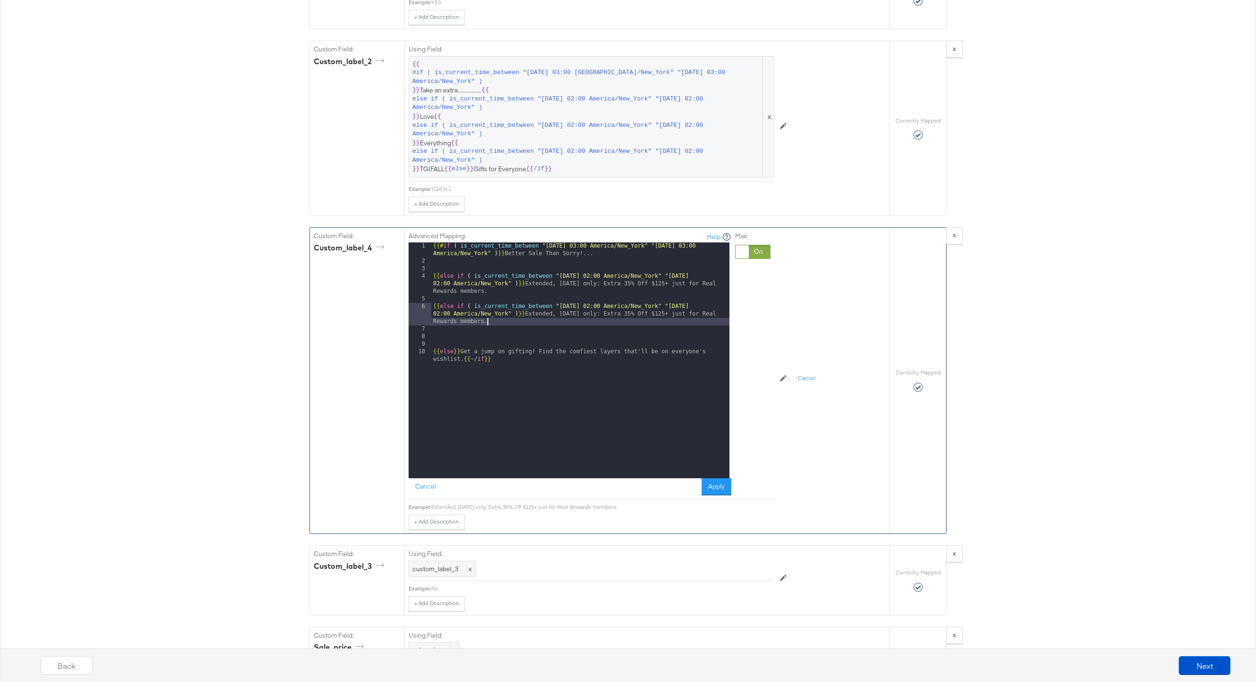
click at [591, 308] on div "{{# if ( is_current_time_between "2024-06-11 03:00 America/New_York" "2024-06-1…" at bounding box center [580, 376] width 298 height 266
click at [705, 307] on div "{{# if ( is_current_time_between "2024-06-11 03:00 America/New_York" "2024-06-1…" at bounding box center [580, 376] width 298 height 266
drag, startPoint x: 526, startPoint y: 321, endPoint x: 530, endPoint y: 316, distance: 7.0
click at [530, 316] on div "{{# if ( is_current_time_between "2024-06-11 03:00 America/New_York" "2024-06-1…" at bounding box center [580, 376] width 298 height 266
click at [434, 278] on div "{{# if ( is_current_time_between "2024-06-11 03:00 America/New_York" "2024-06-1…" at bounding box center [580, 376] width 298 height 266
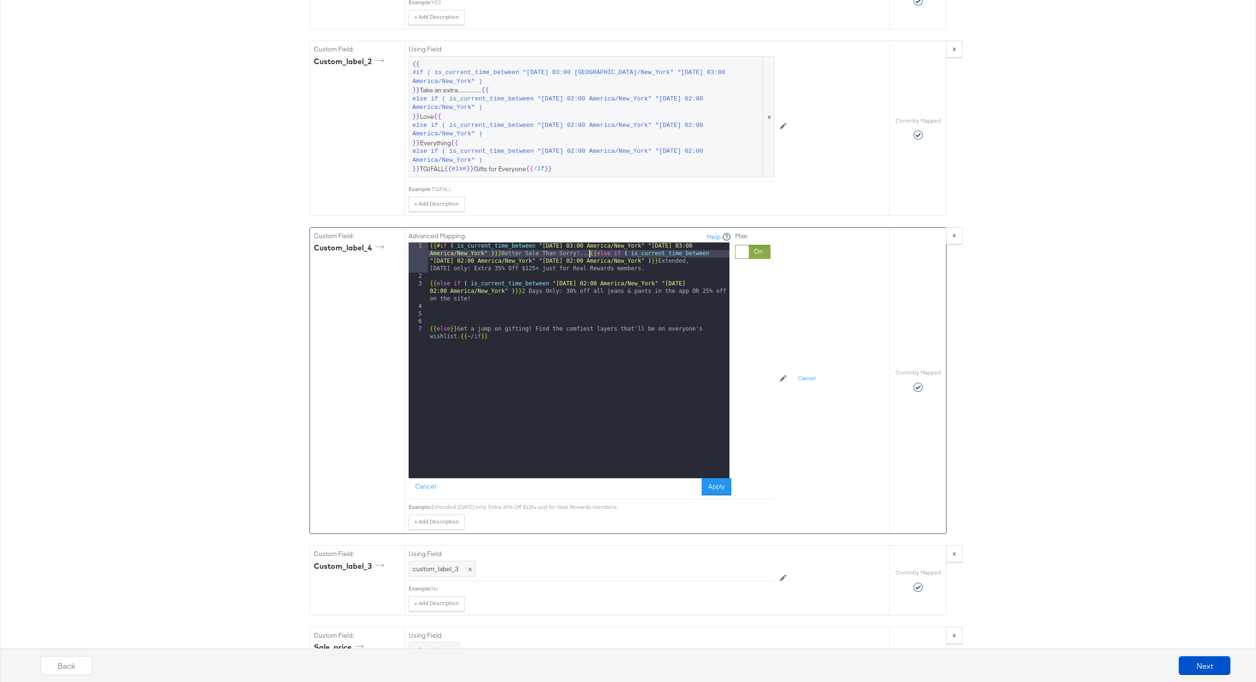
click at [429, 283] on div "{{# if ( is_current_time_between "2024-06-11 03:00 America/New_York" "2024-06-1…" at bounding box center [579, 383] width 302 height 281
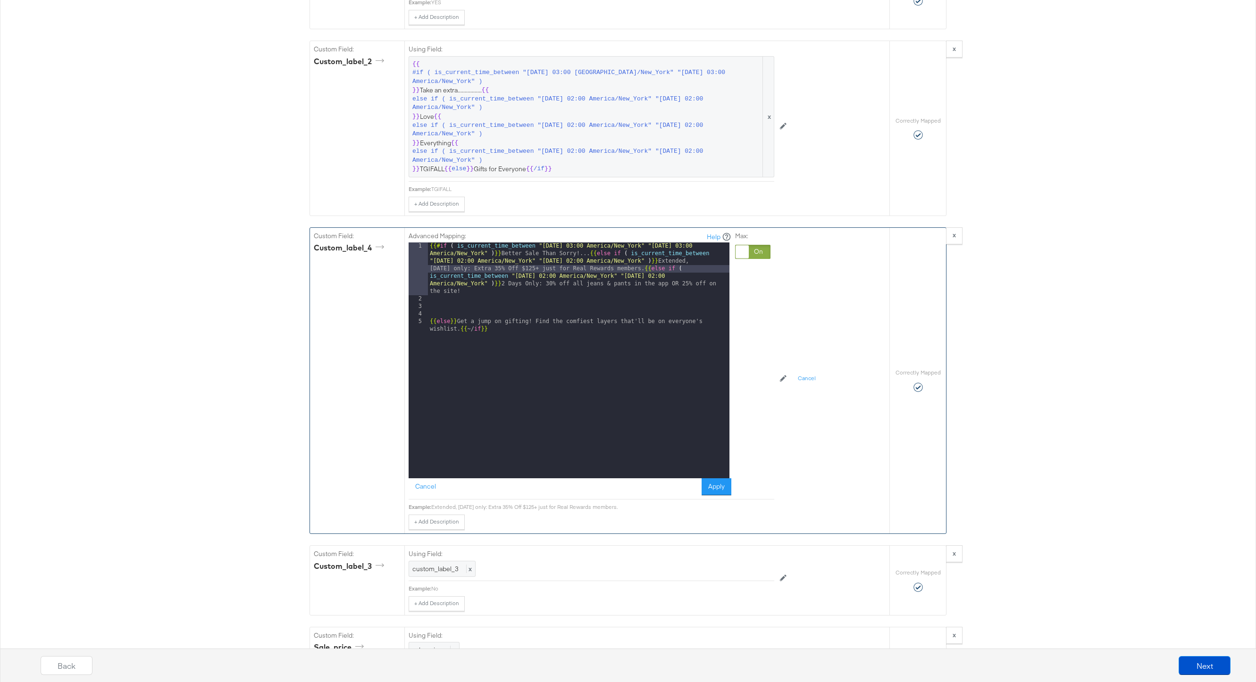
click at [429, 325] on div "{{# if ( is_current_time_between "2024-06-11 03:00 America/New_York" "2024-06-1…" at bounding box center [579, 395] width 302 height 304
click at [720, 490] on button "Apply" at bounding box center [717, 486] width 30 height 17
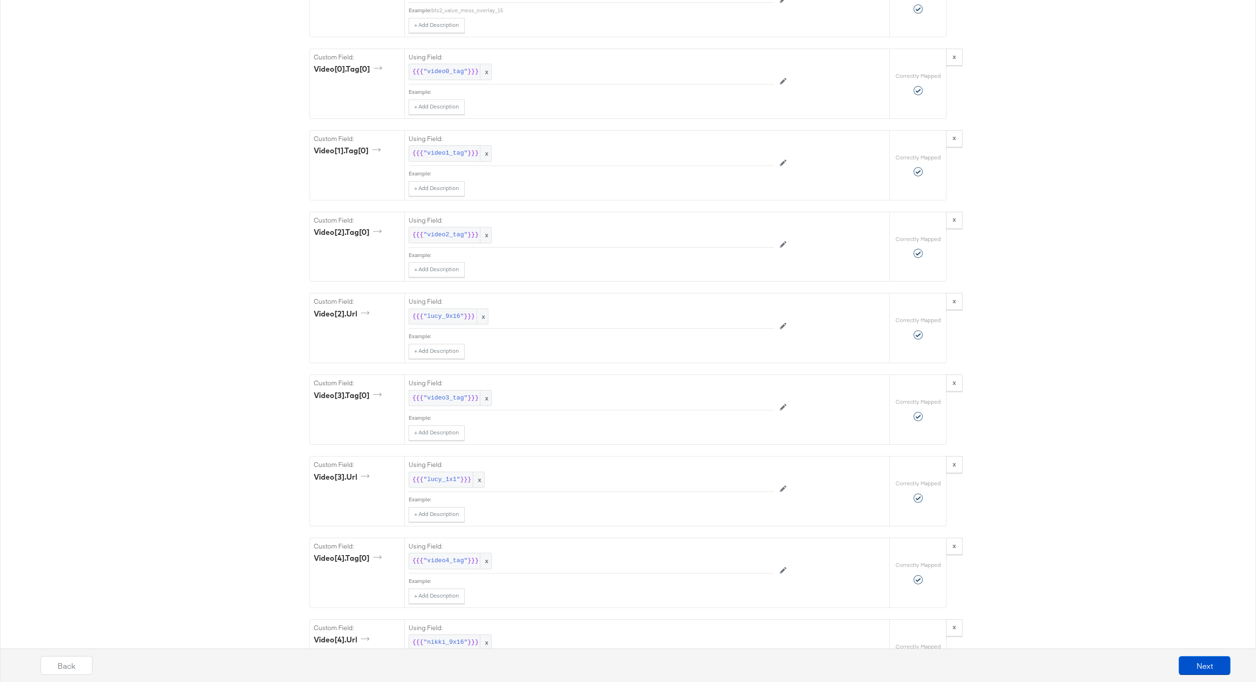
scroll to position [4180, 0]
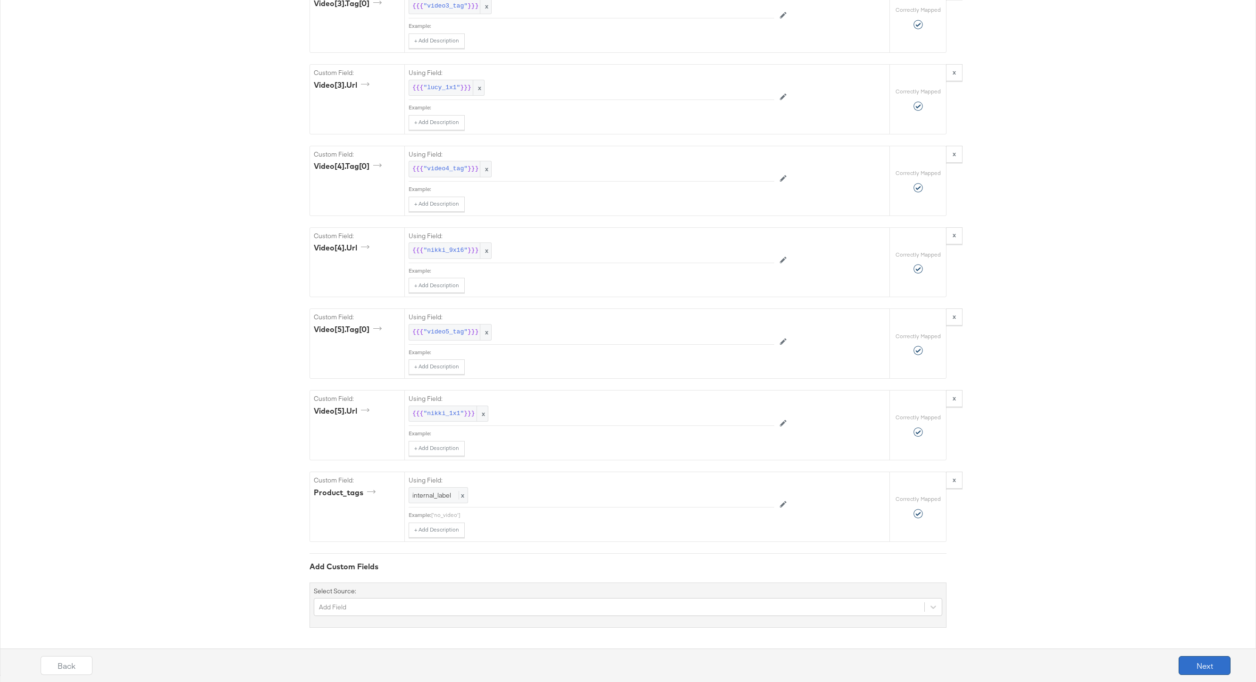
click at [941, 511] on button "Next" at bounding box center [1205, 665] width 52 height 19
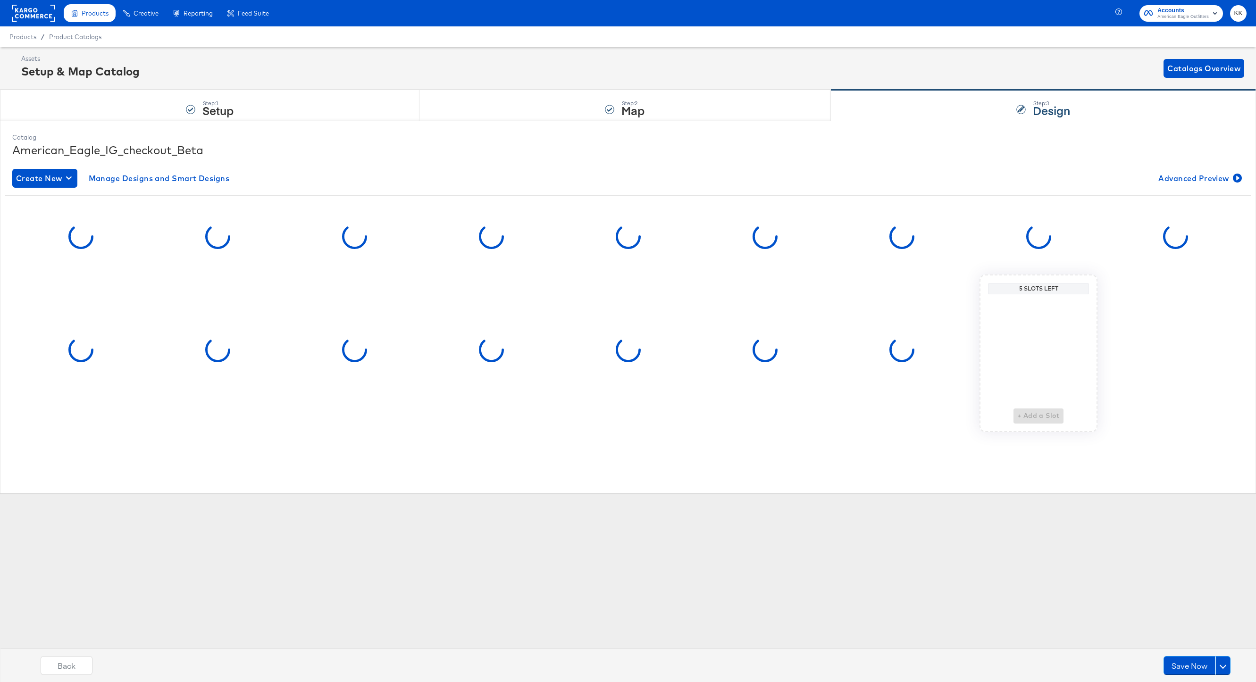
scroll to position [0, 0]
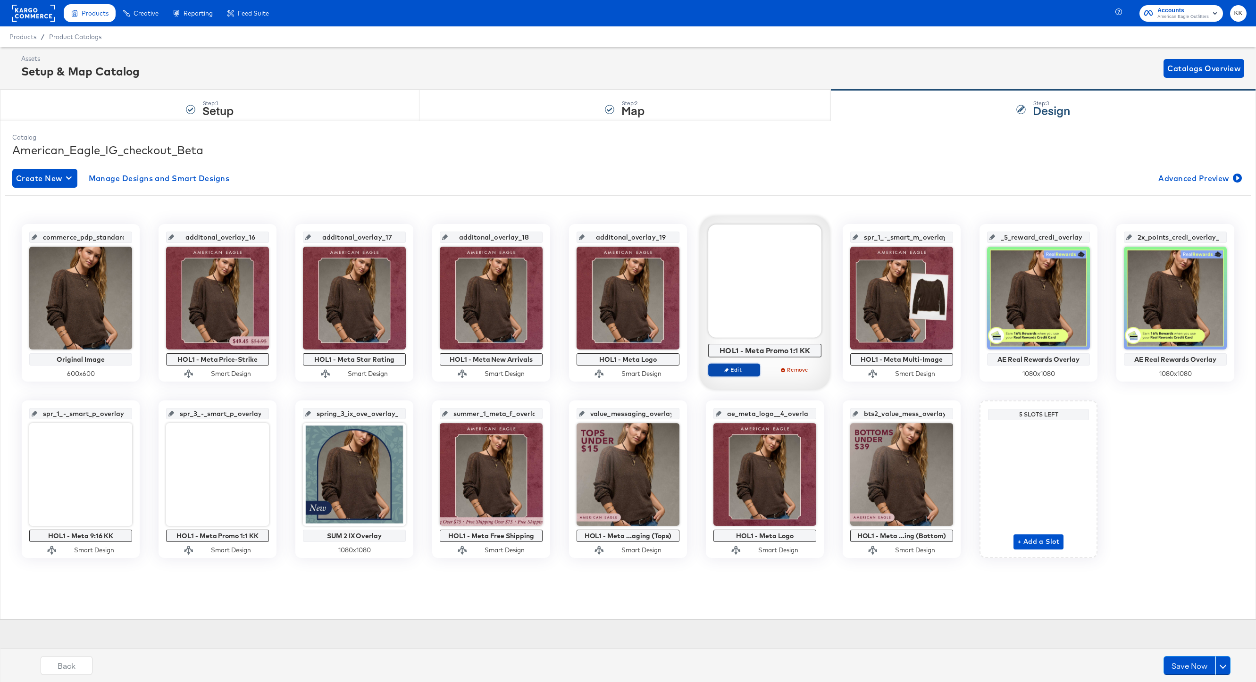
click at [734, 367] on span "Edit" at bounding box center [733, 369] width 43 height 7
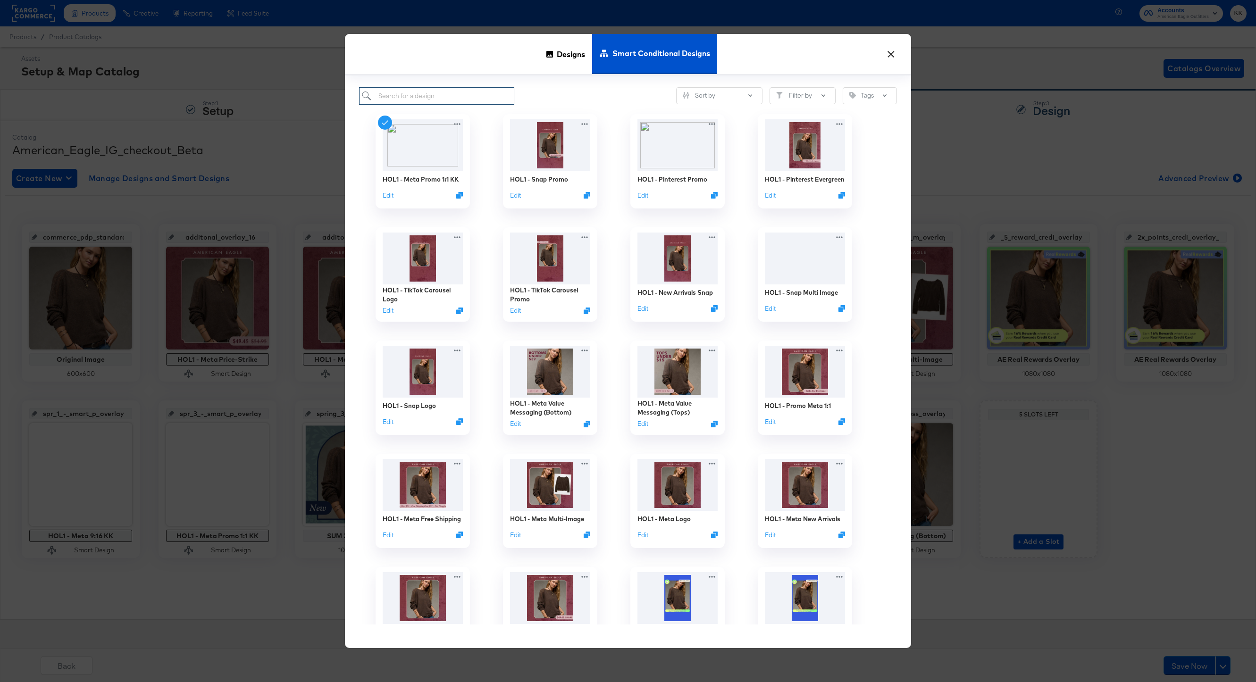
click at [448, 101] on input "search" at bounding box center [436, 95] width 155 height 17
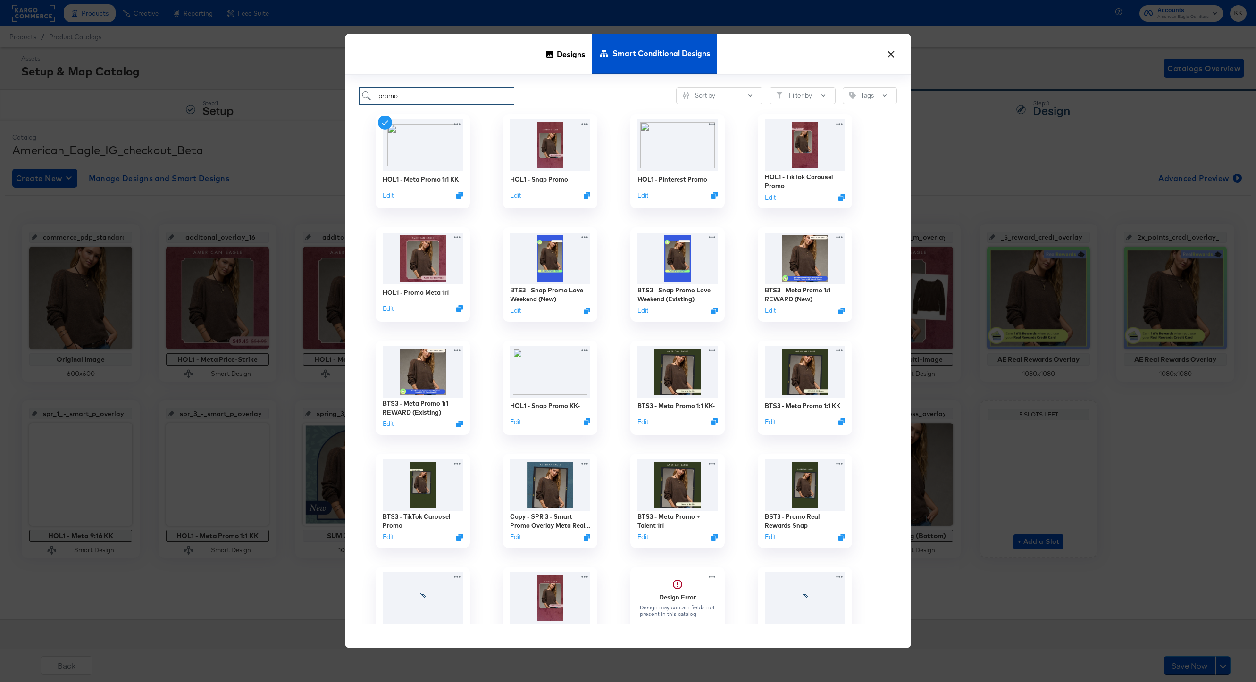
type input "promo"
click at [364, 444] on div "BTS3 - Meta Promo 1:1 REWARD (Existing) Edit" at bounding box center [422, 387] width 127 height 113
click at [417, 293] on div "HOL1 - Promo Meta 1:1" at bounding box center [415, 293] width 69 height 9
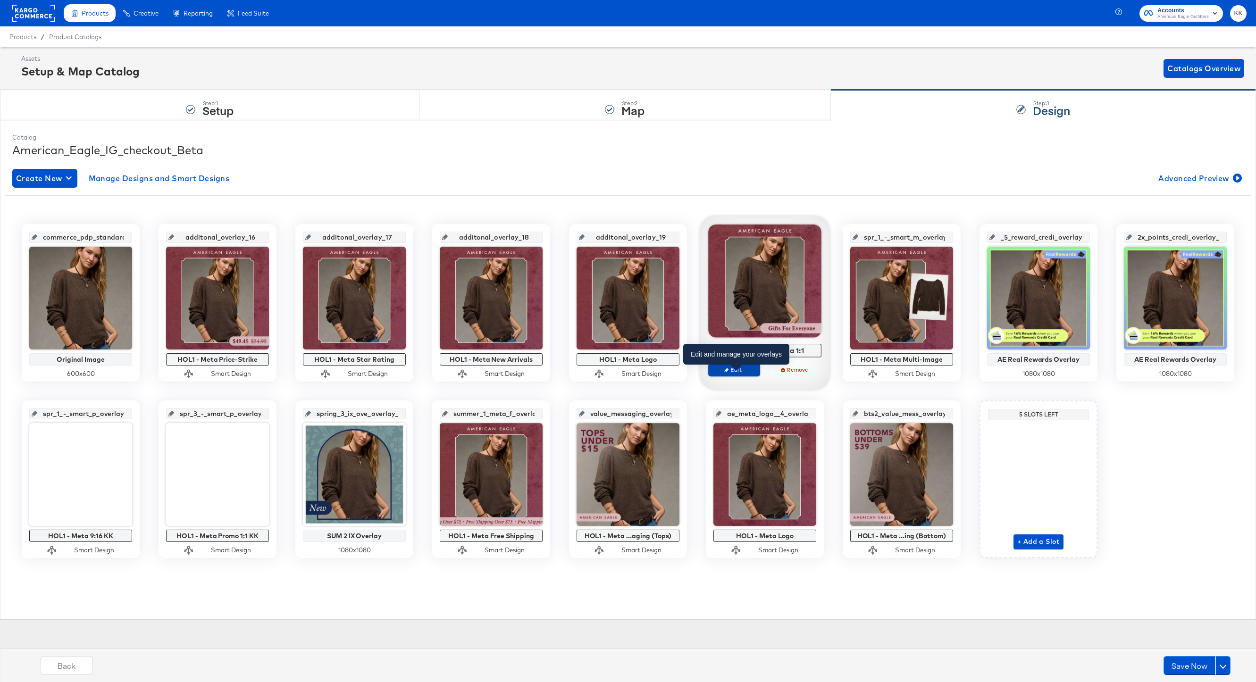
click at [744, 370] on span "Edit" at bounding box center [733, 369] width 43 height 7
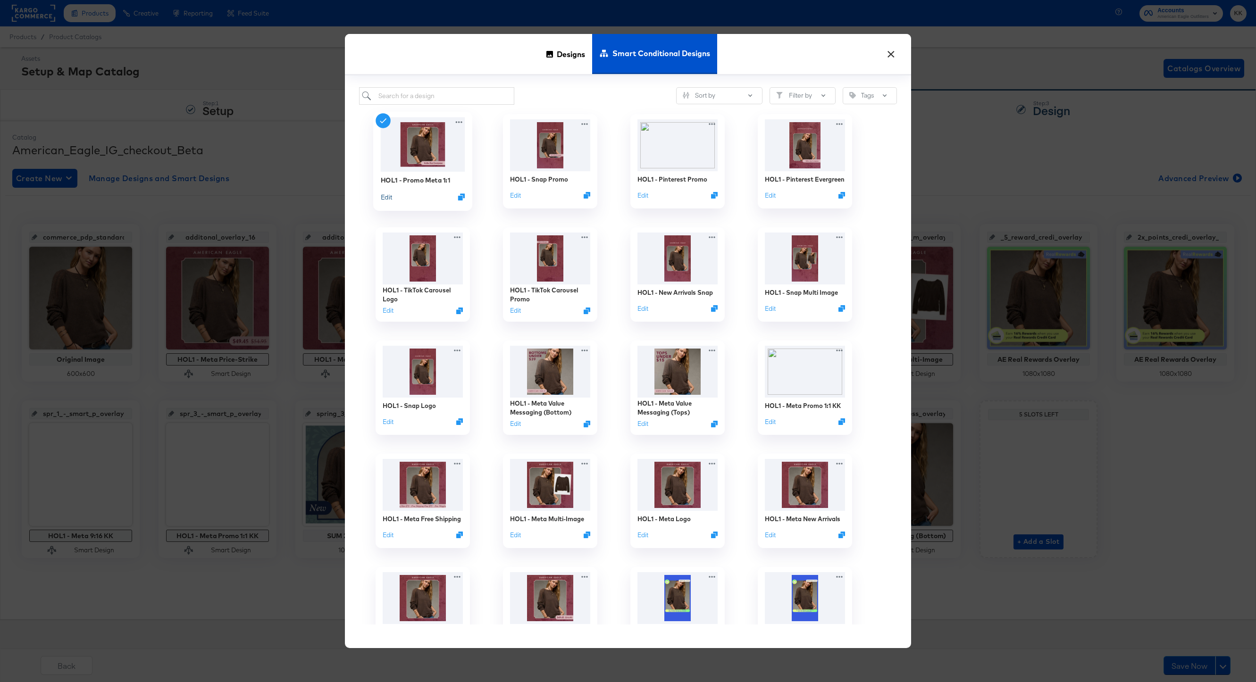
click at [387, 198] on button "Edit" at bounding box center [386, 197] width 11 height 9
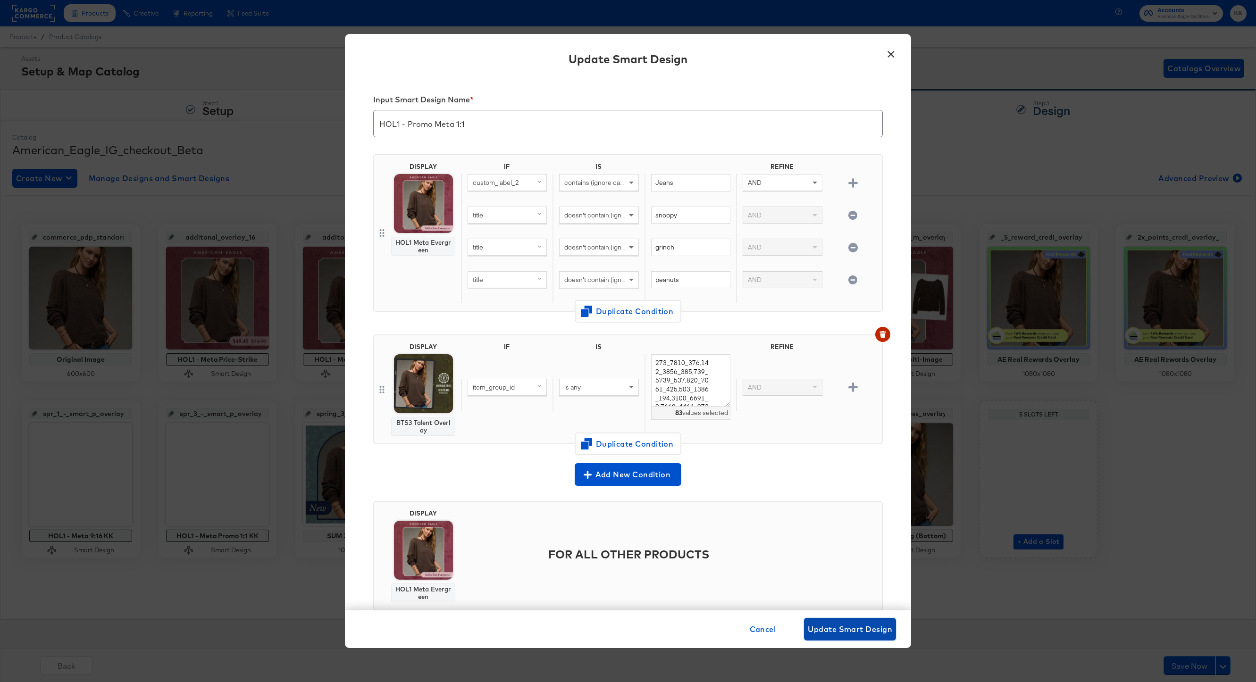
click at [857, 511] on span "Update Smart Design" at bounding box center [850, 629] width 84 height 13
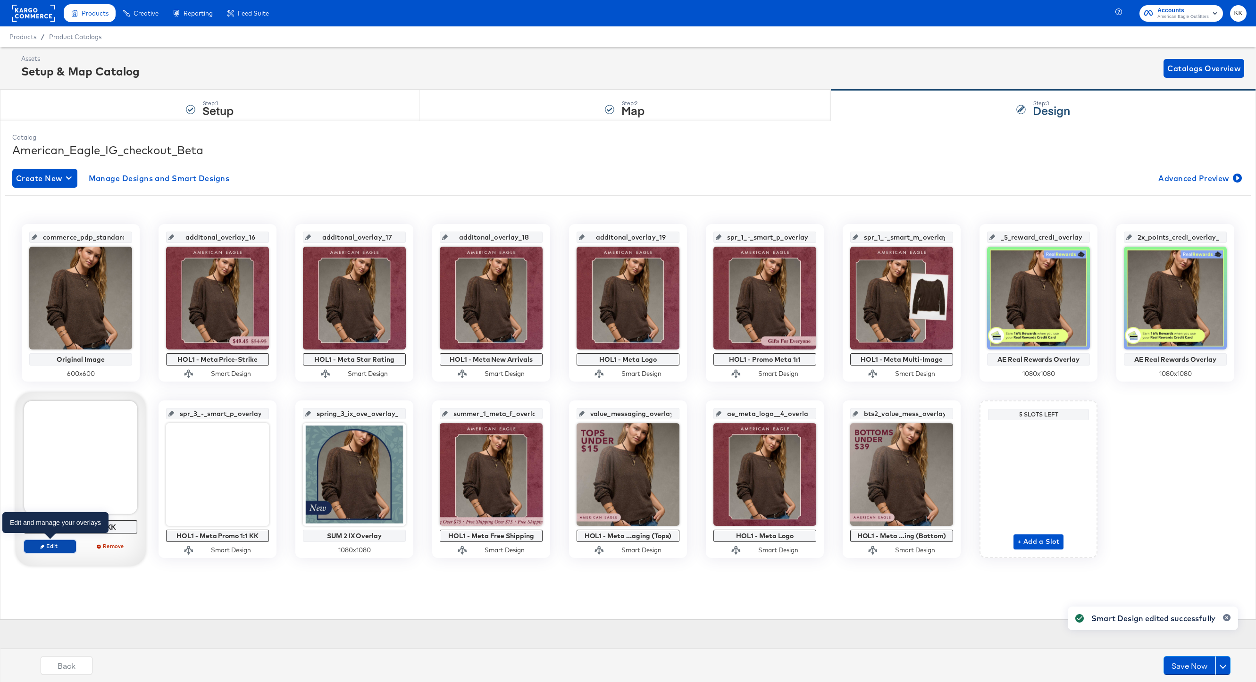
click at [60, 511] on span "Edit" at bounding box center [49, 546] width 43 height 7
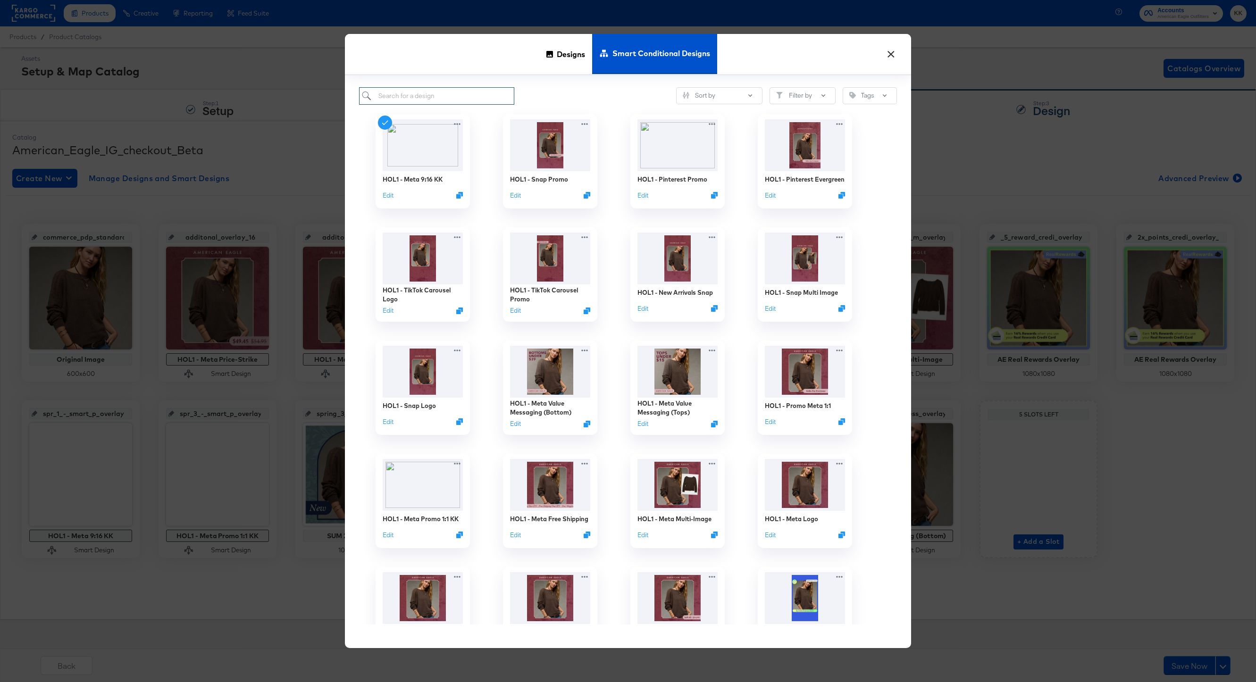
click at [399, 104] on input "search" at bounding box center [436, 95] width 155 height 17
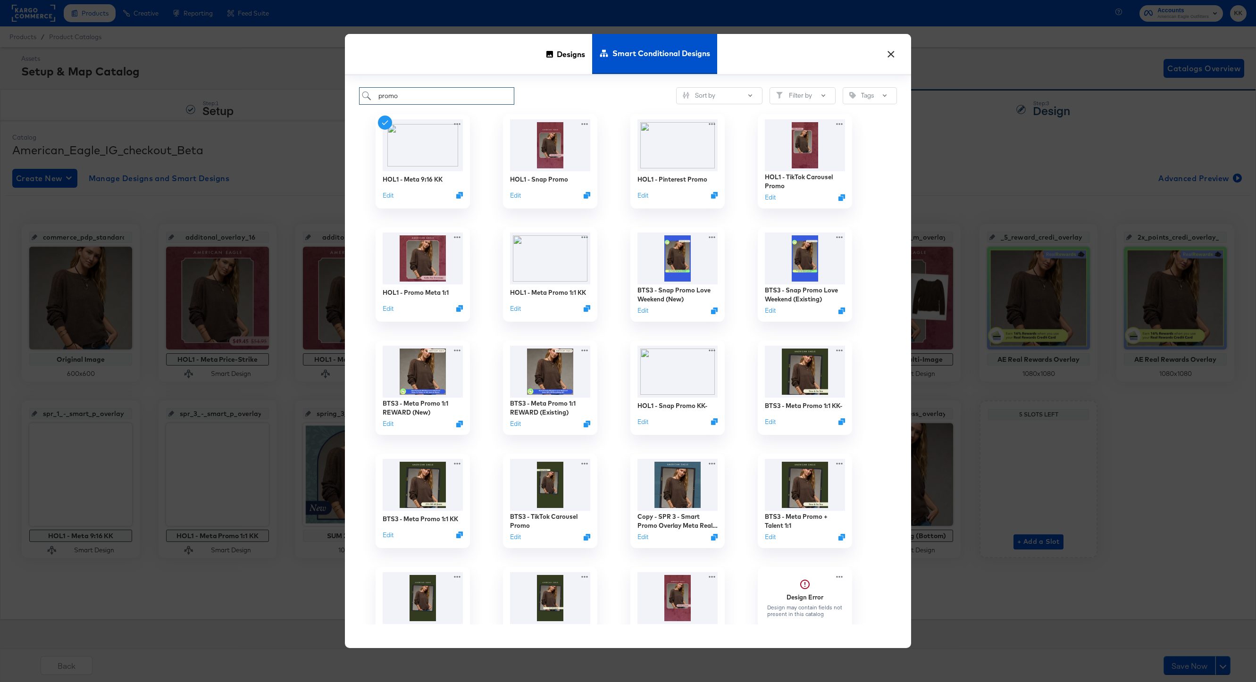
drag, startPoint x: 408, startPoint y: 96, endPoint x: 357, endPoint y: 96, distance: 50.5
click at [357, 96] on div "promo Sort by Filter by Tags HOL1 - Meta 9:16 KK Edit HOL1 - Snap Promo Edit HO…" at bounding box center [628, 361] width 566 height 573
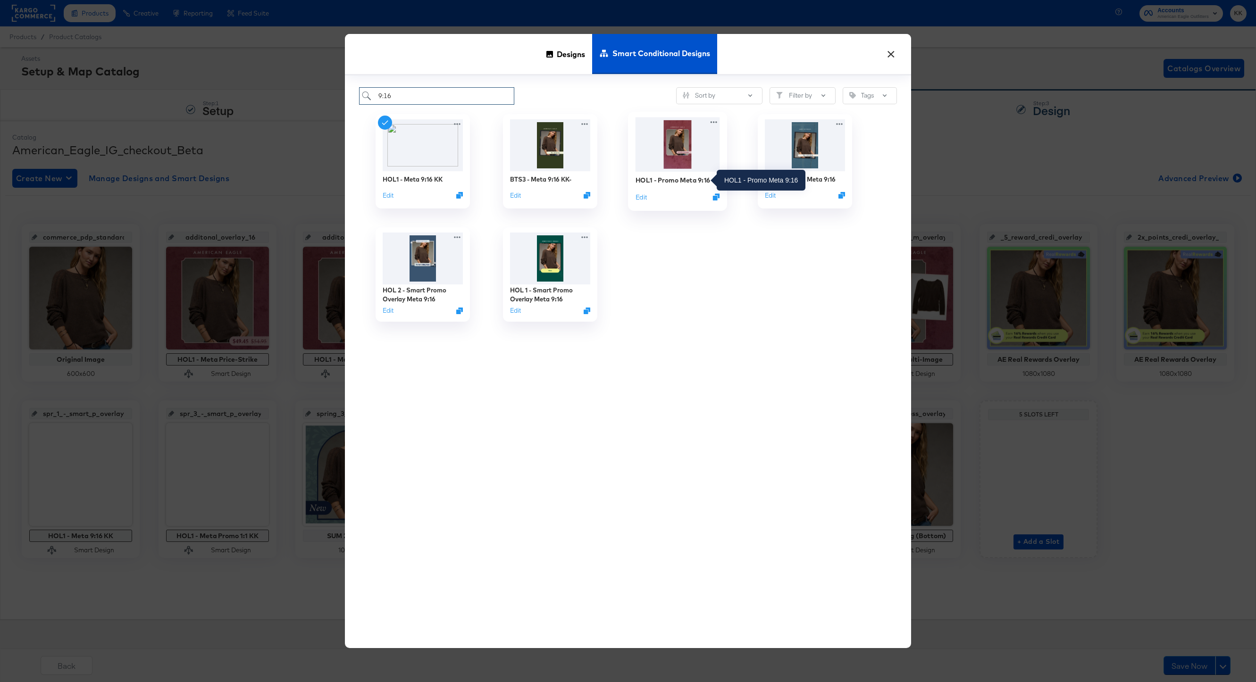
type input "9:16"
click at [680, 180] on div "HOL1 - Promo Meta 9:16" at bounding box center [673, 180] width 75 height 9
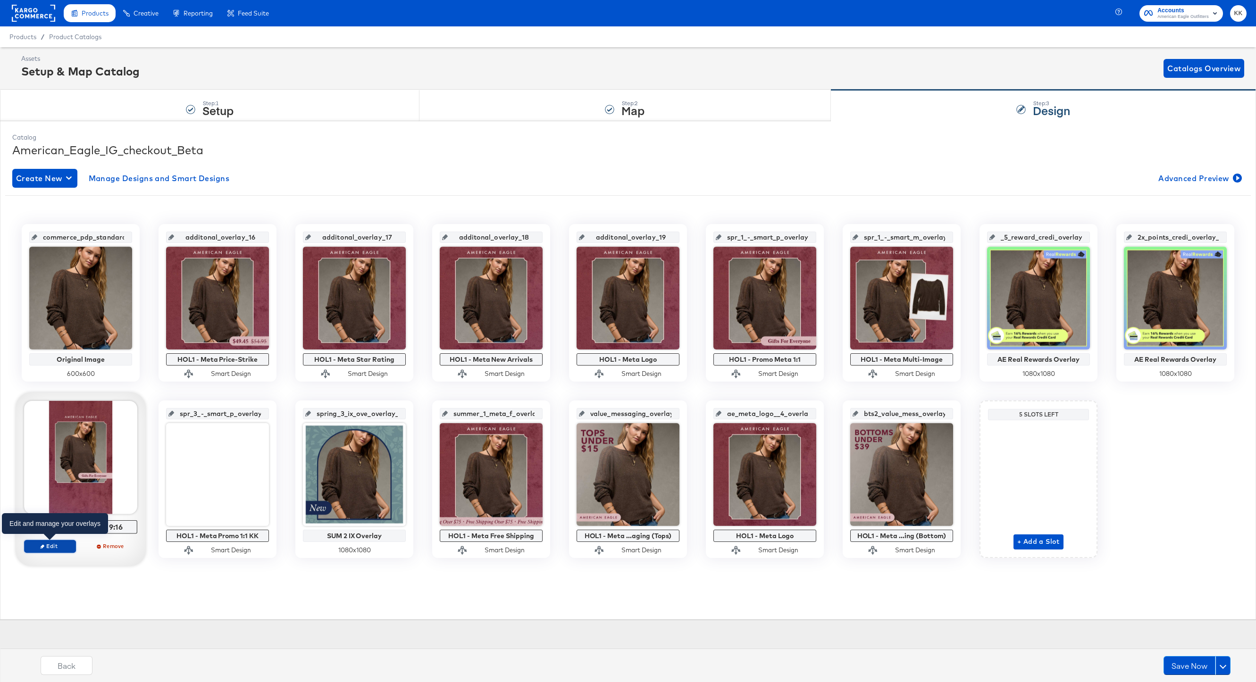
click at [58, 511] on span "Edit" at bounding box center [49, 546] width 43 height 7
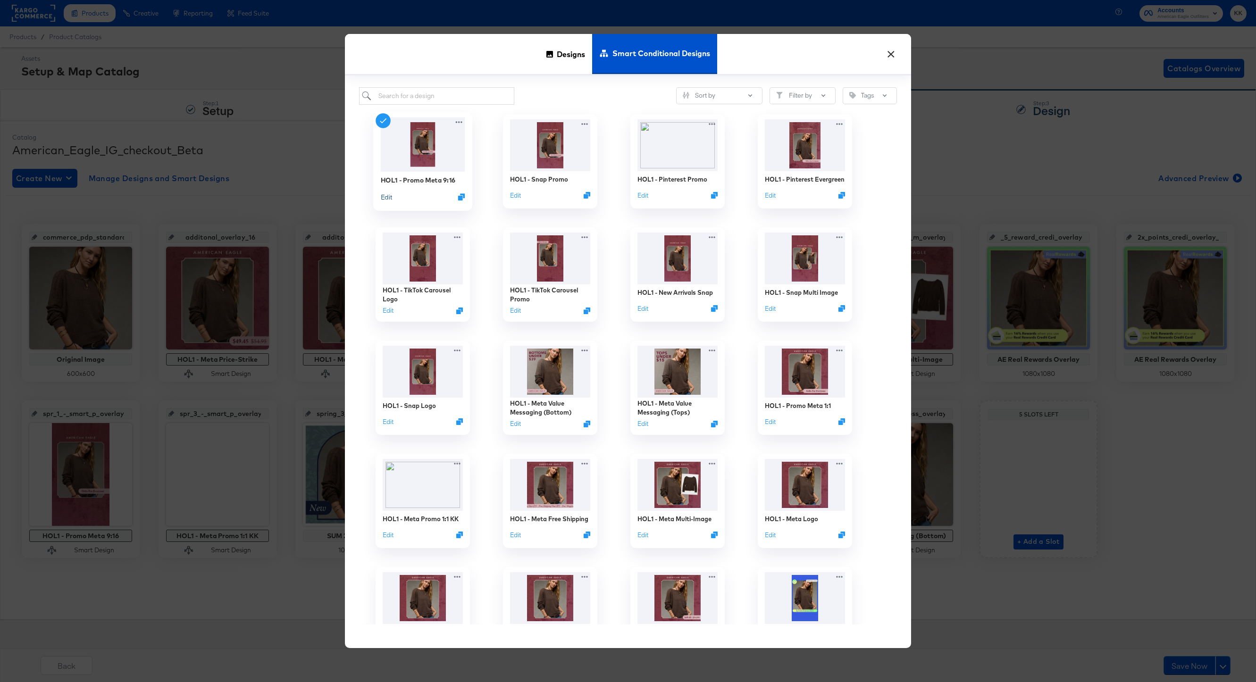
click at [385, 199] on button "Edit" at bounding box center [386, 197] width 11 height 9
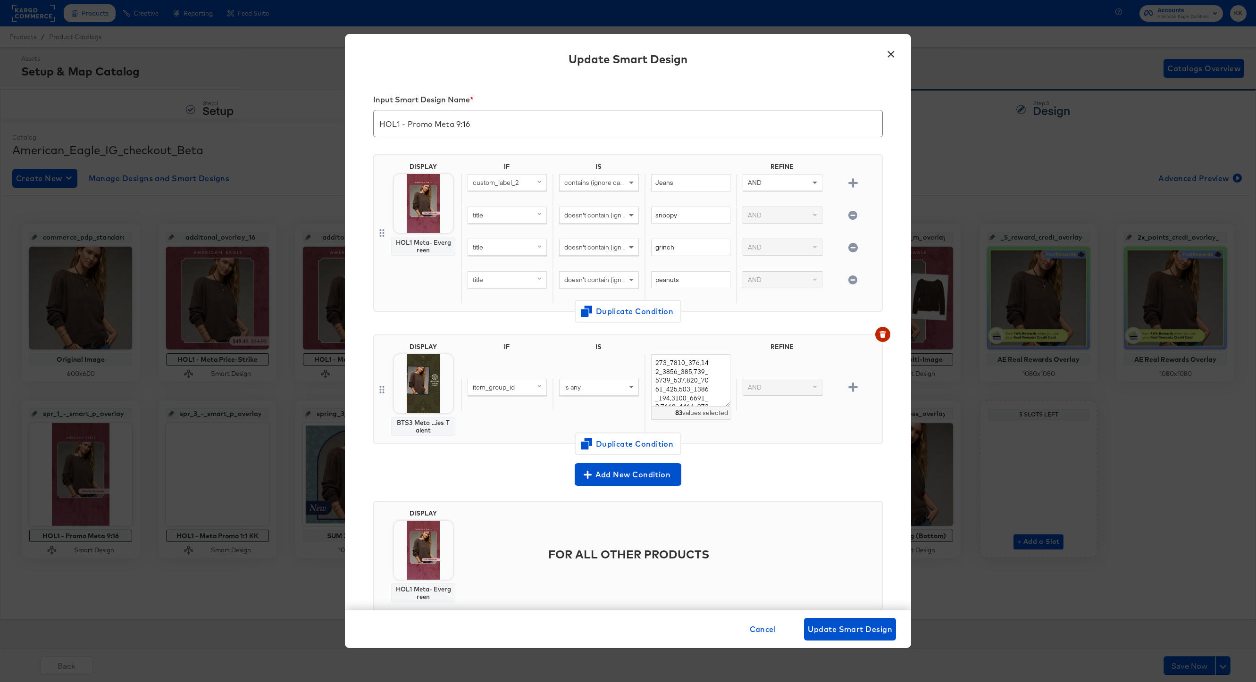
click at [849, 511] on div "Cancel Update Smart Design" at bounding box center [628, 630] width 566 height 38
click at [866, 511] on span "Update Smart Design" at bounding box center [850, 629] width 84 height 13
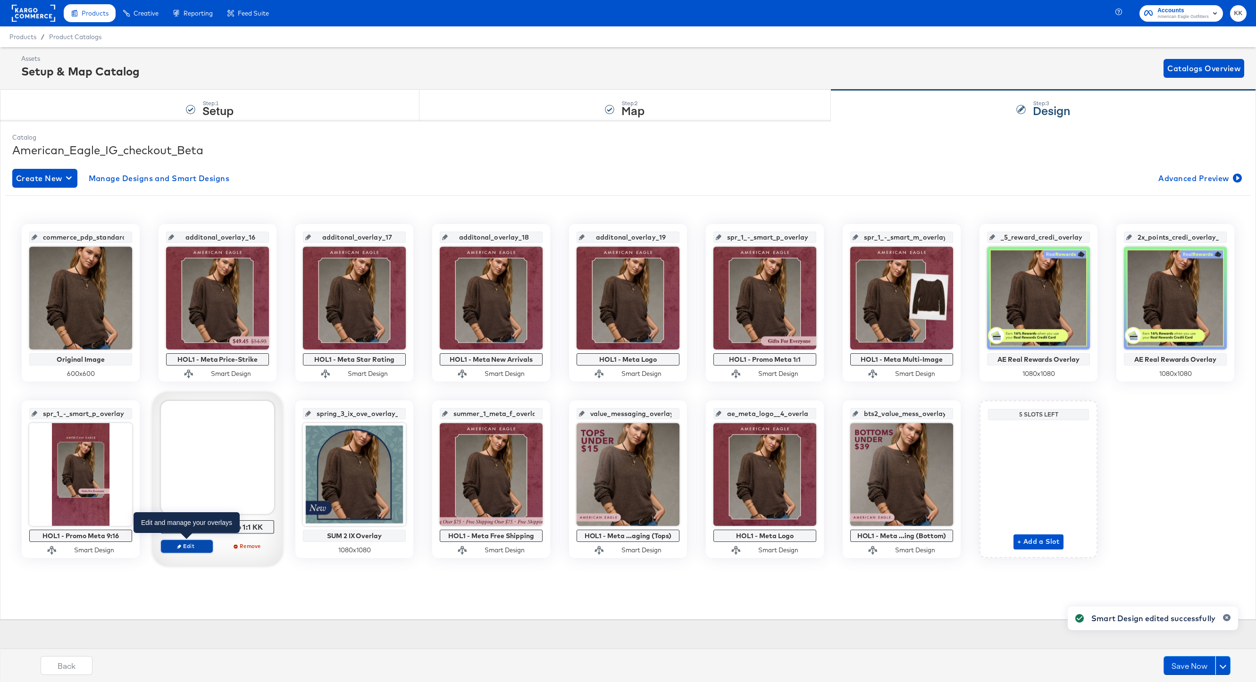
click at [182, 511] on button "Edit" at bounding box center [187, 546] width 52 height 13
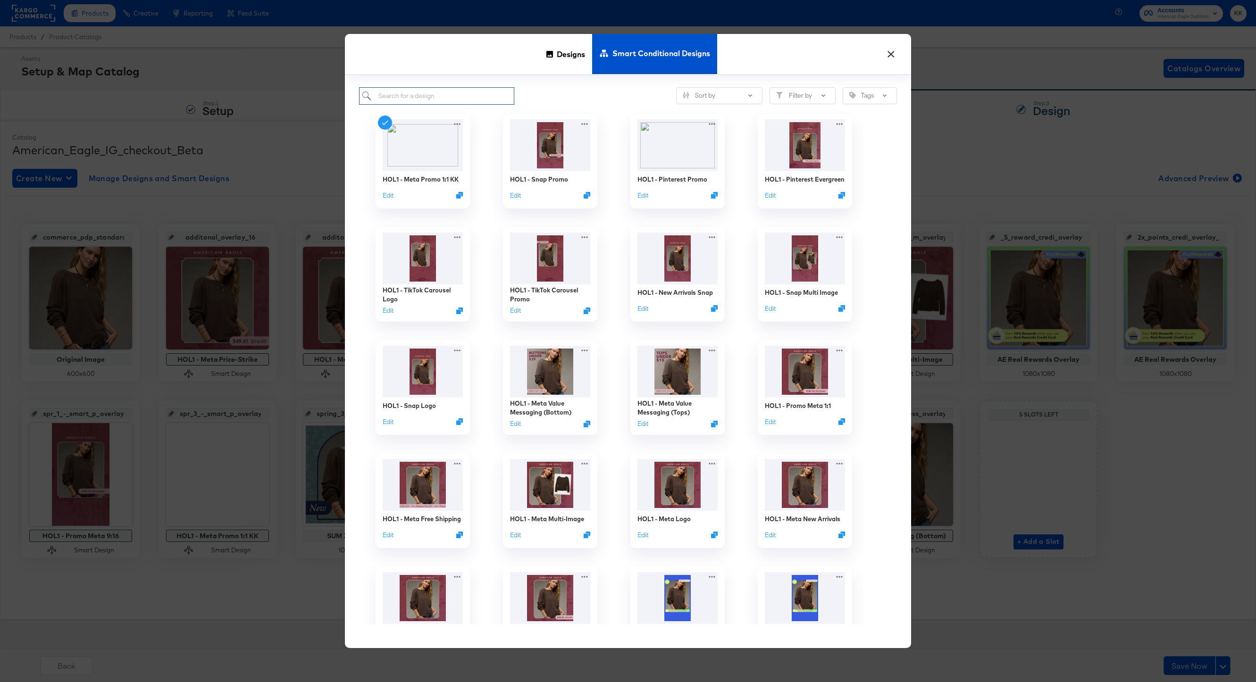
click at [435, 94] on input "search" at bounding box center [436, 95] width 155 height 17
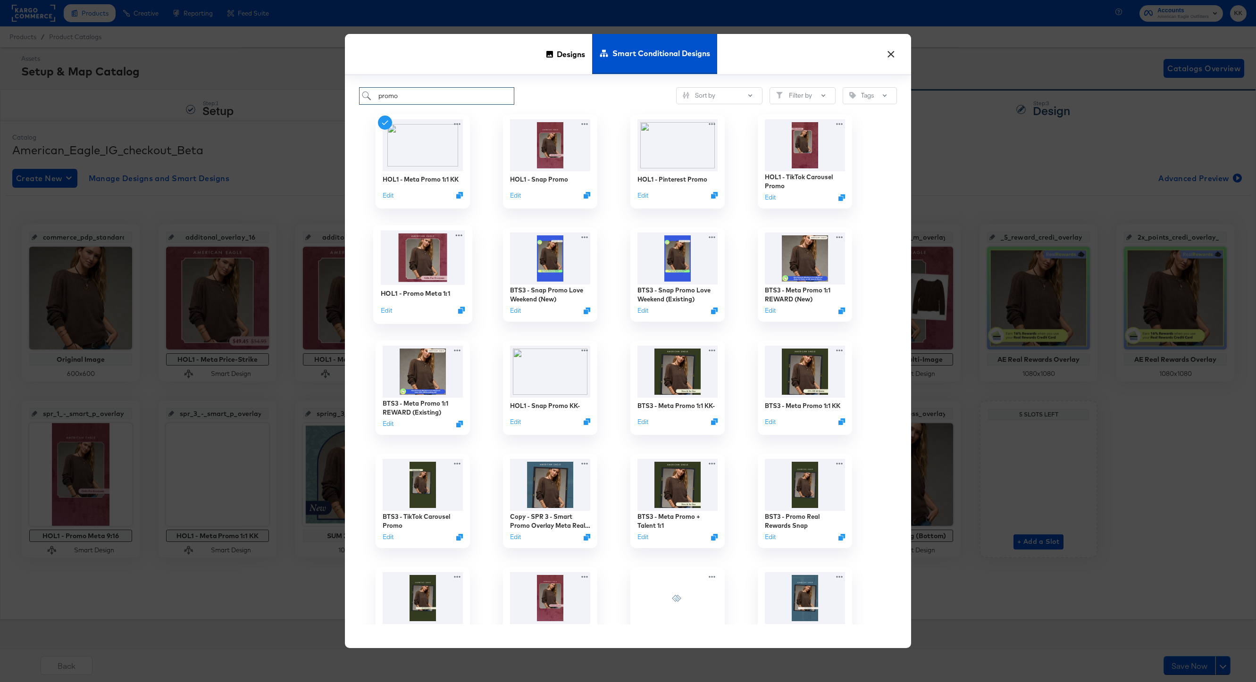
type input "promo"
click at [436, 293] on div "HOL1 - Promo Meta 1:1" at bounding box center [415, 293] width 69 height 9
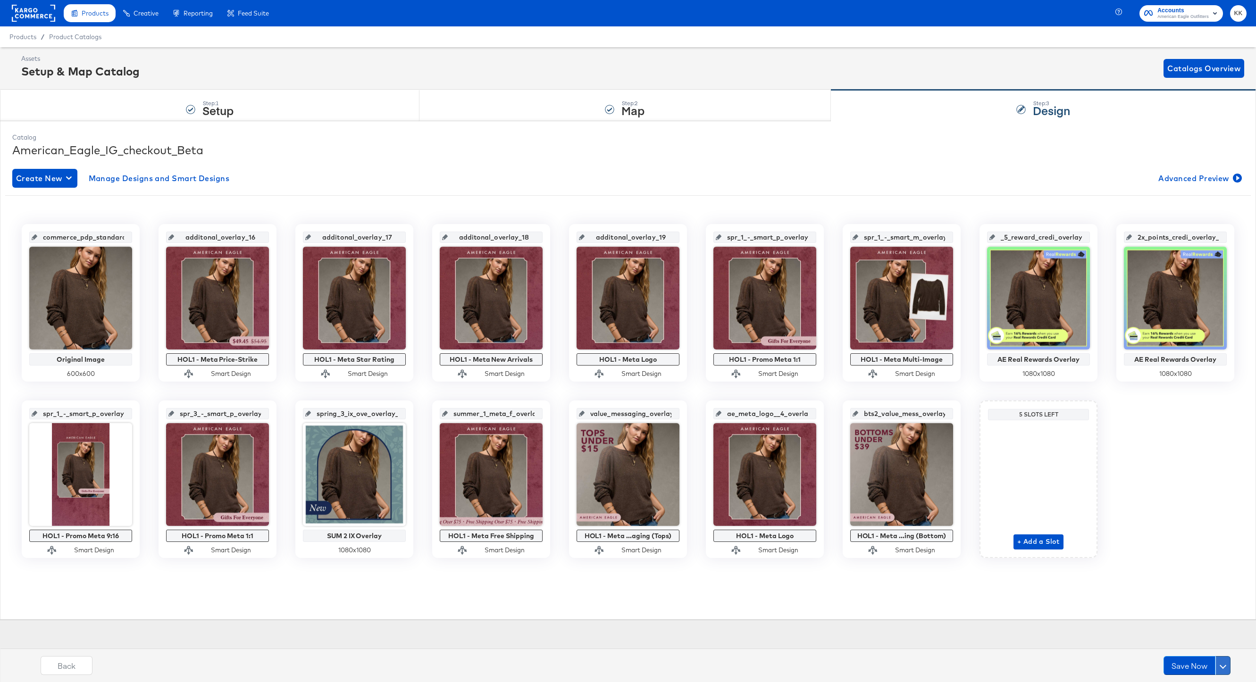
click at [941, 511] on button at bounding box center [1222, 665] width 15 height 19
click at [941, 511] on div "Schedule Save" at bounding box center [1200, 647] width 43 height 9
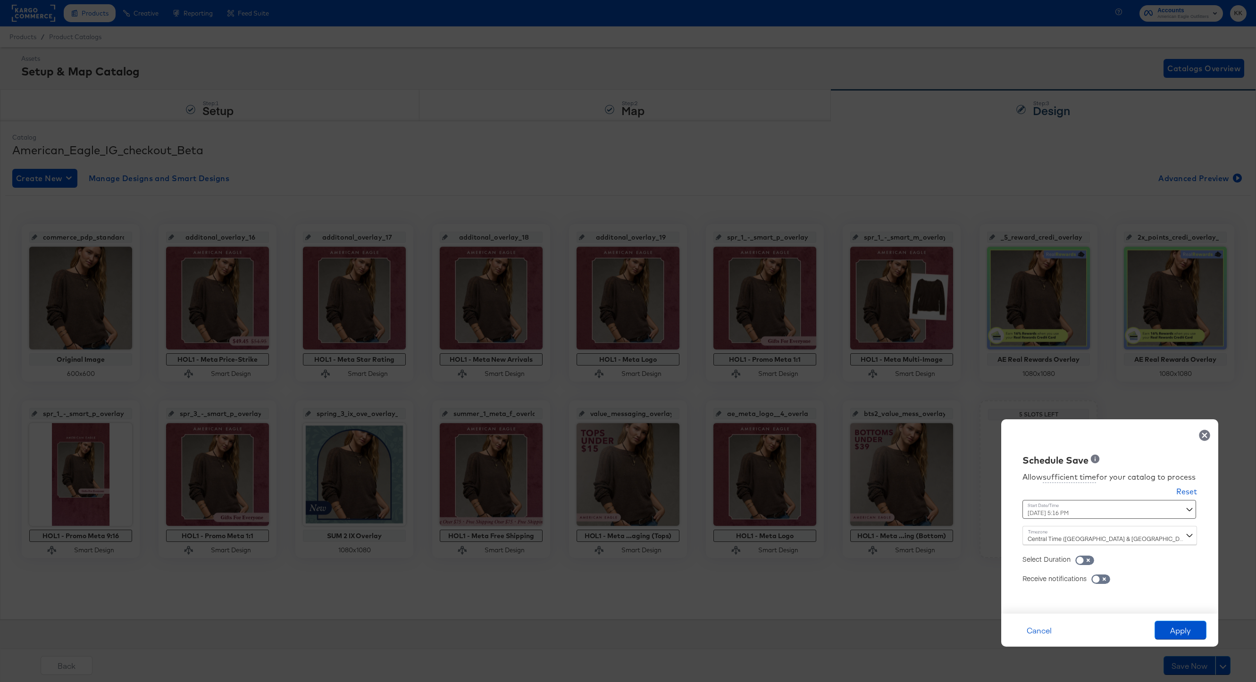
click at [941, 511] on div "September 30th 2025 5:16 PM ‹ September 2025 › Su Mo Tu We Th Fr Sa 31 1 2 3 4 …" at bounding box center [1086, 509] width 128 height 19
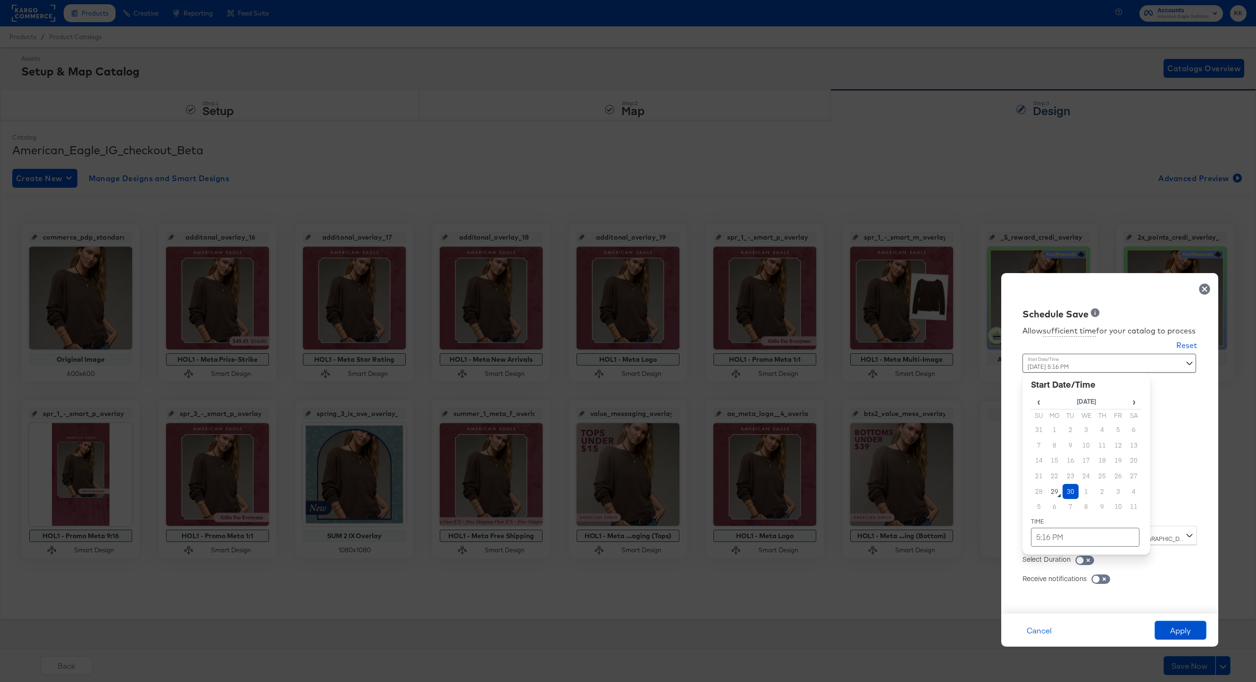
click at [941, 487] on td "30" at bounding box center [1071, 492] width 16 height 16
click at [941, 511] on td "5:16 PM" at bounding box center [1085, 537] width 109 height 19
click at [941, 468] on span "▼" at bounding box center [1066, 466] width 19 height 19
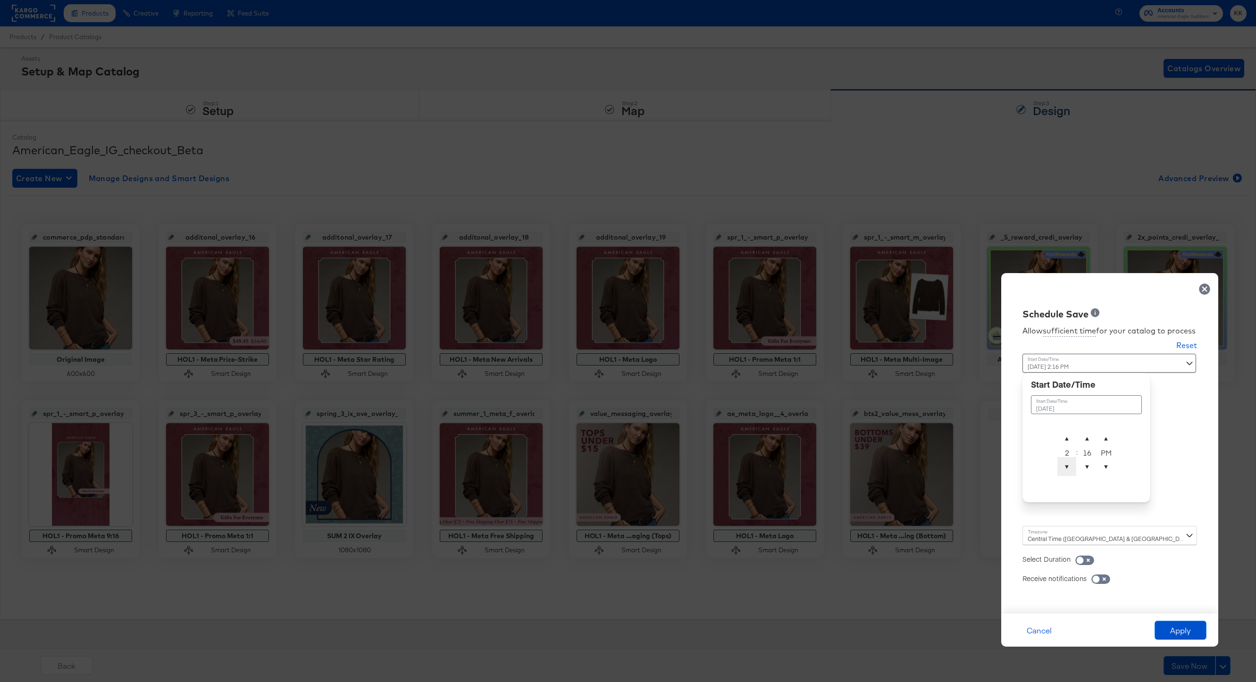
click at [941, 468] on span "▼" at bounding box center [1066, 466] width 19 height 19
click at [941, 436] on span "▲" at bounding box center [1066, 438] width 19 height 19
click at [941, 435] on span "▲" at bounding box center [1087, 438] width 19 height 19
click at [941, 467] on span "▼" at bounding box center [1087, 466] width 19 height 19
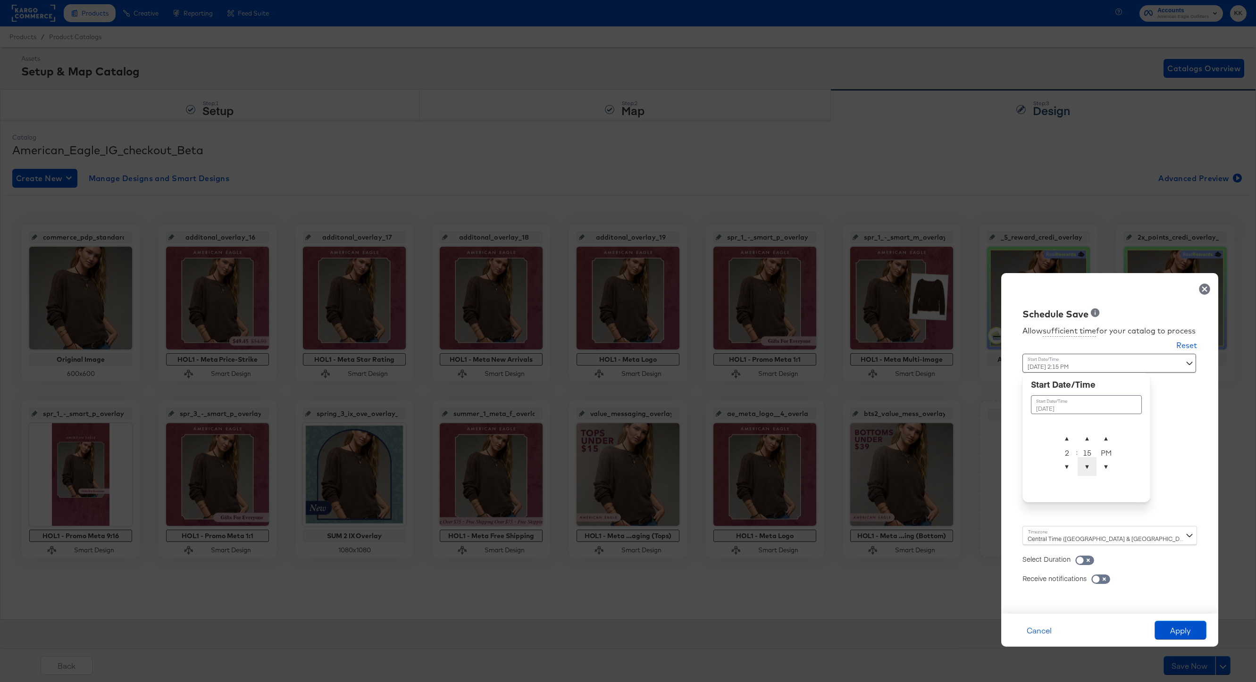
click at [941, 467] on span "▼" at bounding box center [1087, 466] width 19 height 19
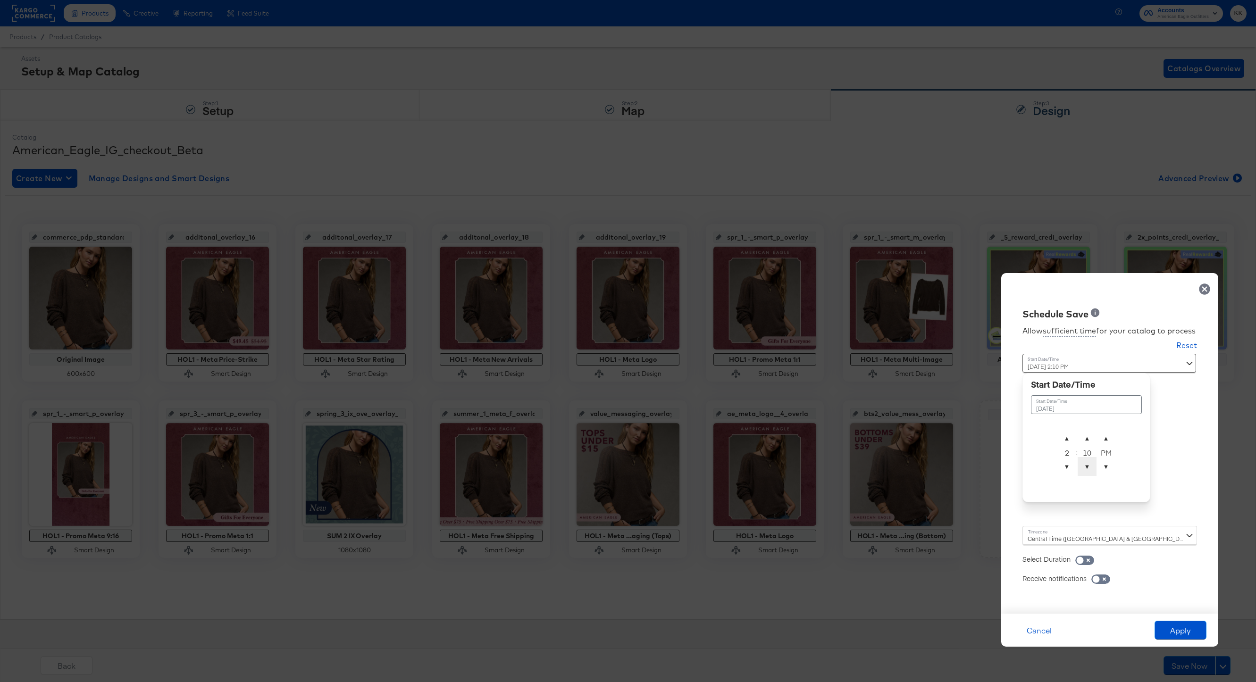
click at [941, 467] on span "▼" at bounding box center [1087, 466] width 19 height 19
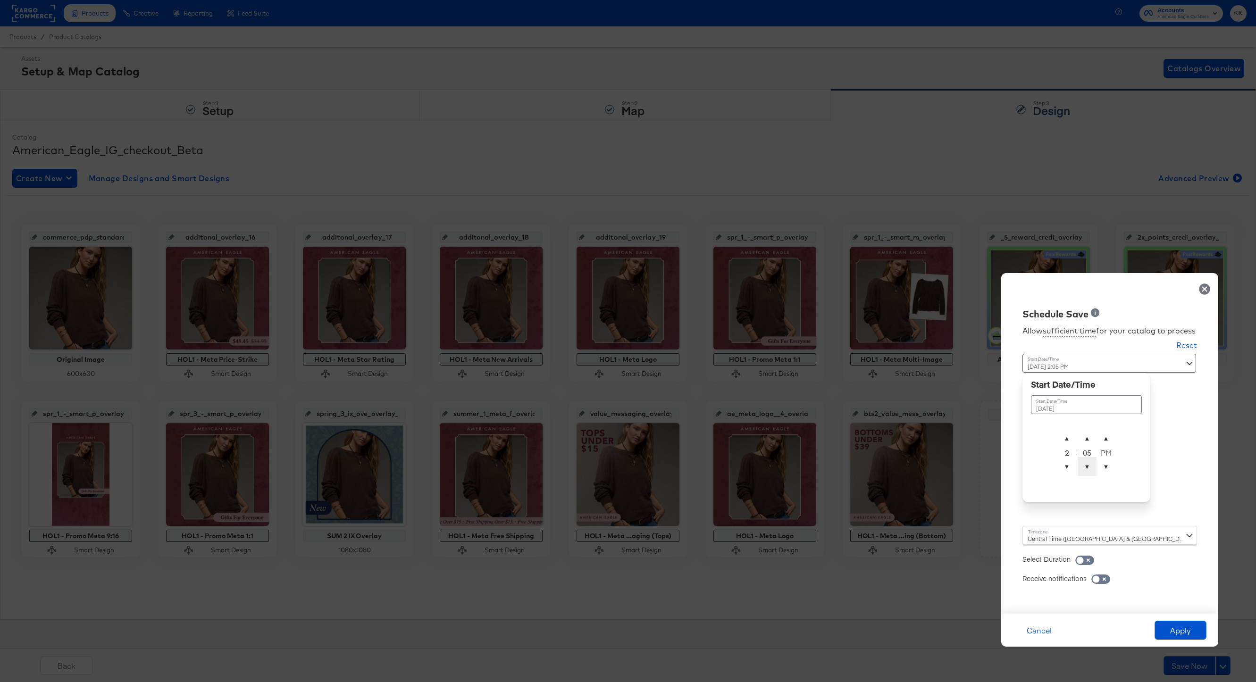
click at [941, 467] on span "▼" at bounding box center [1087, 466] width 19 height 19
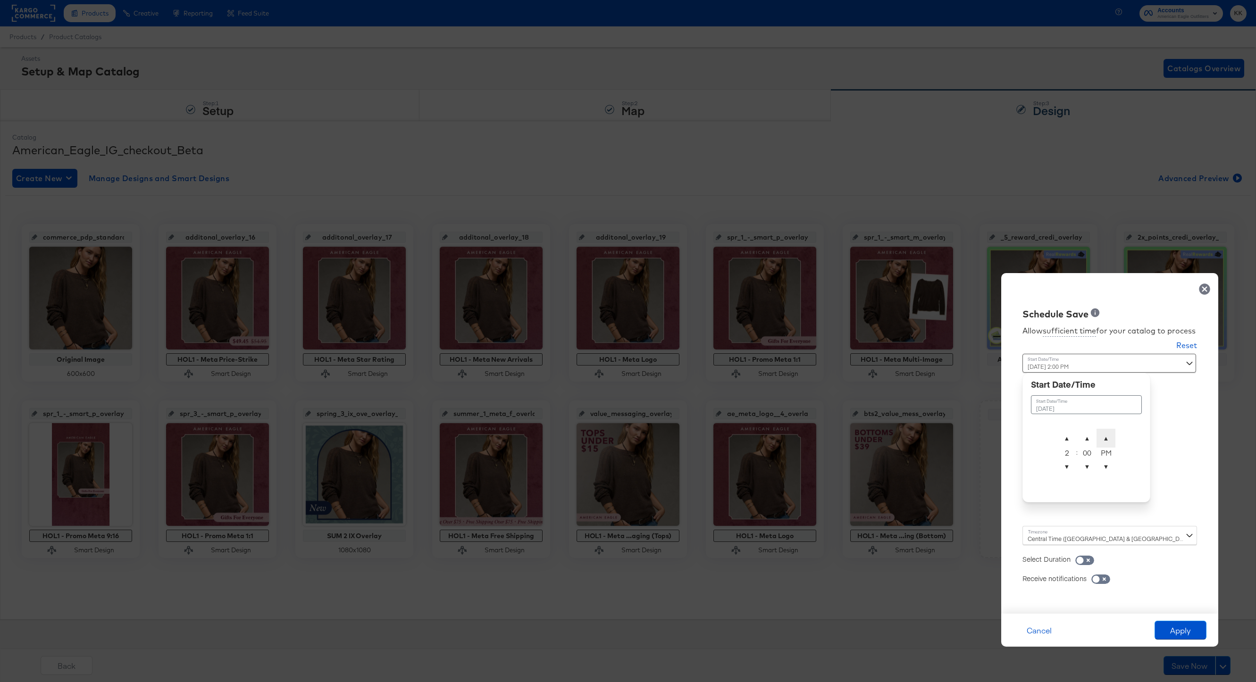
type input "September 30th 2025 2:00 AM"
click at [941, 443] on span "▲" at bounding box center [1106, 438] width 19 height 19
click at [941, 511] on div "Central Time (US & Canada) (America/Chicago)" at bounding box center [1109, 535] width 175 height 19
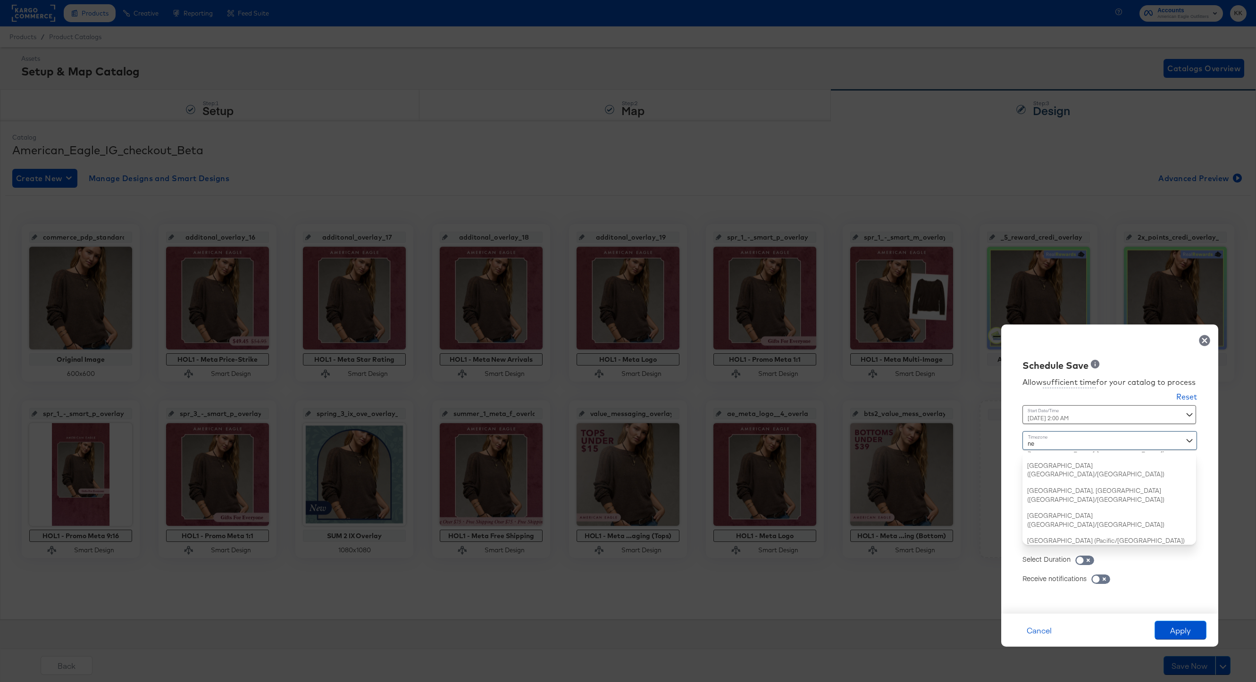
type input "new"
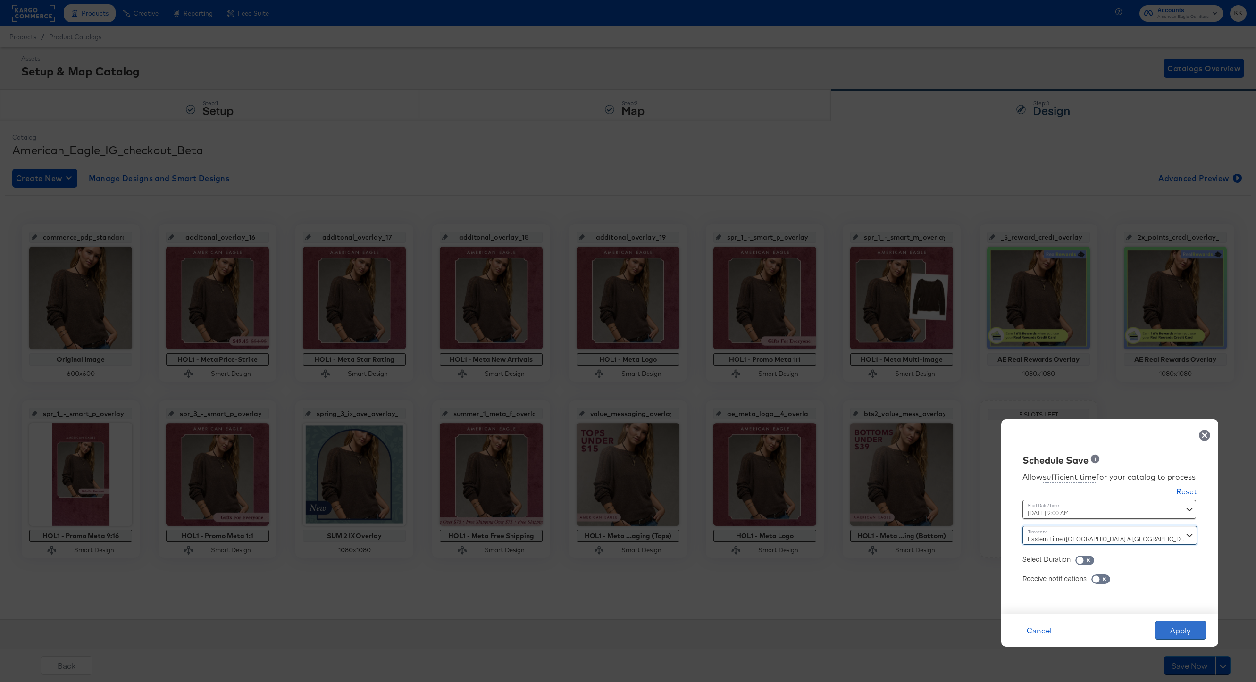
click at [941, 511] on button "Apply" at bounding box center [1181, 630] width 52 height 19
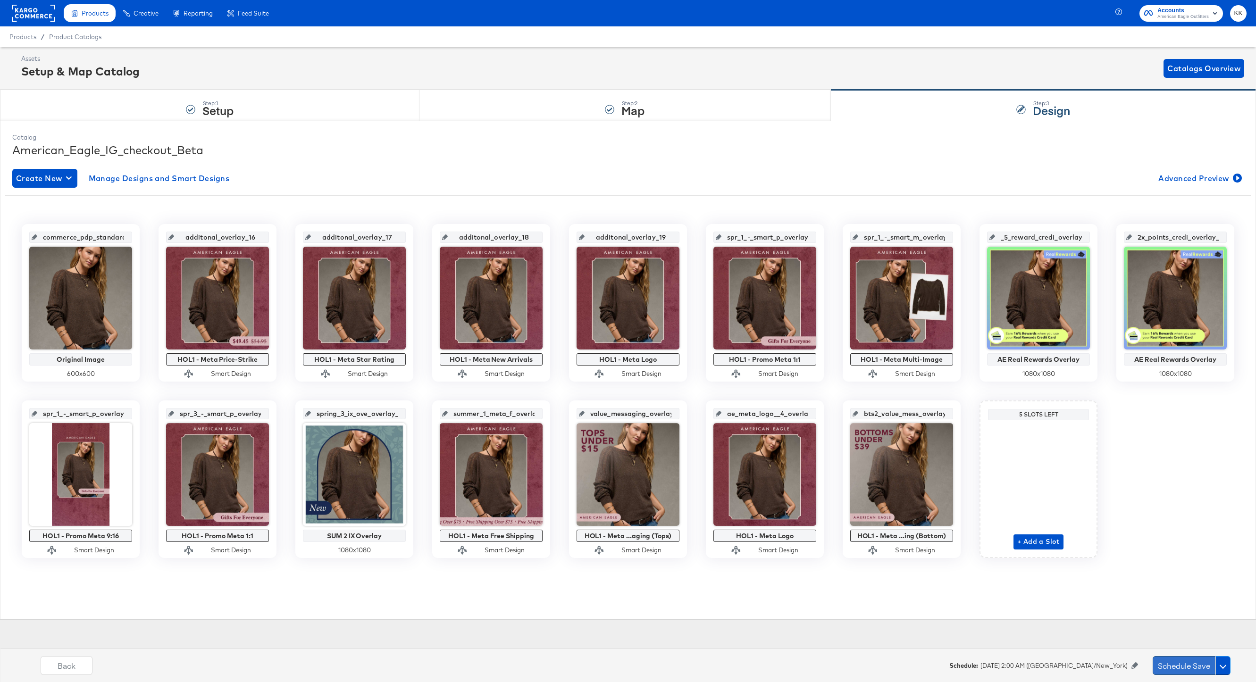
click at [941, 511] on button "Schedule Save" at bounding box center [1184, 665] width 63 height 19
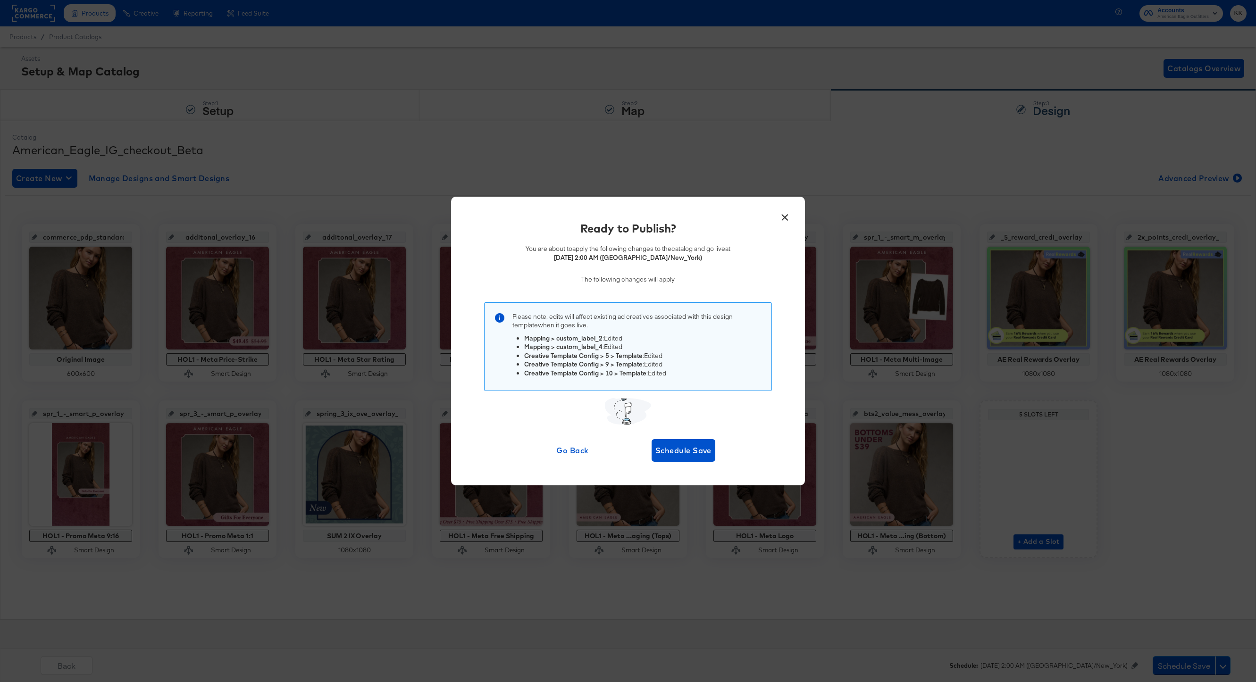
click at [653, 438] on div "Ready to Publish? You are about to apply the following changes to the catalog a…" at bounding box center [628, 340] width 326 height 241
click at [677, 444] on span "Schedule Save" at bounding box center [683, 450] width 56 height 13
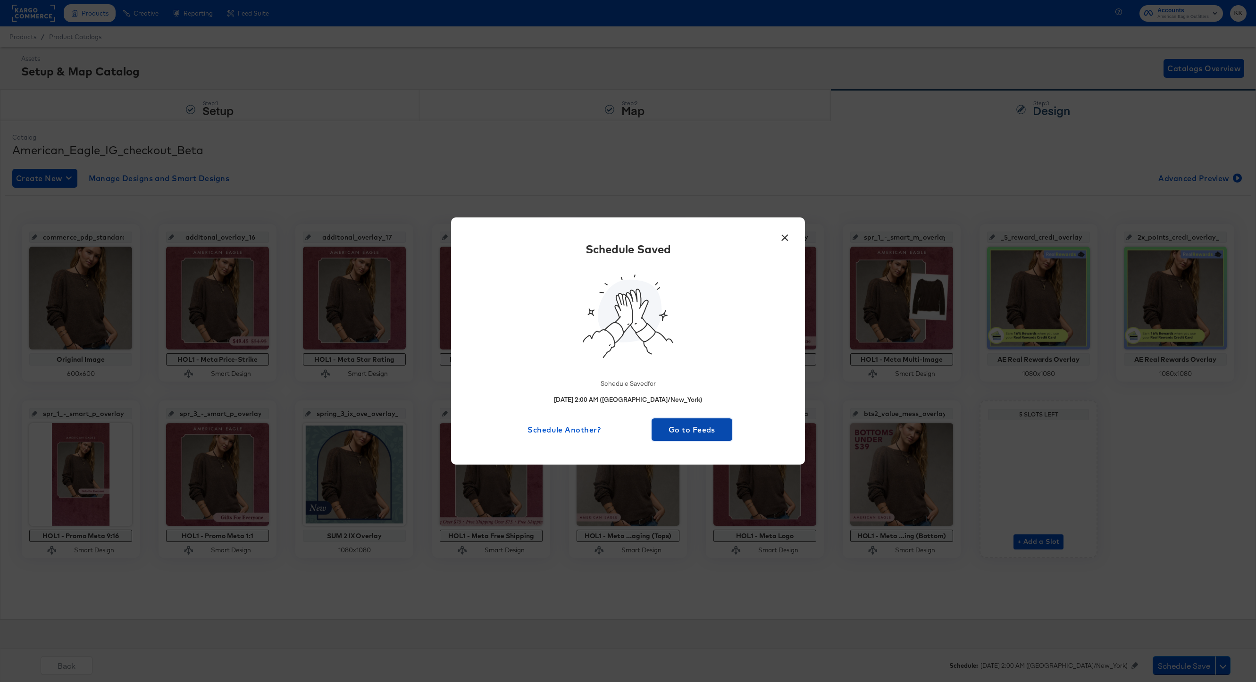
click at [691, 431] on span "Go to Feeds" at bounding box center [691, 429] width 73 height 13
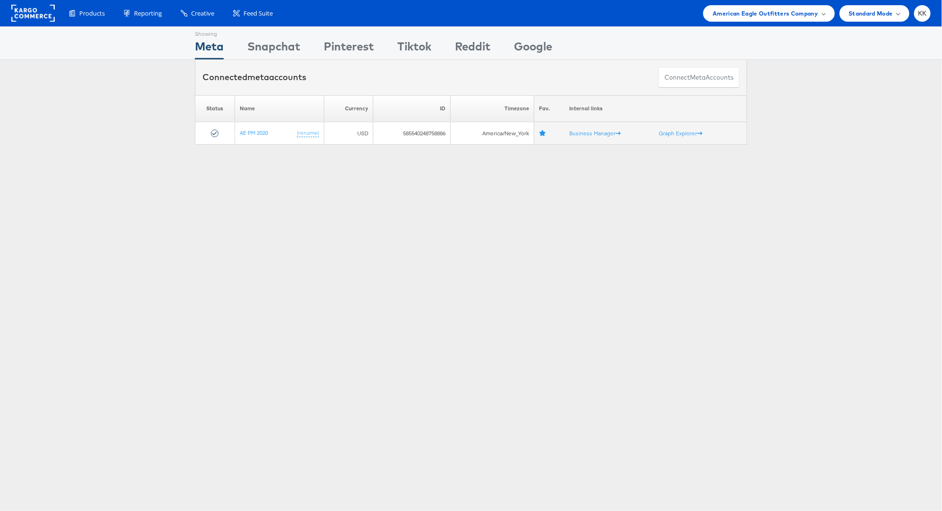
click at [785, 8] on li "American Eagle Outfitters Company Switch Company Aerie Aldi Kargo Commerce - Ka…" at bounding box center [768, 13] width 131 height 17
click at [785, 9] on span "American Eagle Outfitters Company" at bounding box center [764, 13] width 105 height 10
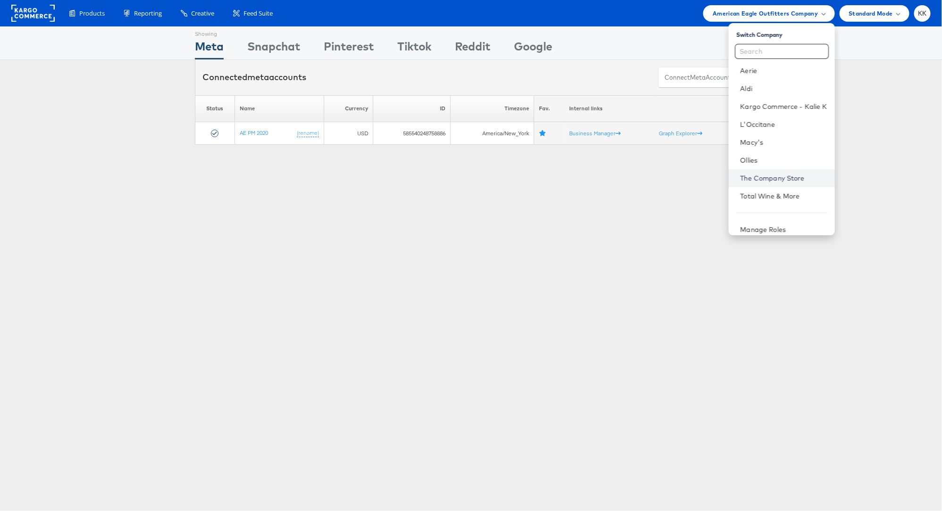
click at [783, 180] on link "The Company Store" at bounding box center [783, 178] width 87 height 9
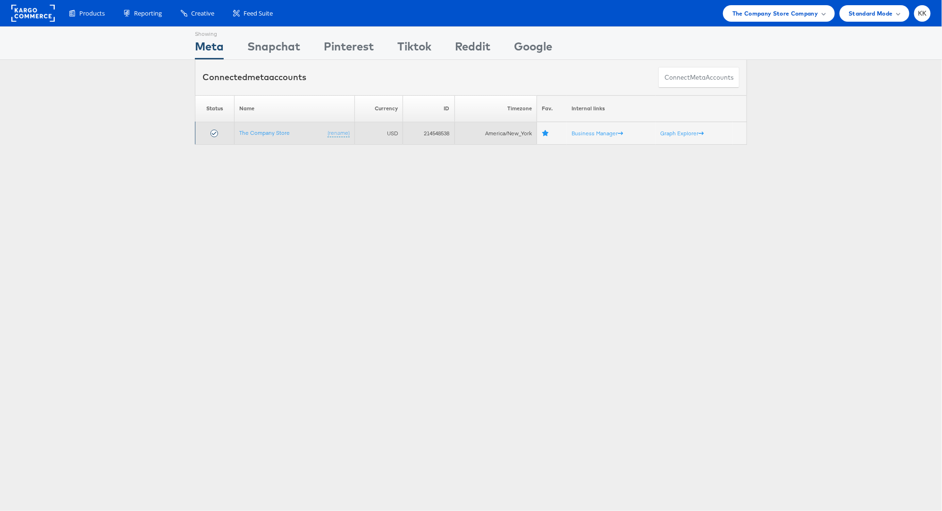
click at [290, 135] on td "The Company Store (rename)" at bounding box center [295, 133] width 120 height 23
click at [278, 135] on link "The Company Store" at bounding box center [264, 132] width 50 height 7
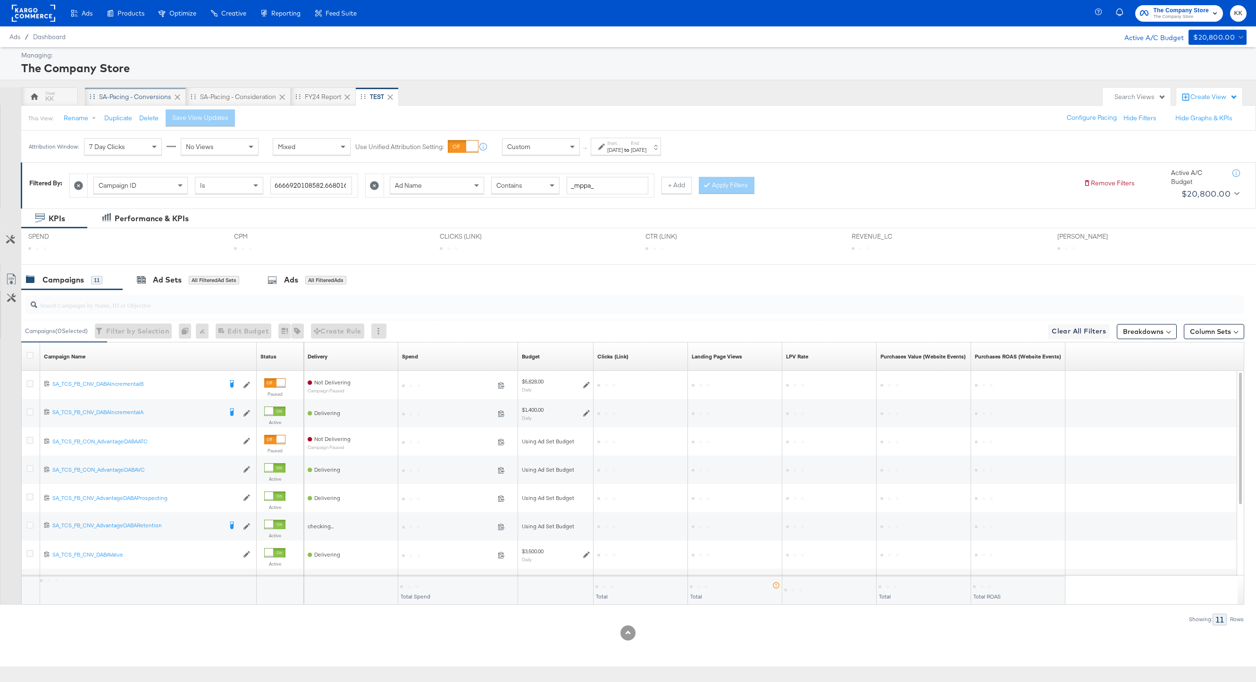
click at [134, 101] on div "SA-Pacing - Conversions" at bounding box center [135, 96] width 101 height 19
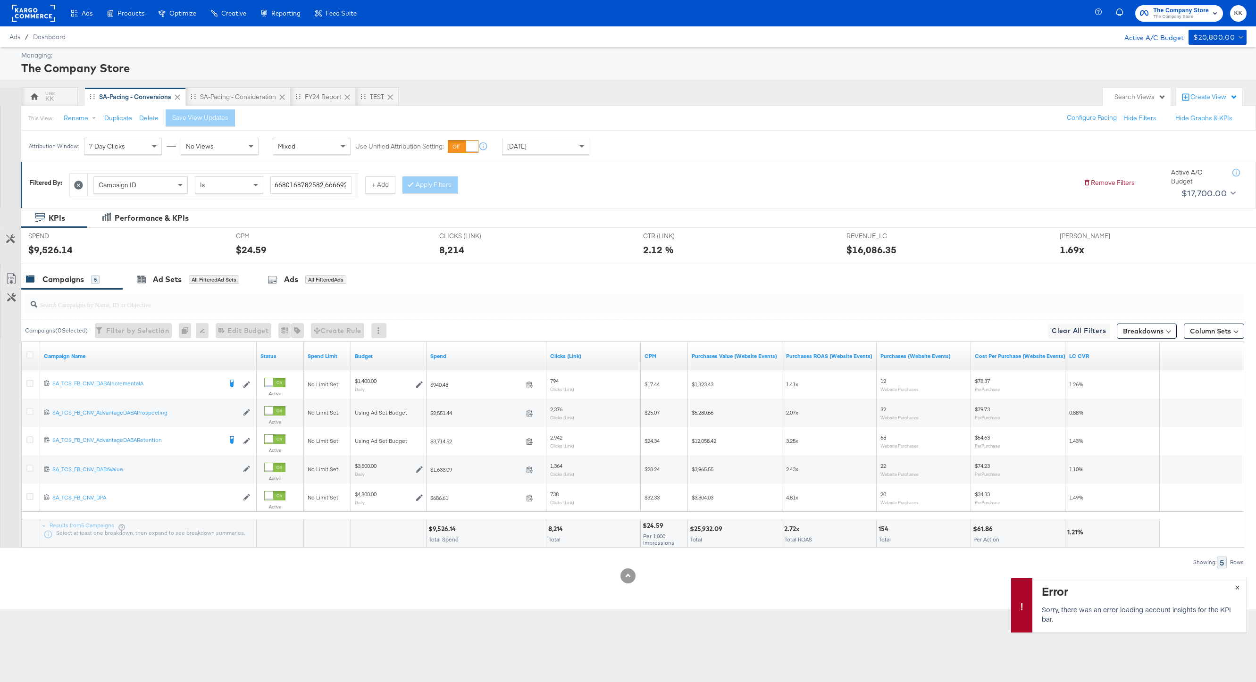
click at [1235, 587] on span "×" at bounding box center [1237, 586] width 4 height 11
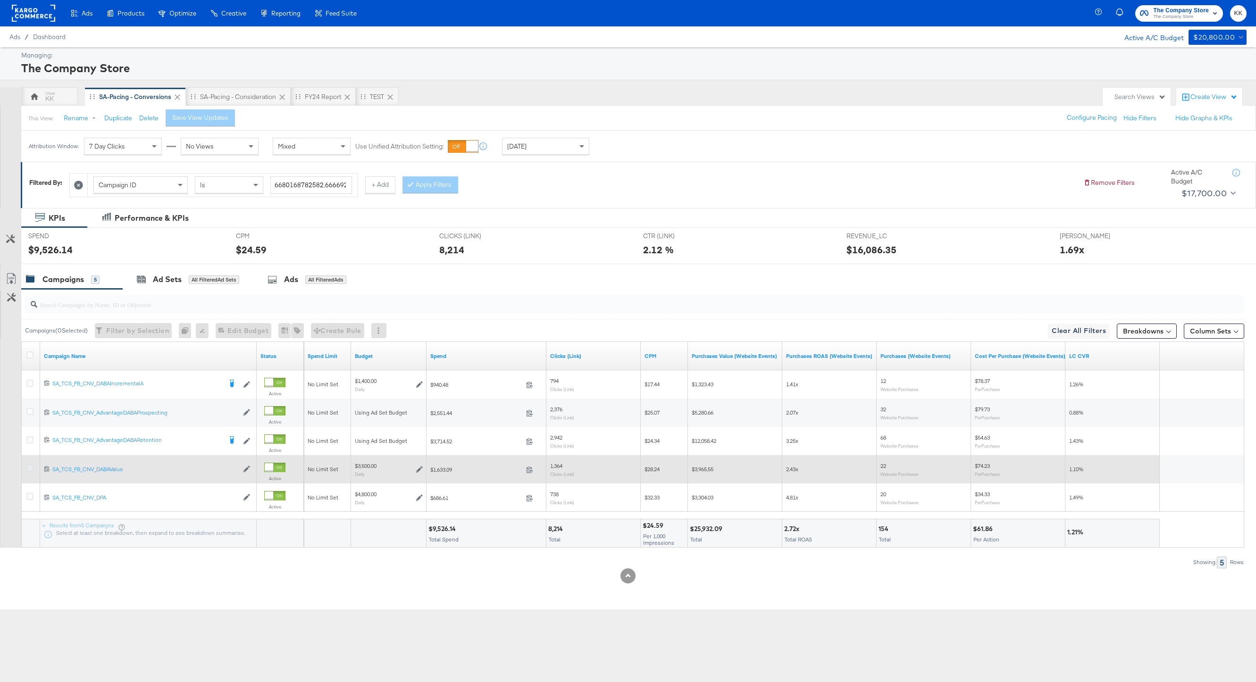
click at [27, 469] on icon at bounding box center [29, 468] width 7 height 7
click at [0, 0] on input "checkbox" at bounding box center [0, 0] width 0 height 0
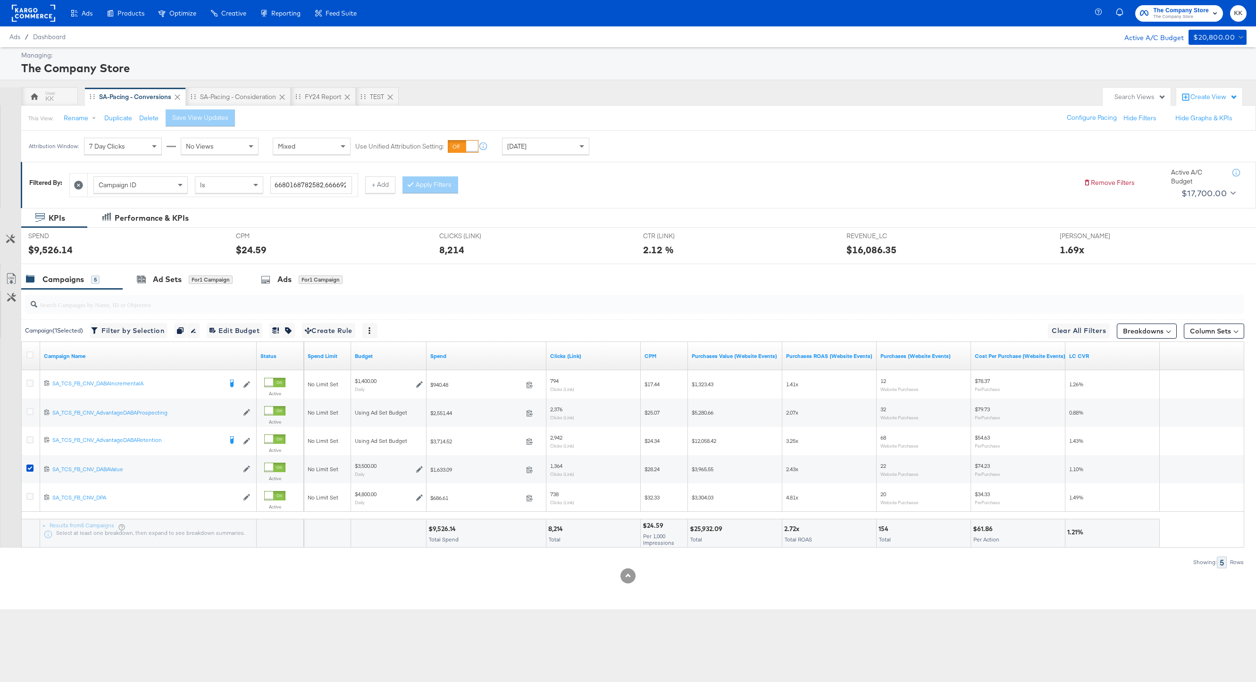
click at [190, 267] on div at bounding box center [628, 268] width 1256 height 8
click at [190, 278] on div "for 1 Campaign" at bounding box center [211, 280] width 44 height 8
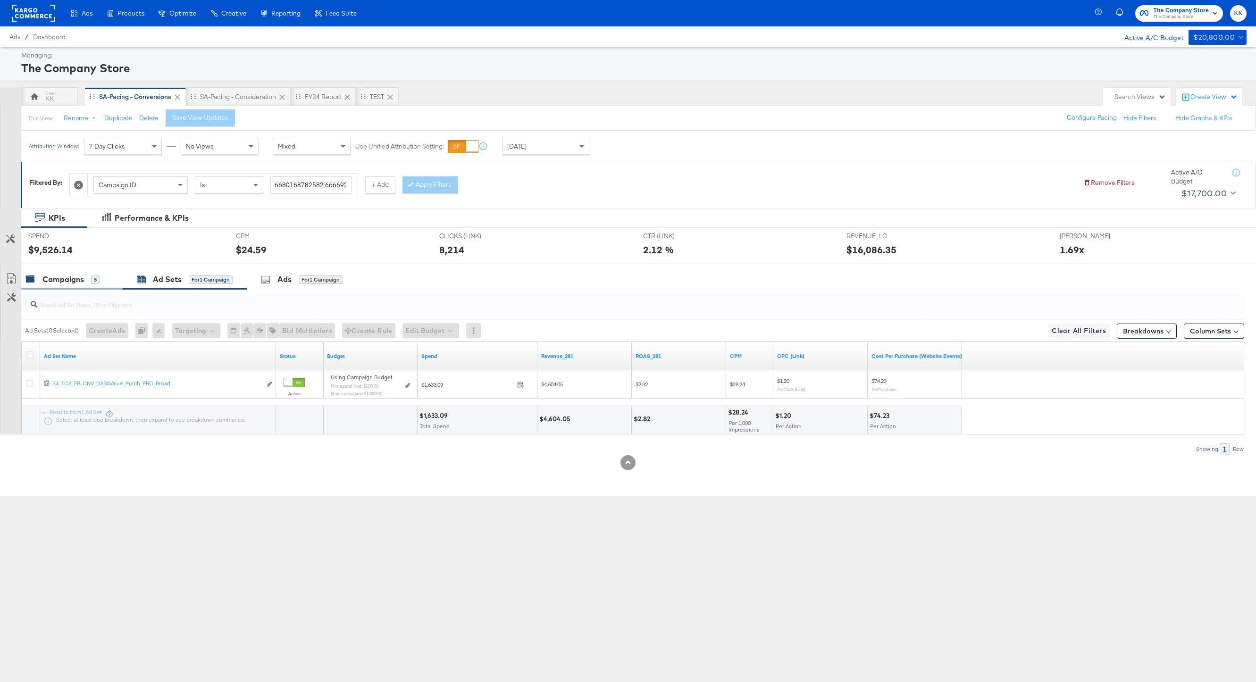
click at [83, 284] on div "Campaigns" at bounding box center [63, 279] width 42 height 11
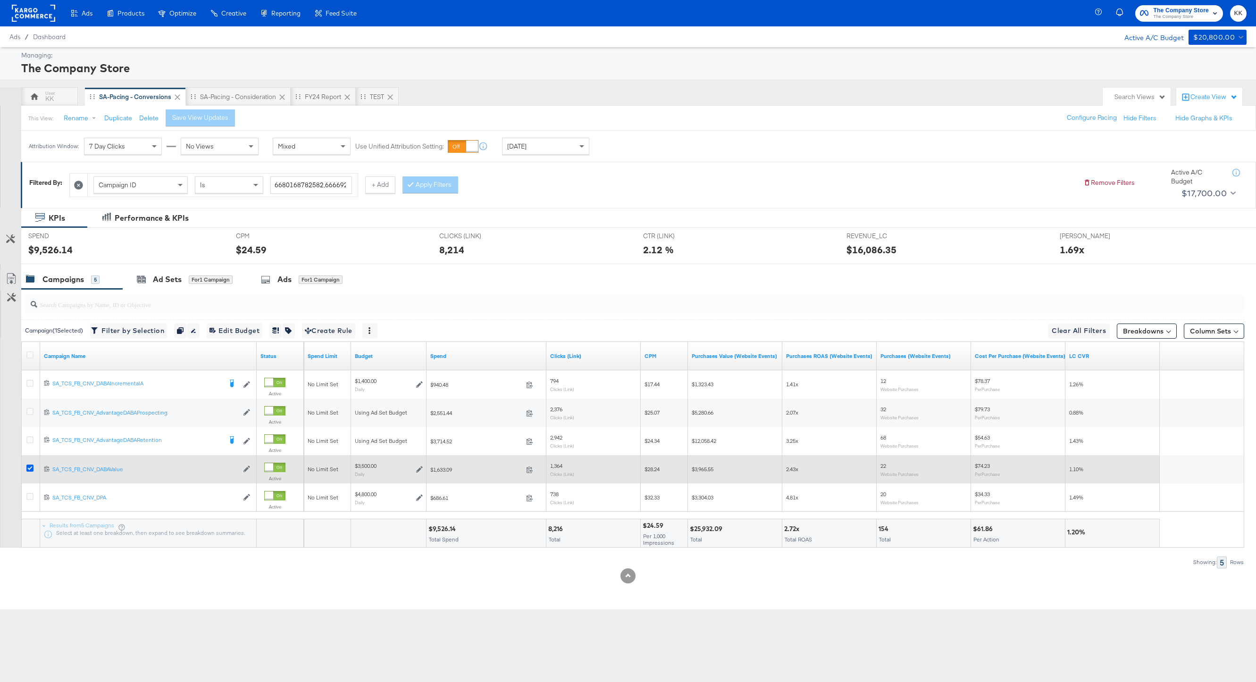
click at [30, 470] on icon at bounding box center [29, 468] width 7 height 7
click at [0, 0] on input "checkbox" at bounding box center [0, 0] width 0 height 0
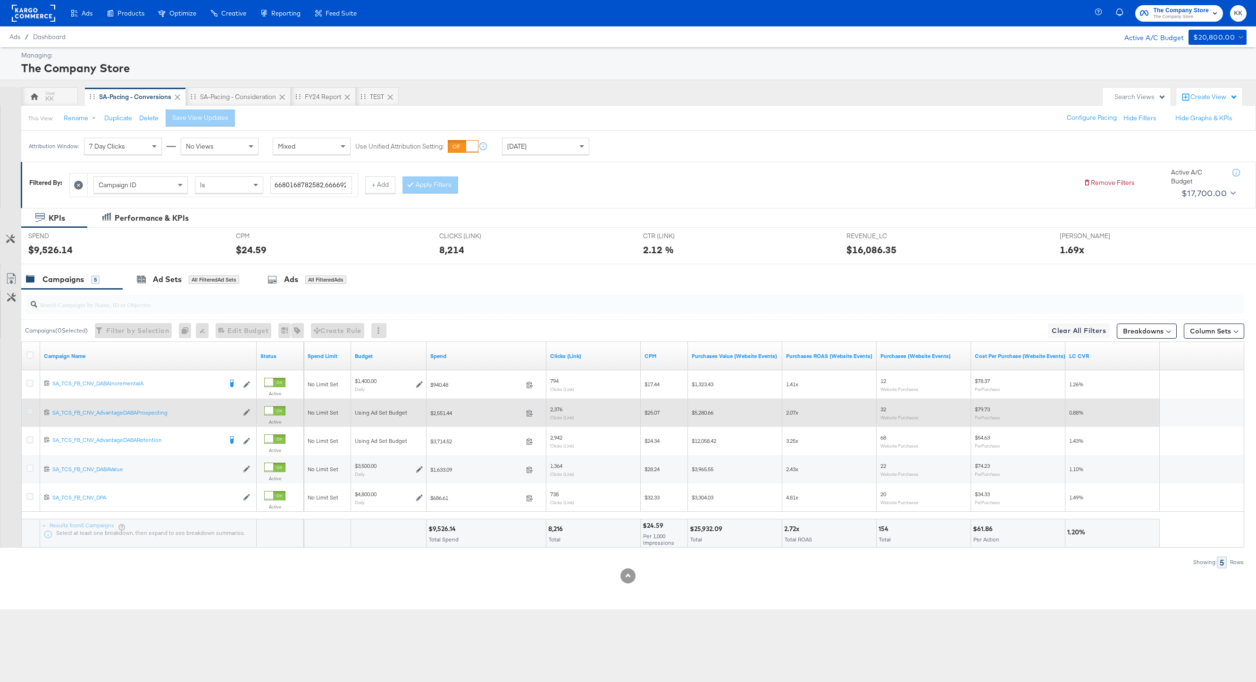
click at [29, 413] on icon at bounding box center [29, 411] width 7 height 7
click at [0, 0] on input "checkbox" at bounding box center [0, 0] width 0 height 0
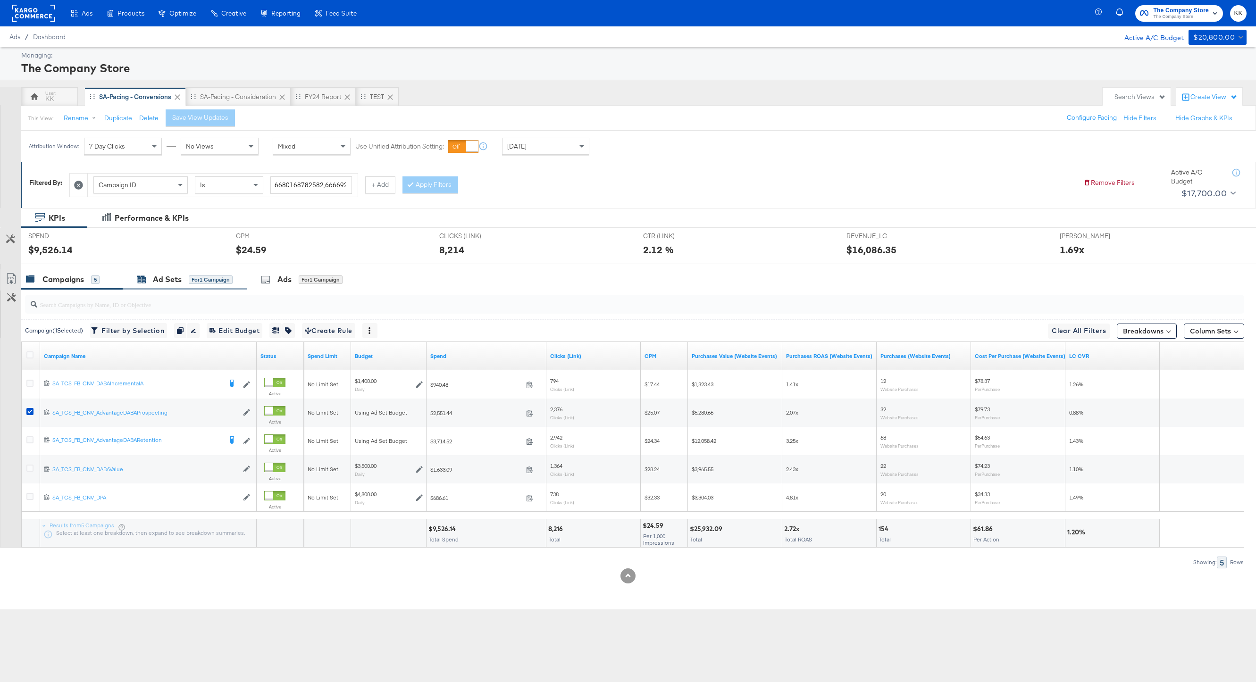
click at [168, 281] on div "Ad Sets" at bounding box center [167, 279] width 29 height 11
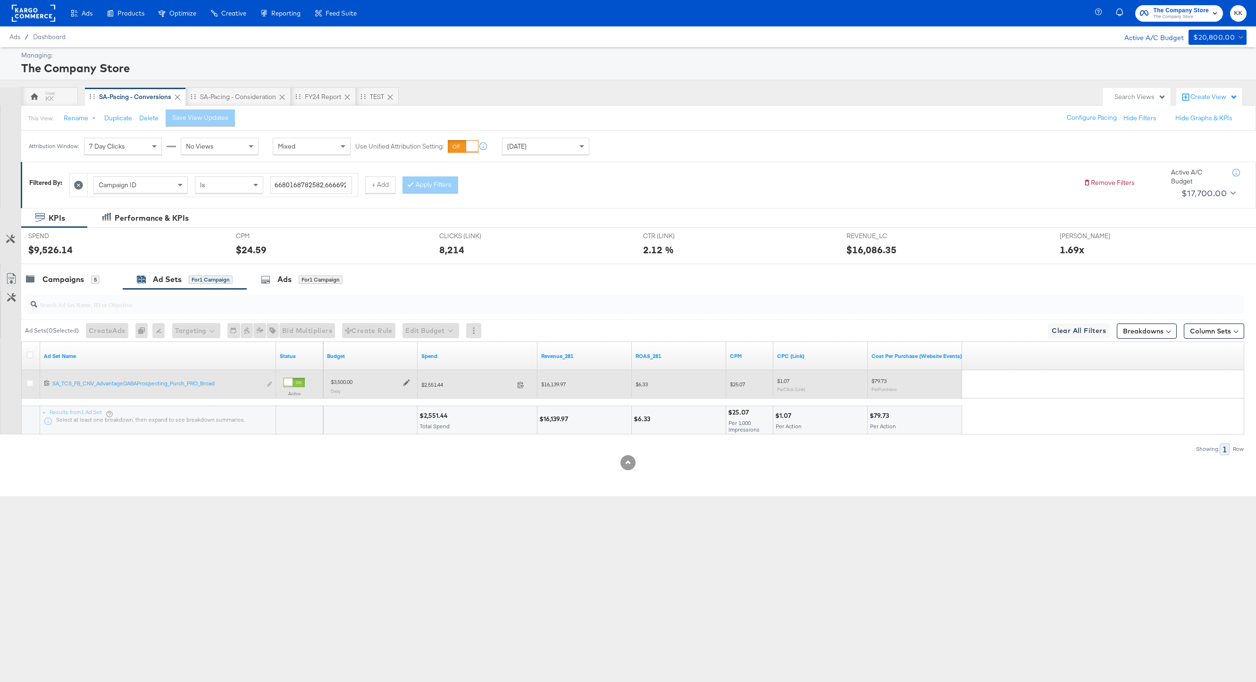
click at [410, 384] on icon at bounding box center [406, 382] width 7 height 7
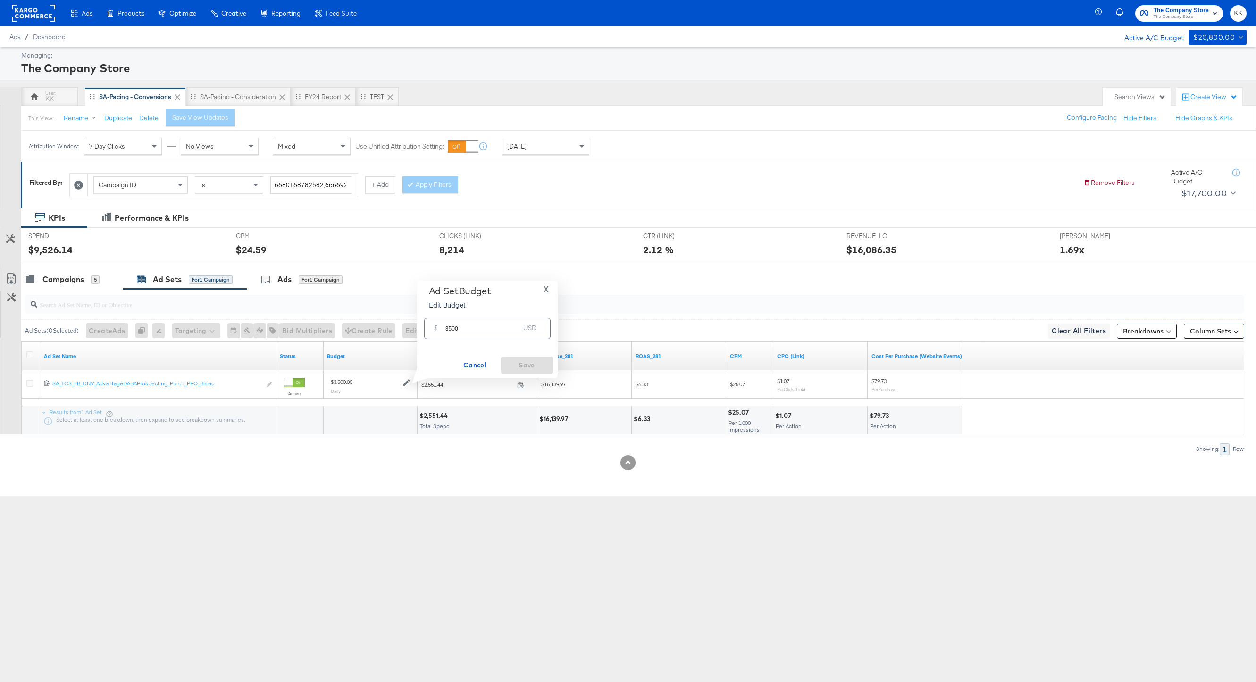
click at [451, 330] on input "3500" at bounding box center [482, 325] width 75 height 20
type input "3200"
click at [511, 360] on span "Save" at bounding box center [527, 366] width 44 height 12
click at [70, 276] on div "Campaigns" at bounding box center [63, 279] width 42 height 11
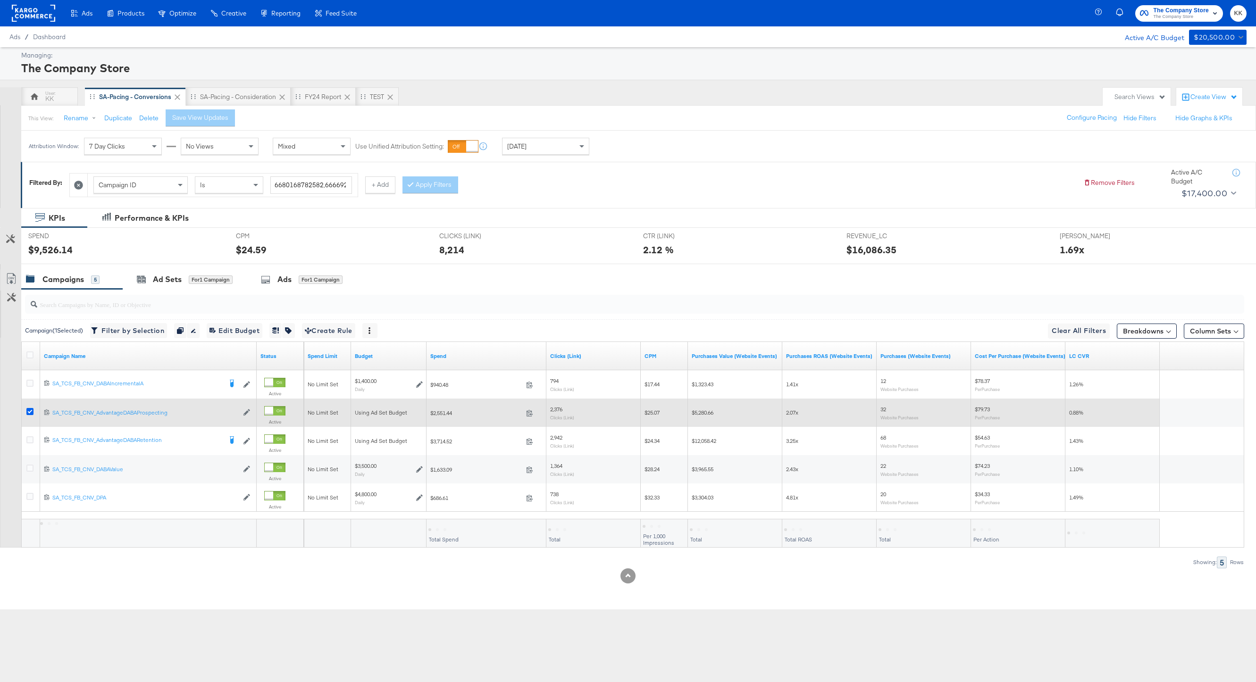
click at [32, 410] on icon at bounding box center [29, 411] width 7 height 7
click at [0, 0] on input "checkbox" at bounding box center [0, 0] width 0 height 0
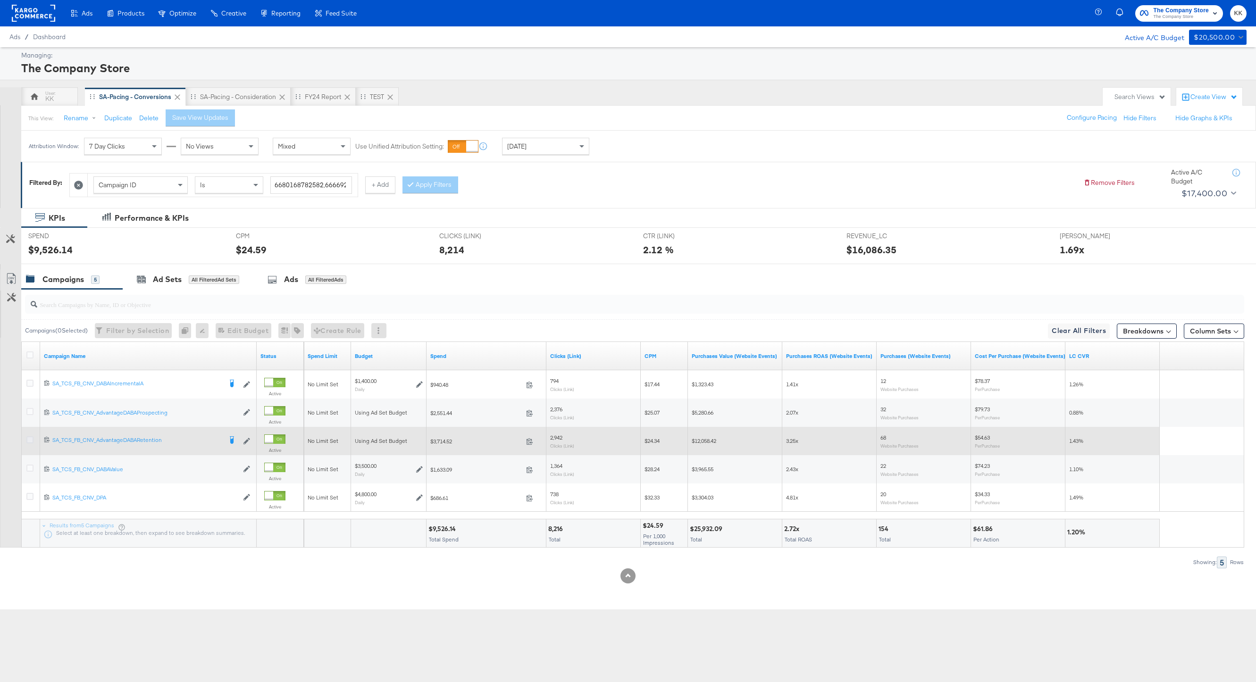
click at [31, 437] on icon at bounding box center [29, 439] width 7 height 7
click at [0, 0] on input "checkbox" at bounding box center [0, 0] width 0 height 0
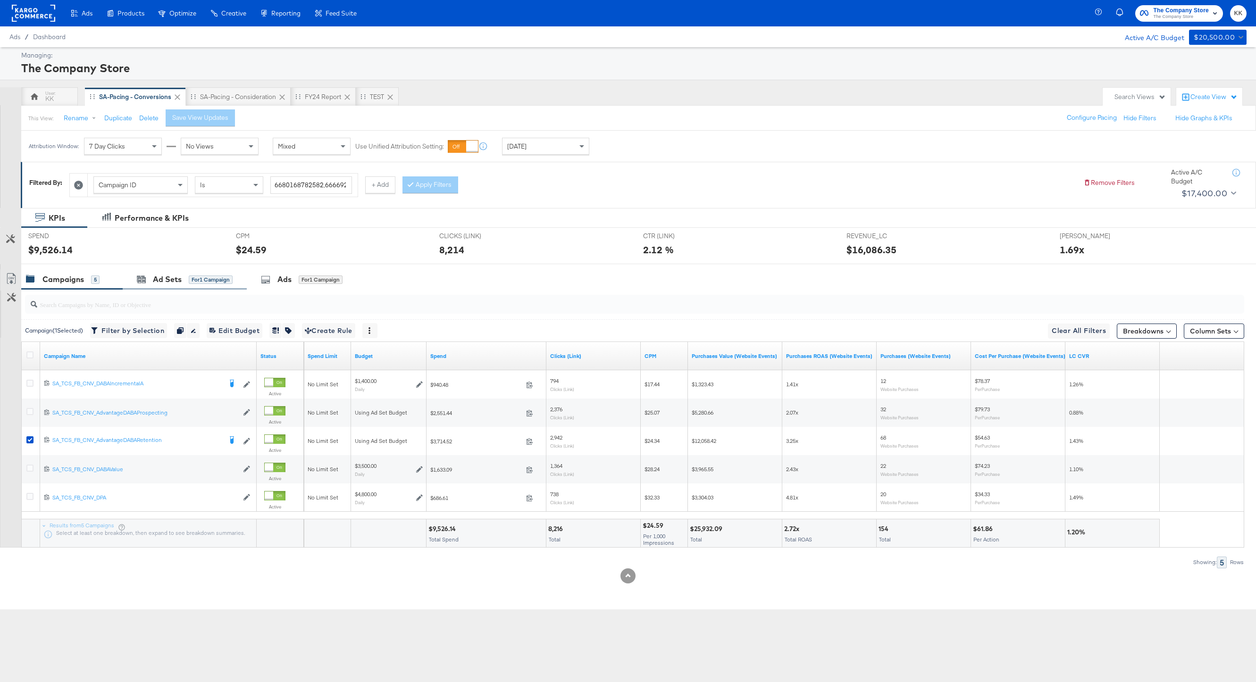
click at [175, 288] on div "Ad Sets for 1 Campaign" at bounding box center [185, 279] width 124 height 20
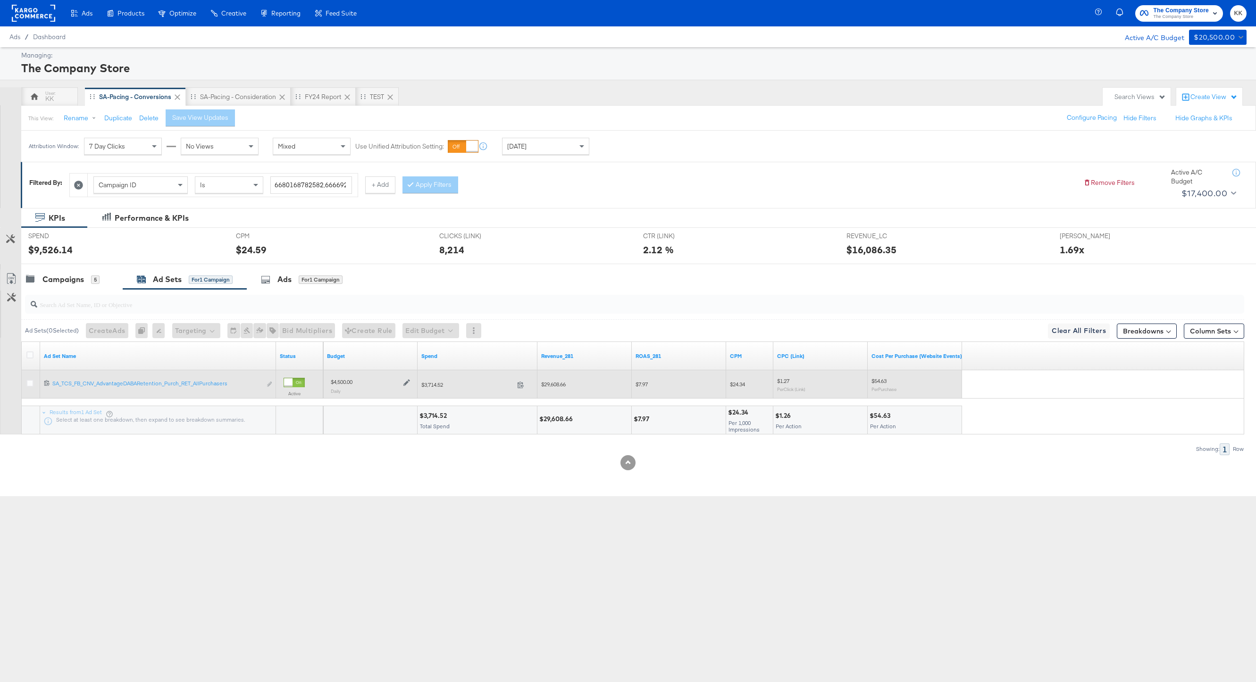
click at [405, 382] on icon at bounding box center [406, 382] width 7 height 7
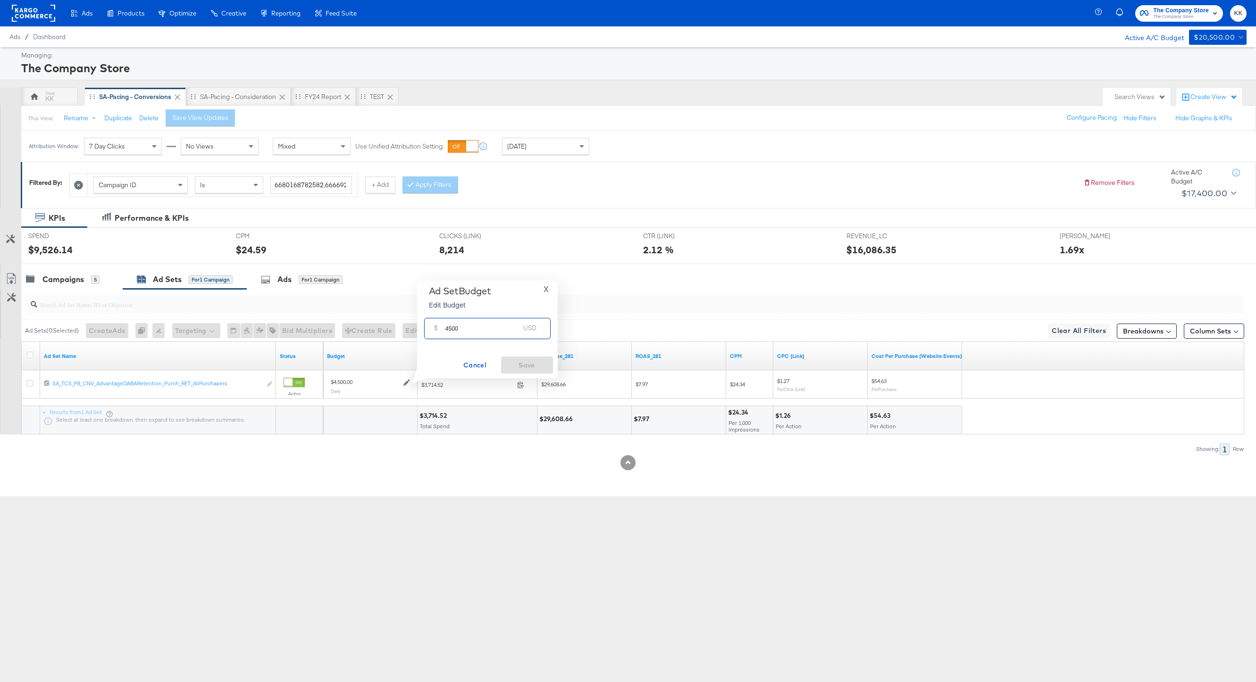
click at [452, 330] on input "4500" at bounding box center [482, 325] width 75 height 20
type input "4000"
click at [525, 365] on span "Save" at bounding box center [527, 366] width 44 height 12
click at [237, 93] on div "SA-Pacing - Consideration" at bounding box center [238, 96] width 76 height 9
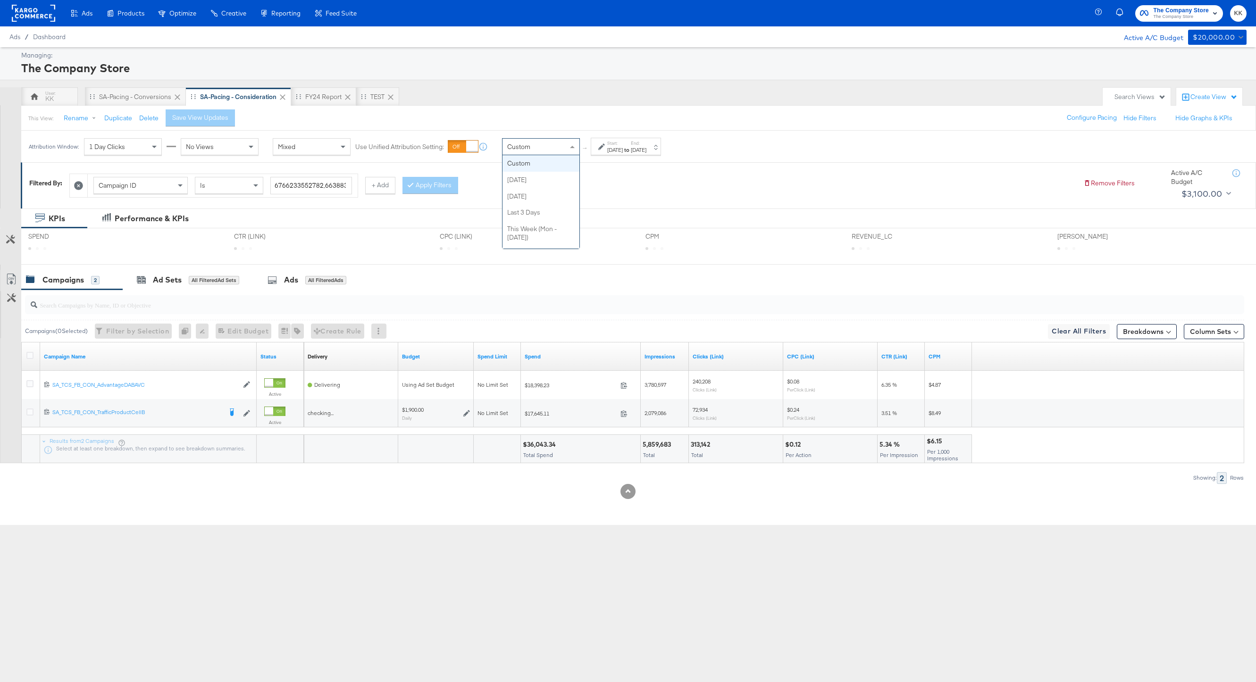
click at [560, 145] on div "Custom" at bounding box center [541, 147] width 77 height 16
